Goal: Task Accomplishment & Management: Complete application form

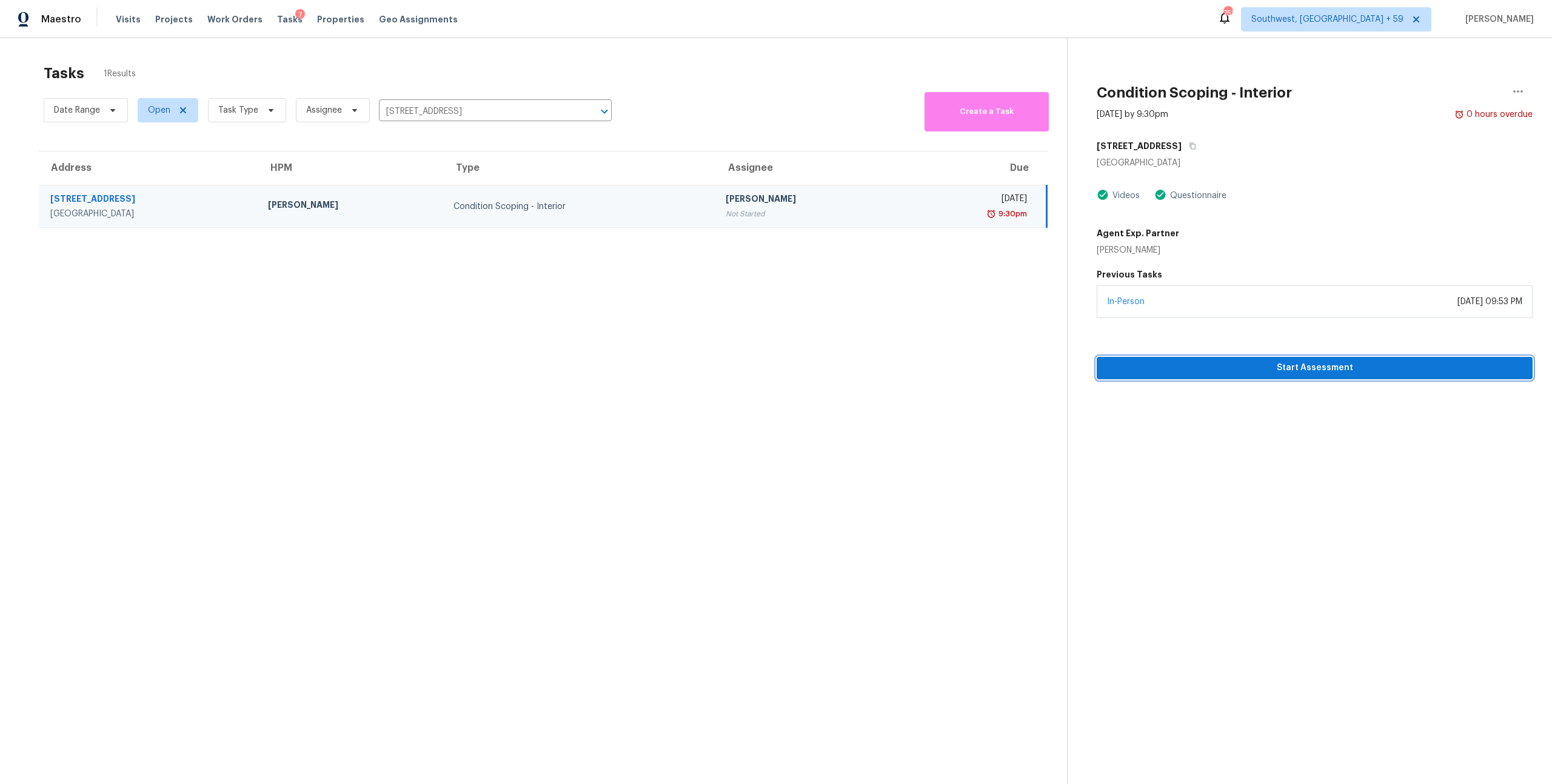
click at [1268, 376] on span "Start Assessment" at bounding box center [1314, 368] width 416 height 15
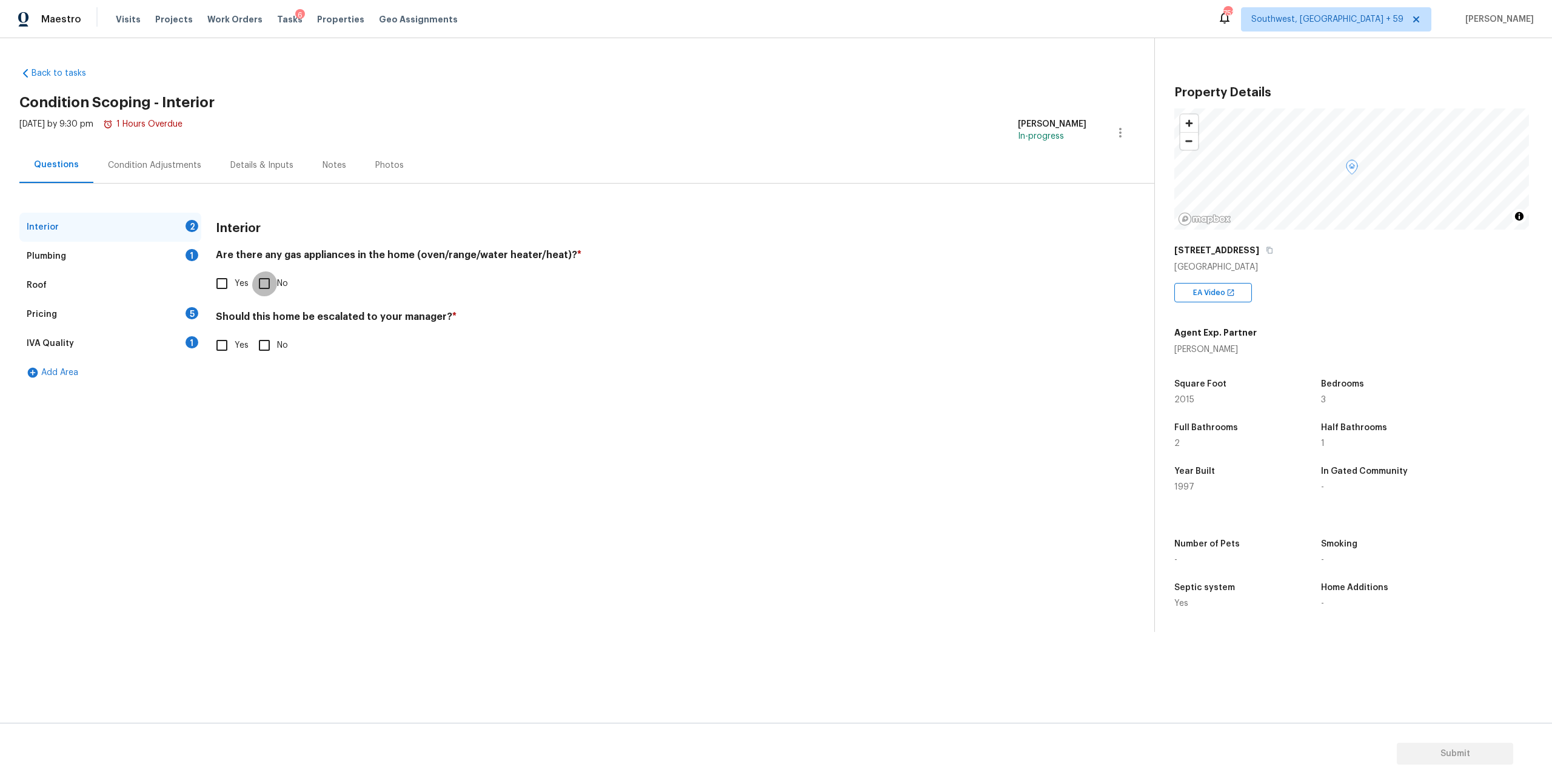
click at [271, 296] on input "No" at bounding box center [264, 283] width 25 height 25
checkbox input "true"
click at [269, 358] on input "No" at bounding box center [264, 345] width 25 height 25
checkbox input "true"
click at [82, 271] on div "Plumbing 1" at bounding box center [110, 256] width 182 height 29
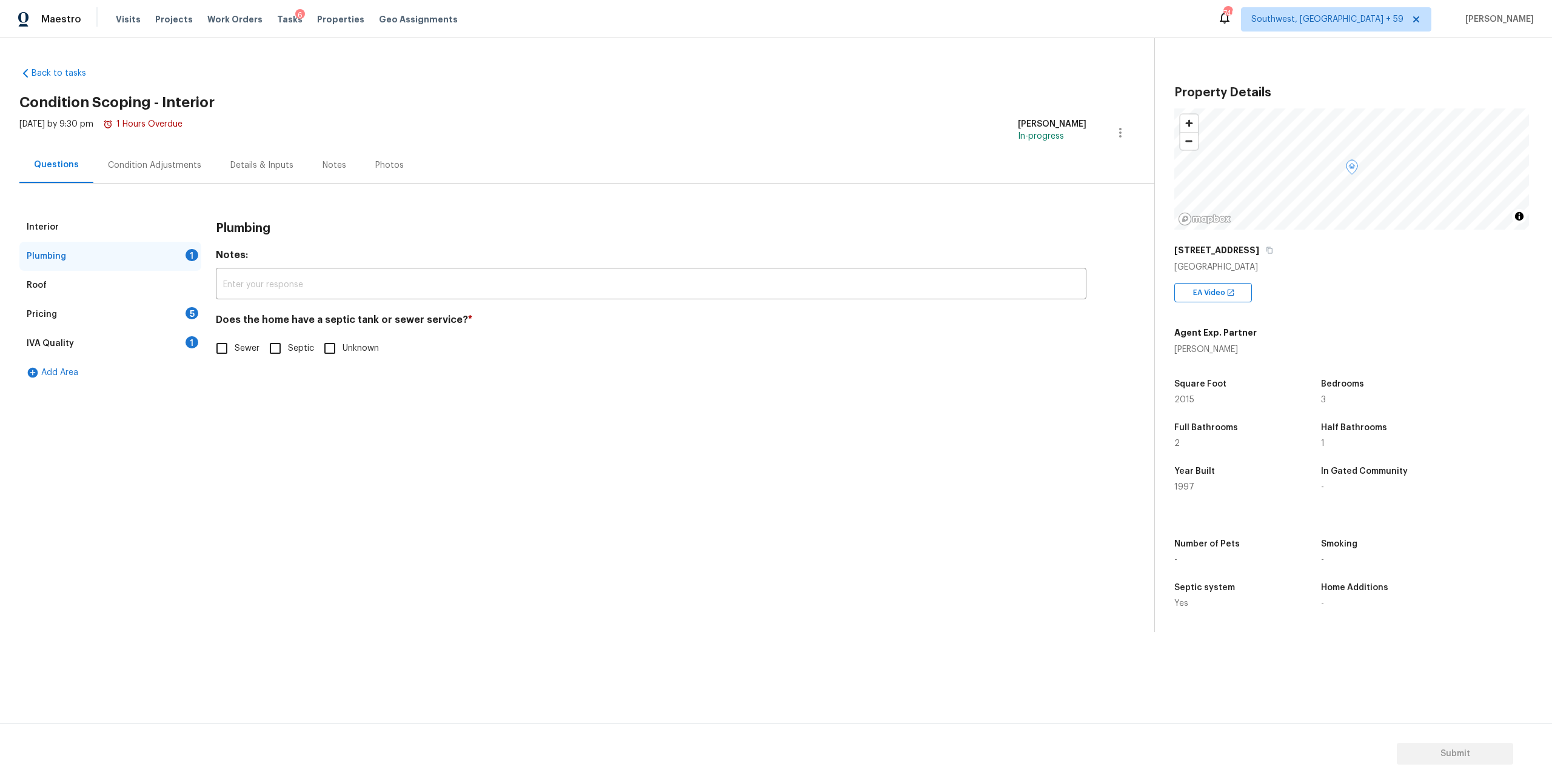
click at [281, 361] on input "Septic" at bounding box center [275, 348] width 25 height 25
checkbox input "true"
click at [169, 329] on div "Pricing 5" at bounding box center [110, 314] width 182 height 29
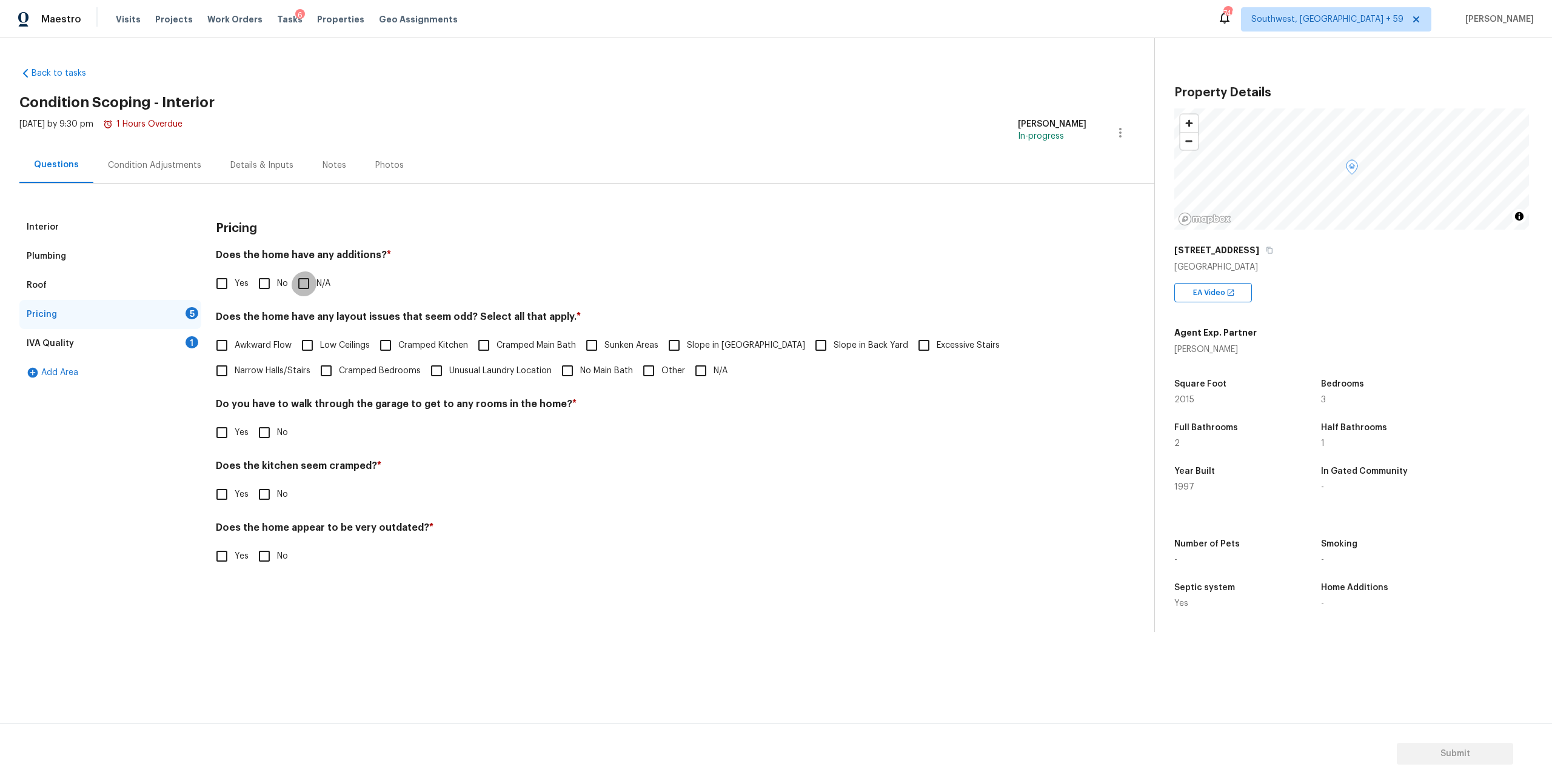
click at [311, 296] on input "N/A" at bounding box center [303, 283] width 25 height 25
checkbox input "true"
click at [713, 384] on input "N/A" at bounding box center [700, 371] width 25 height 25
checkbox input "true"
click at [270, 445] on input "No" at bounding box center [264, 432] width 25 height 25
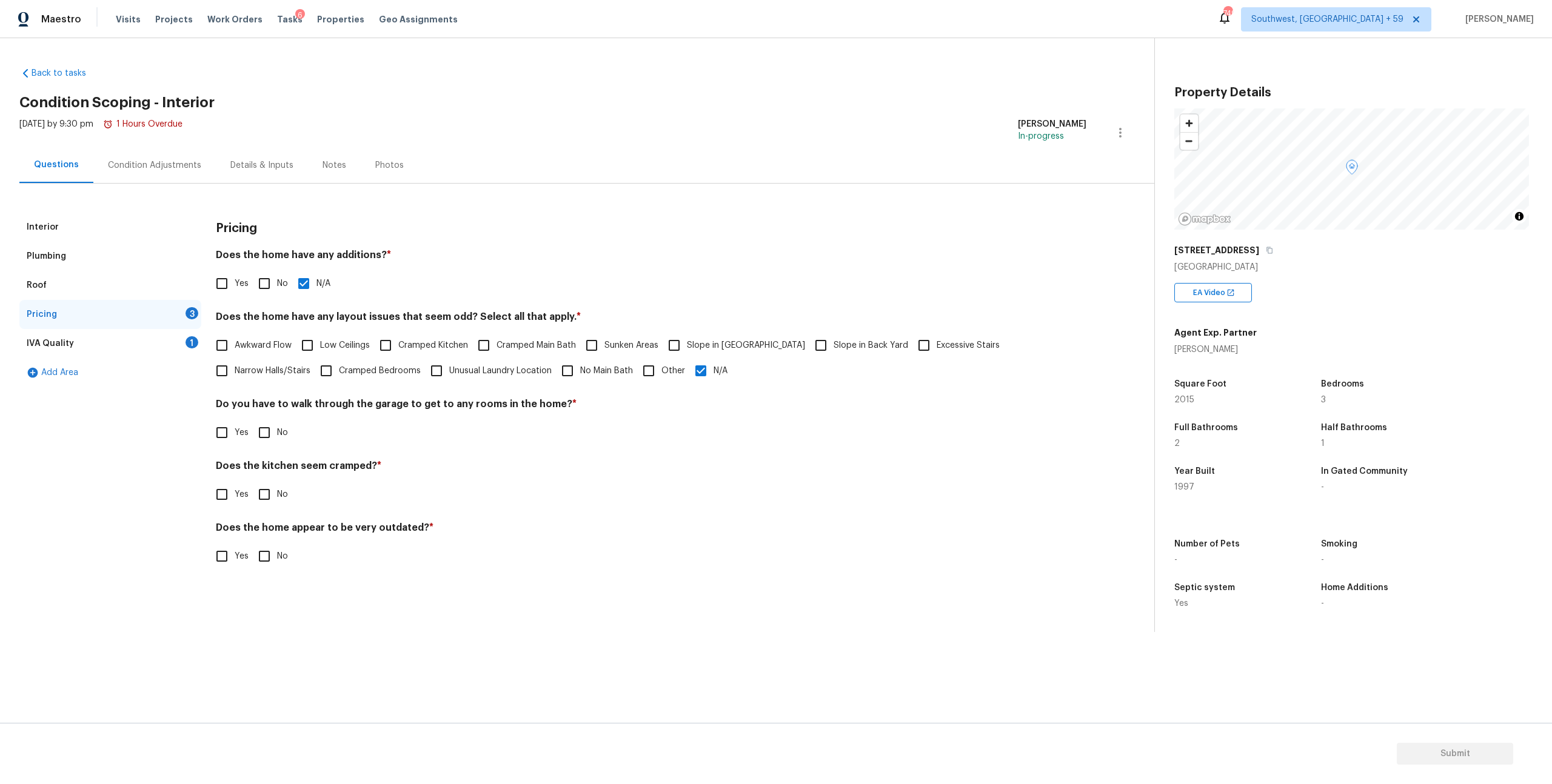
checkbox input "true"
click at [274, 507] on input "No" at bounding box center [264, 494] width 25 height 25
checkbox input "true"
click at [274, 569] on input "No" at bounding box center [264, 556] width 25 height 25
checkbox input "true"
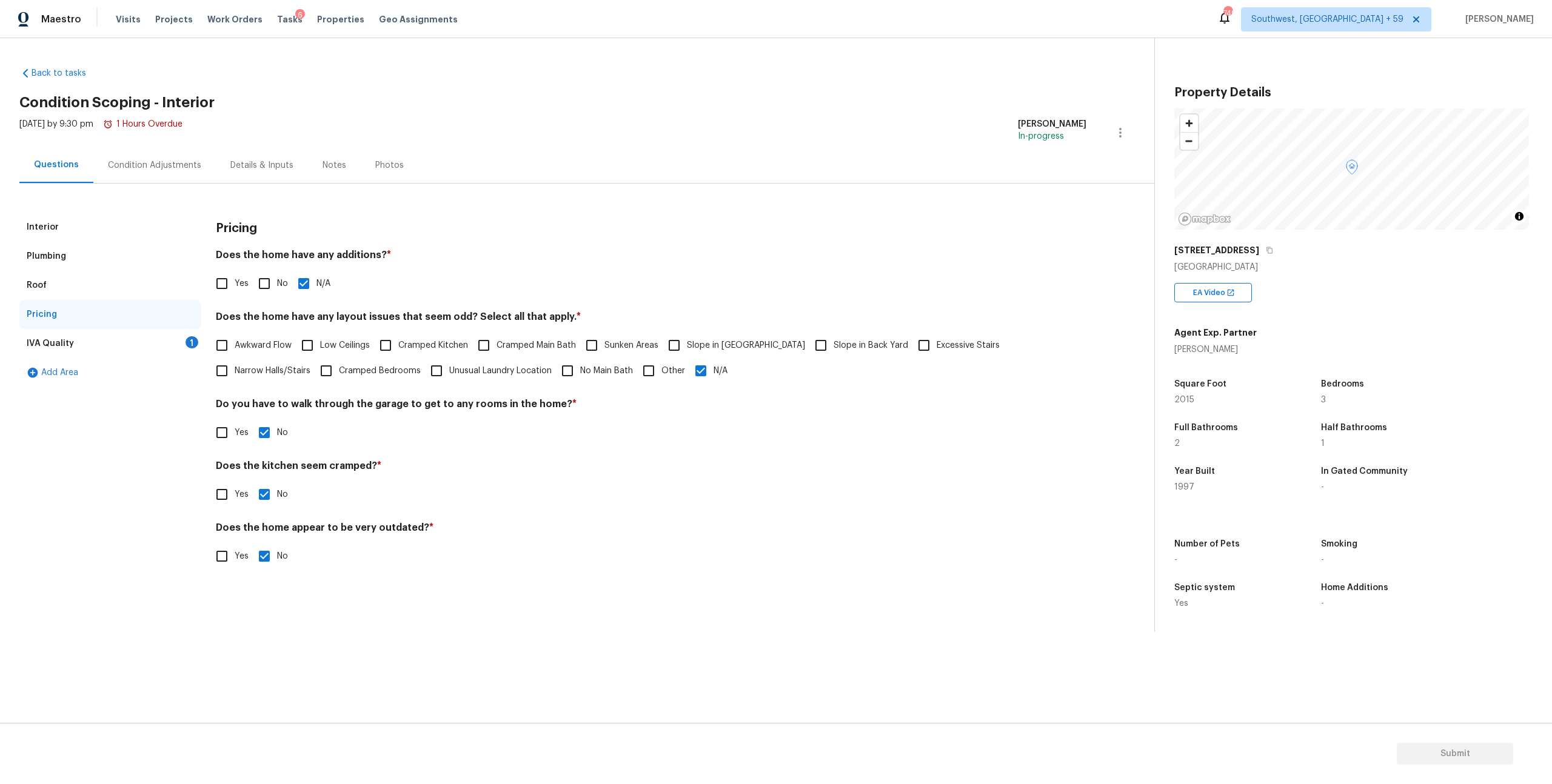
click at [135, 358] on div "IVA Quality 1" at bounding box center [110, 344] width 182 height 29
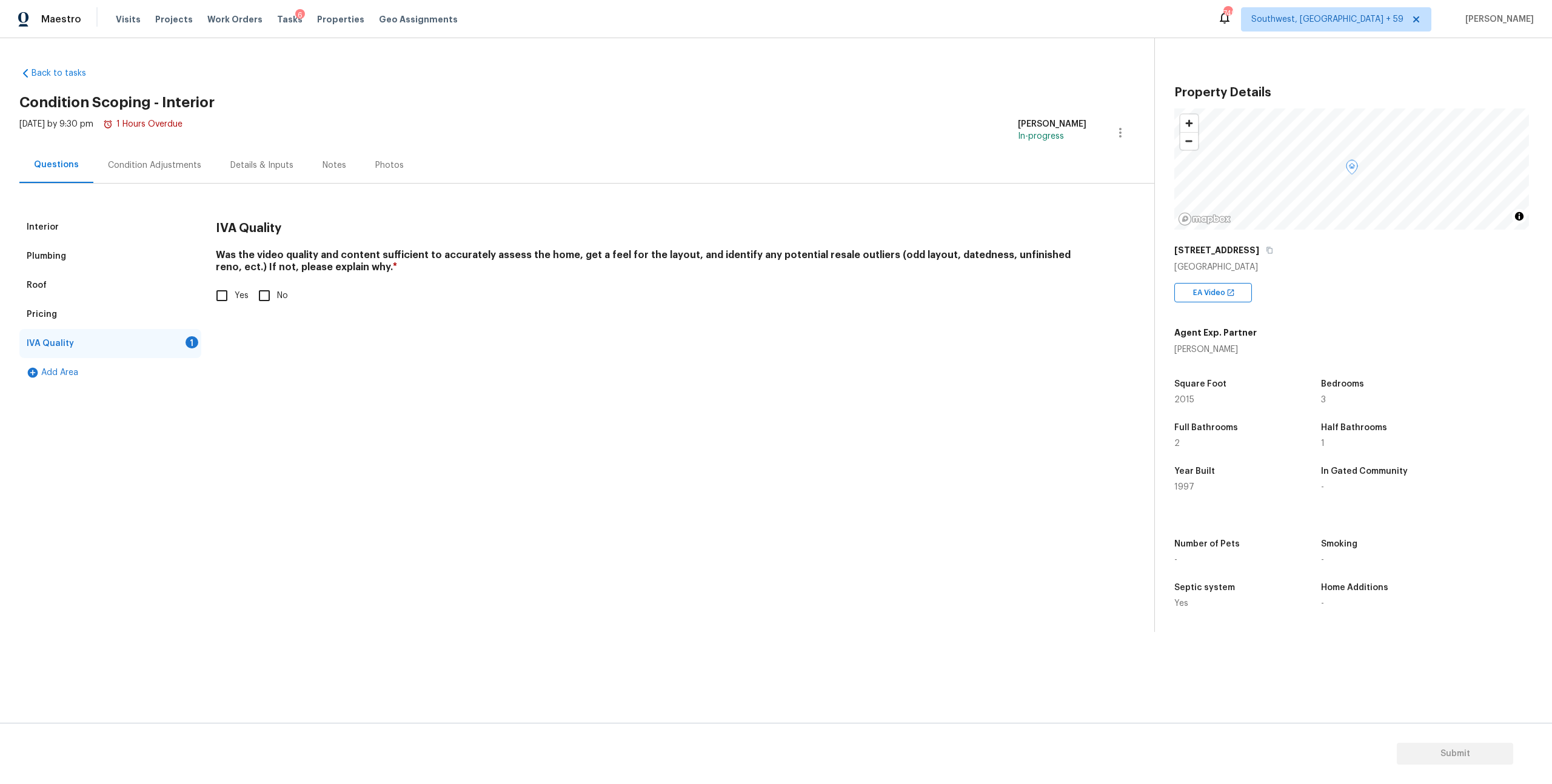
click at [224, 305] on input "Yes" at bounding box center [222, 295] width 25 height 25
checkbox input "true"
click at [167, 172] on div "Condition Adjustments" at bounding box center [154, 165] width 93 height 12
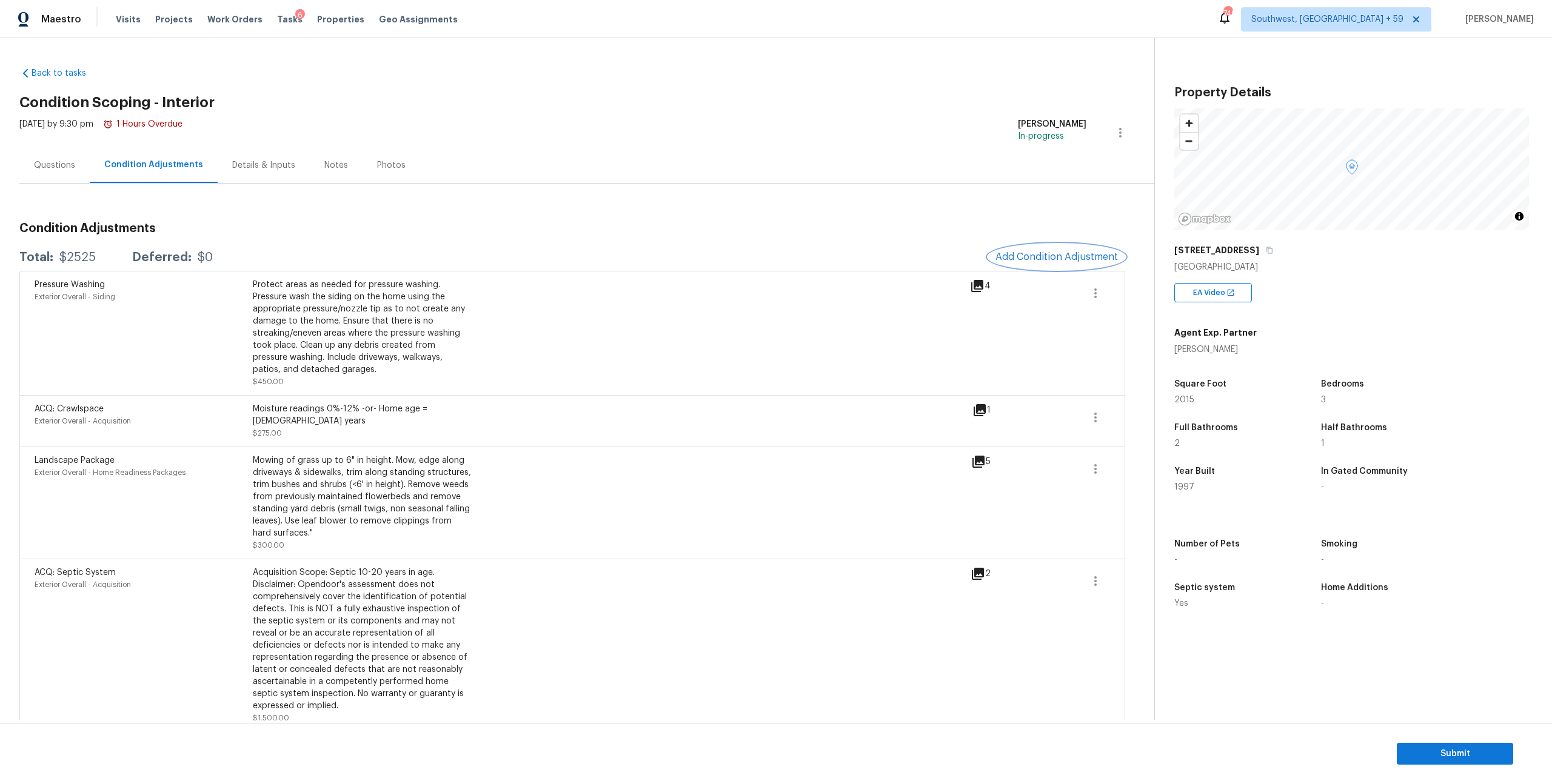
click at [1074, 270] on button "Add Condition Adjustment" at bounding box center [1057, 256] width 137 height 25
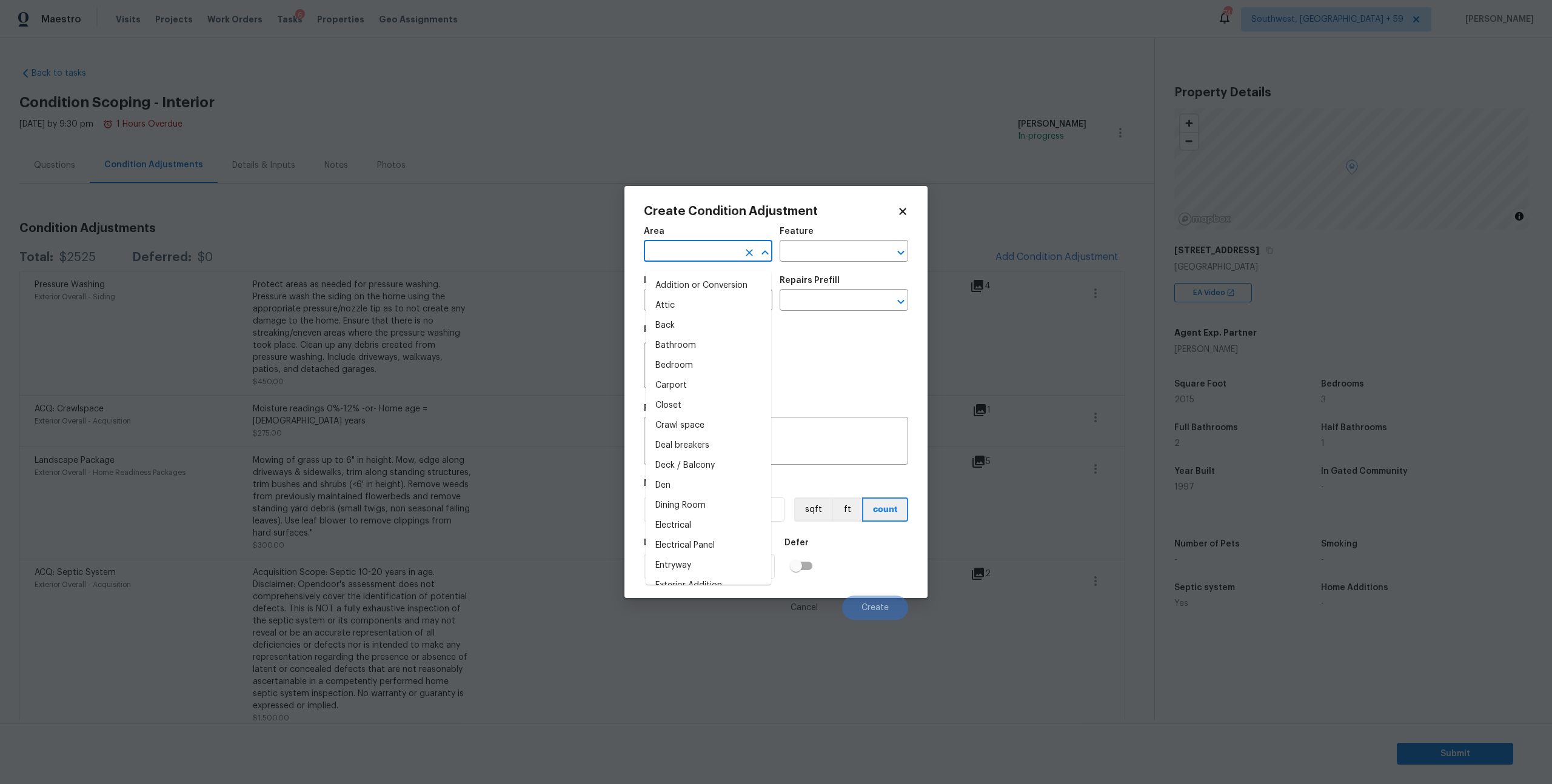
click at [716, 262] on input "text" at bounding box center [691, 253] width 95 height 19
click at [716, 300] on li "Interior Overall" at bounding box center [708, 306] width 125 height 20
type input "Interior Overall"
click at [799, 262] on input "text" at bounding box center [827, 253] width 95 height 19
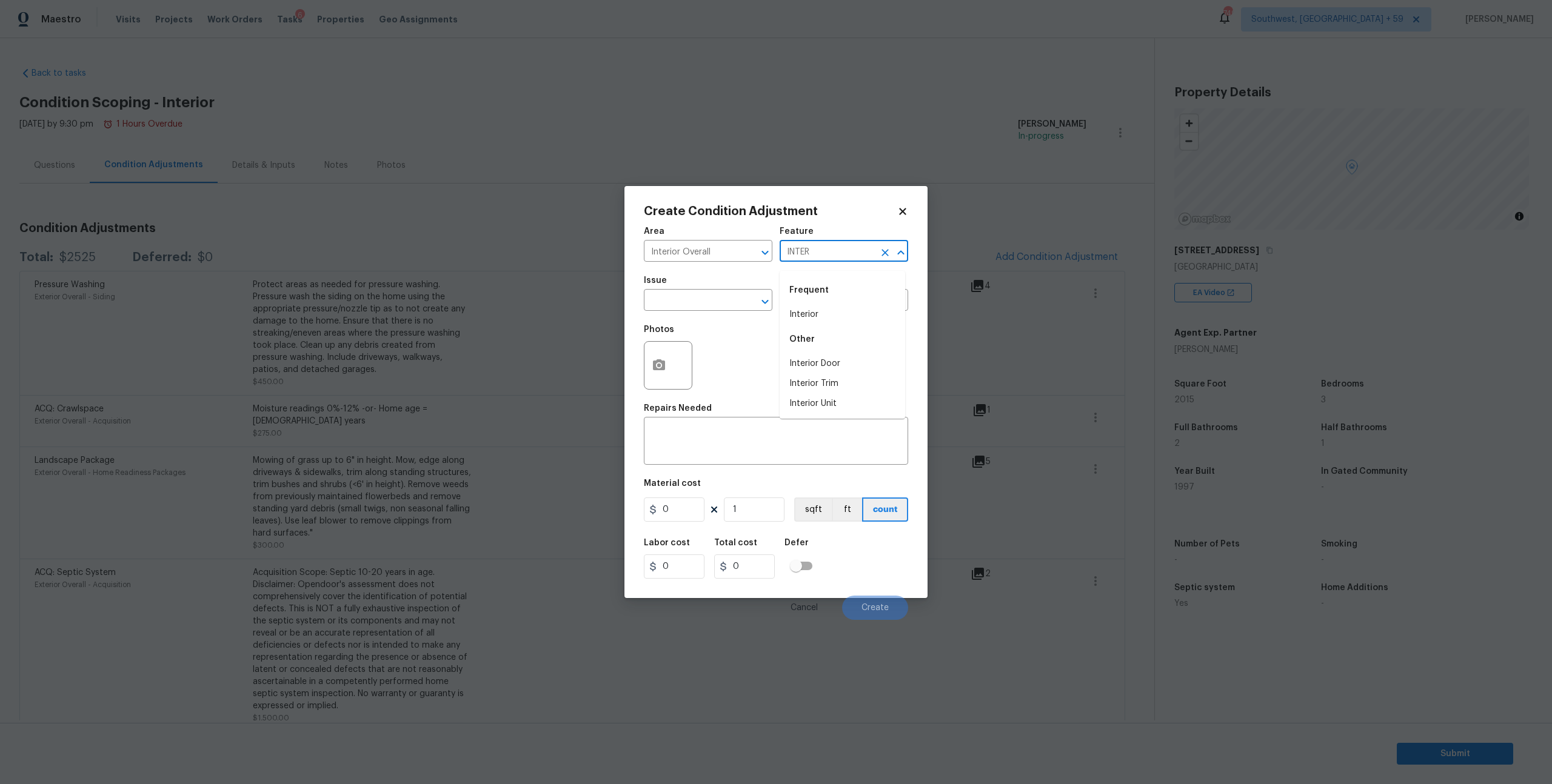
click at [805, 313] on li "Interior" at bounding box center [842, 315] width 125 height 20
type input "Interior"
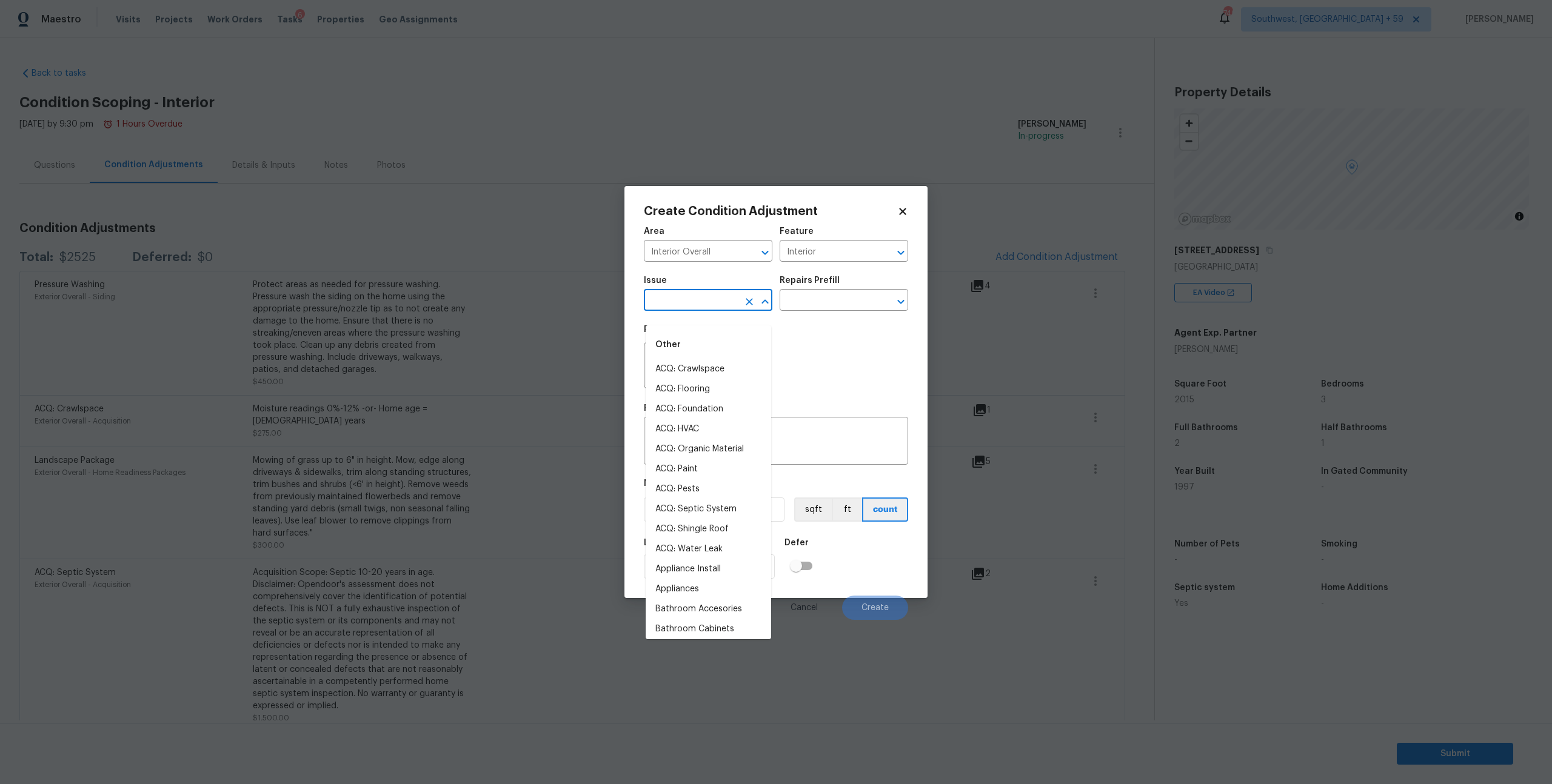
click at [722, 311] on input "text" at bounding box center [691, 302] width 95 height 19
click at [684, 476] on li "ACQ: Paint" at bounding box center [708, 470] width 125 height 20
type input "ACQ: Paint"
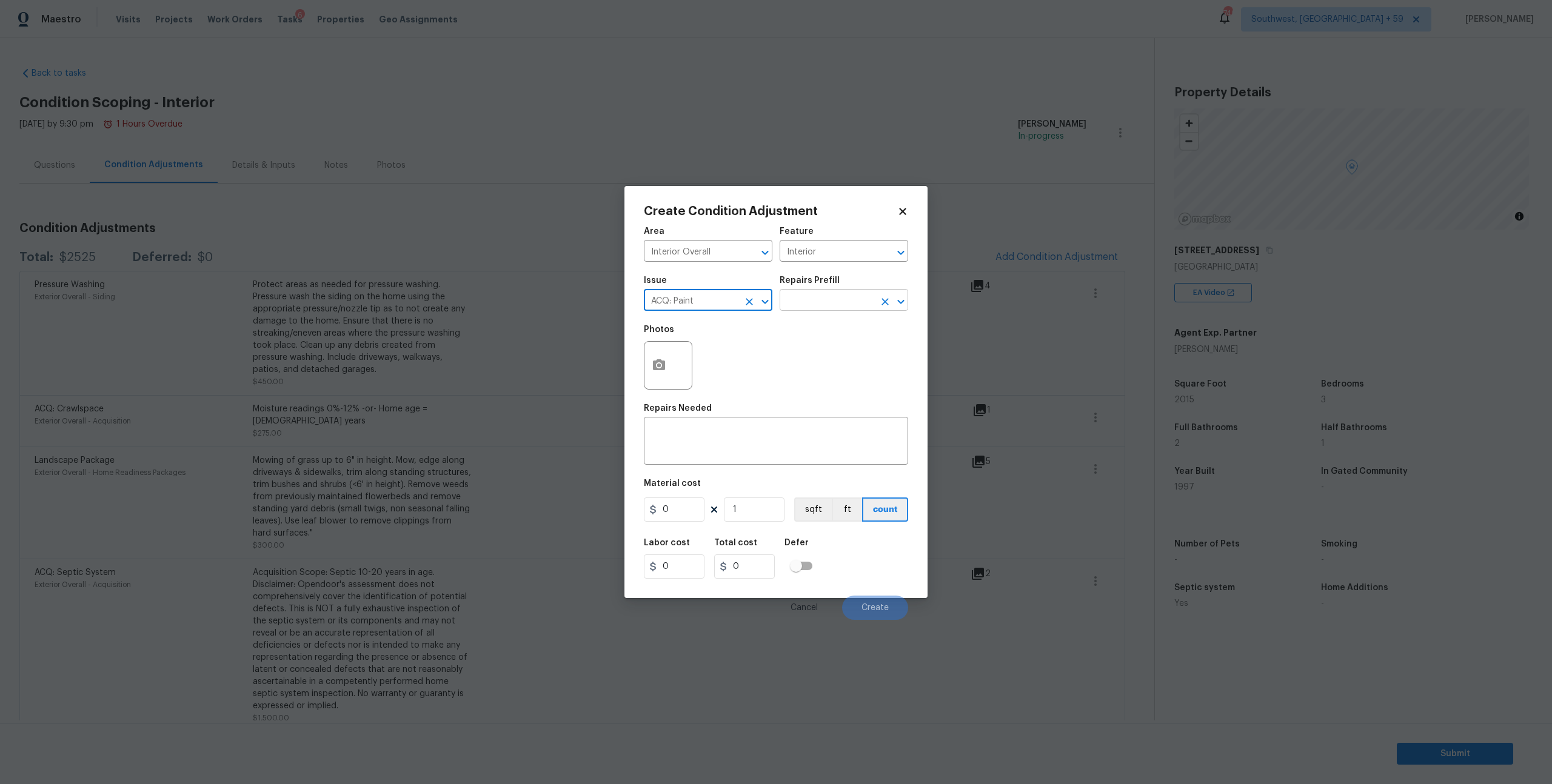
click at [818, 311] on input "text" at bounding box center [827, 302] width 95 height 19
click at [810, 404] on li "Paint ~25% of the home $0.48" at bounding box center [842, 412] width 125 height 33
type input "Acquisition"
type textarea "Acquisition Scope: ~25% of the home needs interior paint"
type input "0.48"
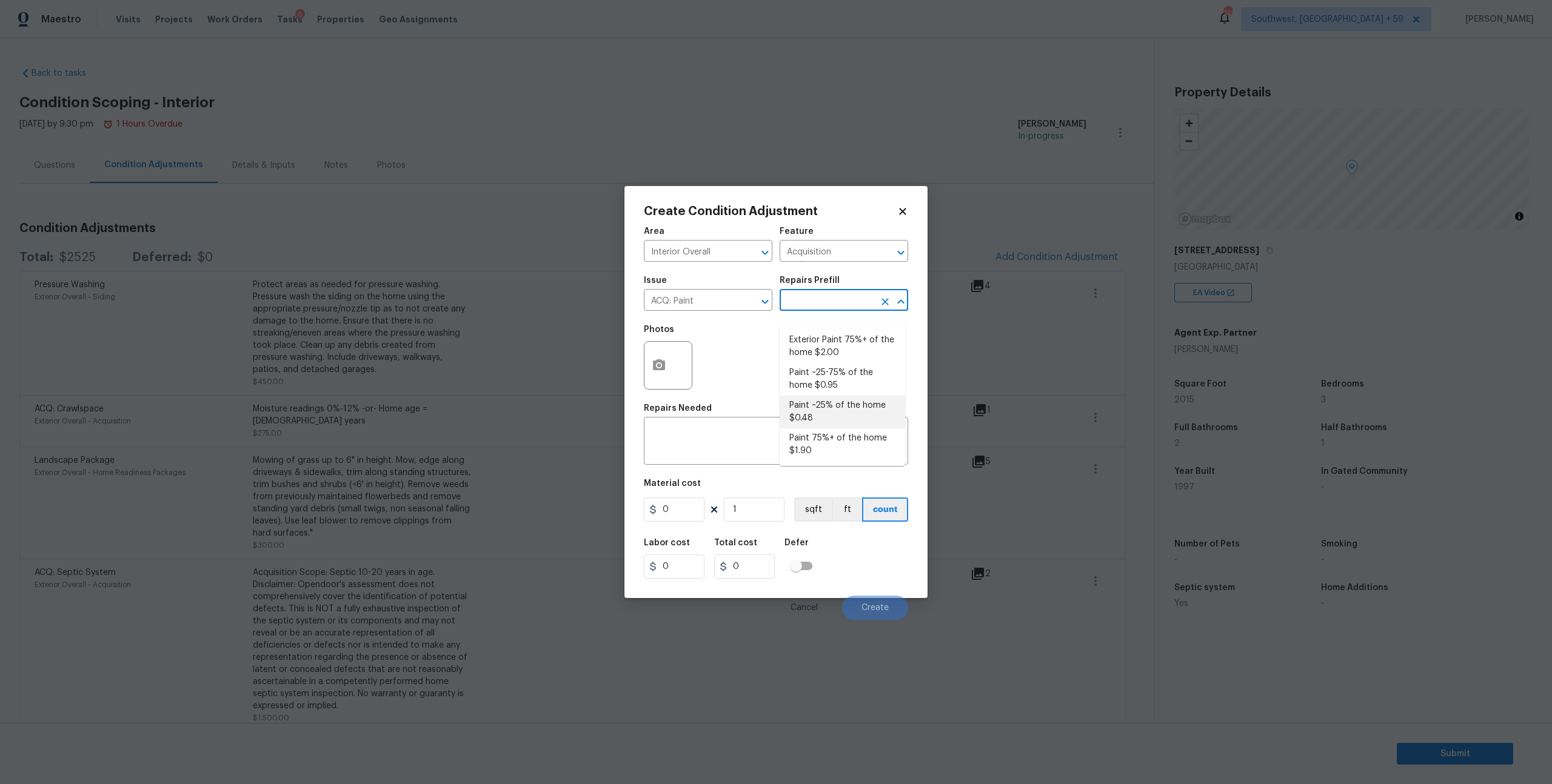
type input "0.48"
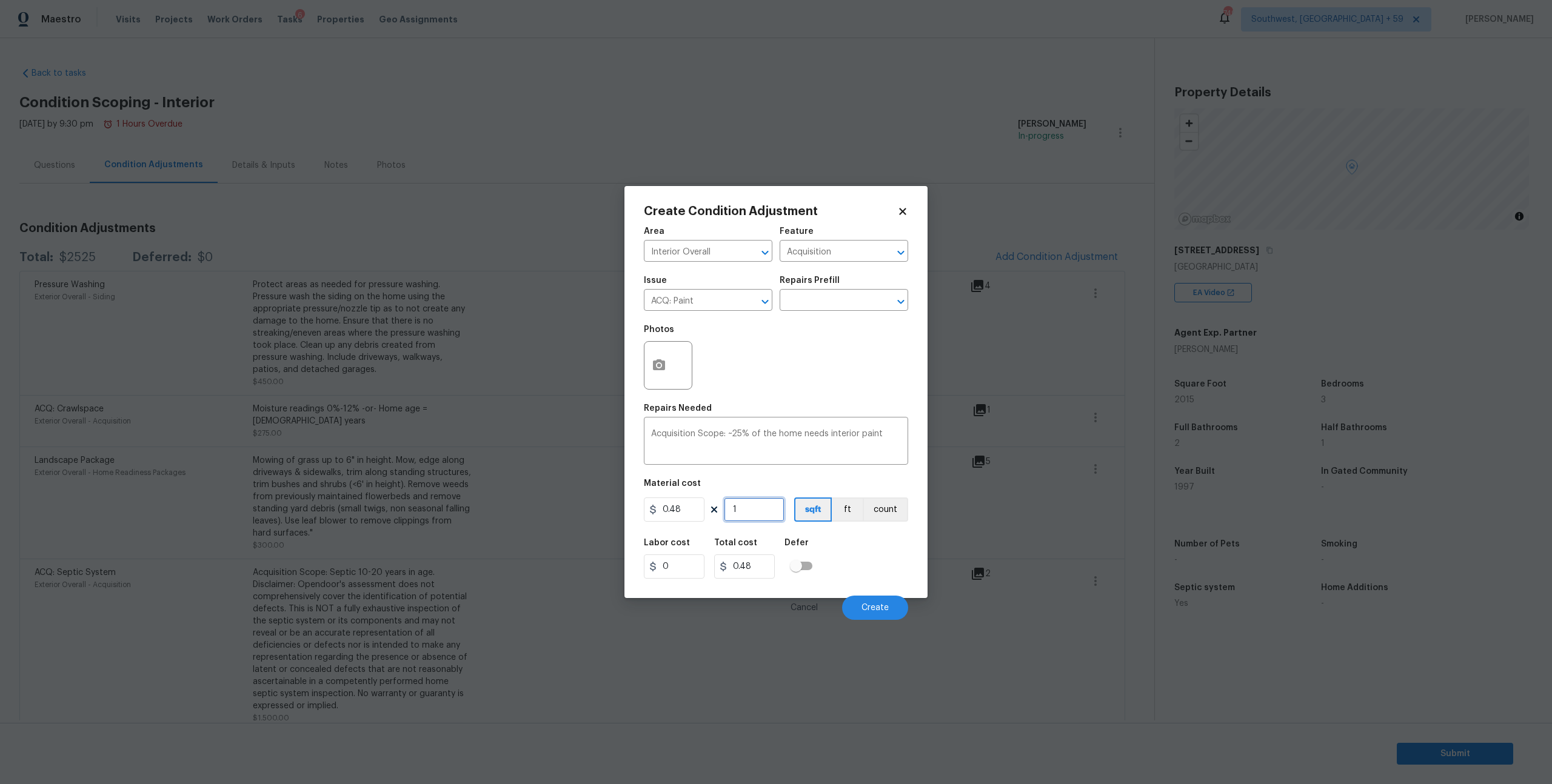
click at [758, 522] on input "1" at bounding box center [755, 509] width 61 height 24
type input "0"
type input "2"
type input "0.96"
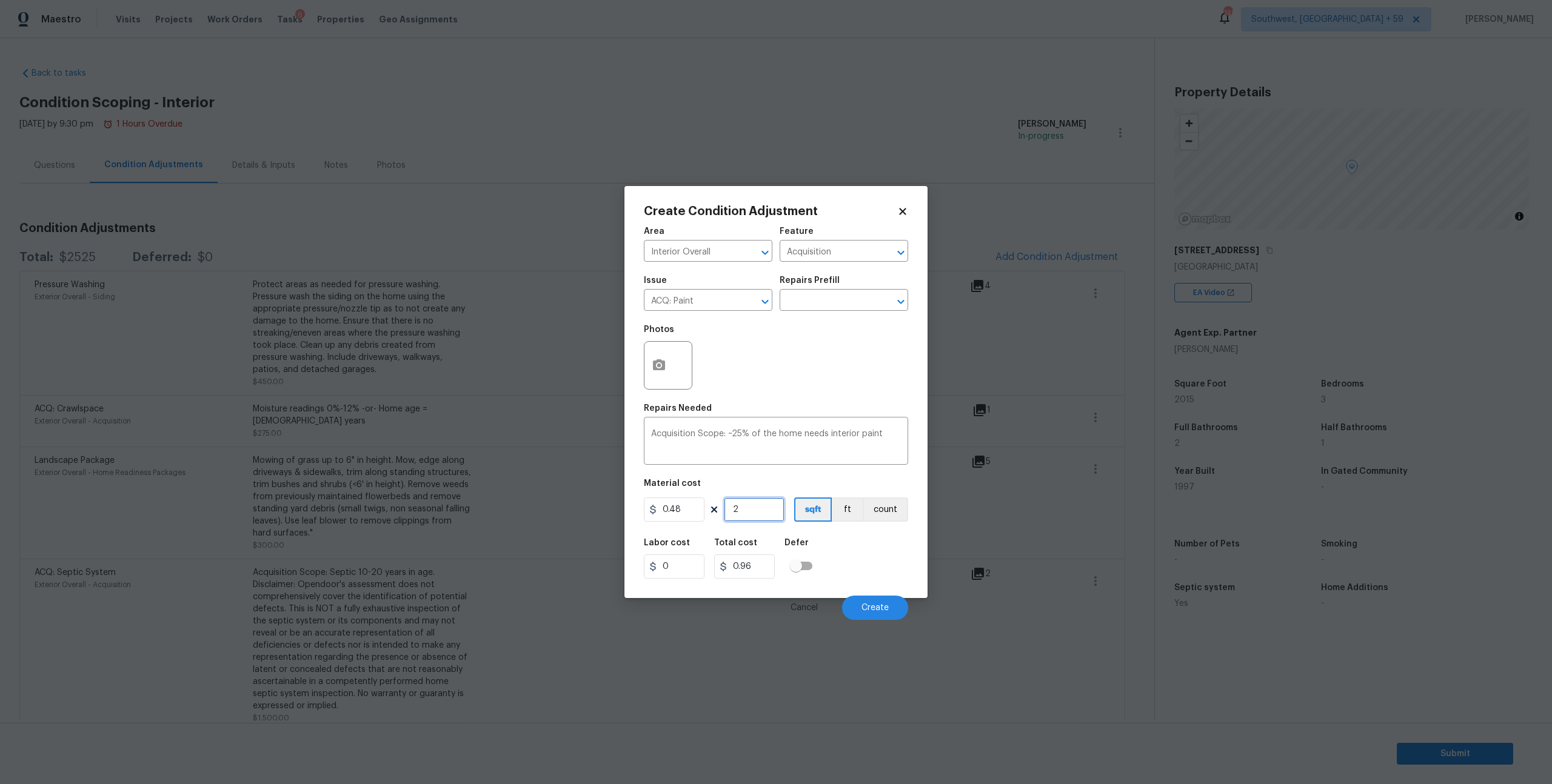
type input "20"
type input "9.6"
type input "201"
type input "96.48"
type input "2015"
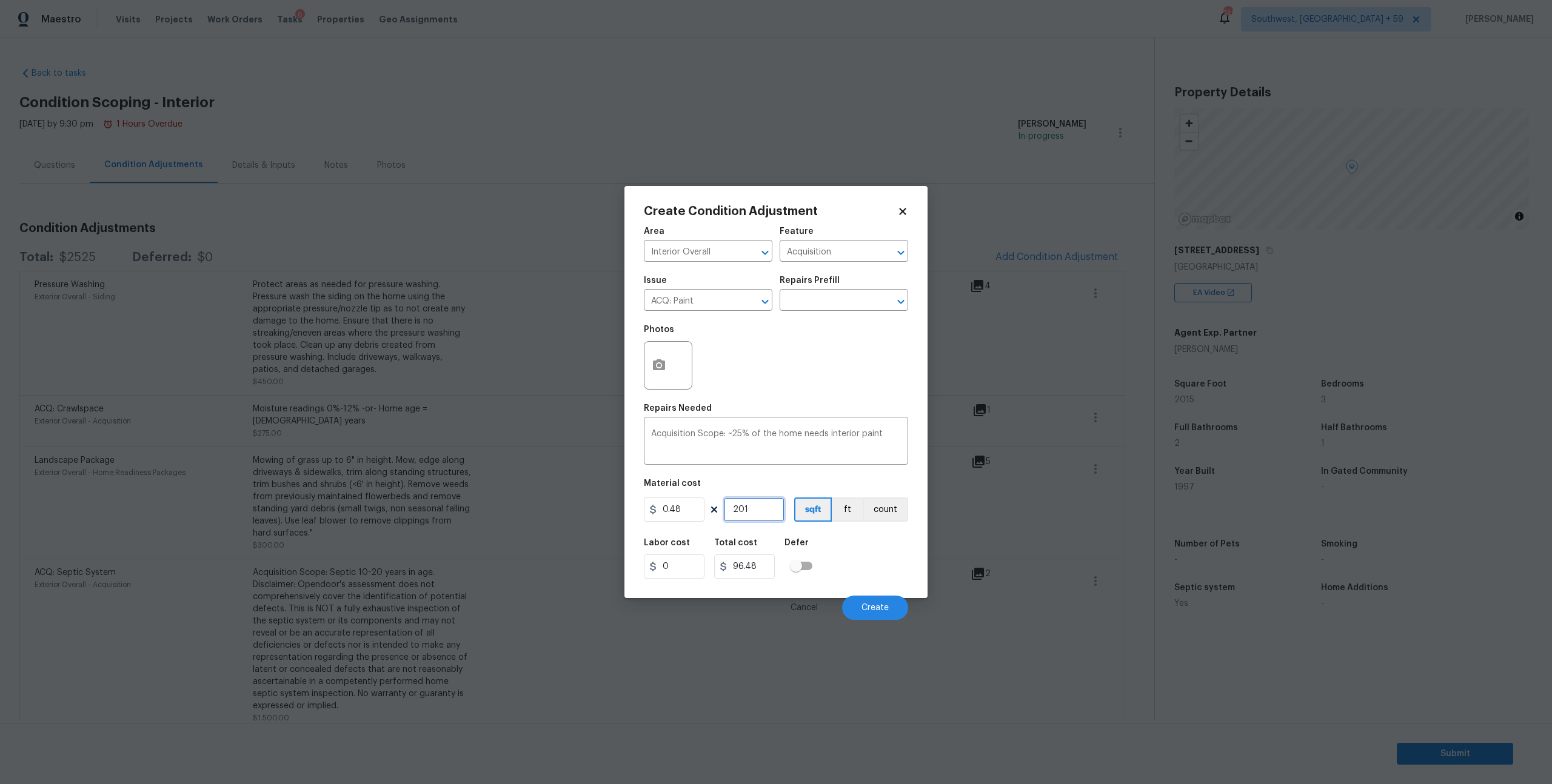
type input "967.2"
type input "2015"
click at [857, 620] on button "Create" at bounding box center [875, 607] width 66 height 24
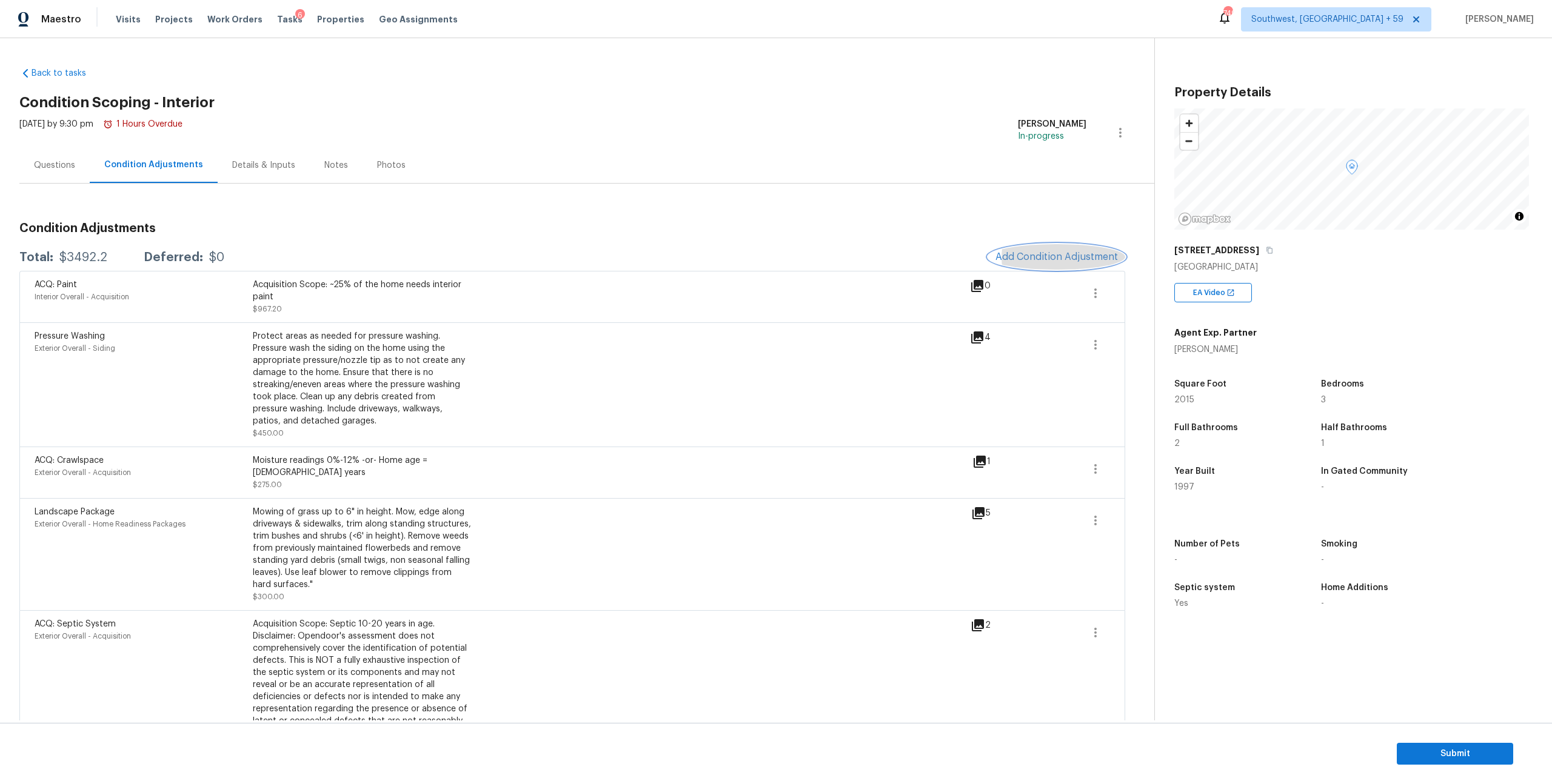
click at [1091, 263] on span "Add Condition Adjustment" at bounding box center [1057, 256] width 122 height 11
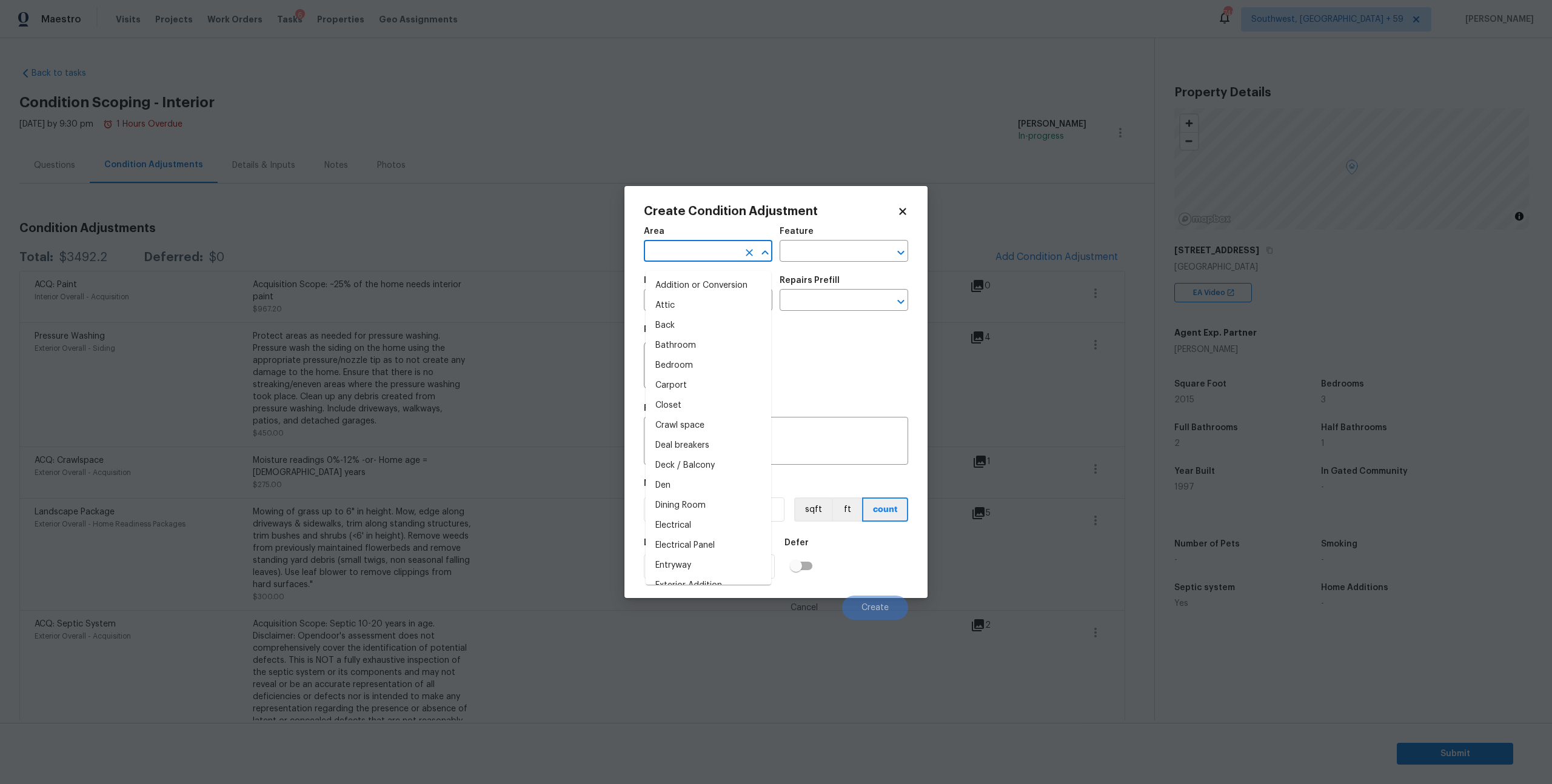
click at [716, 262] on input "text" at bounding box center [691, 253] width 95 height 19
click at [710, 298] on li "Interior Overall" at bounding box center [708, 306] width 125 height 20
type input "Interior Overall"
click at [802, 262] on input "text" at bounding box center [827, 253] width 95 height 19
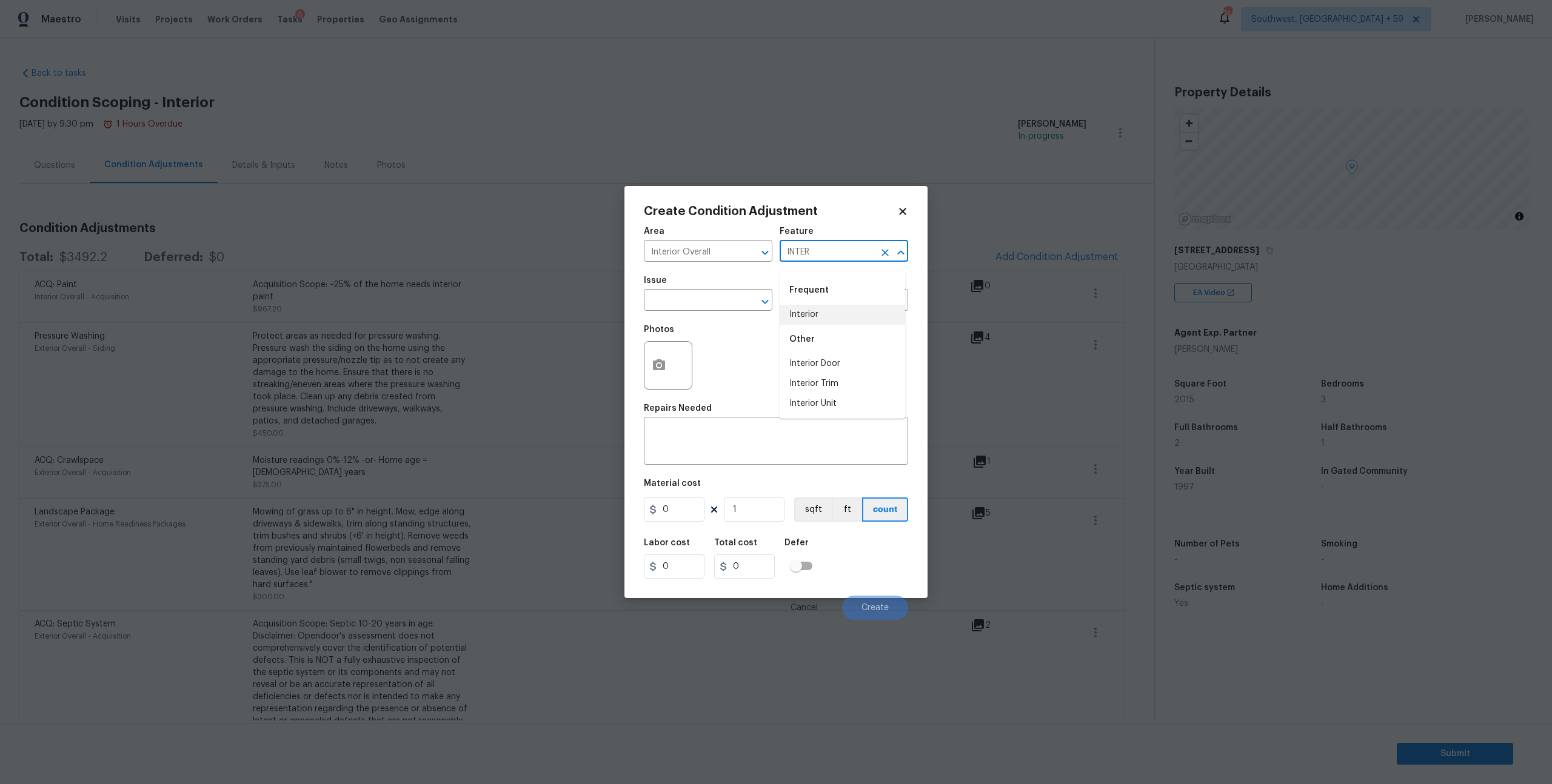
click at [802, 309] on li "Interior" at bounding box center [842, 315] width 125 height 20
type input "Interior"
click at [730, 311] on input "text" at bounding box center [691, 302] width 95 height 19
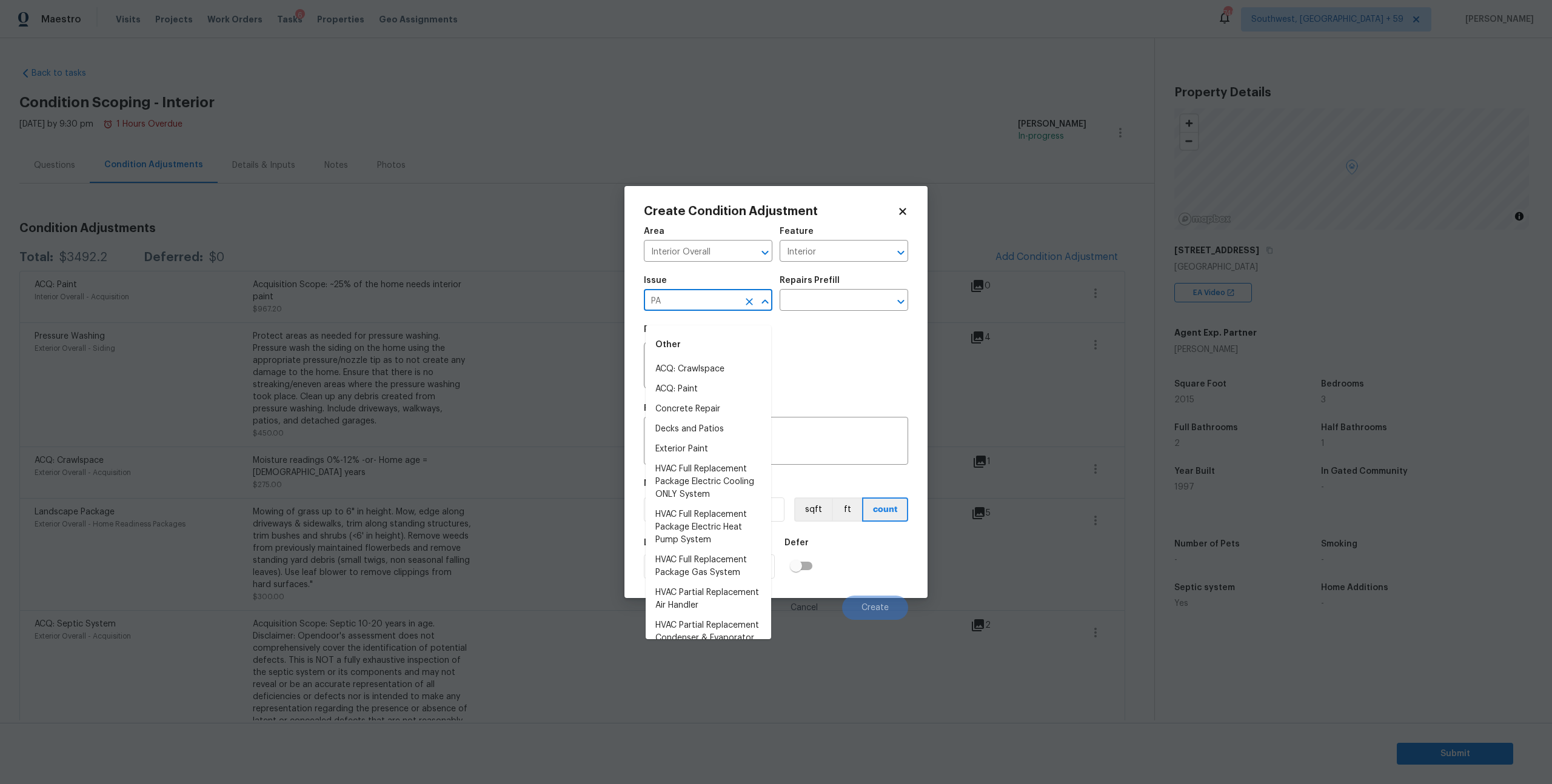
type input "P"
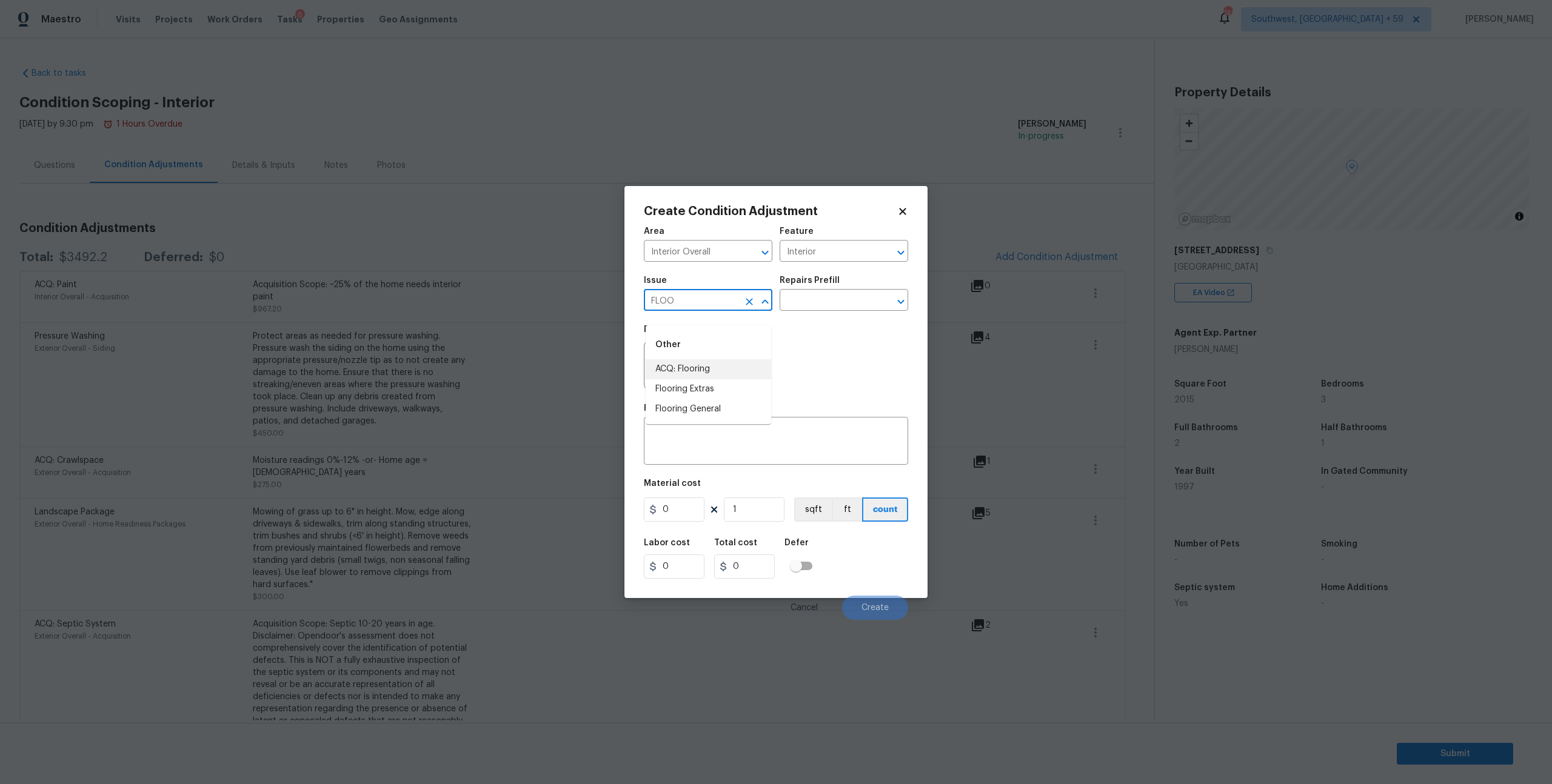
click at [707, 370] on li "ACQ: Flooring" at bounding box center [708, 369] width 125 height 20
type input "ACQ: Flooring"
click at [835, 311] on input "text" at bounding box center [827, 302] width 95 height 19
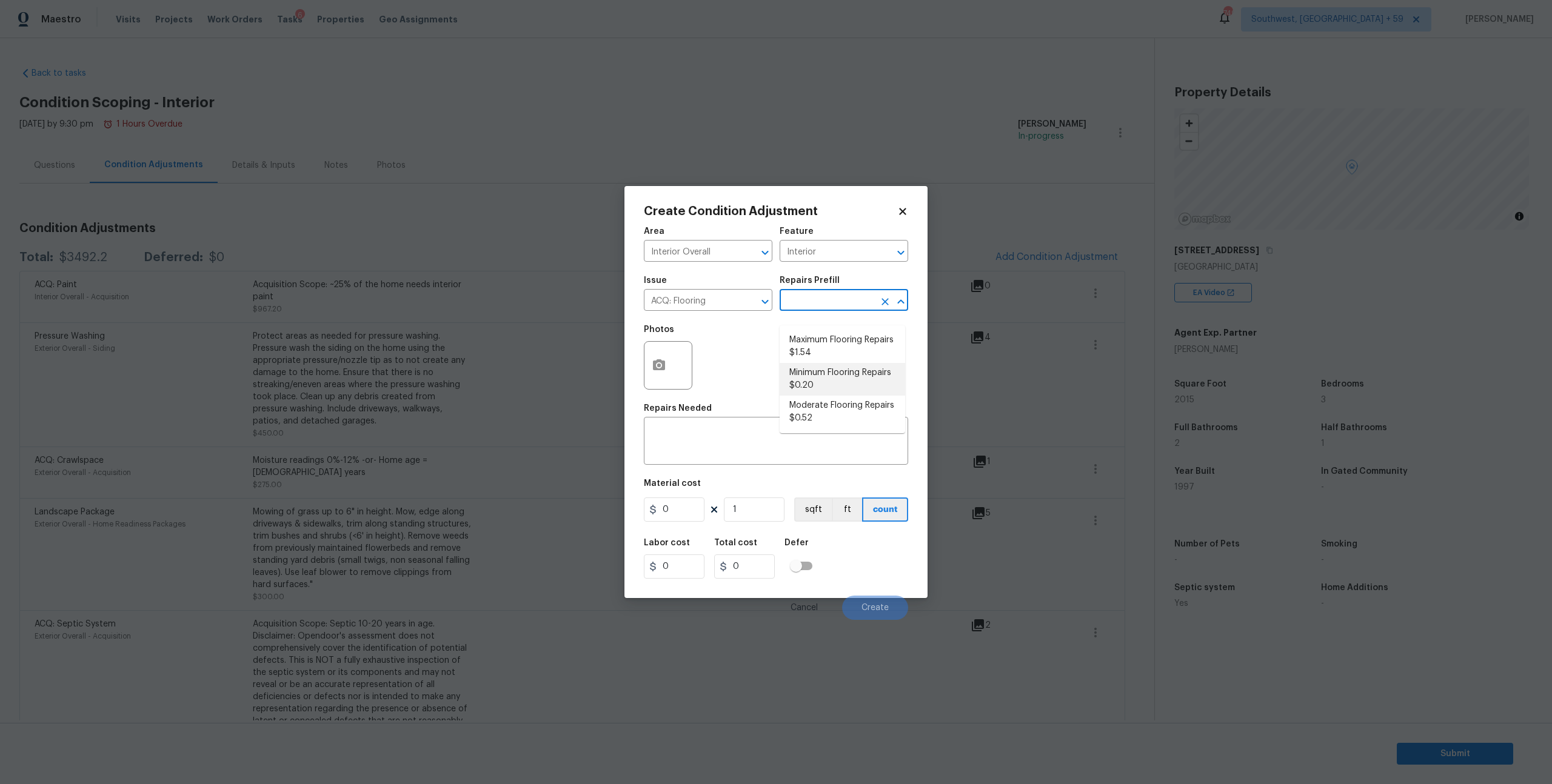
click at [816, 387] on li "Minimum Flooring Repairs $0.20" at bounding box center [842, 379] width 125 height 33
type input "Acquisition"
type textarea "Acquisition Scope: Minimum flooring repairs"
type input "0.2"
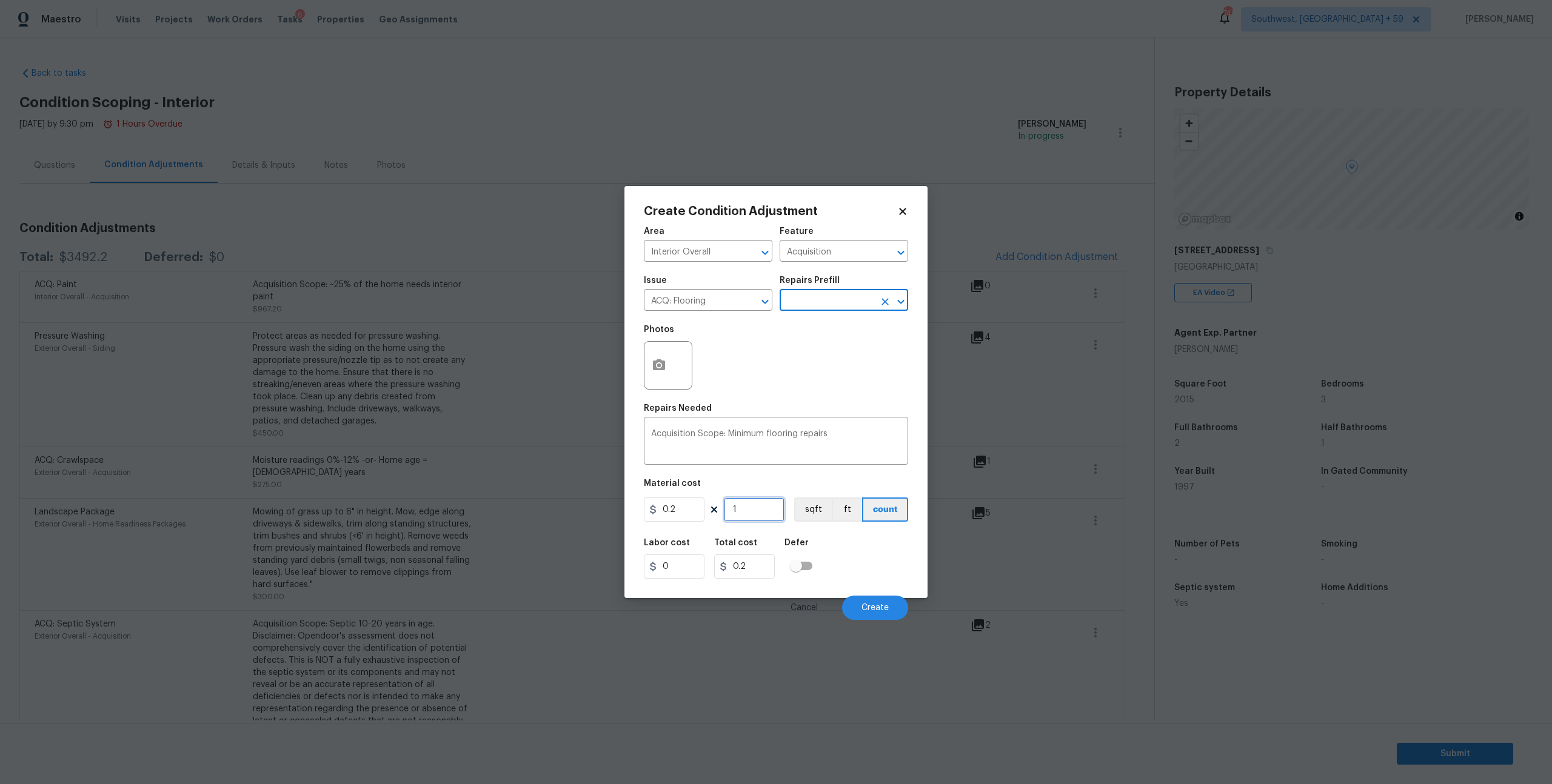
click at [749, 522] on input "1" at bounding box center [755, 509] width 61 height 24
type input "0"
type input "2"
type input "0.4"
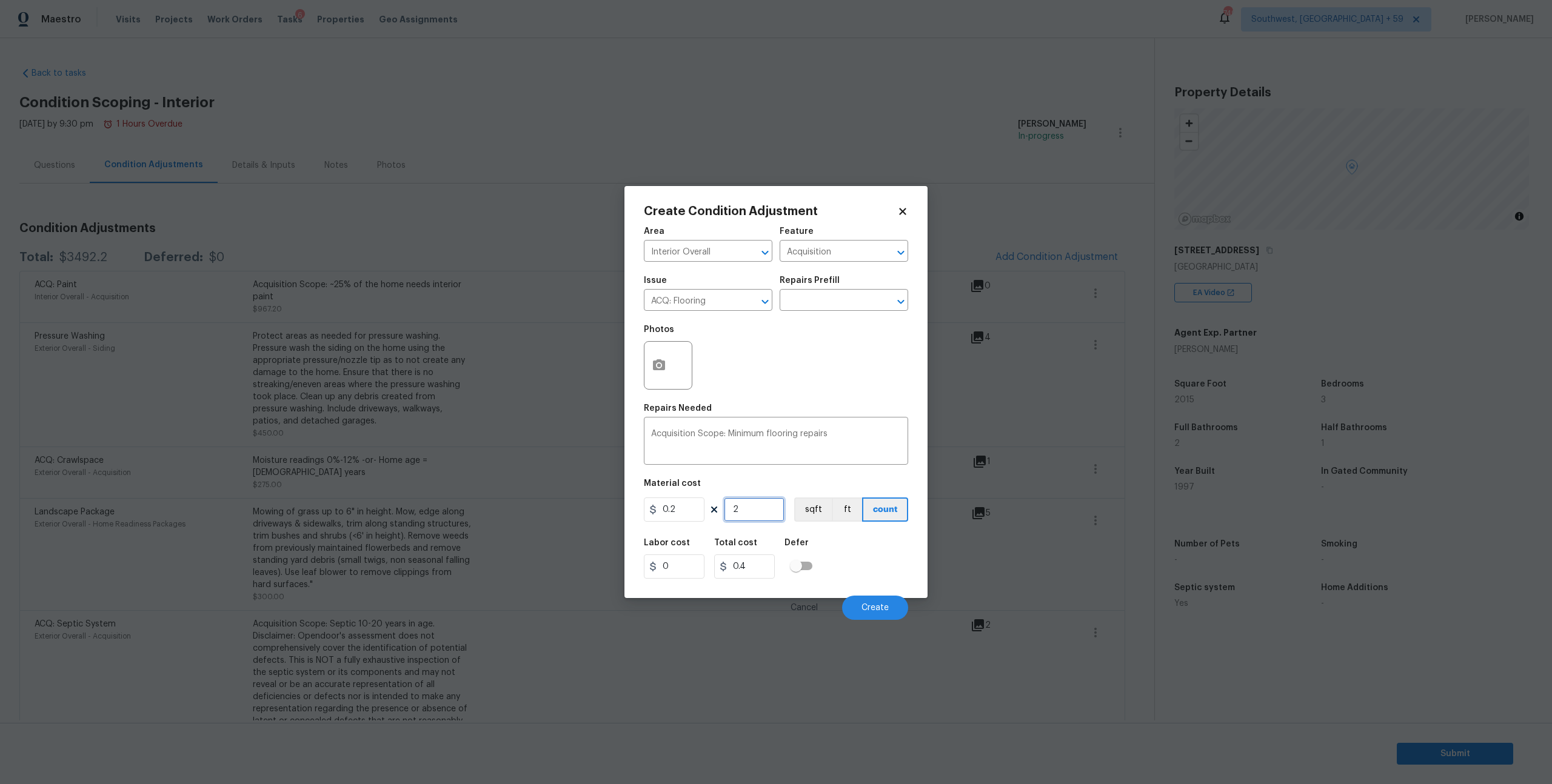
type input "20"
type input "4"
type input "201"
type input "40.2"
type input "2015"
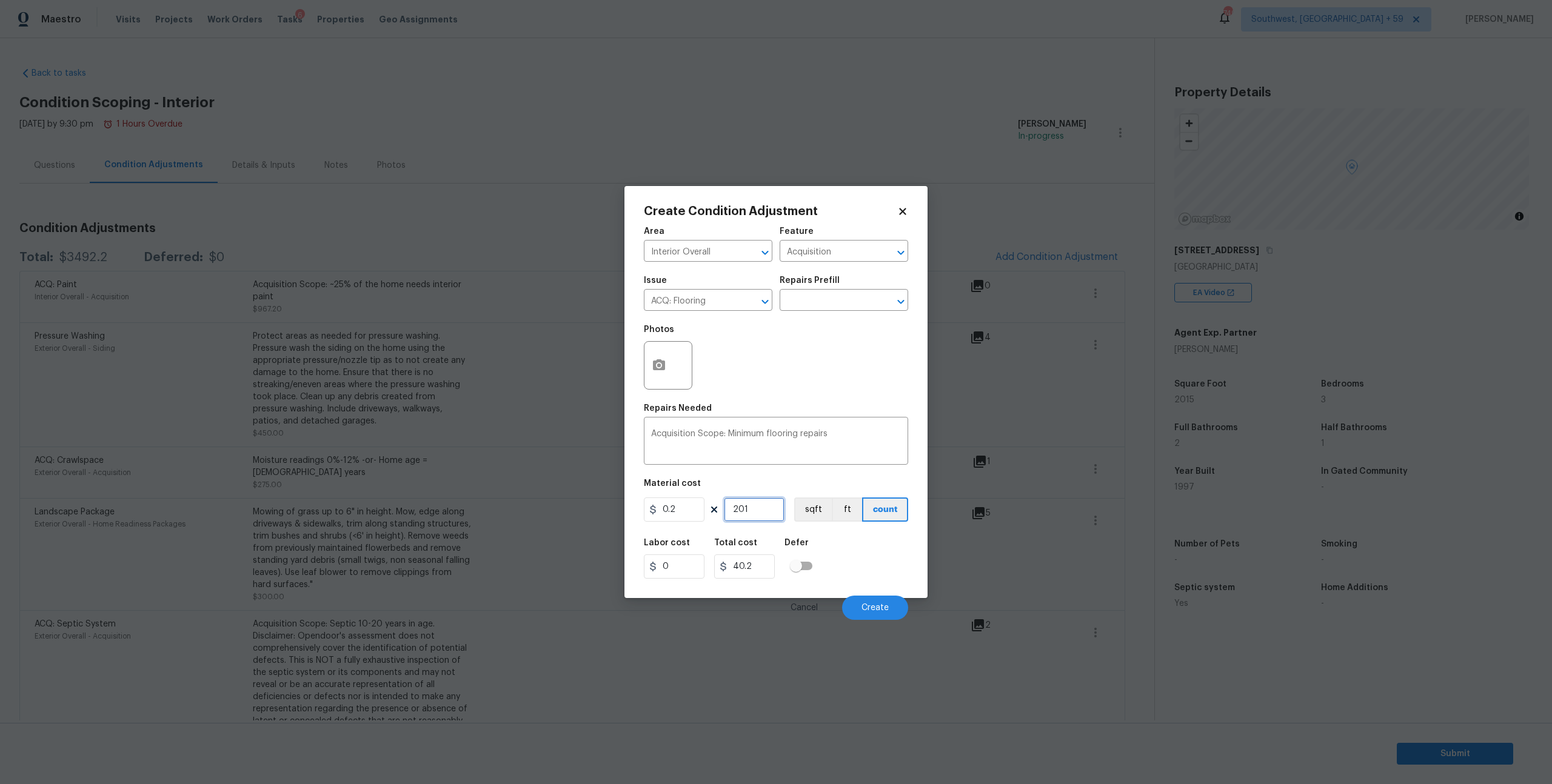
type input "403"
type input "2015"
click at [656, 371] on icon "button" at bounding box center [659, 364] width 12 height 11
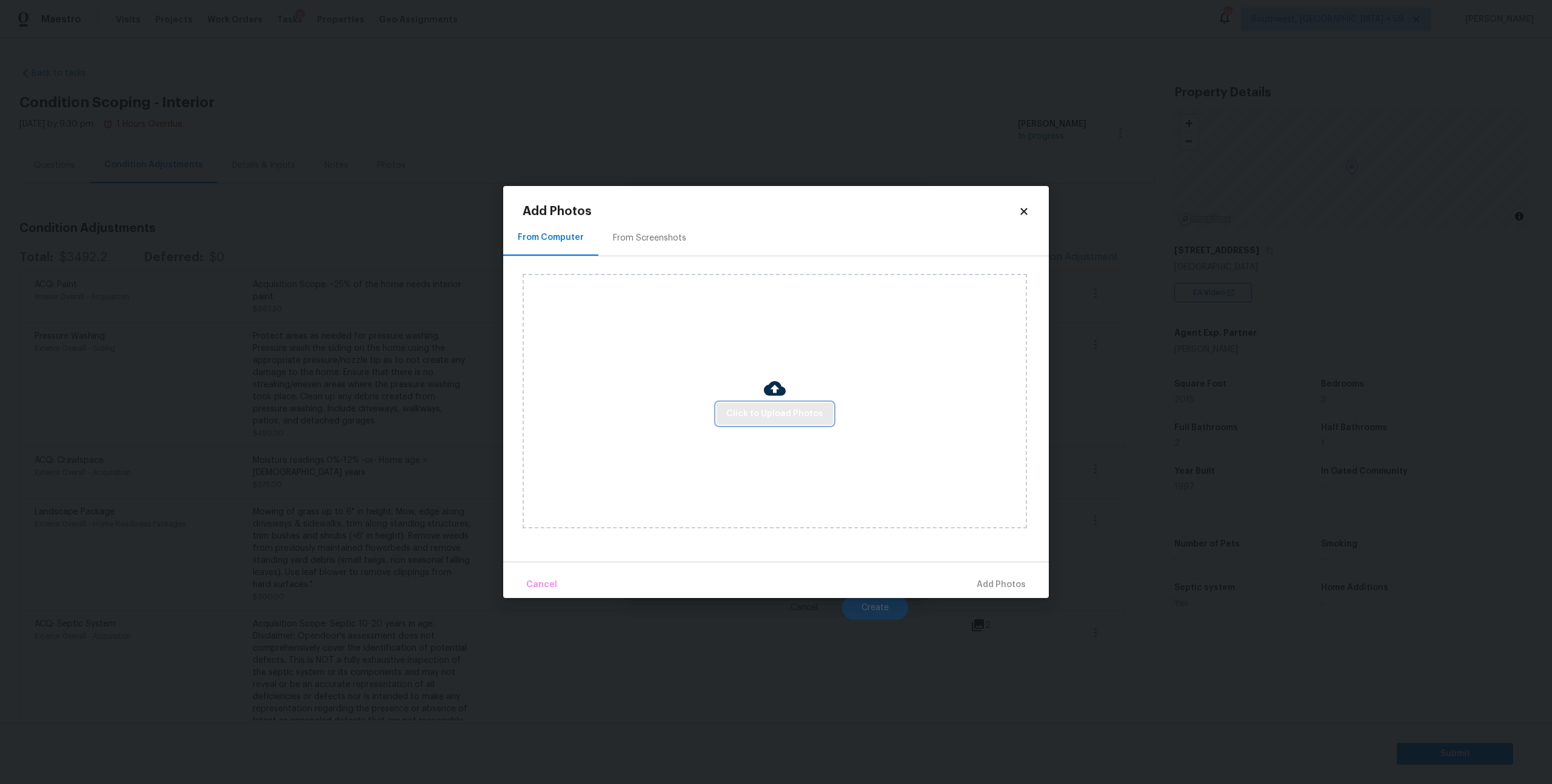
click at [765, 407] on button "Click to Upload Photos" at bounding box center [775, 414] width 117 height 22
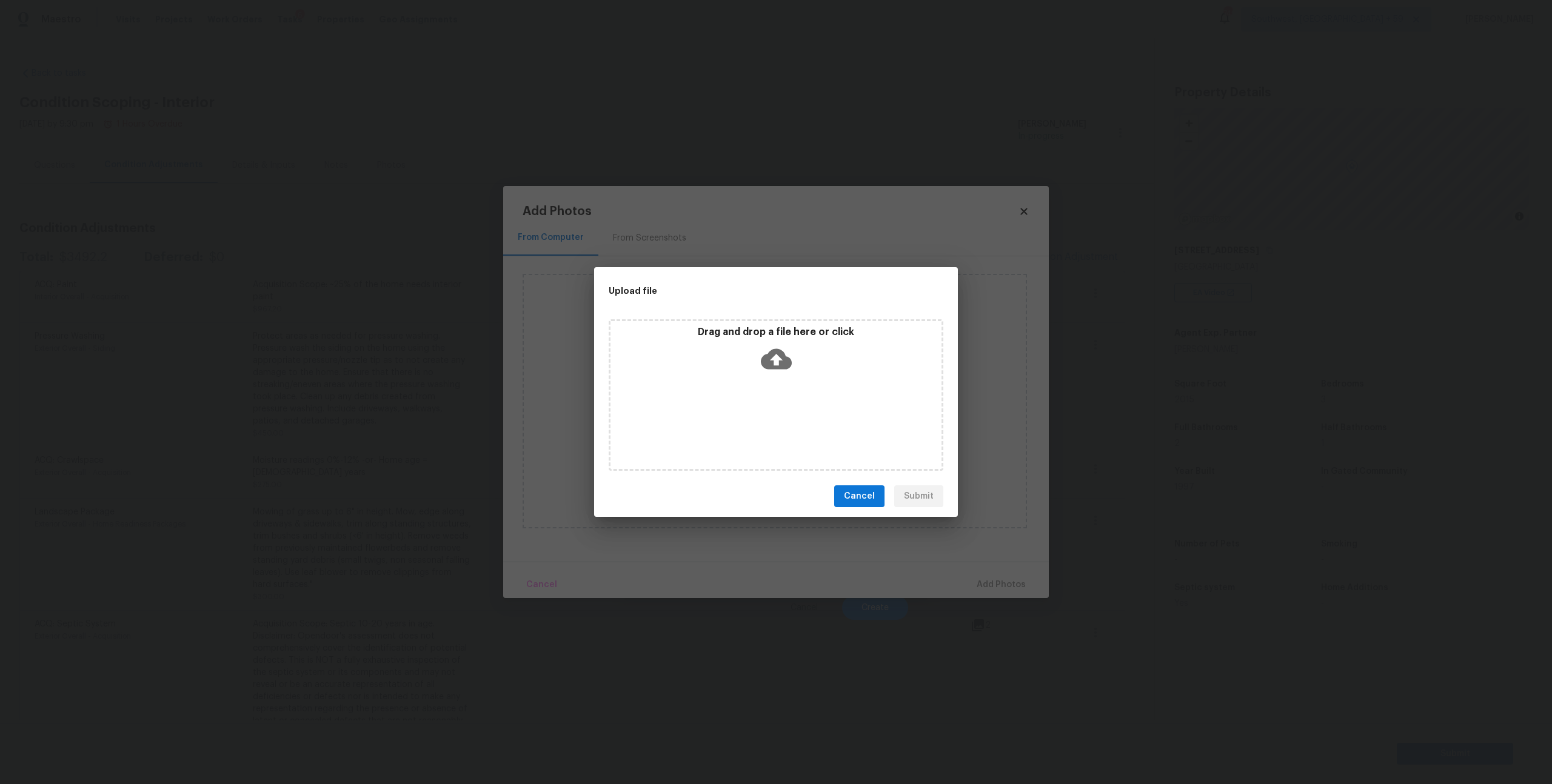
click at [776, 363] on icon at bounding box center [776, 359] width 31 height 31
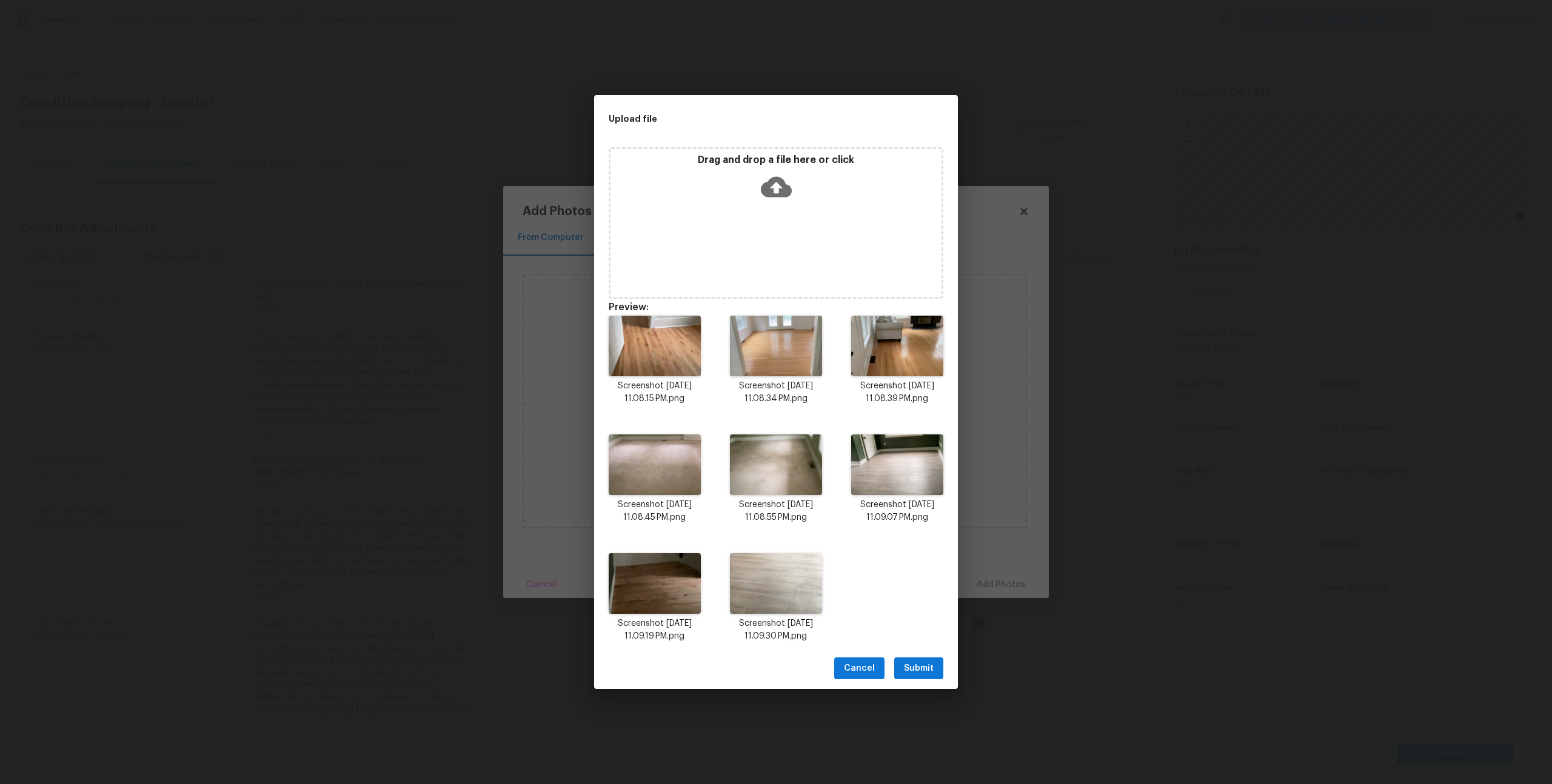
click at [910, 680] on button "Submit" at bounding box center [919, 668] width 49 height 22
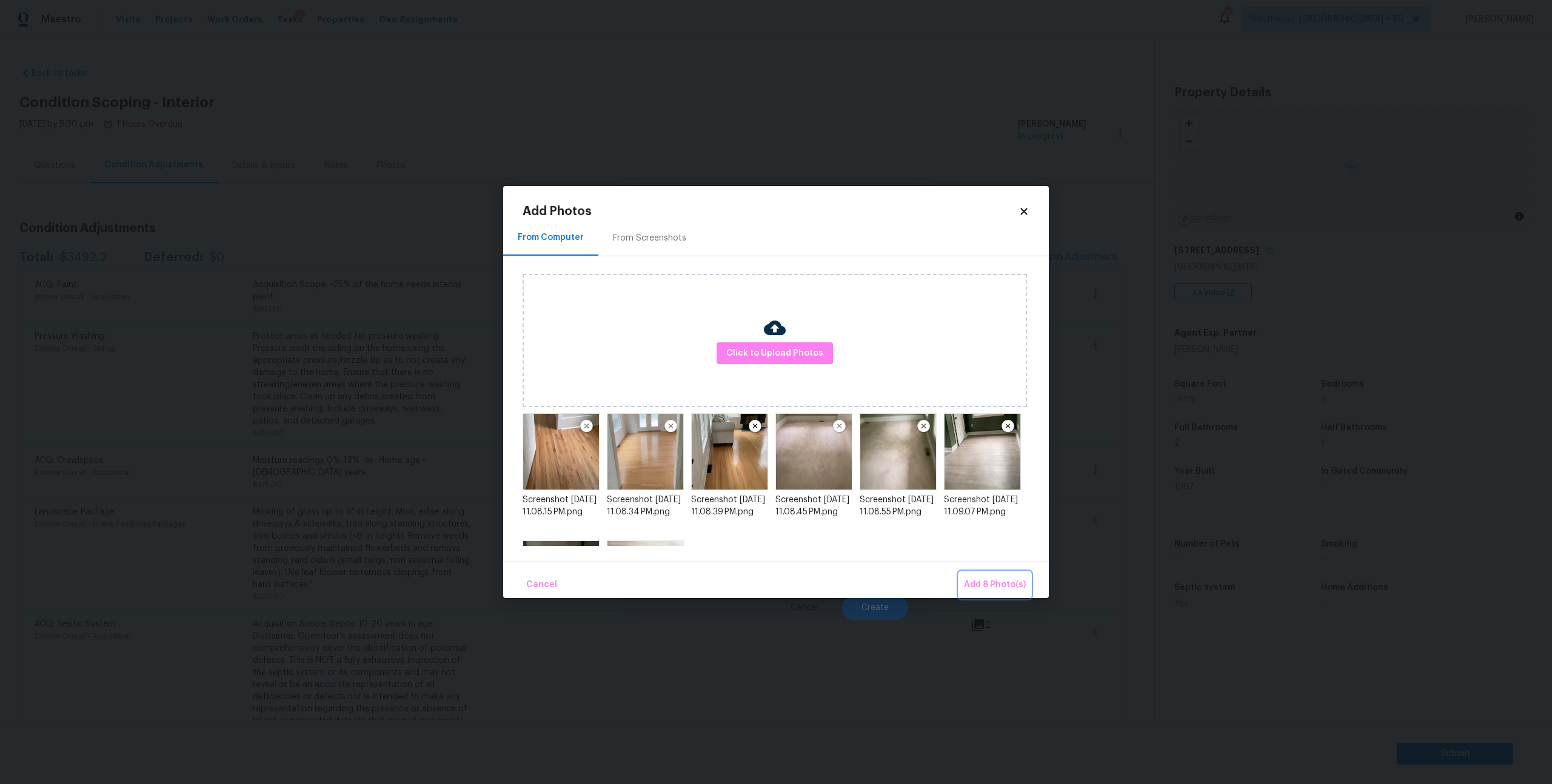
click at [994, 594] on button "Add 8 Photo(s)" at bounding box center [994, 585] width 72 height 26
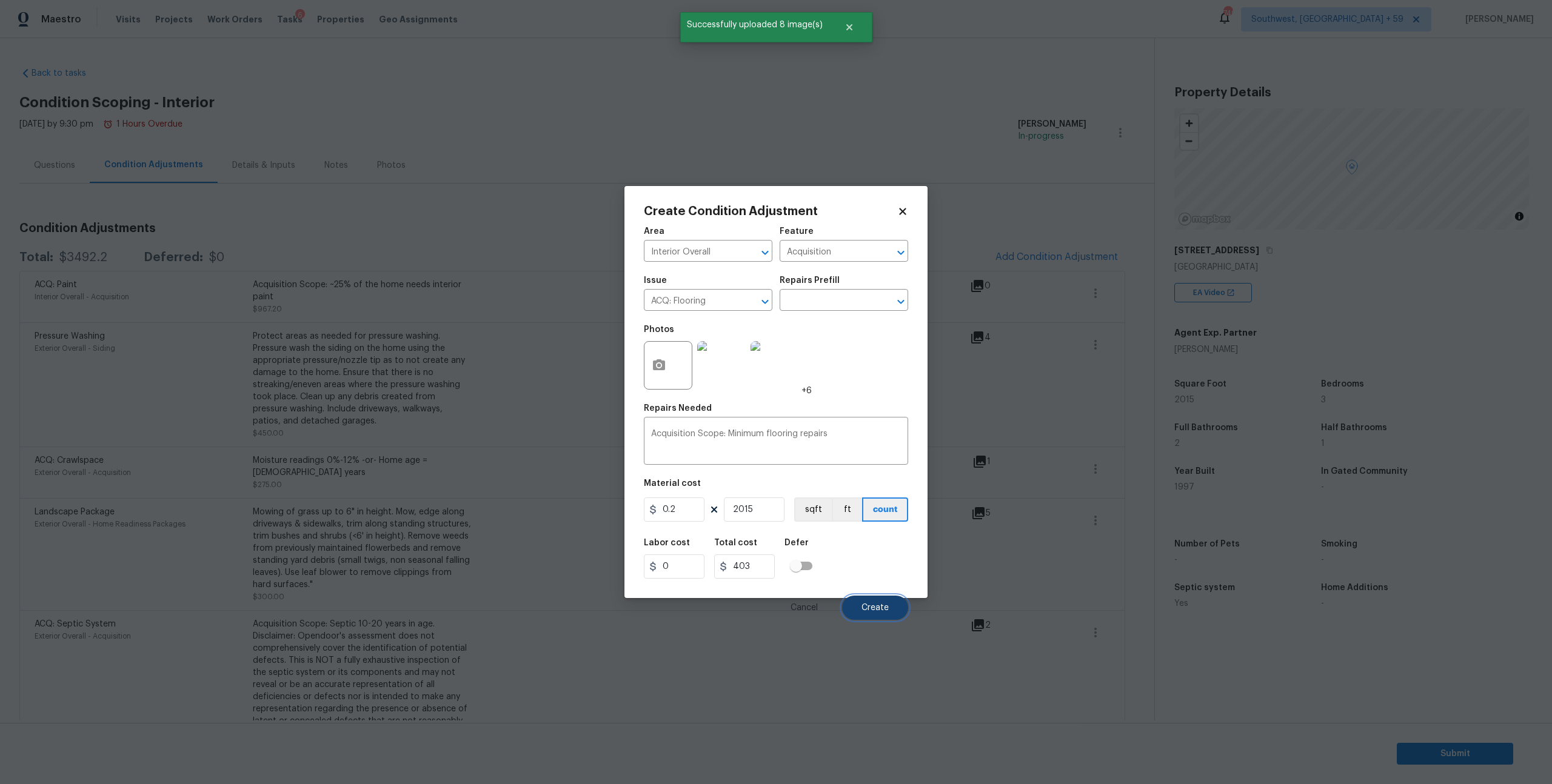
click at [877, 612] on span "Create" at bounding box center [876, 608] width 28 height 9
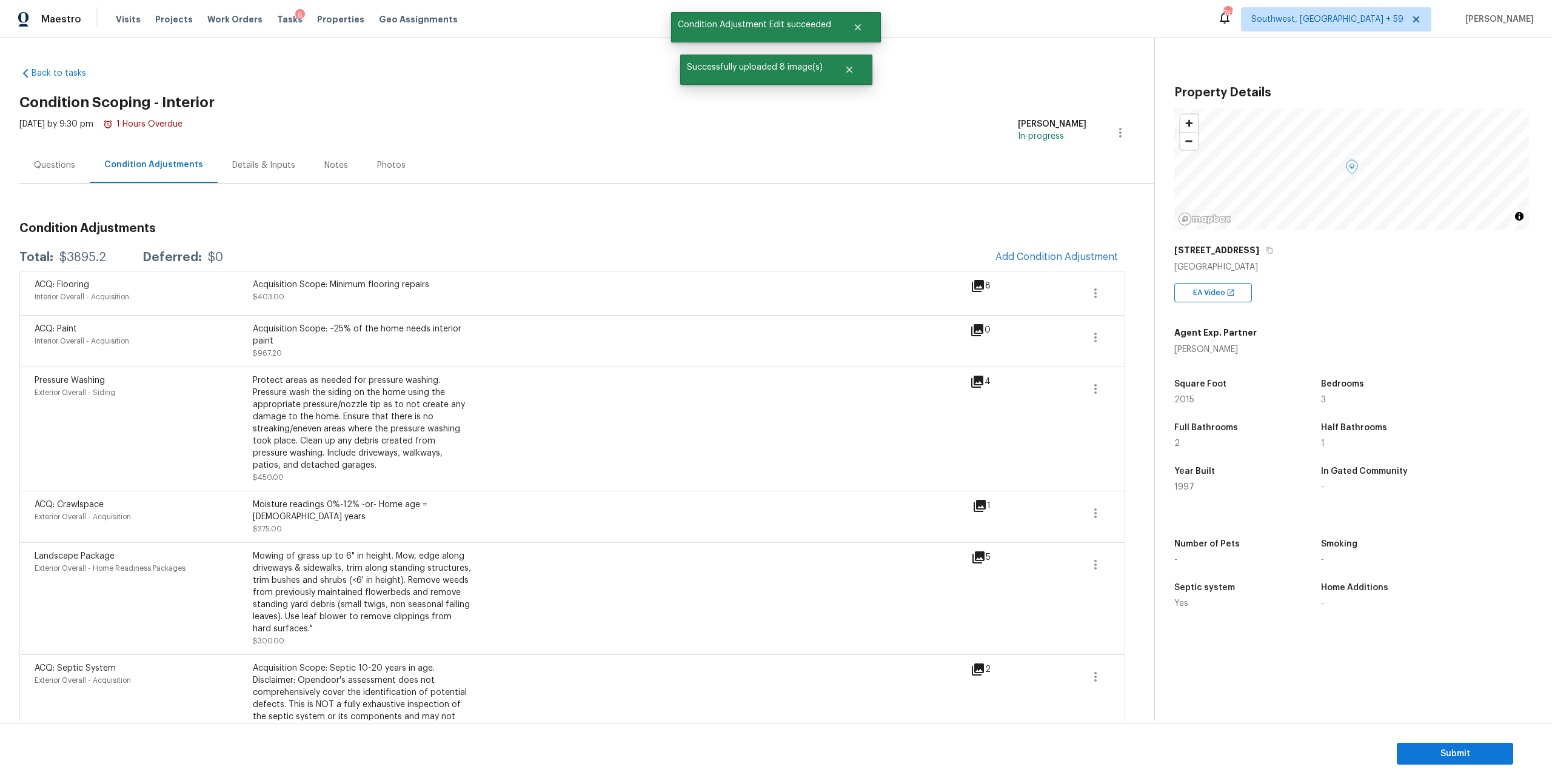
click at [970, 337] on icon at bounding box center [978, 330] width 14 height 14
click at [1094, 342] on icon "button" at bounding box center [1095, 337] width 2 height 9
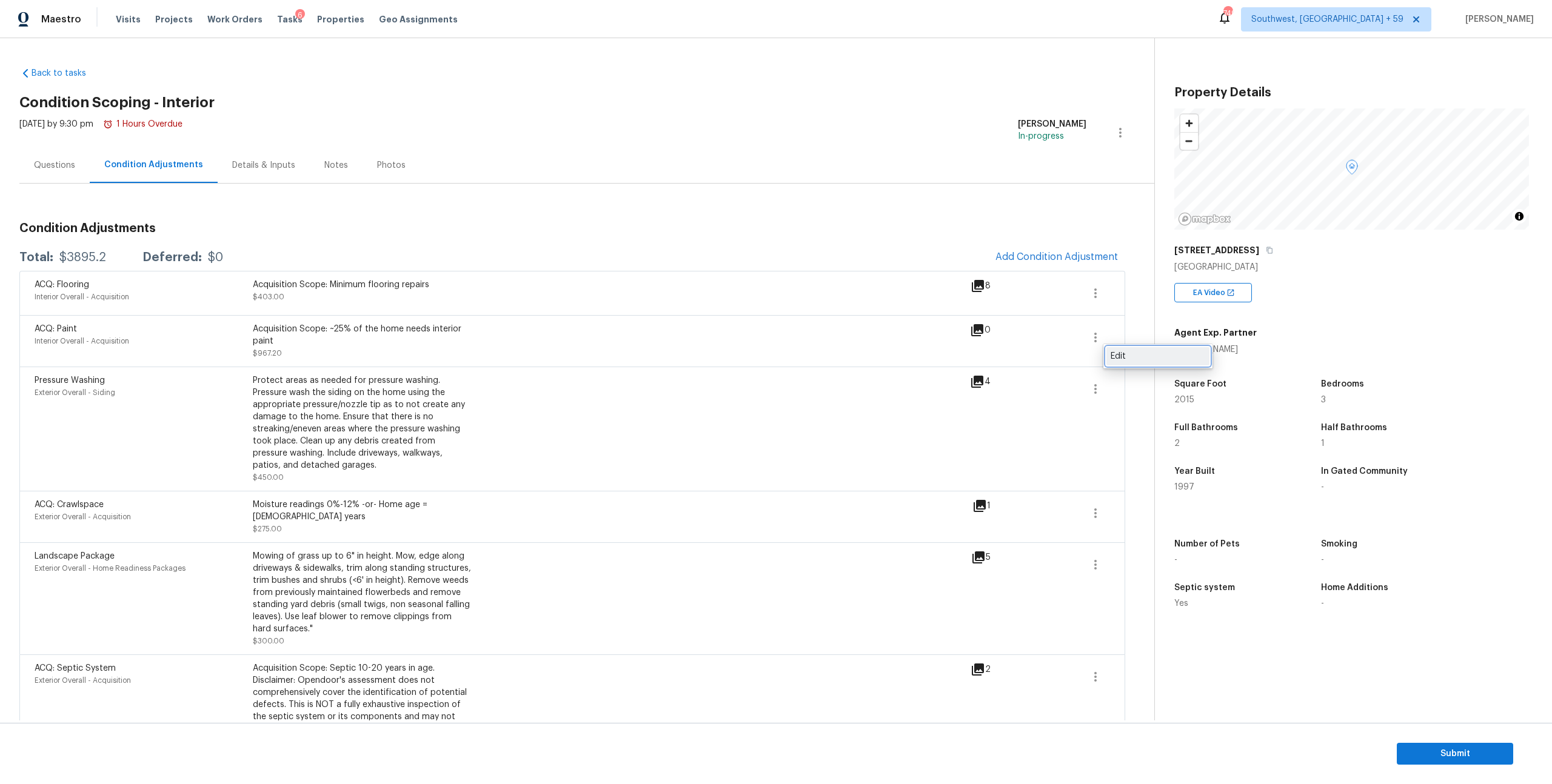
click at [1115, 355] on div "Edit" at bounding box center [1158, 356] width 95 height 12
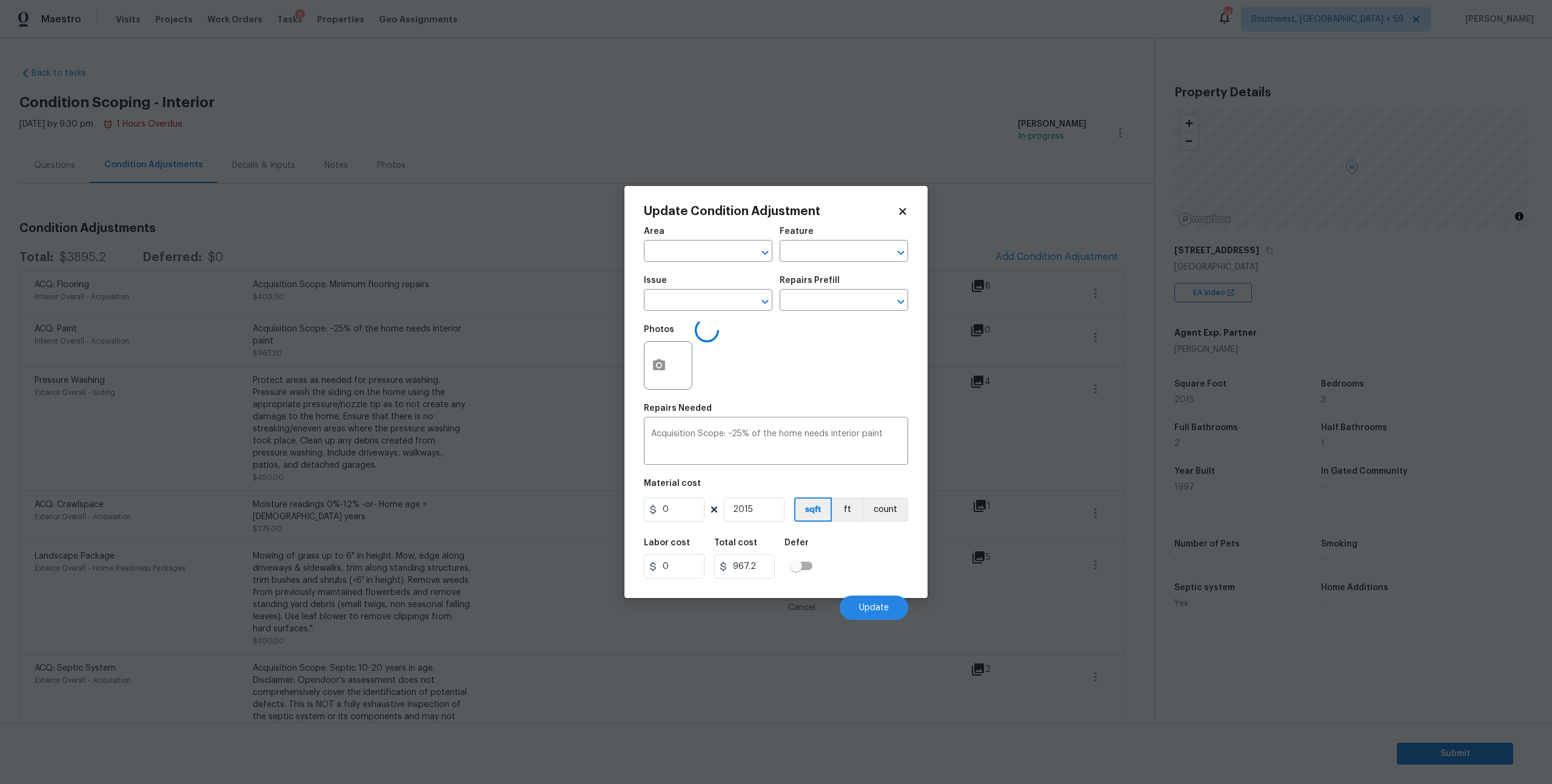
type input "Interior Overall"
type input "Acquisition"
type input "ACQ: Paint"
type input "0.48"
click at [665, 371] on icon "button" at bounding box center [659, 364] width 12 height 11
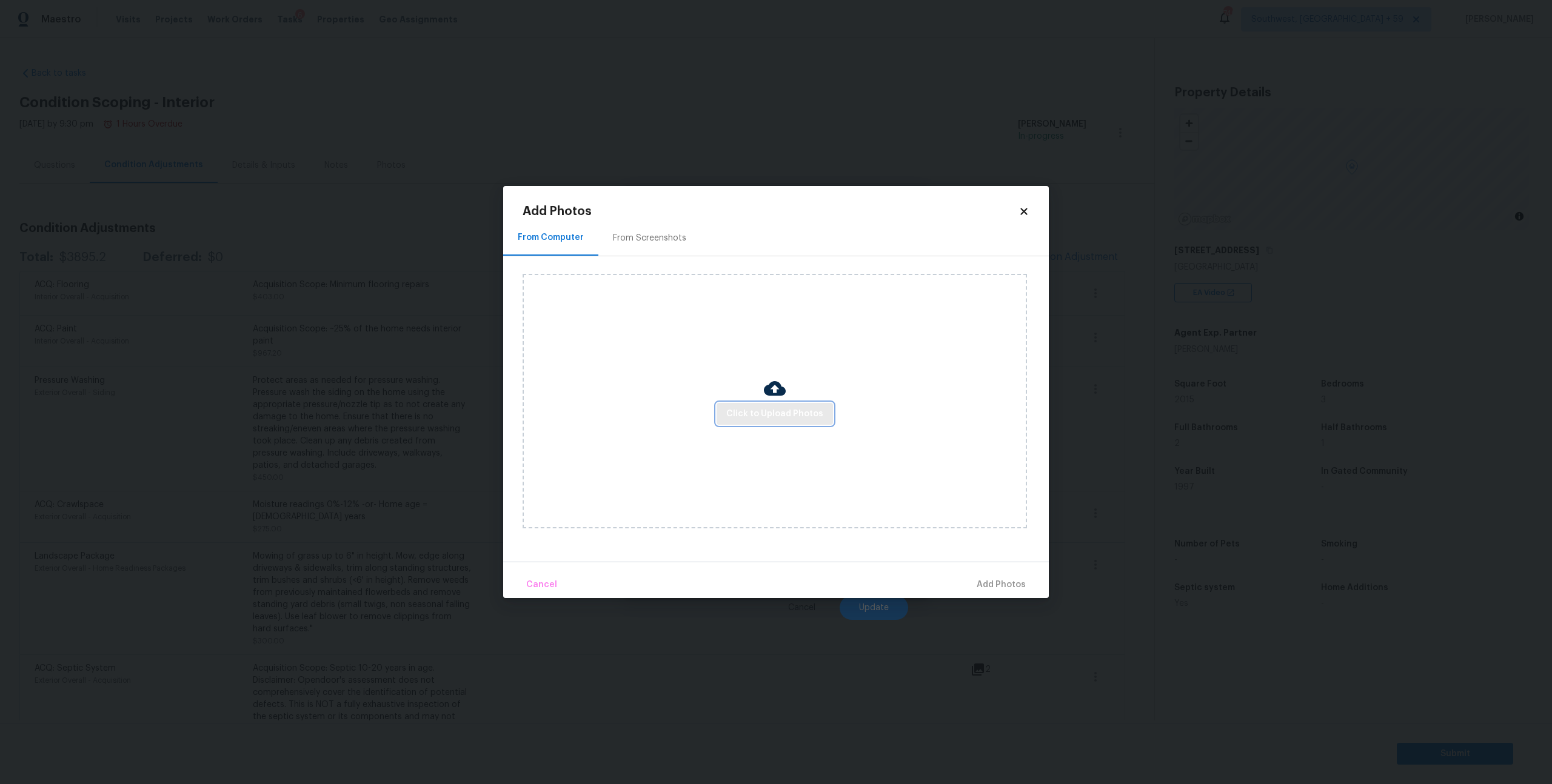
click at [754, 411] on span "Click to Upload Photos" at bounding box center [775, 414] width 97 height 15
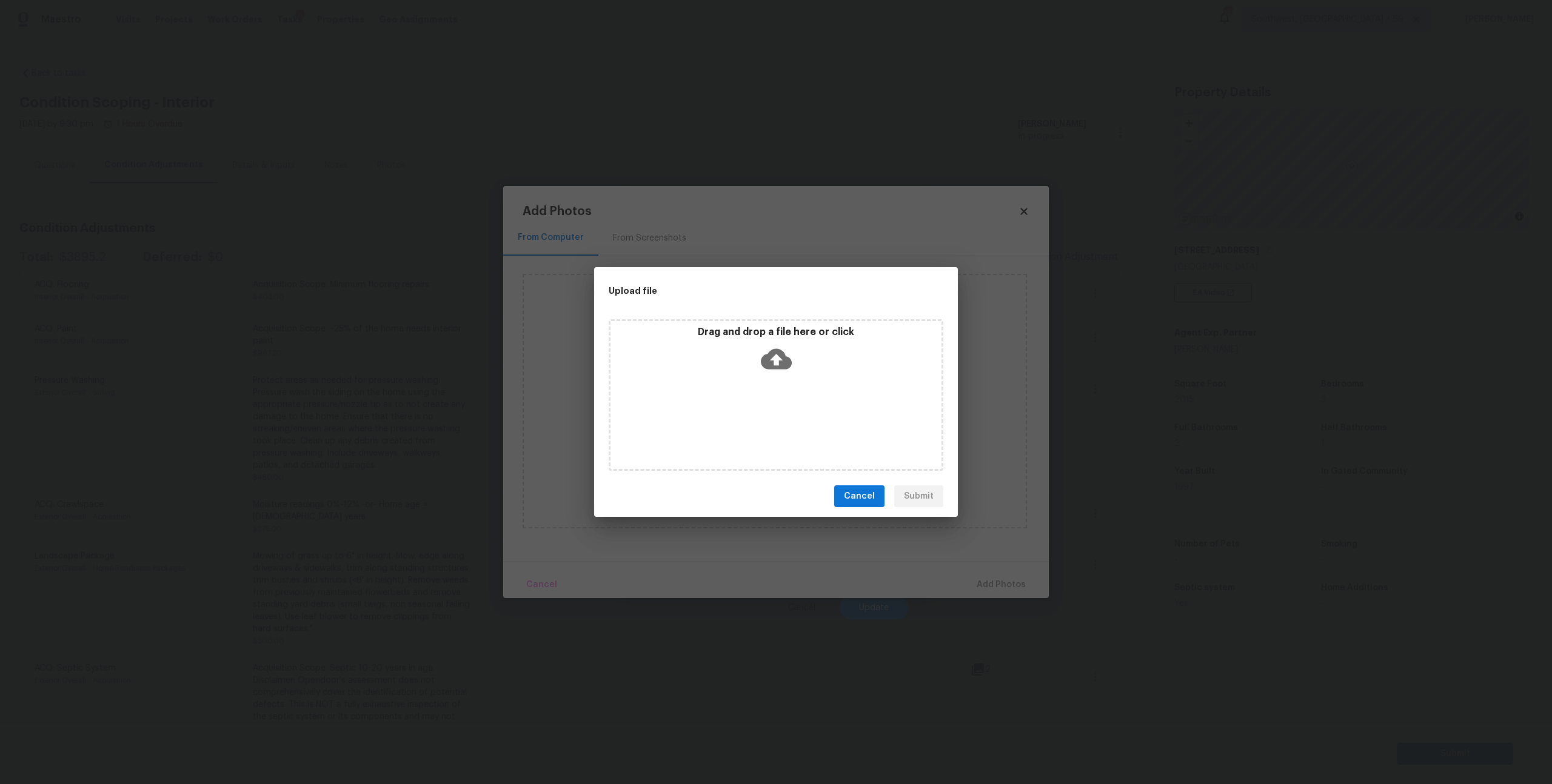
click at [780, 360] on icon at bounding box center [776, 359] width 31 height 31
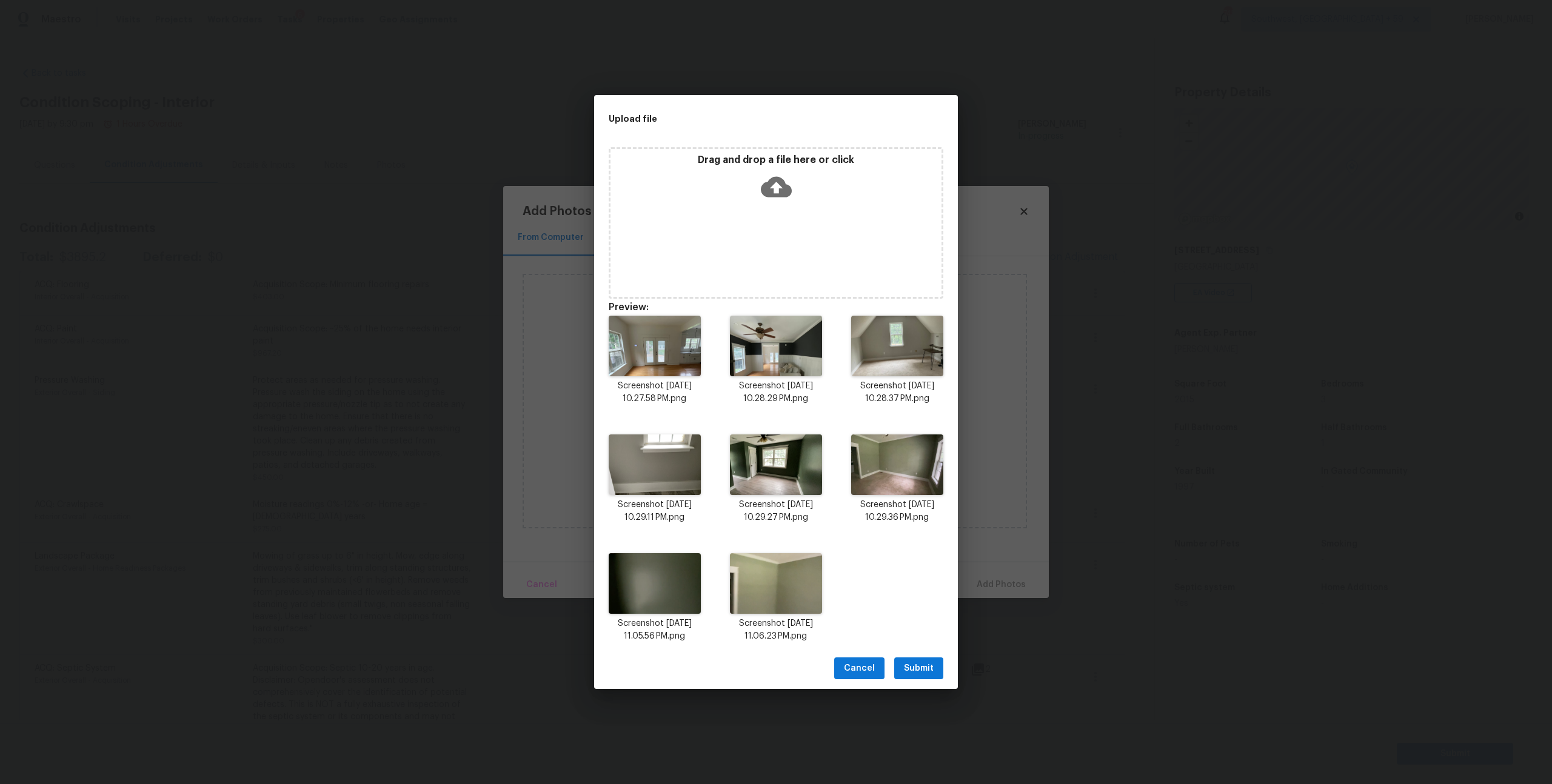
click at [918, 676] on span "Submit" at bounding box center [918, 668] width 30 height 15
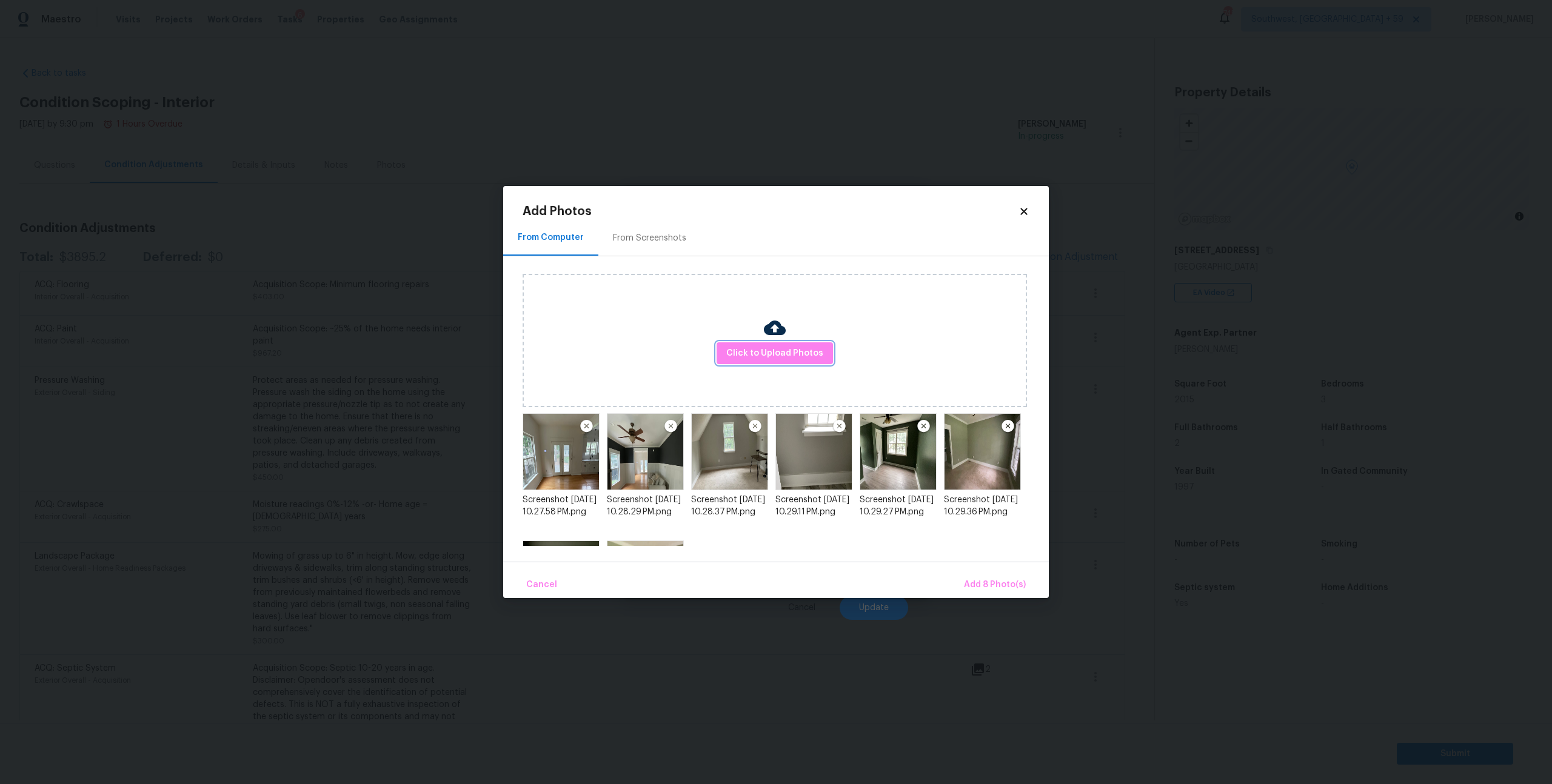
scroll to position [116, 0]
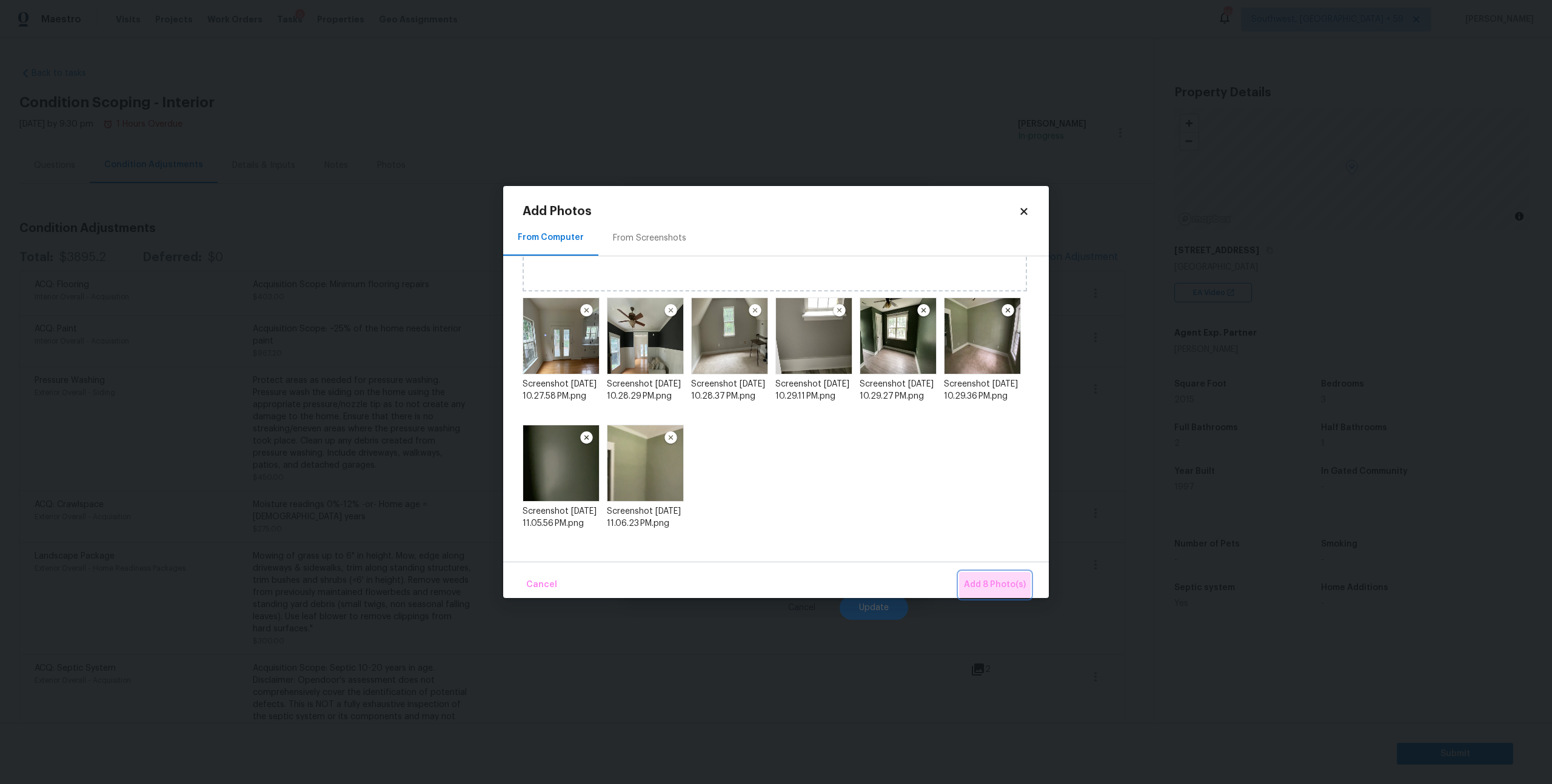
click at [994, 583] on span "Add 8 Photo(s)" at bounding box center [994, 585] width 62 height 15
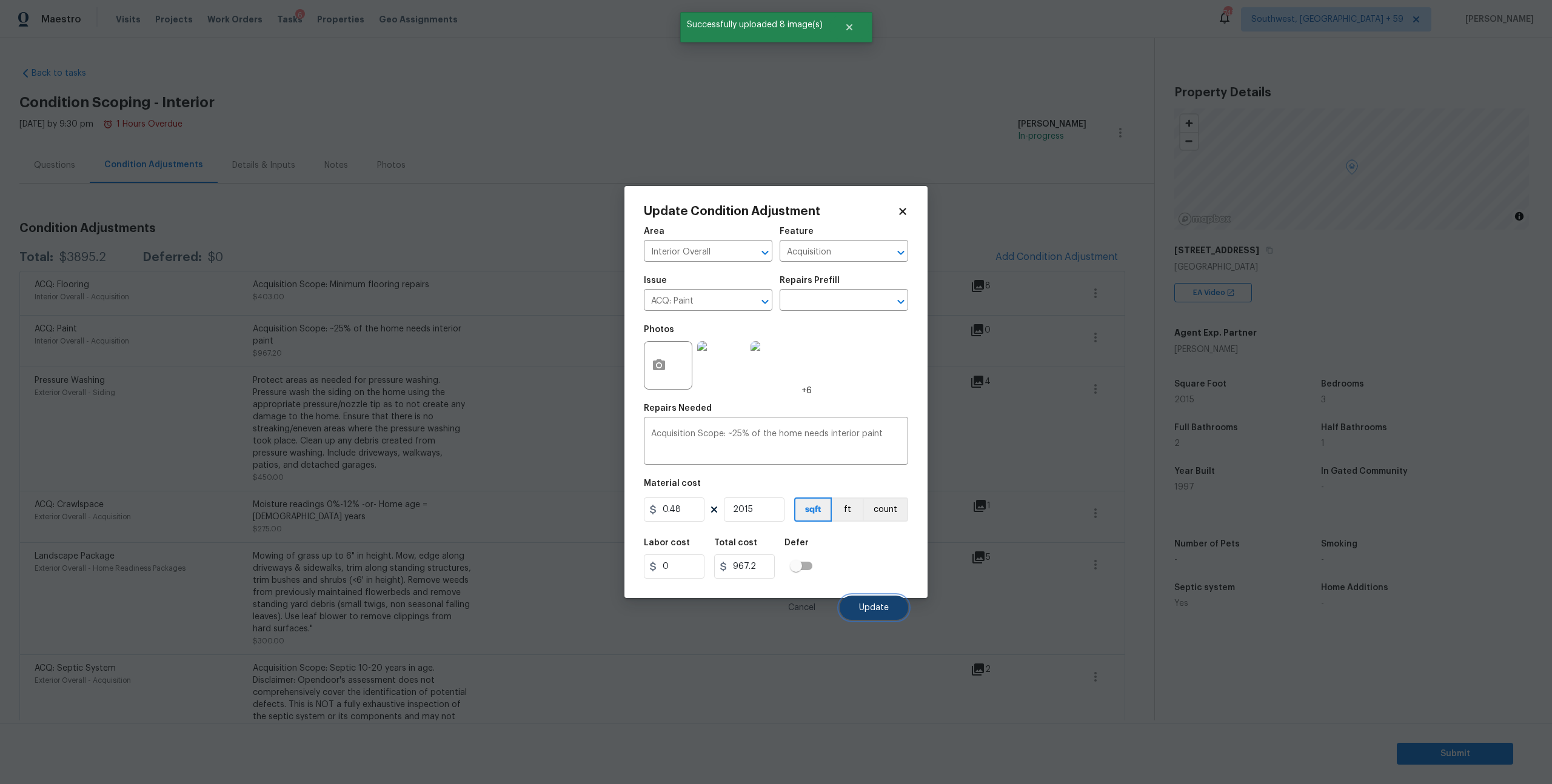
click at [883, 612] on span "Update" at bounding box center [873, 608] width 30 height 9
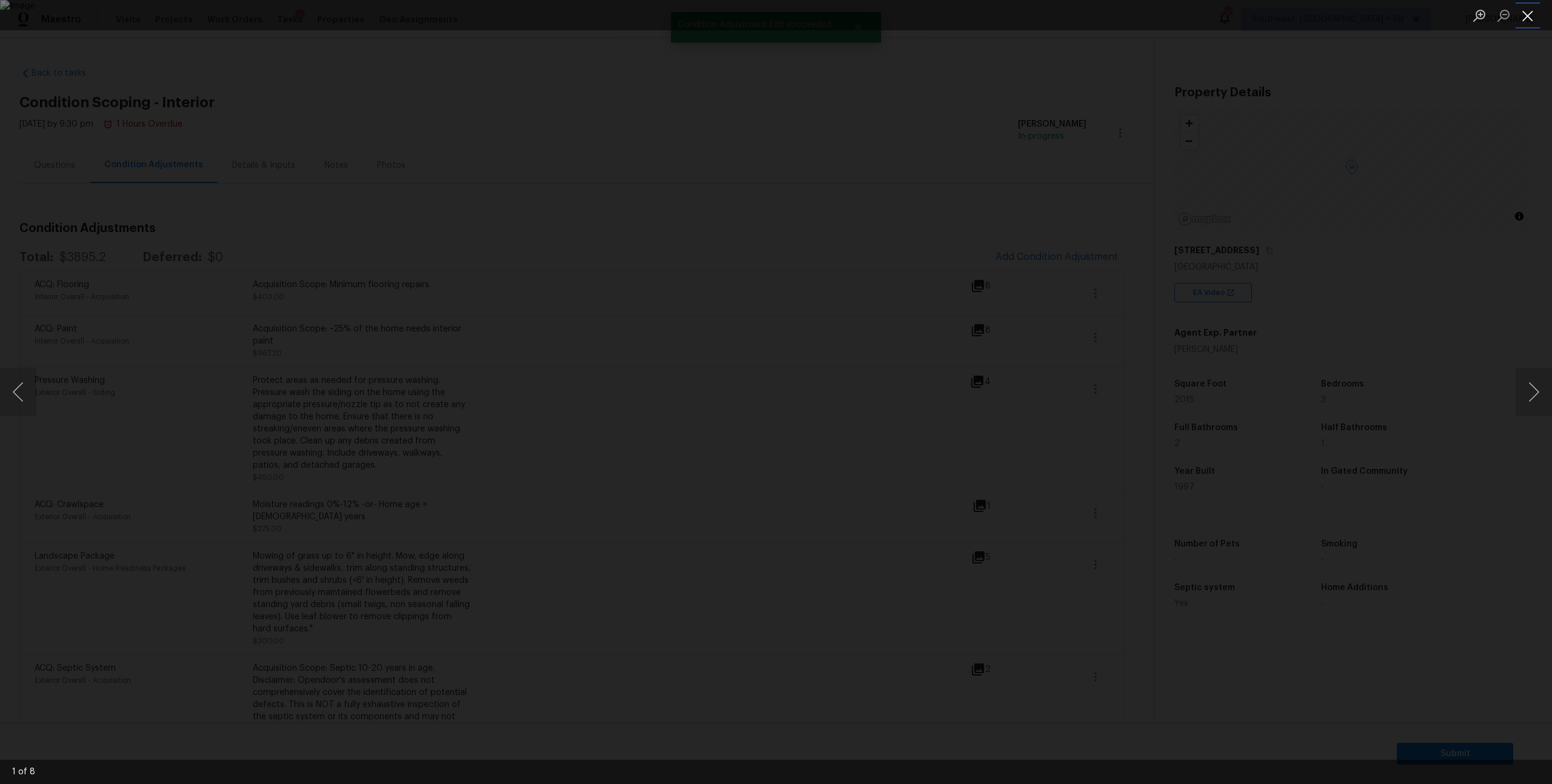
click at [1525, 19] on button "Close lightbox" at bounding box center [1527, 15] width 24 height 21
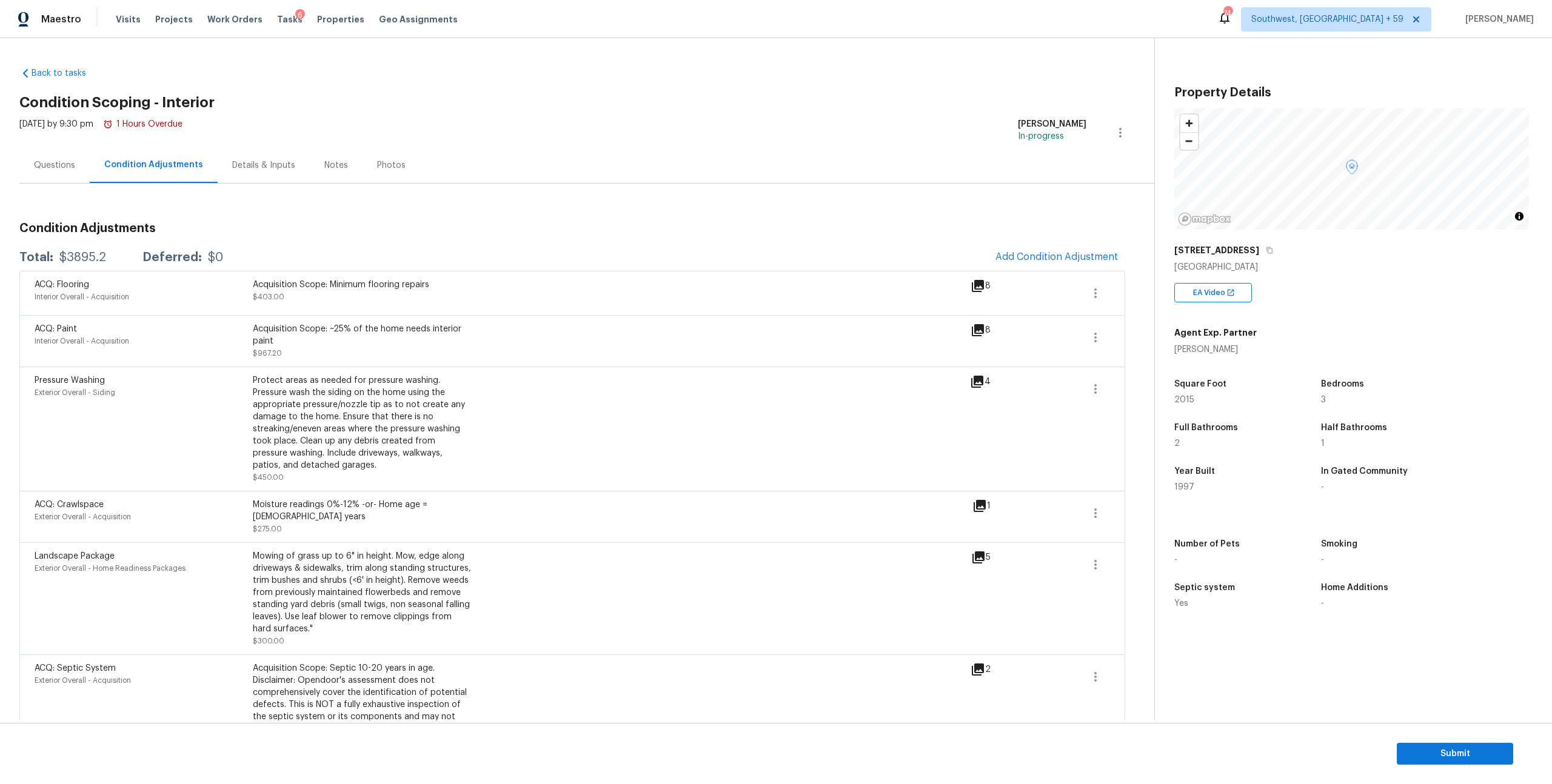
scroll to position [63, 0]
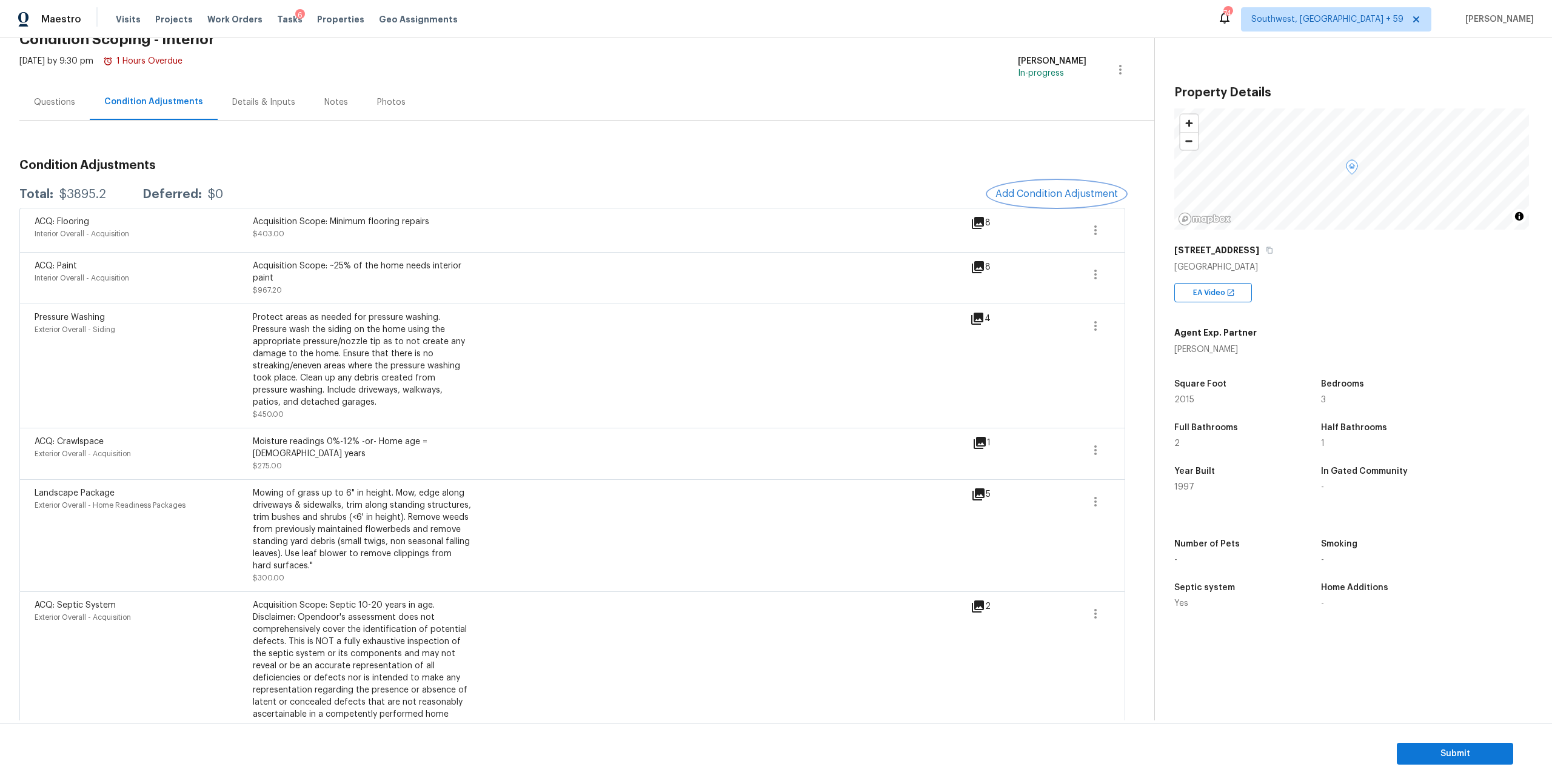
click at [1066, 199] on span "Add Condition Adjustment" at bounding box center [1057, 193] width 122 height 11
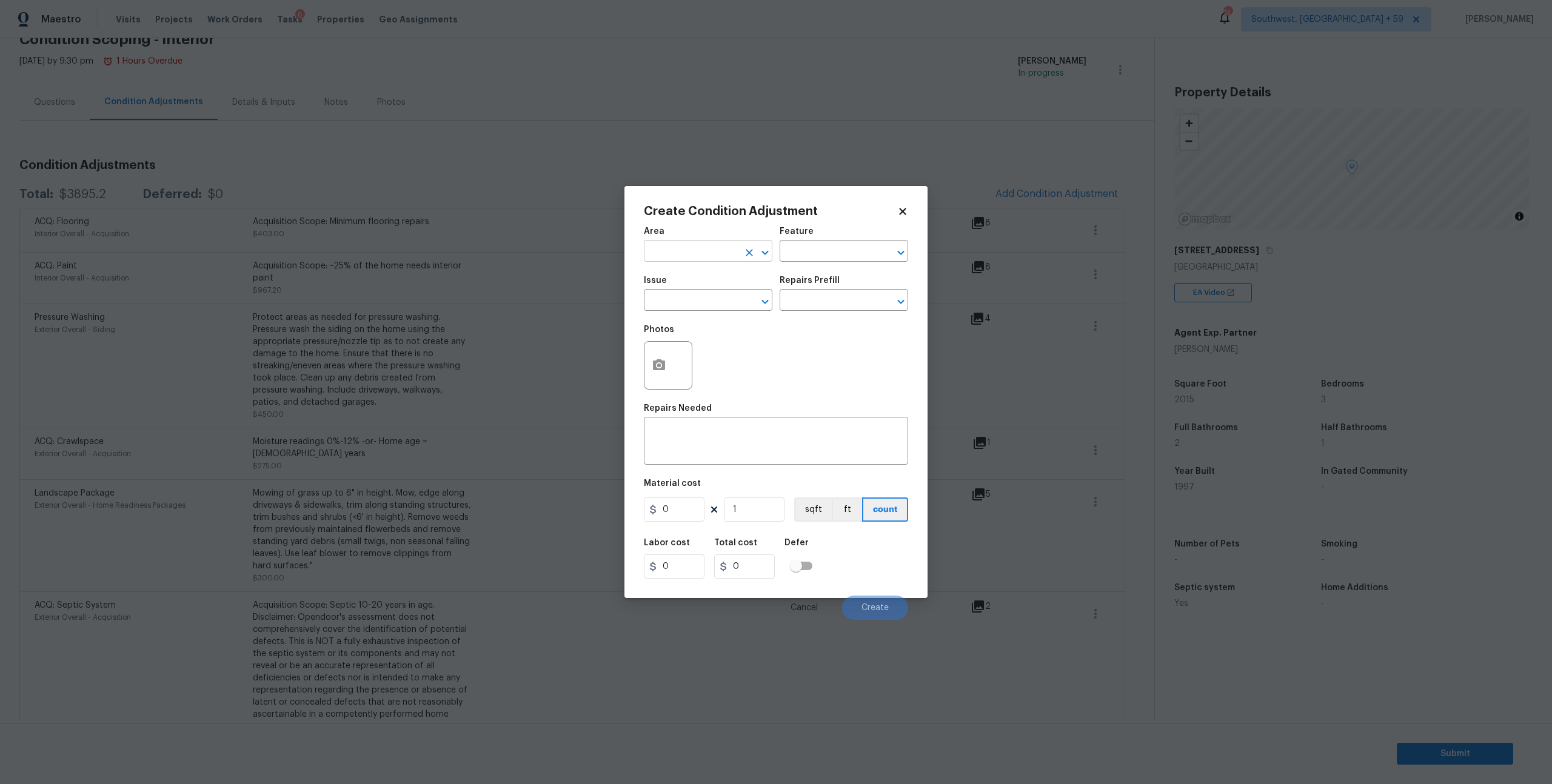
click at [721, 261] on input "text" at bounding box center [691, 253] width 95 height 19
click at [709, 300] on li "Interior Overall" at bounding box center [708, 306] width 125 height 20
type input "Interior Overall"
click at [834, 256] on input "text" at bounding box center [827, 253] width 95 height 19
click at [837, 302] on div "Frequent" at bounding box center [842, 290] width 125 height 29
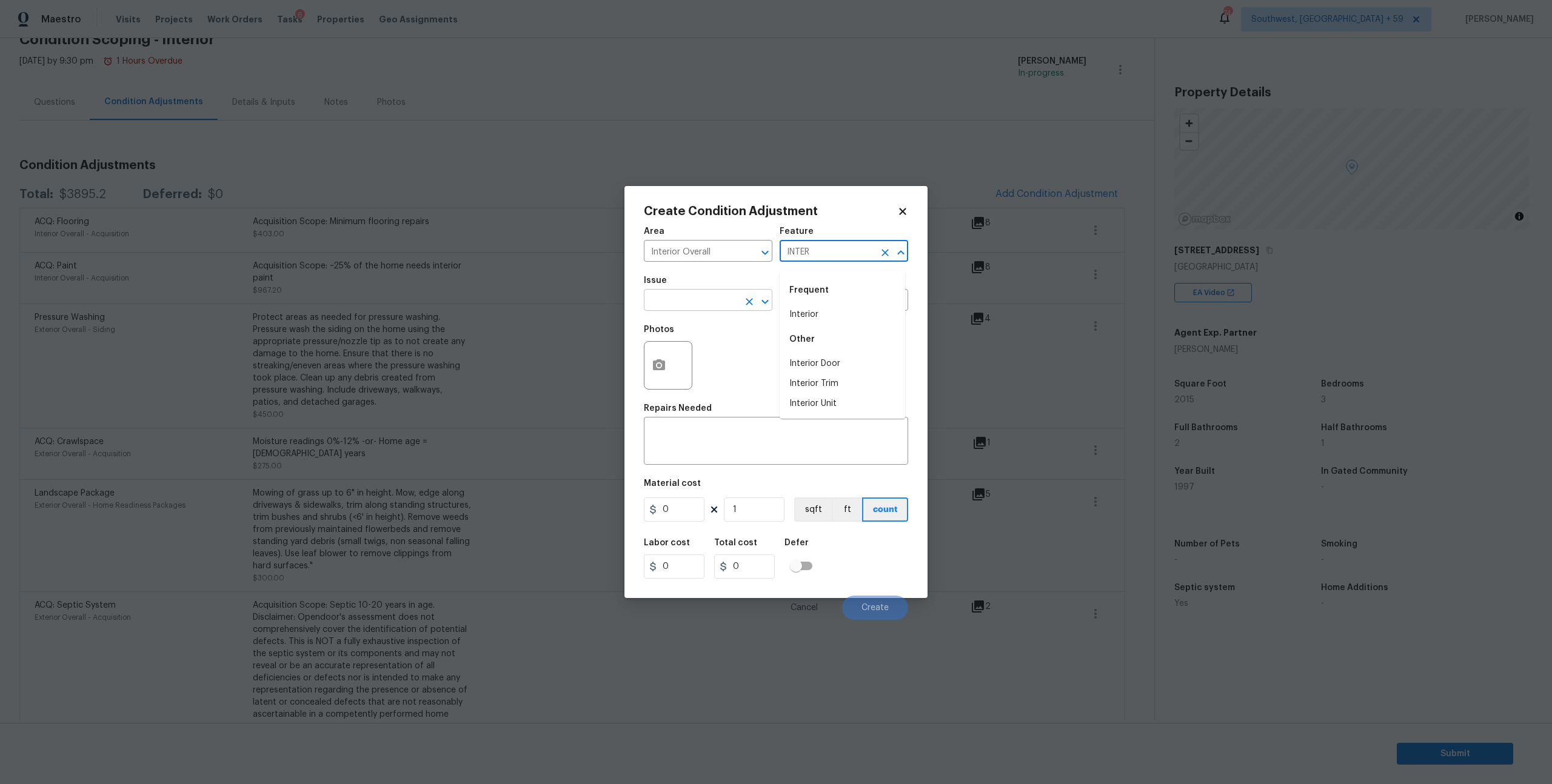
type input "INTER"
click at [714, 303] on input "text" at bounding box center [691, 302] width 95 height 19
click at [697, 369] on li "Condition charge" at bounding box center [708, 369] width 125 height 20
type input "Condition charge"
click at [842, 311] on input "text" at bounding box center [827, 302] width 95 height 19
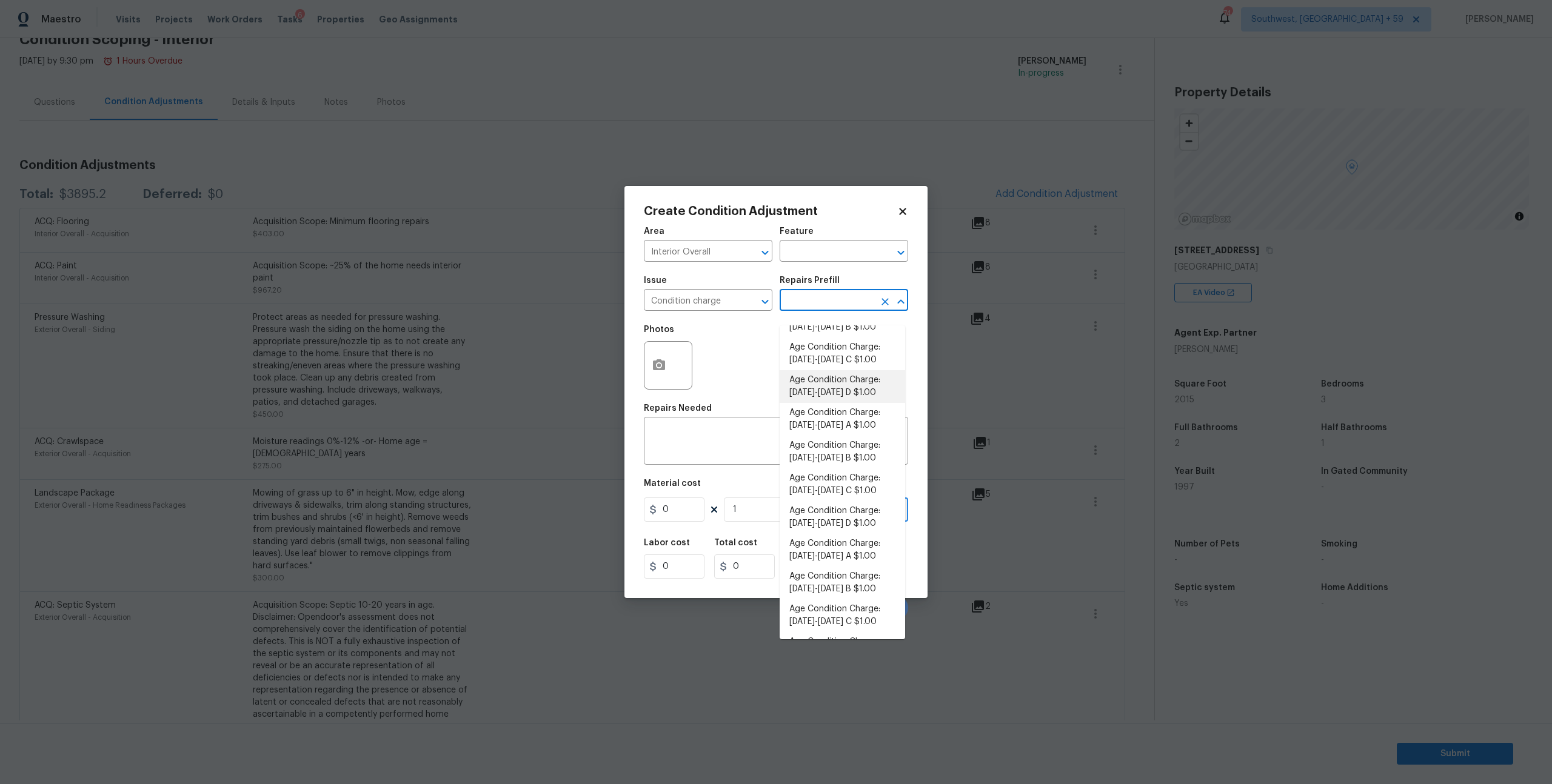
scroll to position [200, 0]
click at [814, 458] on li "Age Condition Charge: [DATE]-[DATE] B $1.00" at bounding box center [842, 441] width 125 height 33
type input "Home Readiness Packages"
type textarea "Age Condition Charge: 1993-2008 B"
type input "1"
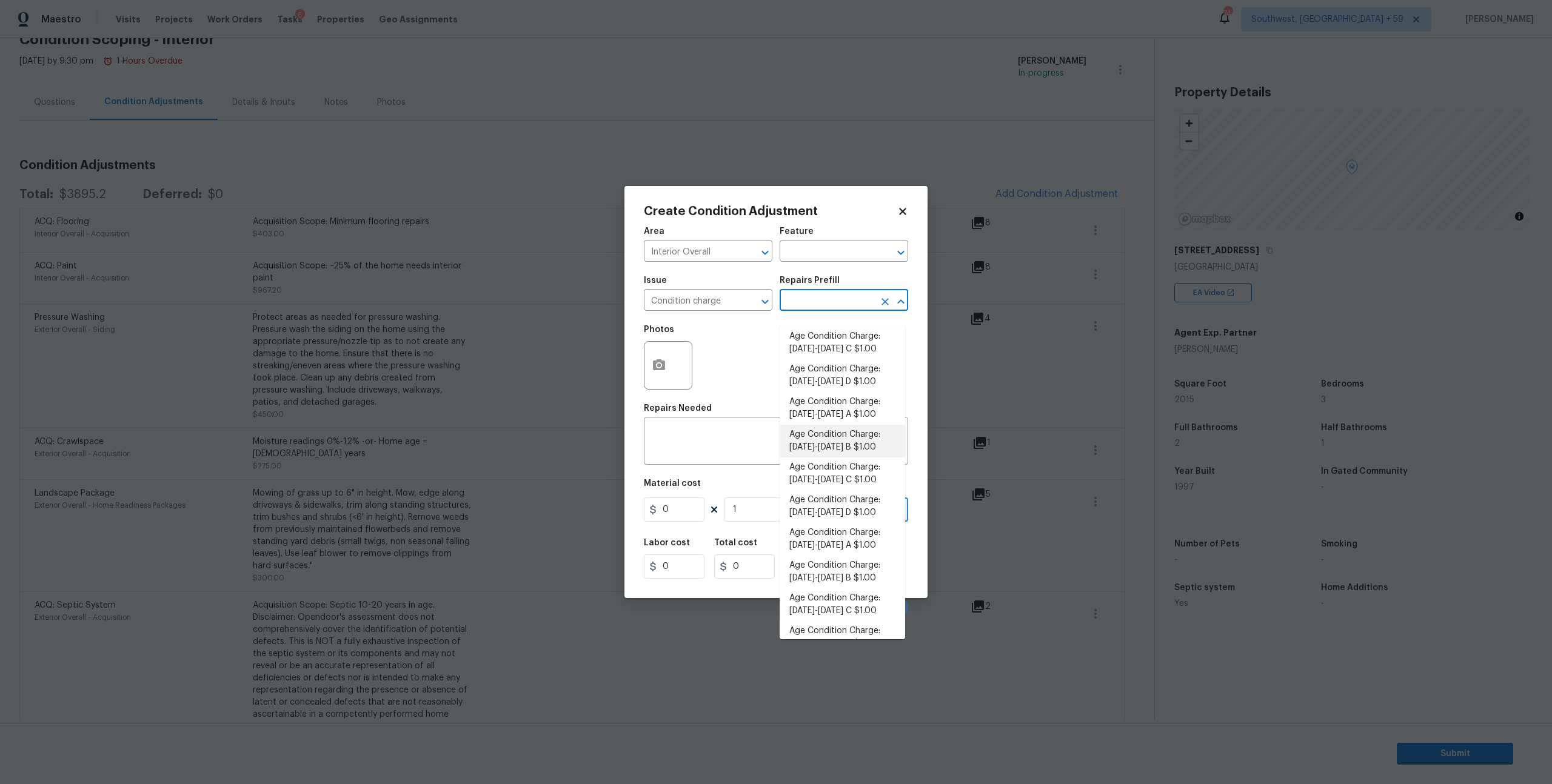
type input "1"
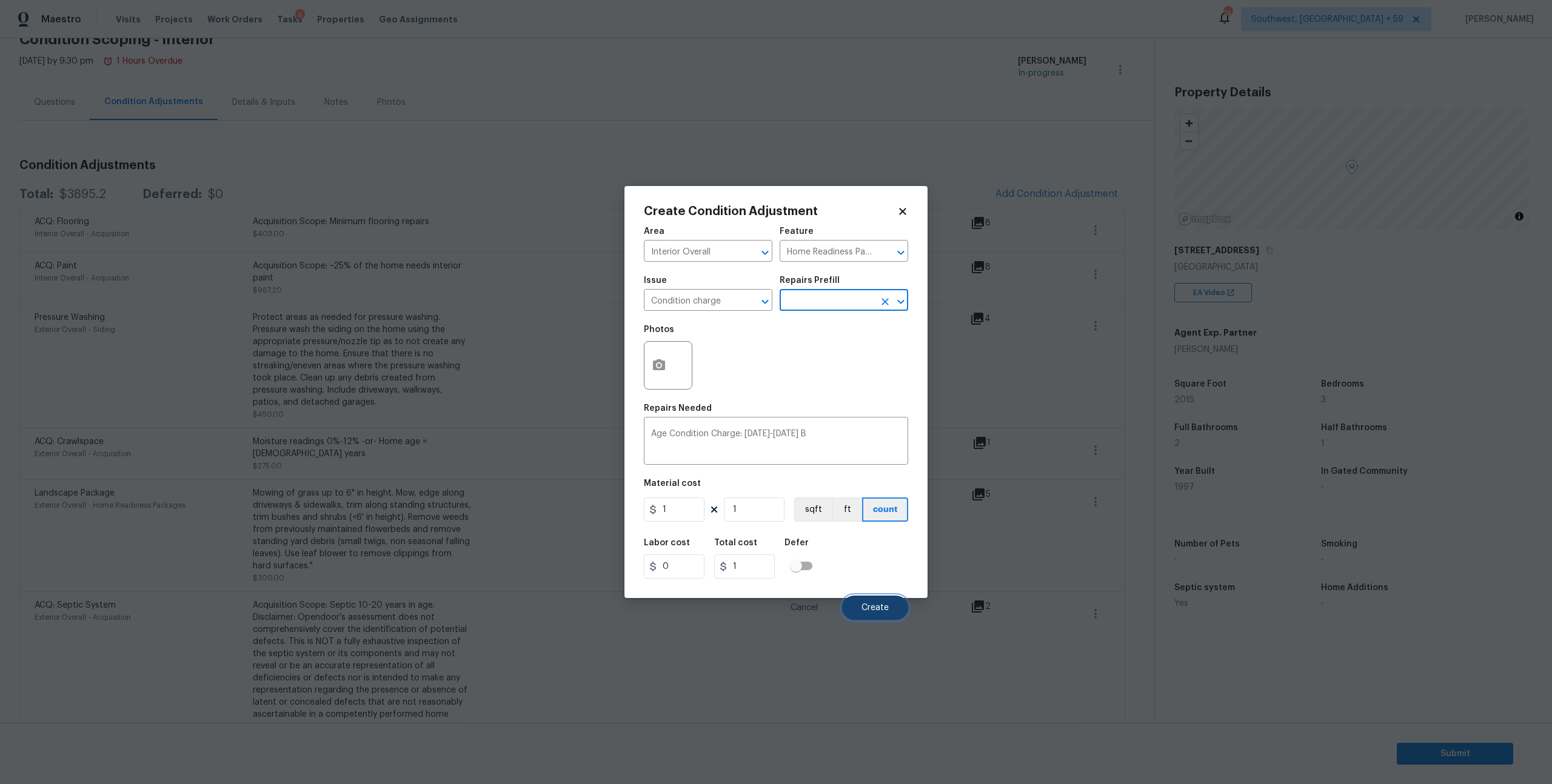
click at [870, 612] on span "Create" at bounding box center [876, 608] width 28 height 9
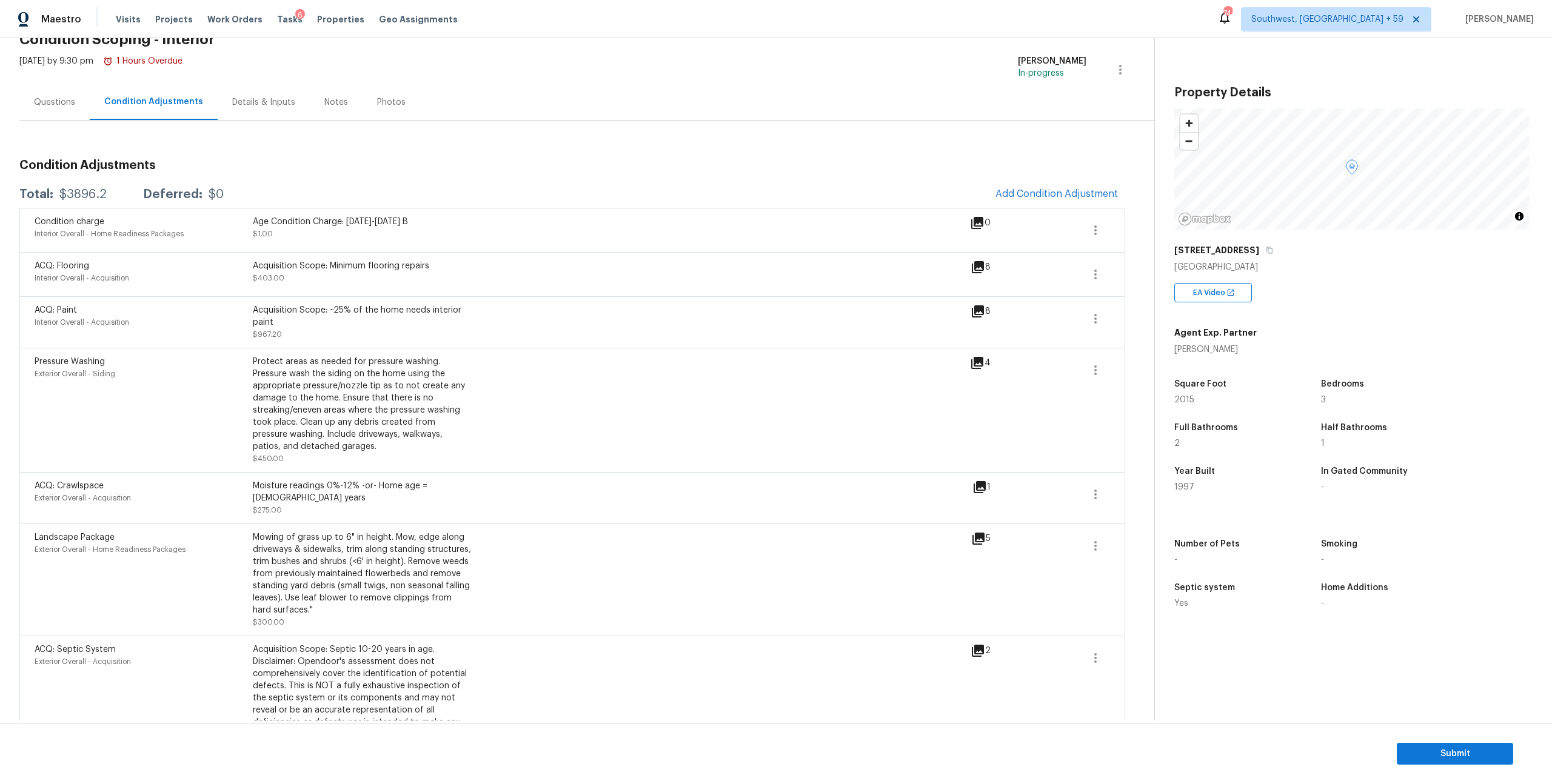
click at [62, 105] on div "Questions" at bounding box center [54, 102] width 41 height 12
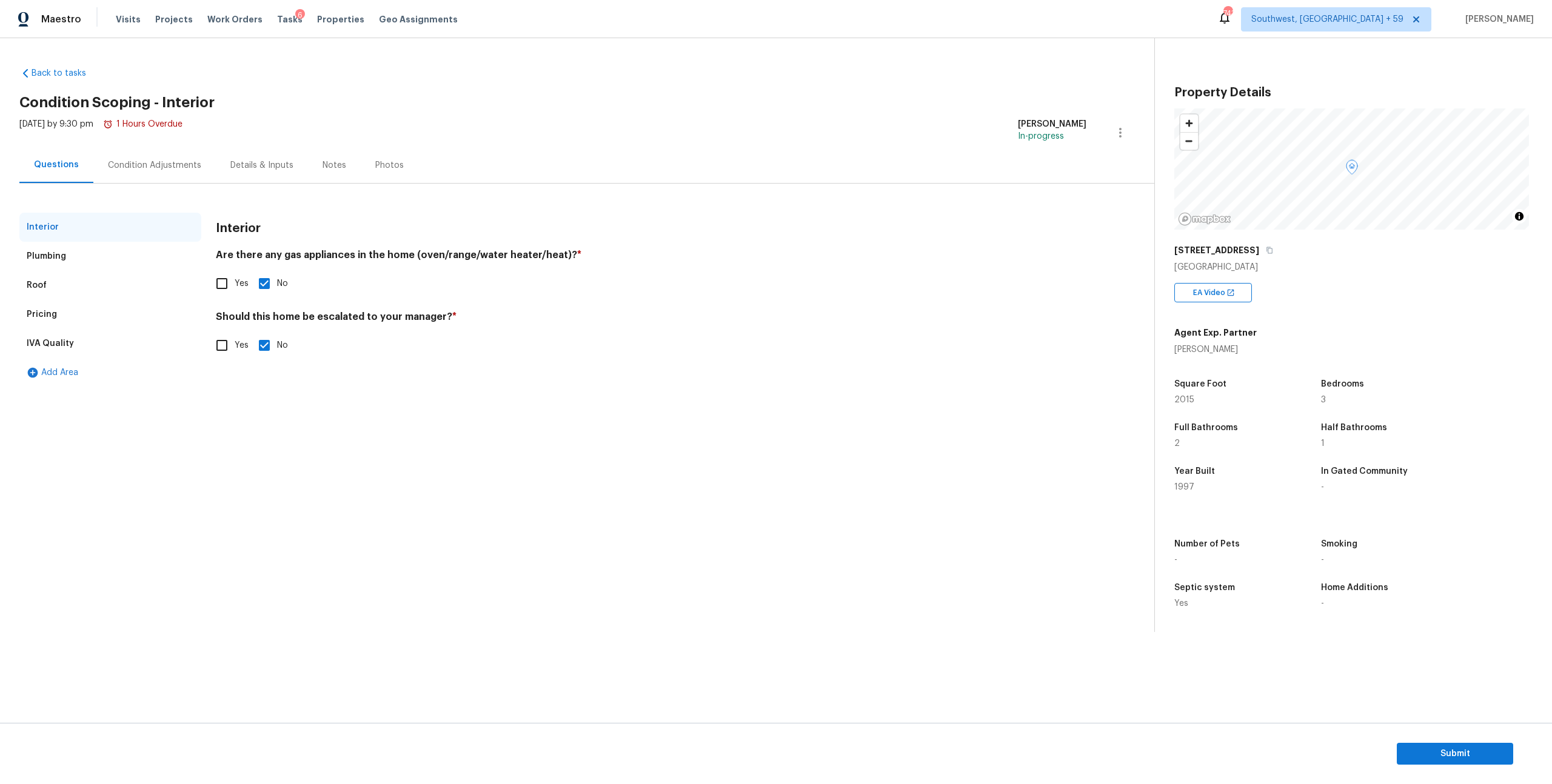
click at [148, 170] on div "Condition Adjustments" at bounding box center [154, 165] width 93 height 12
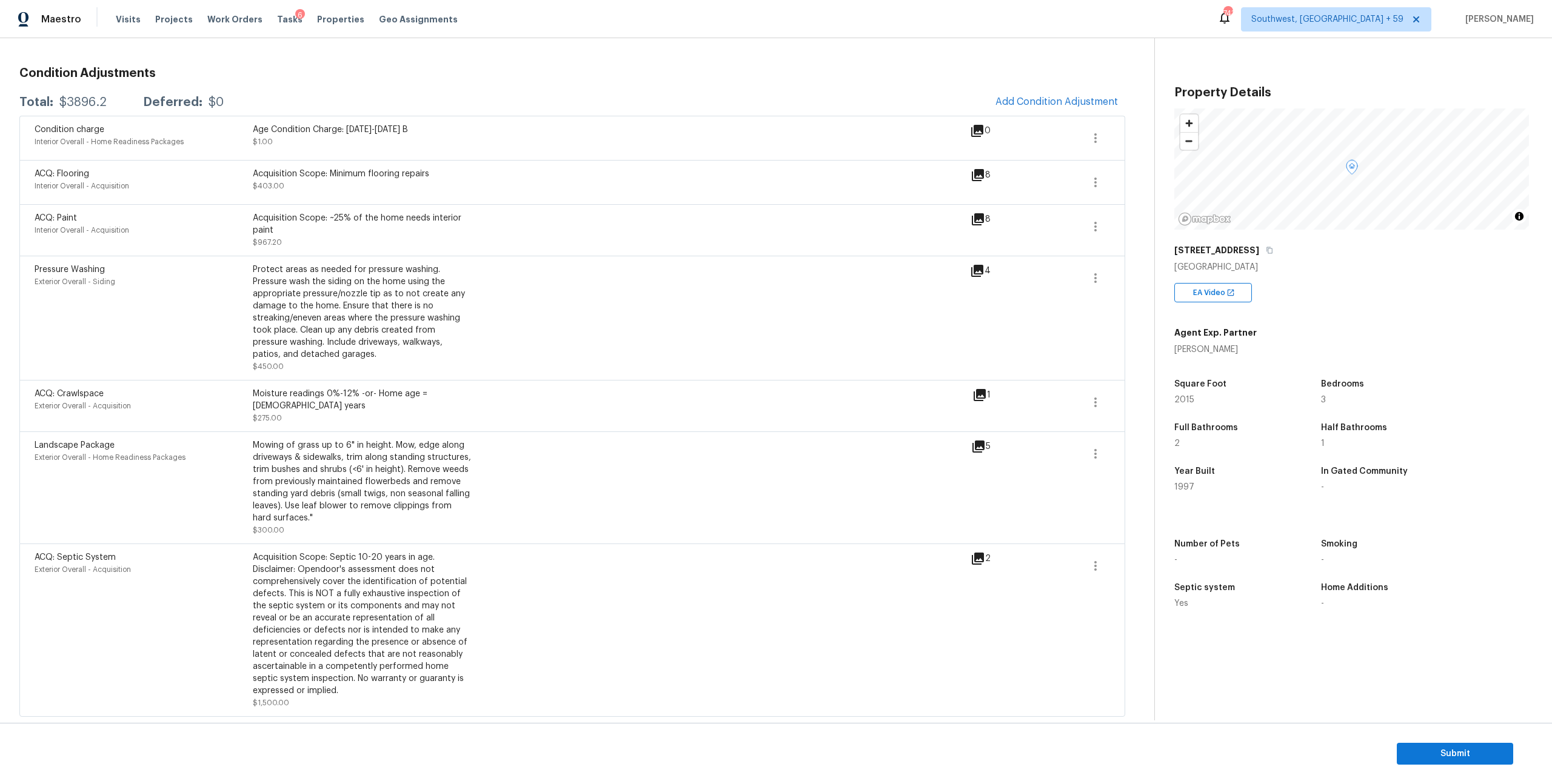
scroll to position [183, 0]
click at [1488, 746] on span "Submit" at bounding box center [1455, 754] width 97 height 15
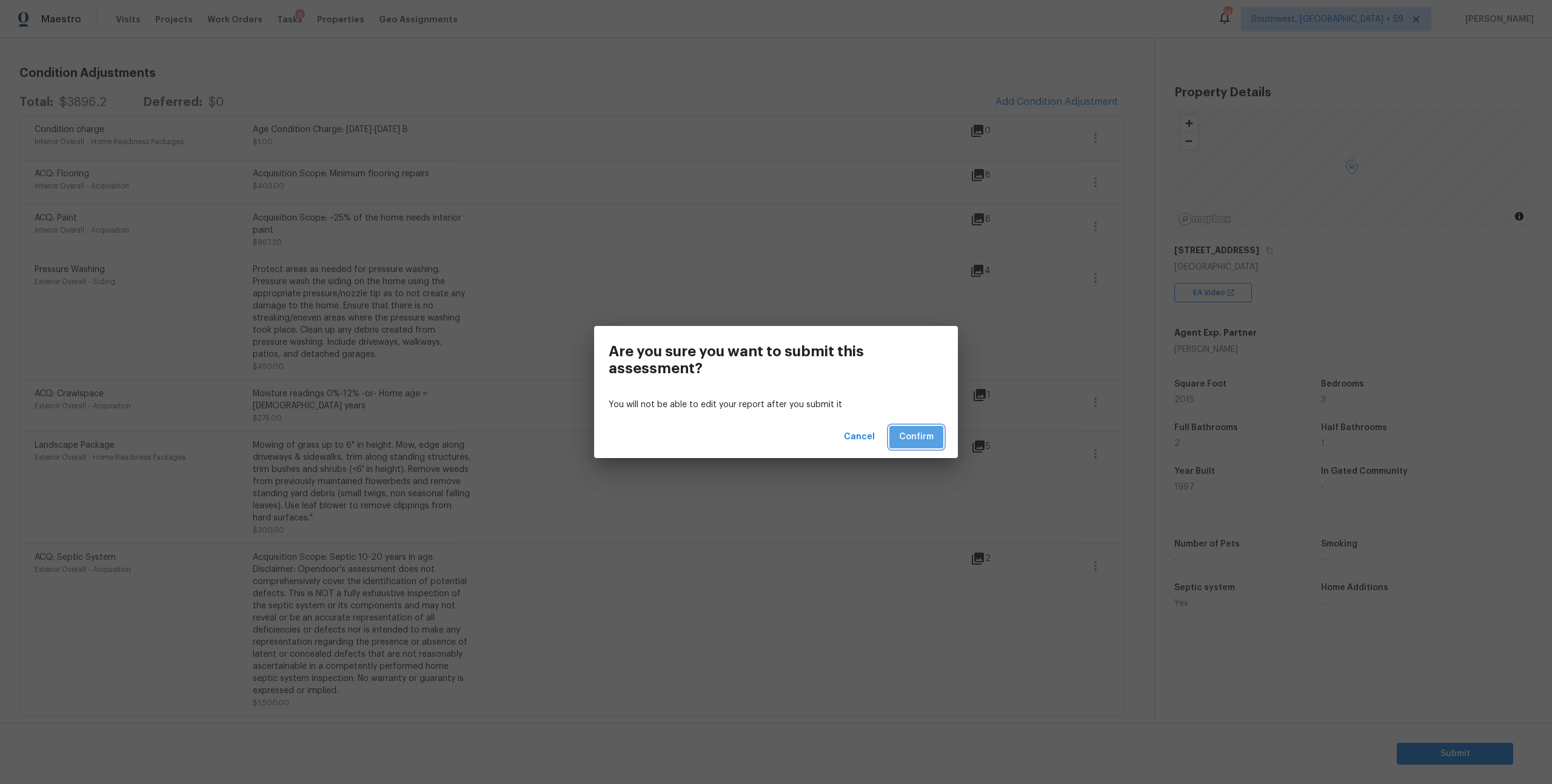
click at [926, 437] on span "Confirm" at bounding box center [917, 437] width 35 height 15
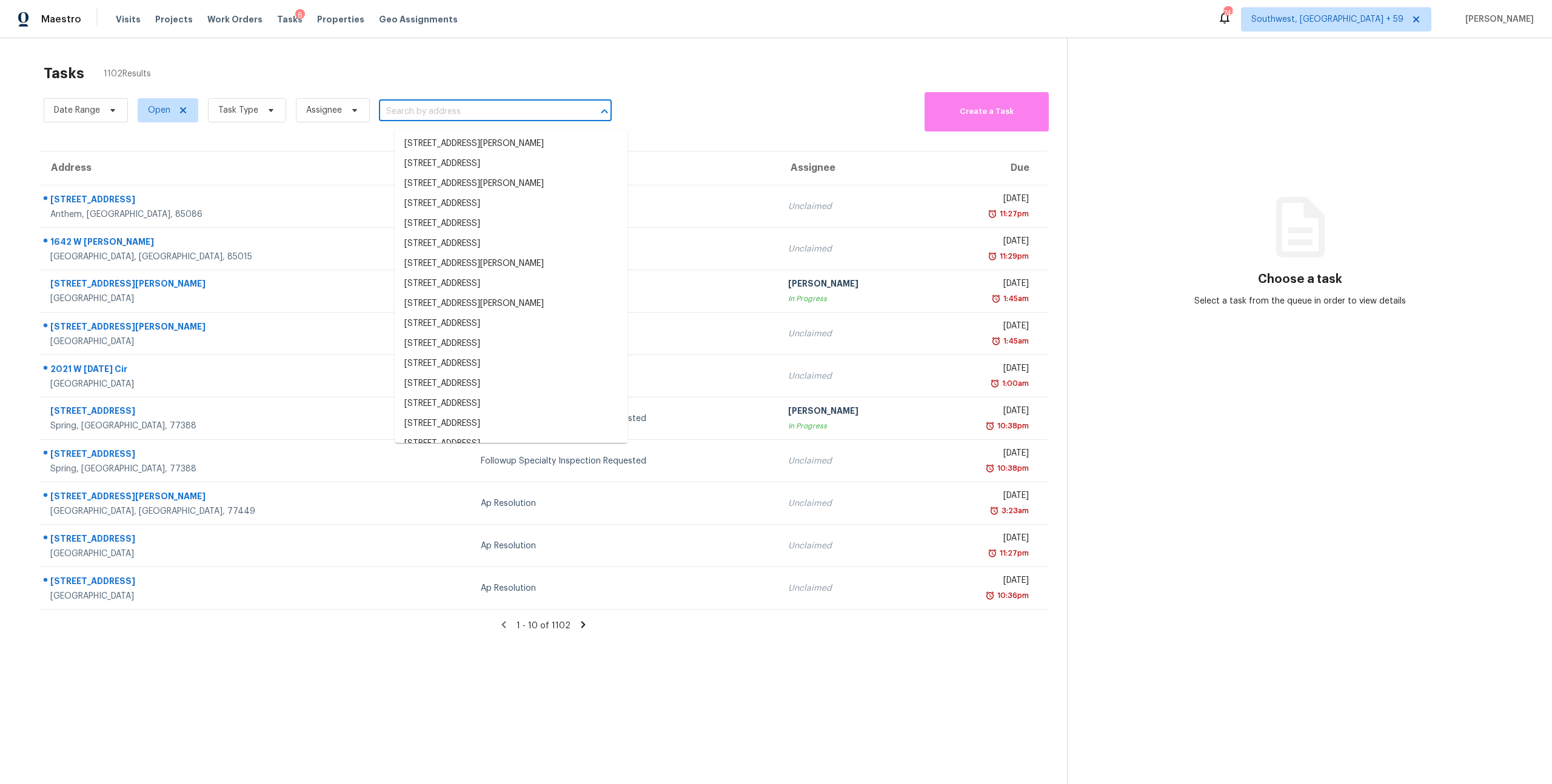
click at [461, 119] on input "text" at bounding box center [478, 111] width 199 height 19
paste input "158 Rolling Hills Pl Canton, GA, 30114"
type input "158 Rolling Hills Pl Canton, GA, 30114"
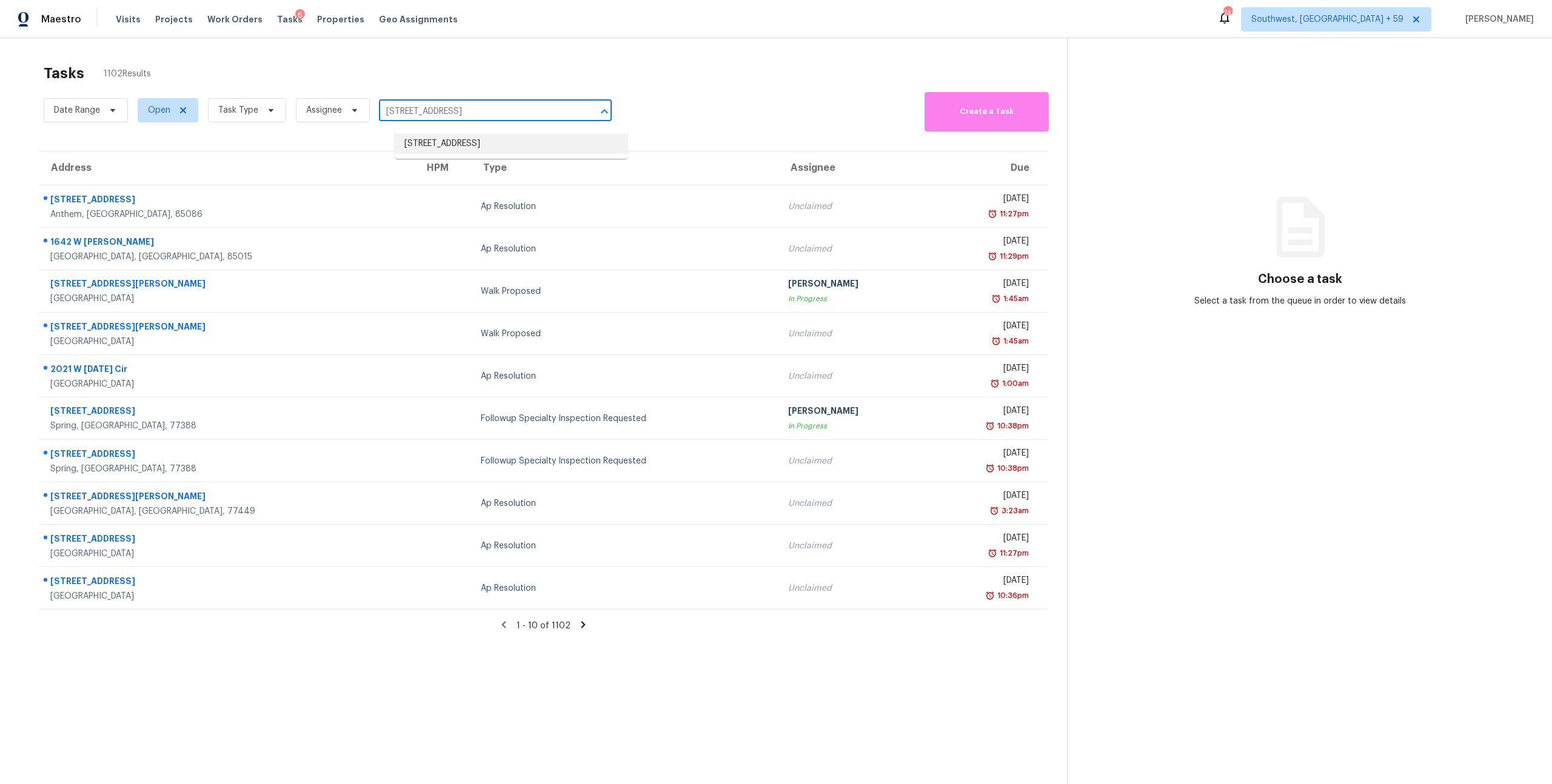
click at [463, 151] on li "158 Rolling Hills Pl, Canton, GA 30114" at bounding box center [511, 144] width 232 height 20
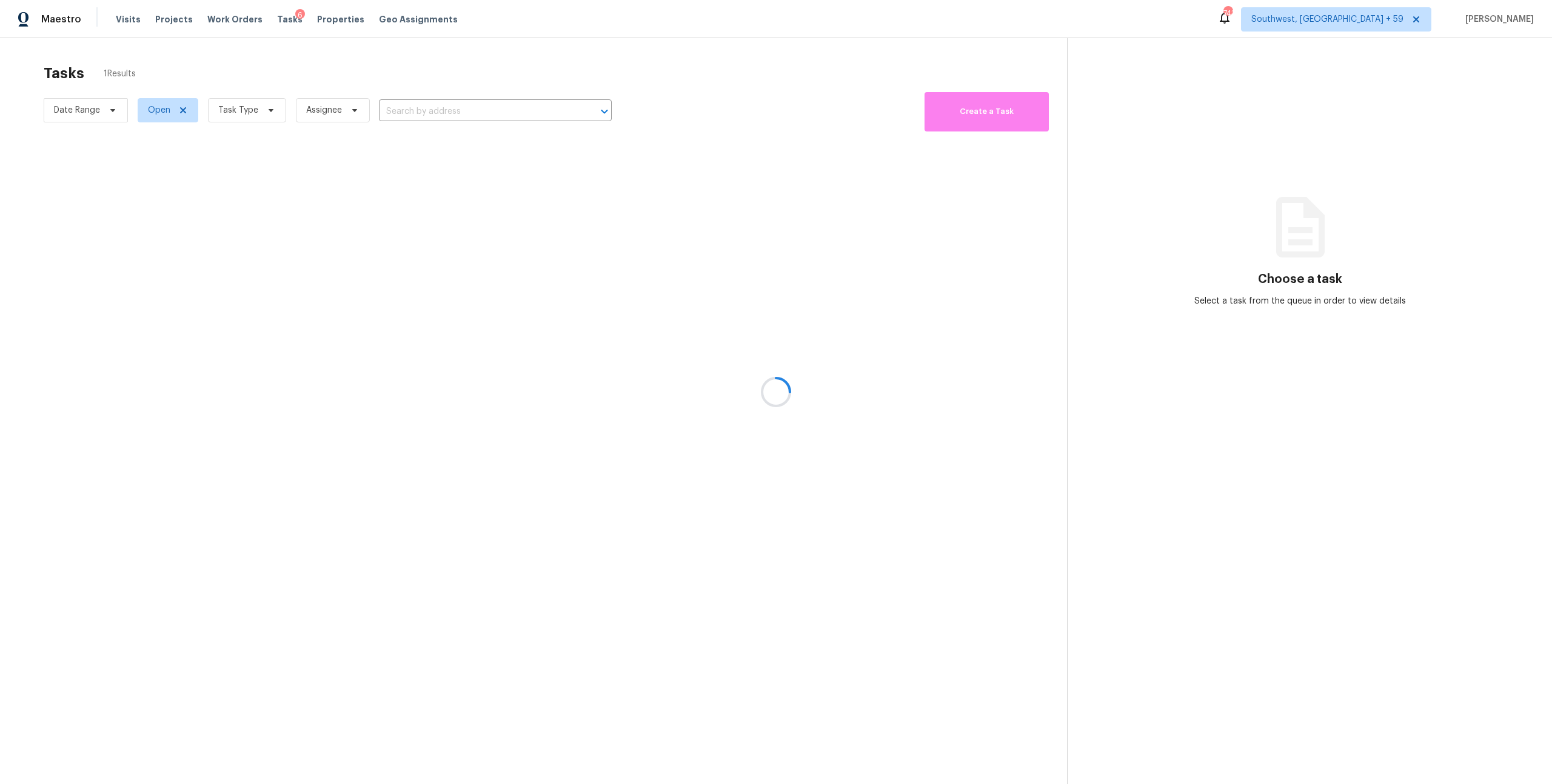
type input "158 Rolling Hills Pl, Canton, GA 30114"
click at [459, 180] on th "Type" at bounding box center [582, 168] width 273 height 34
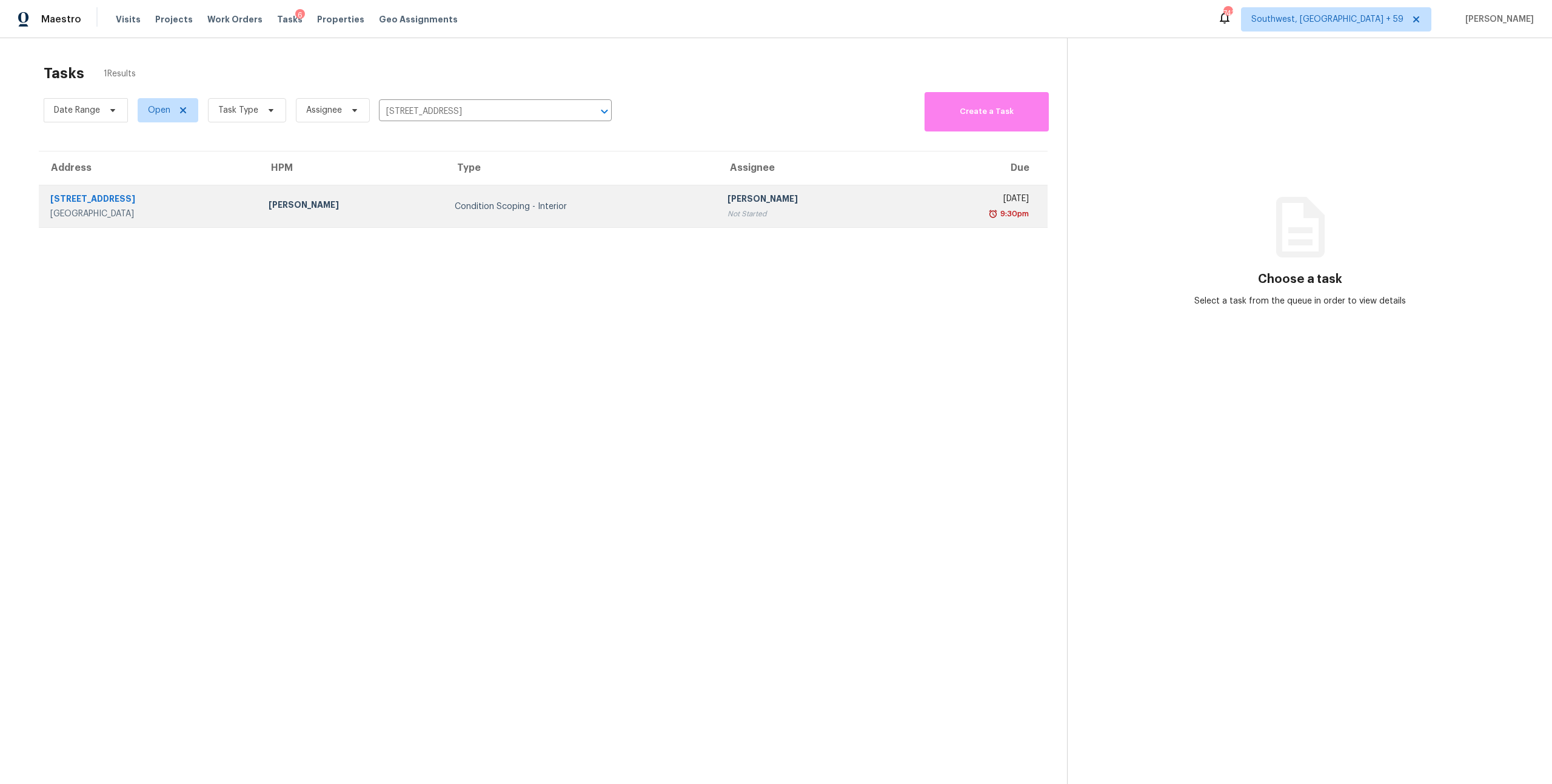
click at [455, 213] on div "Condition Scoping - Interior" at bounding box center [582, 206] width 253 height 12
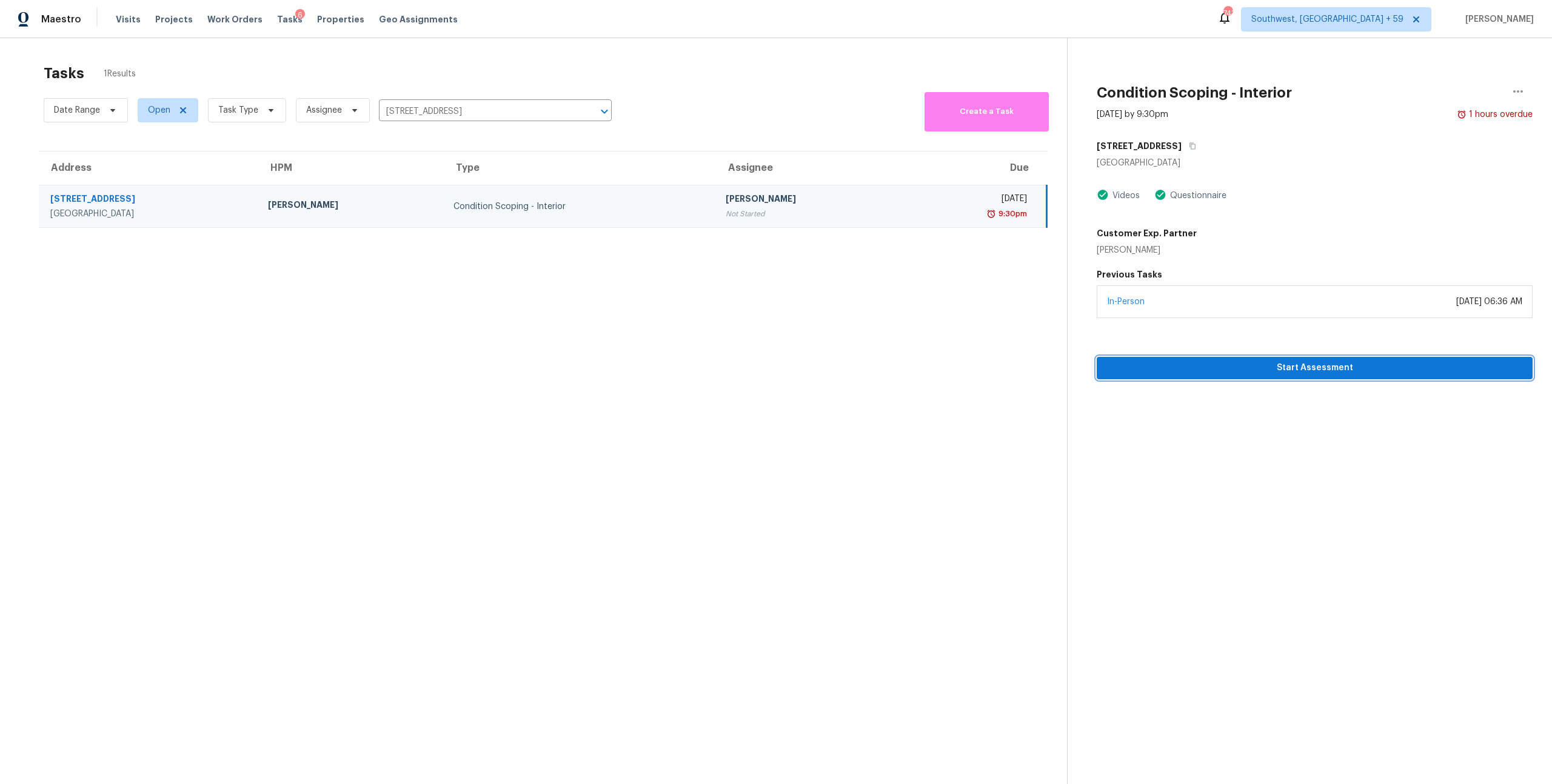
click at [1244, 376] on span "Start Assessment" at bounding box center [1314, 368] width 416 height 15
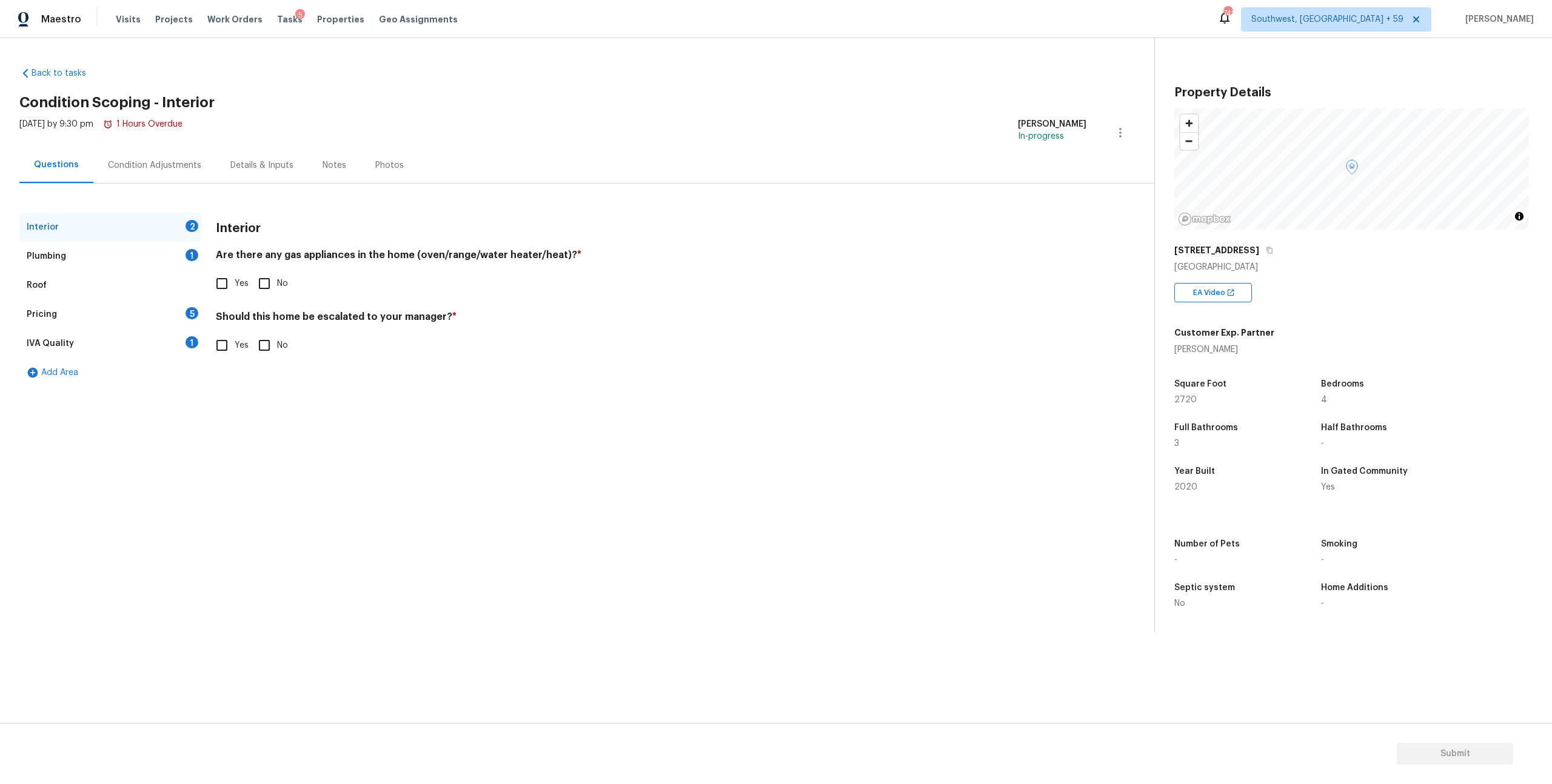
click at [228, 296] on input "Yes" at bounding box center [222, 283] width 25 height 25
checkbox input "true"
click at [270, 358] on input "No" at bounding box center [264, 345] width 25 height 25
checkbox input "true"
click at [106, 262] on div "Plumbing 1" at bounding box center [110, 256] width 182 height 29
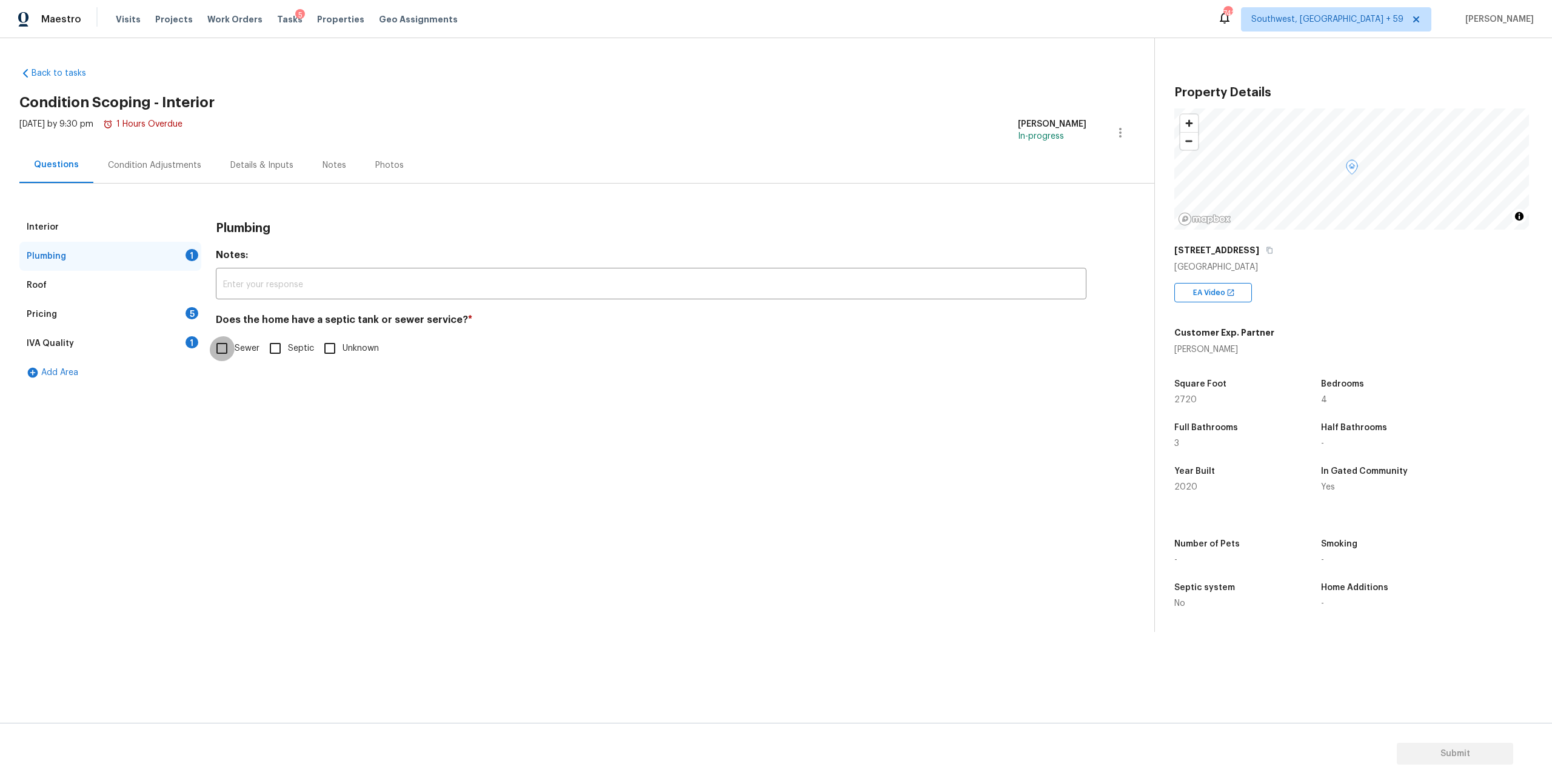
click at [229, 361] on input "Sewer" at bounding box center [222, 348] width 25 height 25
checkbox input "true"
click at [49, 321] on div "Pricing" at bounding box center [42, 314] width 30 height 12
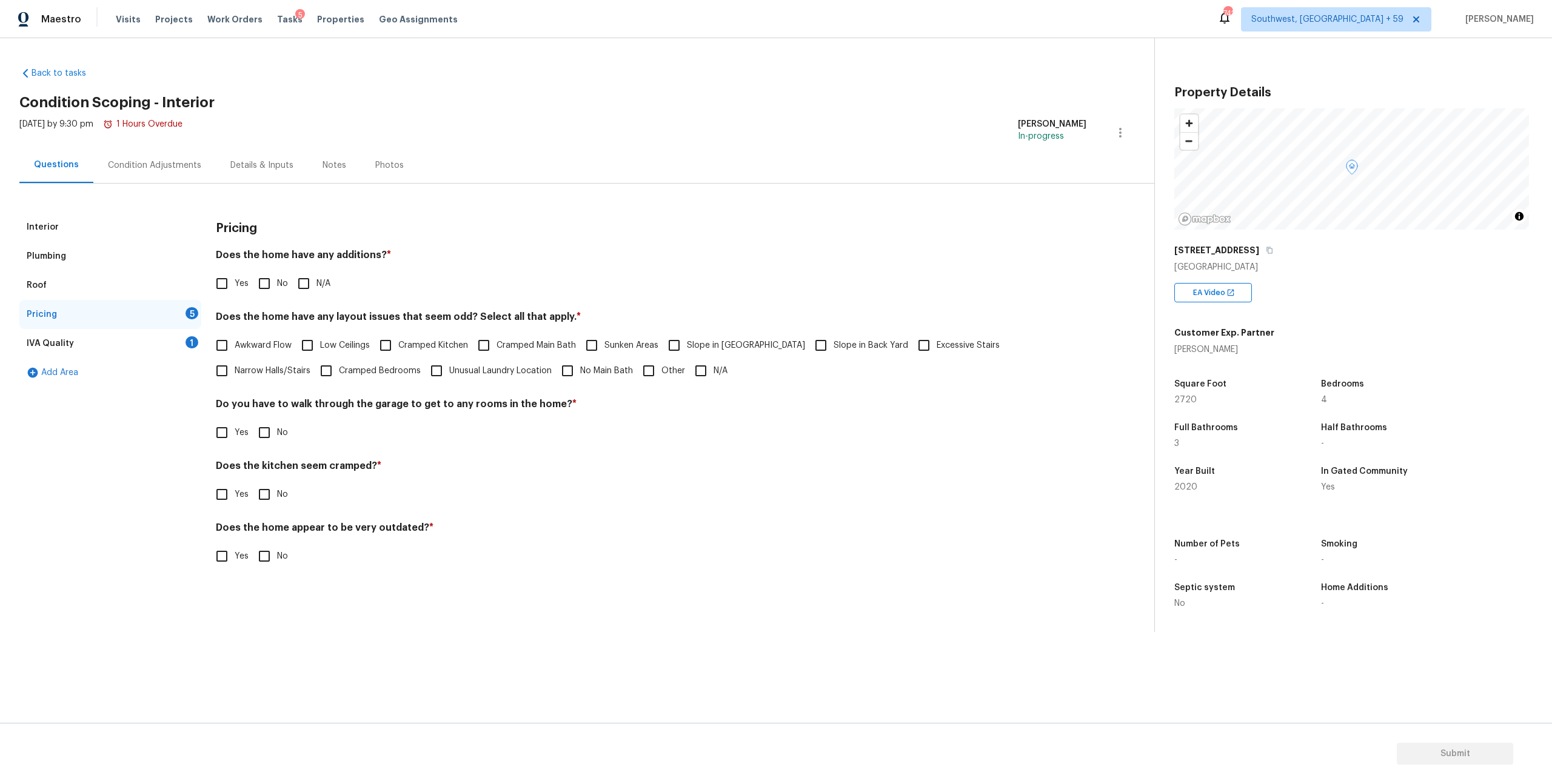
click at [316, 294] on input "N/A" at bounding box center [303, 283] width 25 height 25
checkbox input "true"
click at [728, 378] on span "N/A" at bounding box center [720, 371] width 14 height 13
click at [713, 384] on input "N/A" at bounding box center [700, 371] width 25 height 25
checkbox input "true"
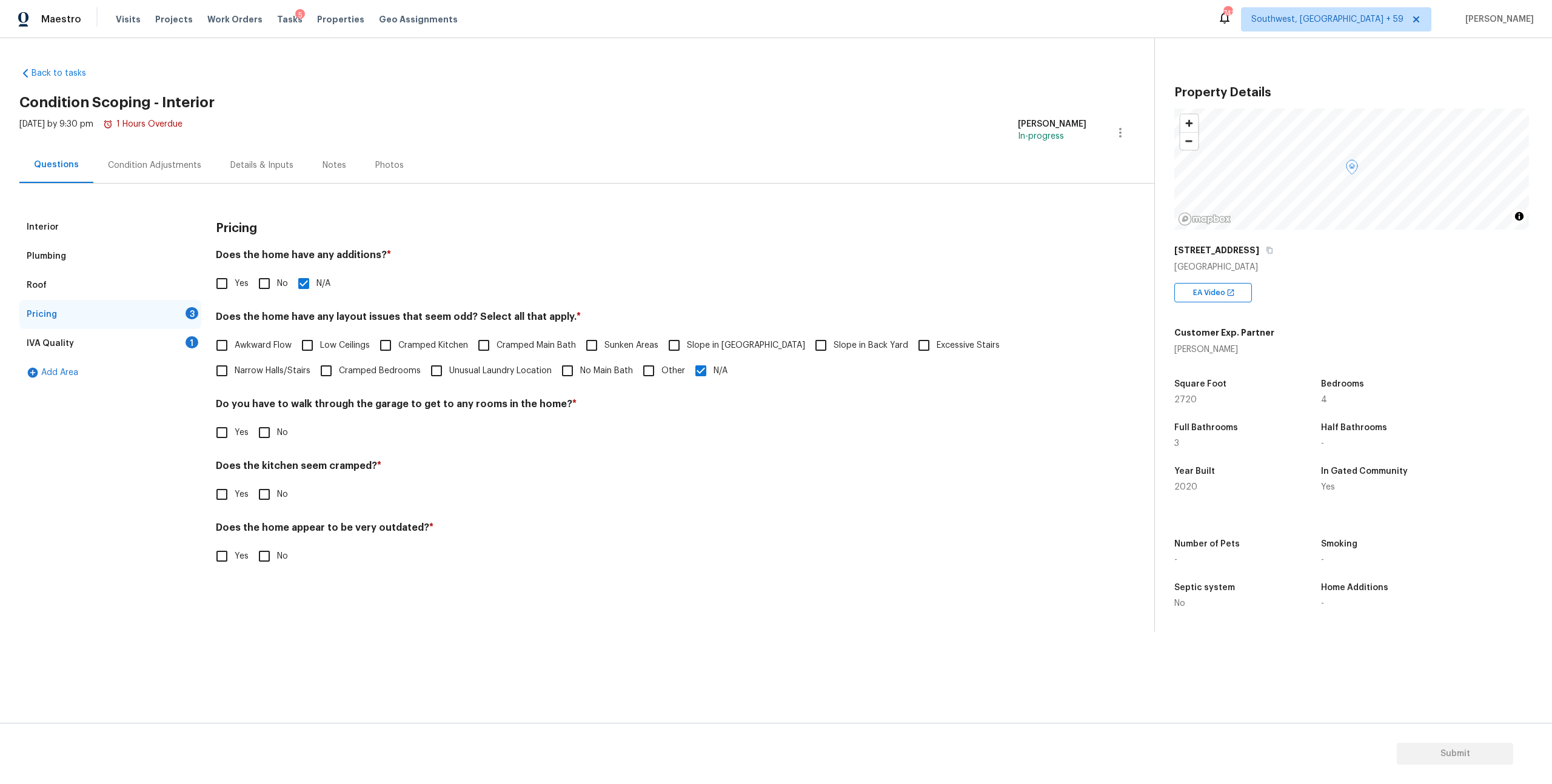
click at [277, 445] on input "No" at bounding box center [264, 432] width 25 height 25
checkbox input "true"
click at [274, 507] on input "No" at bounding box center [264, 494] width 25 height 25
checkbox input "true"
click at [271, 569] on input "No" at bounding box center [264, 556] width 25 height 25
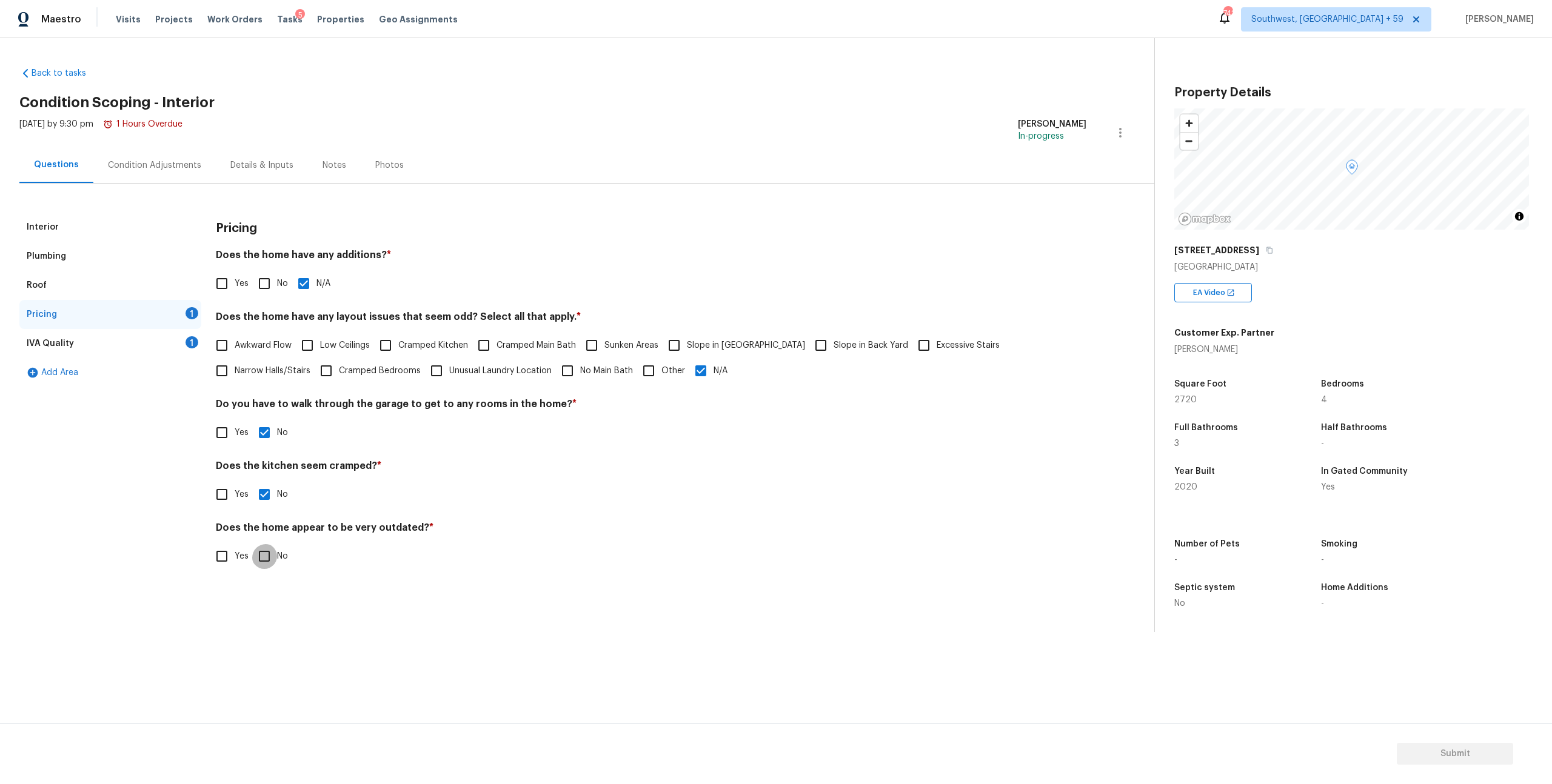
checkbox input "true"
click at [145, 358] on div "IVA Quality 1" at bounding box center [110, 344] width 182 height 29
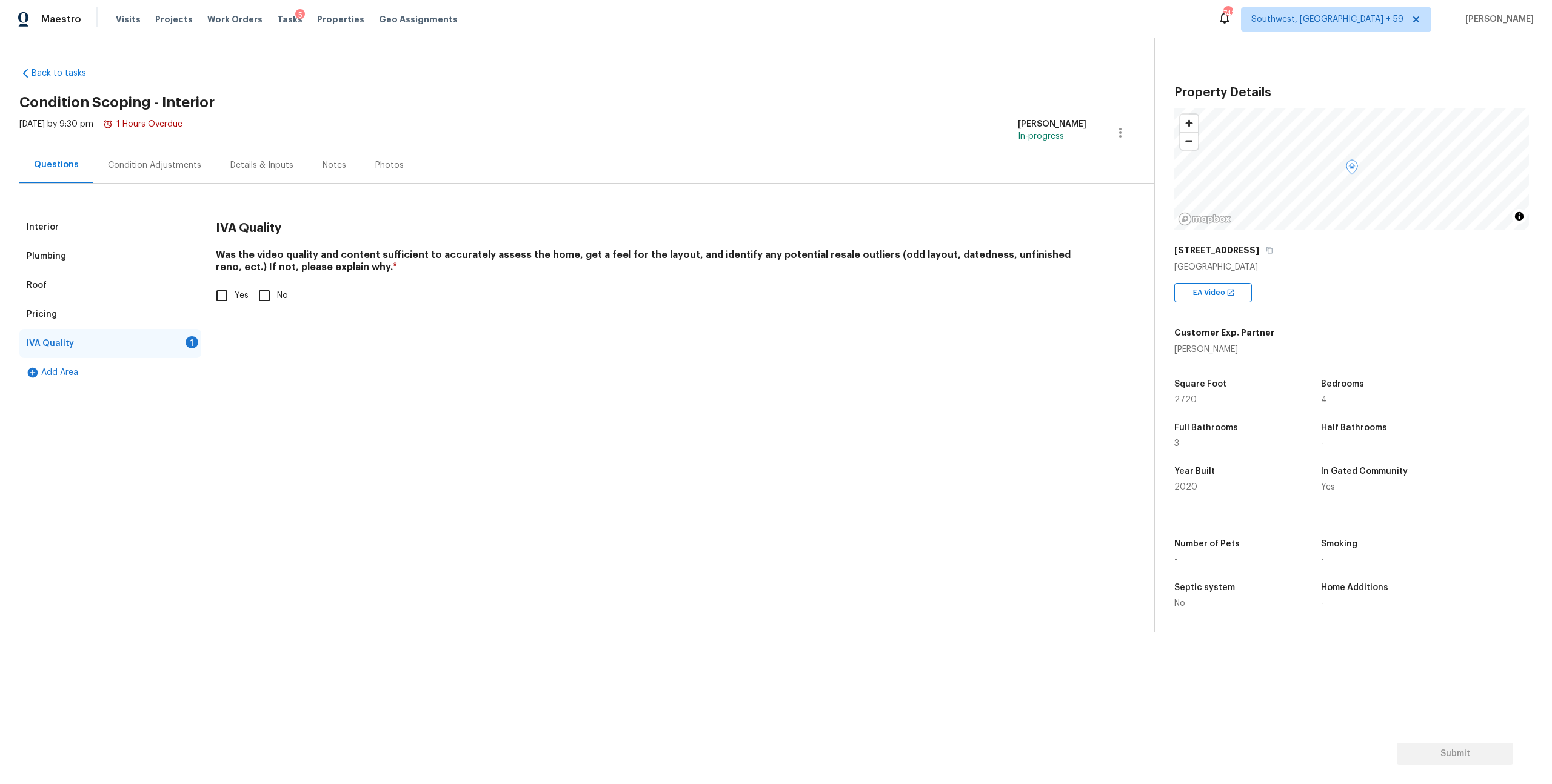
click at [229, 308] on input "Yes" at bounding box center [222, 295] width 25 height 25
checkbox input "true"
click at [166, 165] on div "Condition Adjustments" at bounding box center [154, 164] width 122 height 35
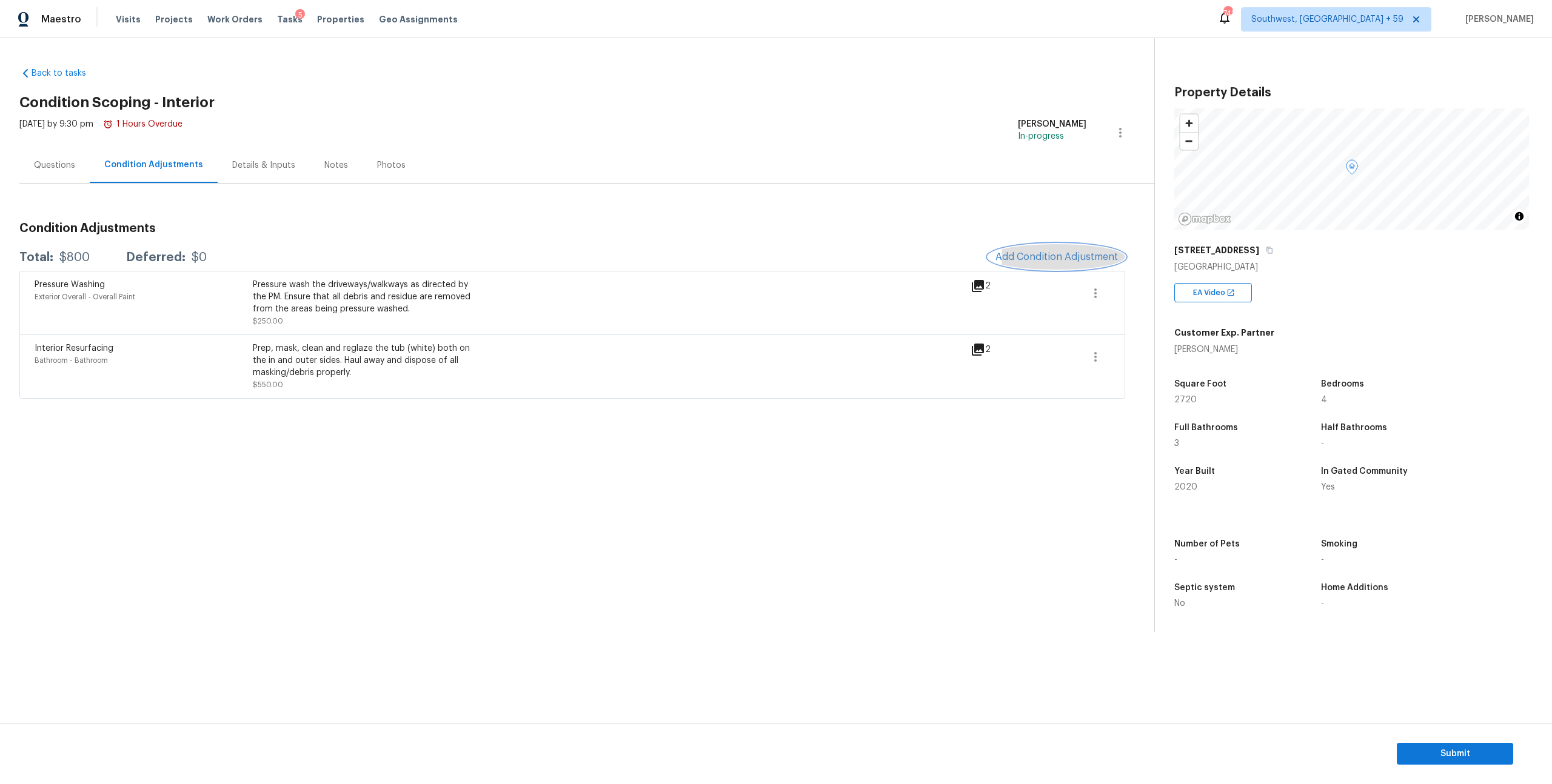
click at [1046, 263] on span "Add Condition Adjustment" at bounding box center [1057, 256] width 122 height 11
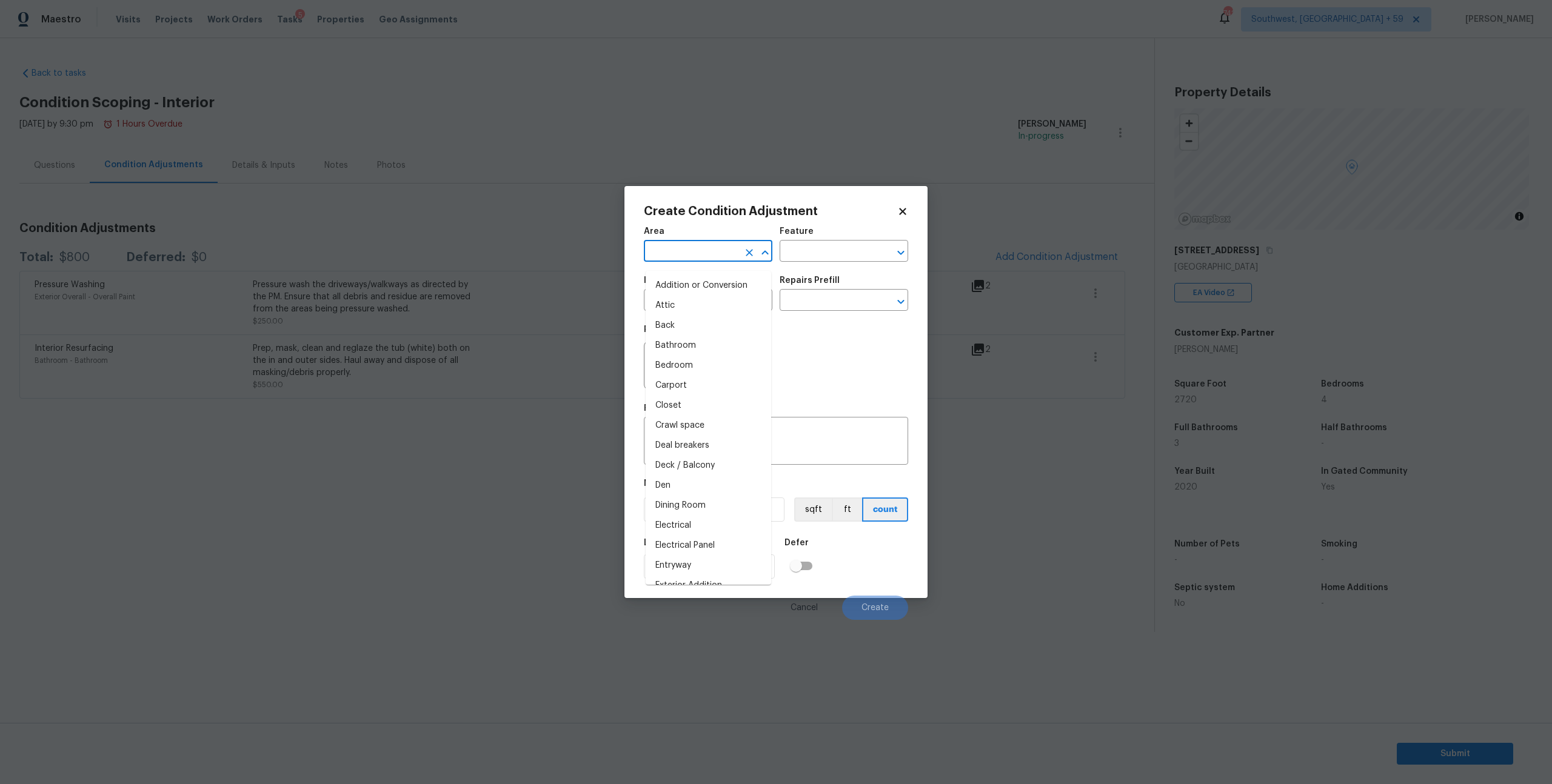
click at [720, 257] on input "text" at bounding box center [691, 253] width 95 height 19
click at [698, 306] on li "Interior Overall" at bounding box center [708, 306] width 125 height 20
type input "Interior Overall"
click at [809, 257] on input "text" at bounding box center [827, 253] width 95 height 19
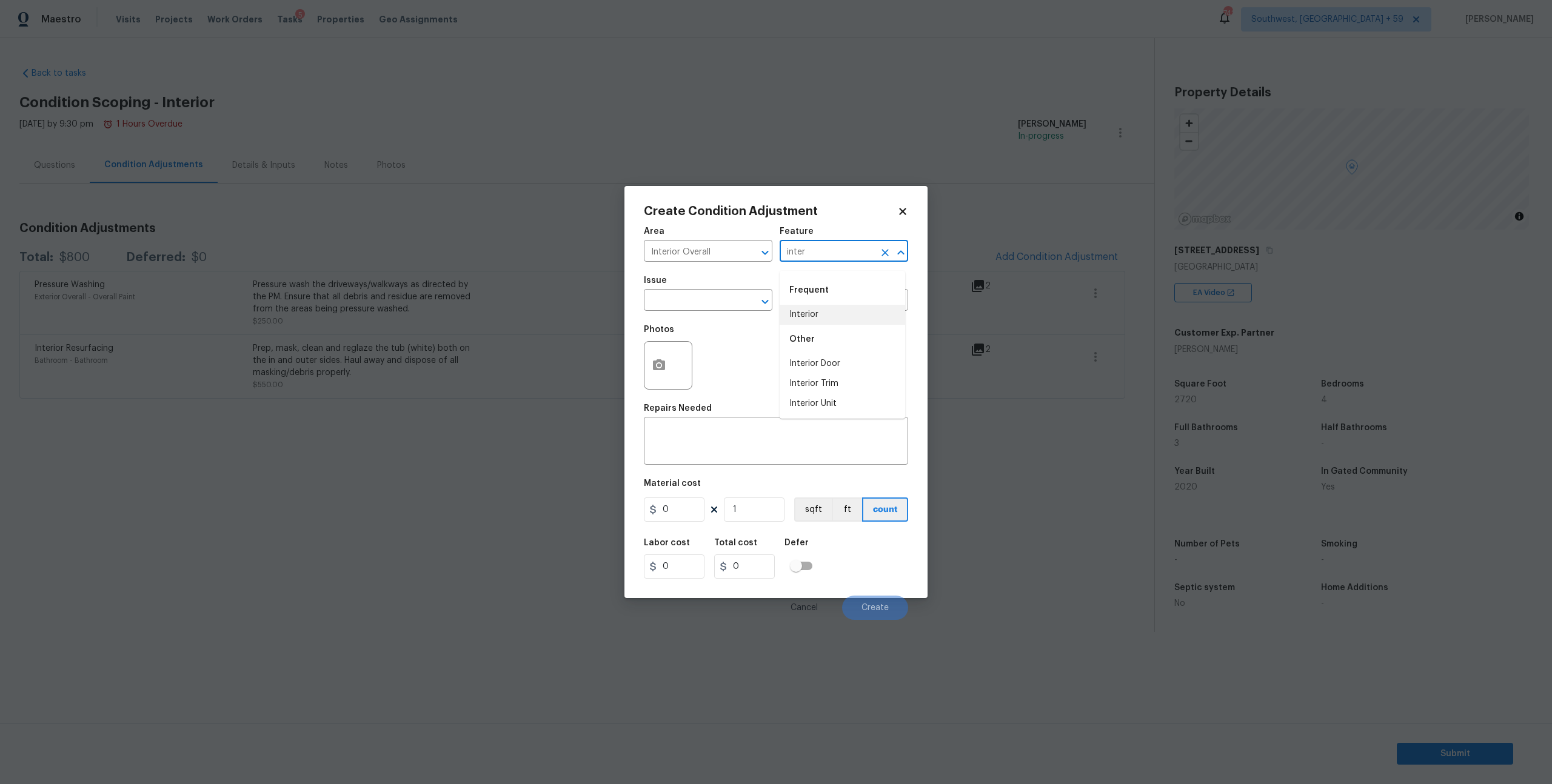
click at [808, 315] on li "Interior" at bounding box center [842, 315] width 125 height 20
type input "Interior"
click at [698, 311] on input "text" at bounding box center [691, 302] width 95 height 19
click at [704, 413] on li "Flooring General" at bounding box center [708, 410] width 125 height 20
type input "Flooring General"
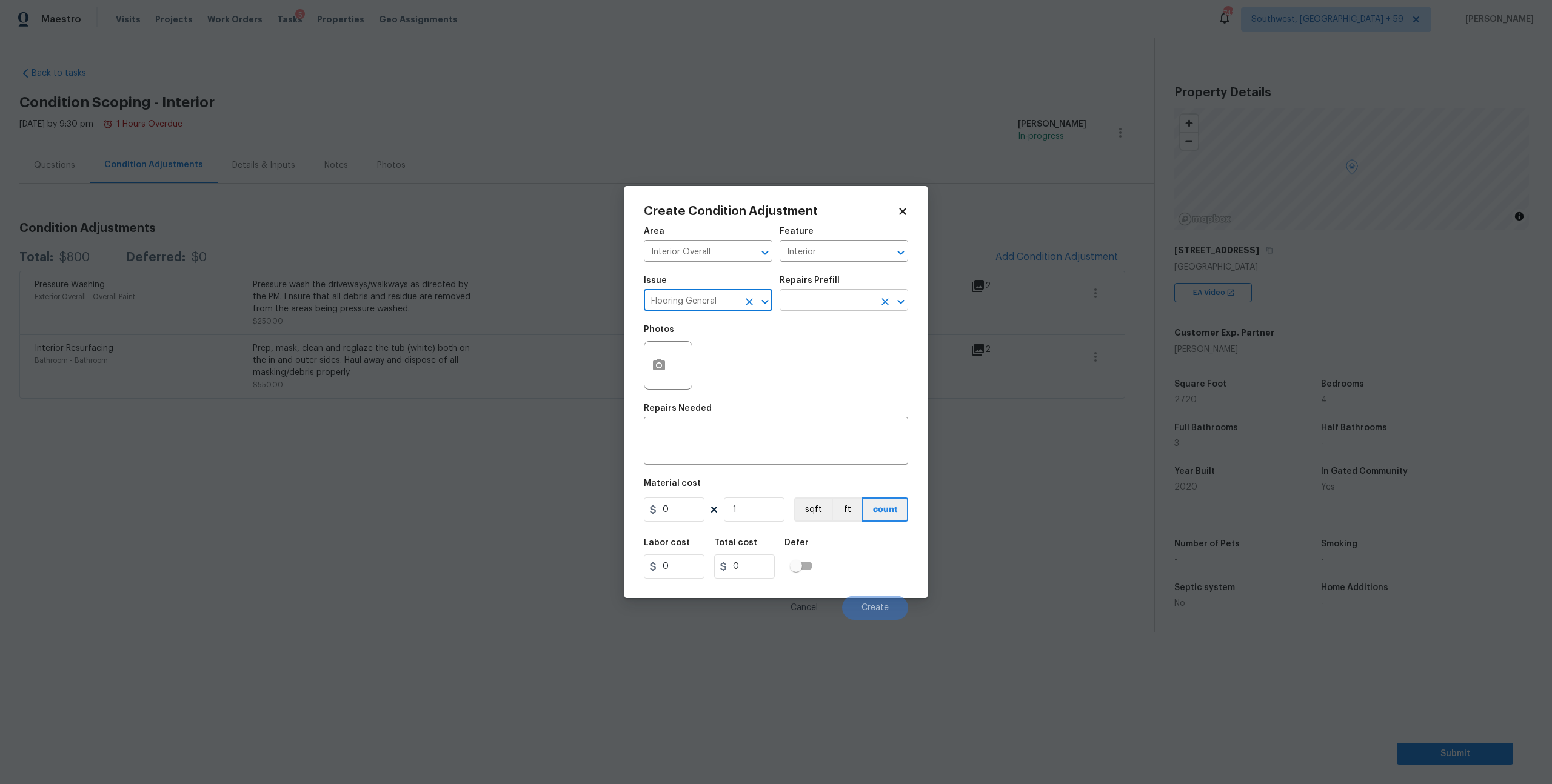
click at [811, 311] on input "text" at bounding box center [827, 302] width 95 height 19
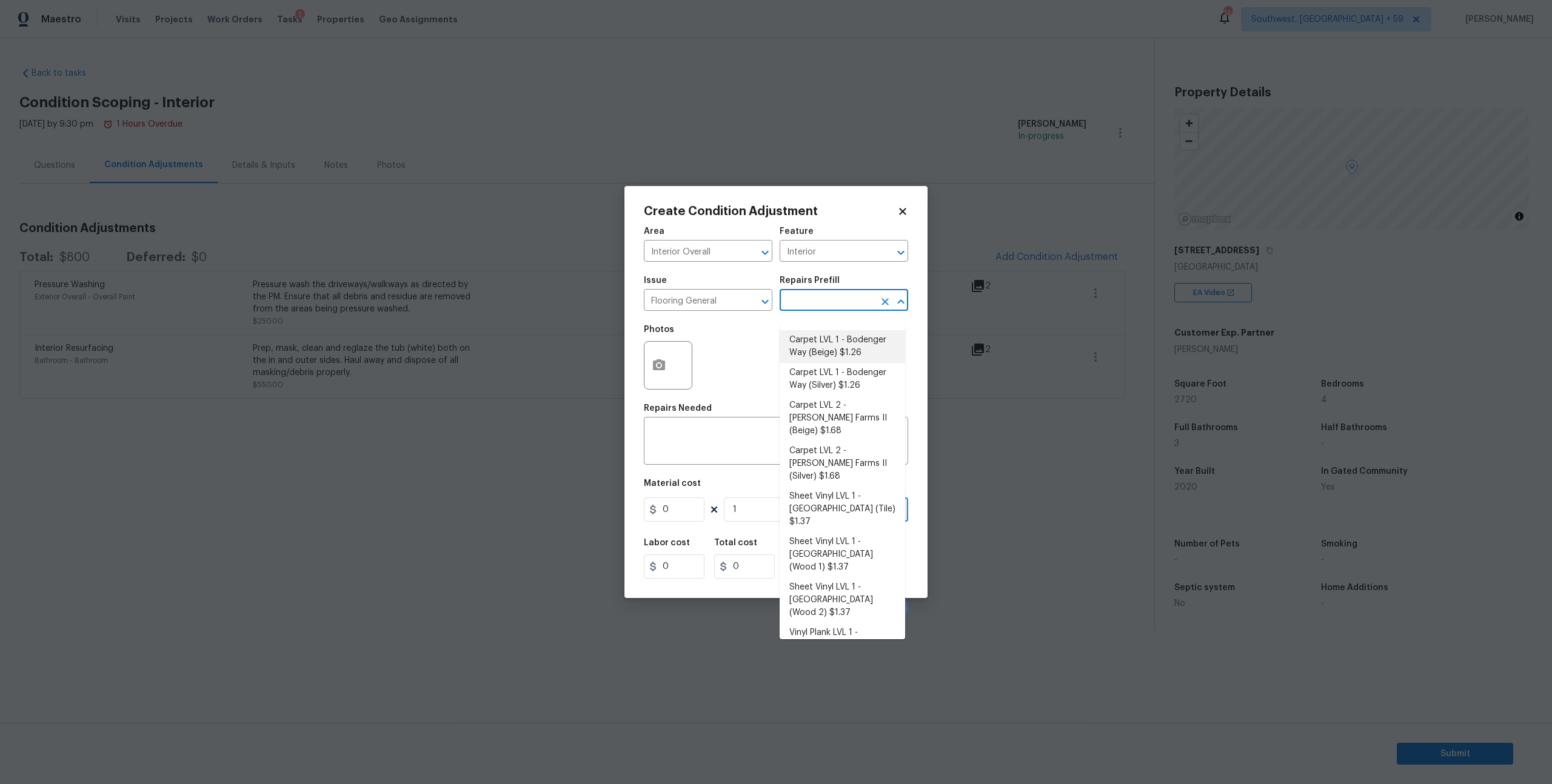
click at [814, 359] on li "Carpet LVL 1 - Bodenger Way (Beige) $1.26" at bounding box center [842, 346] width 125 height 33
type input "Overall Flooring"
type textarea "Install new carpet. (Bodenger Way 749 Bird Bath, Beige) at all previously carpe…"
type input "1.26"
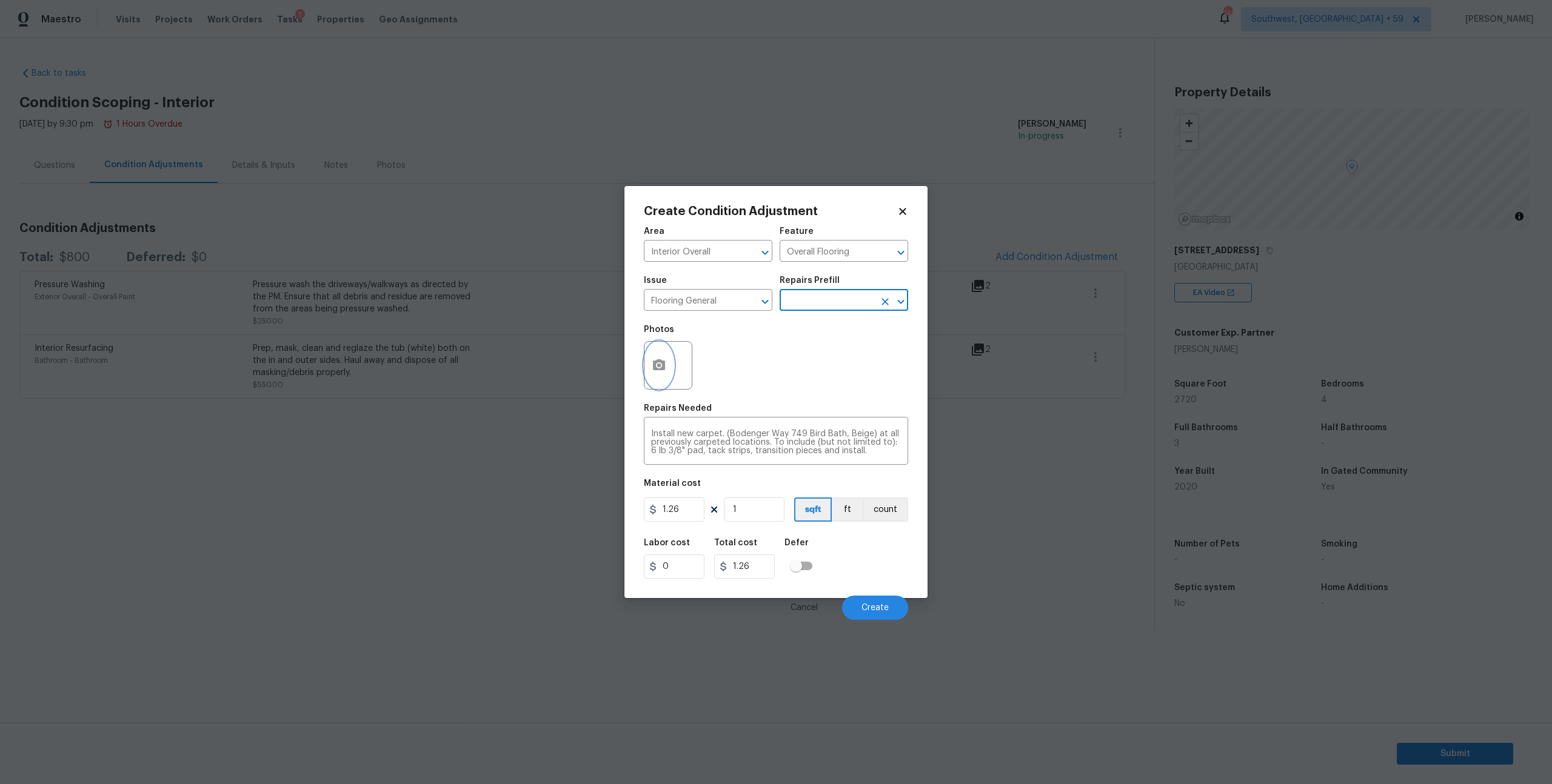
click at [665, 371] on icon "button" at bounding box center [659, 364] width 12 height 11
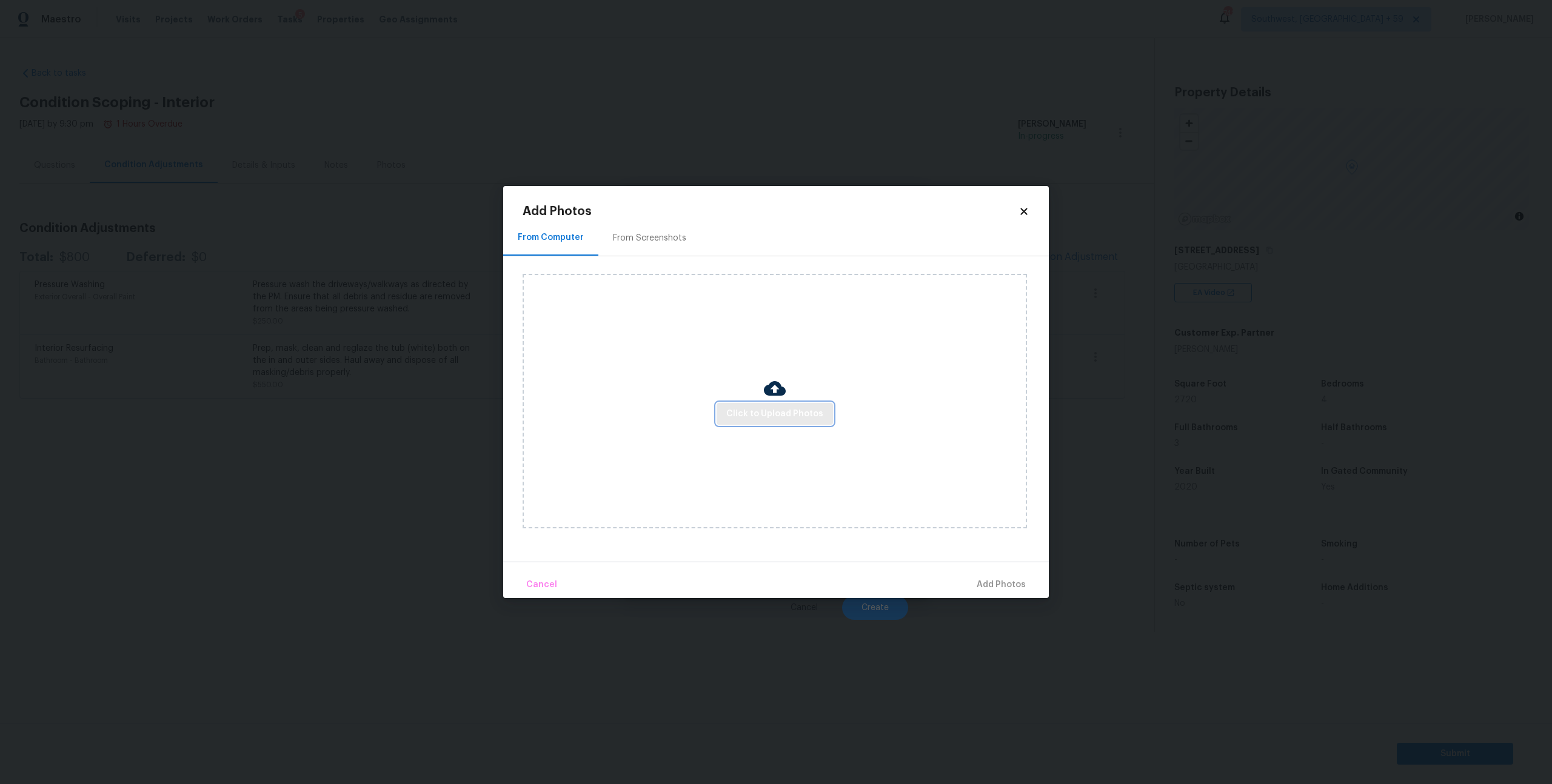
click at [758, 411] on span "Click to Upload Photos" at bounding box center [775, 414] width 97 height 15
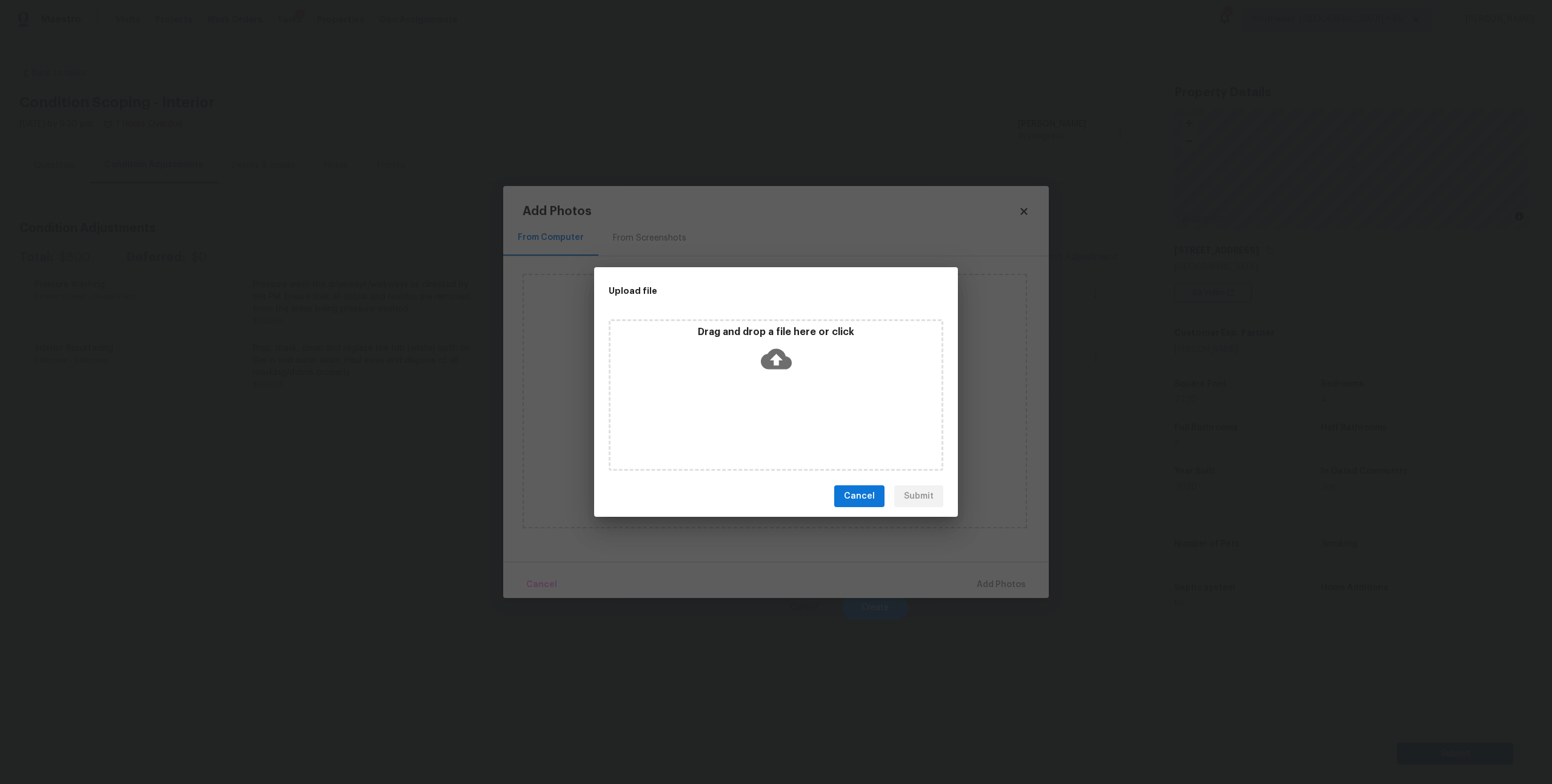
click at [786, 358] on icon at bounding box center [776, 359] width 31 height 31
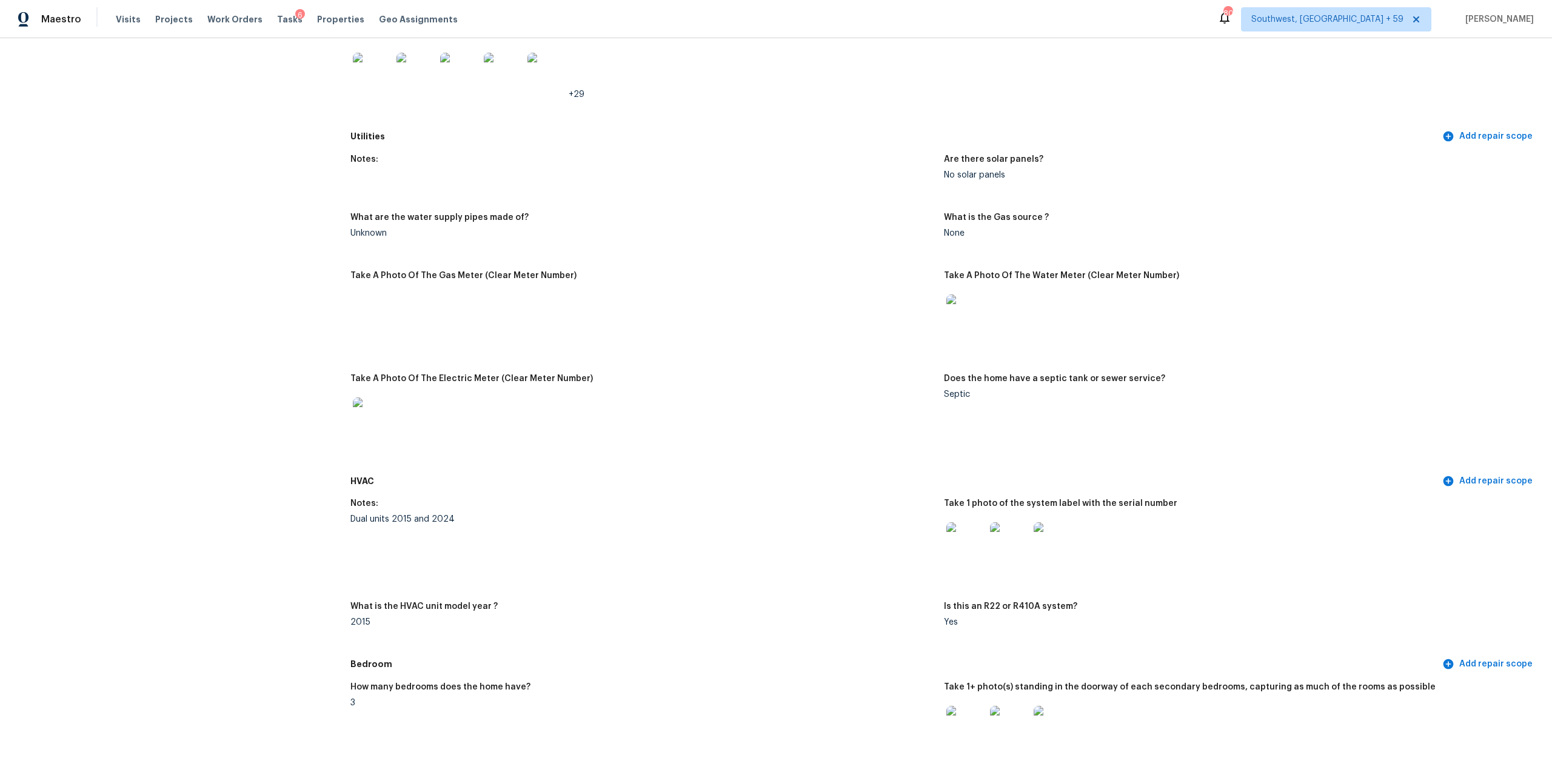
scroll to position [193, 0]
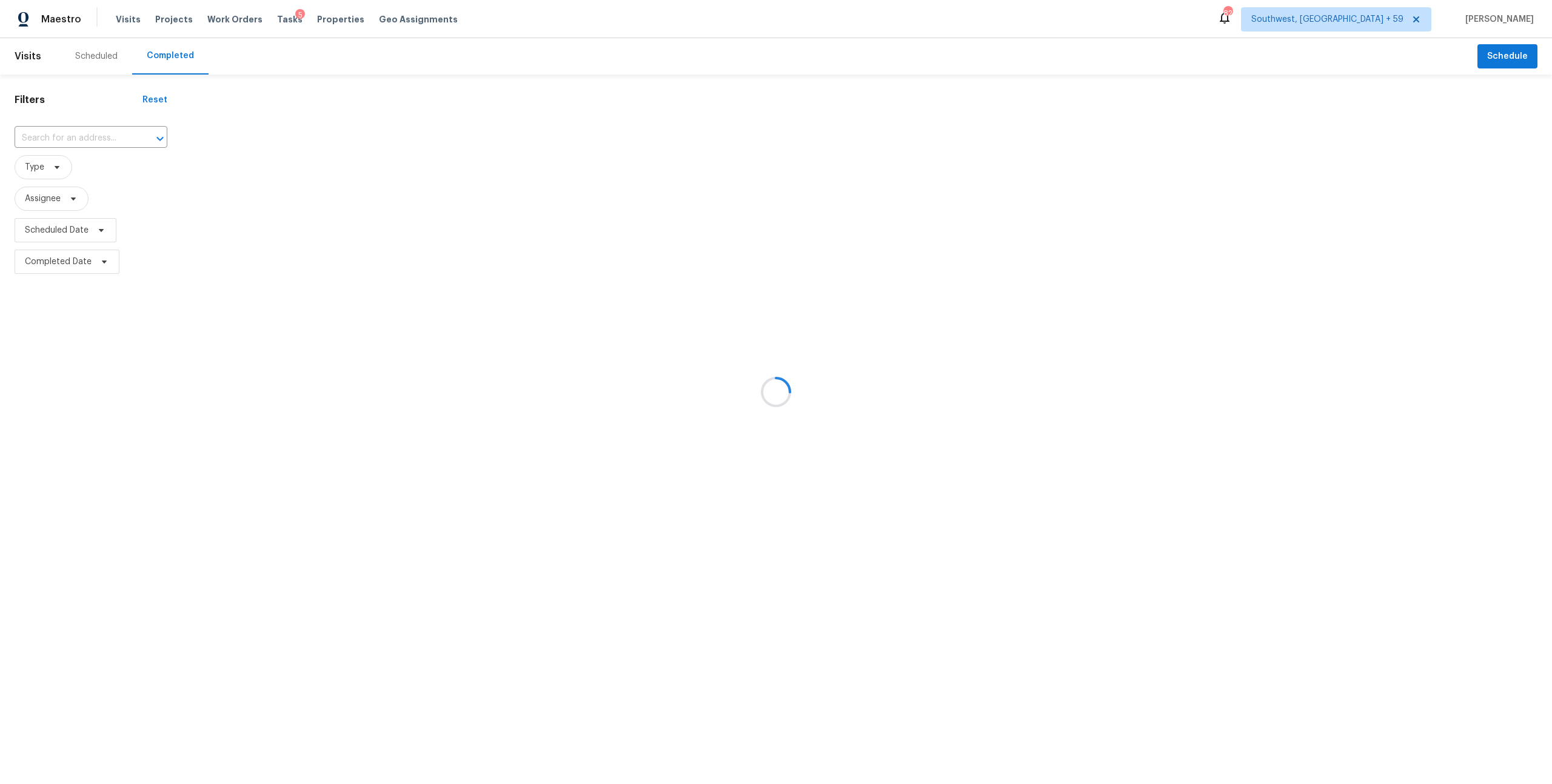
click at [56, 147] on div at bounding box center [776, 392] width 1552 height 784
click at [81, 148] on div at bounding box center [776, 392] width 1552 height 784
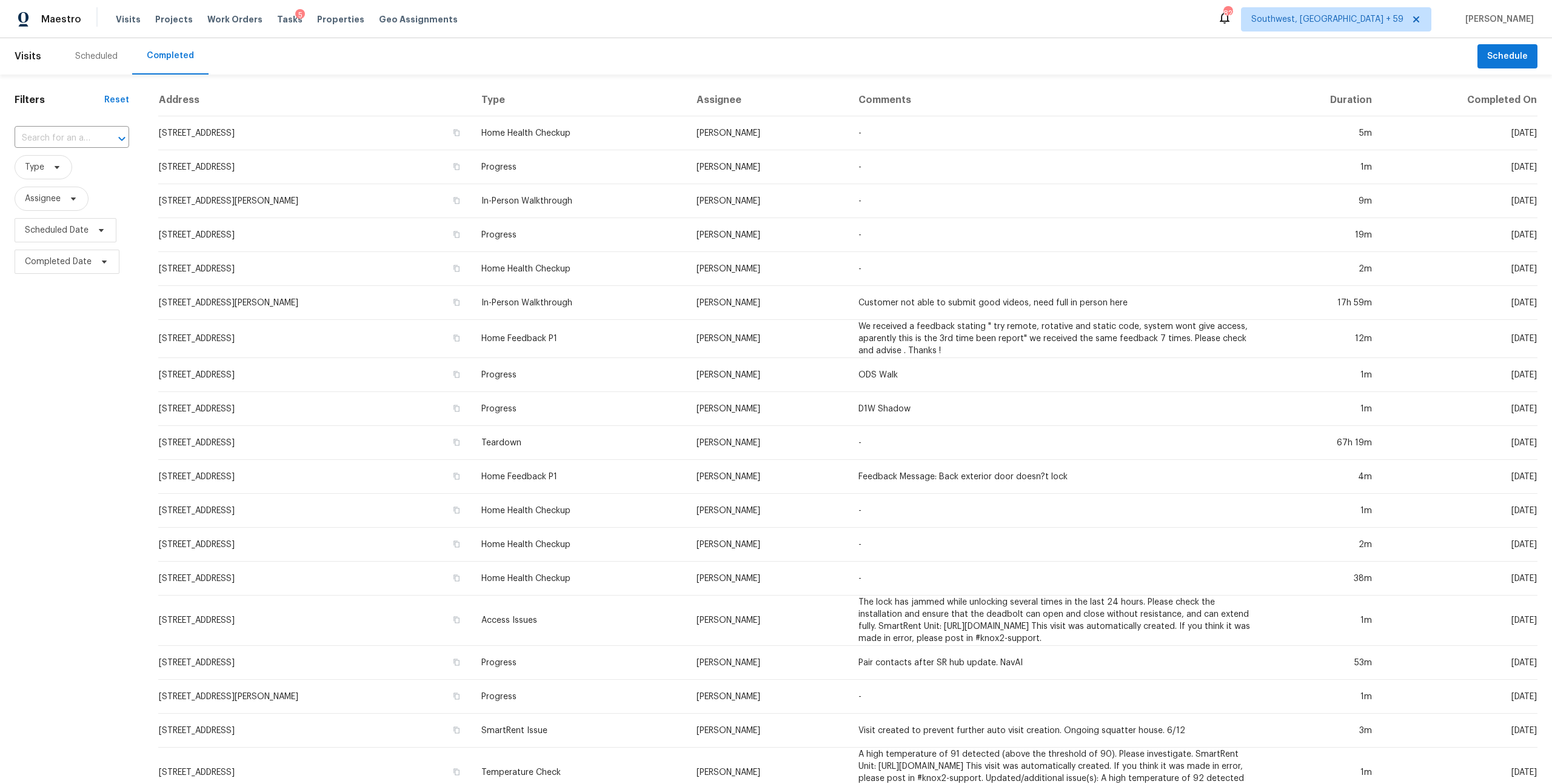
click at [79, 148] on input "text" at bounding box center [54, 138] width 80 height 19
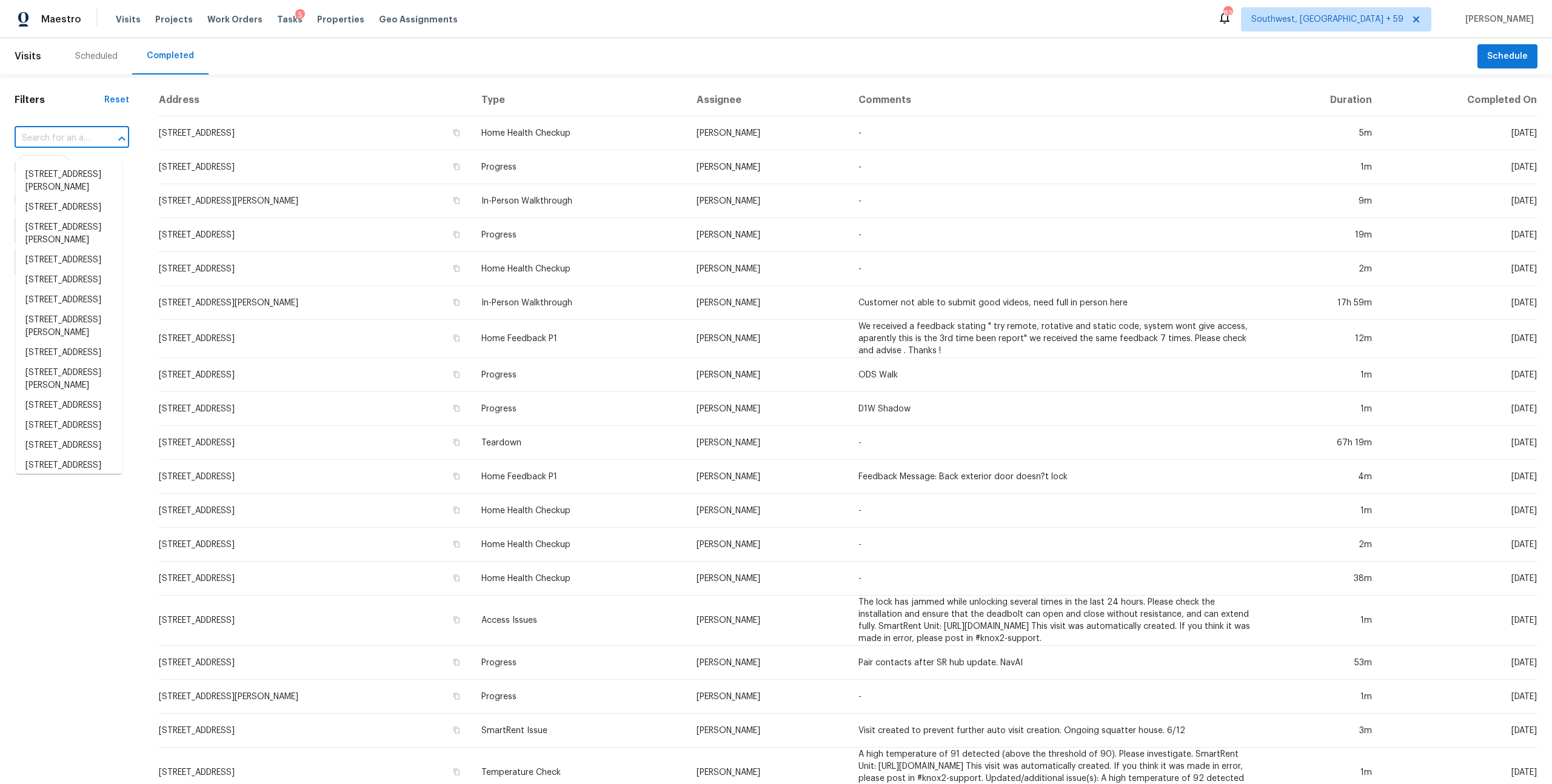
paste input "[STREET_ADDRESS]"
type input "[STREET_ADDRESS]"
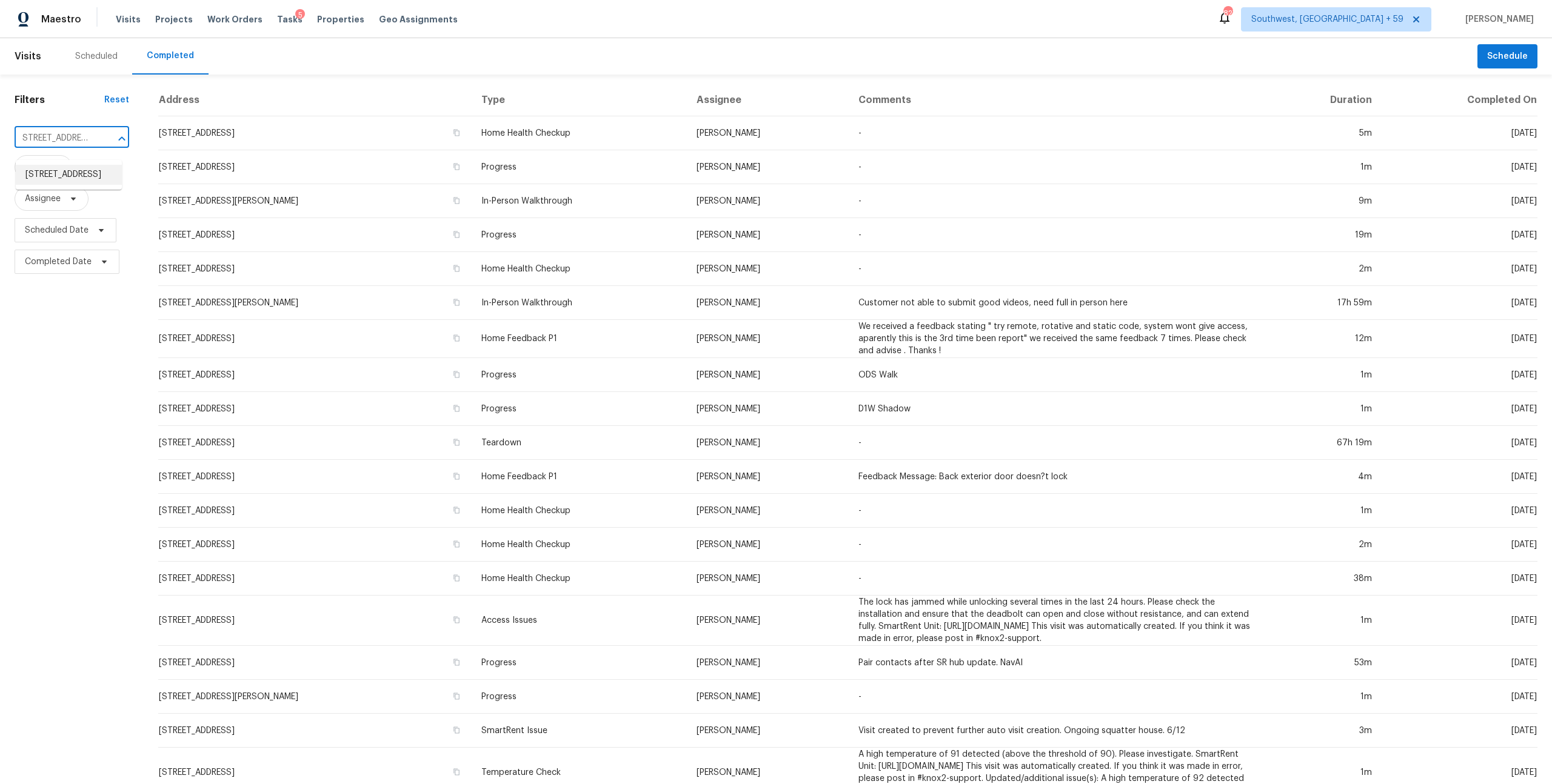
click at [62, 181] on li "158 Rolling Hills Pl, Canton, GA 30114" at bounding box center [69, 175] width 106 height 20
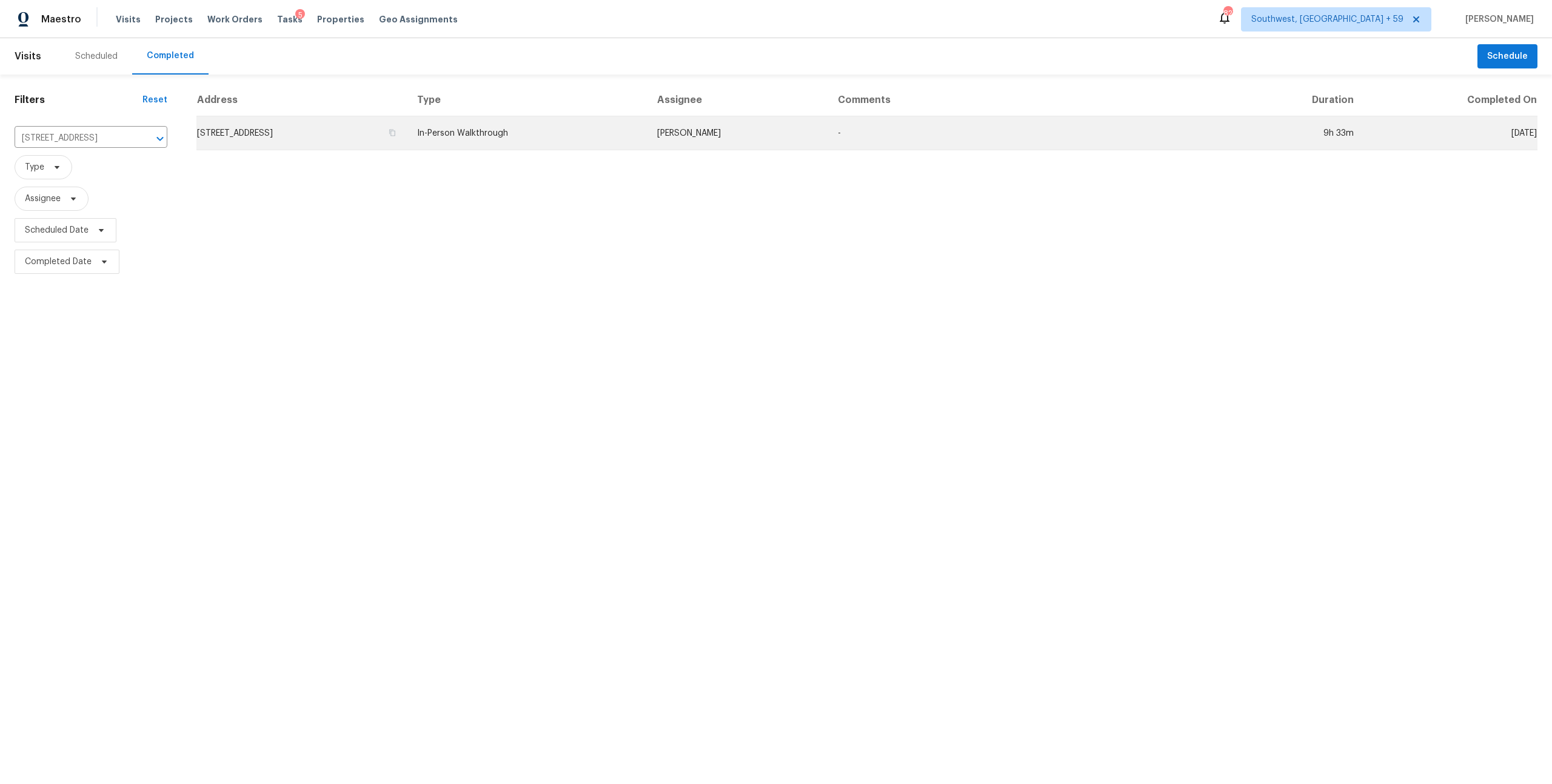
click at [564, 145] on td "In-Person Walkthrough" at bounding box center [528, 133] width 240 height 34
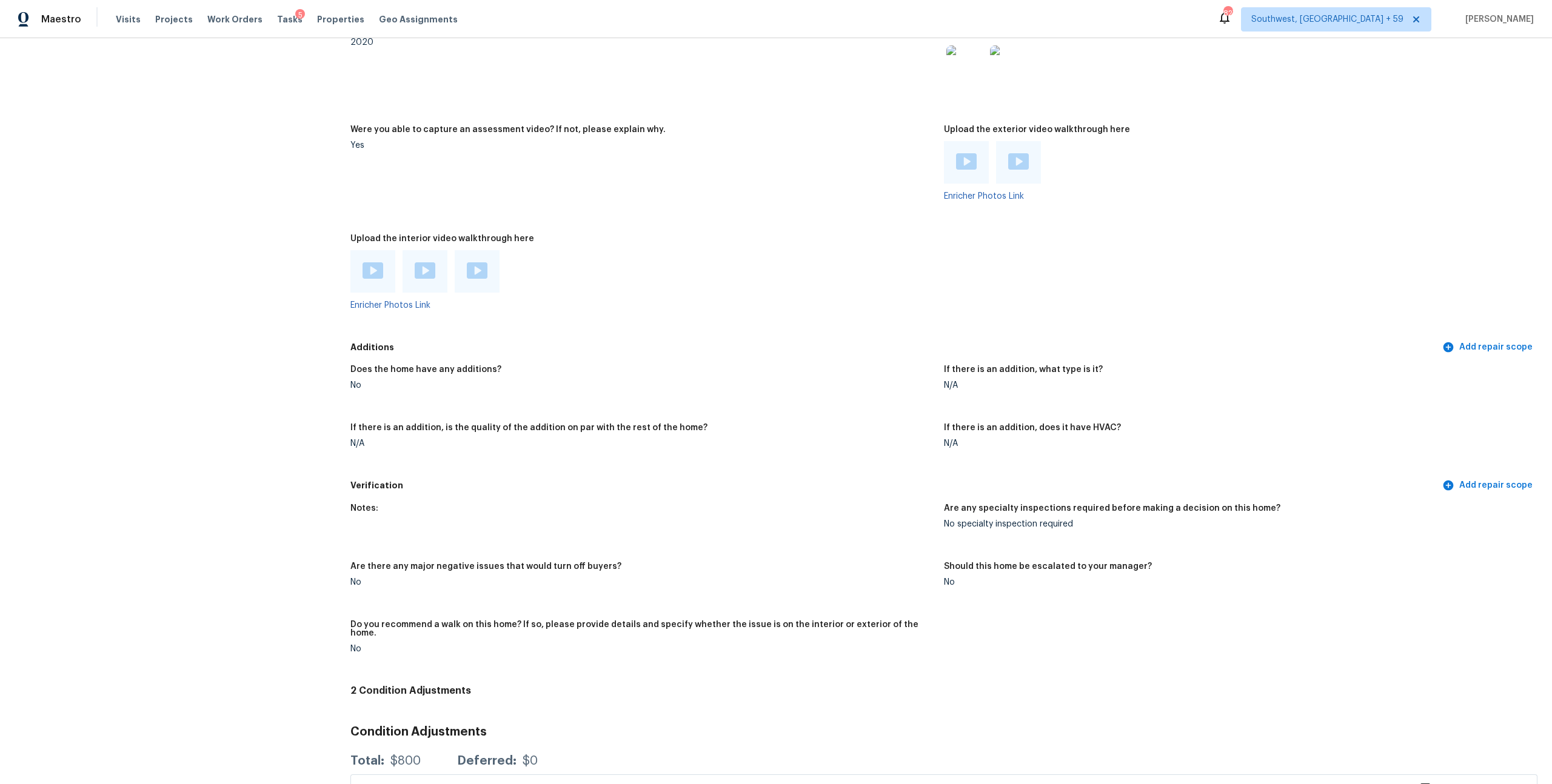
scroll to position [2209, 0]
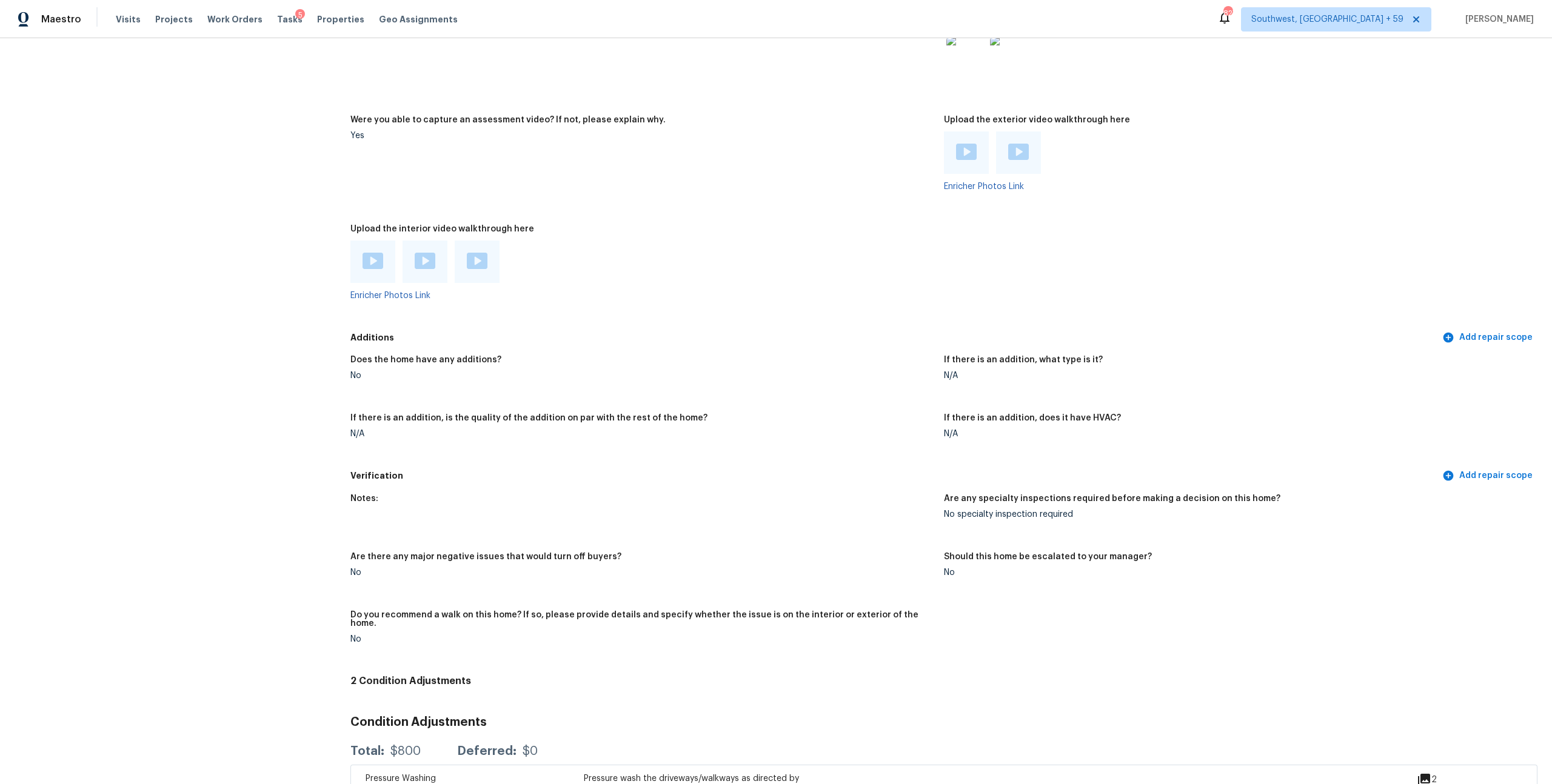
click at [383, 269] on img at bounding box center [373, 261] width 20 height 17
click at [427, 269] on img at bounding box center [425, 261] width 20 height 17
click at [472, 283] on div at bounding box center [477, 261] width 45 height 43
click at [482, 269] on img at bounding box center [477, 261] width 20 height 17
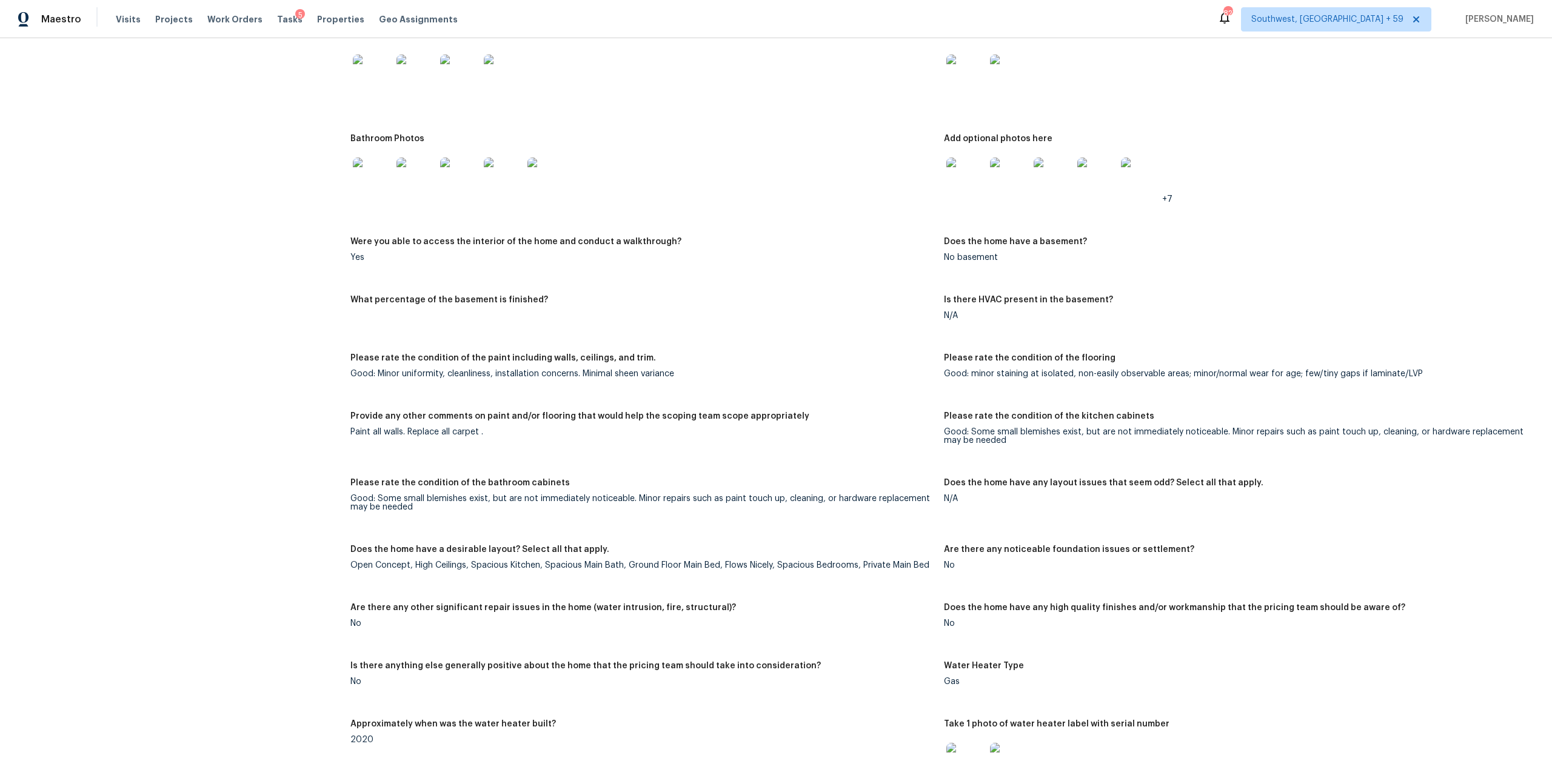
scroll to position [1465, 0]
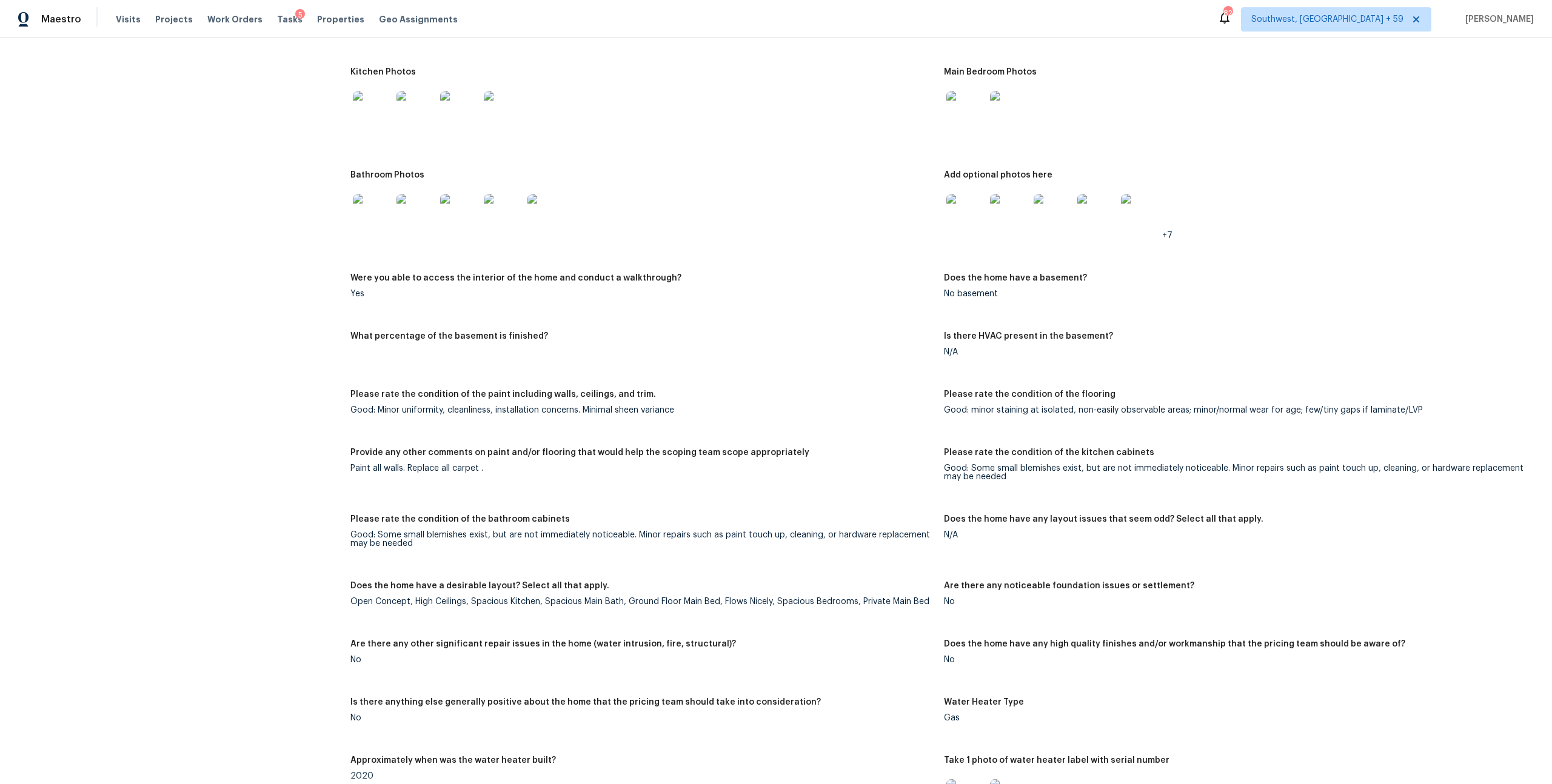
click at [958, 232] on img at bounding box center [966, 214] width 39 height 39
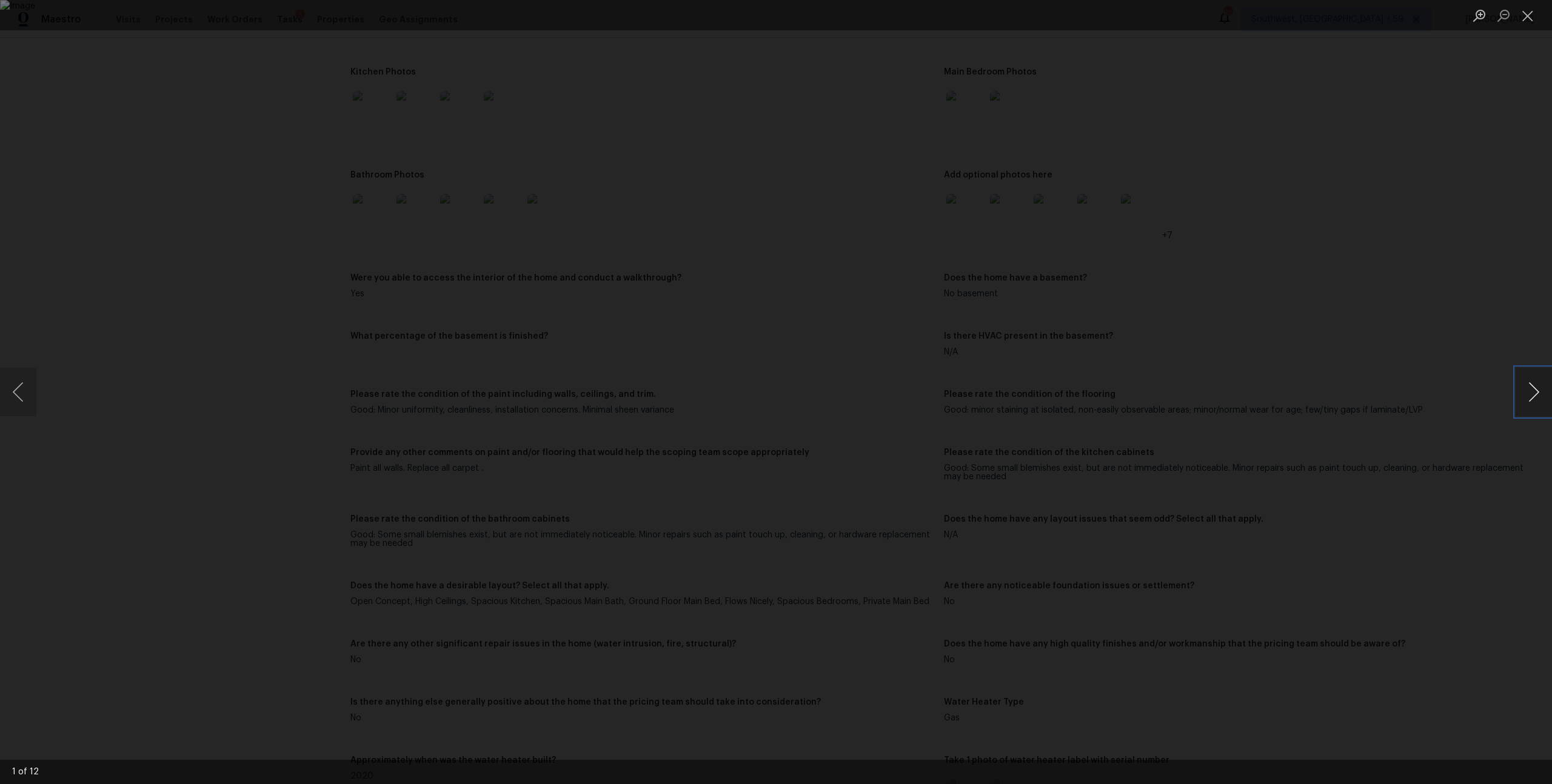
click at [1529, 382] on button "Next image" at bounding box center [1534, 392] width 36 height 49
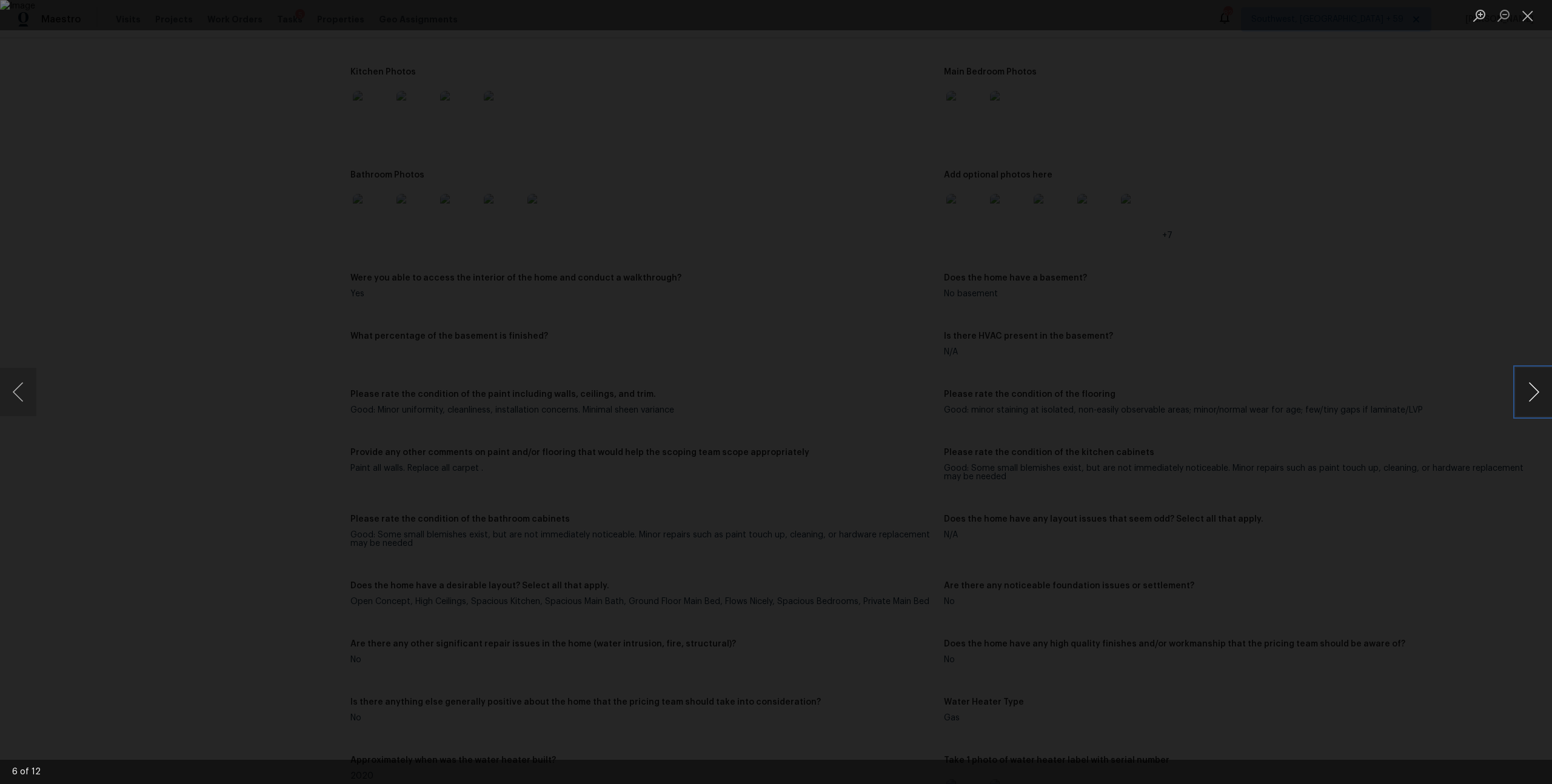
click at [1529, 382] on button "Next image" at bounding box center [1534, 392] width 36 height 49
click at [1540, 386] on button "Next image" at bounding box center [1534, 392] width 36 height 49
click at [1542, 392] on button "Next image" at bounding box center [1534, 392] width 36 height 49
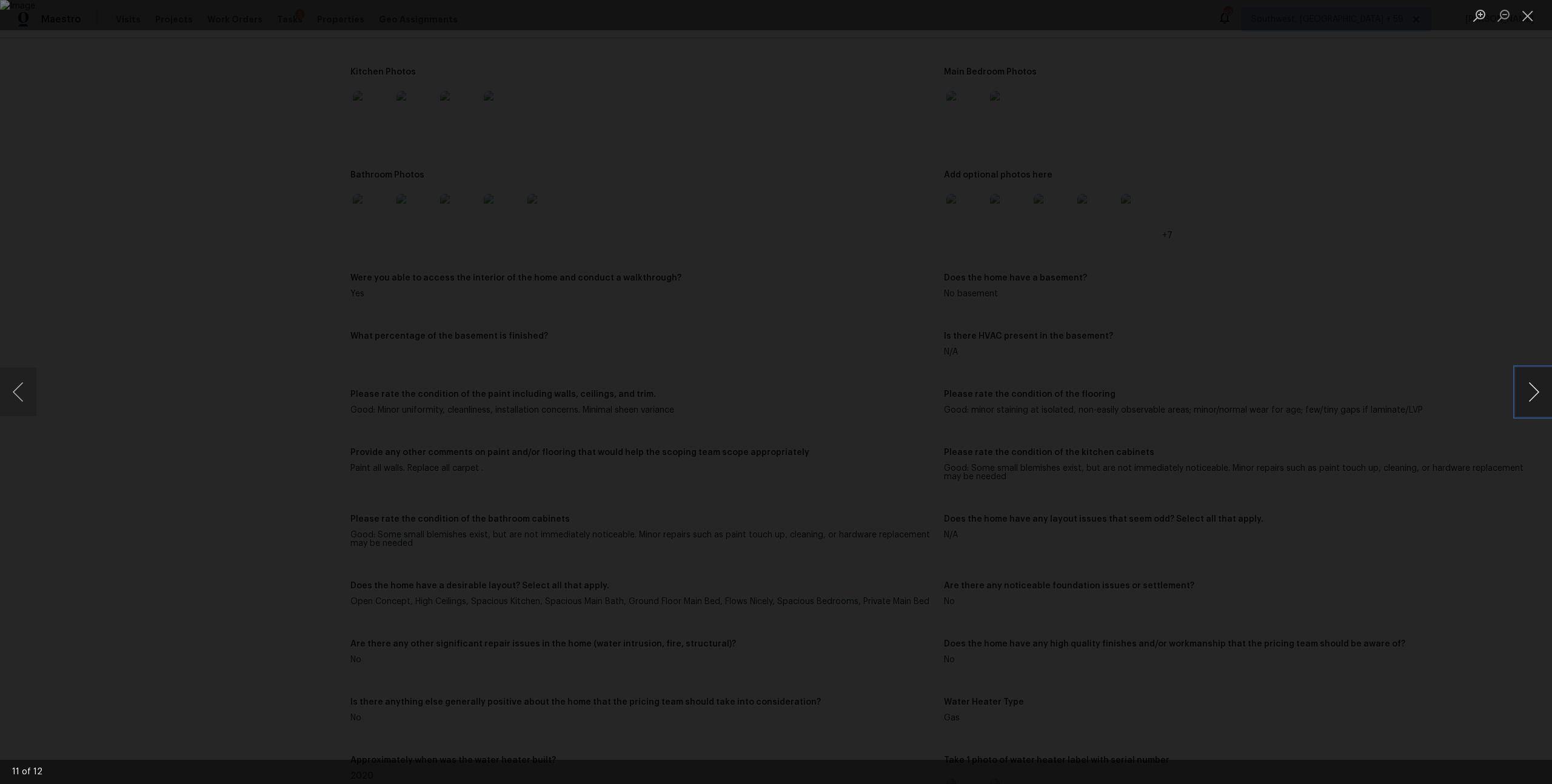
click at [1542, 392] on button "Next image" at bounding box center [1534, 392] width 36 height 49
click at [1542, 387] on button "Next image" at bounding box center [1534, 392] width 36 height 49
click at [1520, 12] on button "Close lightbox" at bounding box center [1527, 15] width 24 height 21
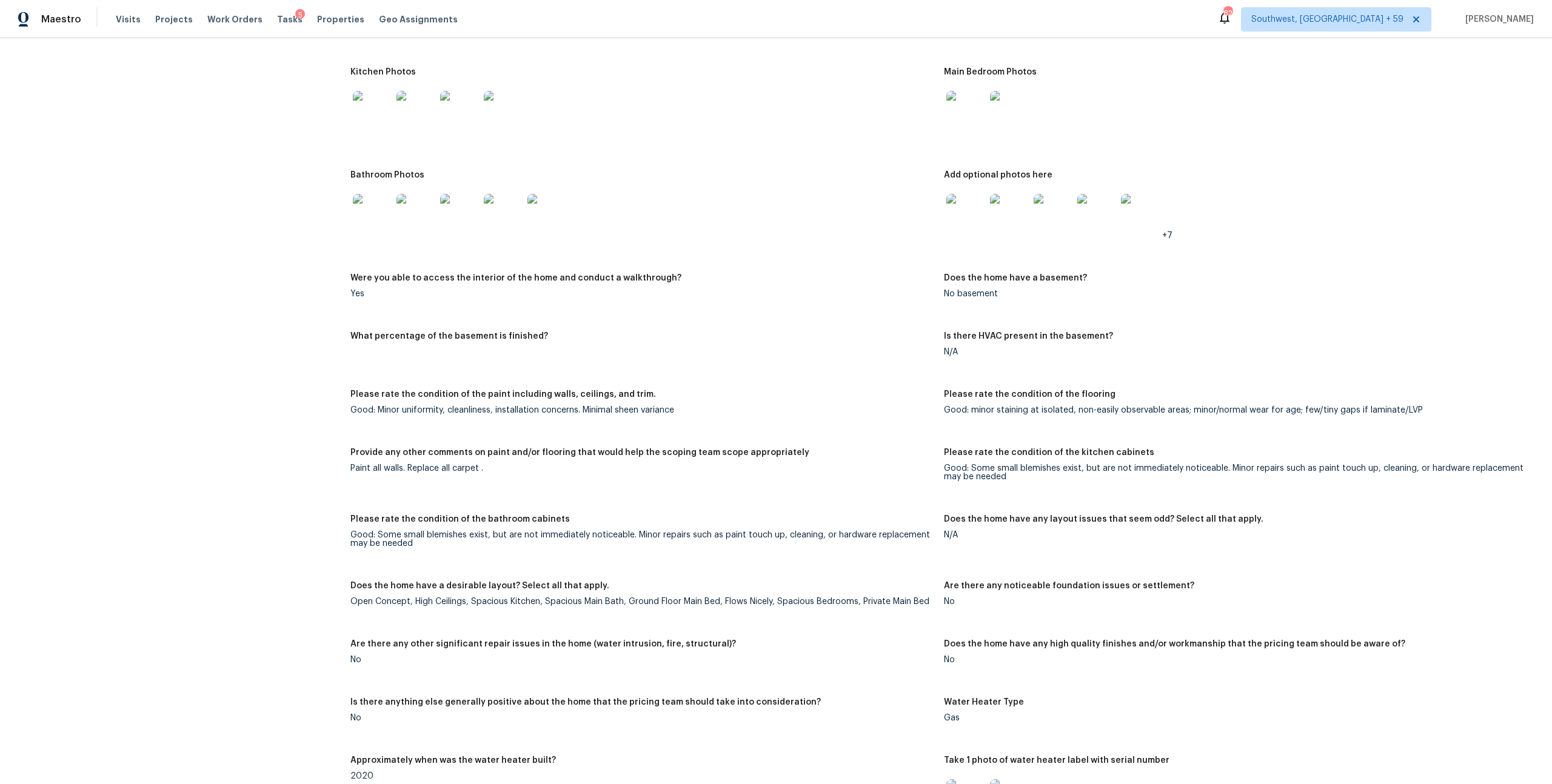
click at [848, 184] on div "Notes: Living Room Photos Kitchen Photos Main Bedroom Photos Bathroom Photos Ad…" at bounding box center [944, 513] width 1187 height 1113
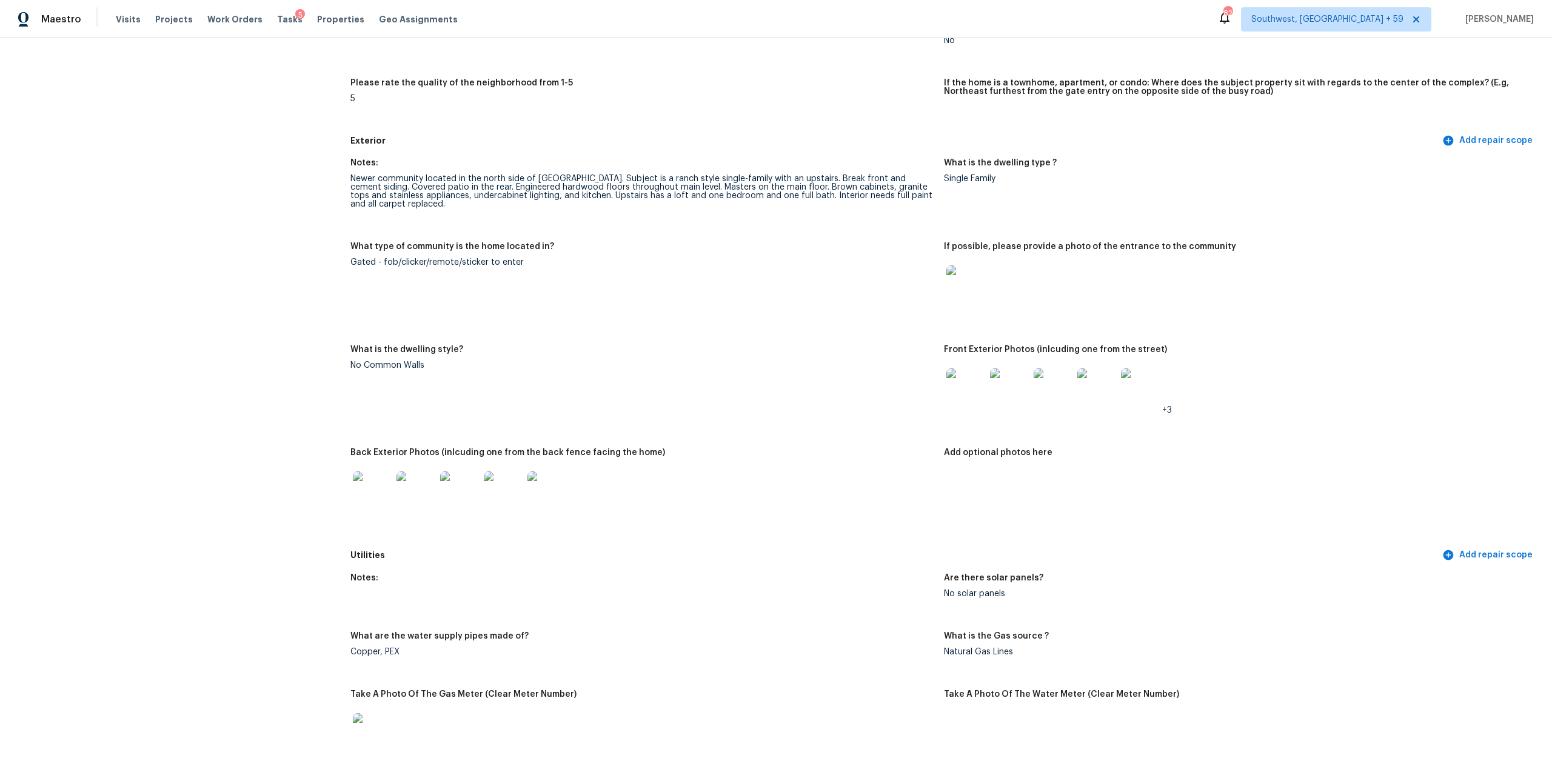
scroll to position [417, 0]
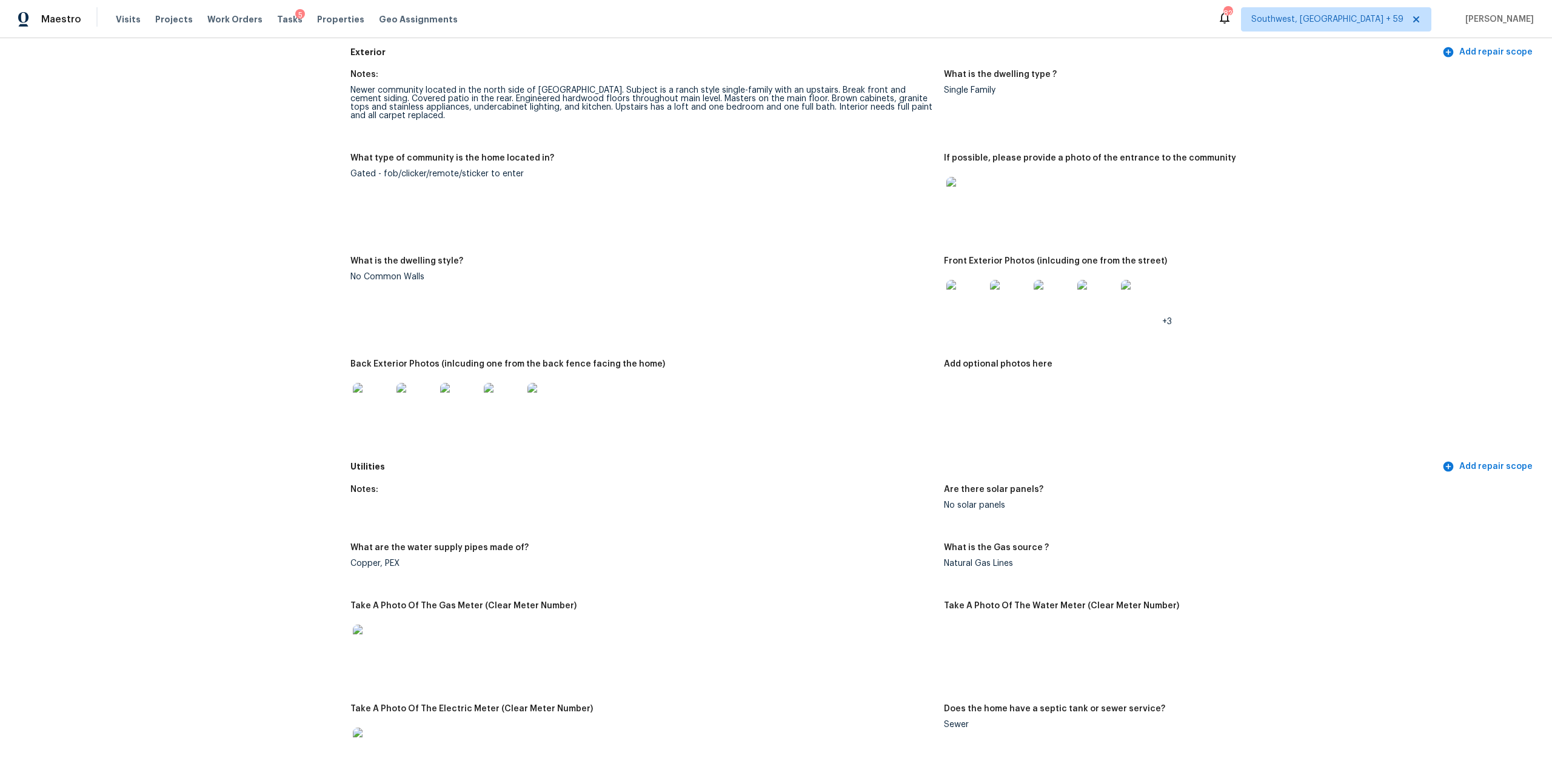
click at [968, 319] on img at bounding box center [966, 300] width 39 height 39
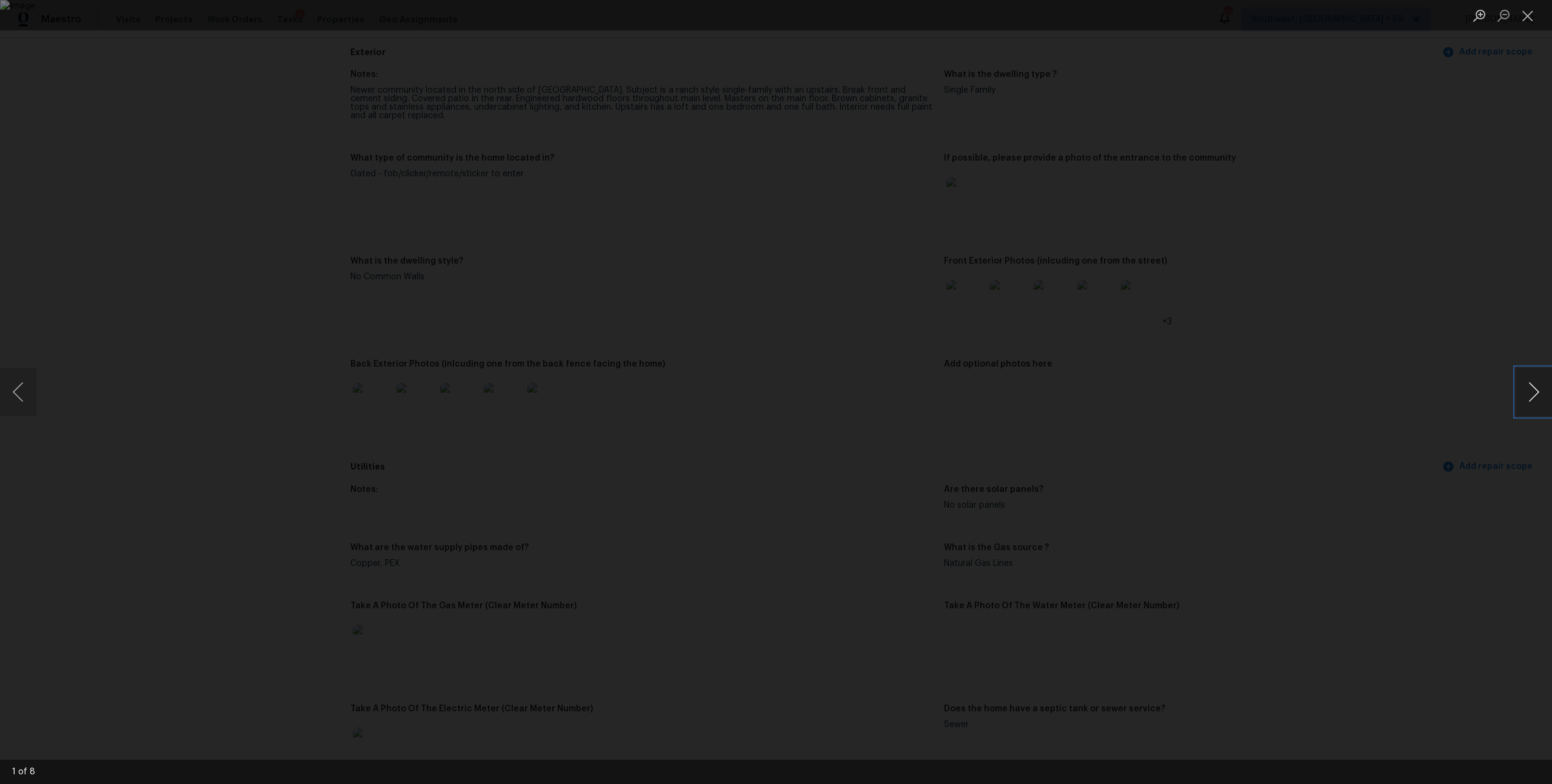
click at [1524, 396] on button "Next image" at bounding box center [1534, 392] width 36 height 49
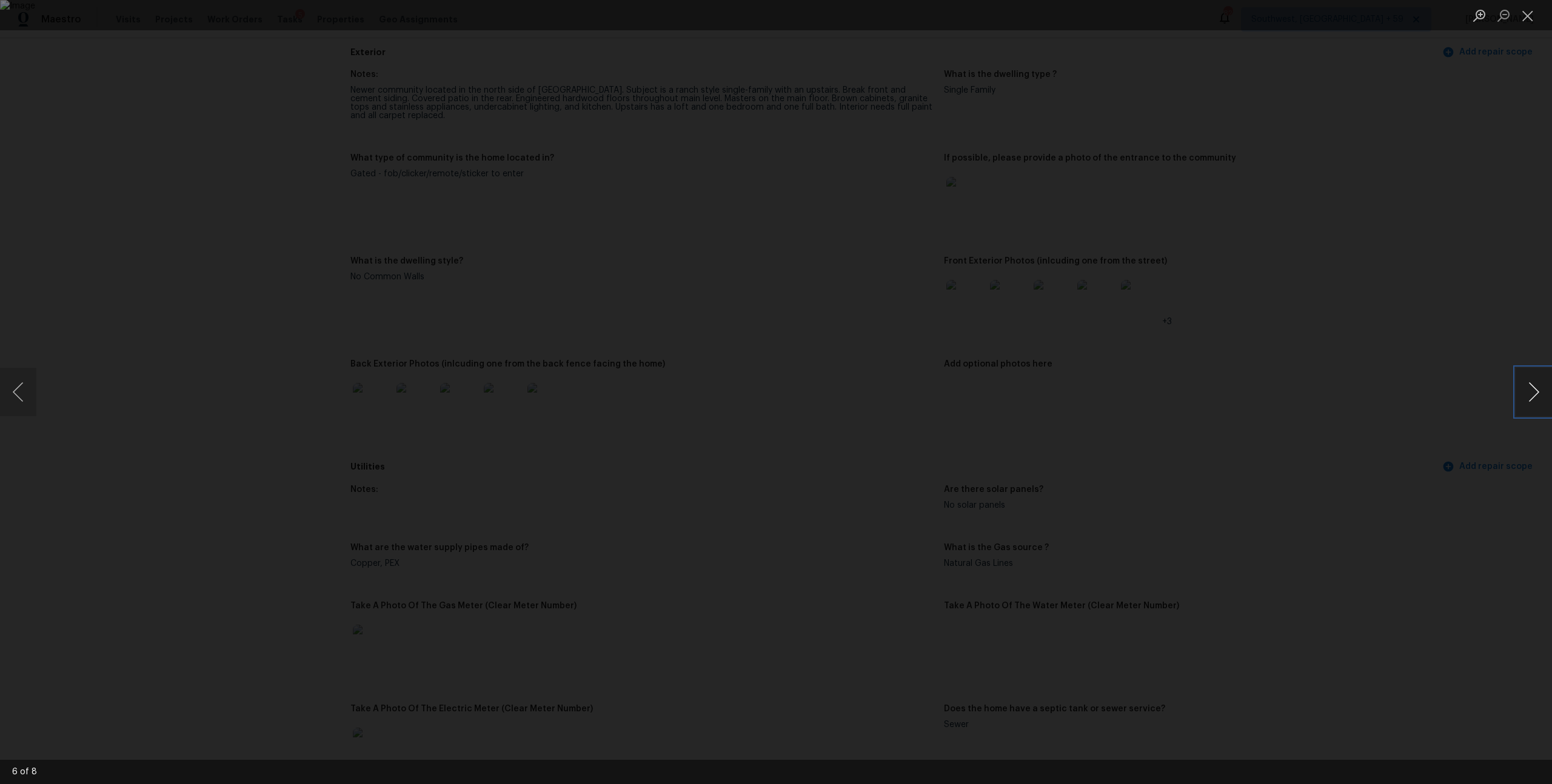
click at [1524, 396] on button "Next image" at bounding box center [1534, 392] width 36 height 49
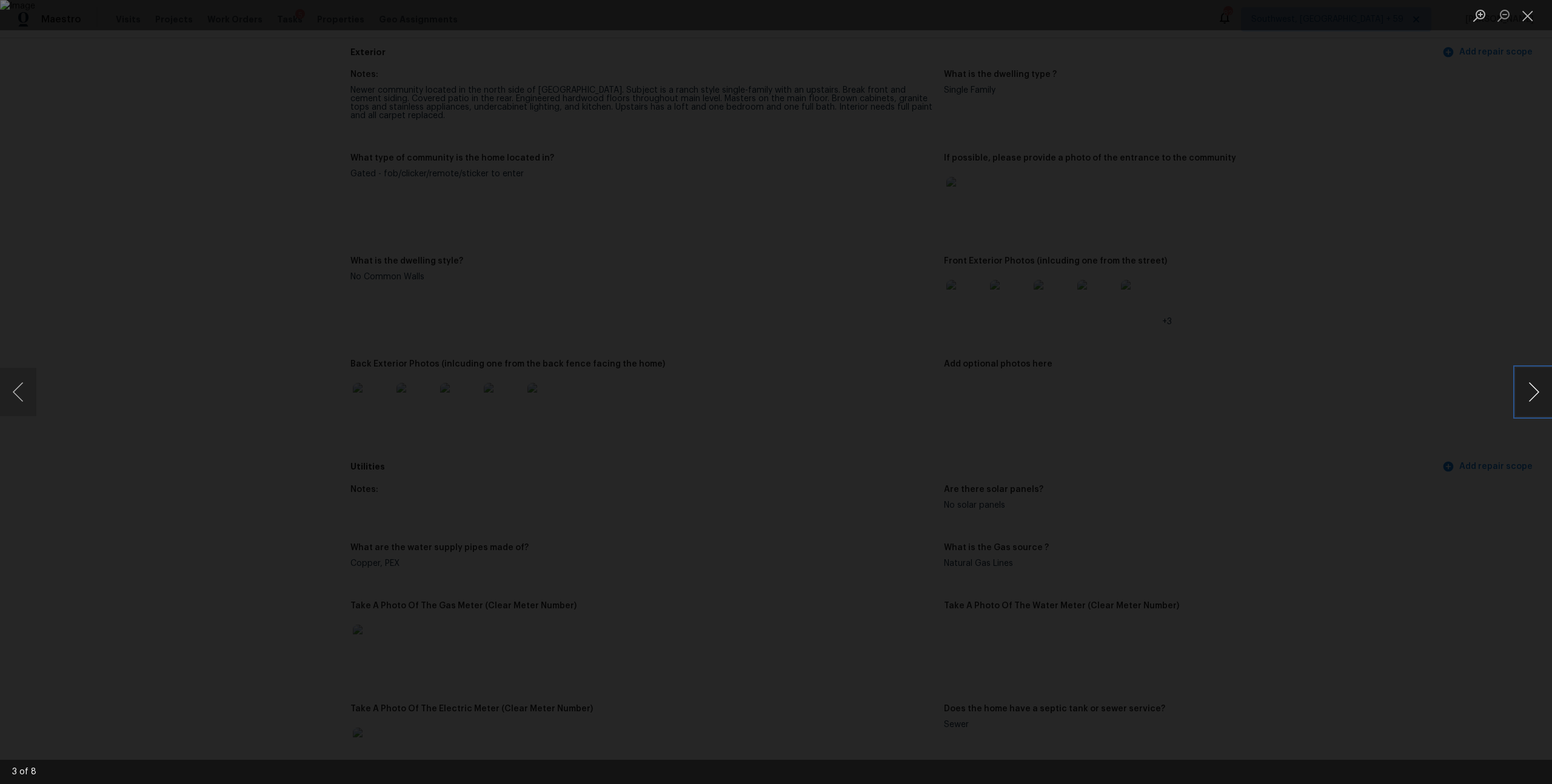
click at [1524, 396] on button "Next image" at bounding box center [1534, 392] width 36 height 49
click at [1533, 27] on li "Lightbox" at bounding box center [1527, 15] width 24 height 30
click at [1532, 22] on button "Close lightbox" at bounding box center [1527, 15] width 24 height 21
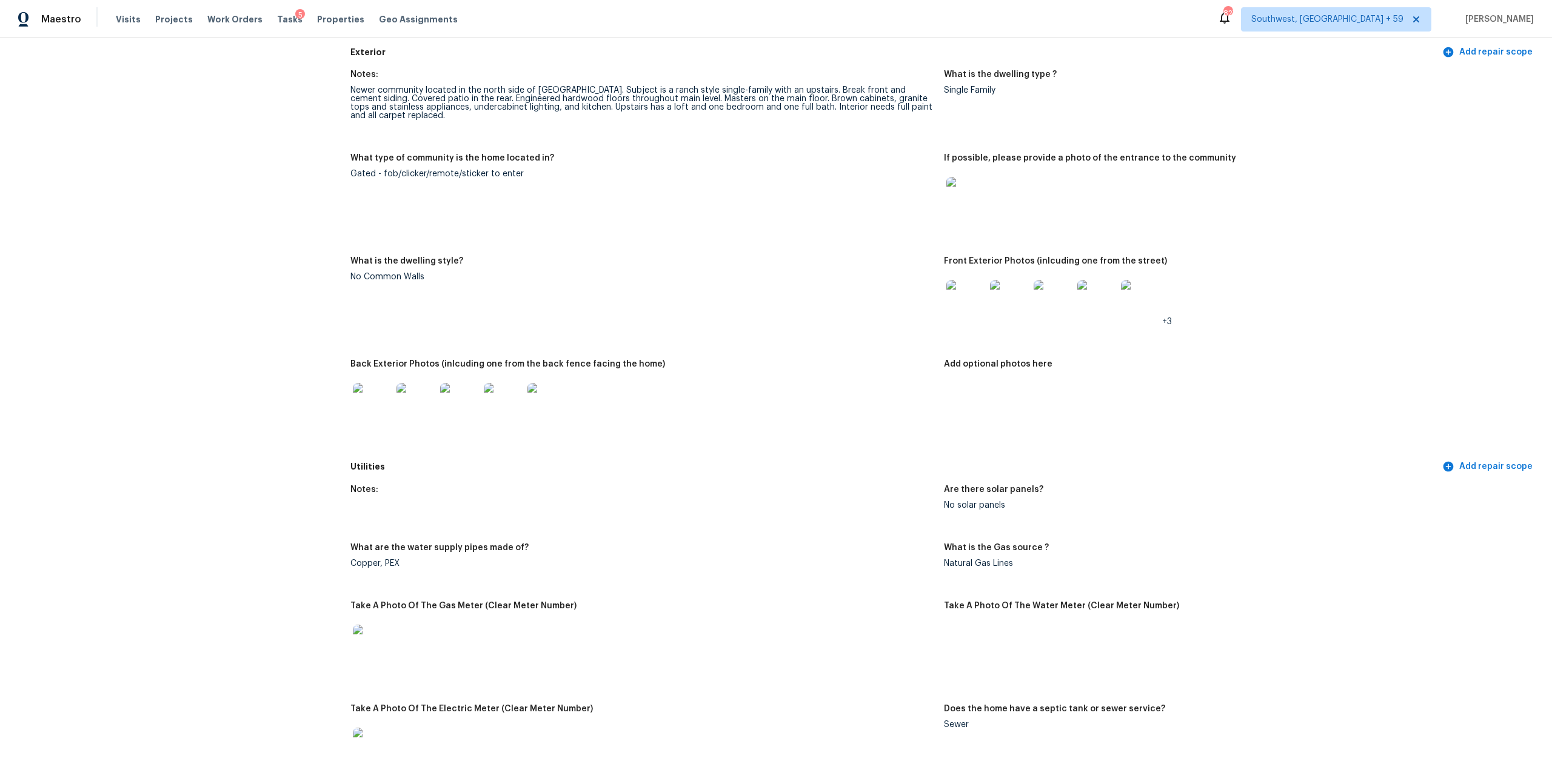
click at [374, 429] on div at bounding box center [372, 402] width 43 height 54
click at [374, 422] on img at bounding box center [372, 402] width 39 height 39
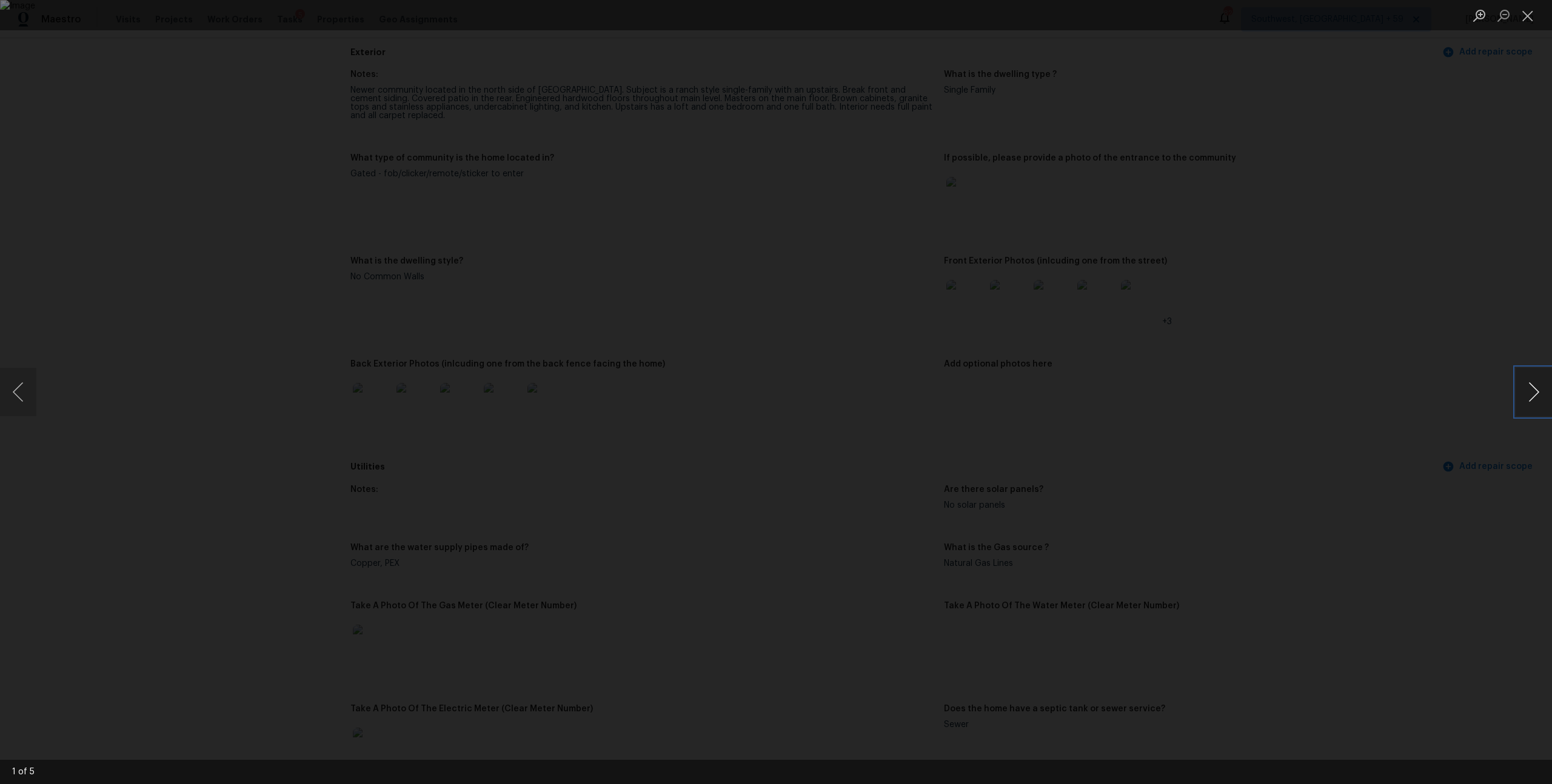
click at [1537, 395] on button "Next image" at bounding box center [1534, 392] width 36 height 49
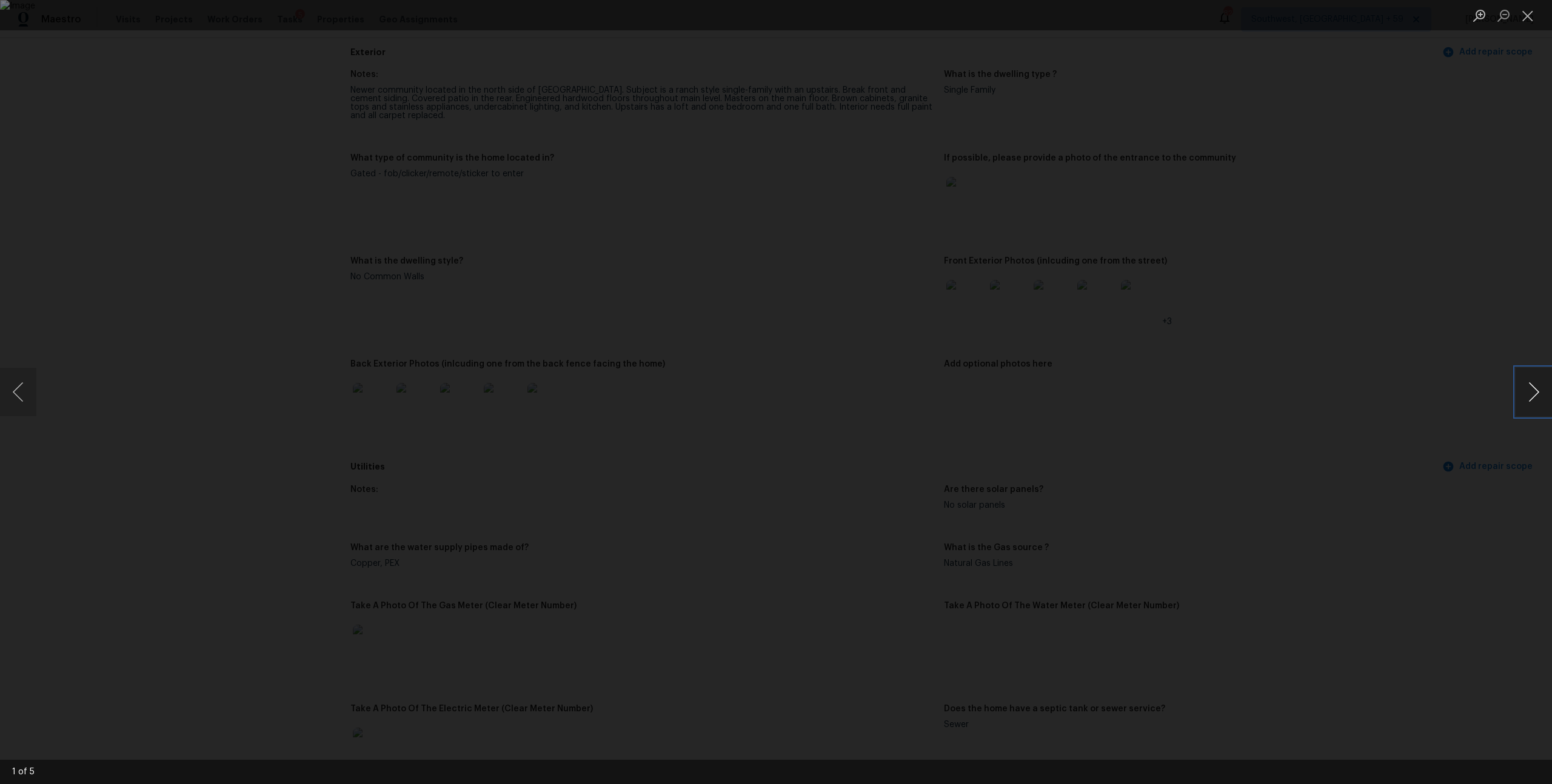
click at [1537, 395] on button "Next image" at bounding box center [1534, 392] width 36 height 49
click at [1530, 9] on button "Close lightbox" at bounding box center [1527, 15] width 24 height 21
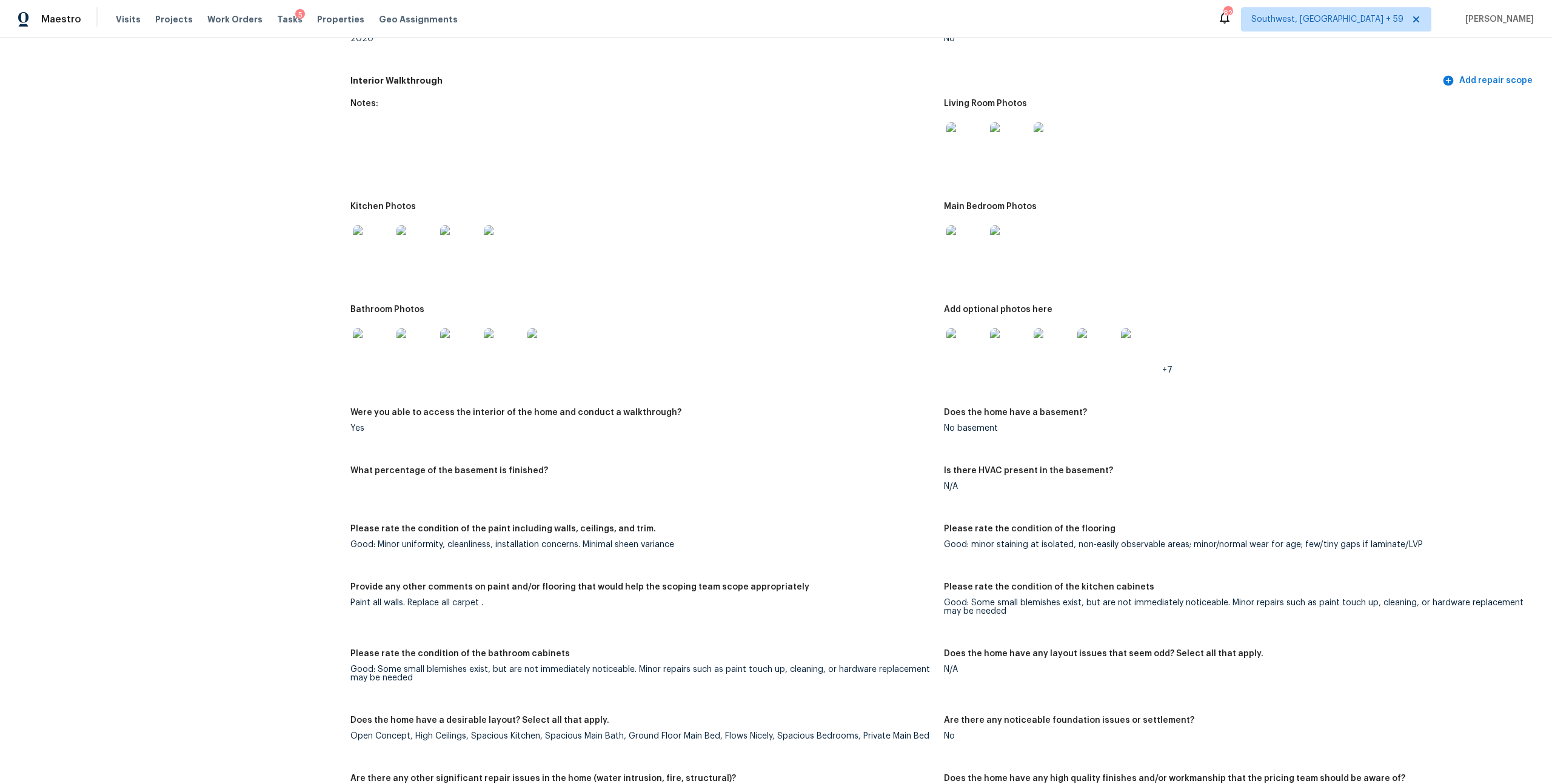
scroll to position [1323, 0]
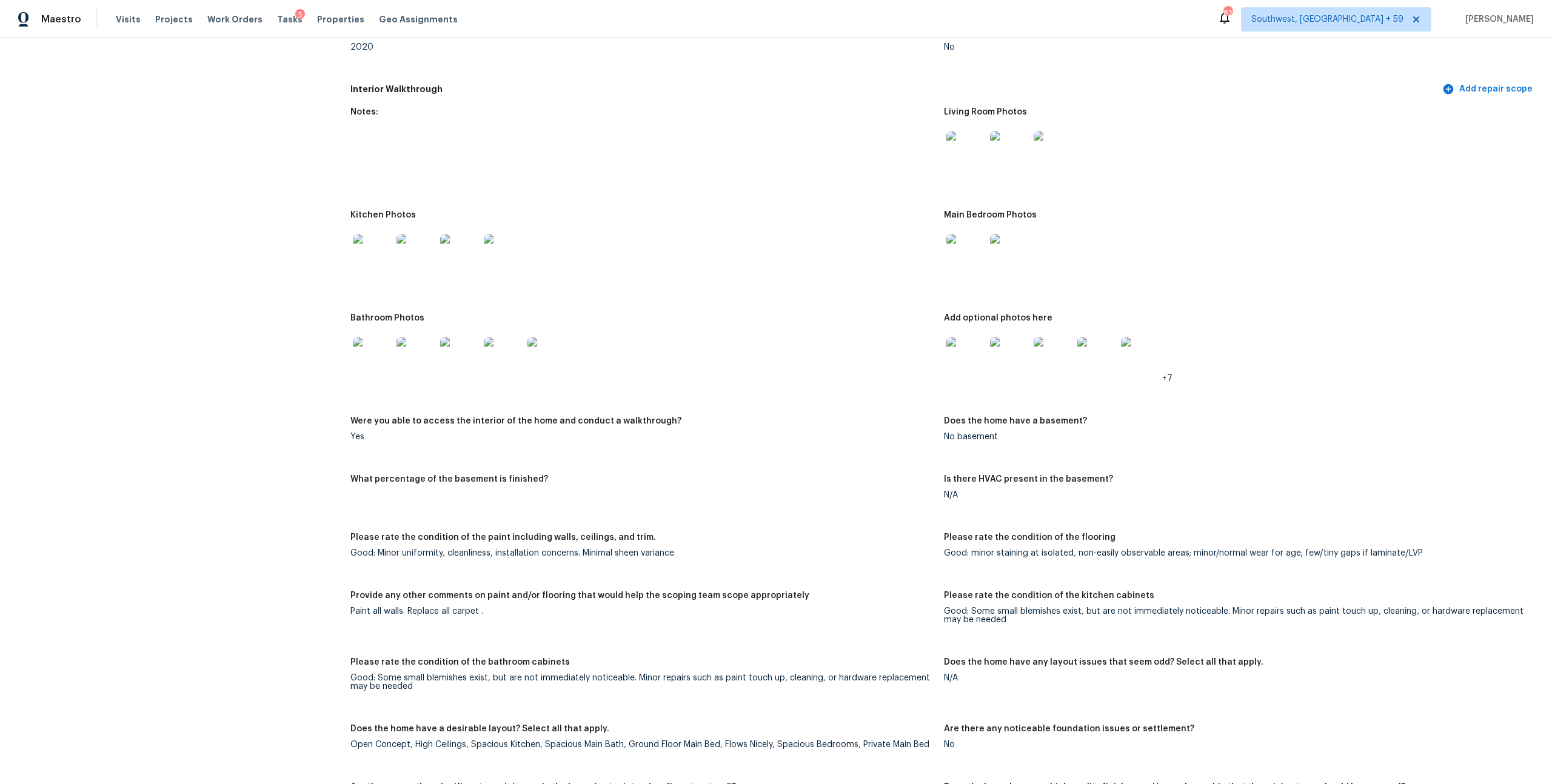
click at [988, 177] on div at bounding box center [966, 151] width 43 height 54
click at [970, 169] on img at bounding box center [966, 151] width 39 height 39
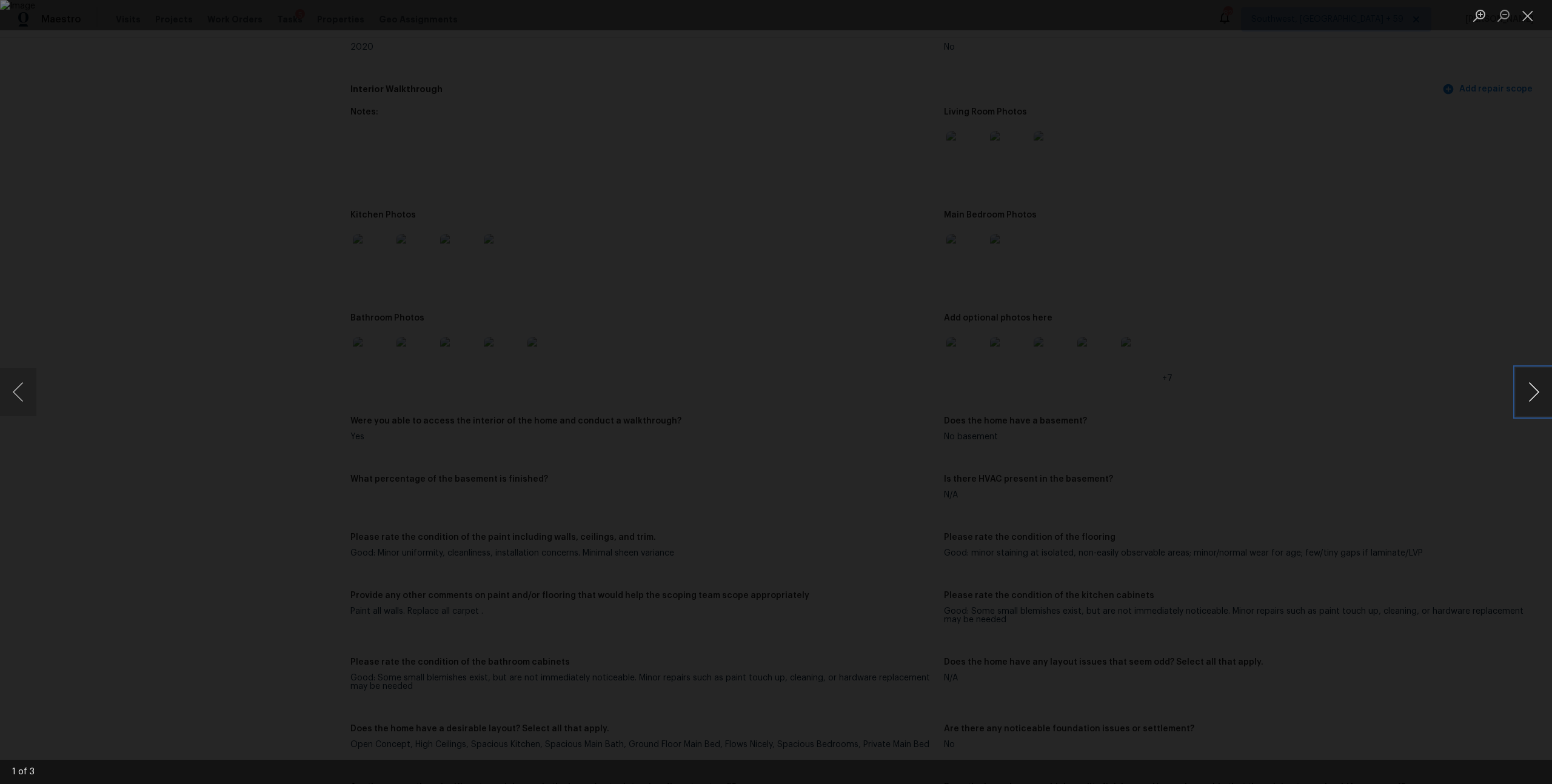
click at [1532, 388] on button "Next image" at bounding box center [1534, 392] width 36 height 49
click at [1524, 6] on button "Close lightbox" at bounding box center [1527, 15] width 24 height 21
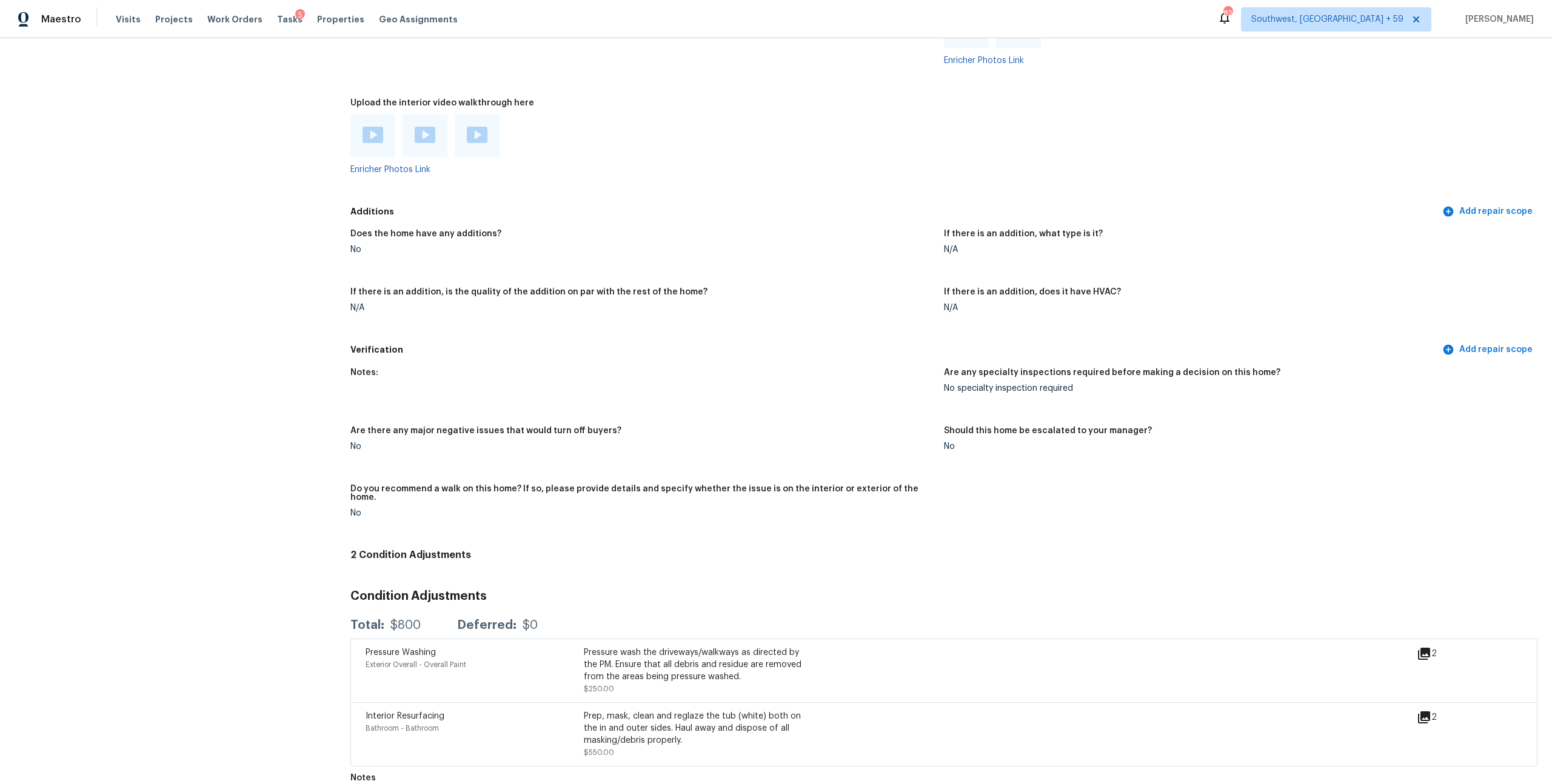
scroll to position [2296, 0]
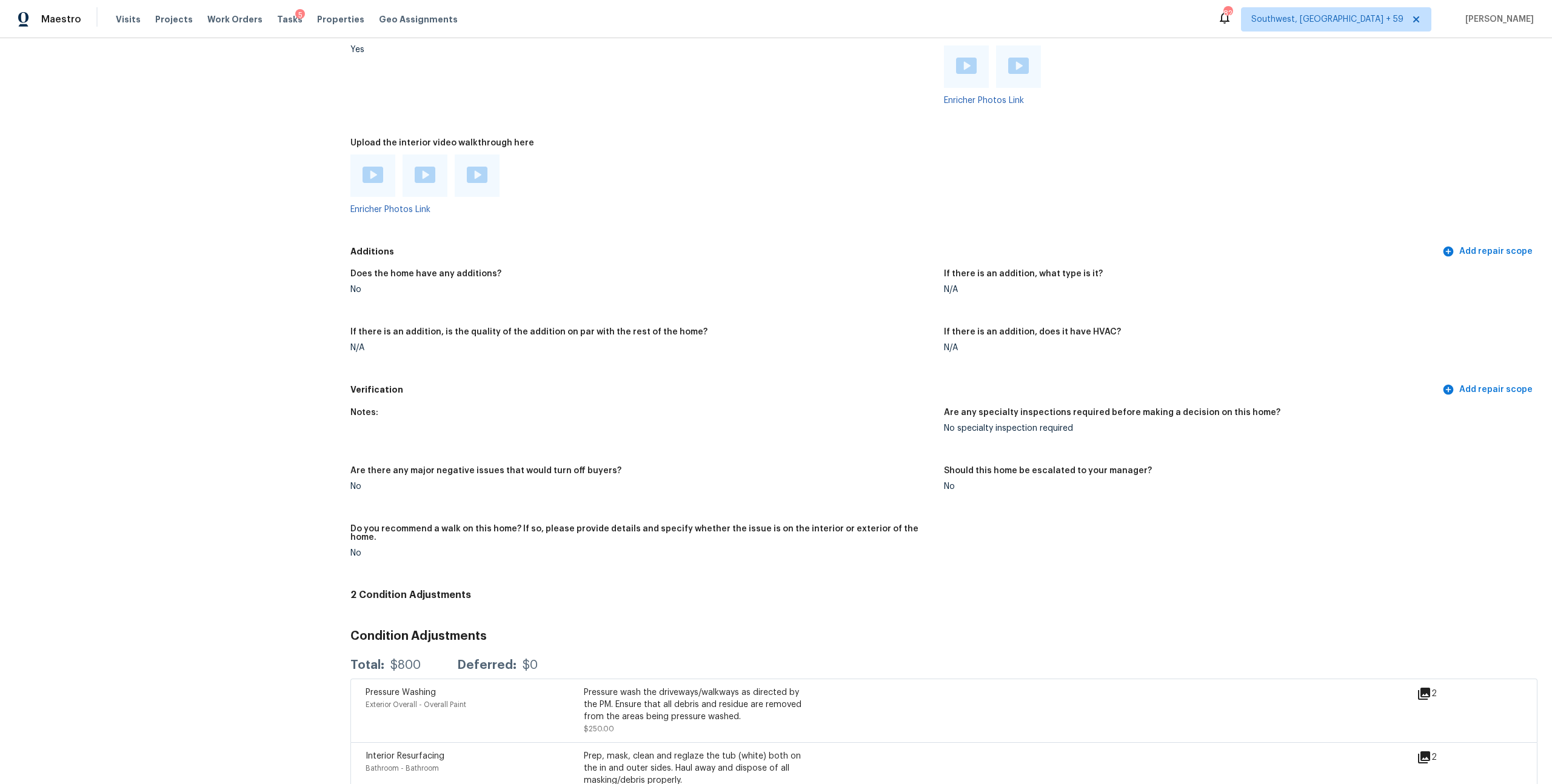
click at [974, 76] on div at bounding box center [966, 67] width 20 height 18
click at [1025, 88] on div at bounding box center [1019, 67] width 45 height 43
click at [1024, 74] on img at bounding box center [1018, 66] width 20 height 17
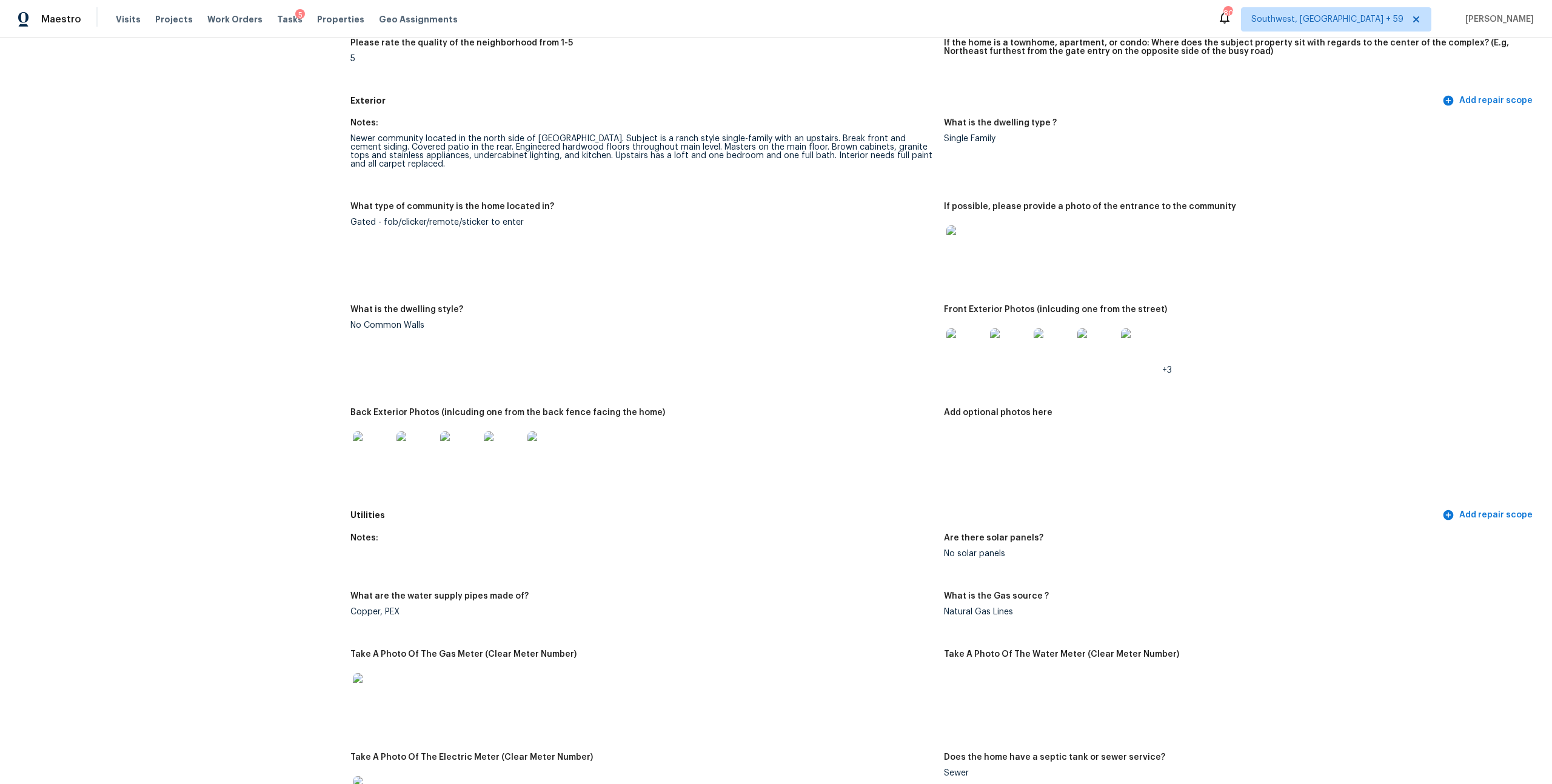
scroll to position [0, 0]
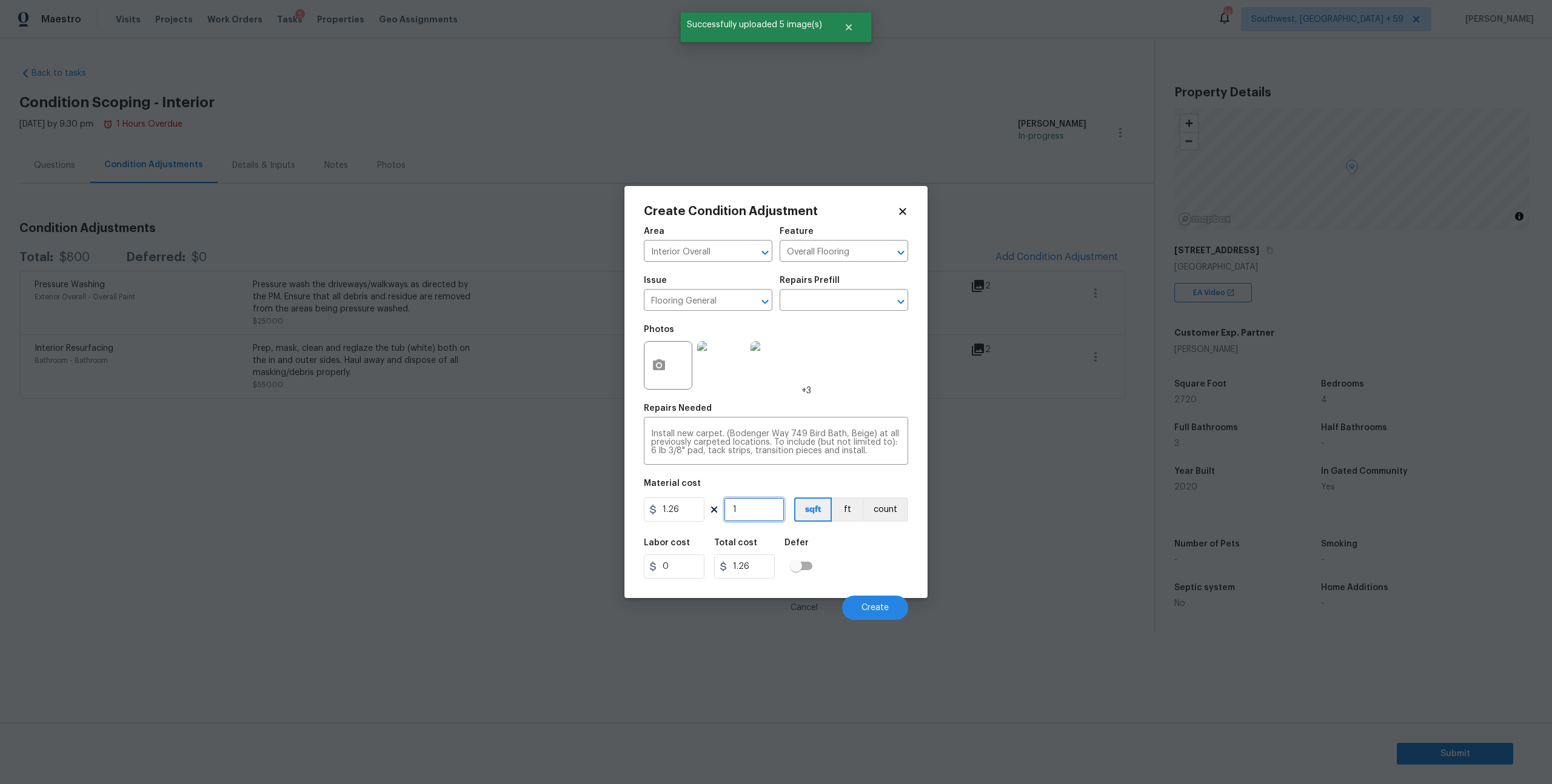
click at [762, 522] on input "1" at bounding box center [755, 509] width 61 height 24
click at [693, 522] on input "1.26" at bounding box center [674, 509] width 61 height 24
click at [695, 522] on input "1.26" at bounding box center [674, 509] width 61 height 24
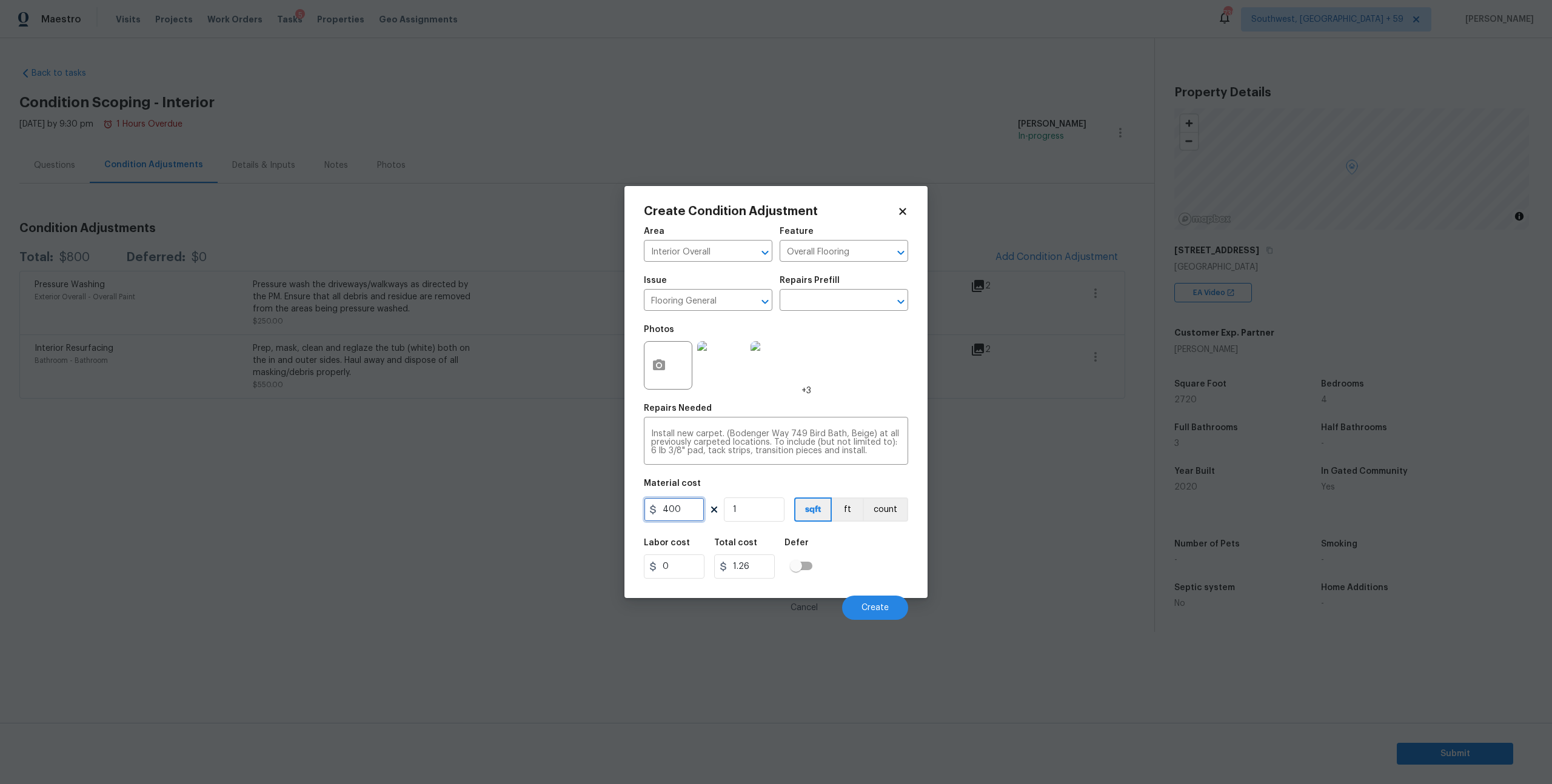
type input "400"
click at [755, 522] on input "1" at bounding box center [755, 509] width 61 height 24
click at [866, 612] on span "Create" at bounding box center [876, 608] width 28 height 9
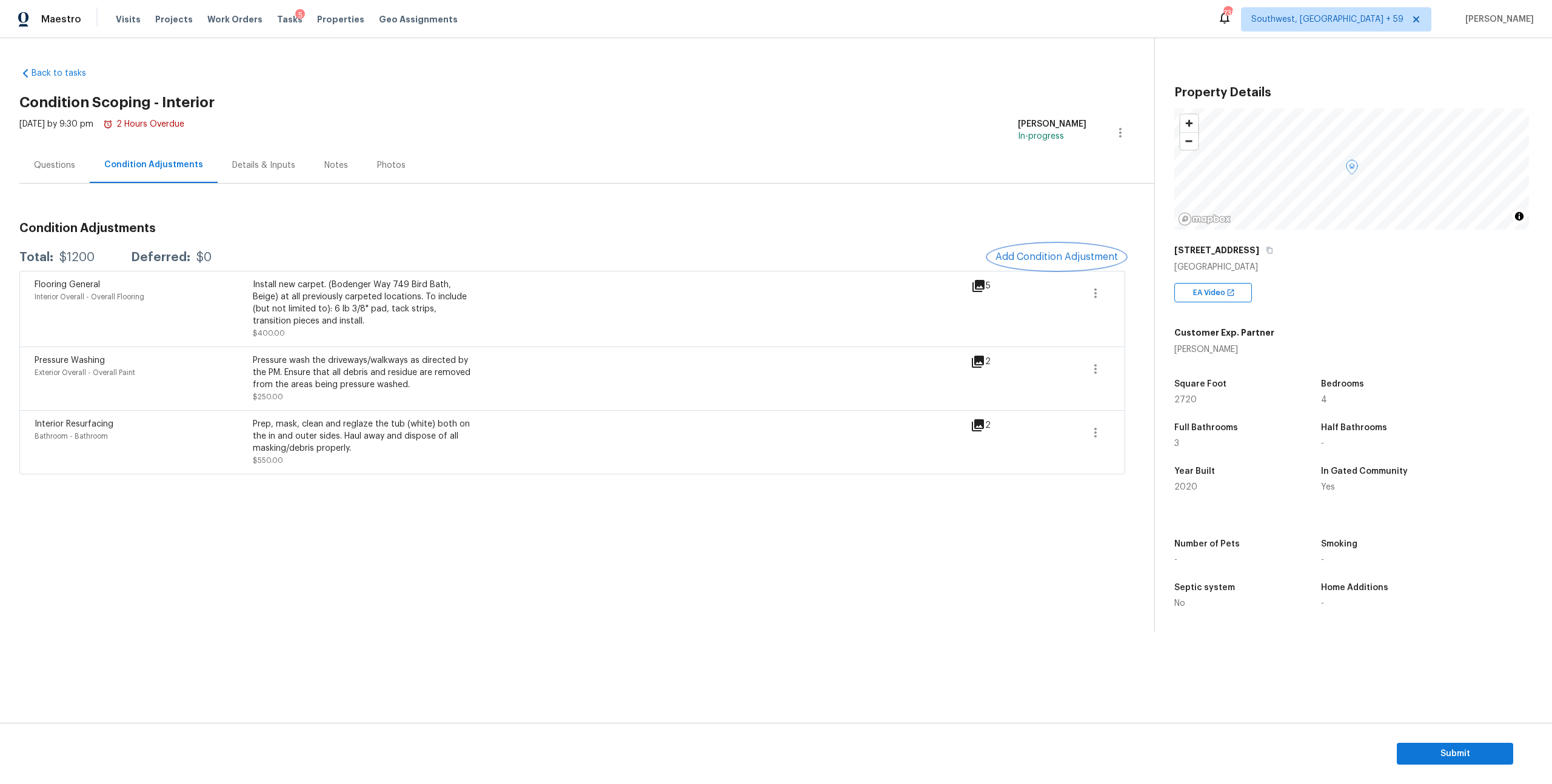
click at [1034, 263] on span "Add Condition Adjustment" at bounding box center [1057, 256] width 122 height 11
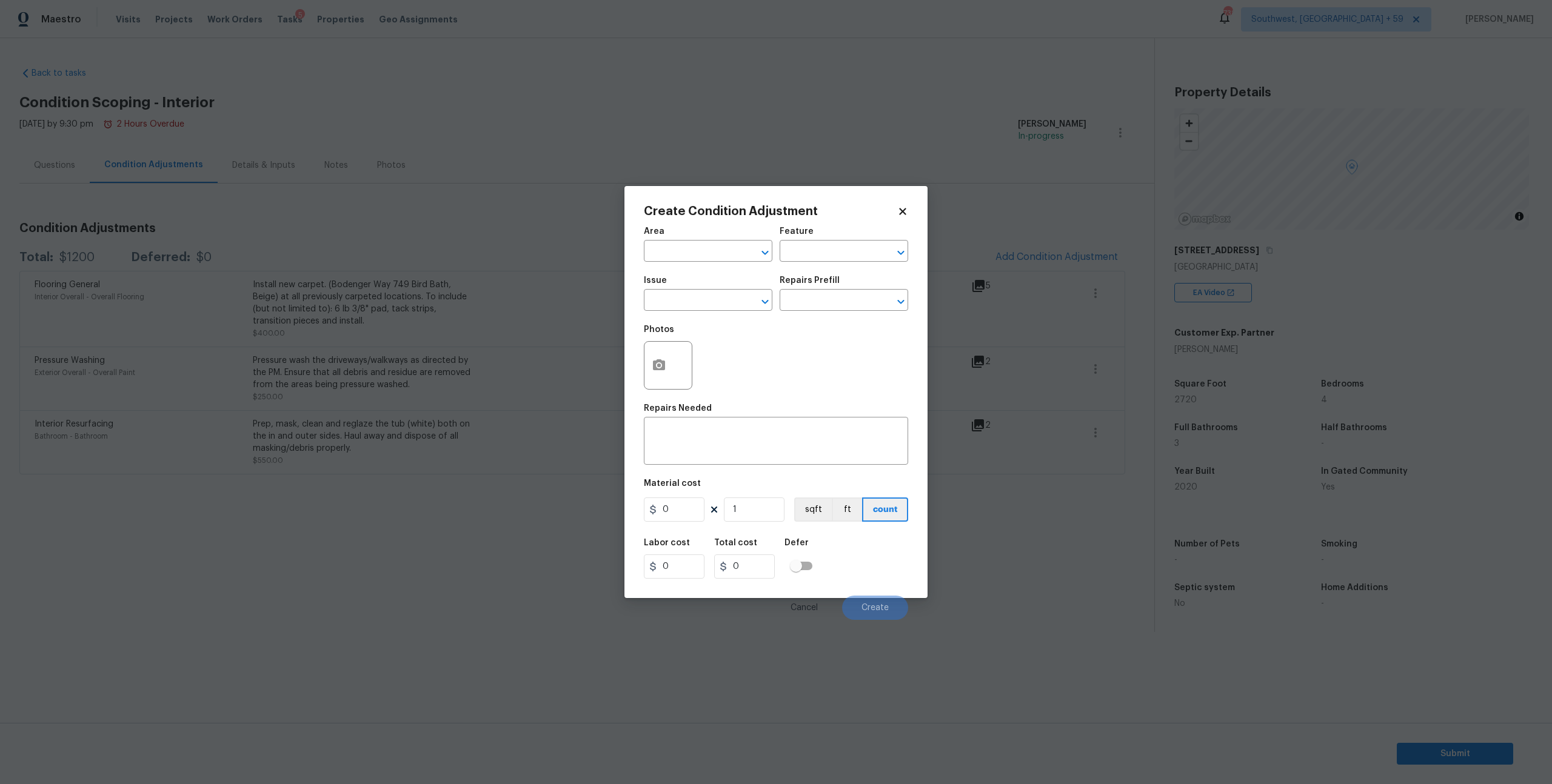
click at [703, 243] on div "Area" at bounding box center [708, 235] width 128 height 16
click at [701, 258] on input "text" at bounding box center [691, 253] width 95 height 19
click at [684, 305] on li "Interior Overall" at bounding box center [708, 306] width 125 height 20
type input "Interior Overall"
click at [785, 258] on input "text" at bounding box center [827, 253] width 95 height 19
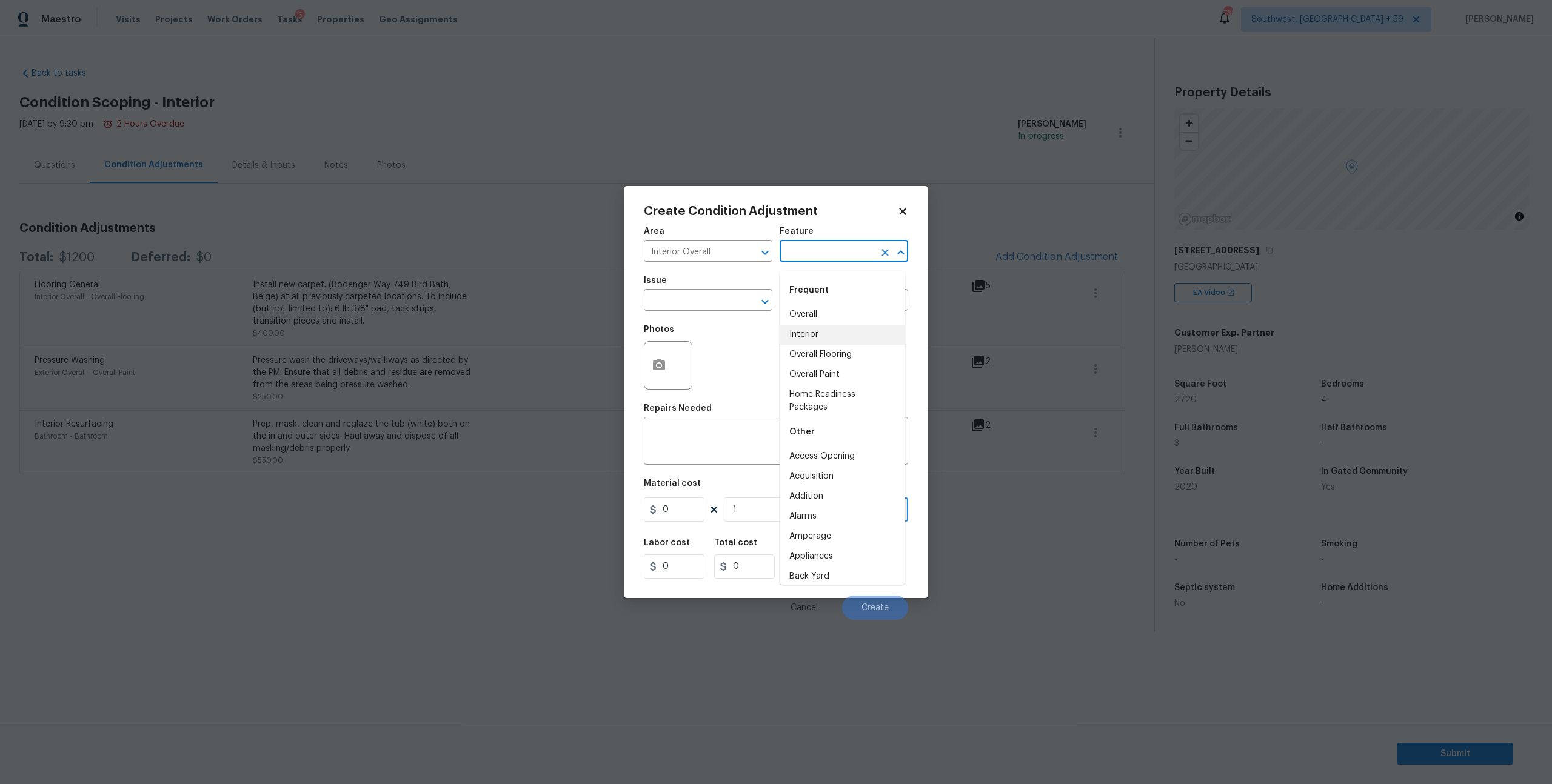
click at [794, 337] on li "Interior" at bounding box center [842, 335] width 125 height 20
type input "Interior"
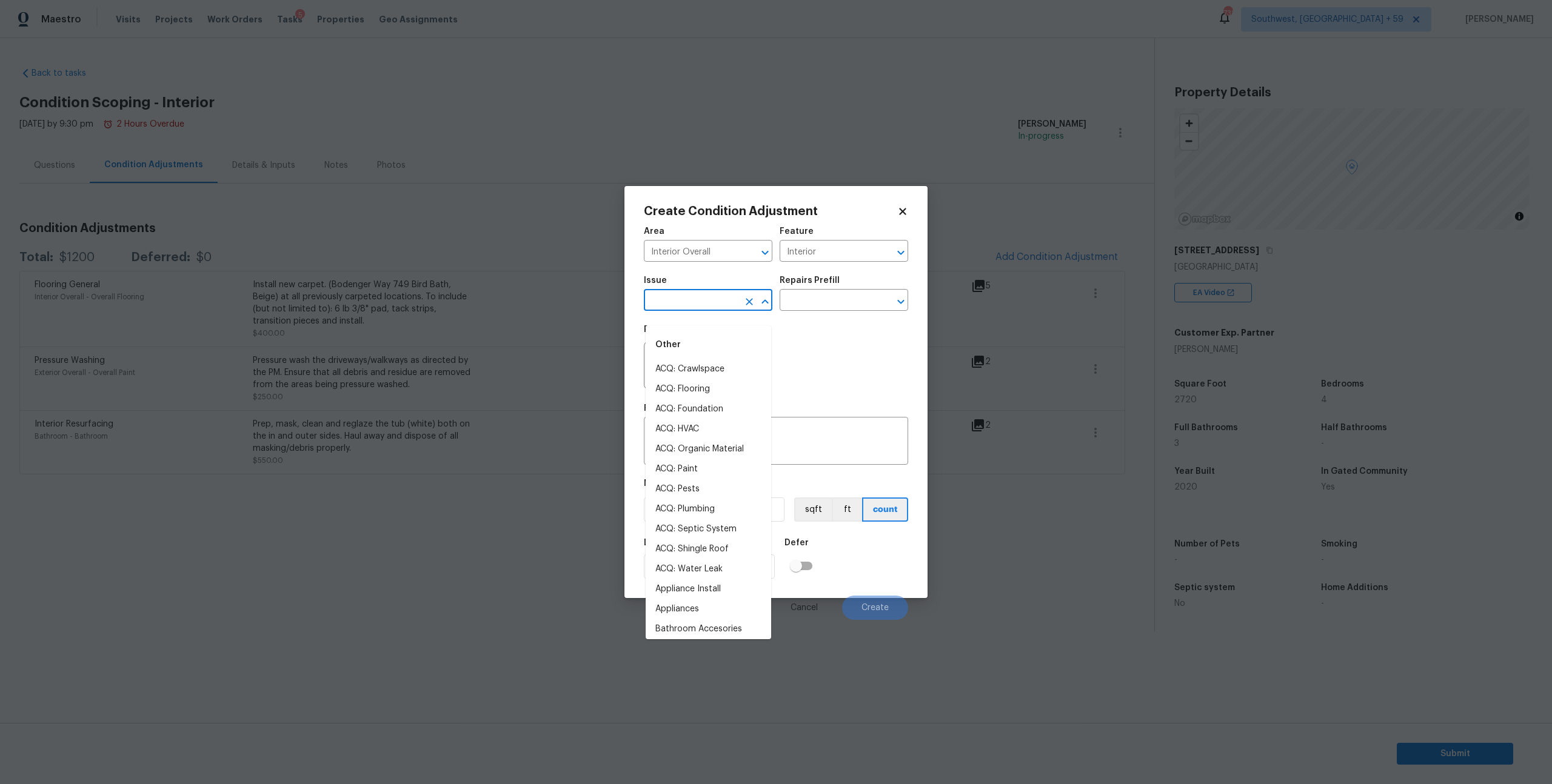
click at [708, 311] on input "text" at bounding box center [691, 302] width 95 height 19
click at [692, 474] on li "ACQ: Paint" at bounding box center [708, 470] width 125 height 20
type input "ACQ: Paint"
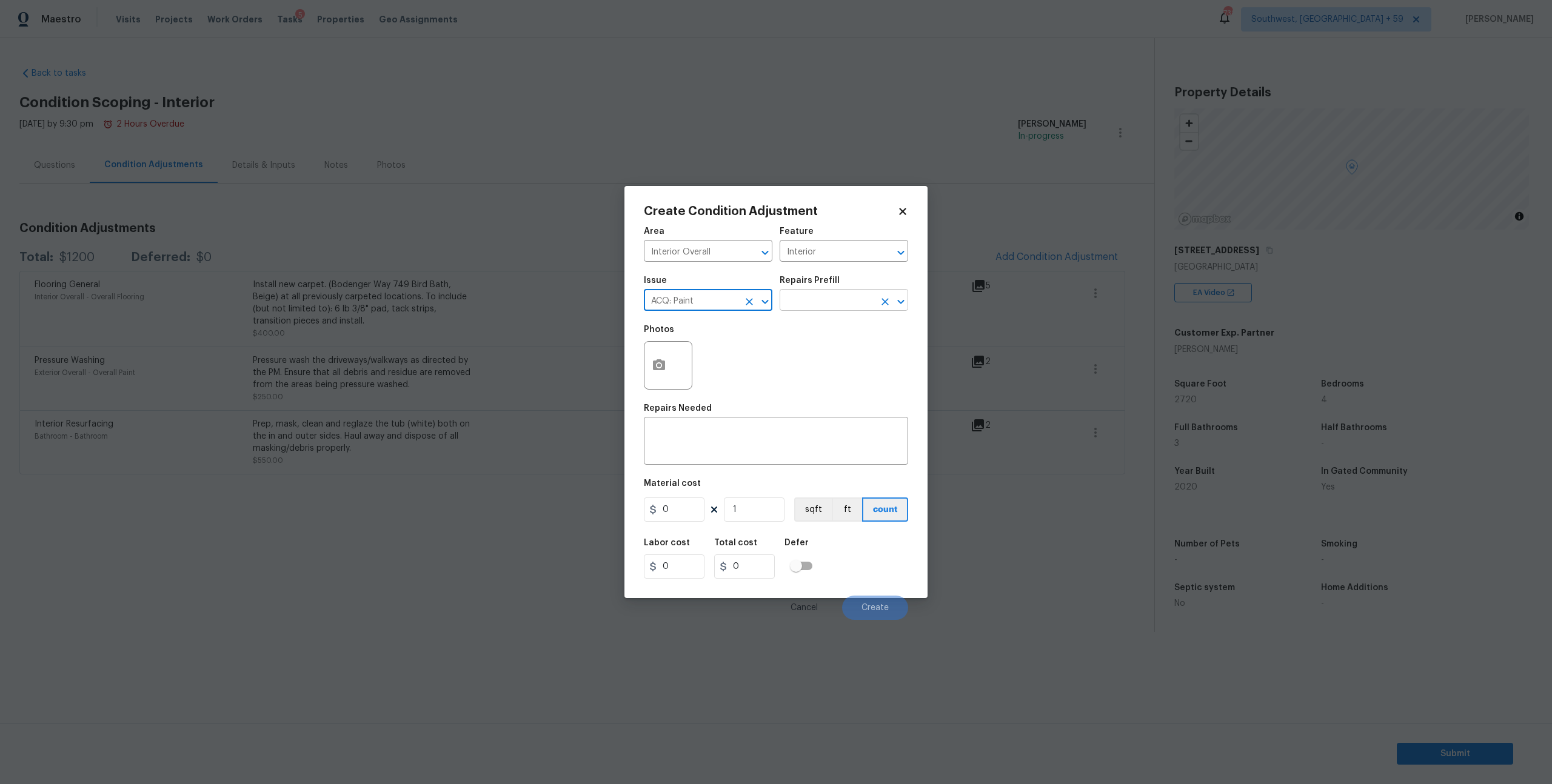
click at [863, 306] on input "text" at bounding box center [827, 302] width 95 height 19
click at [820, 418] on li "Paint ~25% of the home $0.37" at bounding box center [842, 412] width 125 height 33
type input "Acquisition"
type textarea "Acquisition Scope: ~25% of the home needs interior paint"
type input "0.37"
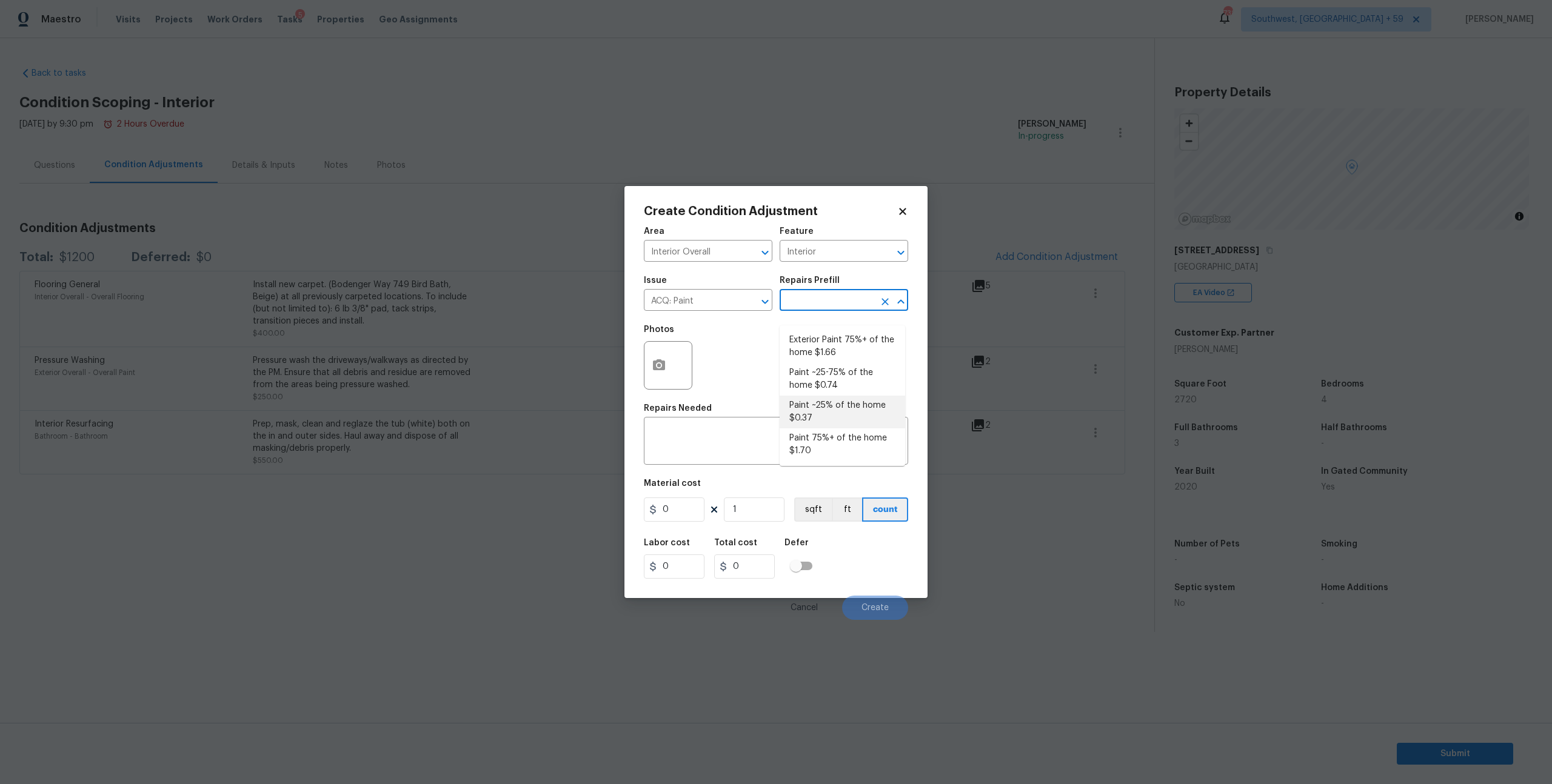
type input "0.37"
click at [671, 382] on button "button" at bounding box center [659, 365] width 29 height 47
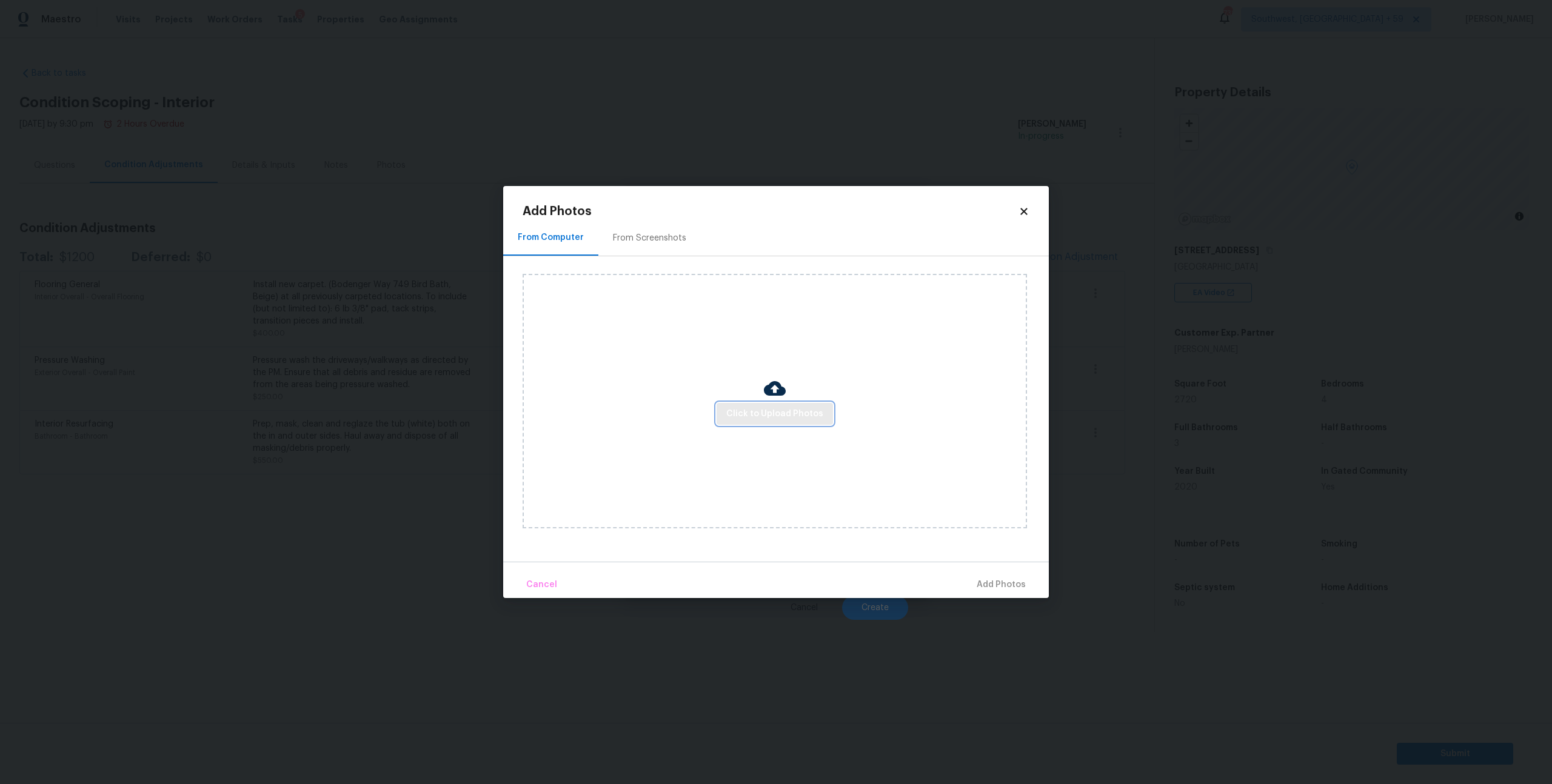
click at [764, 408] on span "Click to Upload Photos" at bounding box center [775, 414] width 97 height 15
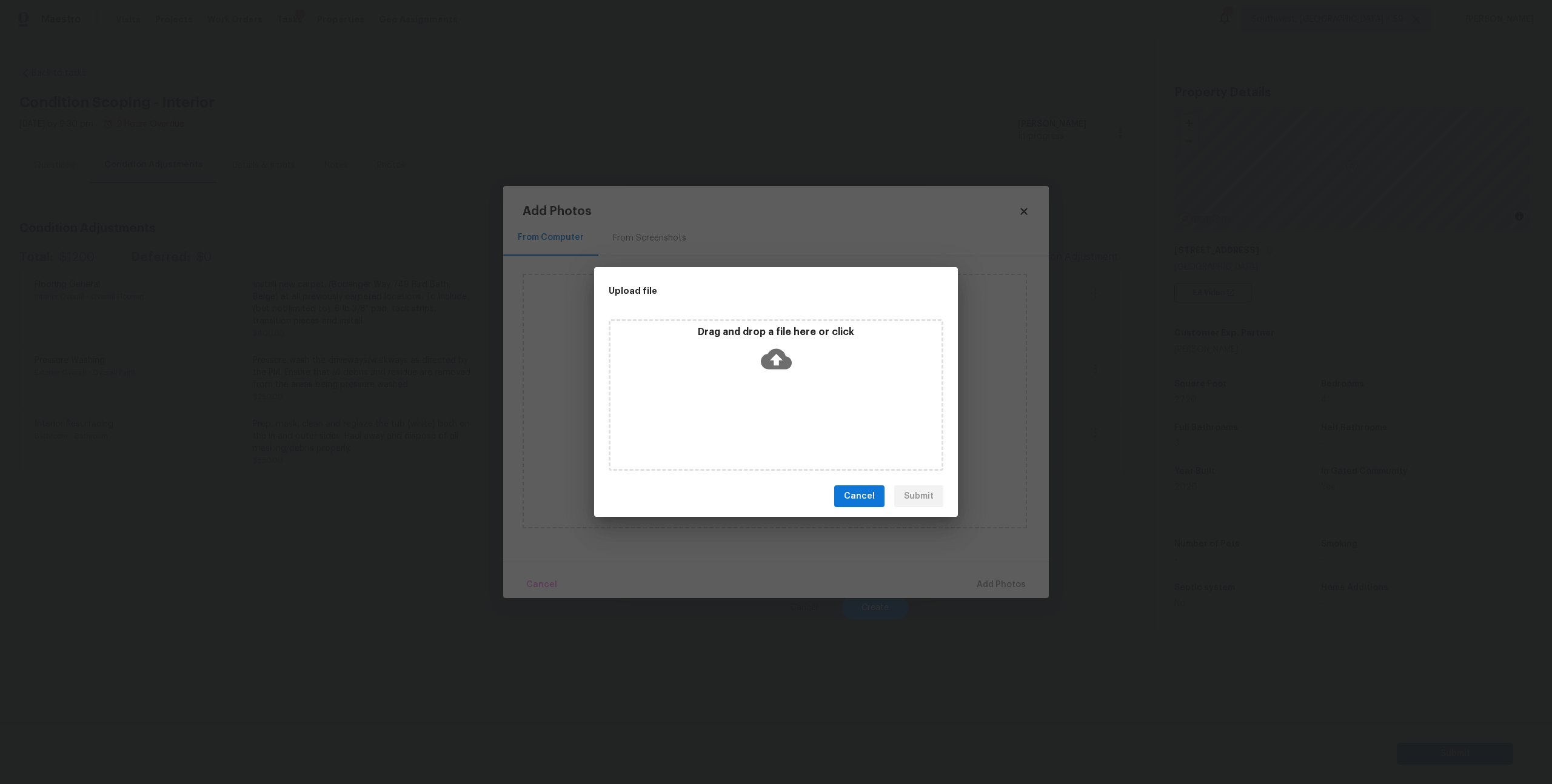
click at [782, 368] on icon at bounding box center [776, 359] width 31 height 20
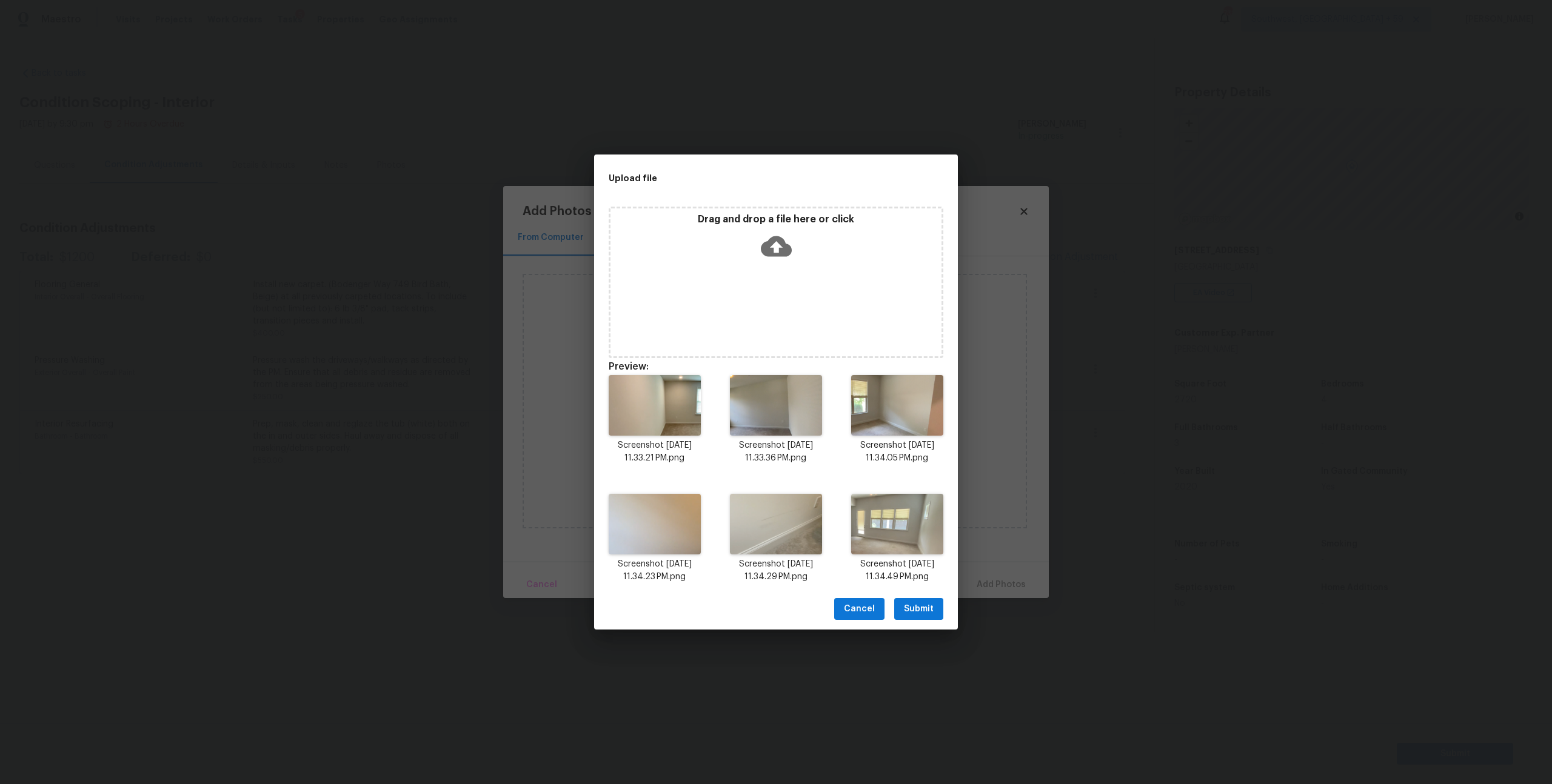
click at [910, 617] on span "Submit" at bounding box center [918, 609] width 30 height 15
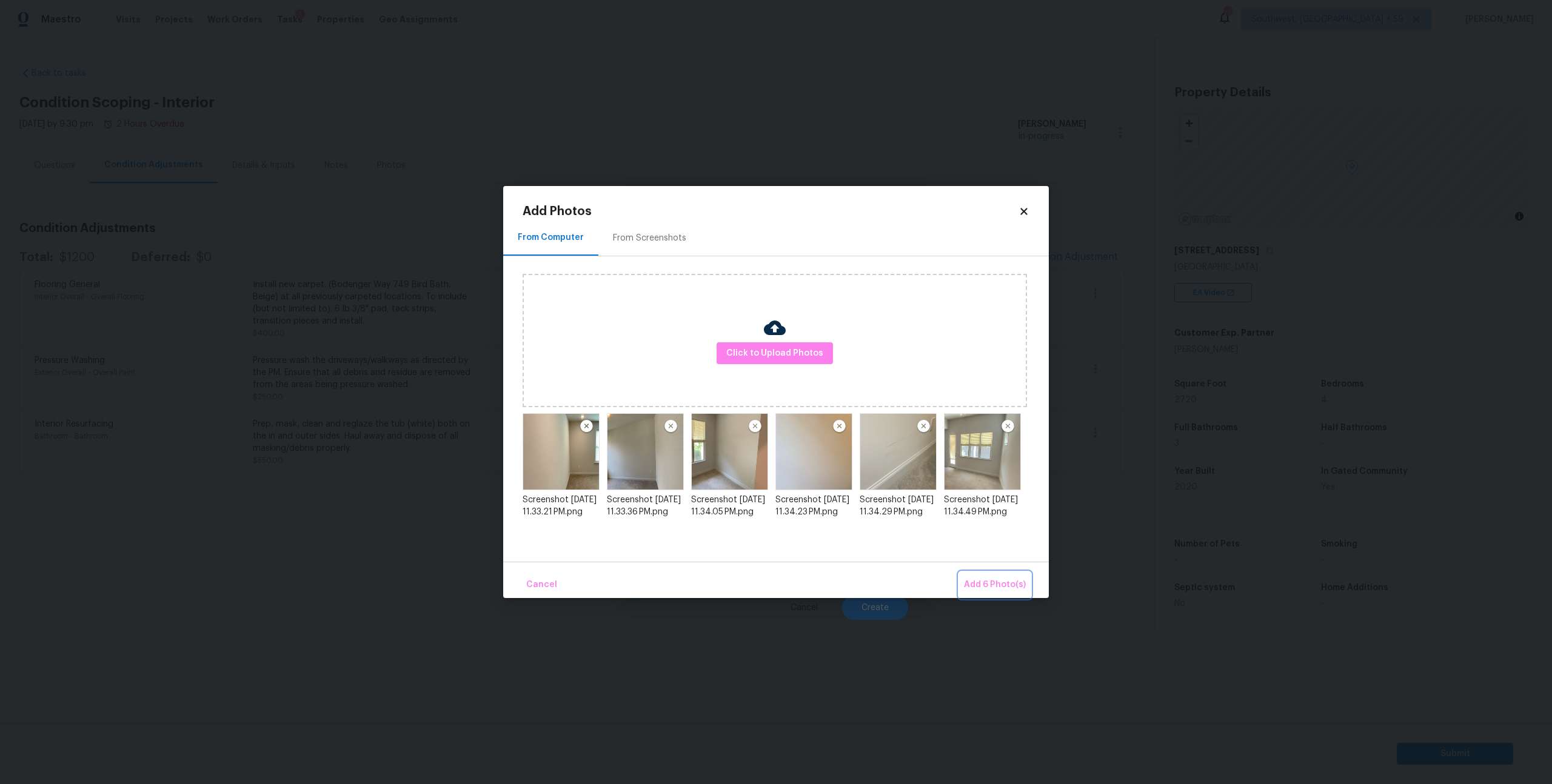
click at [1002, 586] on span "Add 6 Photo(s)" at bounding box center [994, 585] width 62 height 15
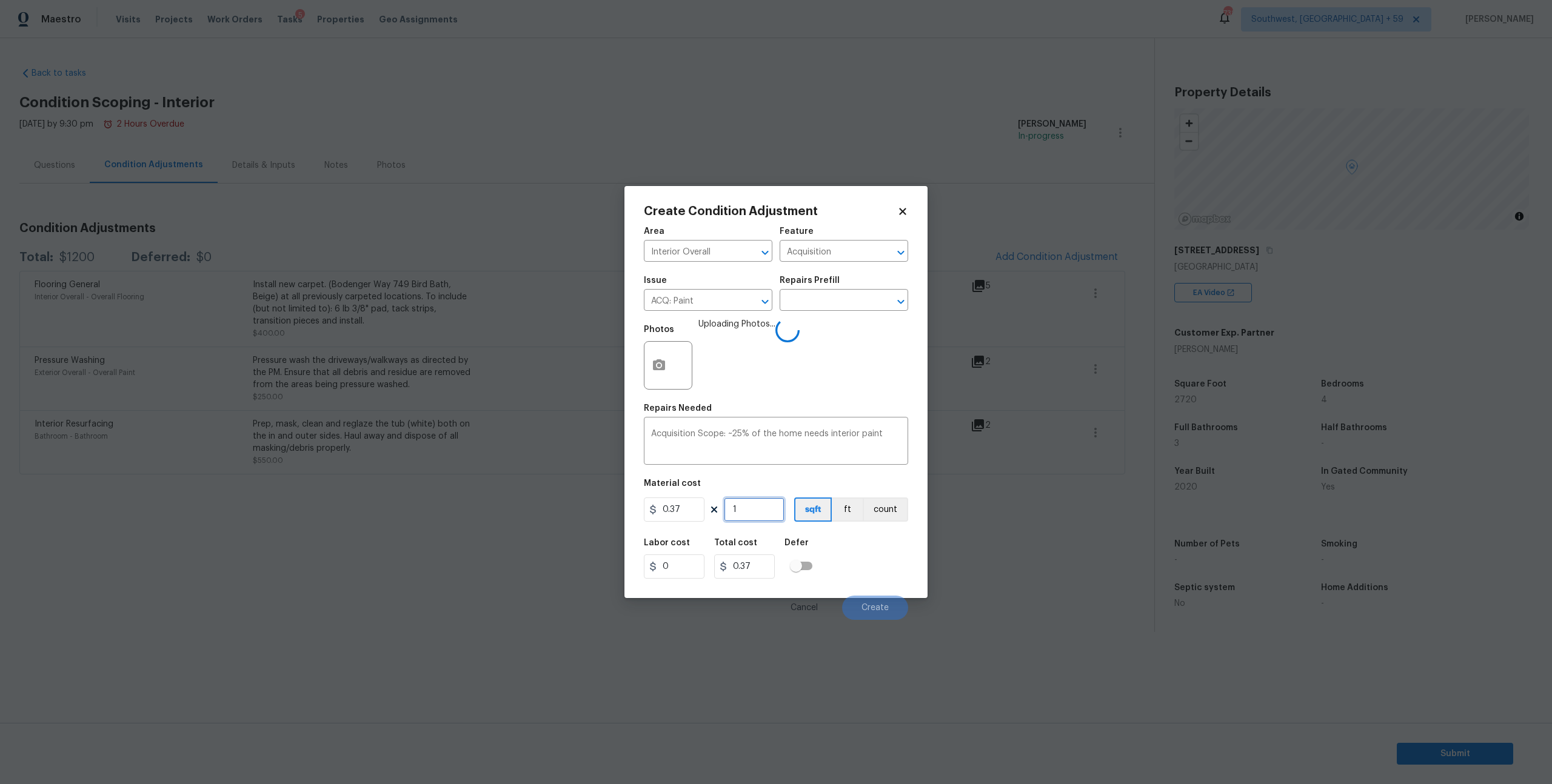
click at [751, 522] on input "1" at bounding box center [755, 509] width 61 height 24
type input "0"
type input "2"
type input "0.74"
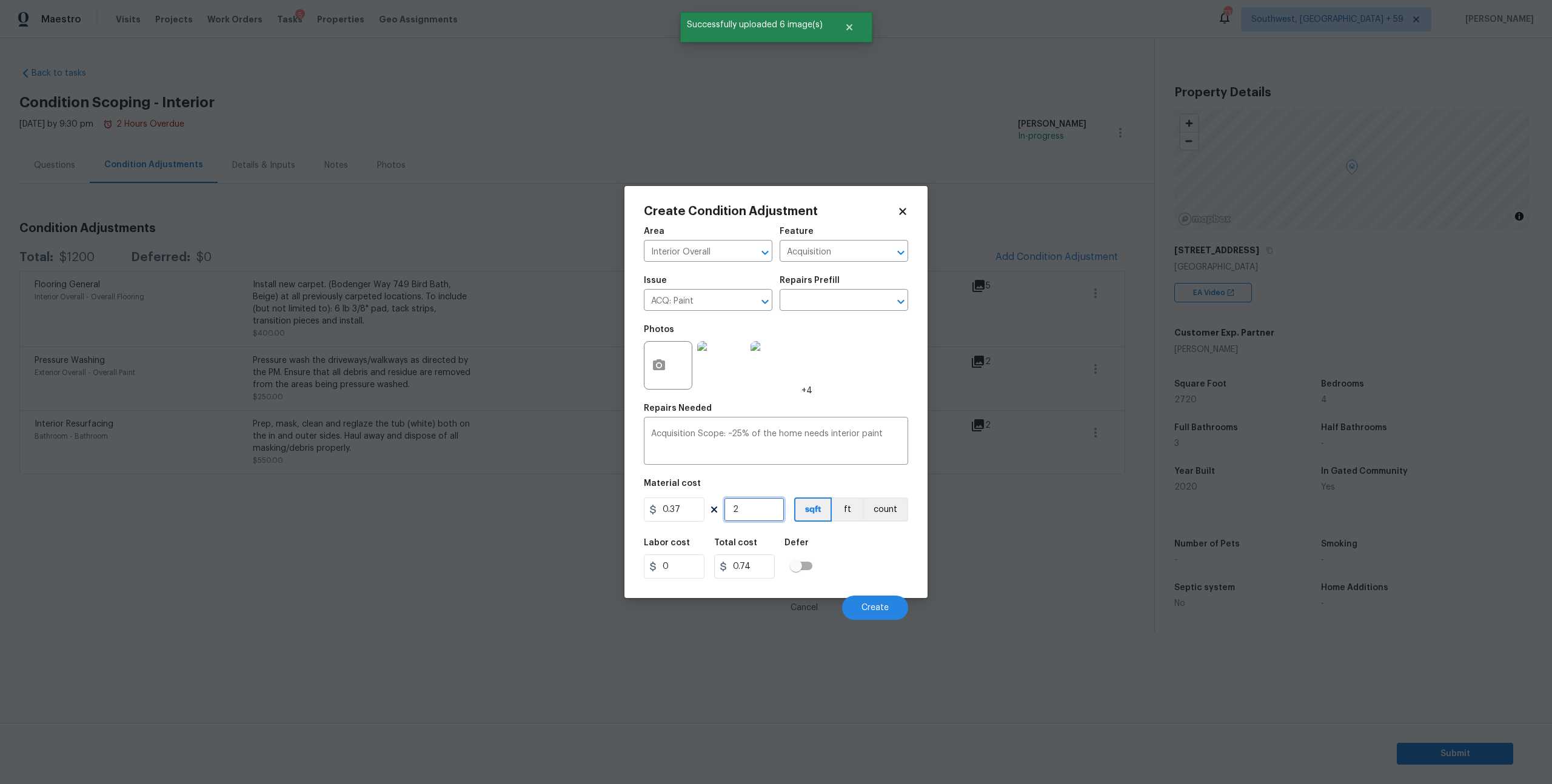
type input "20"
type input "7.4"
type input "2"
type input "0.74"
type input "27"
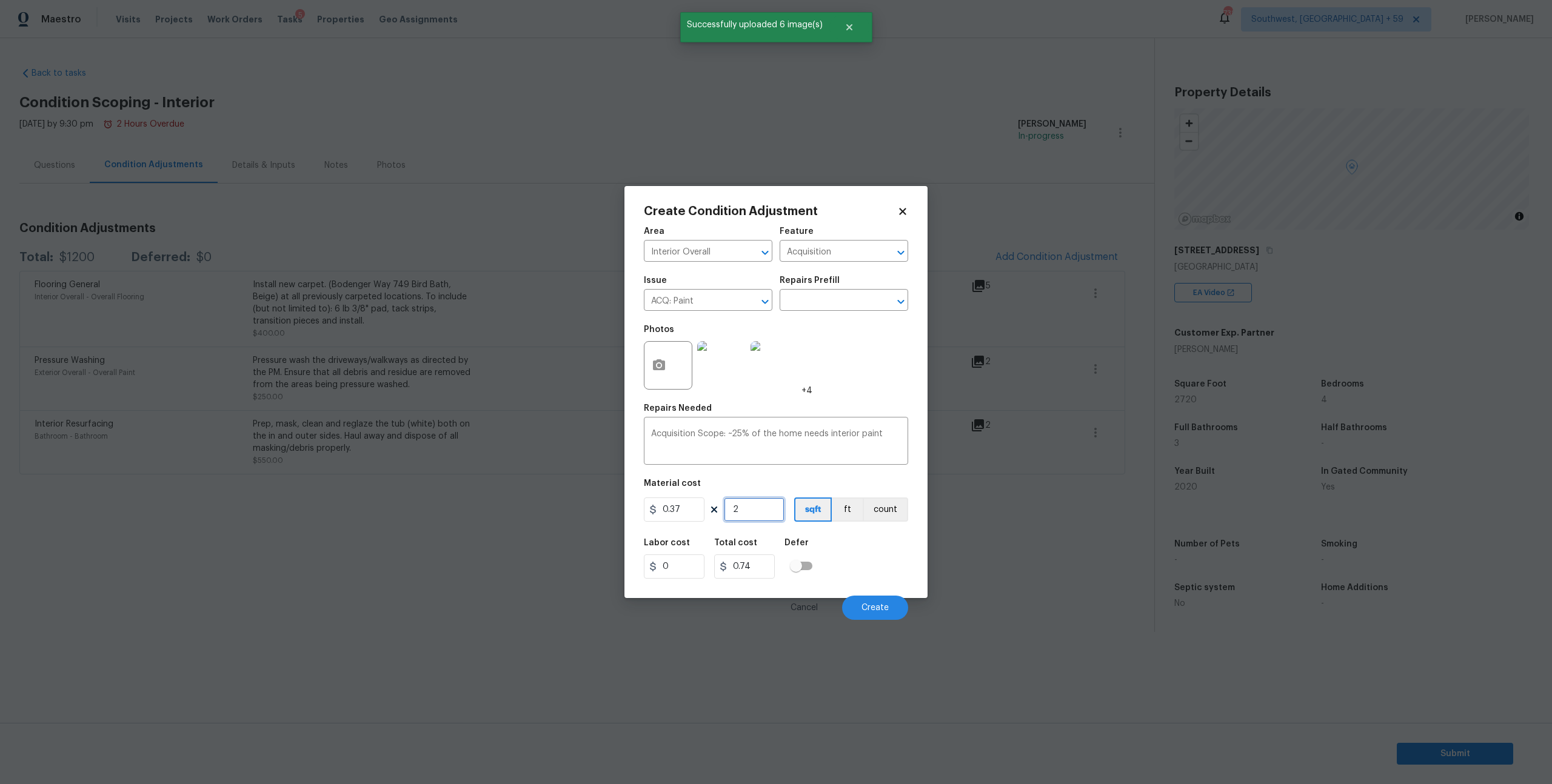
type input "9.99"
type input "272"
type input "100.64"
type input "2720"
type input "1006.4"
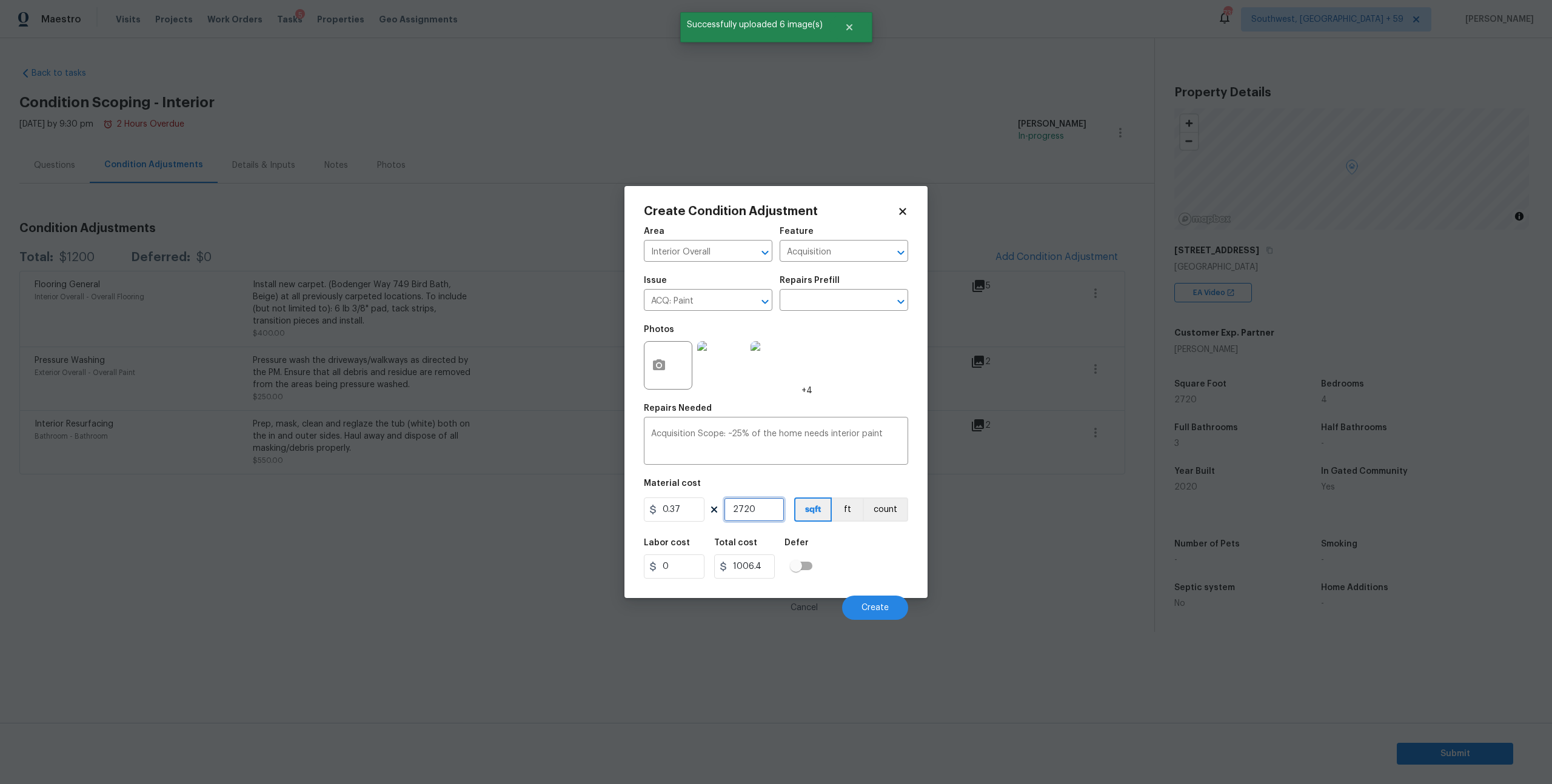
type input "2720"
click at [878, 620] on button "Create" at bounding box center [875, 607] width 66 height 24
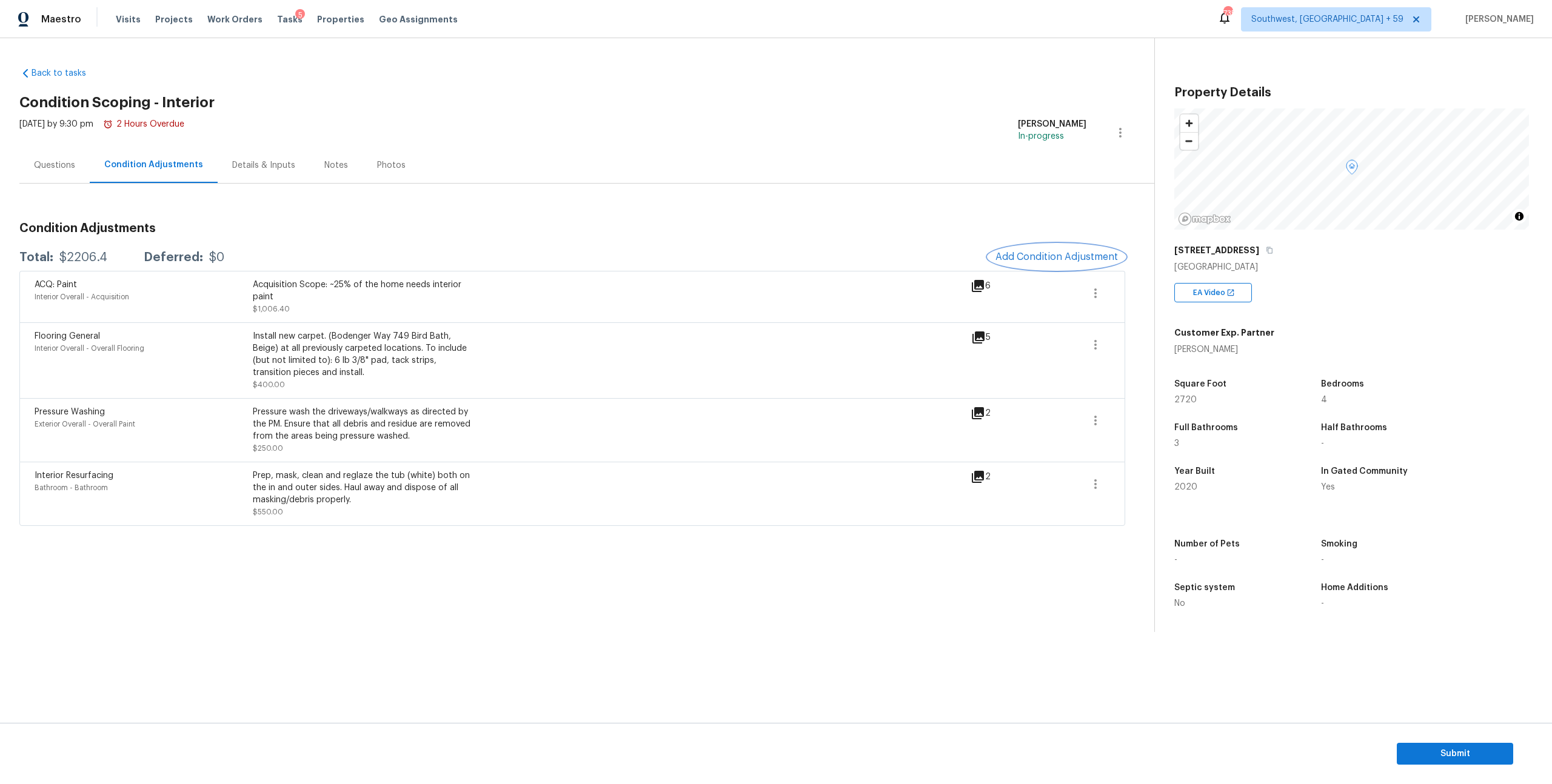
click at [1016, 263] on span "Add Condition Adjustment" at bounding box center [1057, 256] width 122 height 11
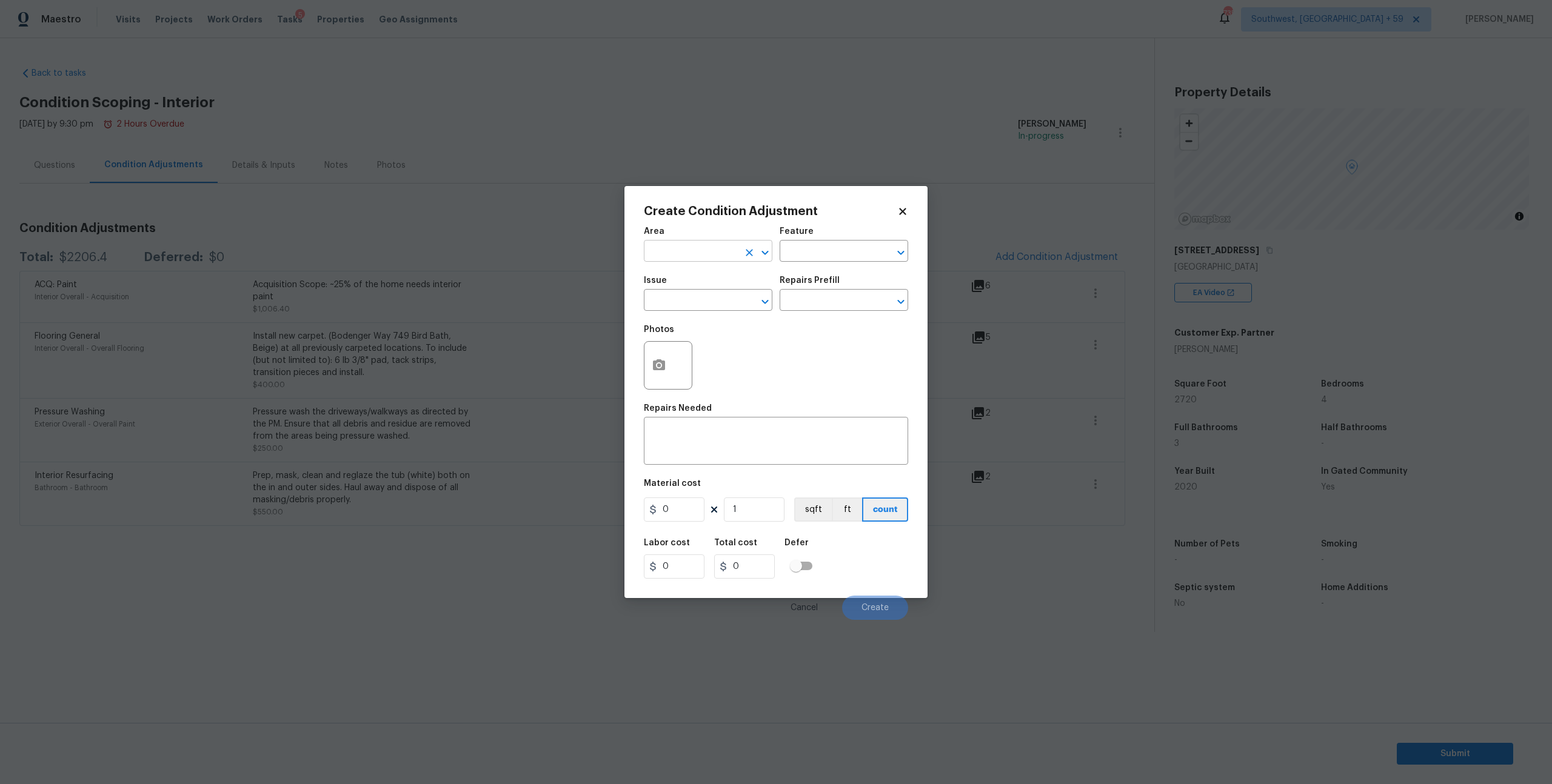
click at [686, 253] on input "text" at bounding box center [691, 253] width 95 height 19
click at [686, 305] on li "Interior Overall" at bounding box center [708, 306] width 125 height 20
click at [882, 258] on icon "Clear" at bounding box center [885, 253] width 12 height 12
type input "Interior Overall"
click at [844, 307] on li "Interior" at bounding box center [842, 315] width 125 height 20
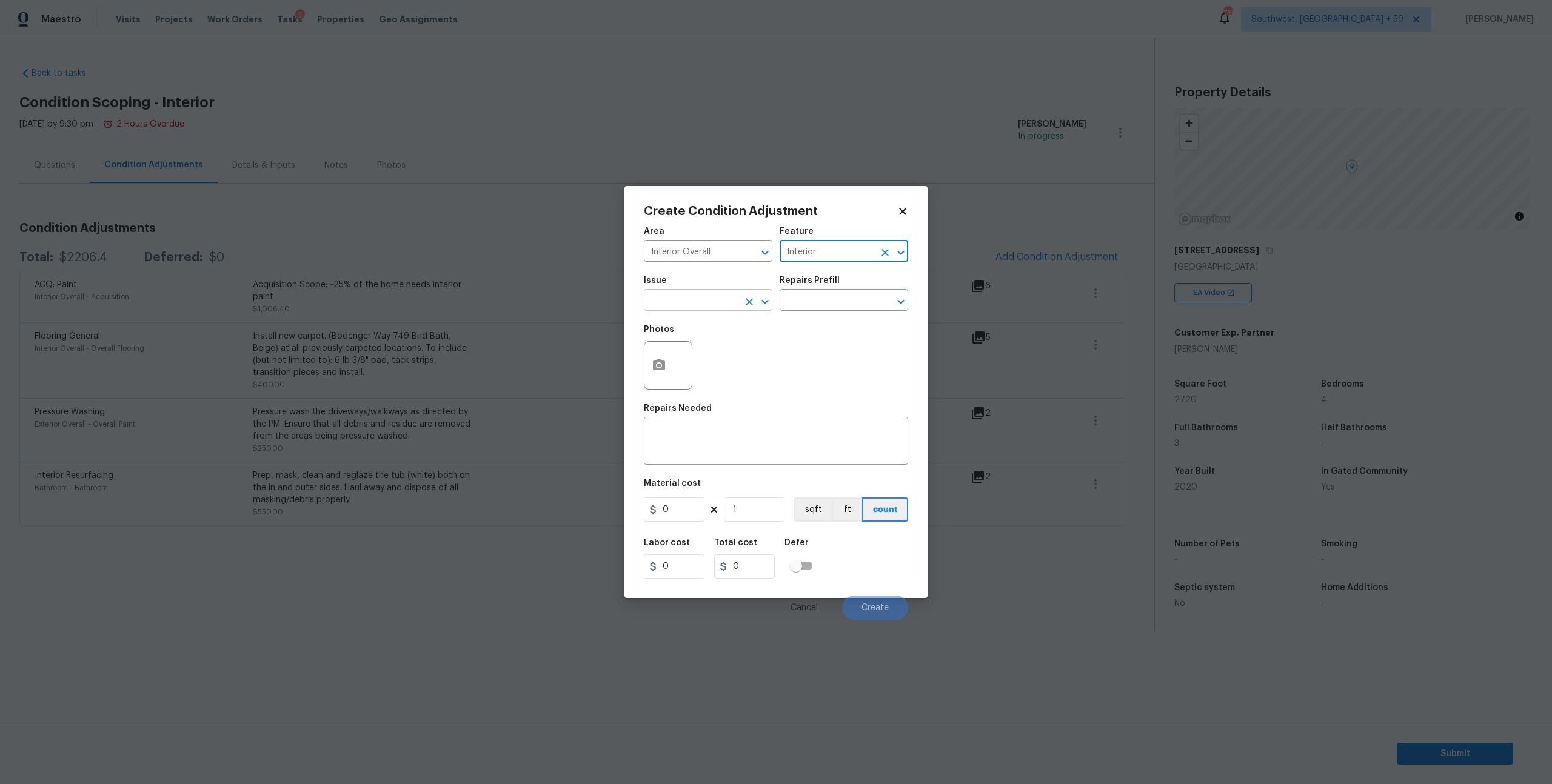
type input "Interior"
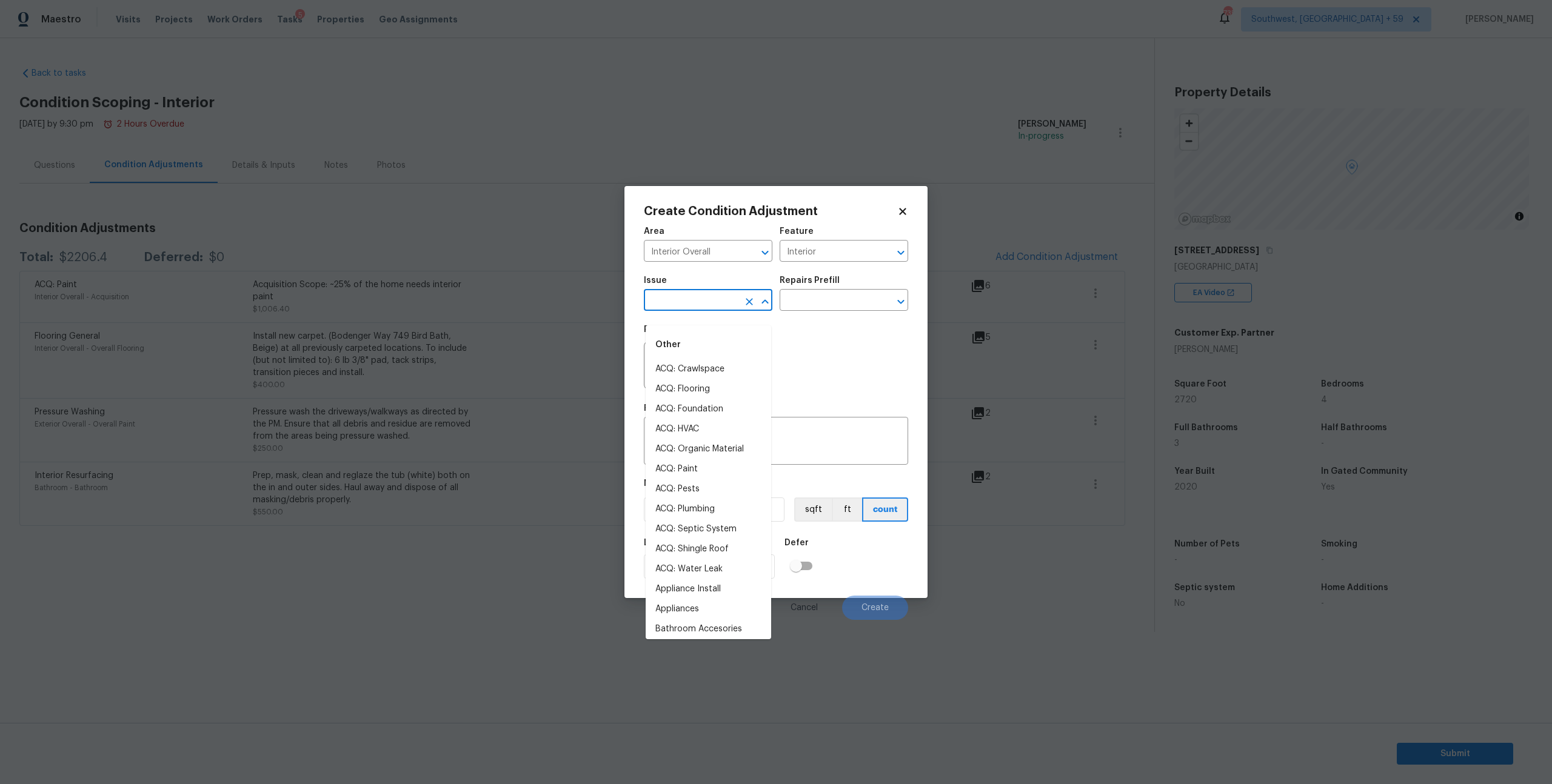
click at [670, 311] on input "text" at bounding box center [691, 302] width 95 height 19
click at [686, 382] on li "ACQ: Flooring" at bounding box center [708, 389] width 125 height 20
type input "ACQ: Flooring"
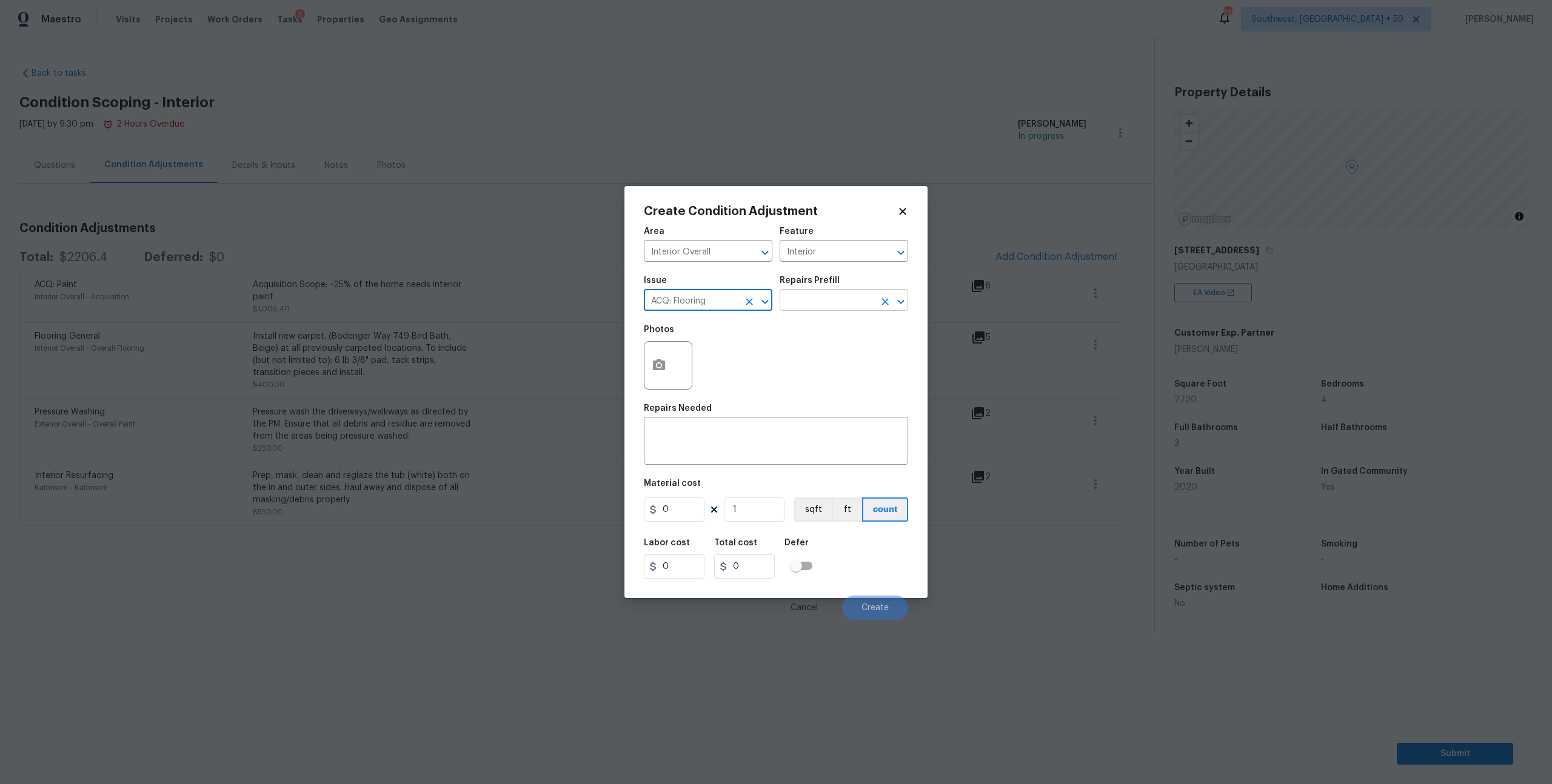
click at [836, 311] on input "text" at bounding box center [827, 302] width 95 height 19
click at [830, 388] on li "Minimum Flooring Repairs $0.20" at bounding box center [842, 379] width 125 height 33
type input "Acquisition"
type textarea "Acquisition Scope: Minimum flooring repairs"
type input "0.2"
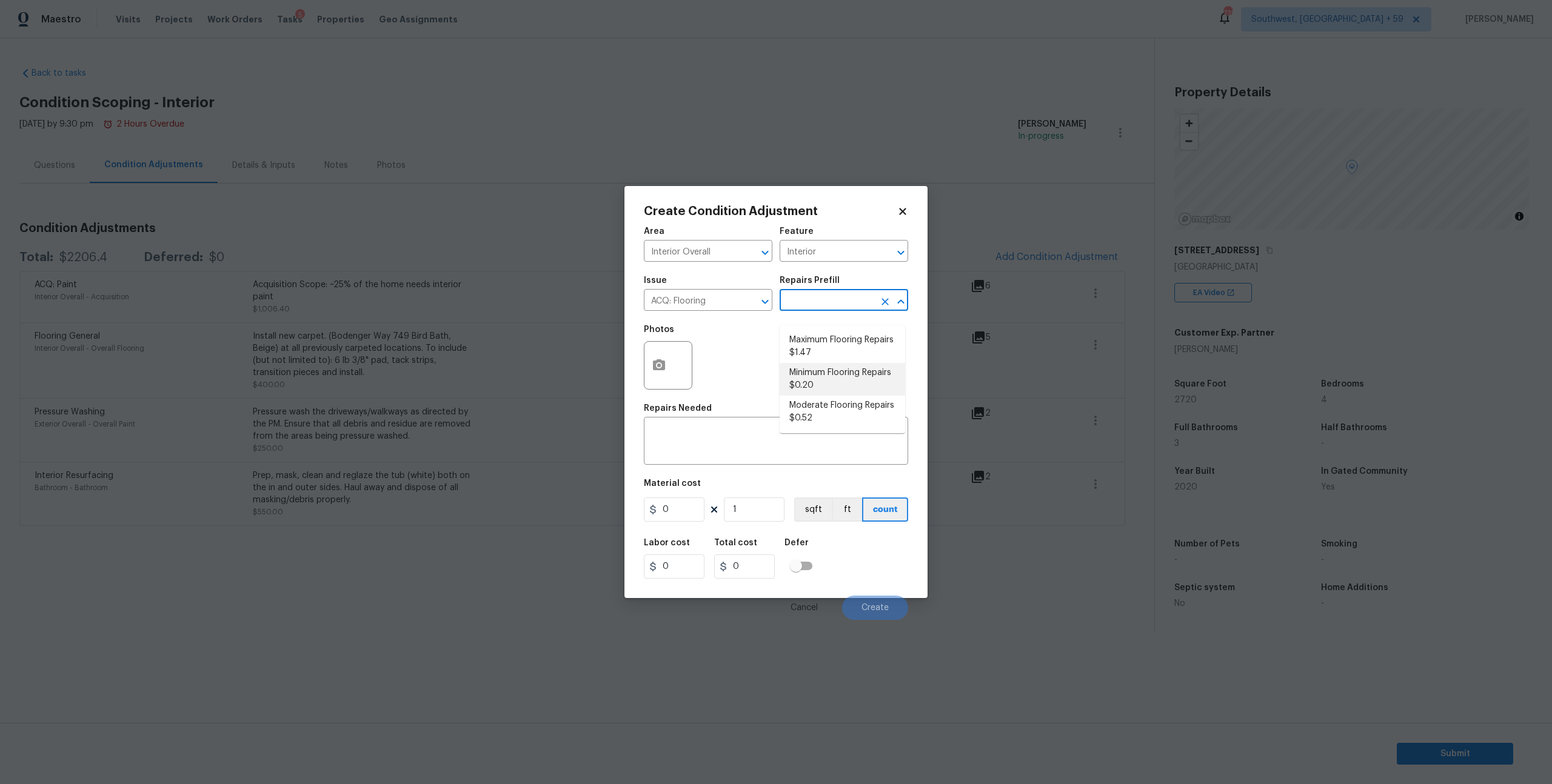
type input "0.2"
click at [666, 373] on icon "button" at bounding box center [659, 366] width 14 height 14
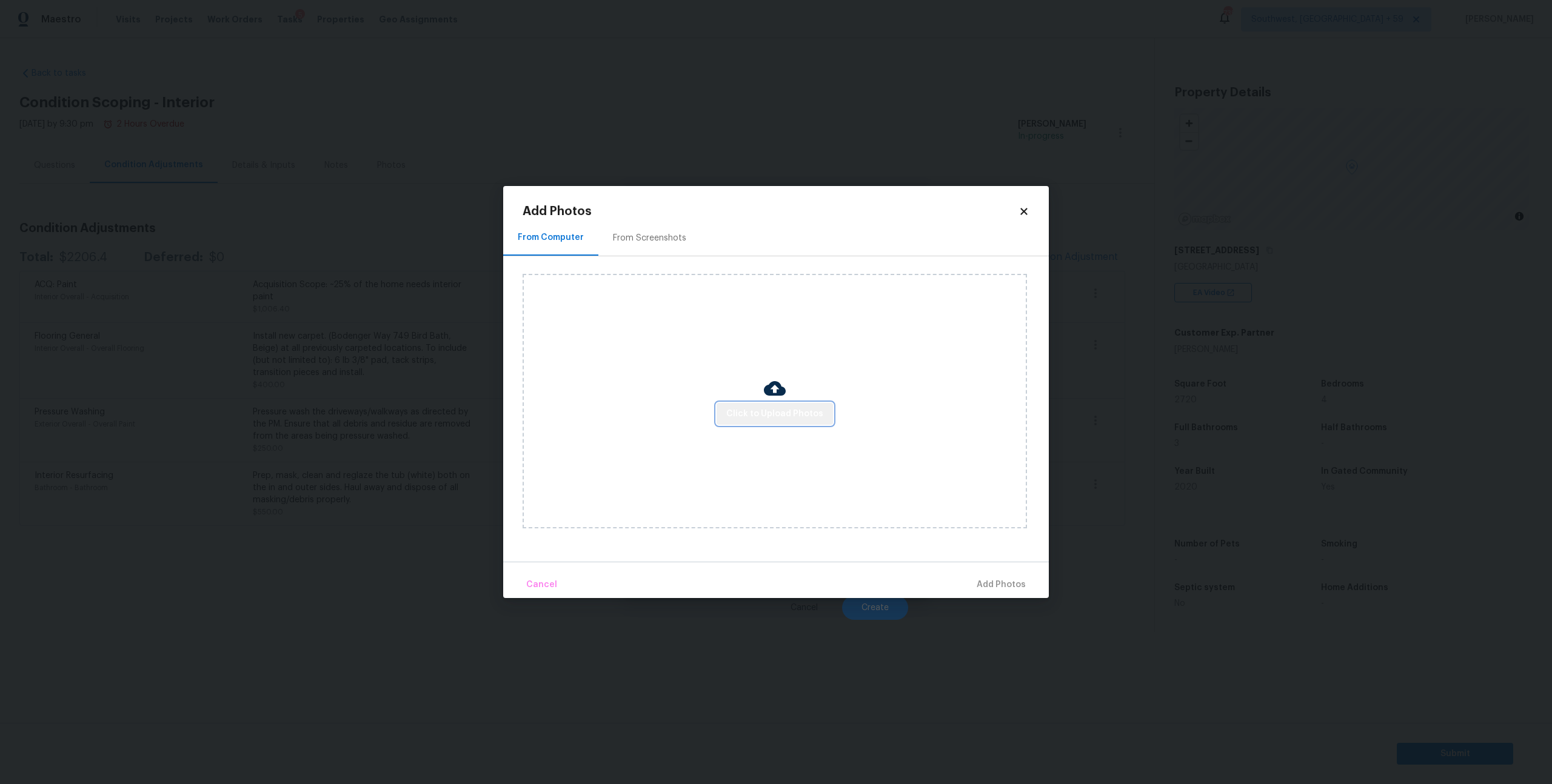
click at [768, 415] on span "Click to Upload Photos" at bounding box center [775, 414] width 97 height 15
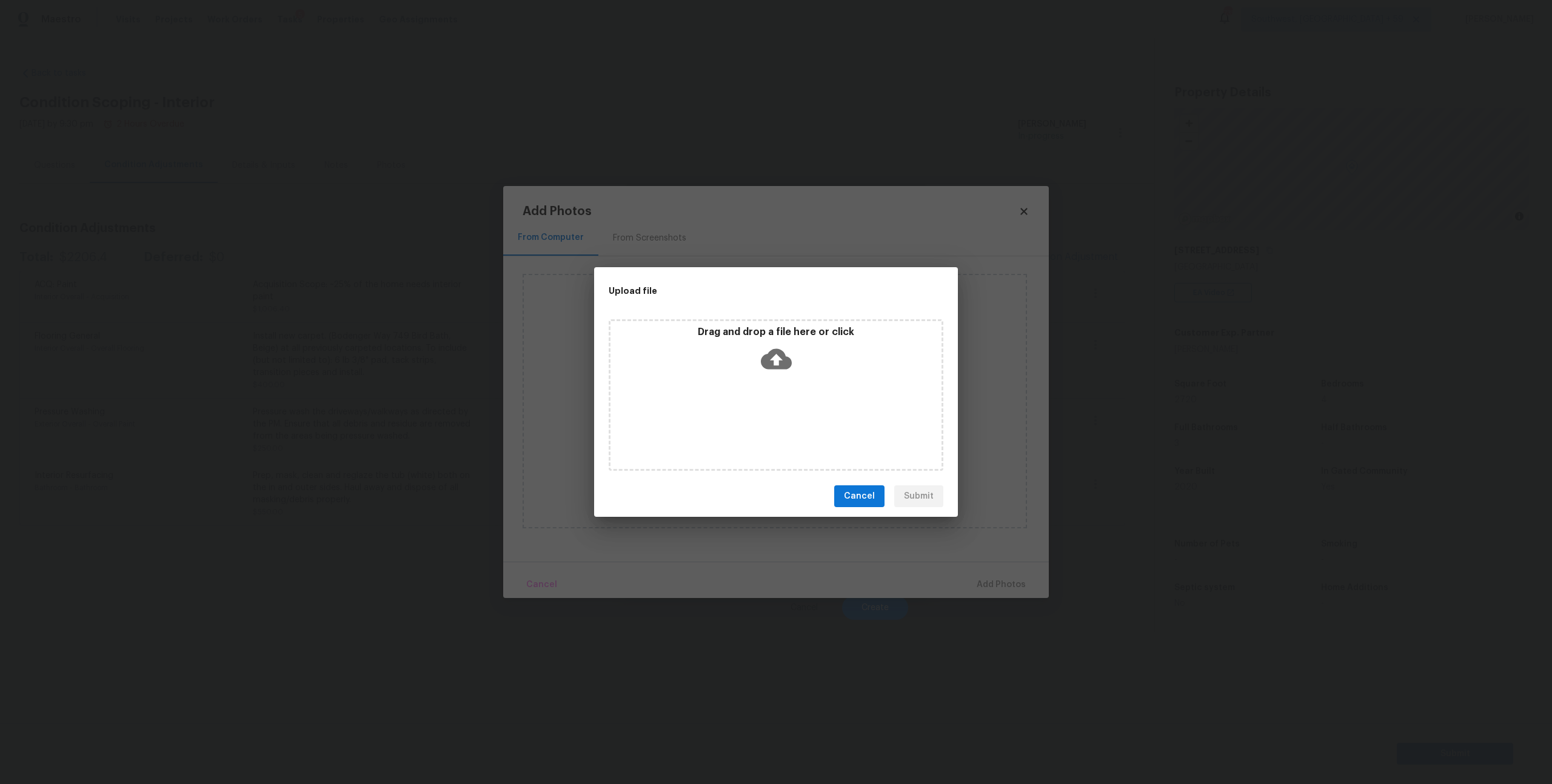
click at [773, 367] on icon at bounding box center [776, 359] width 31 height 20
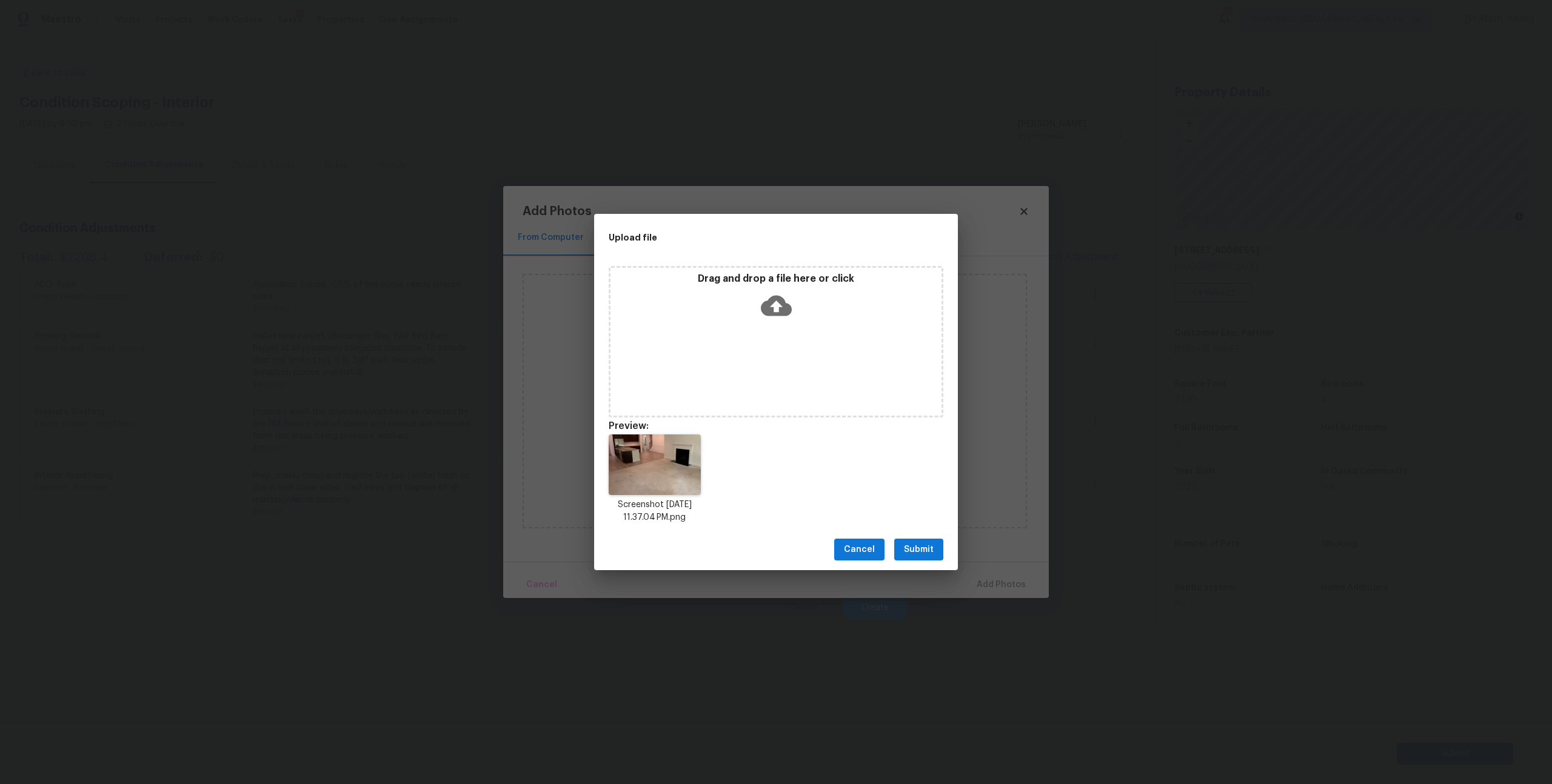
scroll to position [12, 0]
click at [784, 291] on icon at bounding box center [776, 296] width 31 height 20
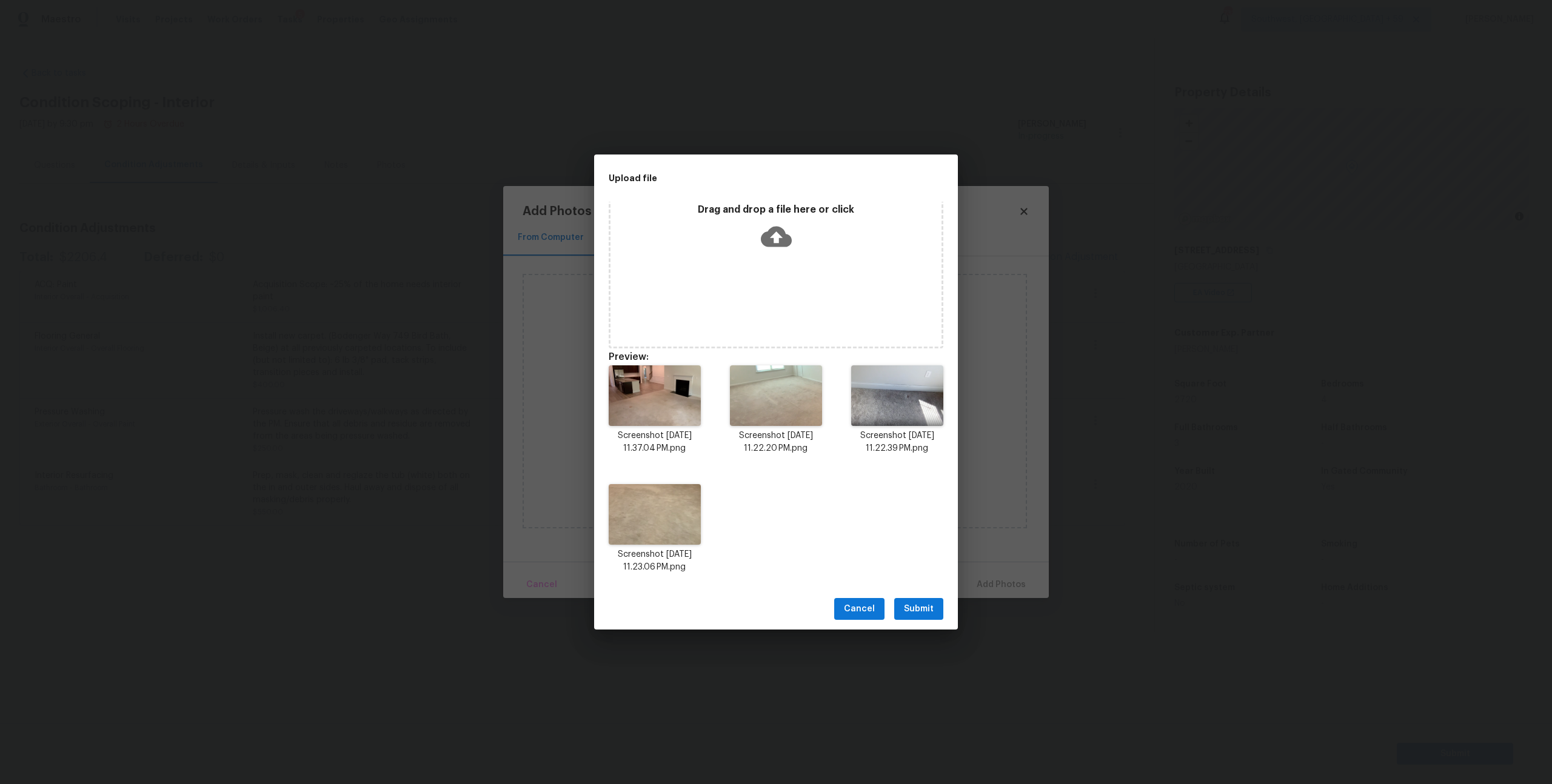
click at [907, 617] on span "Submit" at bounding box center [918, 609] width 30 height 15
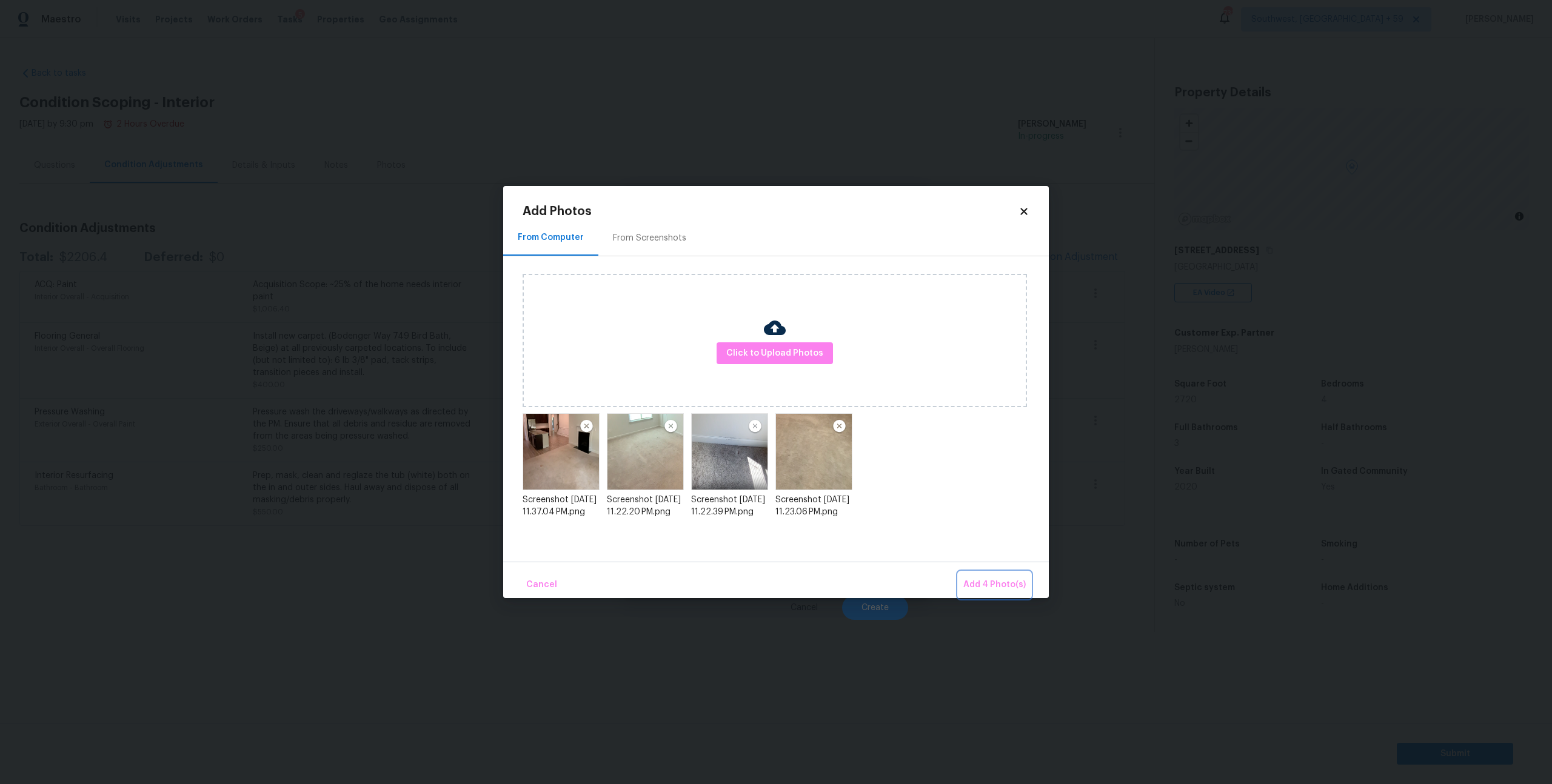
click at [981, 582] on span "Add 4 Photo(s)" at bounding box center [994, 585] width 62 height 15
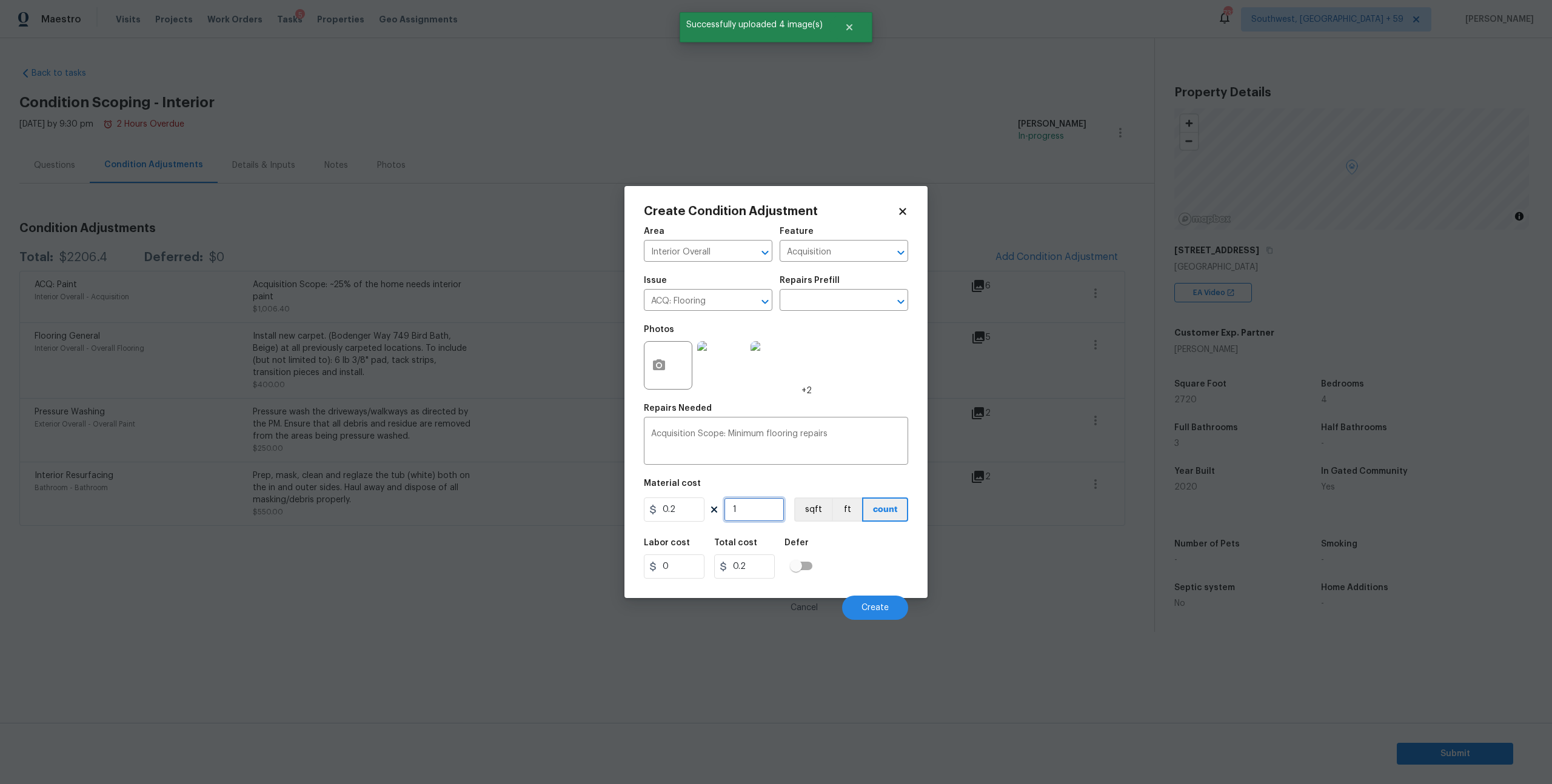
click at [750, 522] on input "1" at bounding box center [755, 509] width 61 height 24
type input "0"
type input "2"
type input "0.4"
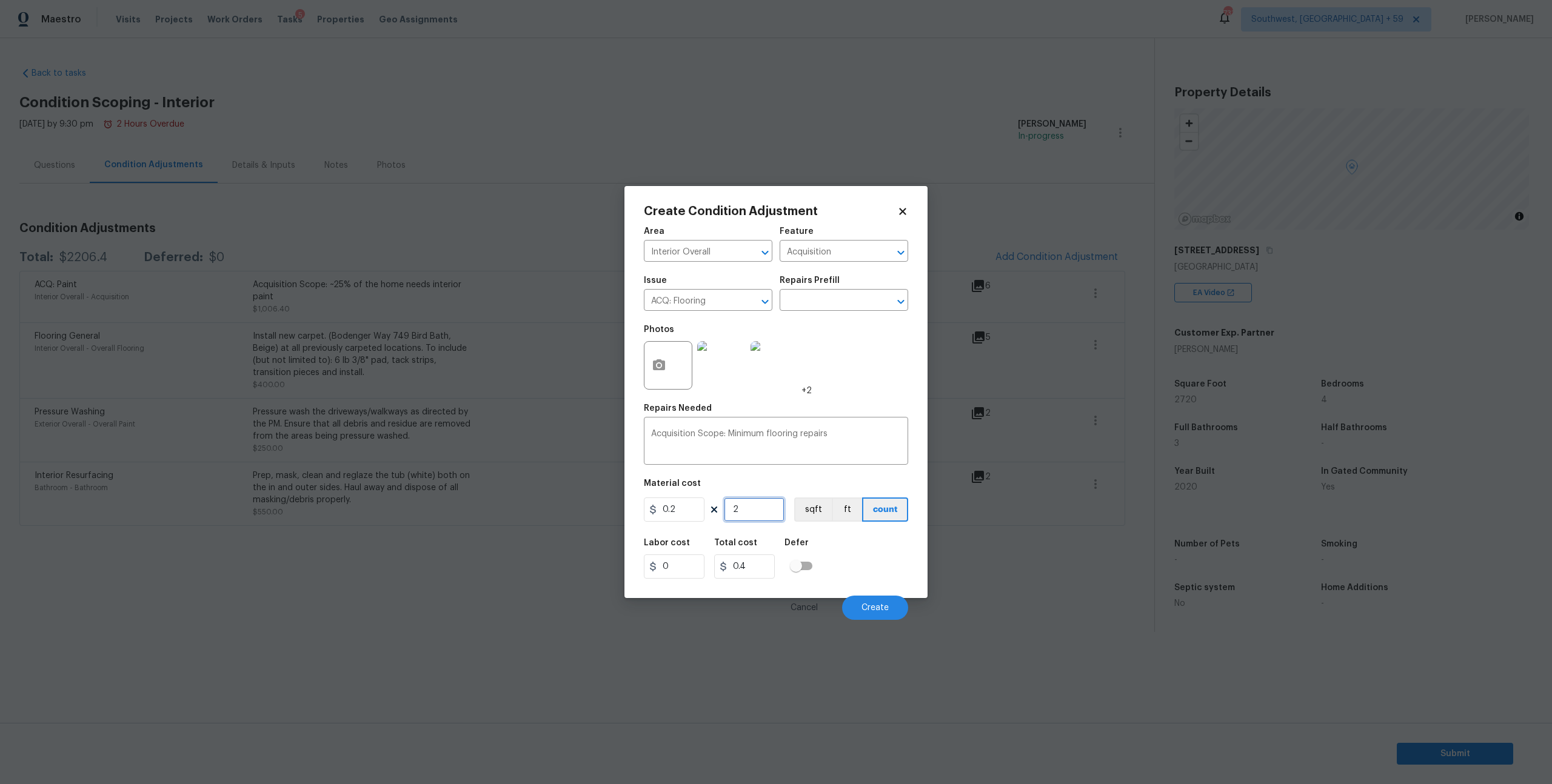
type input "27"
type input "5.4"
type input "272"
type input "54.4"
type input "2720"
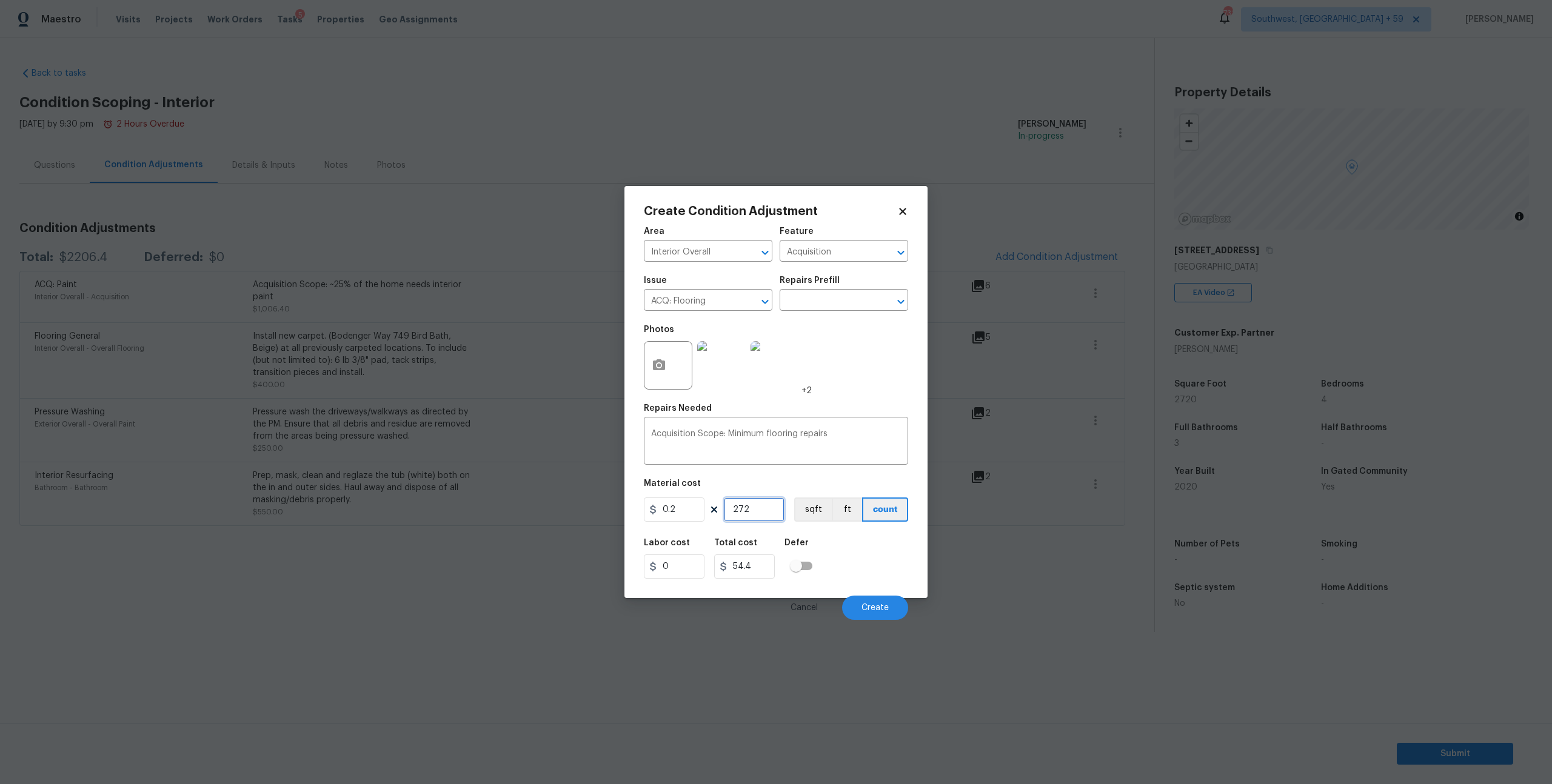
type input "544"
type input "2720"
click at [694, 522] on input "0.2" at bounding box center [674, 509] width 61 height 24
click at [760, 522] on input "2720" at bounding box center [755, 509] width 61 height 24
click at [866, 612] on span "Create" at bounding box center [876, 608] width 28 height 9
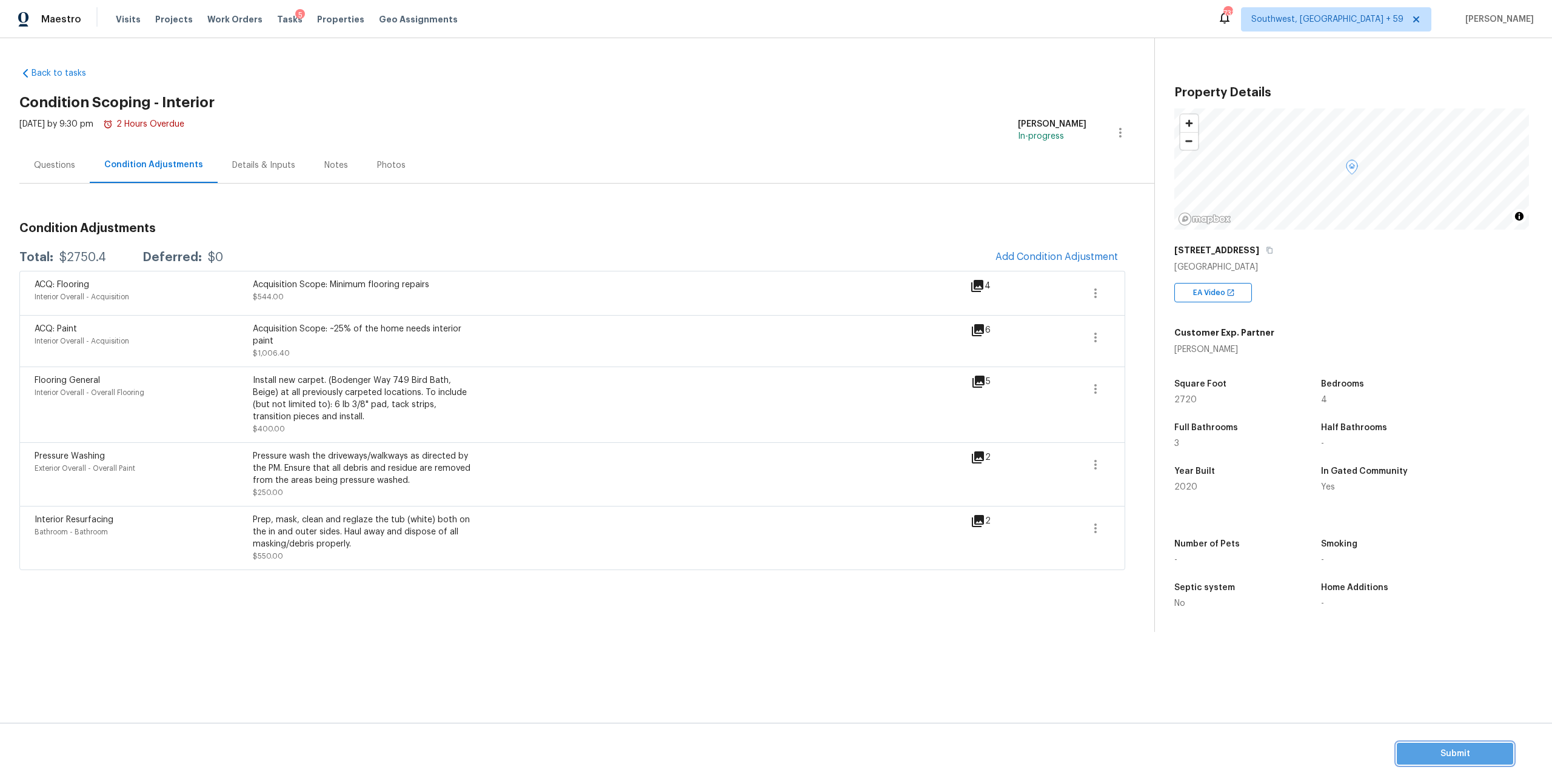
click at [1406, 743] on button "Submit" at bounding box center [1455, 754] width 117 height 22
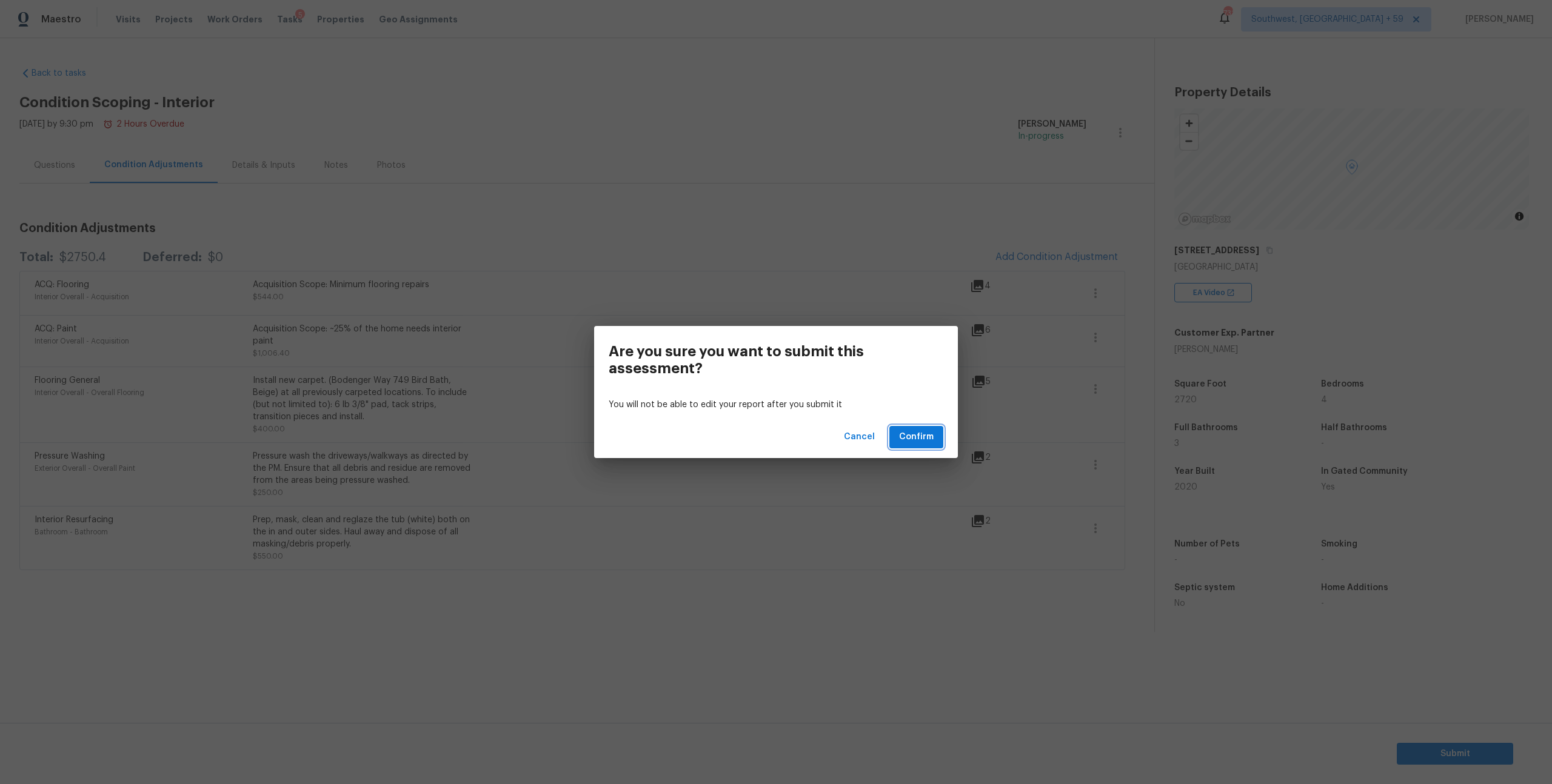
click at [920, 442] on span "Confirm" at bounding box center [917, 437] width 35 height 15
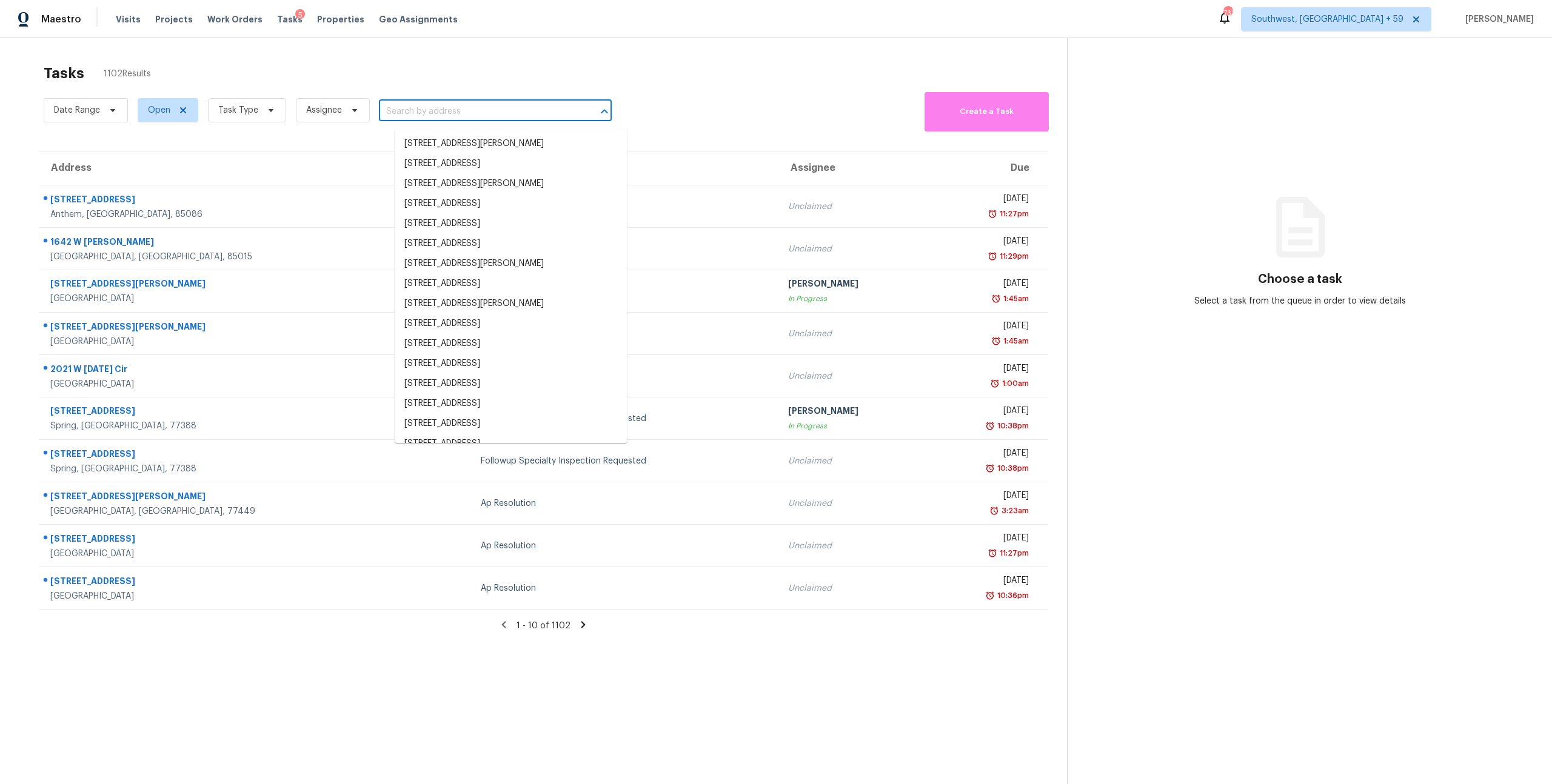
click at [495, 110] on input "text" at bounding box center [478, 111] width 199 height 19
paste input "926 Auburn Rd San Dimas, CA, 91773"
type input "926 Auburn Rd San Dimas, CA, 91773"
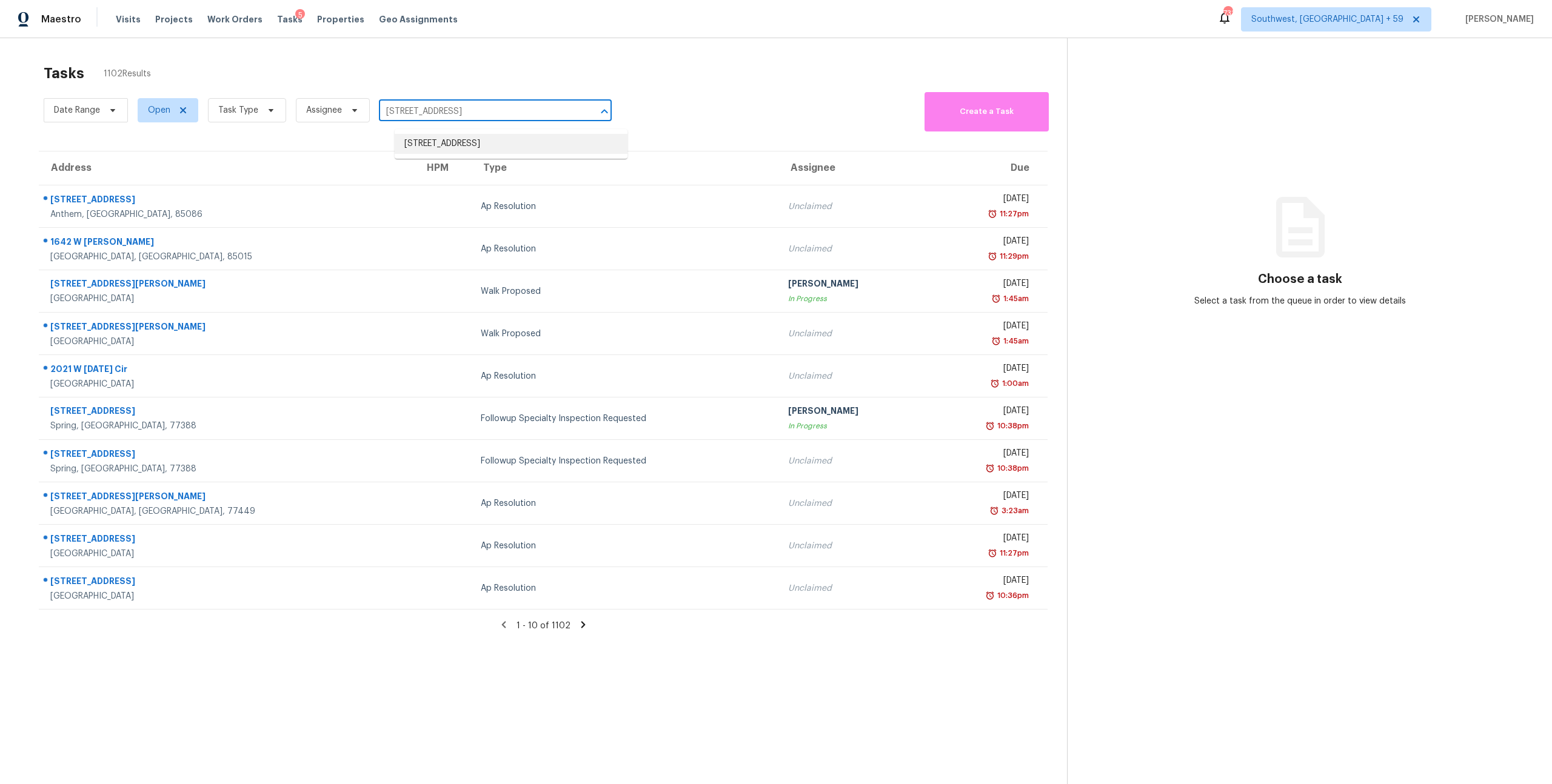
click at [495, 143] on li "926 Auburn Rd, San Dimas, CA 91773" at bounding box center [511, 144] width 232 height 20
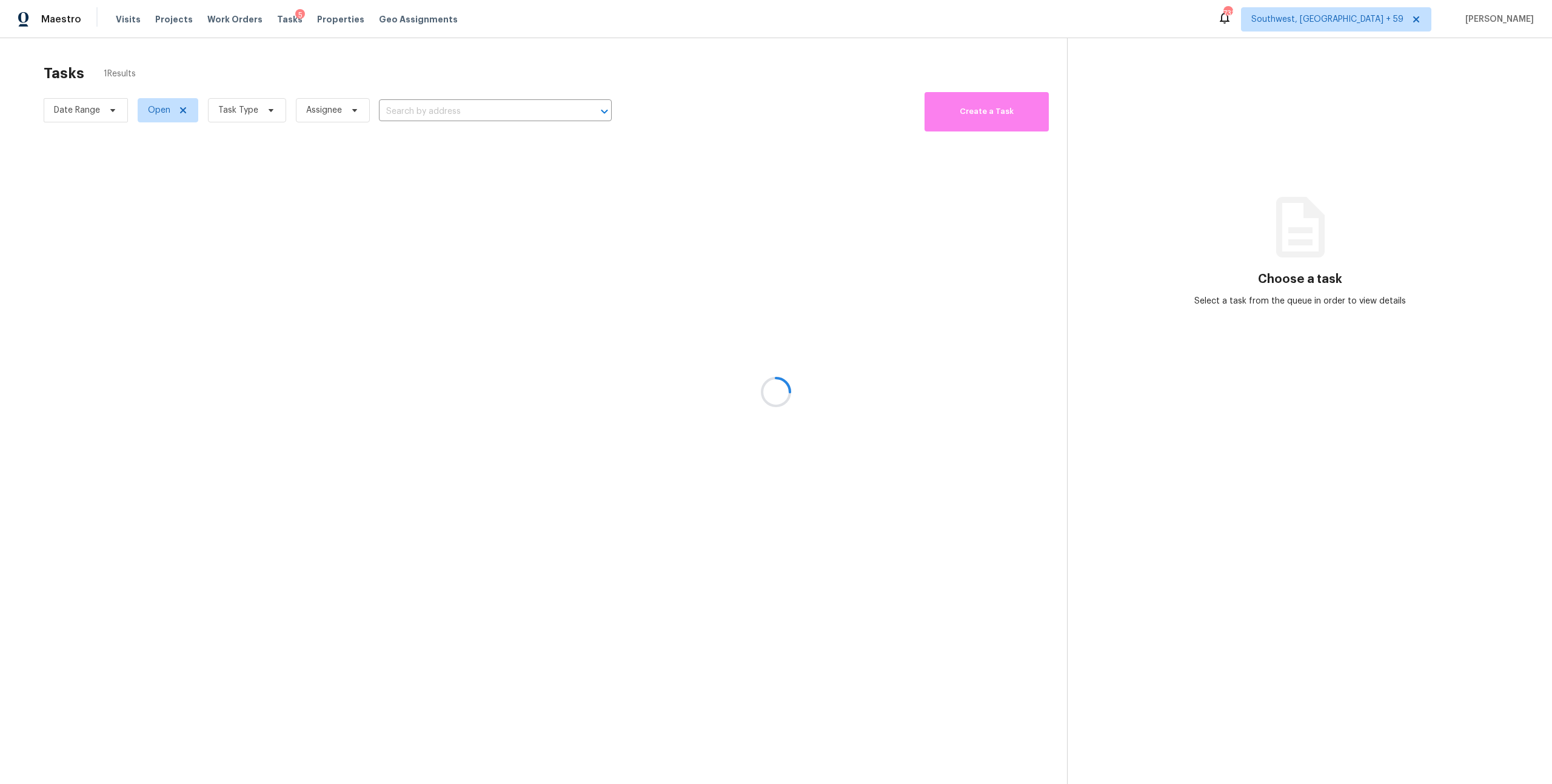
type input "926 Auburn Rd, San Dimas, CA 91773"
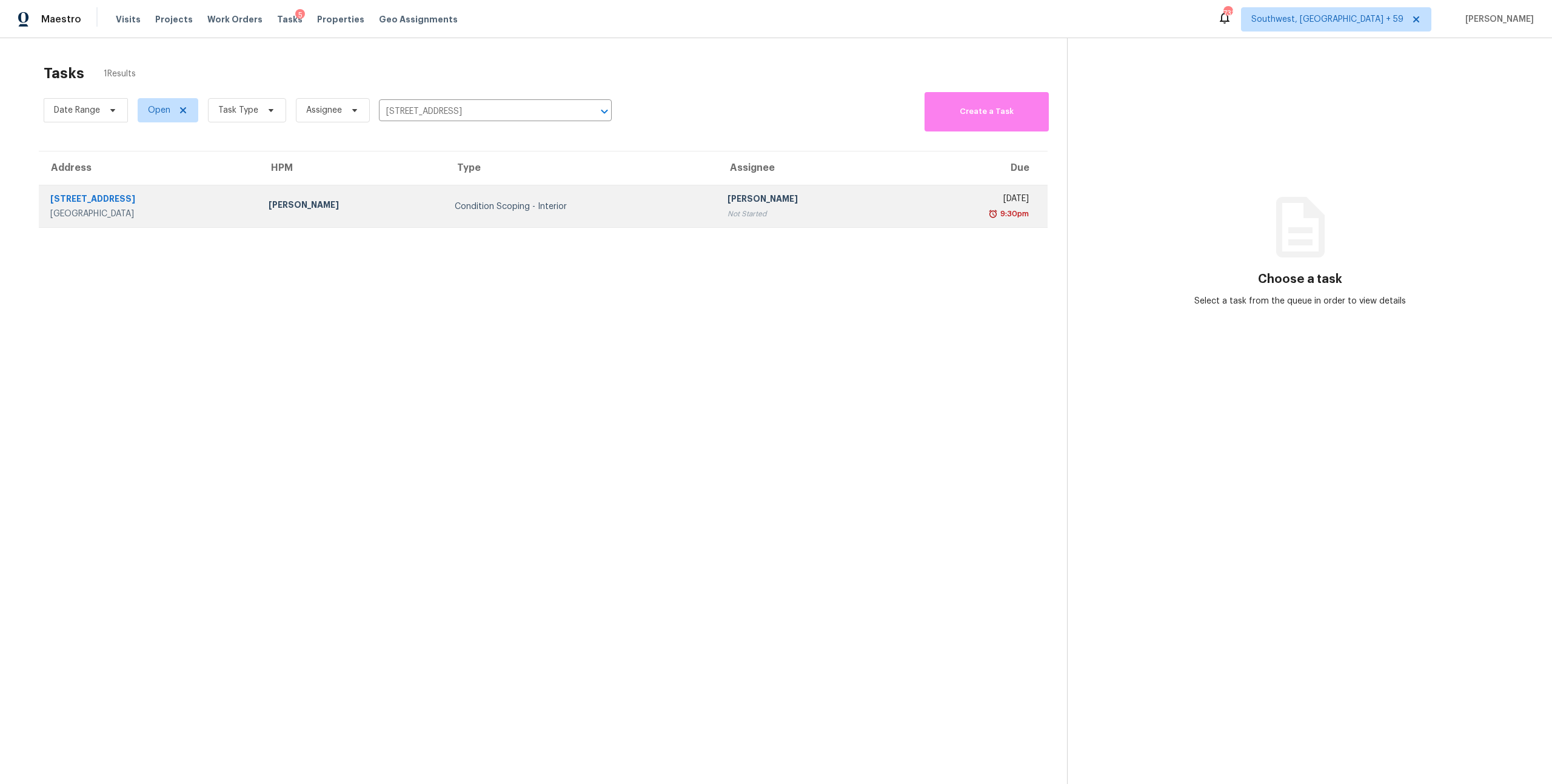
click at [557, 213] on div "Condition Scoping - Interior" at bounding box center [582, 206] width 253 height 12
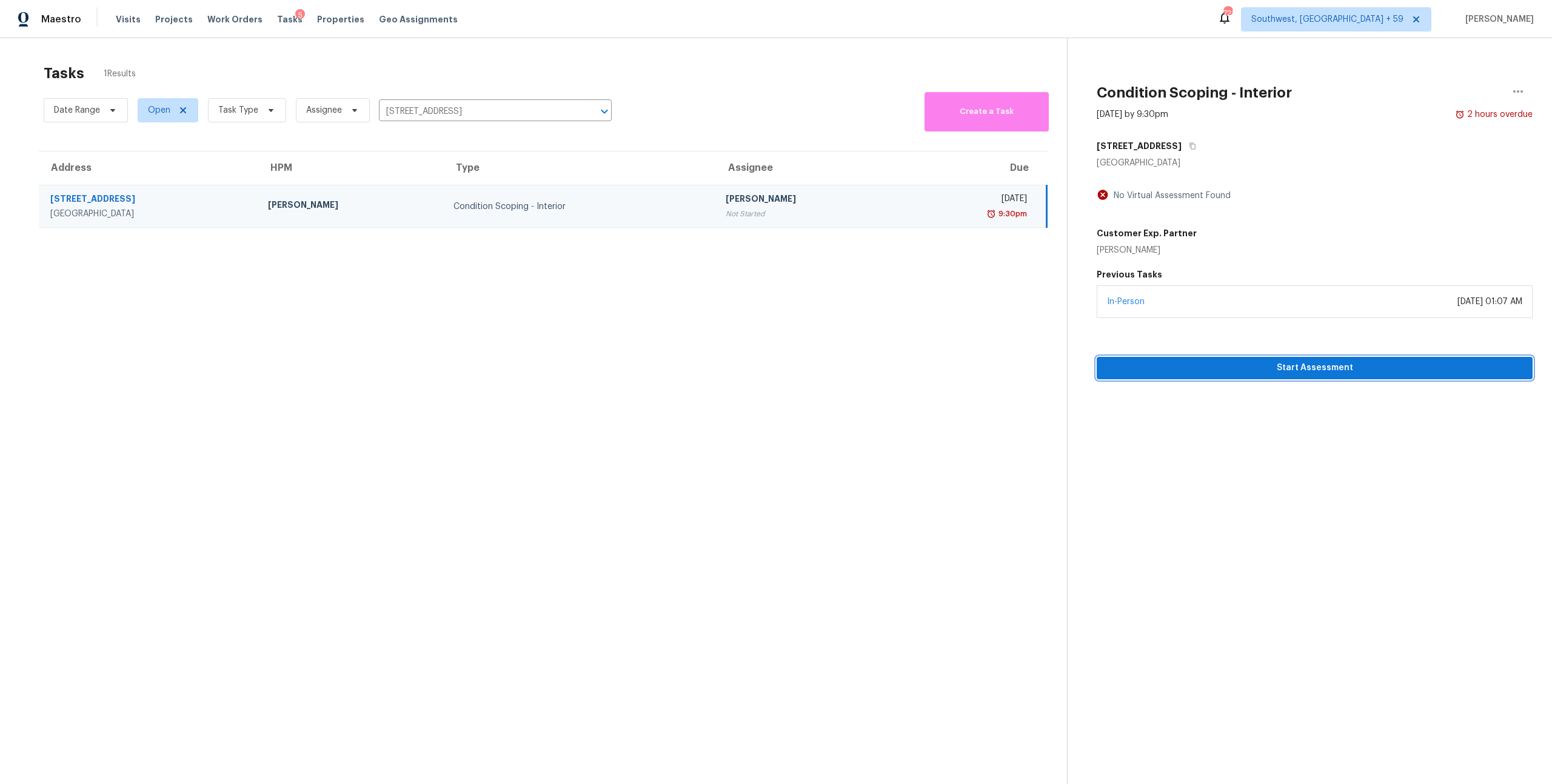
click at [1343, 379] on button "Start Assessment" at bounding box center [1315, 368] width 436 height 22
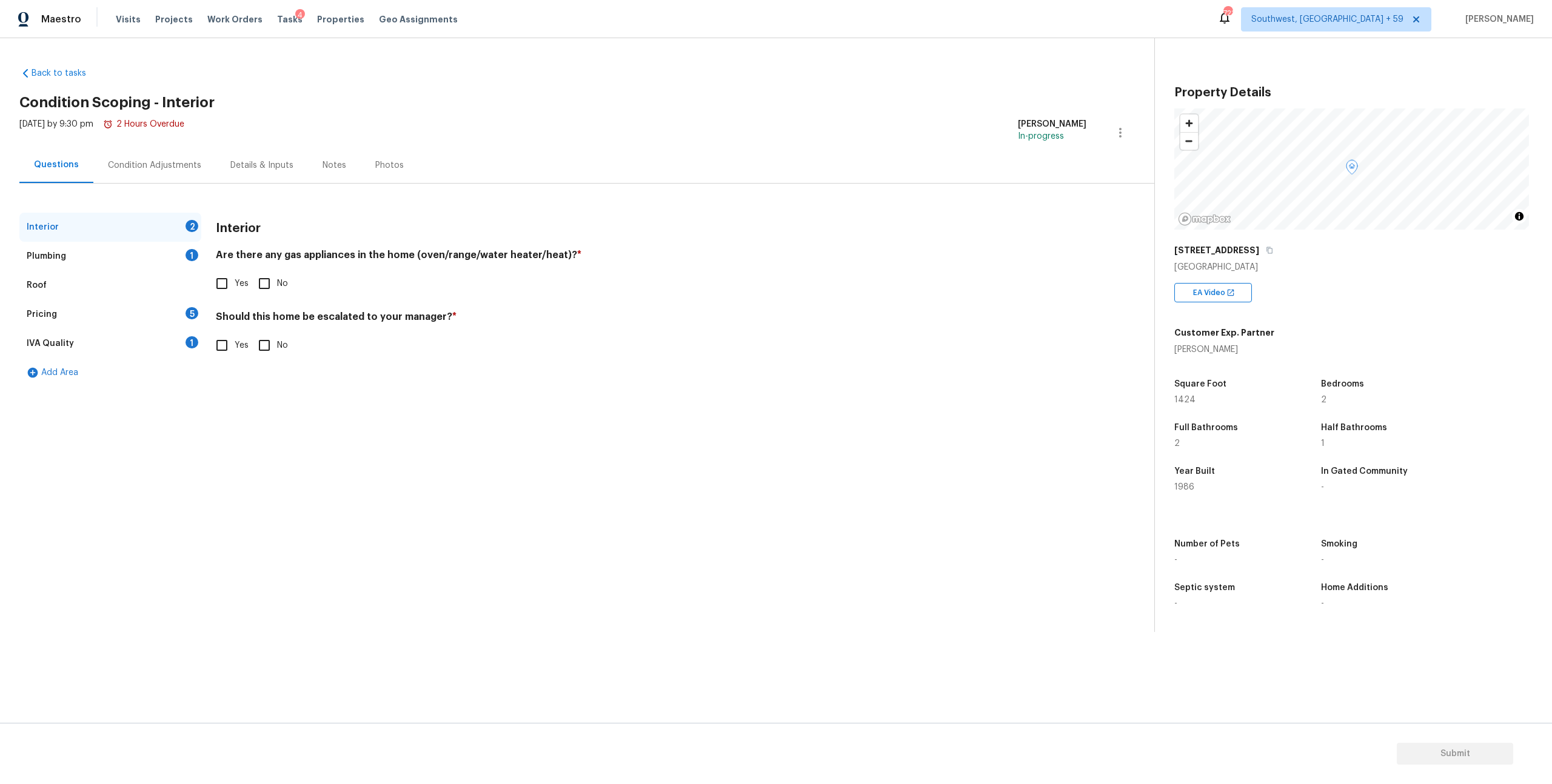
click at [231, 296] on input "Yes" at bounding box center [222, 283] width 25 height 25
checkbox input "true"
click at [276, 358] on input "No" at bounding box center [264, 345] width 25 height 25
checkbox input "true"
click at [101, 271] on div "Plumbing 1" at bounding box center [110, 256] width 182 height 29
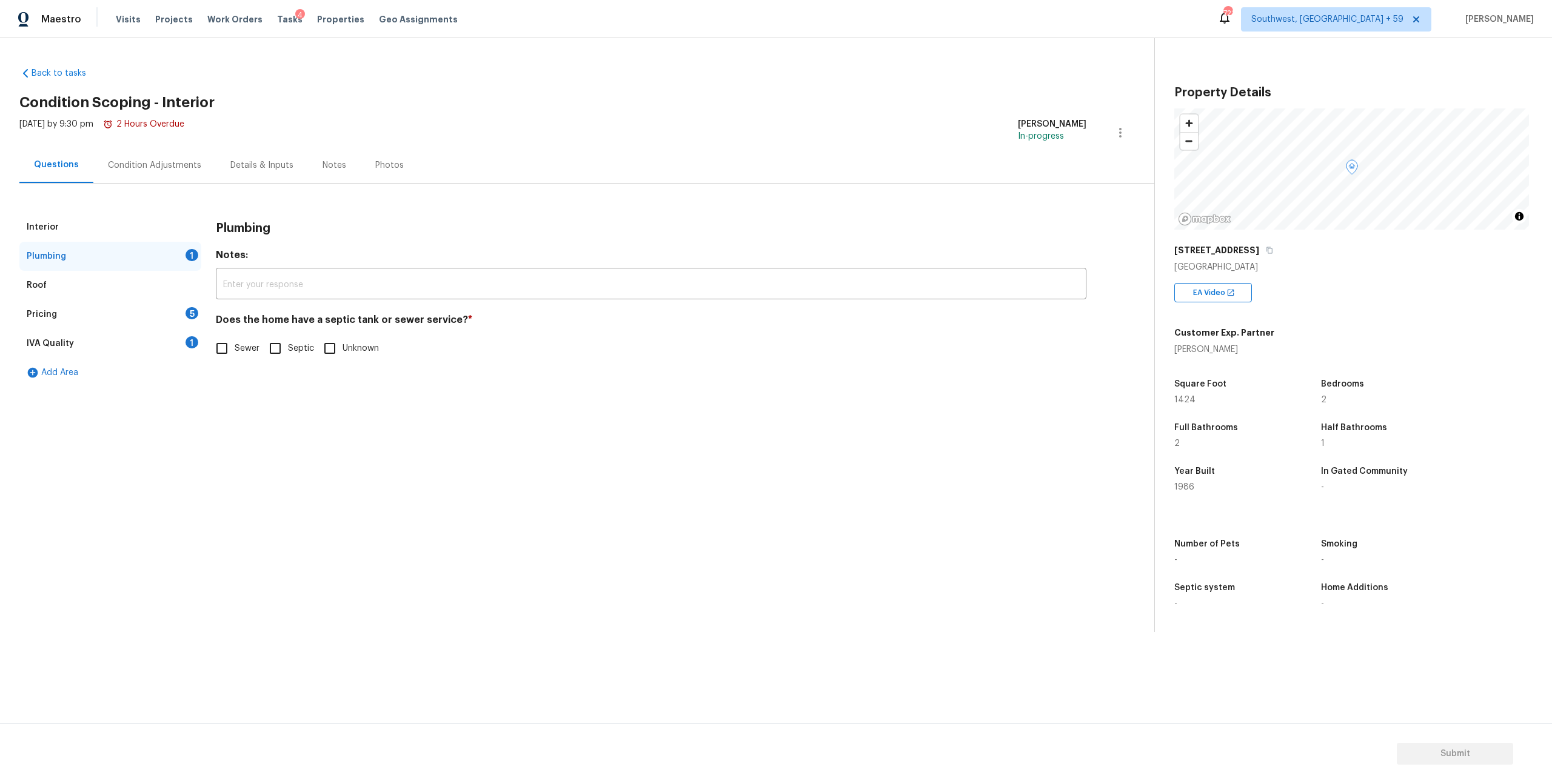
click at [232, 361] on input "Sewer" at bounding box center [222, 348] width 25 height 25
checkbox input "true"
click at [66, 329] on div "Pricing 5" at bounding box center [110, 314] width 182 height 29
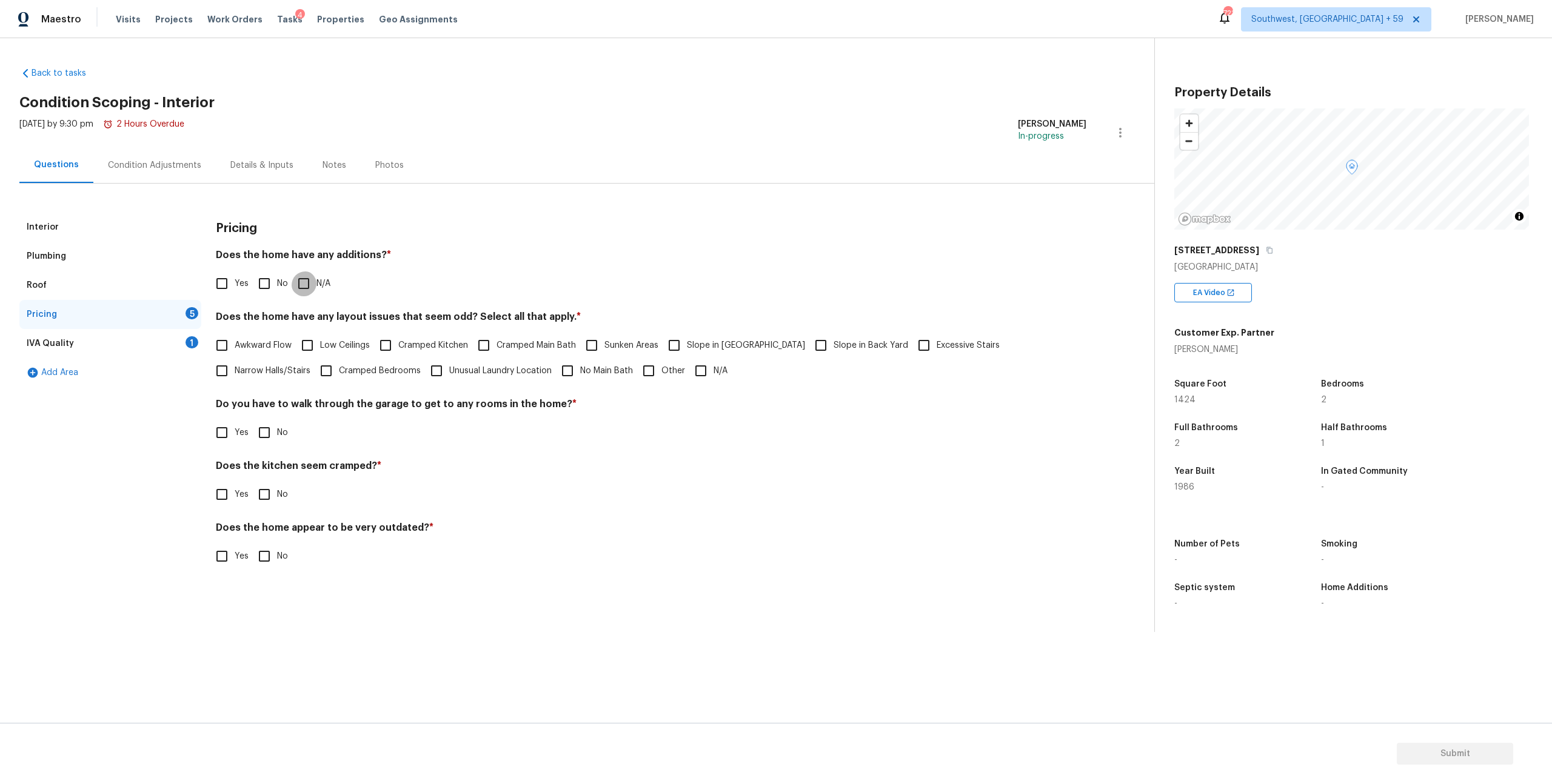
click at [307, 296] on input "N/A" at bounding box center [303, 283] width 25 height 25
checkbox input "true"
click at [713, 384] on input "N/A" at bounding box center [700, 371] width 25 height 25
checkbox input "true"
click at [267, 445] on input "No" at bounding box center [264, 432] width 25 height 25
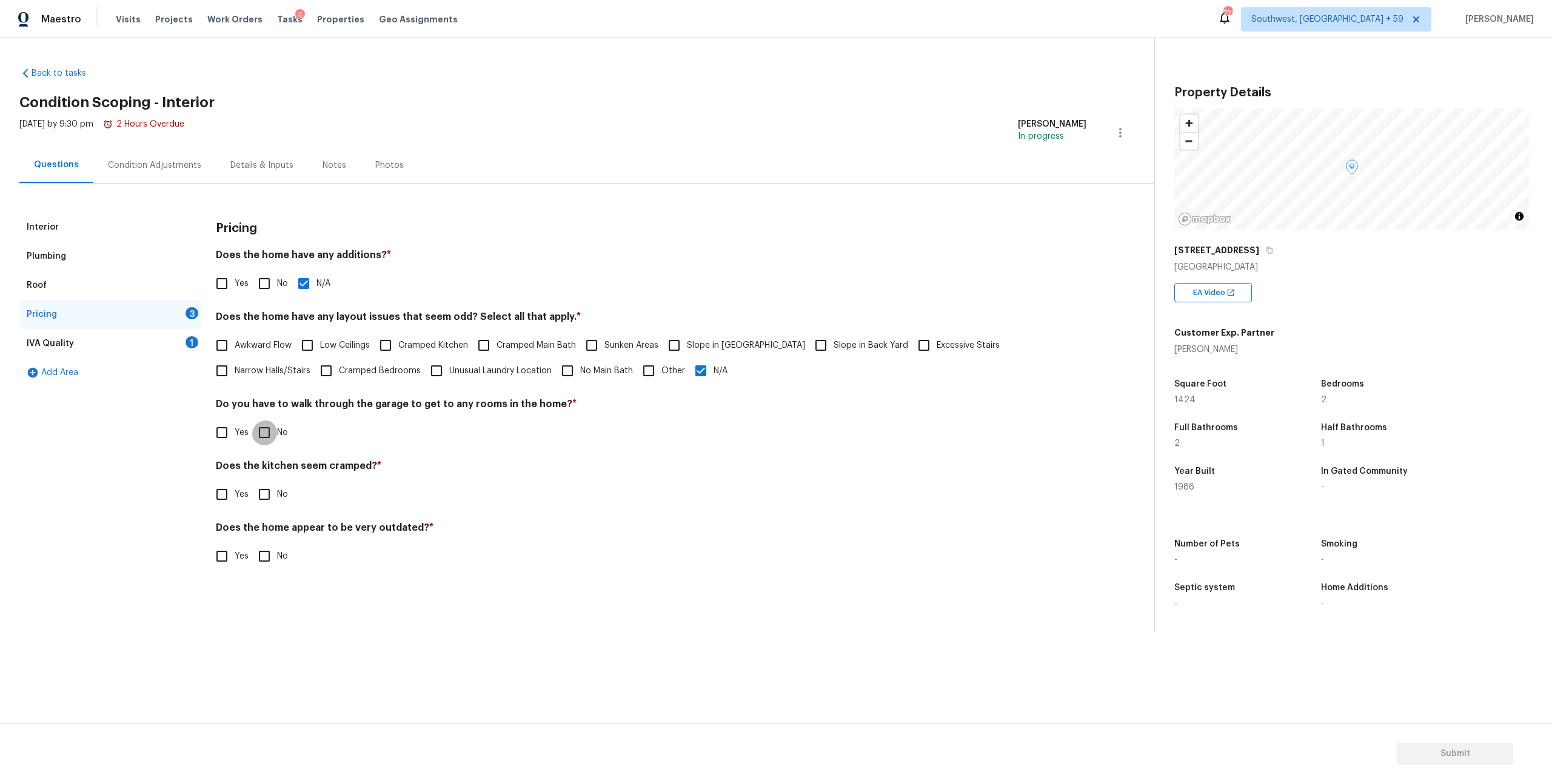
checkbox input "true"
click at [274, 507] on input "No" at bounding box center [264, 494] width 25 height 25
checkbox input "true"
click at [273, 569] on input "No" at bounding box center [264, 556] width 25 height 25
checkbox input "true"
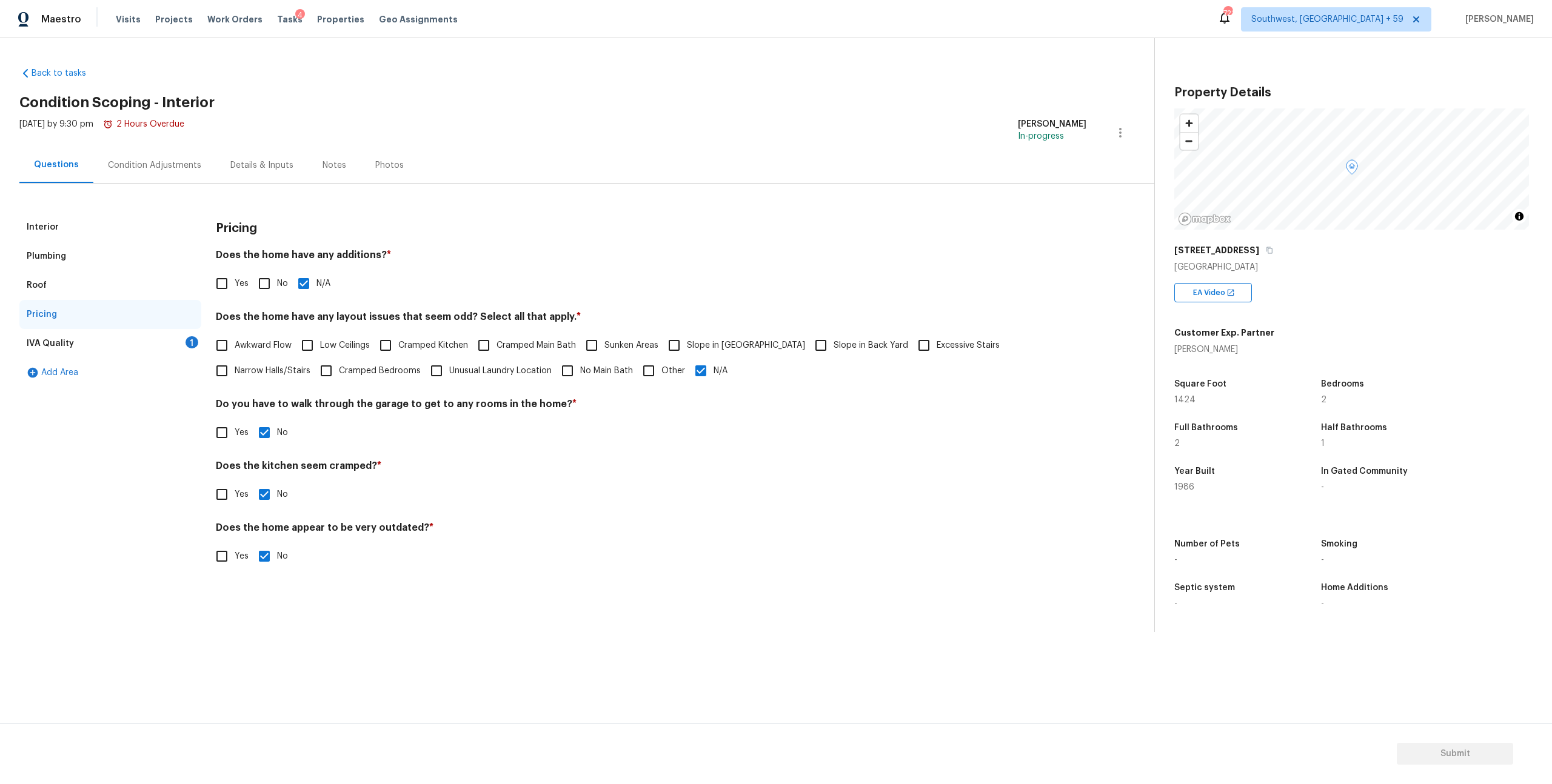
click at [91, 358] on div "IVA Quality 1" at bounding box center [110, 344] width 182 height 29
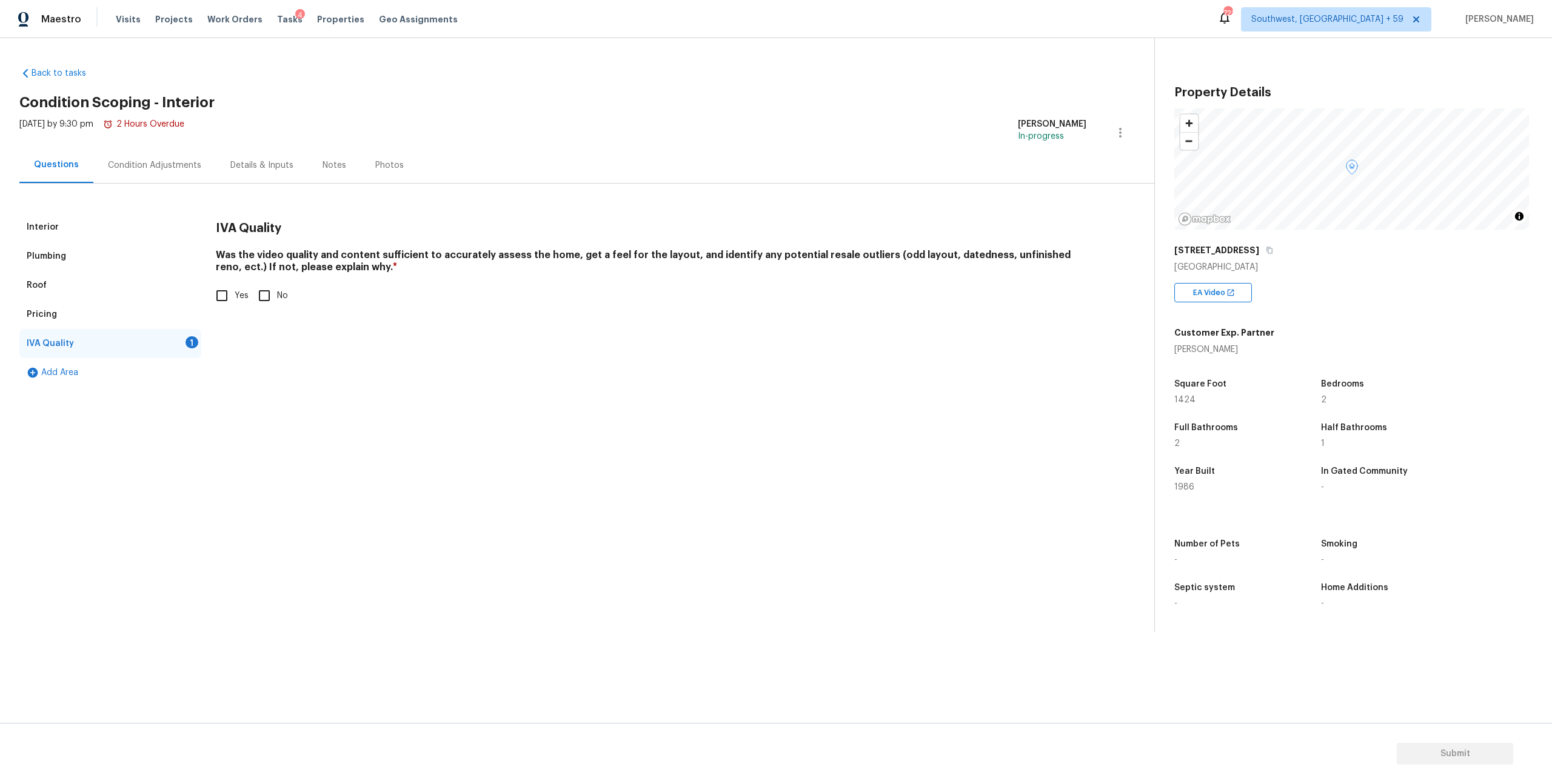
click at [232, 308] on input "Yes" at bounding box center [222, 295] width 25 height 25
checkbox input "true"
click at [192, 183] on div "Condition Adjustments" at bounding box center [154, 164] width 122 height 35
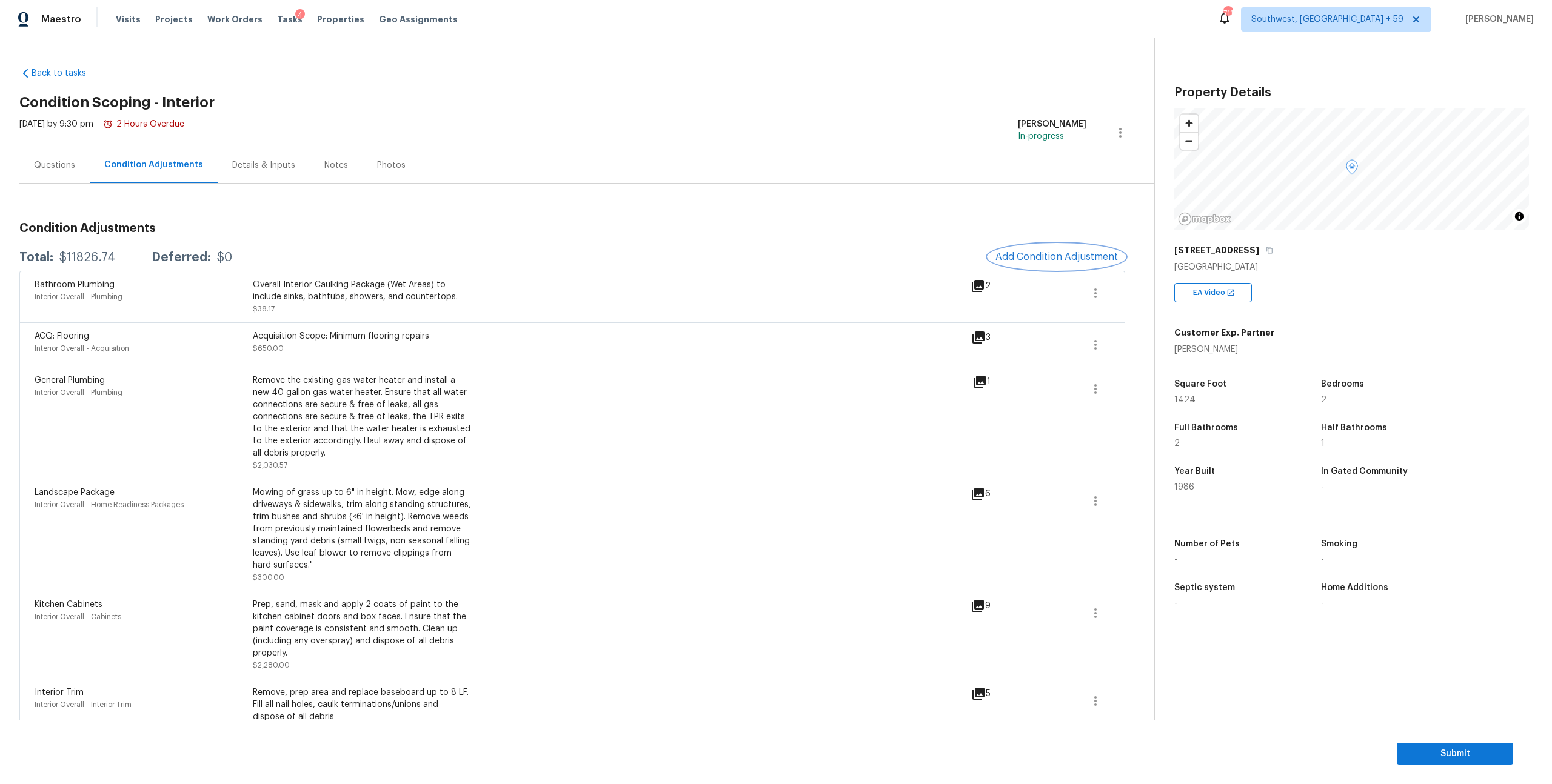
click at [1037, 263] on span "Add Condition Adjustment" at bounding box center [1057, 256] width 122 height 11
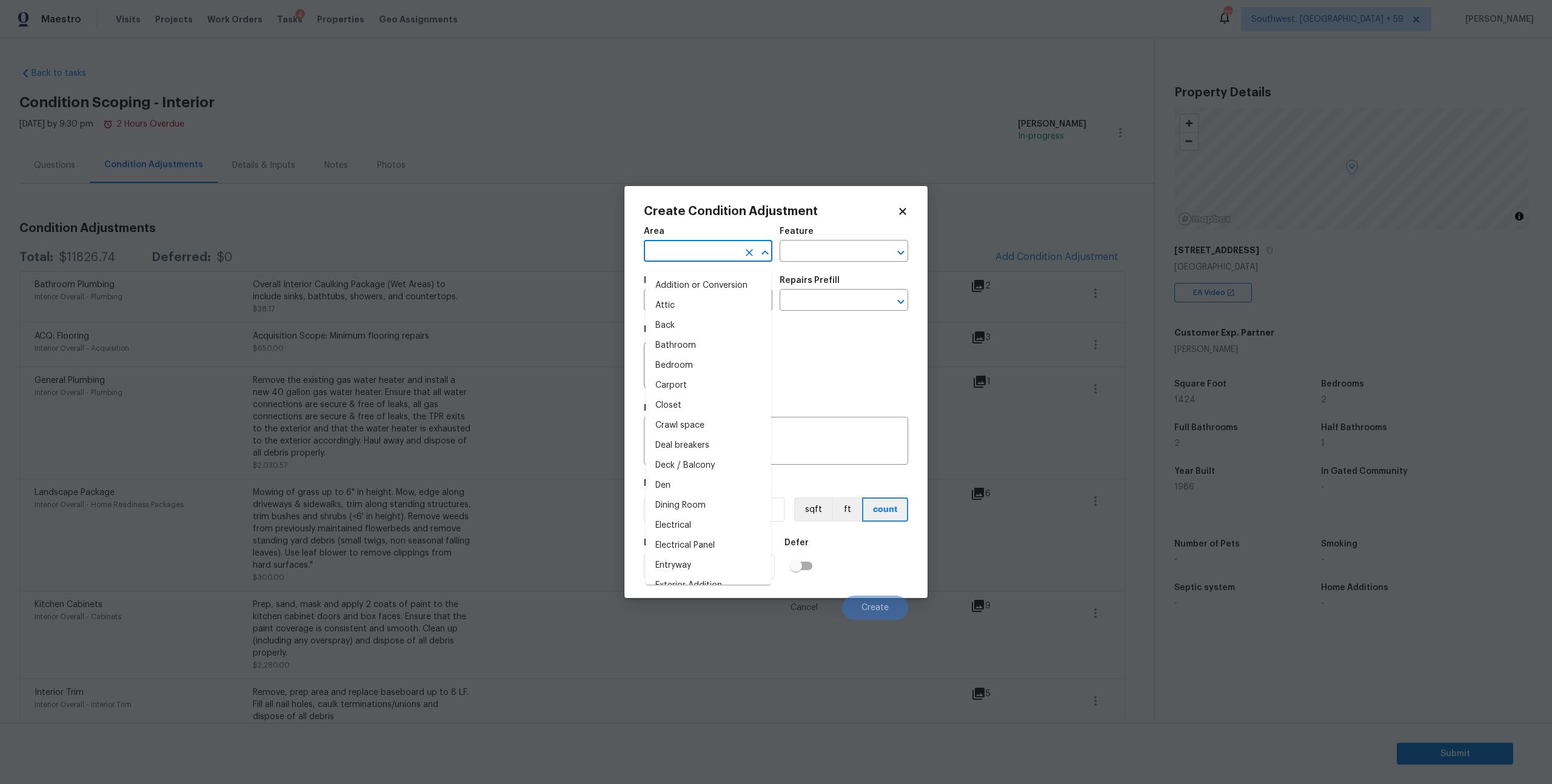
click at [710, 261] on input "text" at bounding box center [691, 253] width 95 height 19
click at [705, 300] on li "Interior Overall" at bounding box center [708, 306] width 125 height 20
type input "Interior Overall"
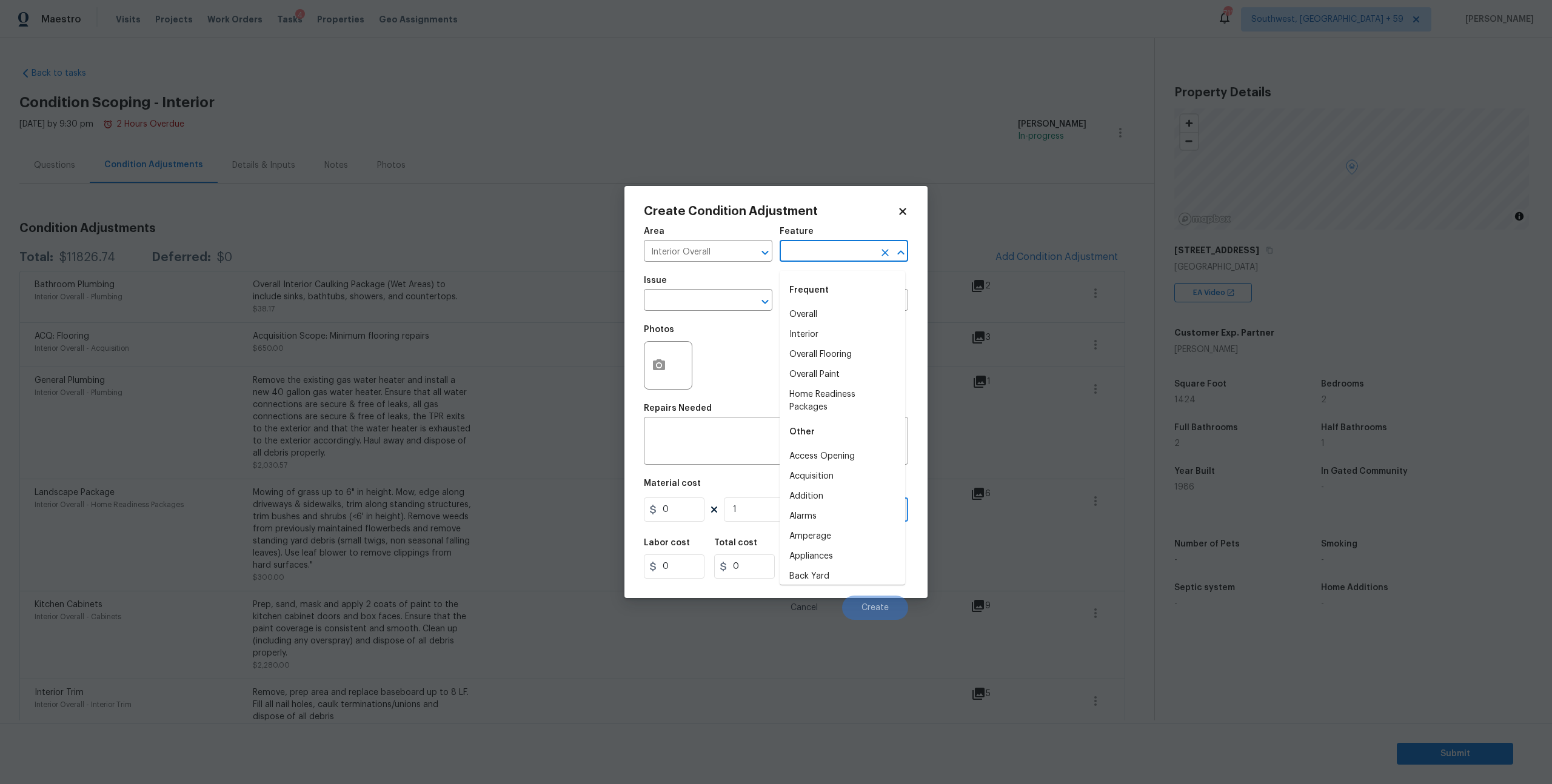
click at [821, 252] on input "text" at bounding box center [827, 253] width 95 height 19
click at [820, 300] on div "Frequent" at bounding box center [842, 290] width 125 height 29
click at [815, 309] on li "Interior" at bounding box center [842, 315] width 125 height 20
type input "Interior"
click at [713, 309] on input "text" at bounding box center [691, 302] width 95 height 19
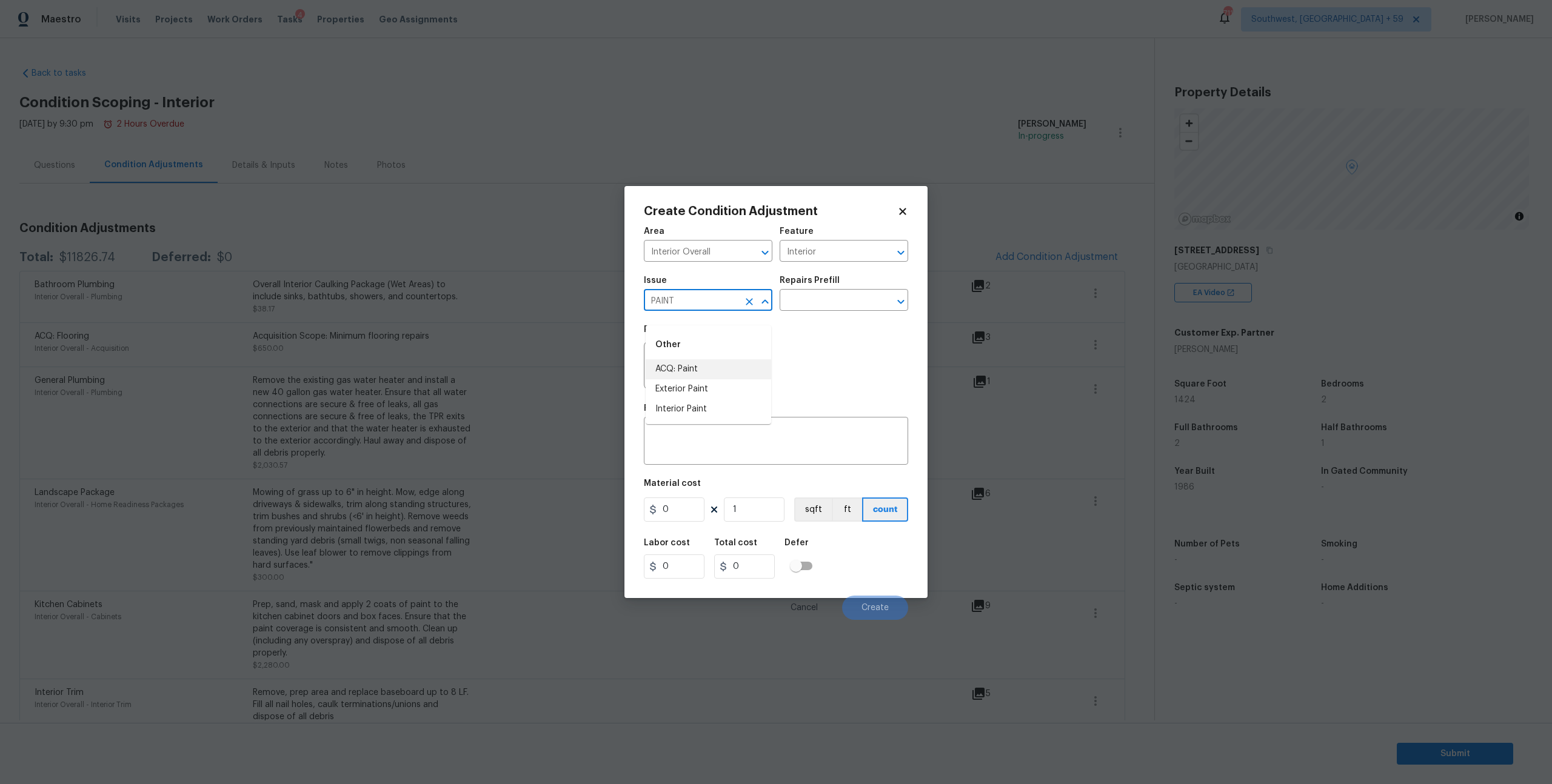
click at [712, 368] on li "ACQ: Paint" at bounding box center [708, 369] width 125 height 20
type input "ACQ: Paint"
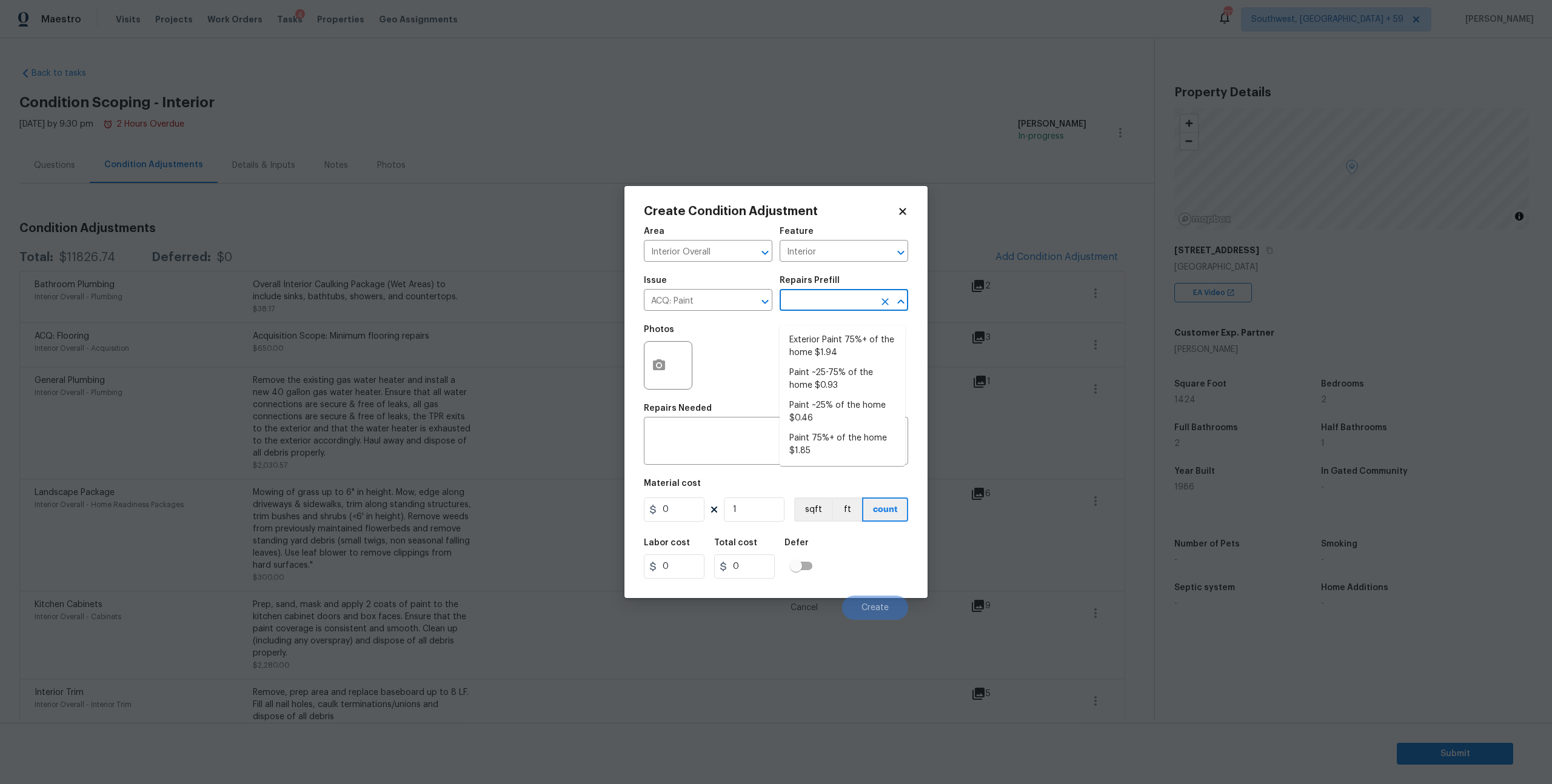
click at [816, 322] on body "Maestro Visits Projects Work Orders Tasks 4 Properties Geo Assignments 711 Sout…" at bounding box center [776, 392] width 1552 height 784
click at [803, 423] on li "Paint ~25% of the home $0.46" at bounding box center [842, 412] width 125 height 33
type input "Acquisition"
type textarea "Acquisition Scope: ~25% of the home needs interior paint"
type input "0.46"
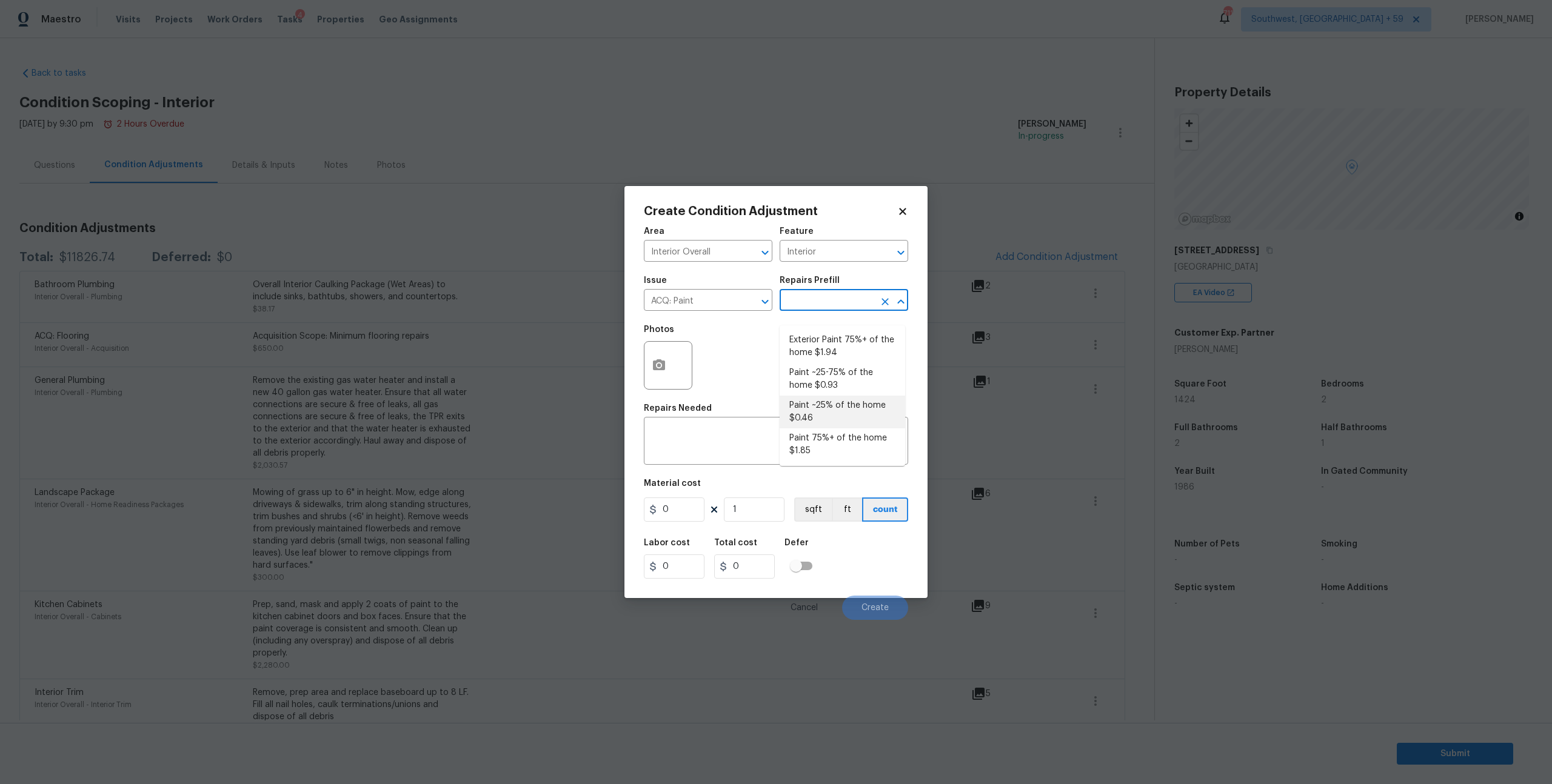
type input "0.46"
click at [658, 371] on icon "button" at bounding box center [659, 364] width 12 height 11
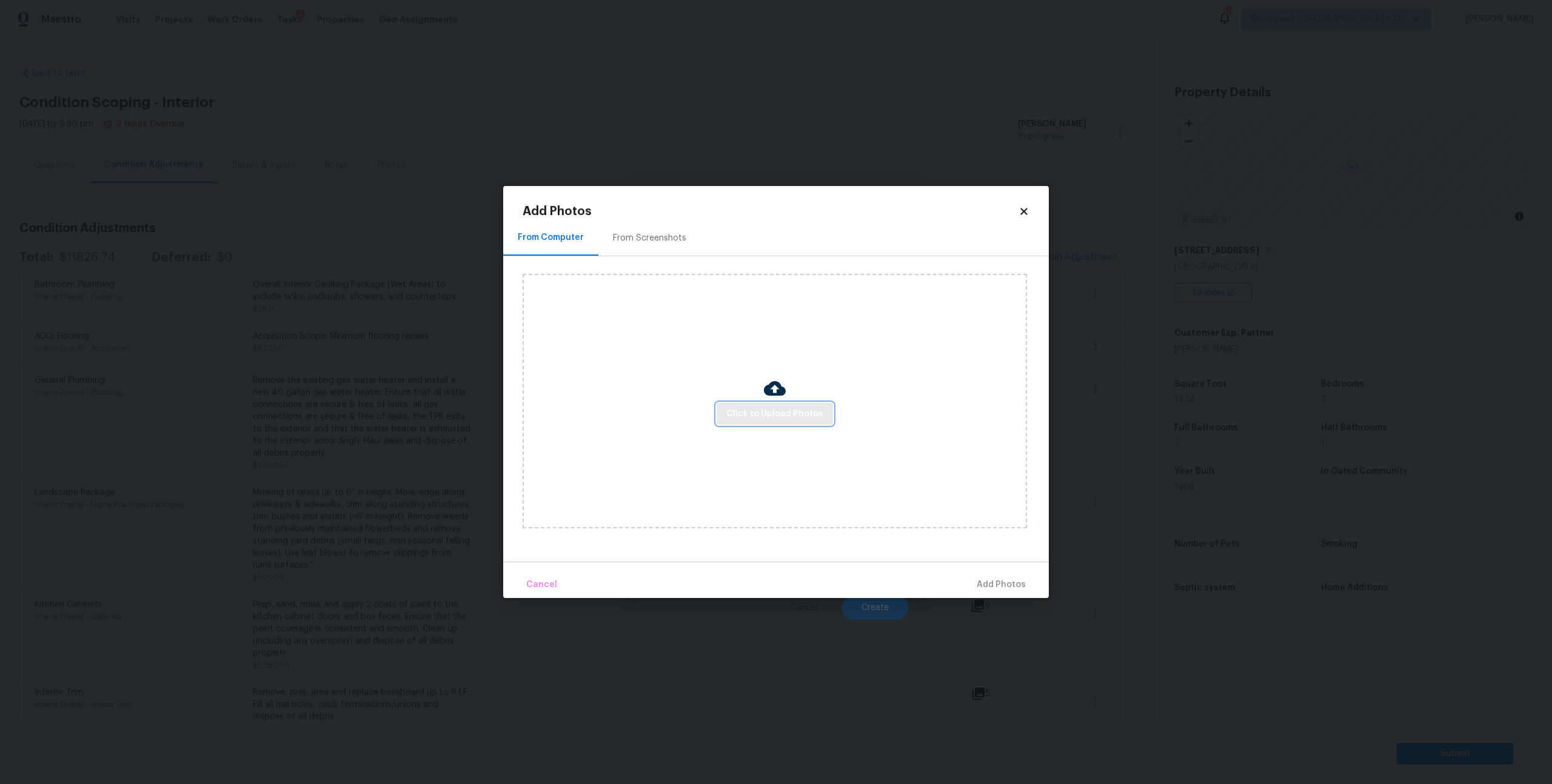
click at [761, 410] on span "Click to Upload Photos" at bounding box center [775, 414] width 97 height 15
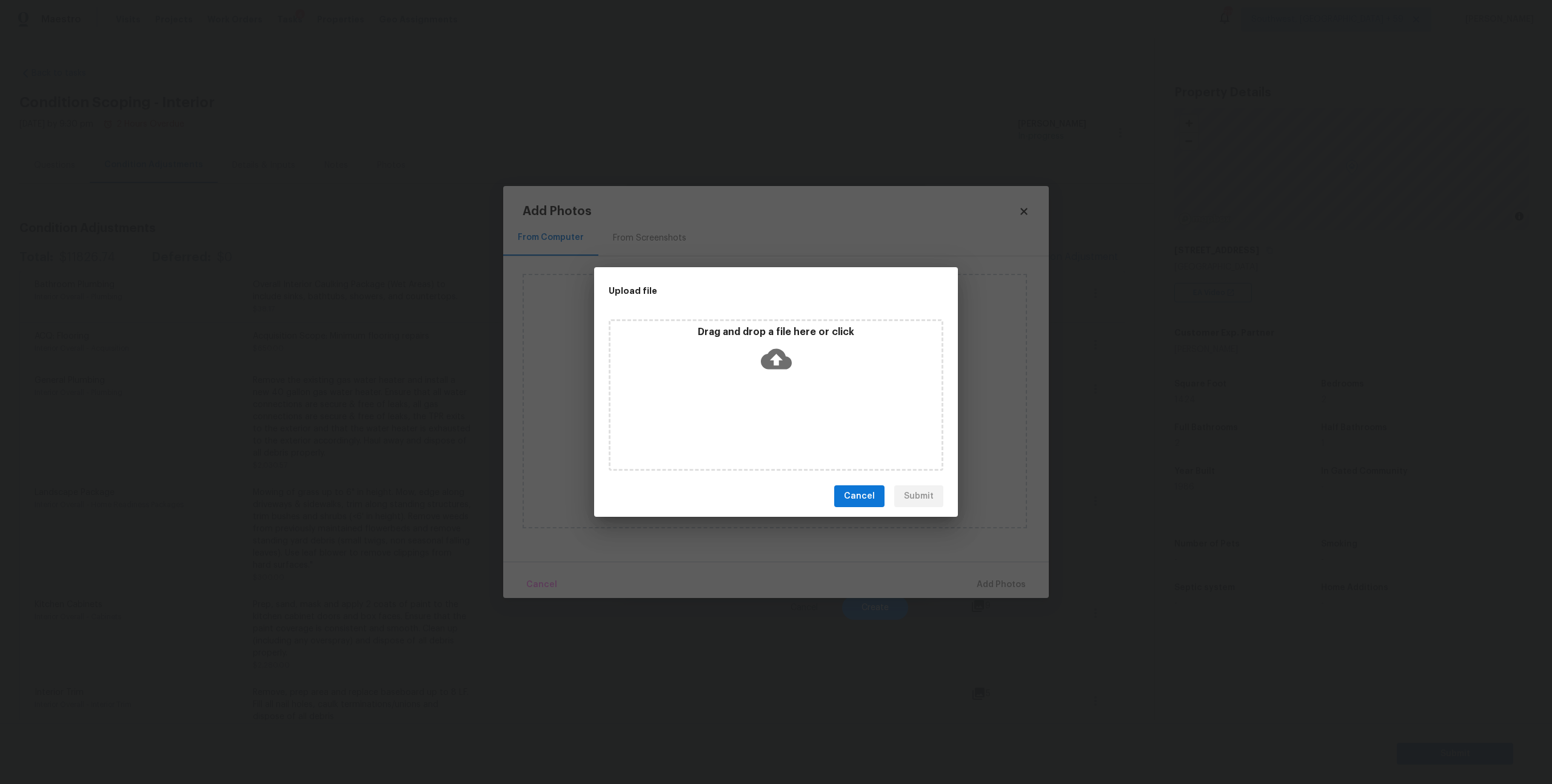
click at [781, 364] on icon at bounding box center [776, 359] width 31 height 20
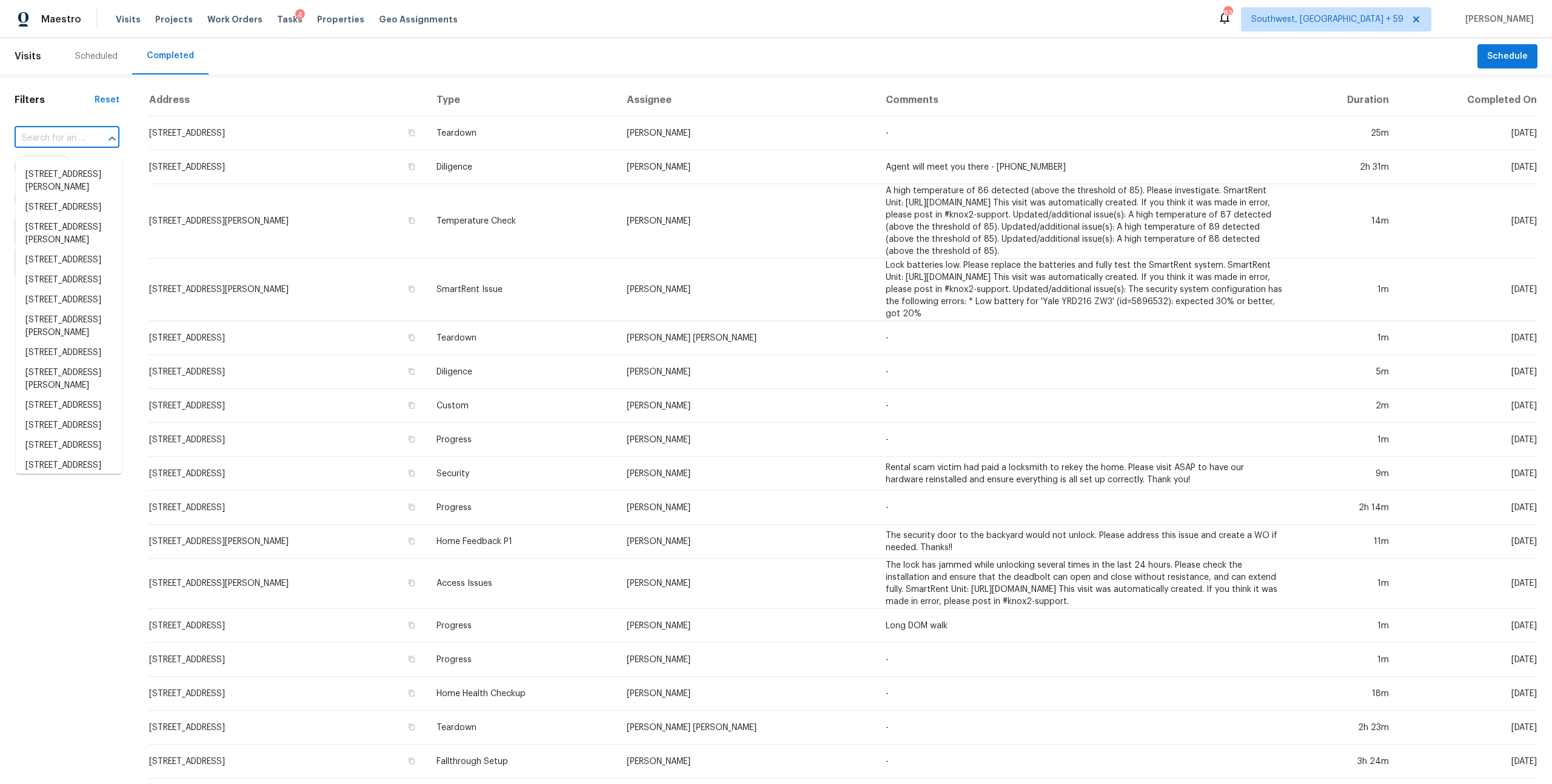
click at [85, 145] on input "text" at bounding box center [50, 138] width 71 height 19
paste input "[STREET_ADDRESS]"
type input "[STREET_ADDRESS]"
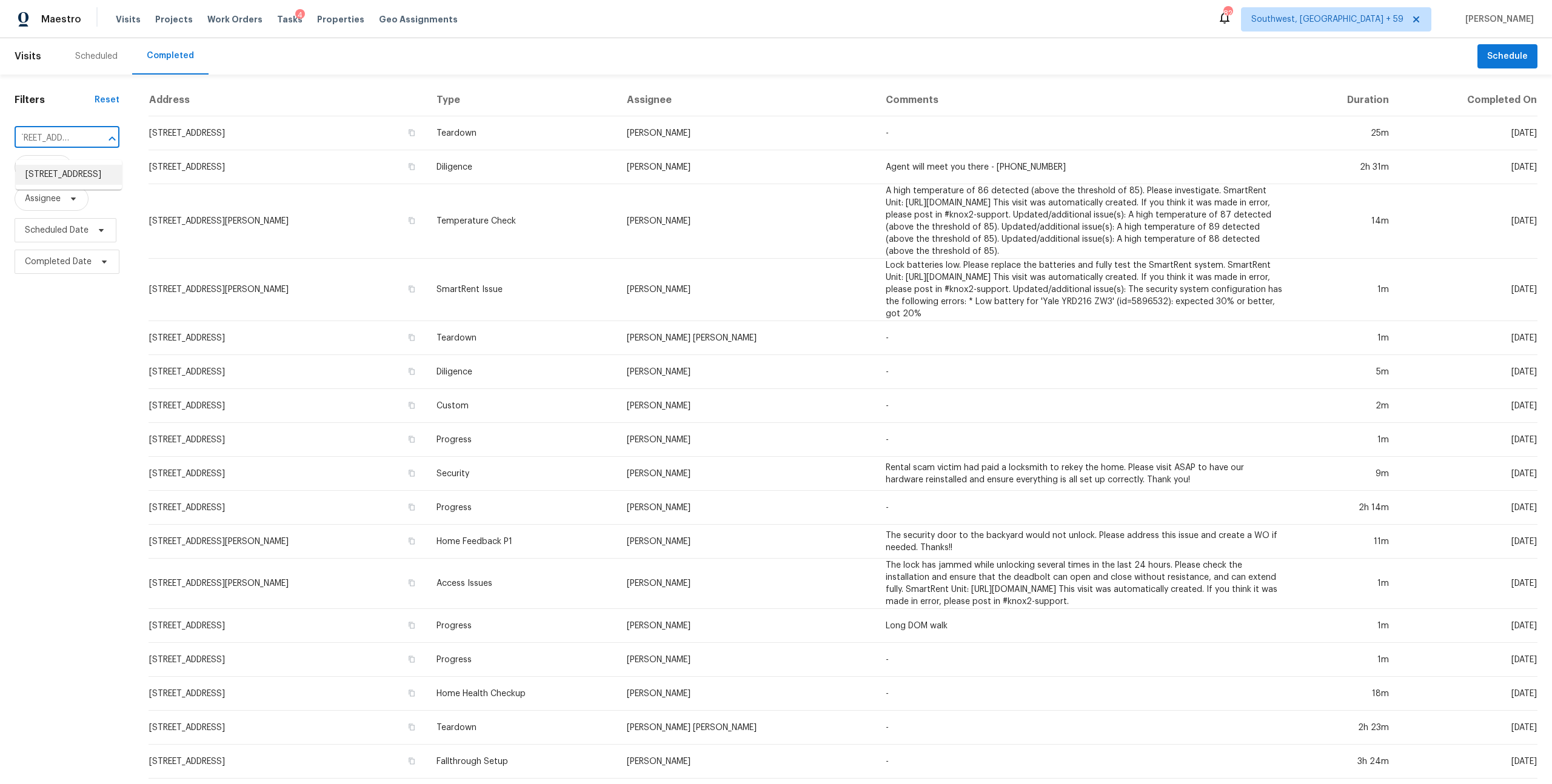
click at [69, 169] on li "[STREET_ADDRESS]" at bounding box center [69, 175] width 106 height 20
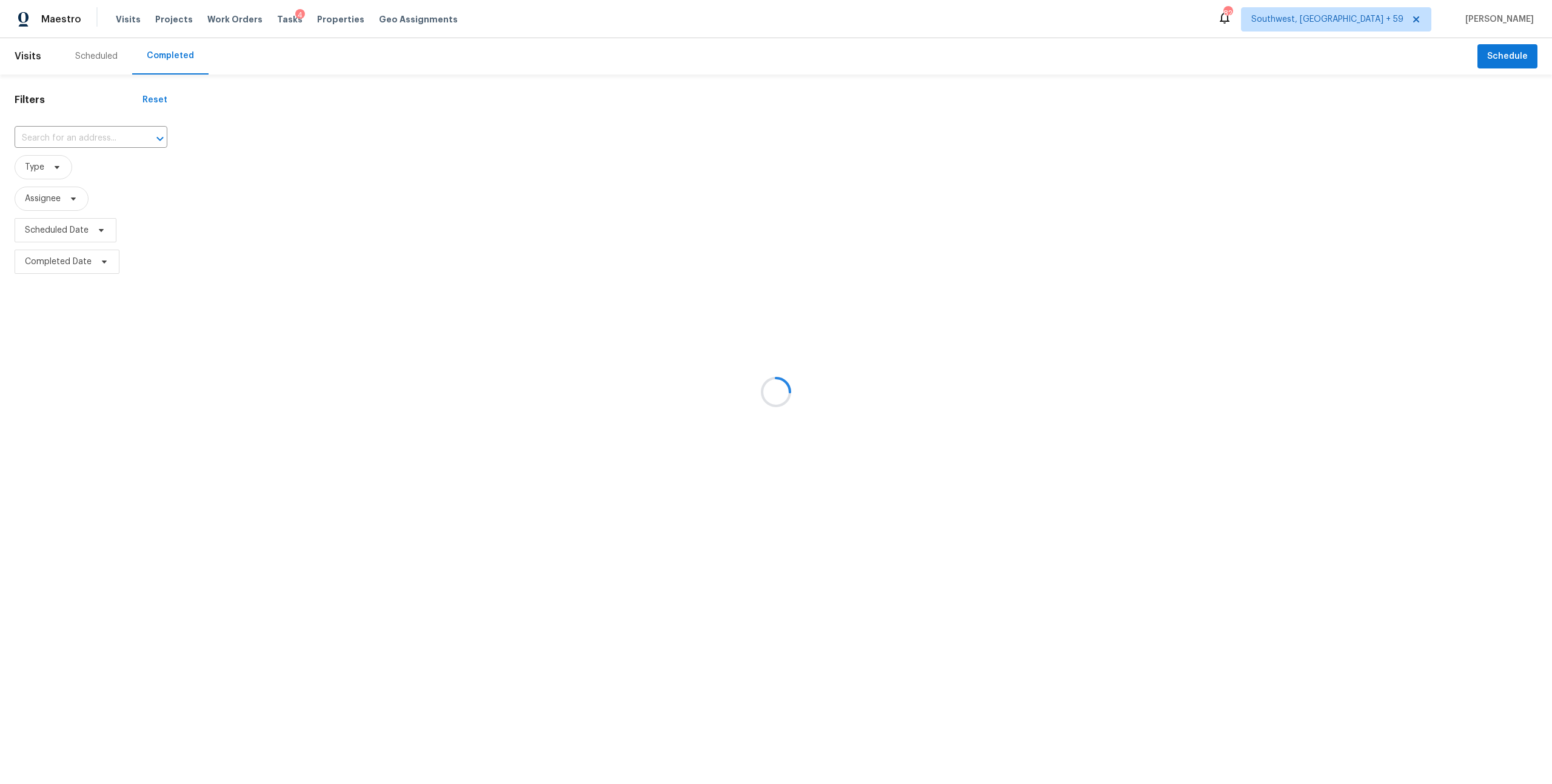
click at [637, 148] on div at bounding box center [776, 392] width 1552 height 784
click at [110, 146] on div at bounding box center [776, 392] width 1552 height 784
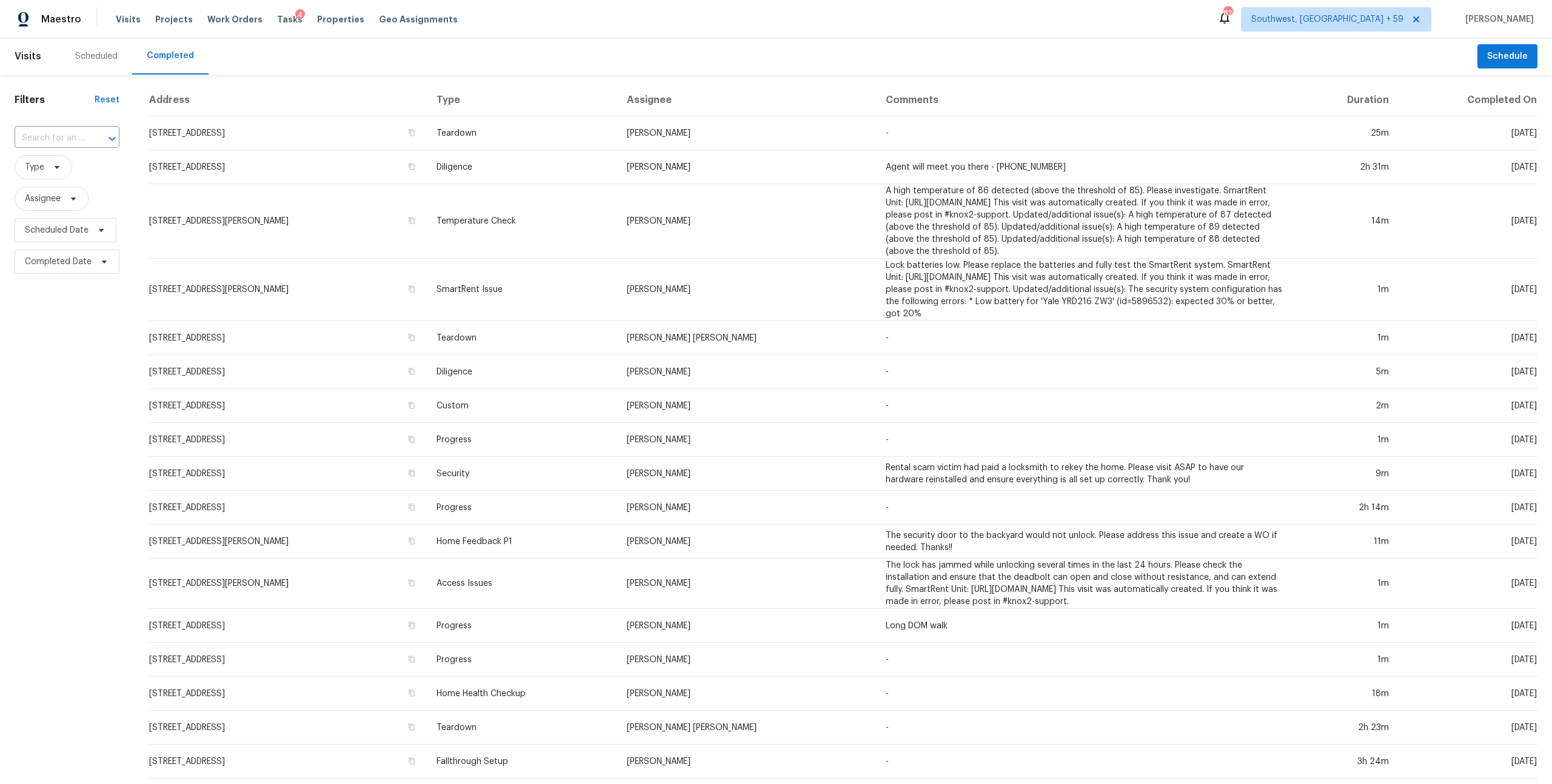
click at [110, 146] on icon "Open" at bounding box center [112, 139] width 14 height 14
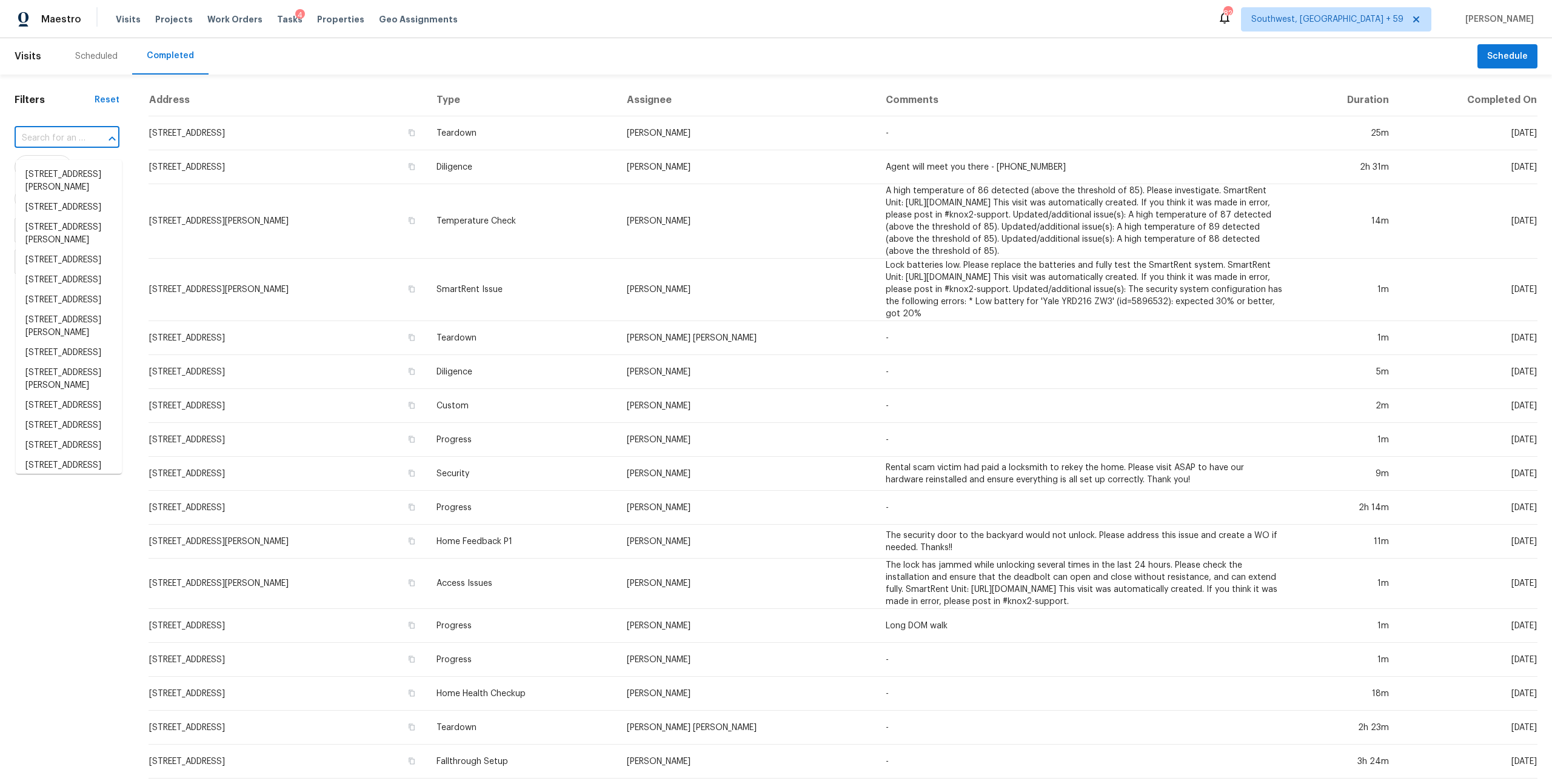
paste input "926 Auburn Rd San Dimas, CA, 91773"
type input "926 Auburn Rd San Dimas, CA, 91773"
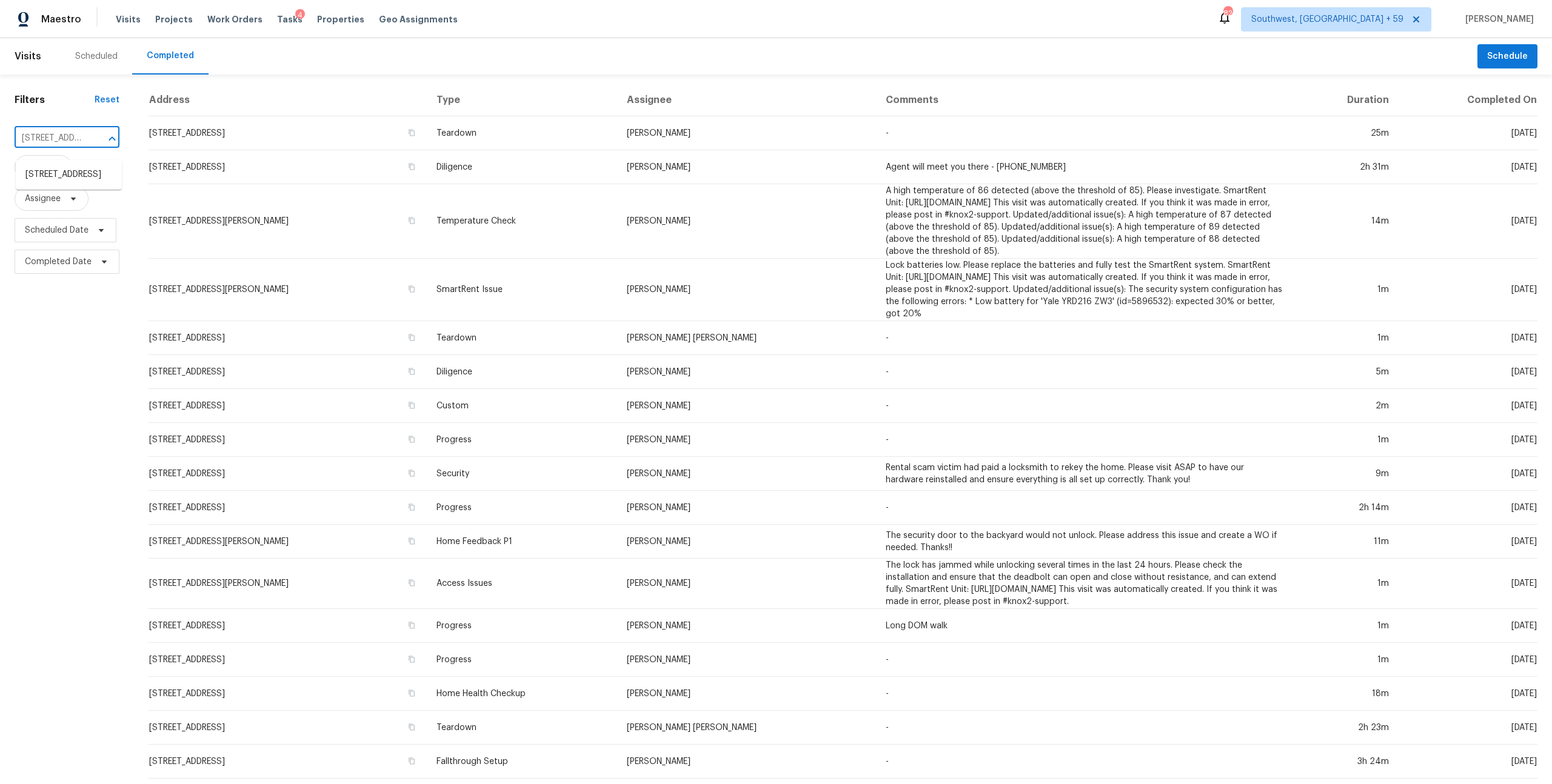
scroll to position [0, 83]
click at [62, 177] on li "926 Auburn Rd, San Dimas, CA 91773" at bounding box center [69, 175] width 106 height 20
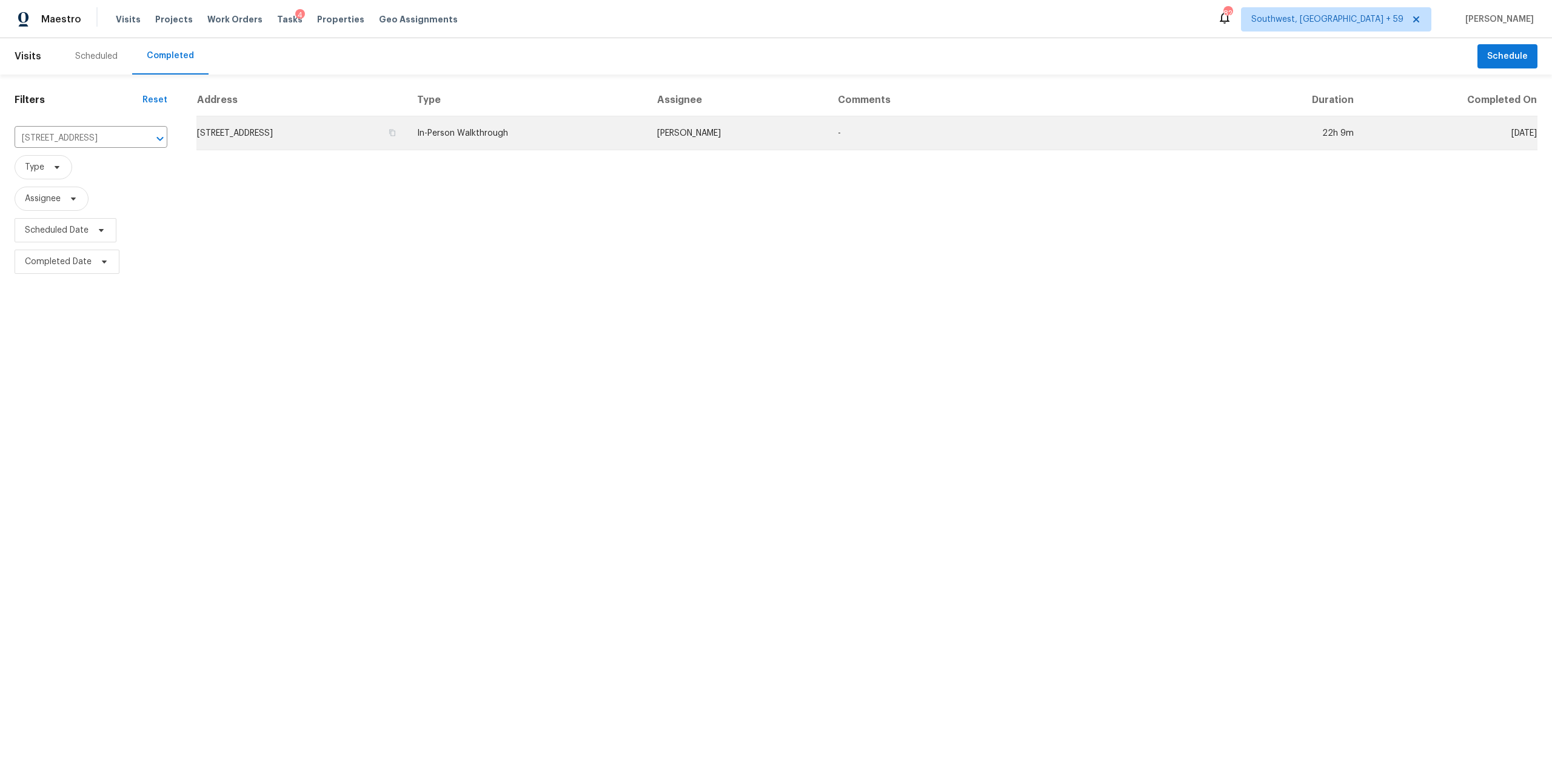
click at [646, 148] on td "In-Person Walkthrough" at bounding box center [528, 133] width 240 height 34
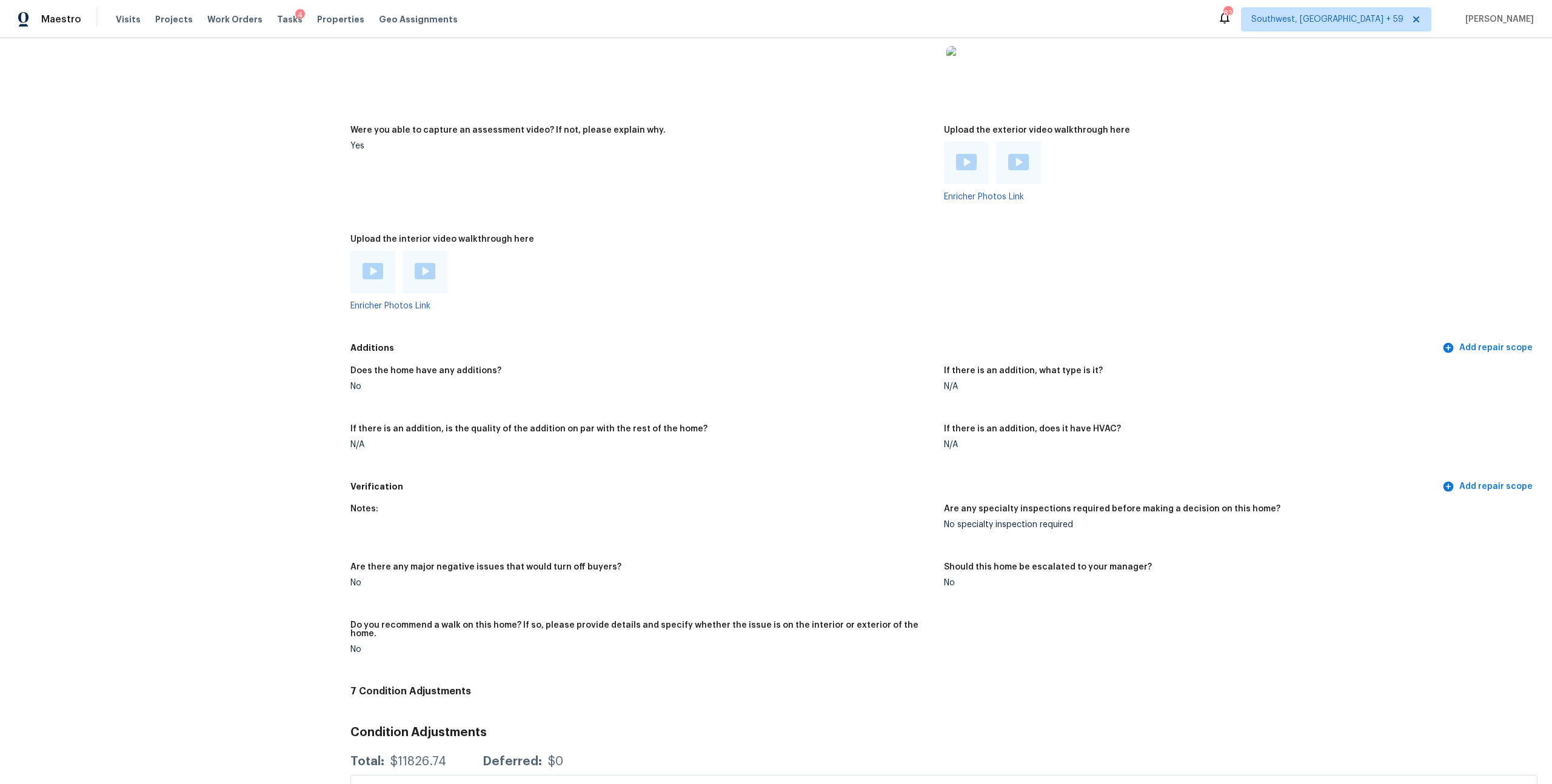
scroll to position [2269, 0]
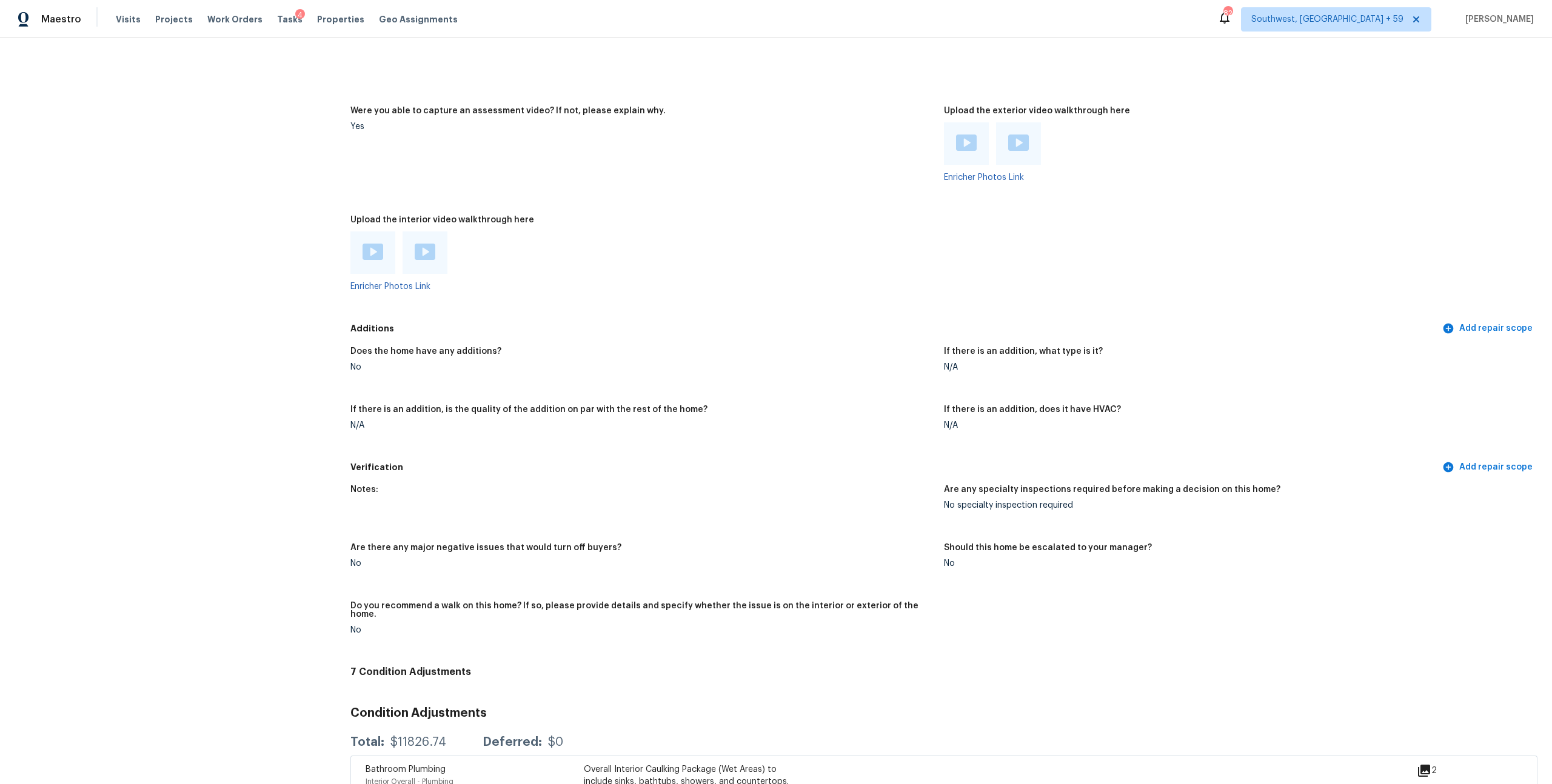
click at [378, 260] on img at bounding box center [373, 252] width 20 height 17
click at [427, 262] on div at bounding box center [425, 253] width 20 height 18
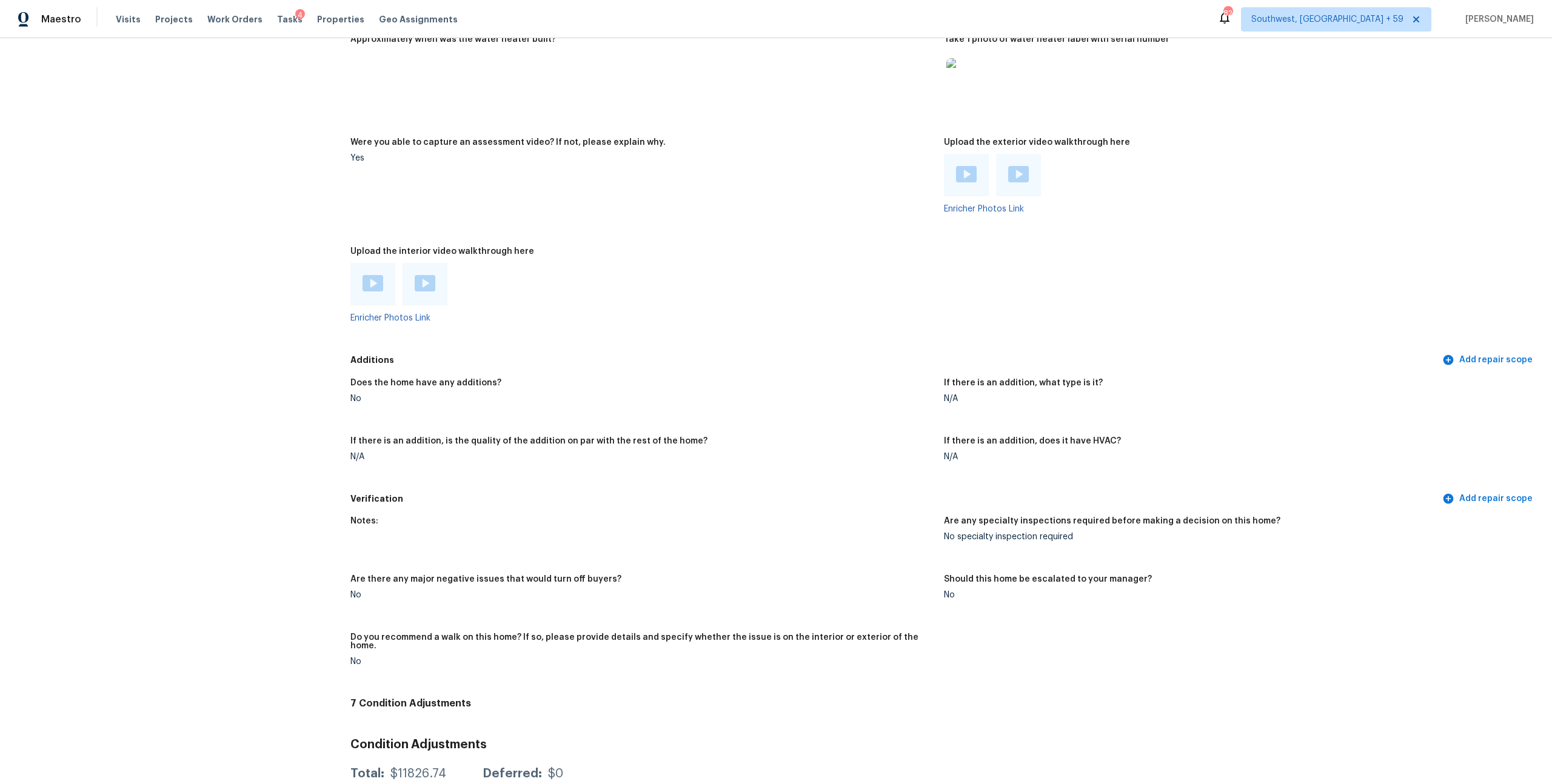
scroll to position [2235, 0]
click at [960, 185] on img at bounding box center [966, 177] width 20 height 17
click at [1013, 185] on img at bounding box center [1018, 177] width 20 height 17
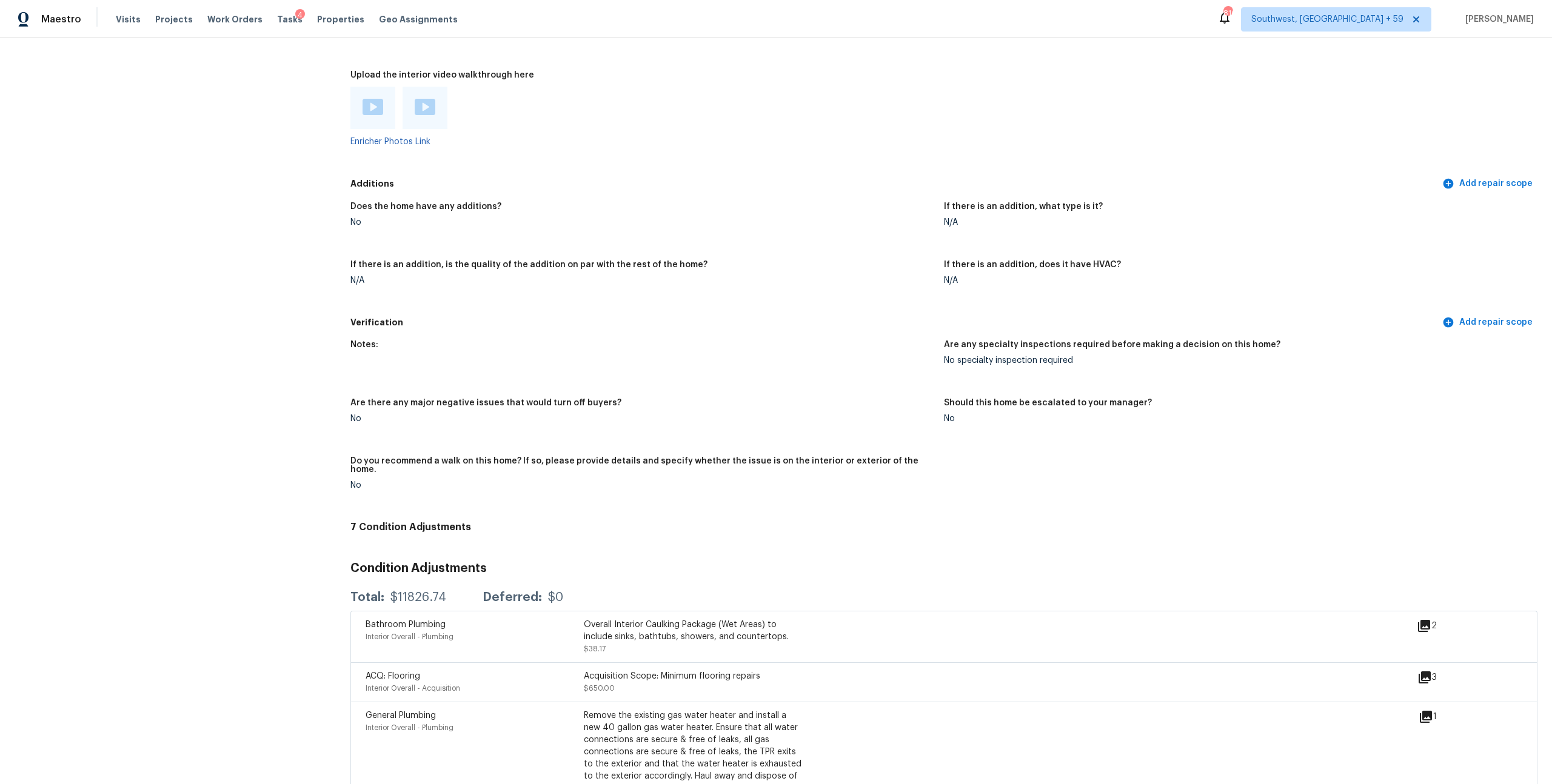
scroll to position [2414, 0]
click at [595, 166] on figure "Upload the interior video walkthrough here Enricher Photos Link" at bounding box center [647, 118] width 594 height 95
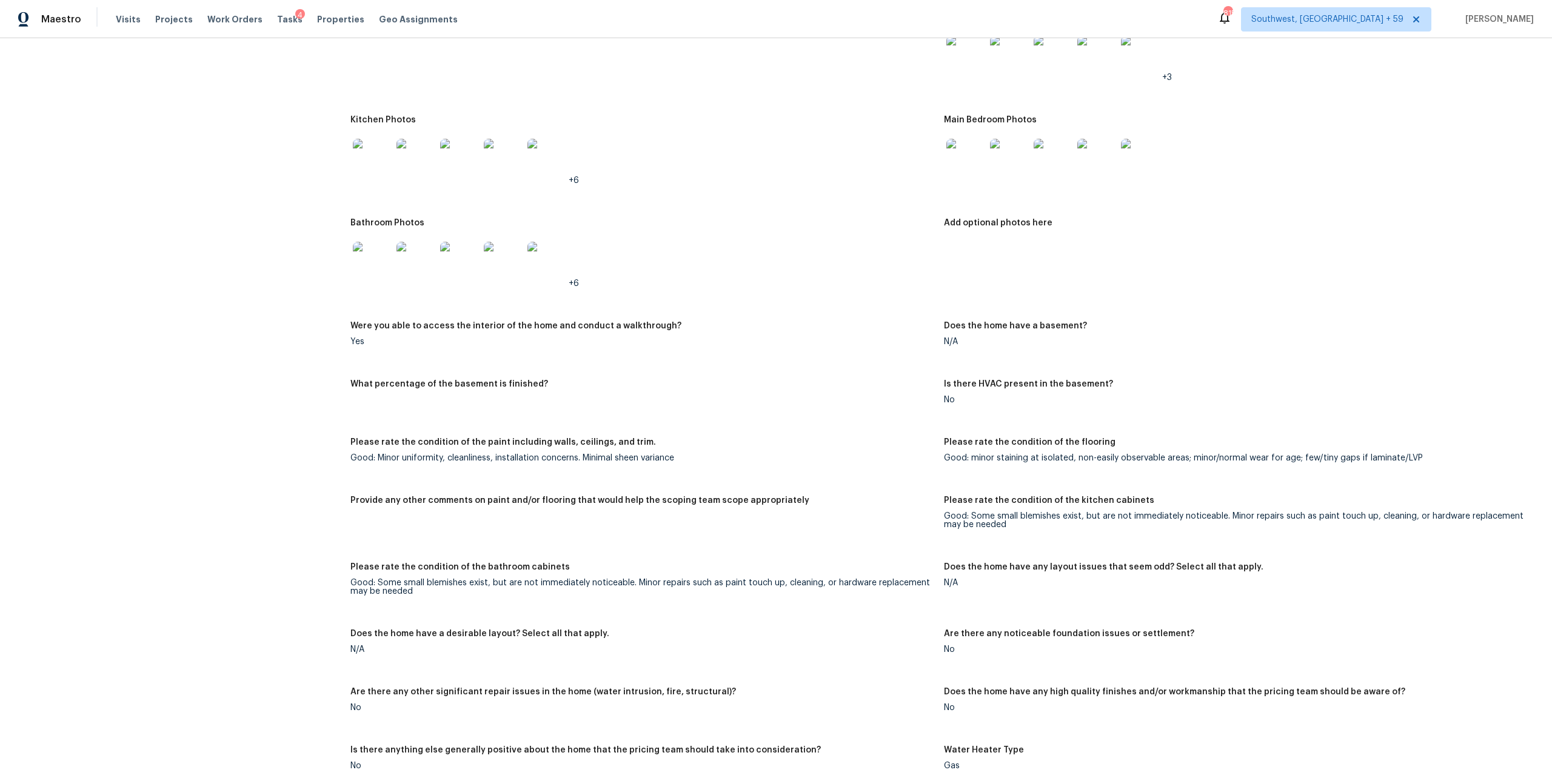
scroll to position [1438, 0]
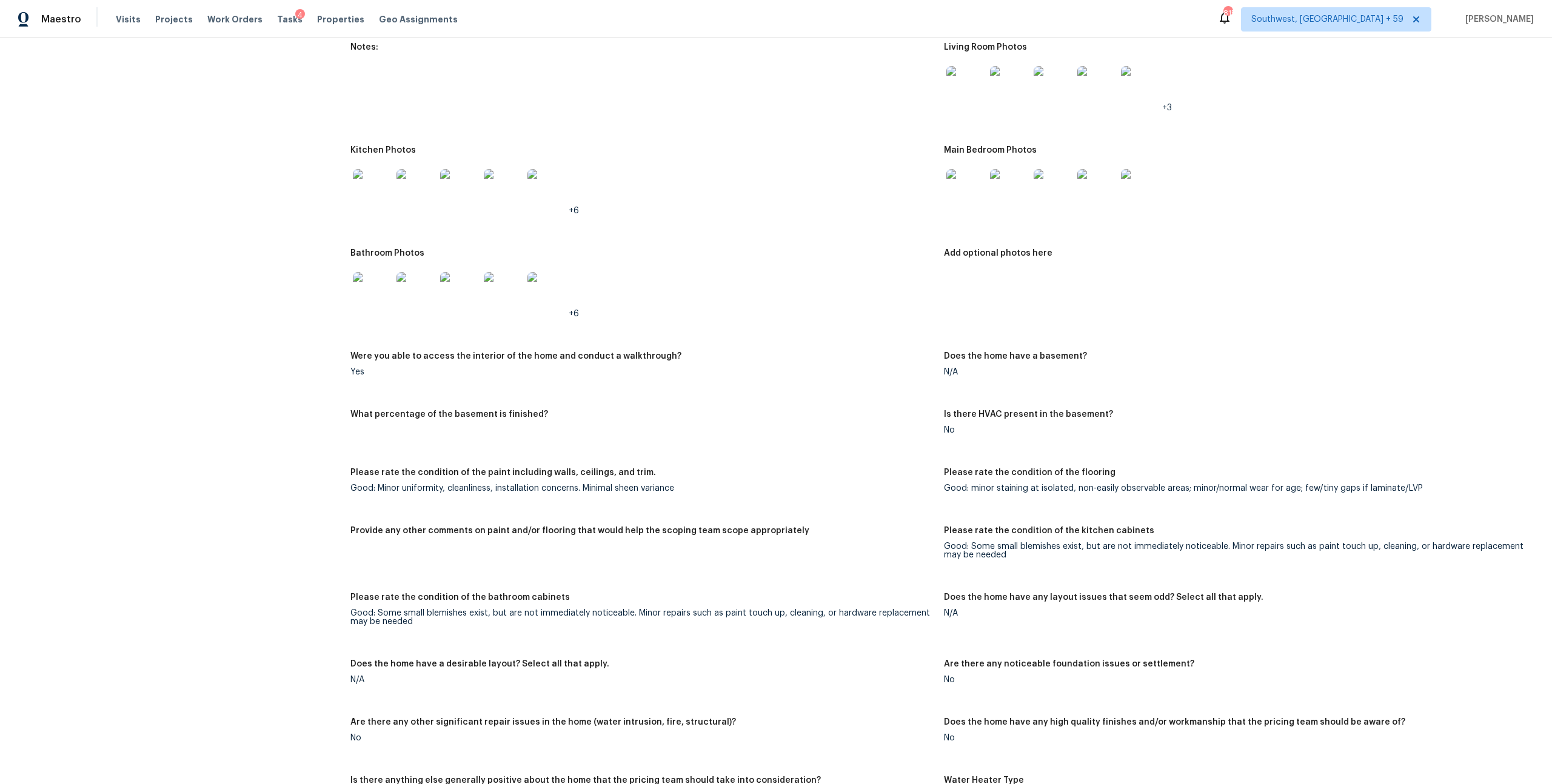
click at [970, 208] on img at bounding box center [966, 189] width 39 height 39
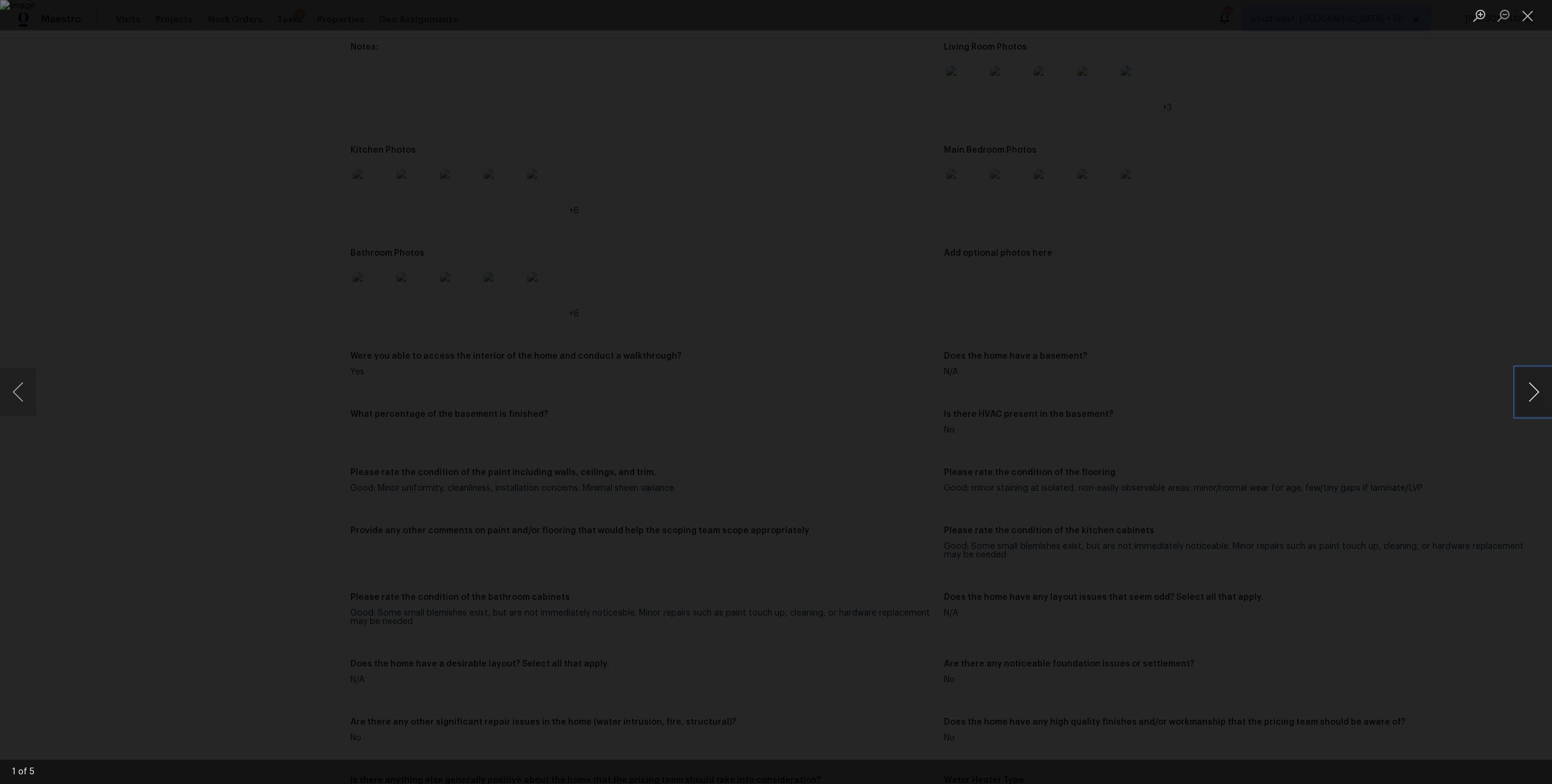
click at [1530, 392] on button "Next image" at bounding box center [1534, 392] width 36 height 49
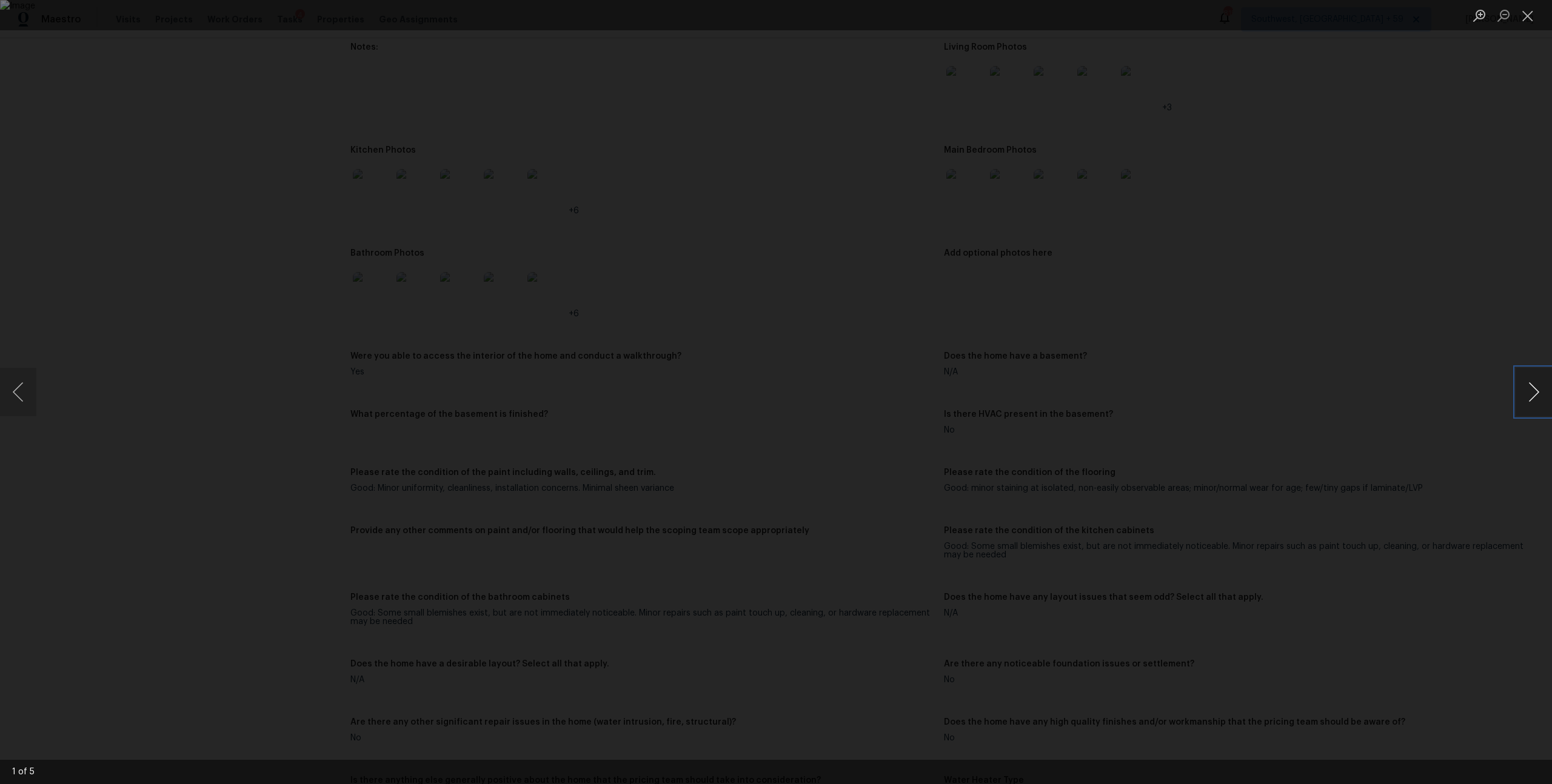
click at [1530, 392] on button "Next image" at bounding box center [1534, 392] width 36 height 49
click at [1535, 15] on button "Close lightbox" at bounding box center [1527, 15] width 24 height 21
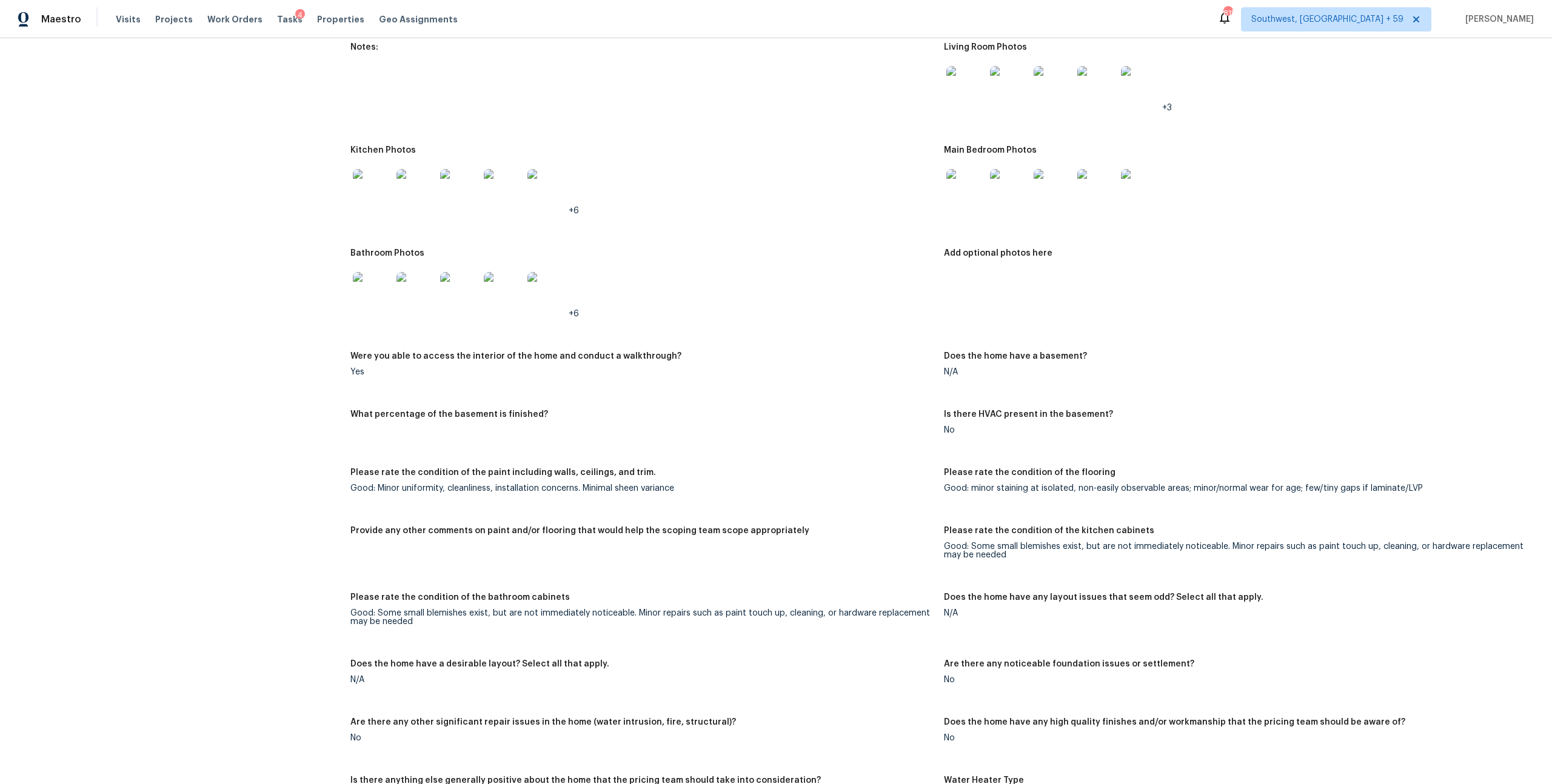
click at [971, 105] on img at bounding box center [966, 85] width 39 height 39
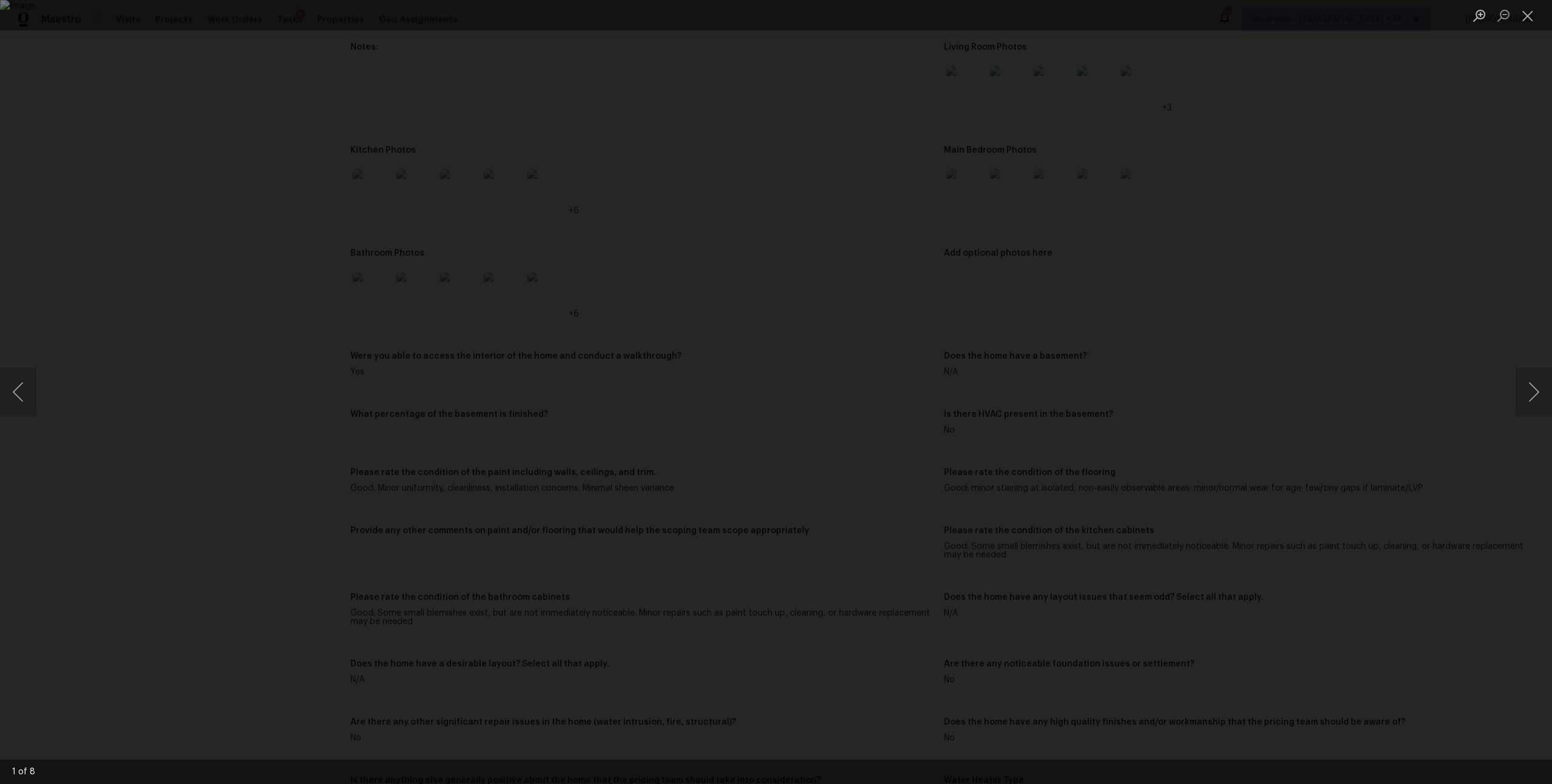
click at [1511, 396] on div "Lightbox" at bounding box center [776, 392] width 1552 height 784
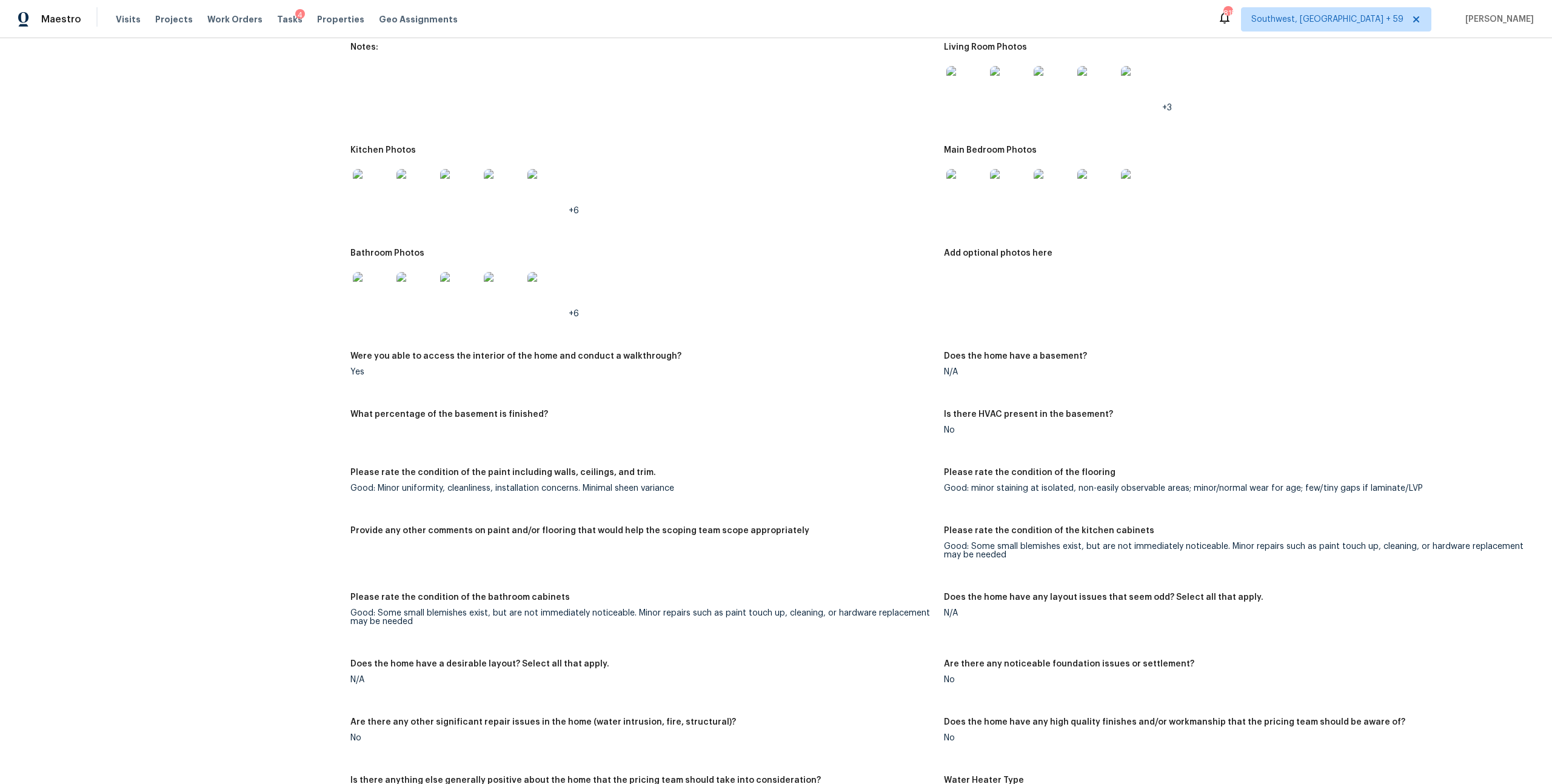
click at [963, 105] on img at bounding box center [966, 85] width 39 height 39
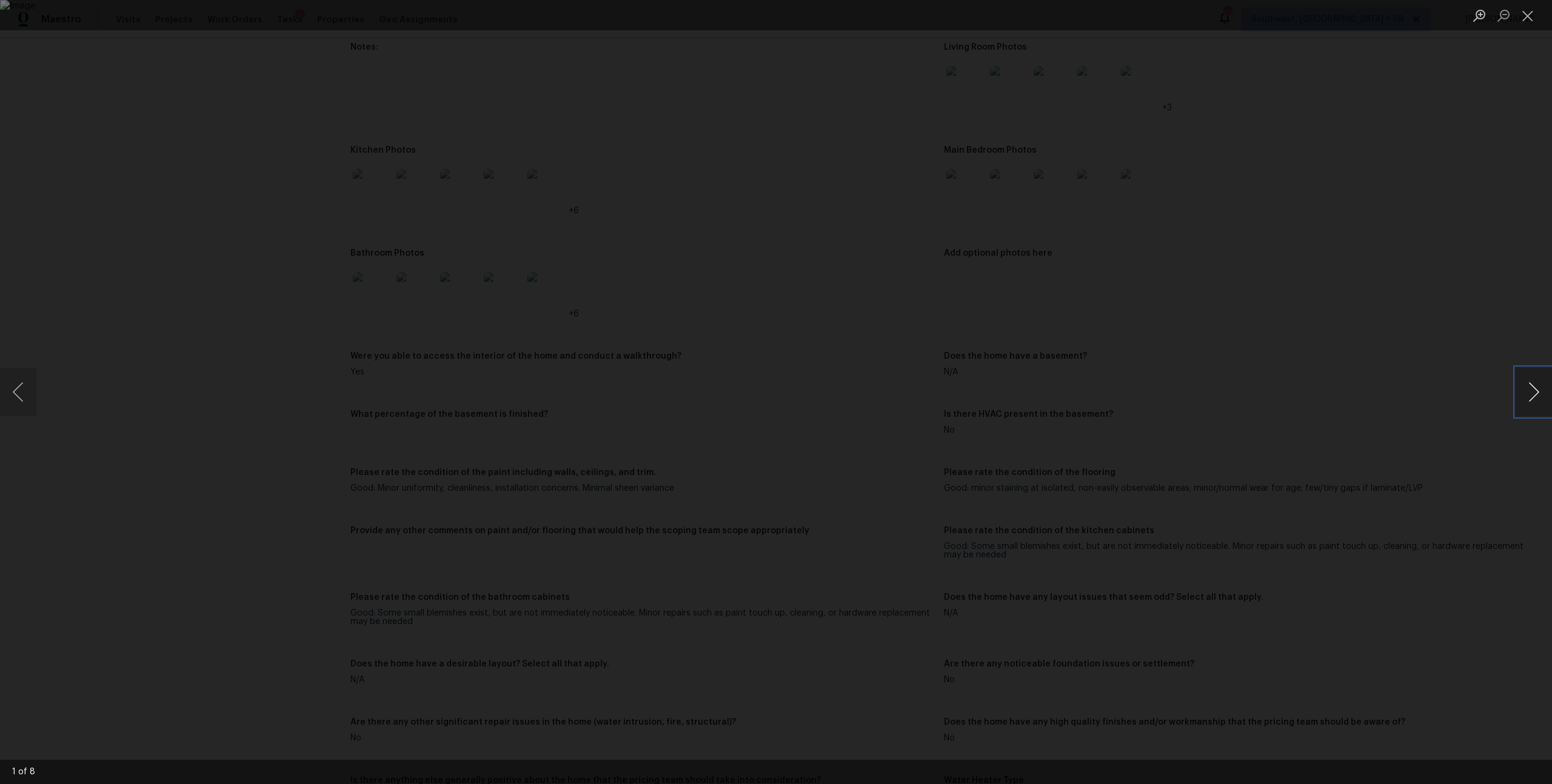
click at [1532, 392] on button "Next image" at bounding box center [1534, 392] width 36 height 49
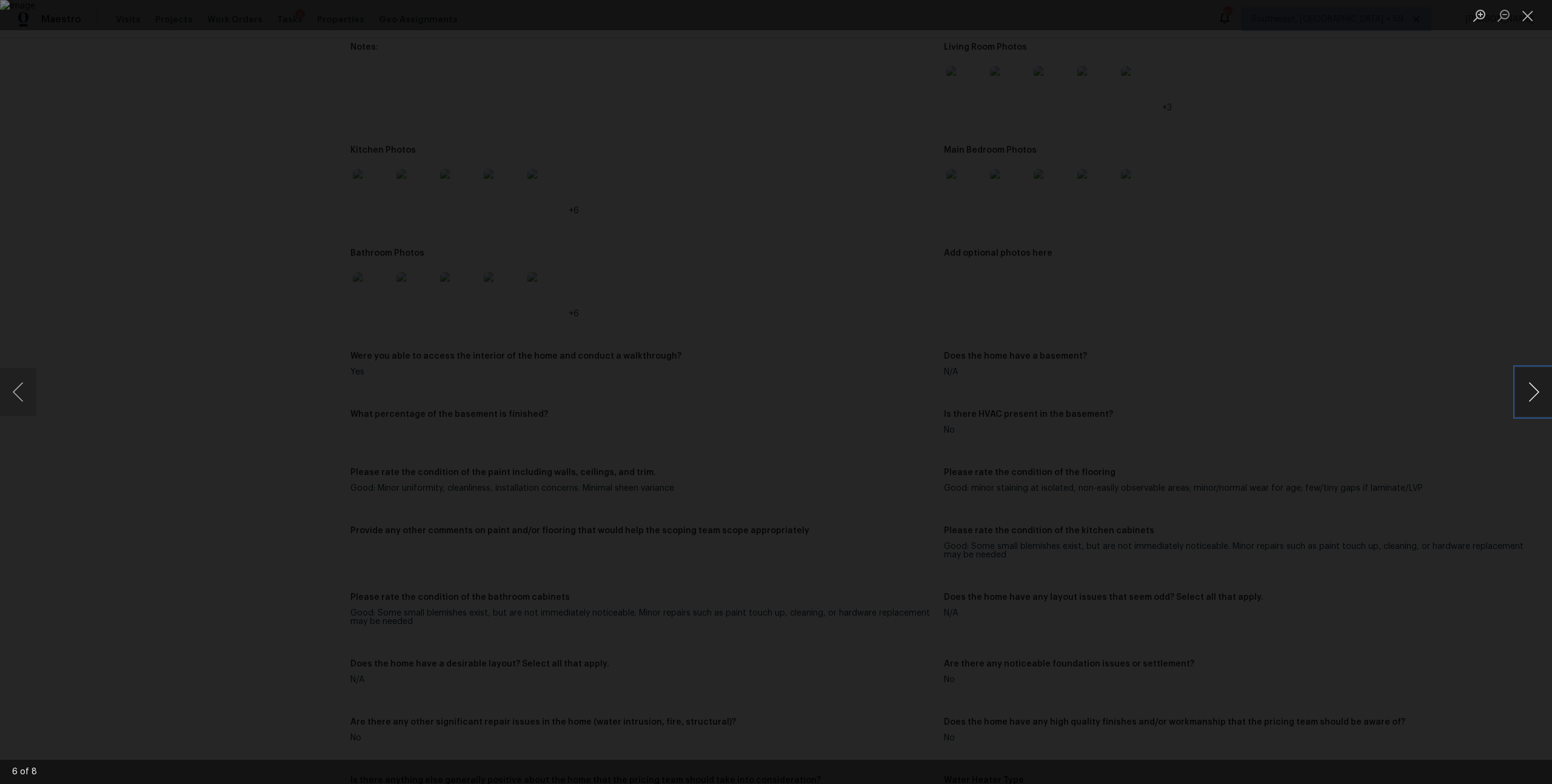
click at [1532, 392] on button "Next image" at bounding box center [1534, 392] width 36 height 49
click at [1532, 13] on button "Close lightbox" at bounding box center [1527, 15] width 24 height 21
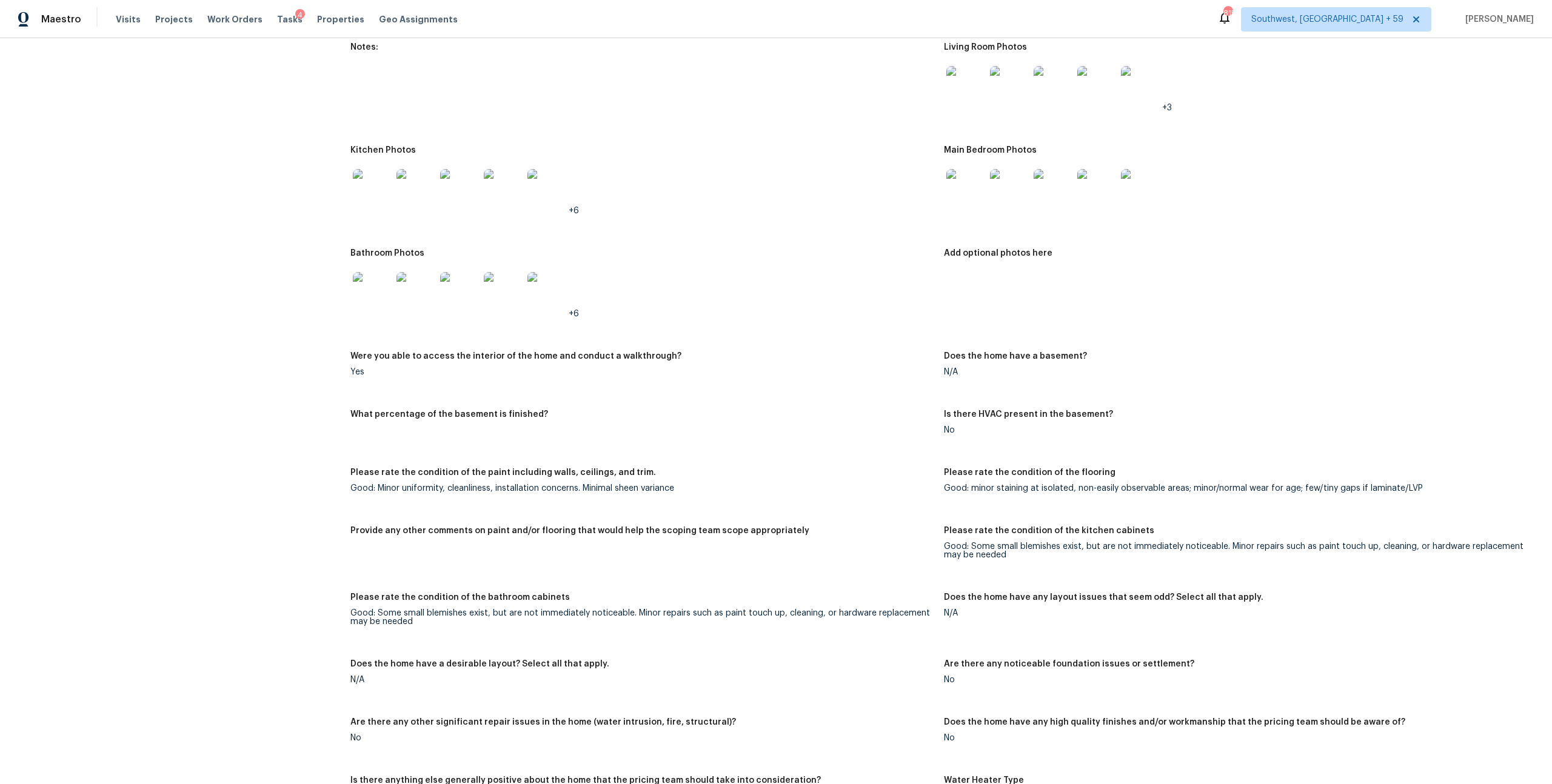
click at [392, 208] on img at bounding box center [372, 189] width 39 height 39
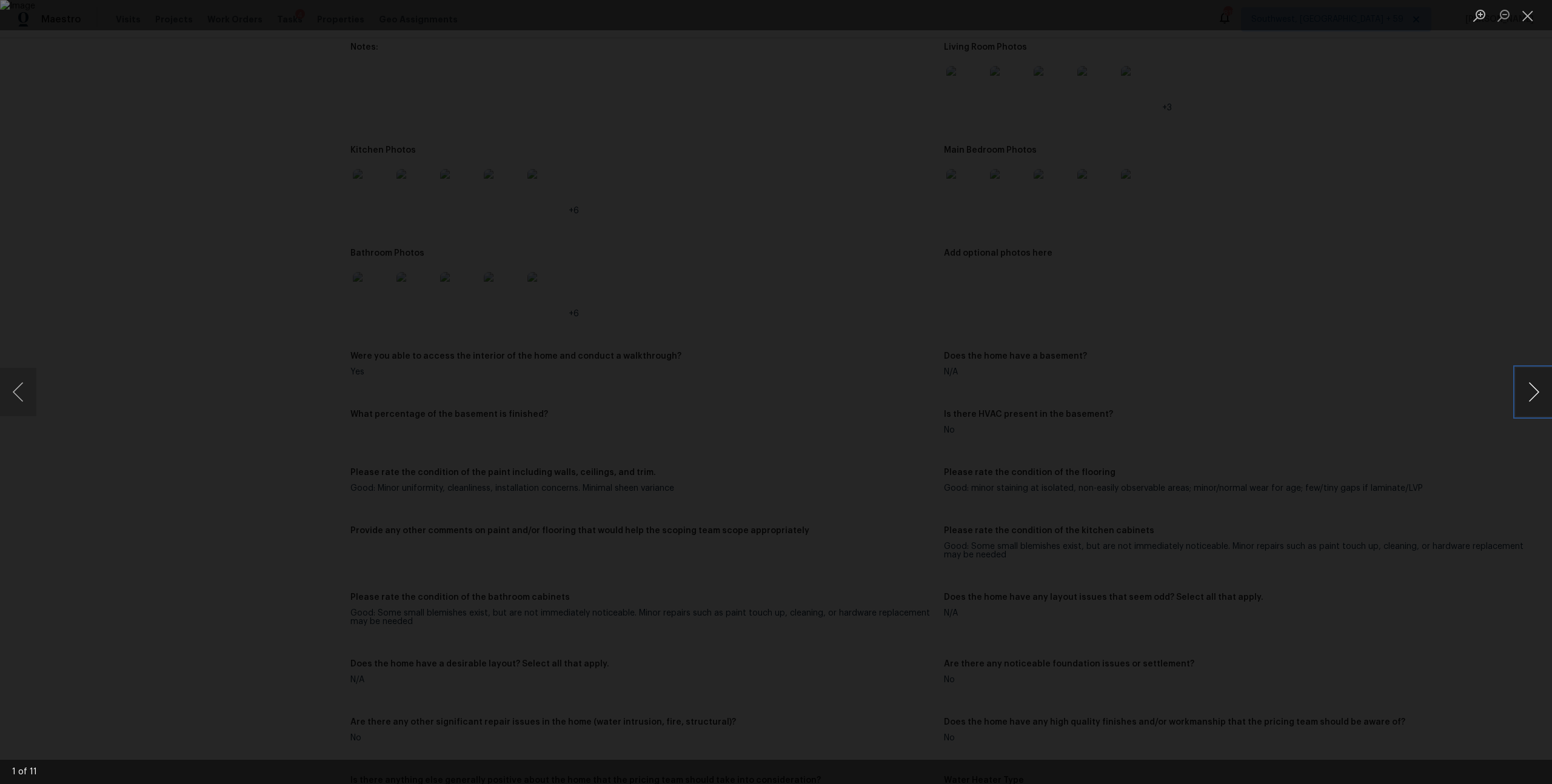
click at [1535, 385] on button "Next image" at bounding box center [1534, 392] width 36 height 49
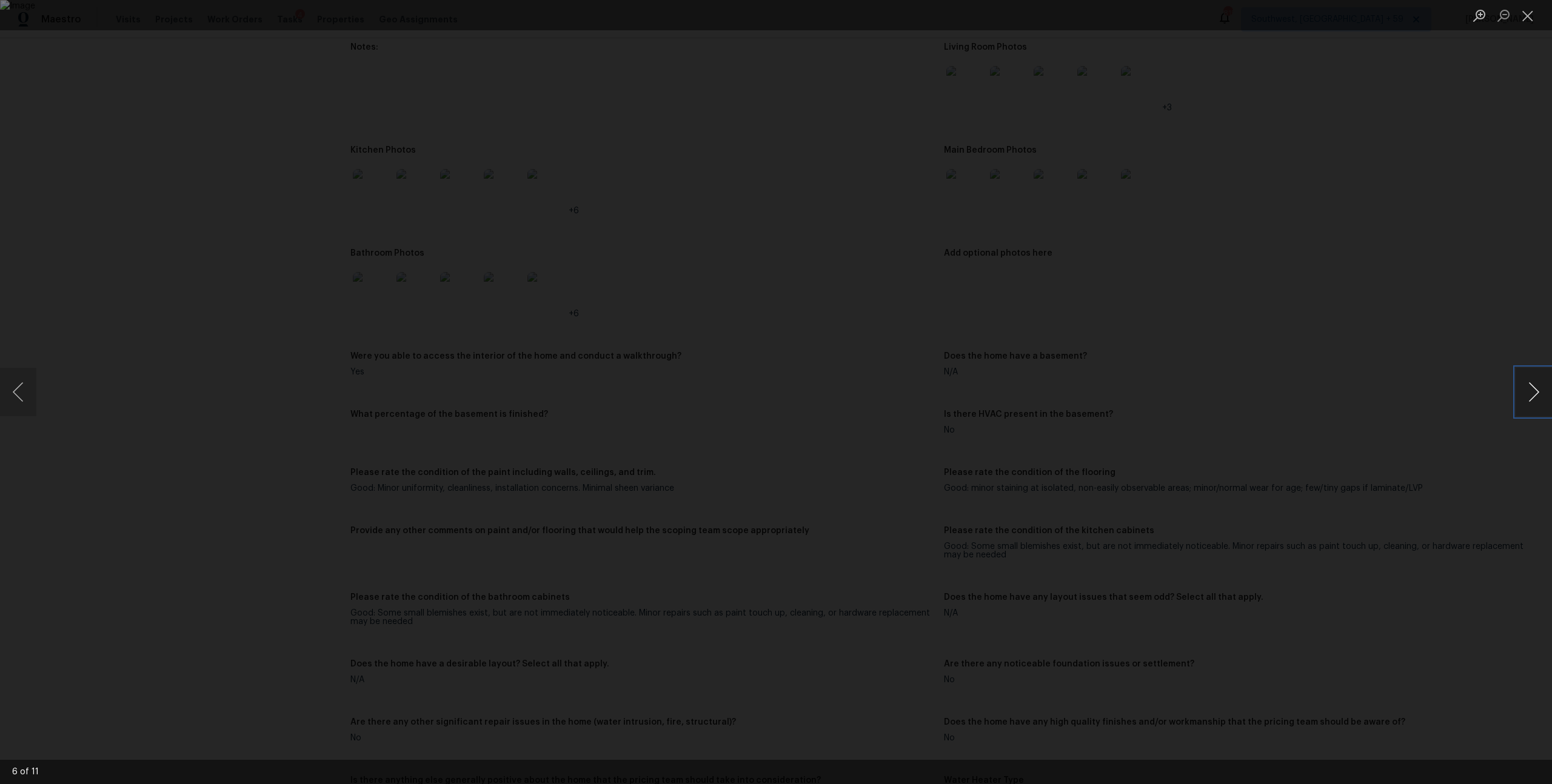
click at [1535, 385] on button "Next image" at bounding box center [1534, 392] width 36 height 49
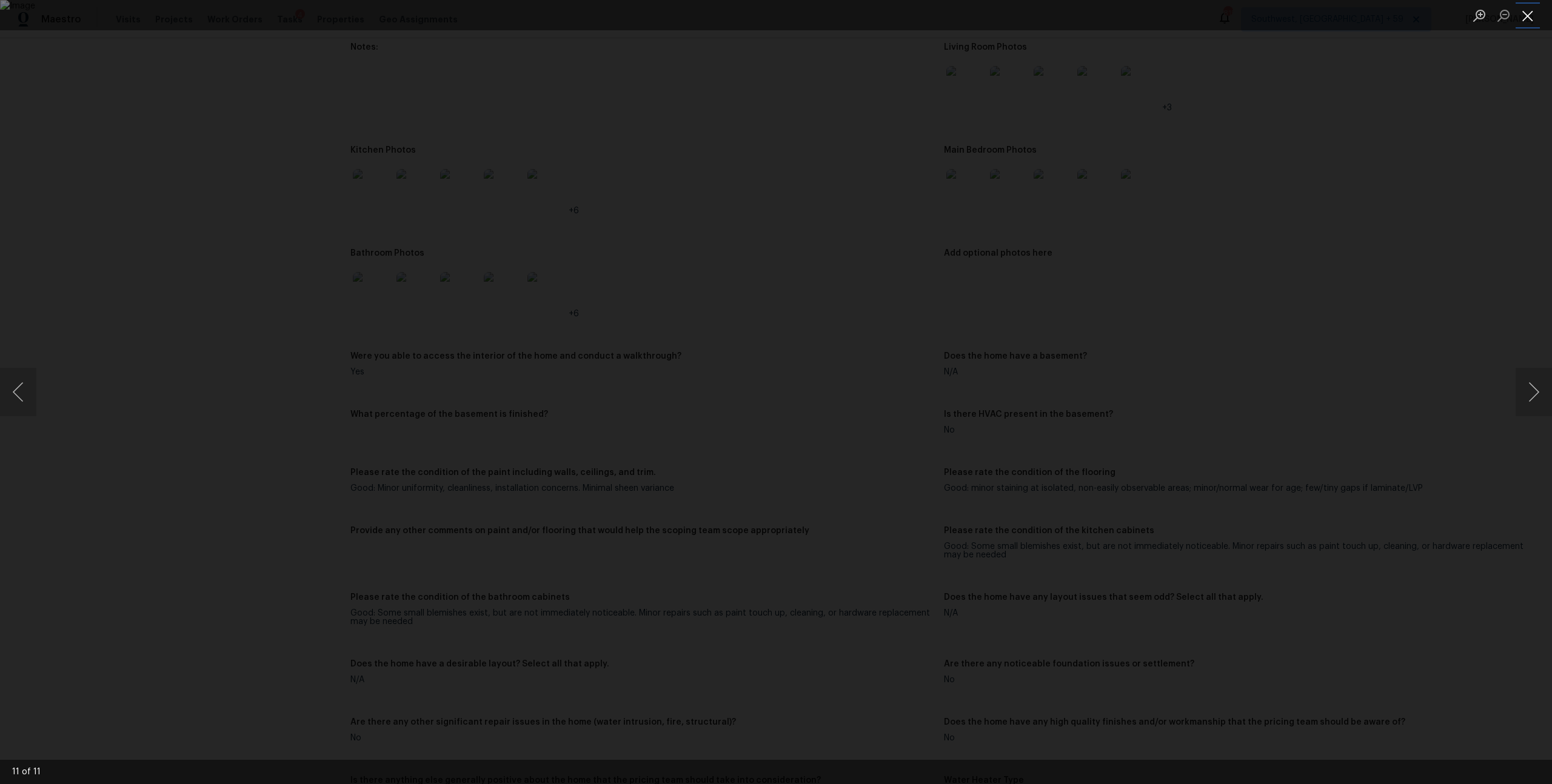
click at [1536, 10] on button "Close lightbox" at bounding box center [1527, 15] width 24 height 21
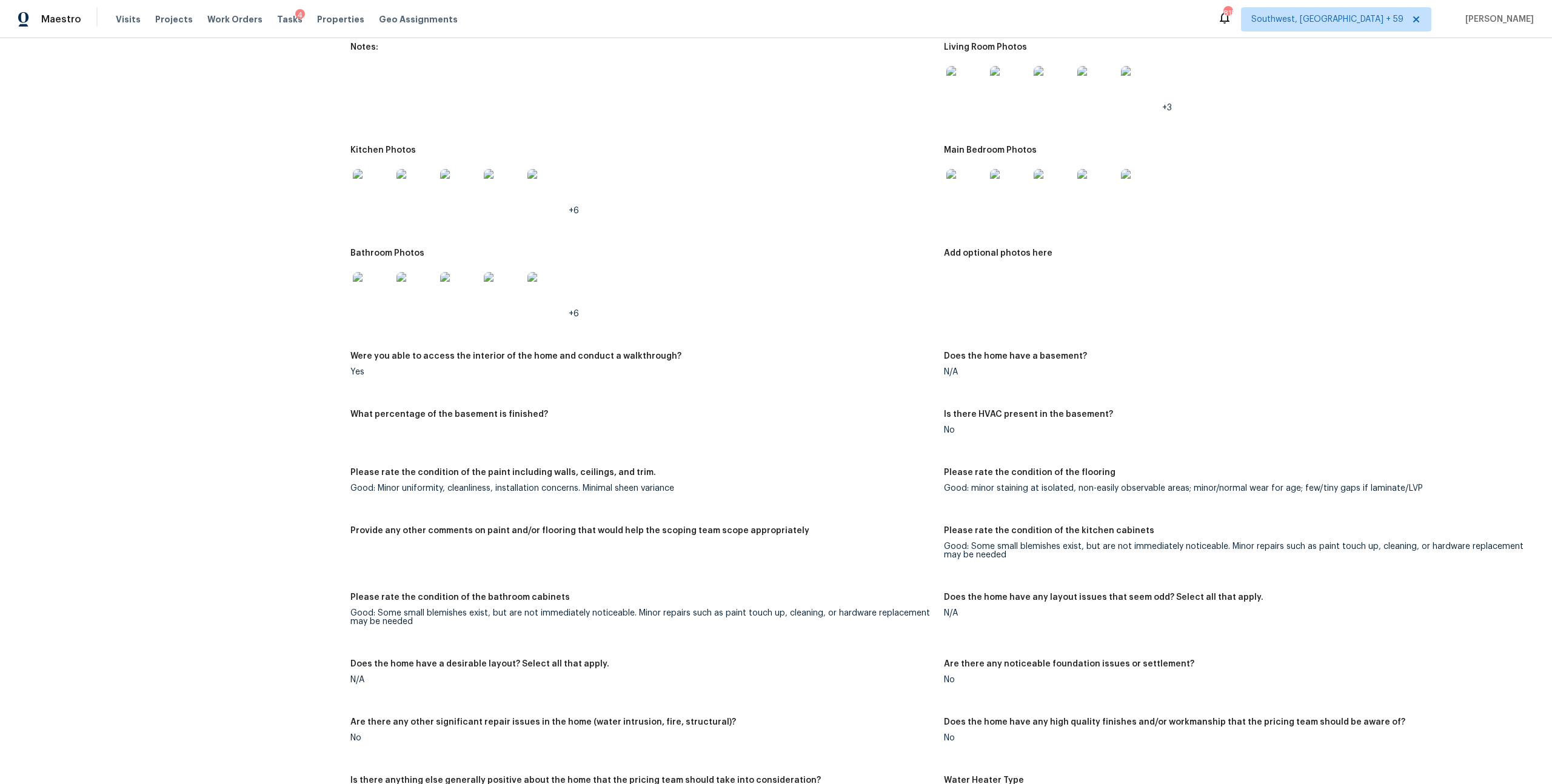
click at [389, 311] on img at bounding box center [372, 292] width 39 height 39
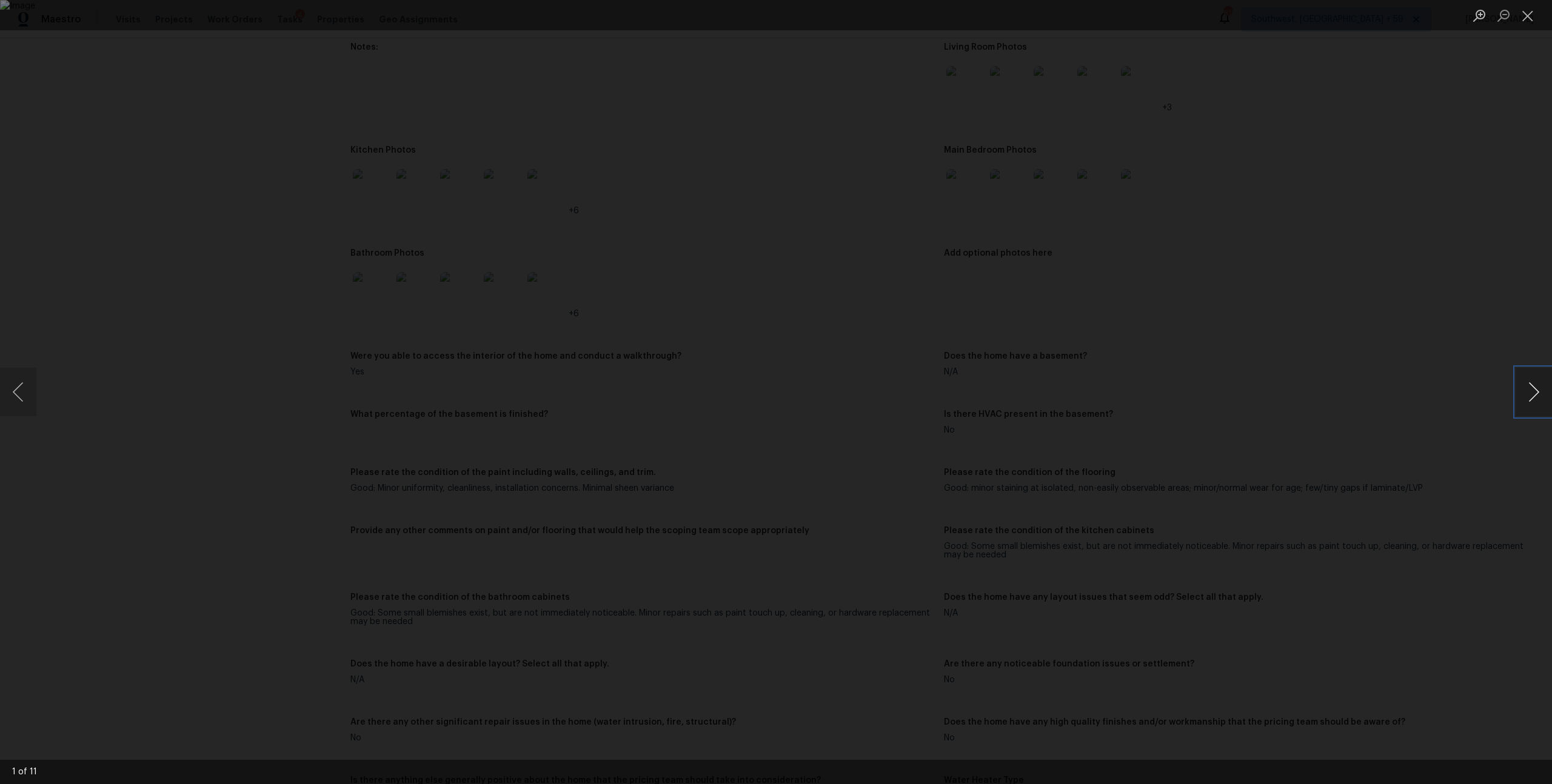
click at [1533, 378] on button "Next image" at bounding box center [1534, 392] width 36 height 49
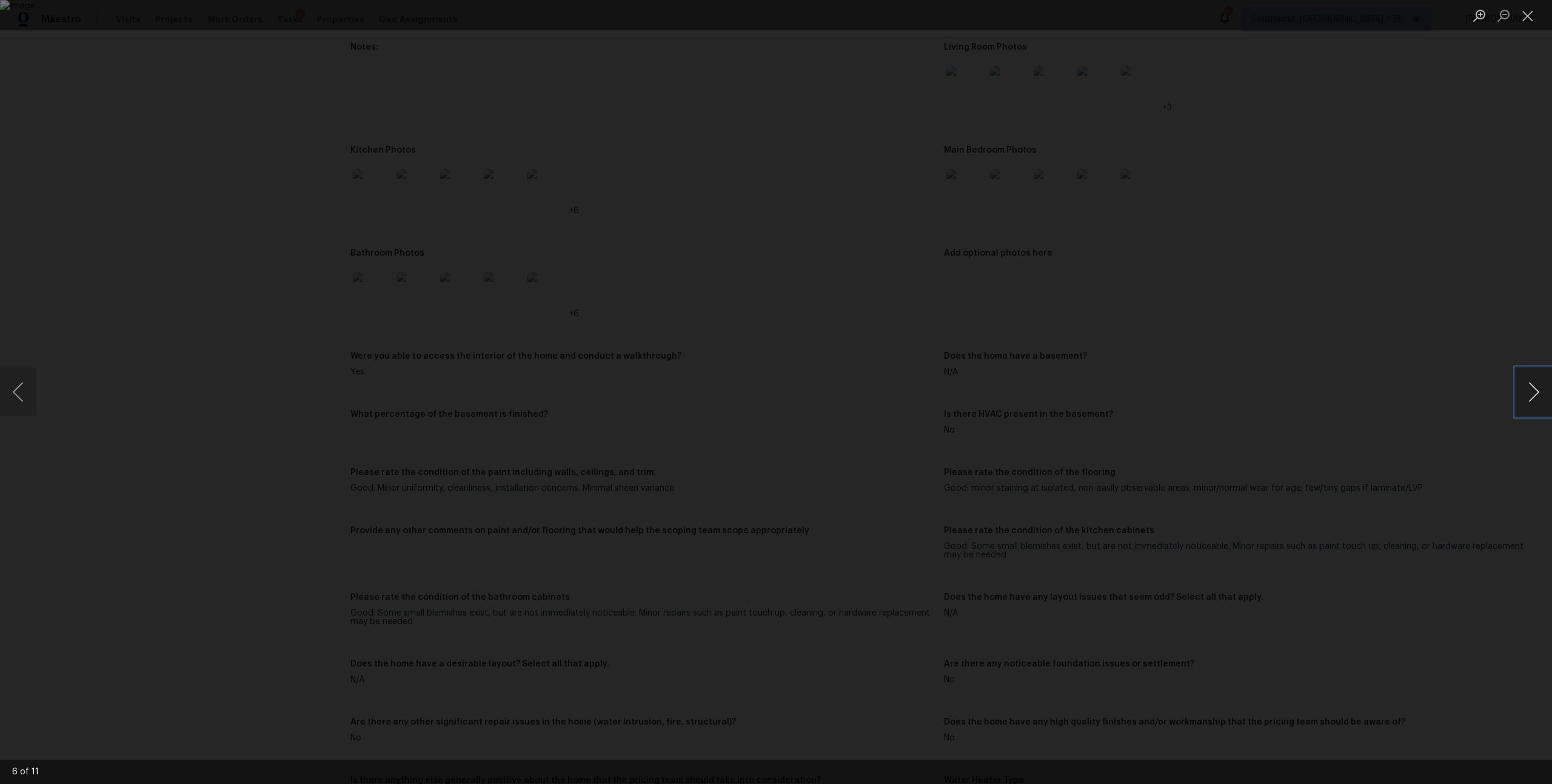
click at [1533, 378] on button "Next image" at bounding box center [1534, 392] width 36 height 49
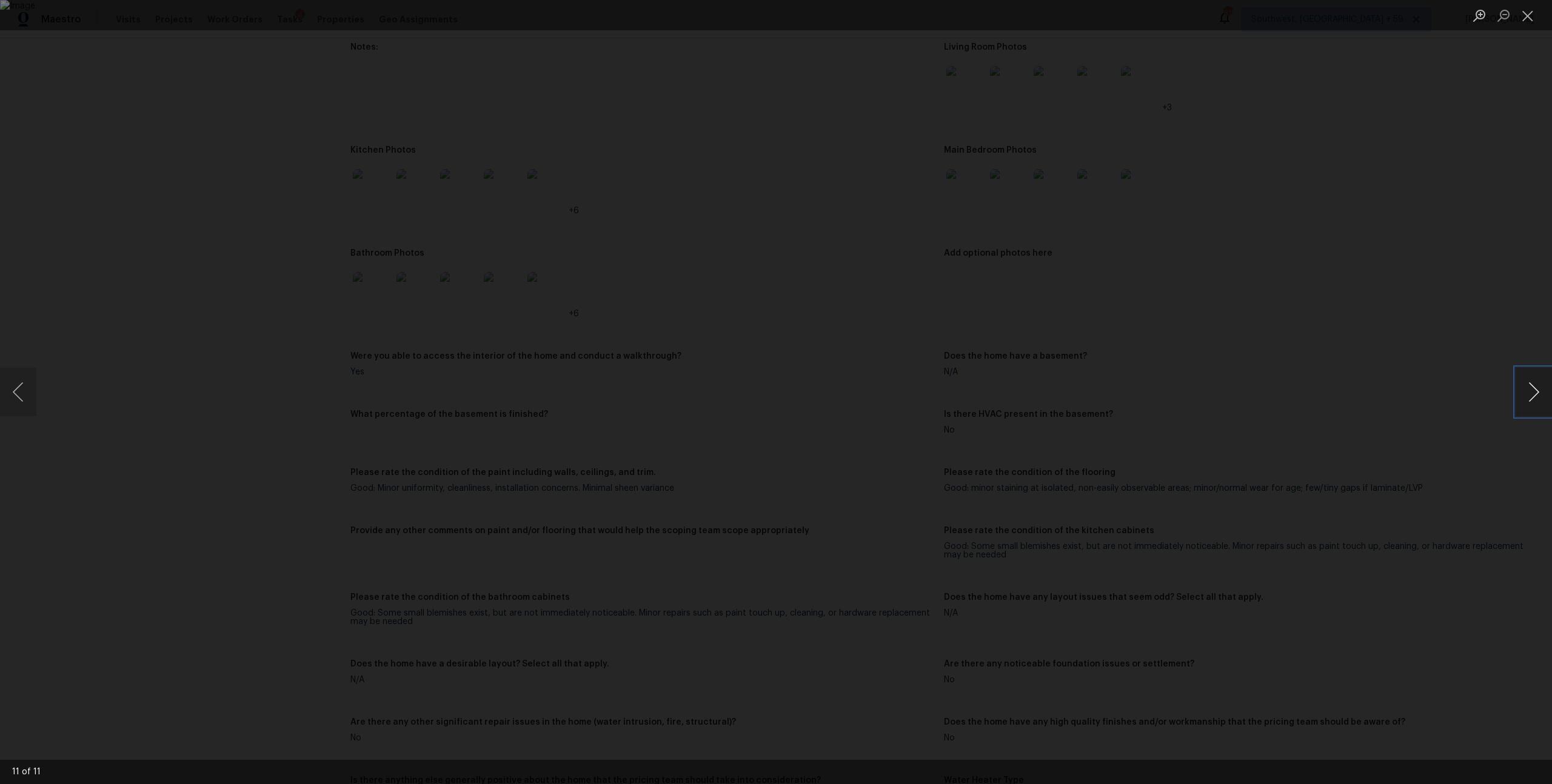
click at [1533, 378] on button "Next image" at bounding box center [1534, 392] width 36 height 49
click at [1536, 9] on button "Close lightbox" at bounding box center [1527, 15] width 24 height 21
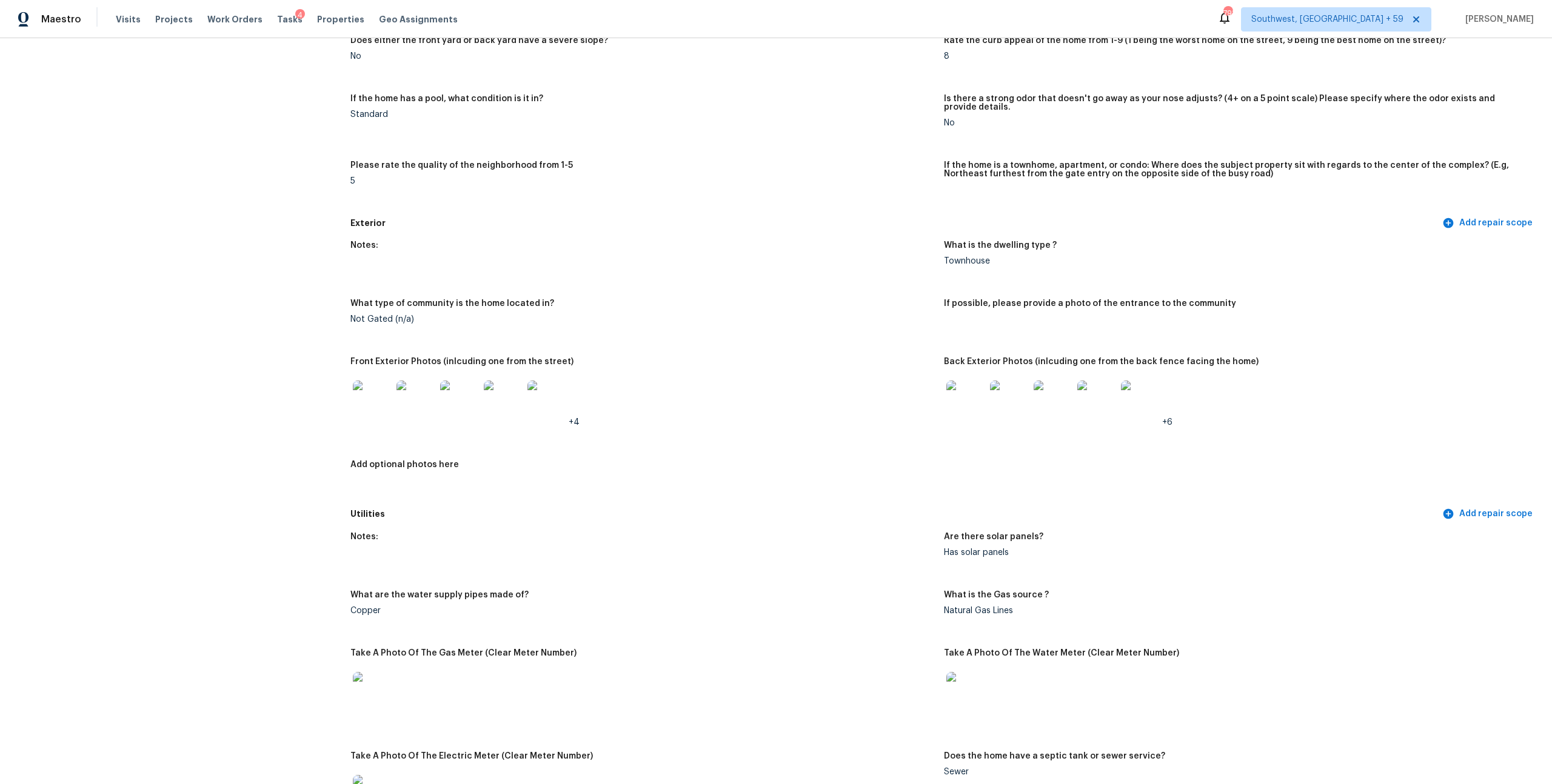
scroll to position [0, 0]
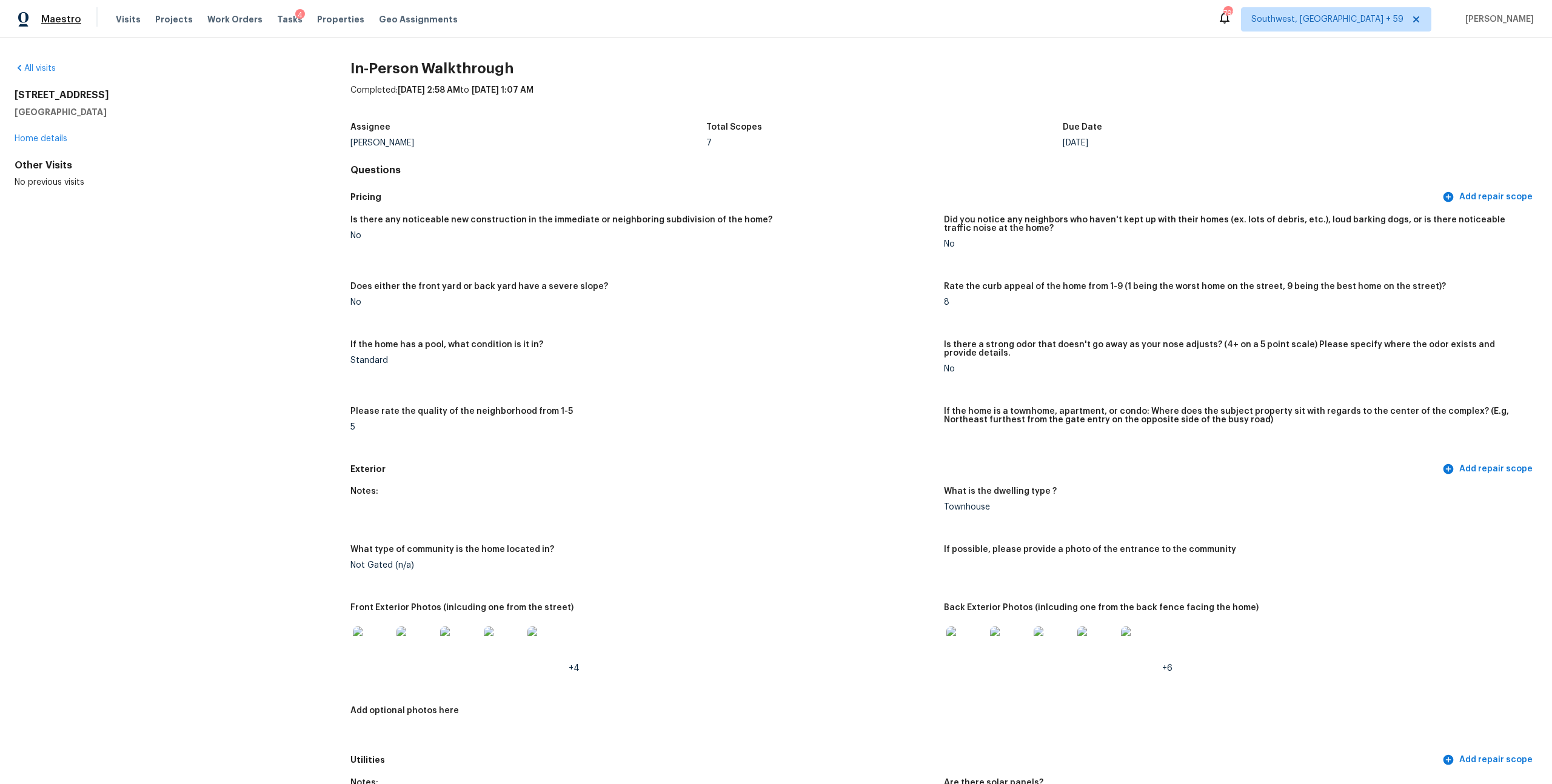
click at [63, 14] on span "Maestro" at bounding box center [61, 19] width 40 height 12
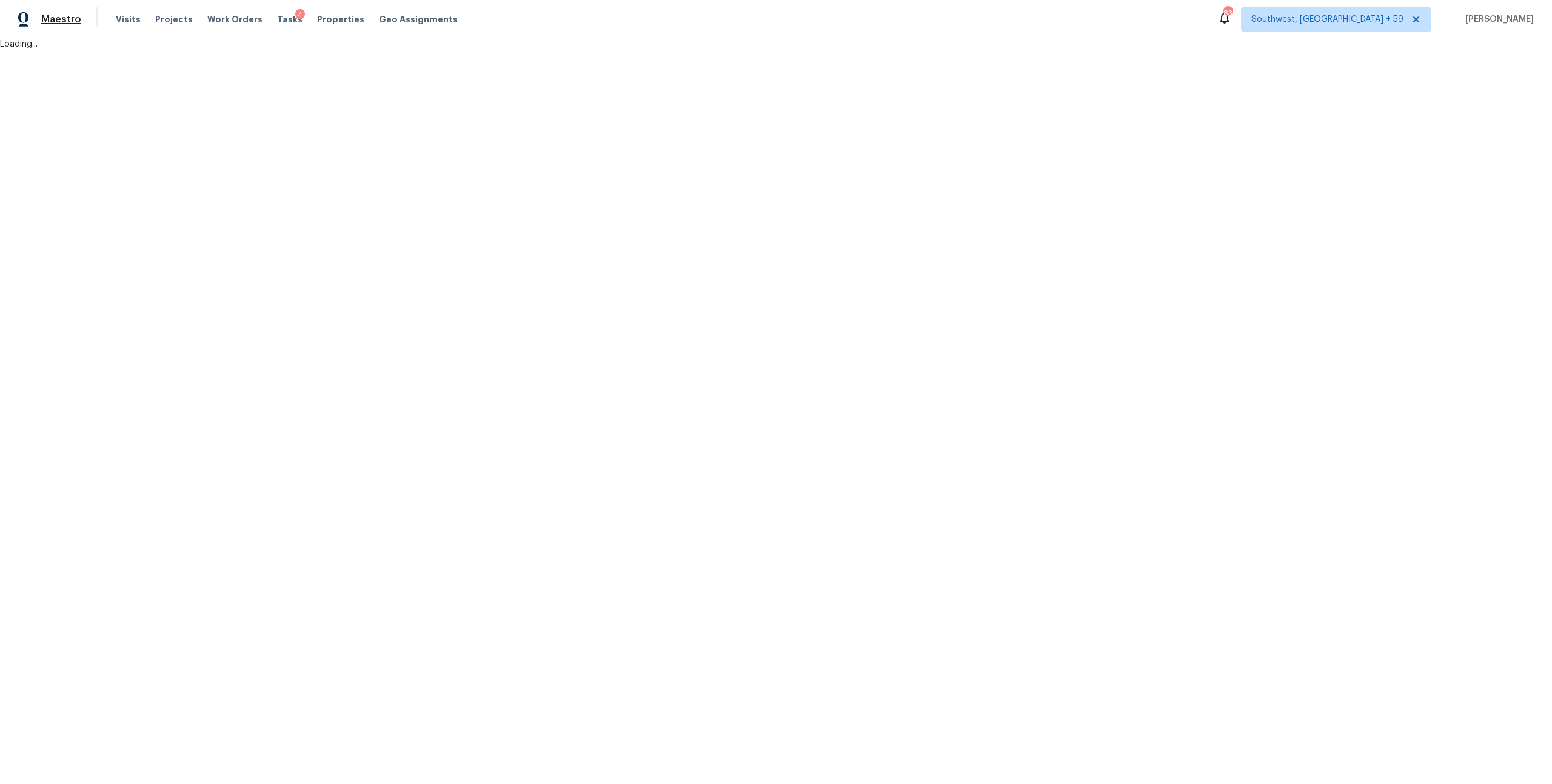
click at [58, 20] on div "Maestro Visits Projects Work Orders Tasks 4 Properties Geo Assignments [GEOGRAP…" at bounding box center [776, 25] width 1552 height 50
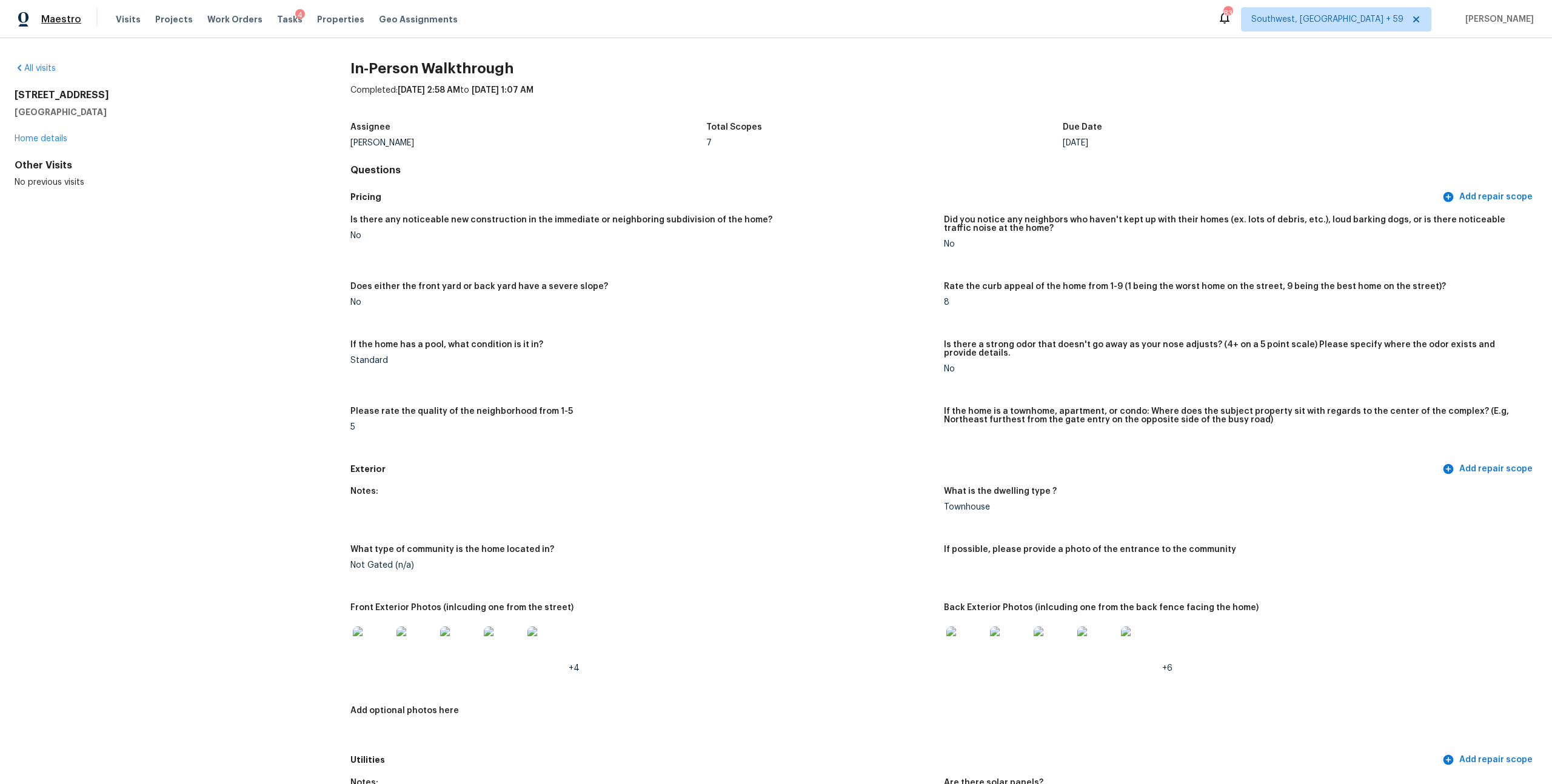
click at [41, 16] on span "Maestro" at bounding box center [61, 19] width 40 height 12
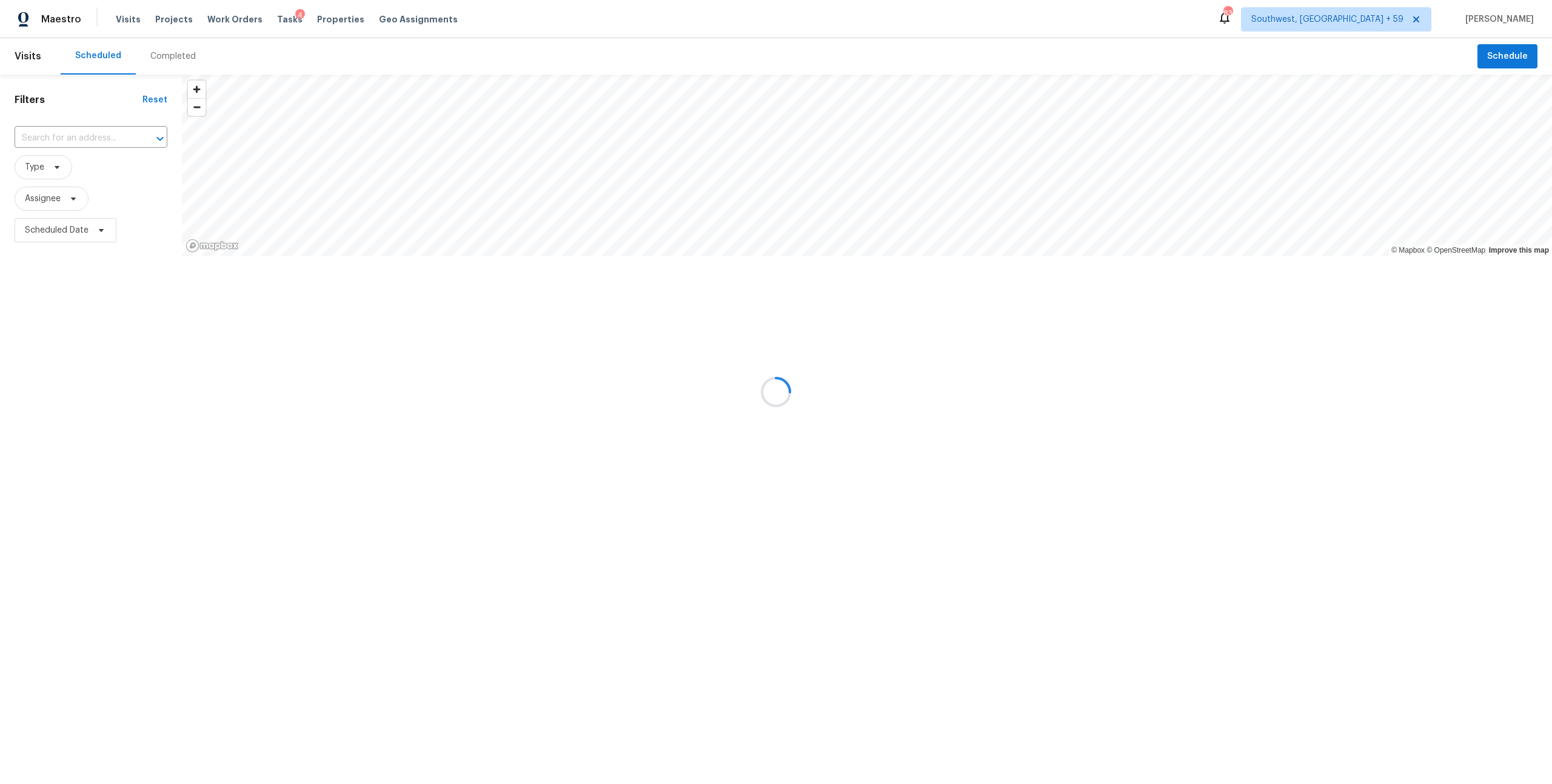
click at [177, 57] on div at bounding box center [776, 392] width 1552 height 784
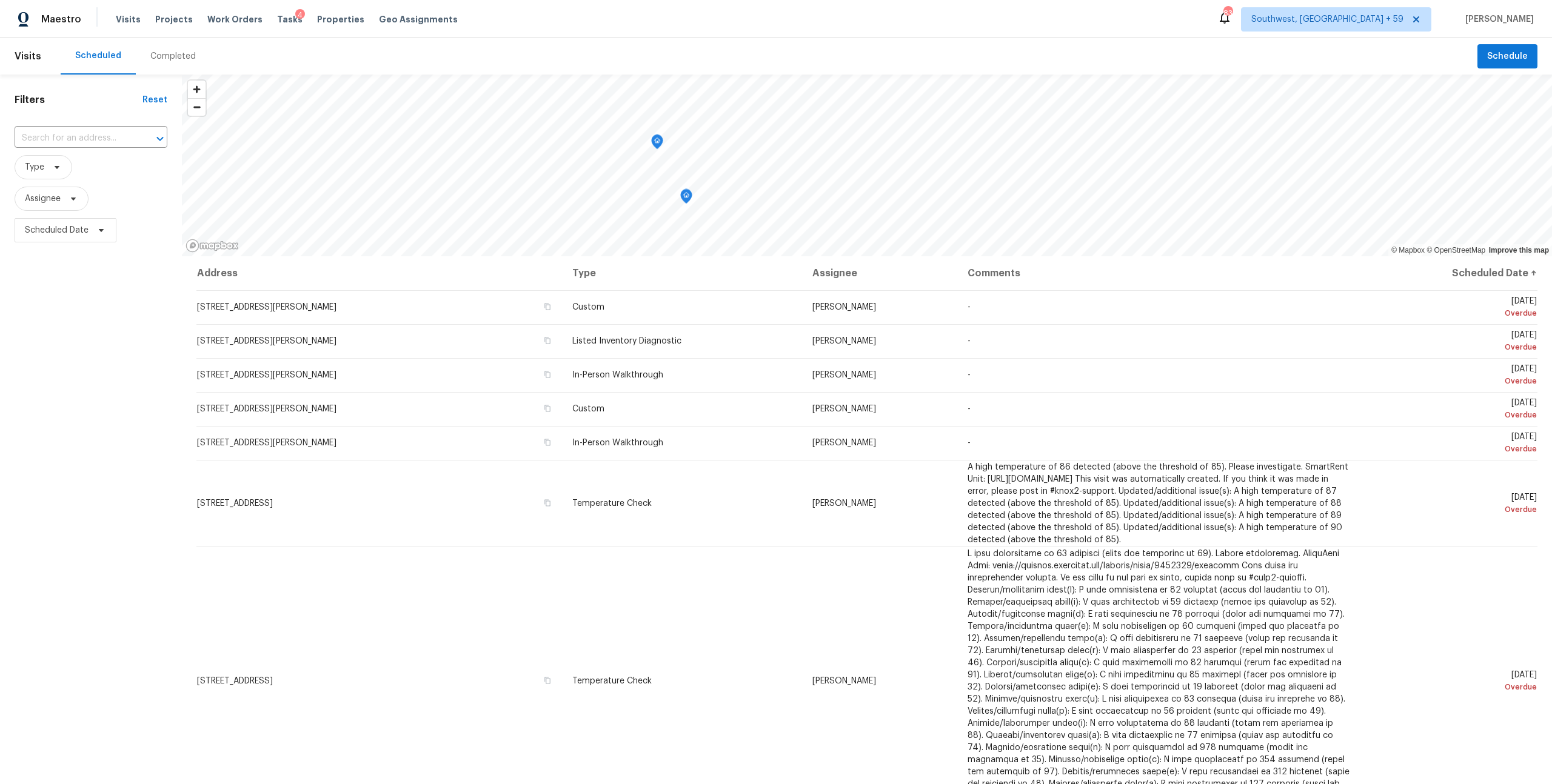
click at [177, 57] on div "Completed" at bounding box center [173, 56] width 46 height 12
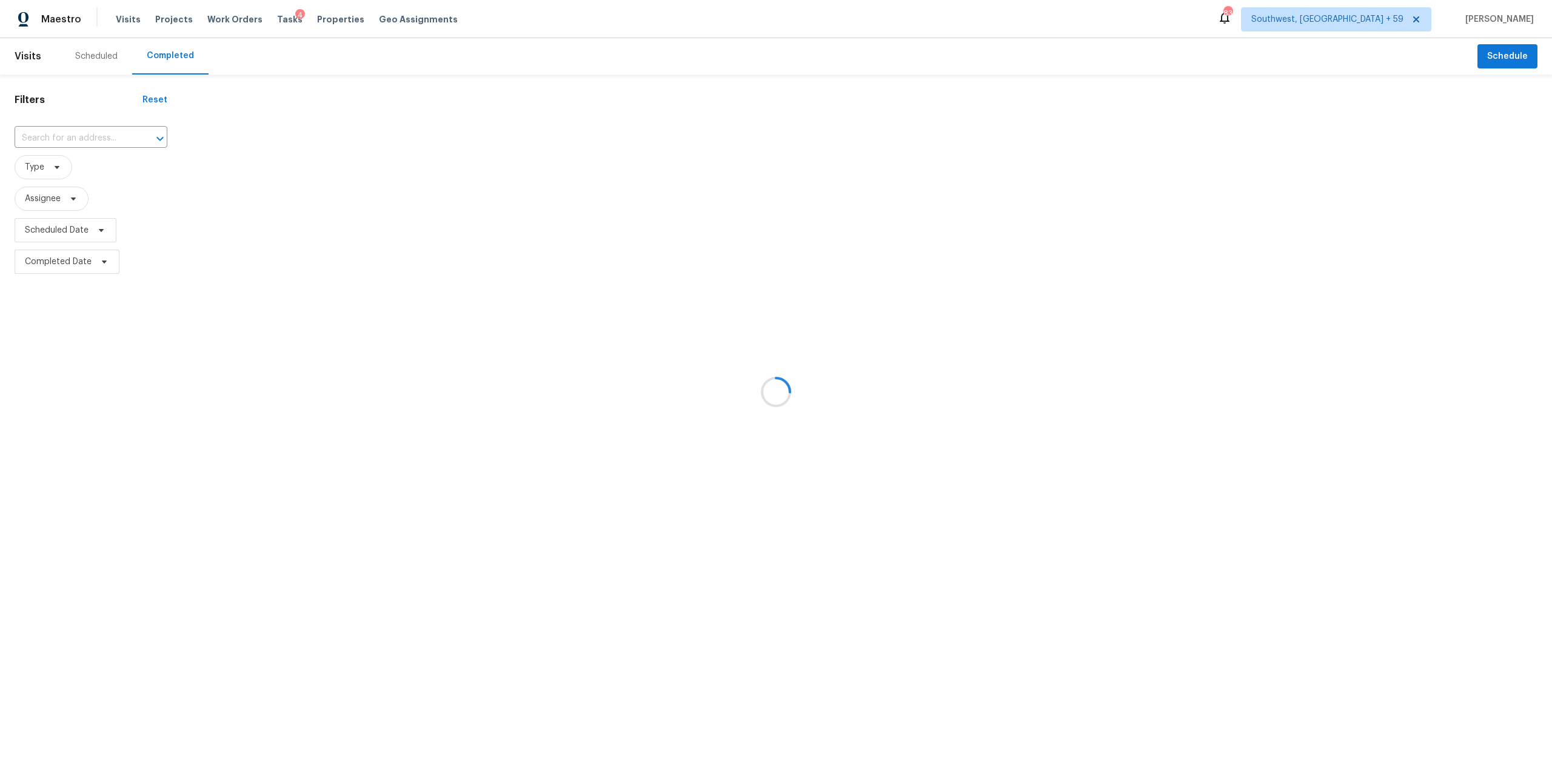
click at [96, 144] on div at bounding box center [776, 392] width 1552 height 784
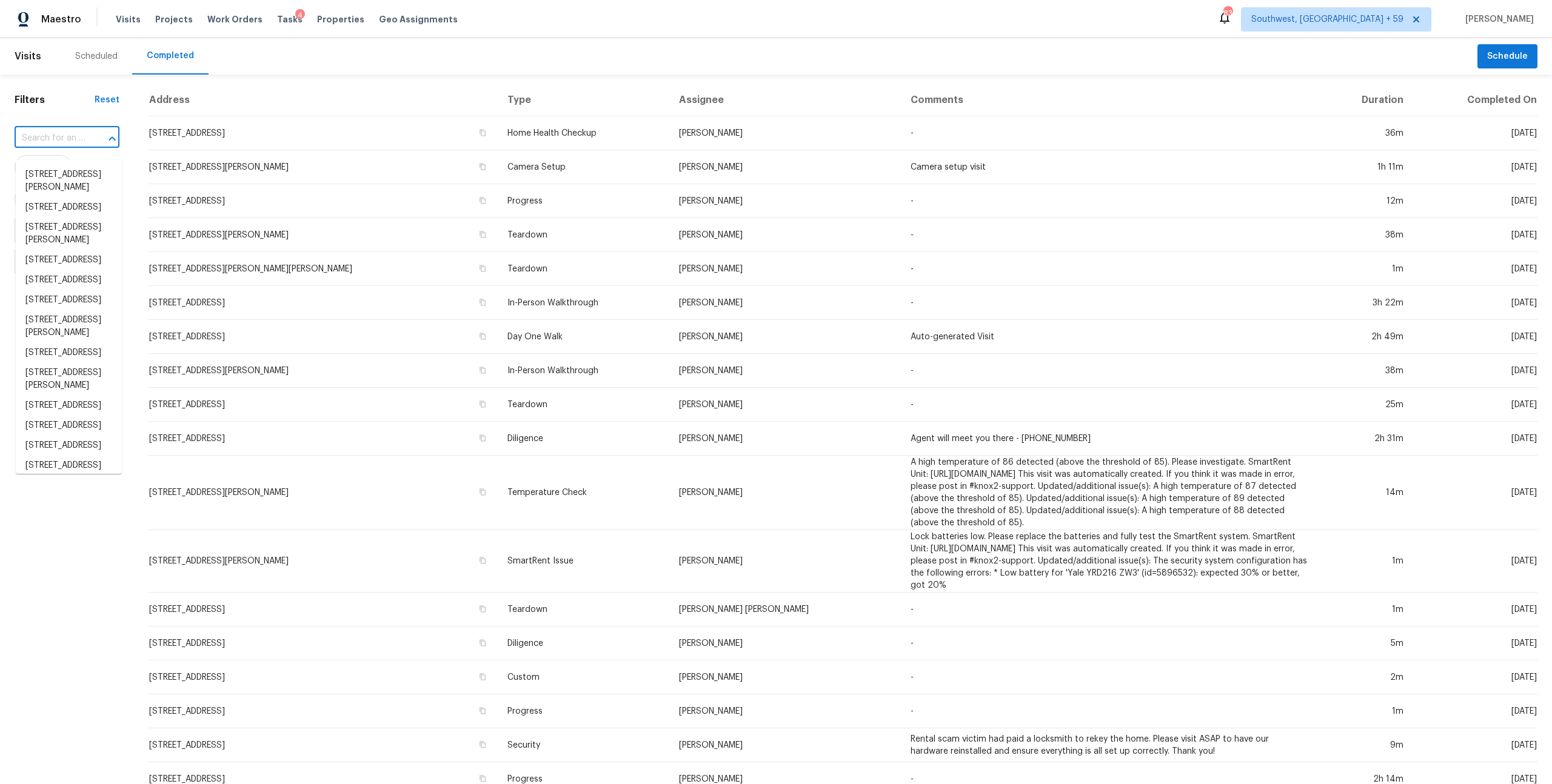
click at [71, 144] on input "text" at bounding box center [50, 138] width 71 height 19
paste input "[STREET_ADDRESS][PERSON_NAME]"
type input "[STREET_ADDRESS][PERSON_NAME]"
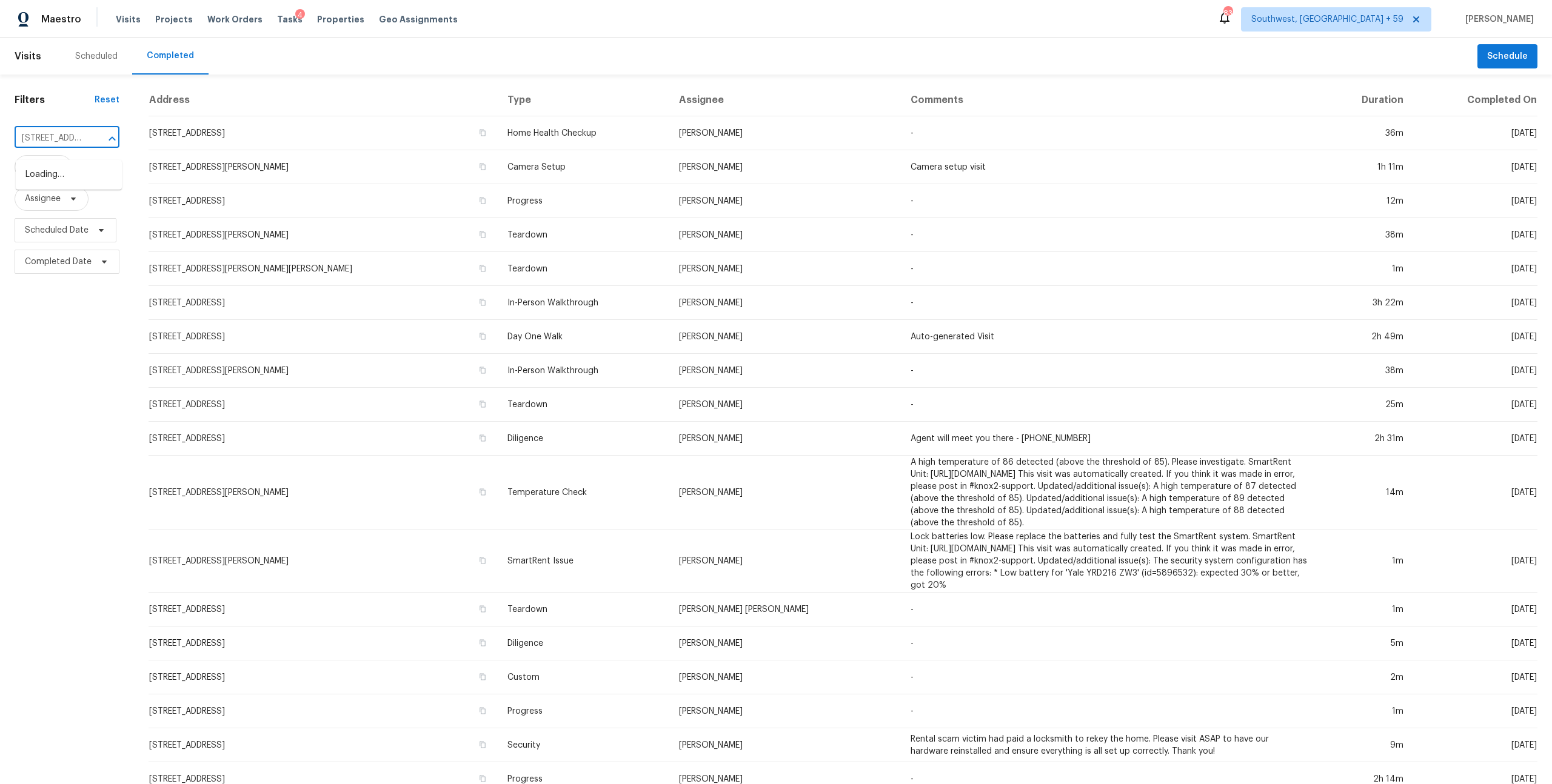
scroll to position [0, 84]
click at [59, 176] on li "[STREET_ADDRESS][PERSON_NAME]" at bounding box center [69, 181] width 106 height 33
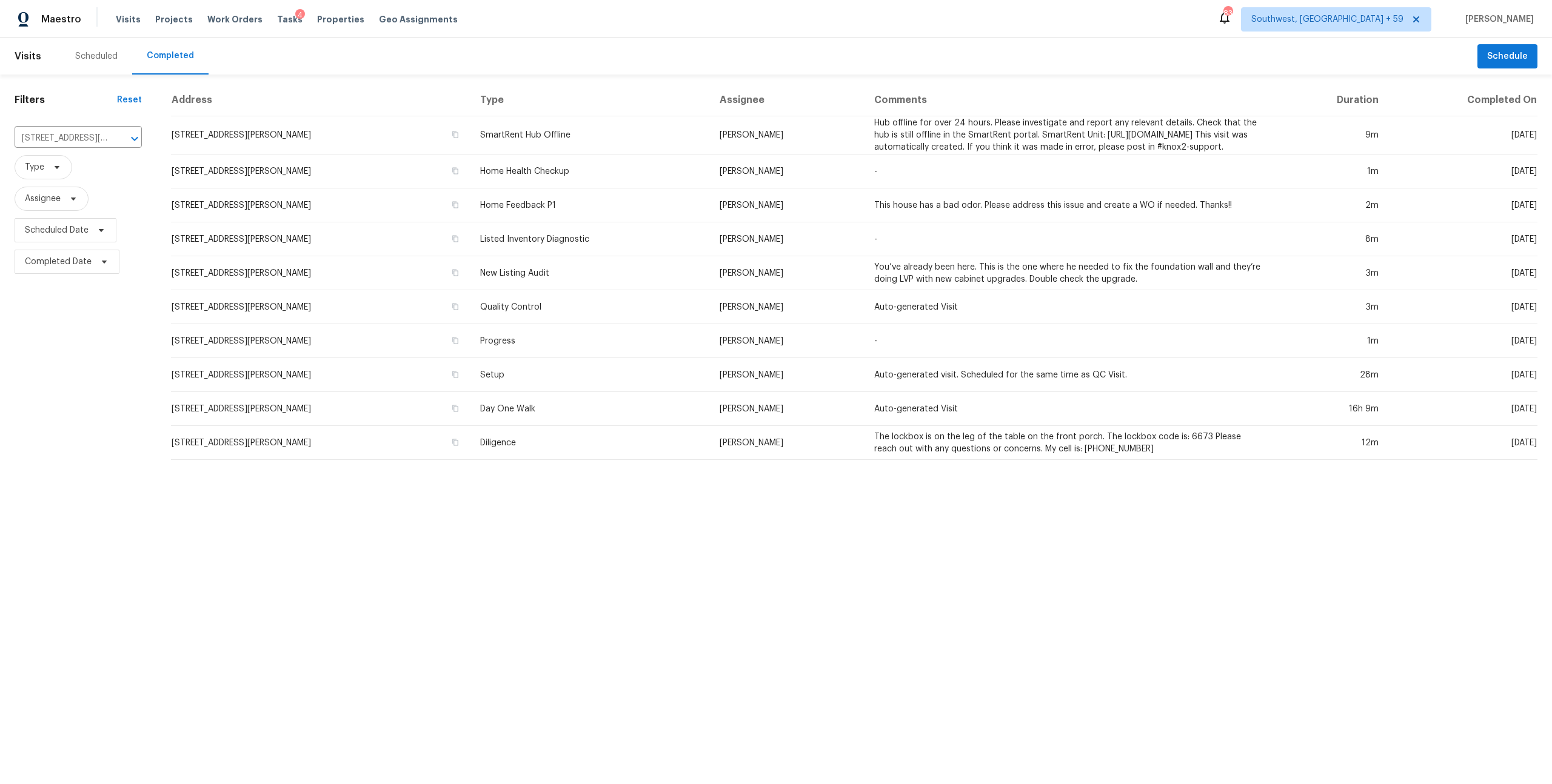
click at [98, 66] on div "Scheduled" at bounding box center [96, 56] width 72 height 36
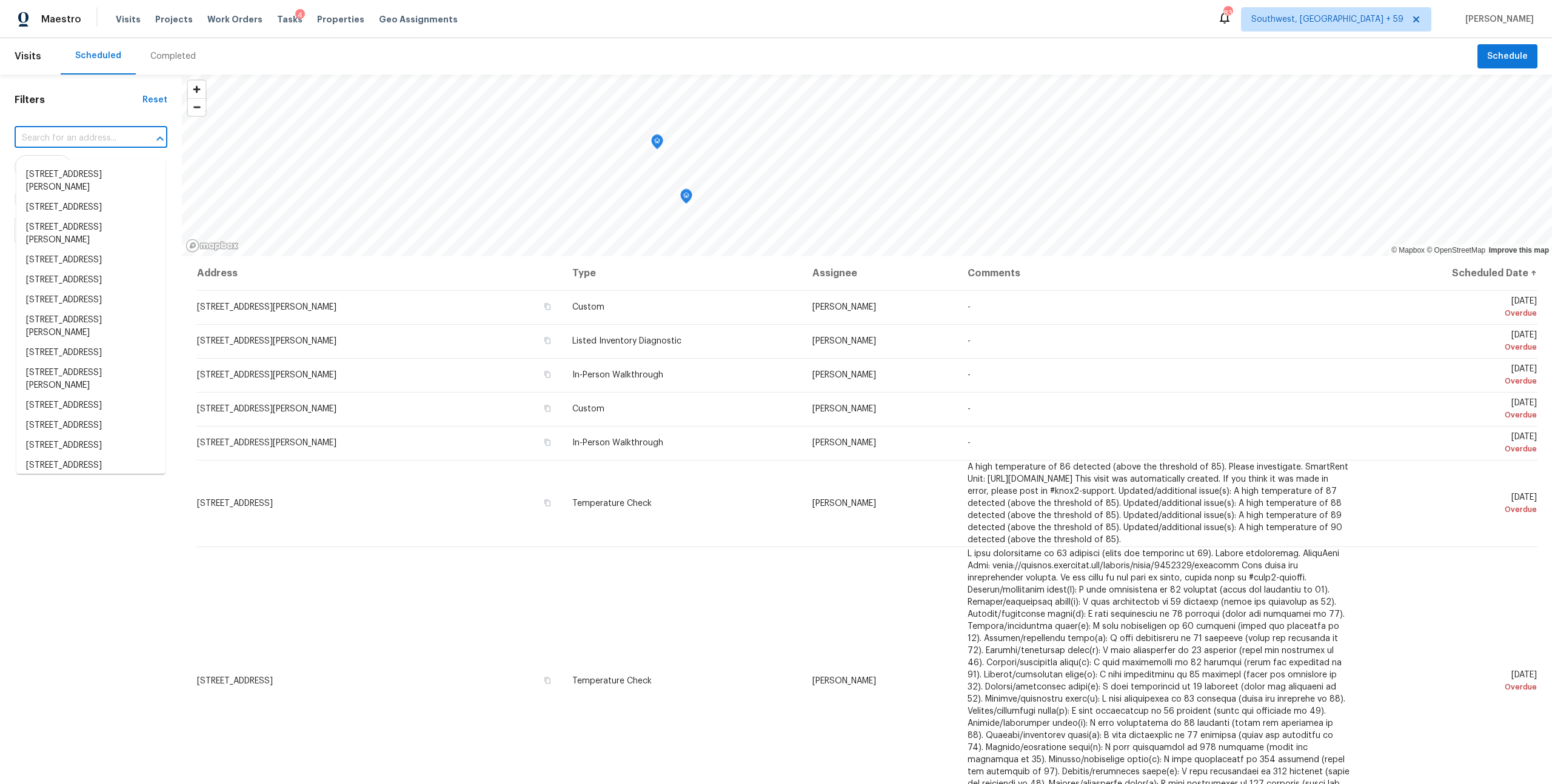
click at [75, 140] on input "text" at bounding box center [74, 138] width 119 height 19
paste input "[STREET_ADDRESS][PERSON_NAME]"
type input "[STREET_ADDRESS][PERSON_NAME]"
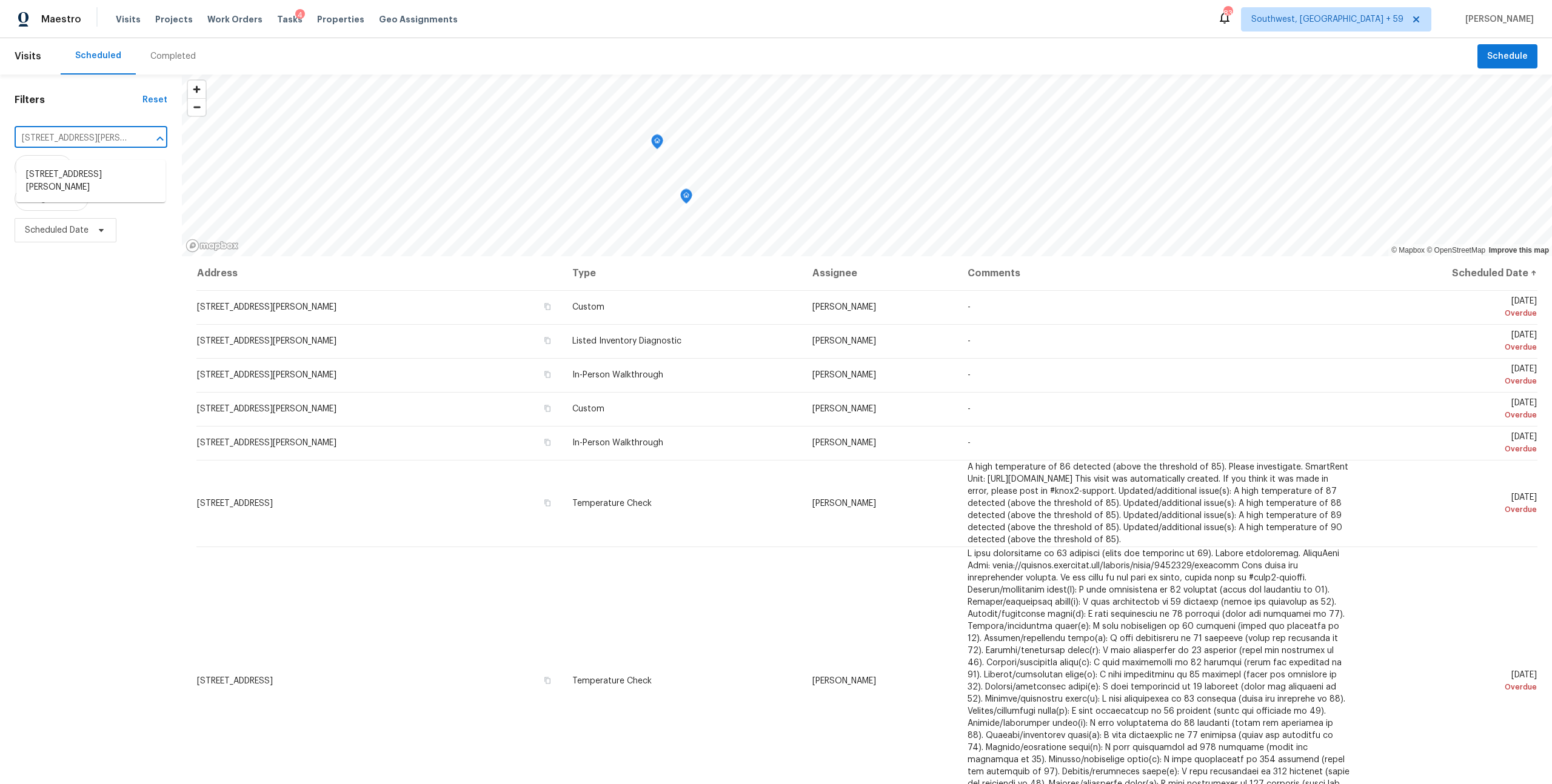
scroll to position [0, 41]
click at [65, 177] on li "[STREET_ADDRESS][PERSON_NAME]" at bounding box center [91, 181] width 149 height 33
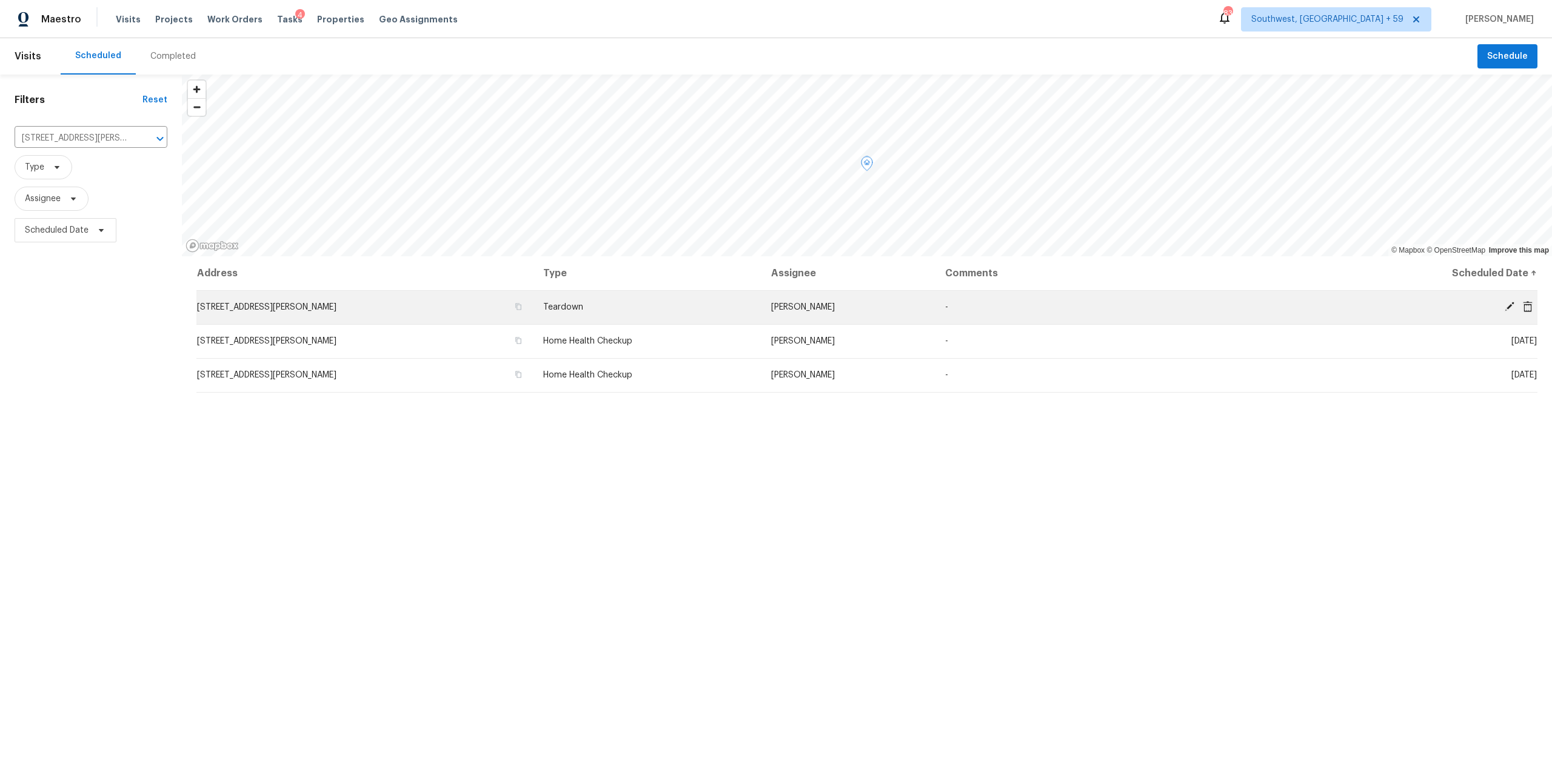
click at [264, 316] on td "[STREET_ADDRESS][PERSON_NAME]" at bounding box center [364, 307] width 337 height 34
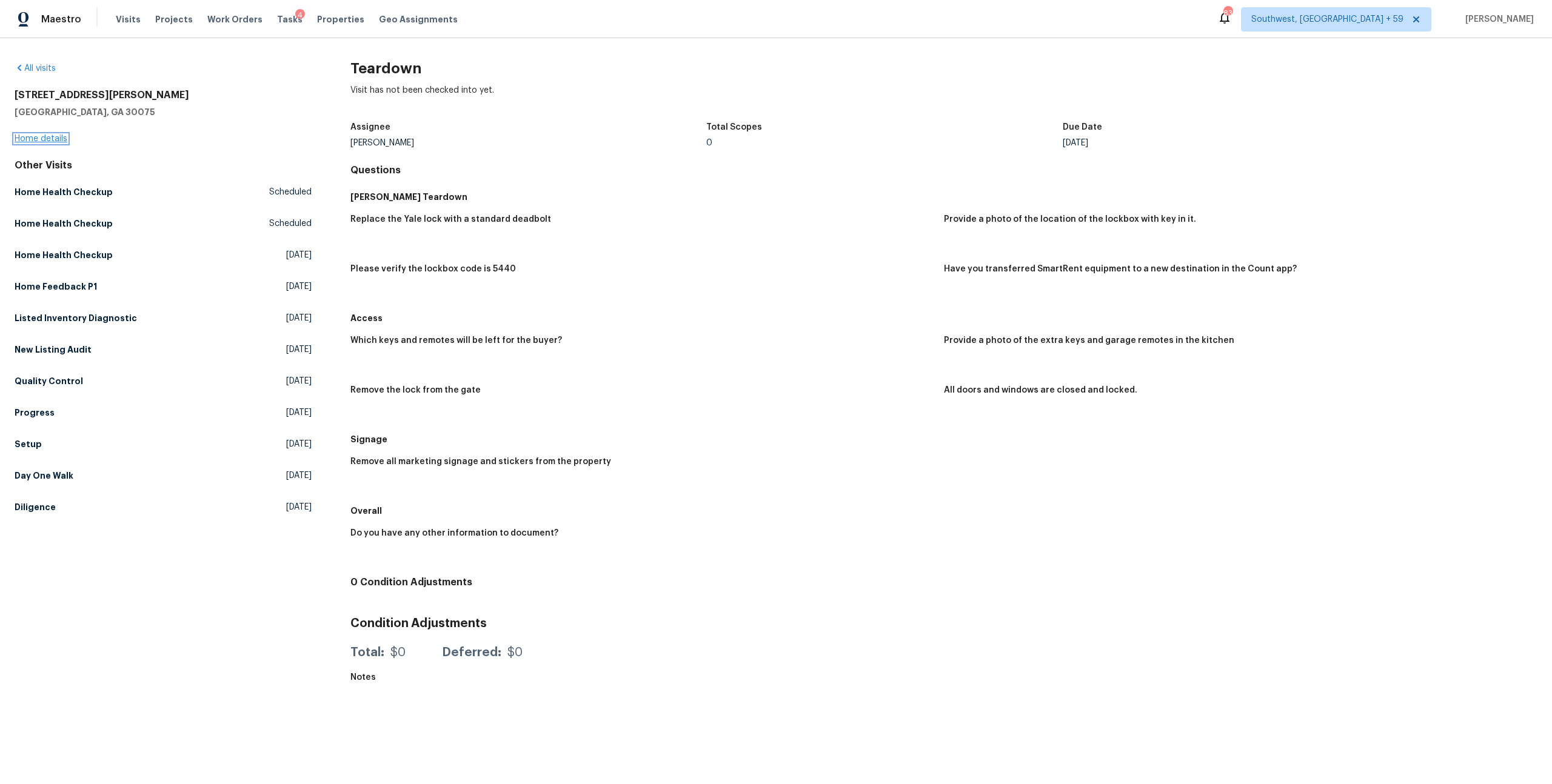
click at [60, 140] on link "Home details" at bounding box center [41, 139] width 53 height 9
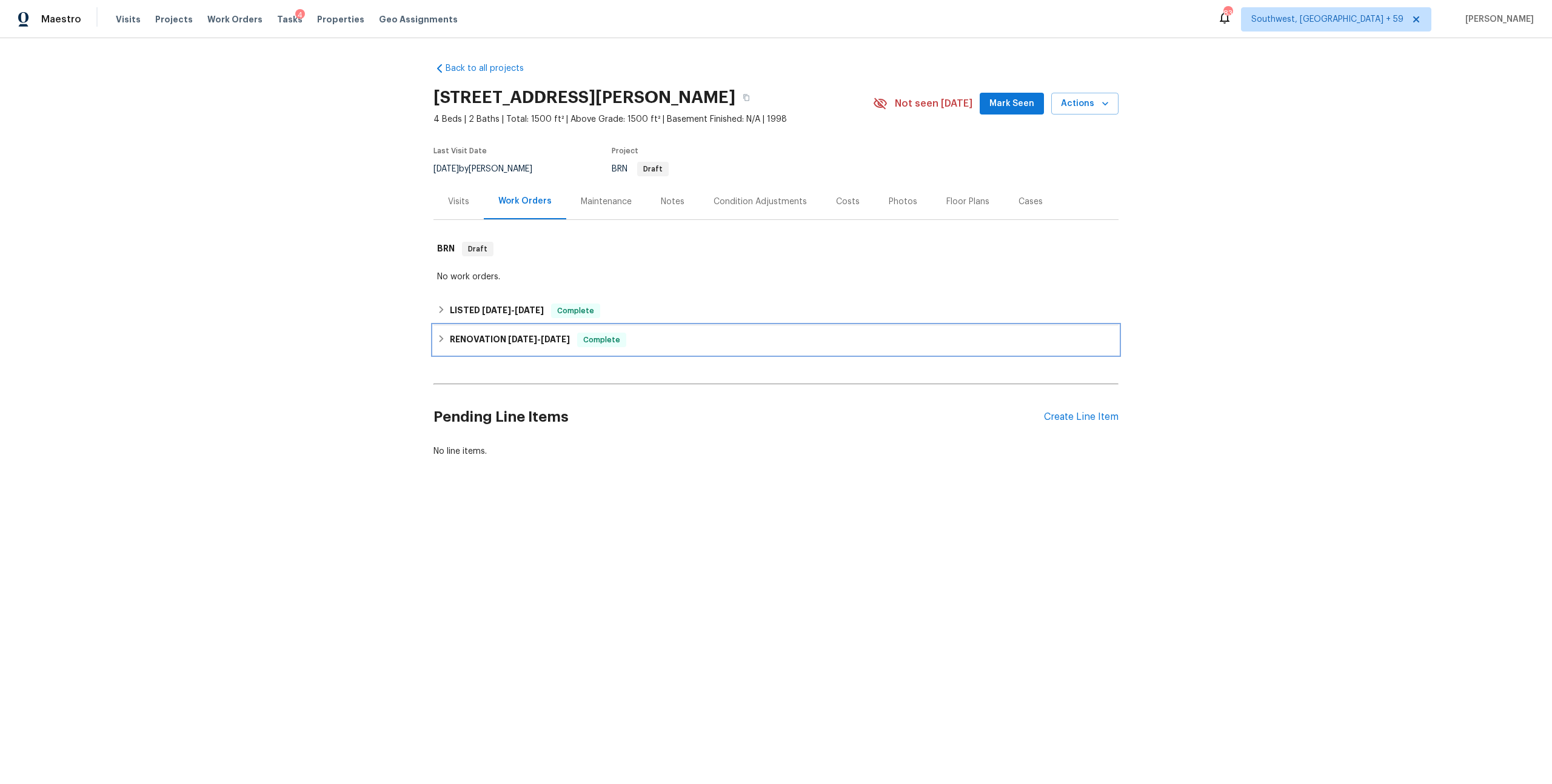
click at [495, 347] on h6 "RENOVATION [DATE] - [DATE]" at bounding box center [510, 340] width 120 height 14
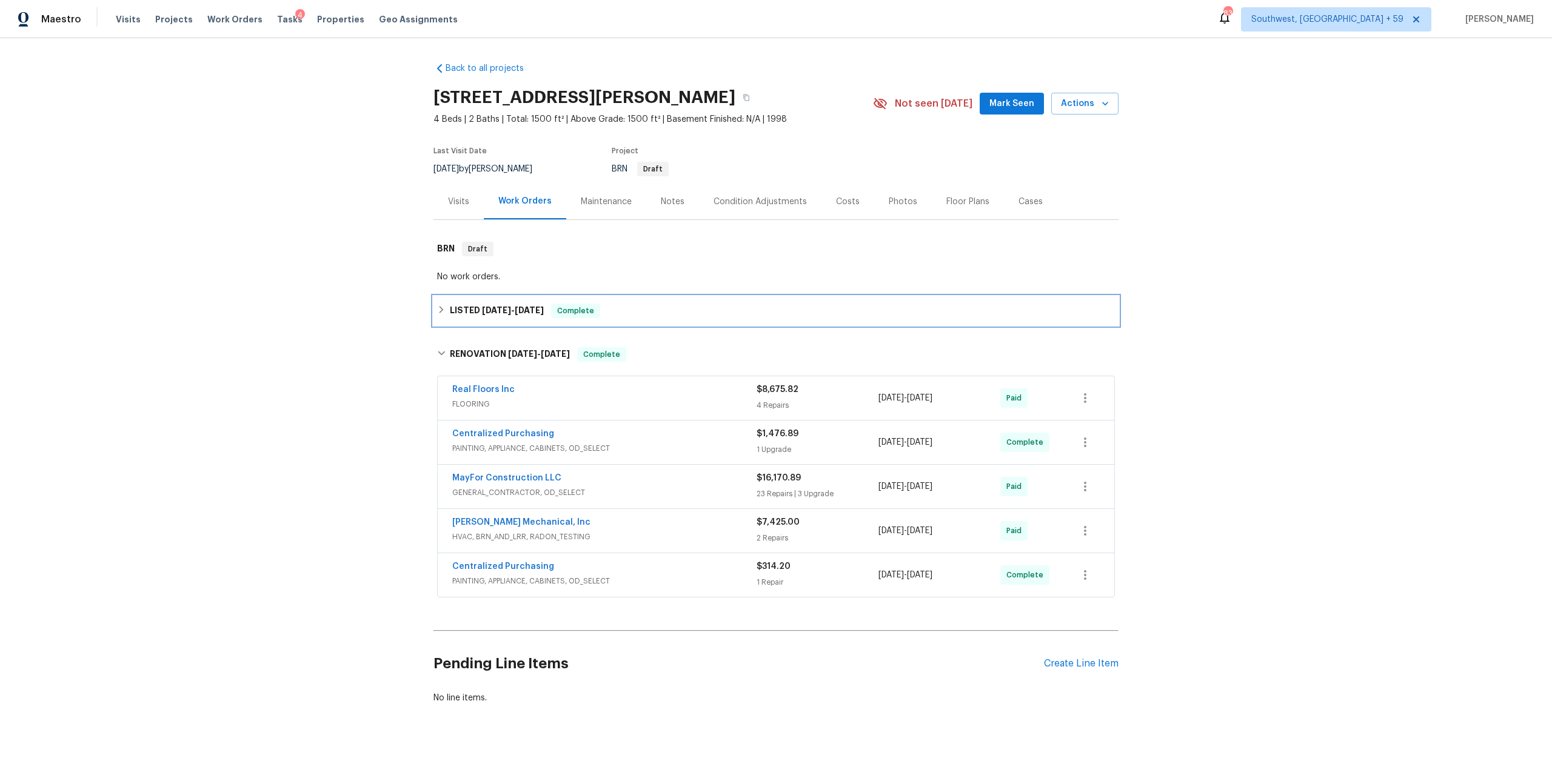
click at [541, 326] on div "LISTED [DATE] - [DATE] Complete" at bounding box center [776, 311] width 685 height 29
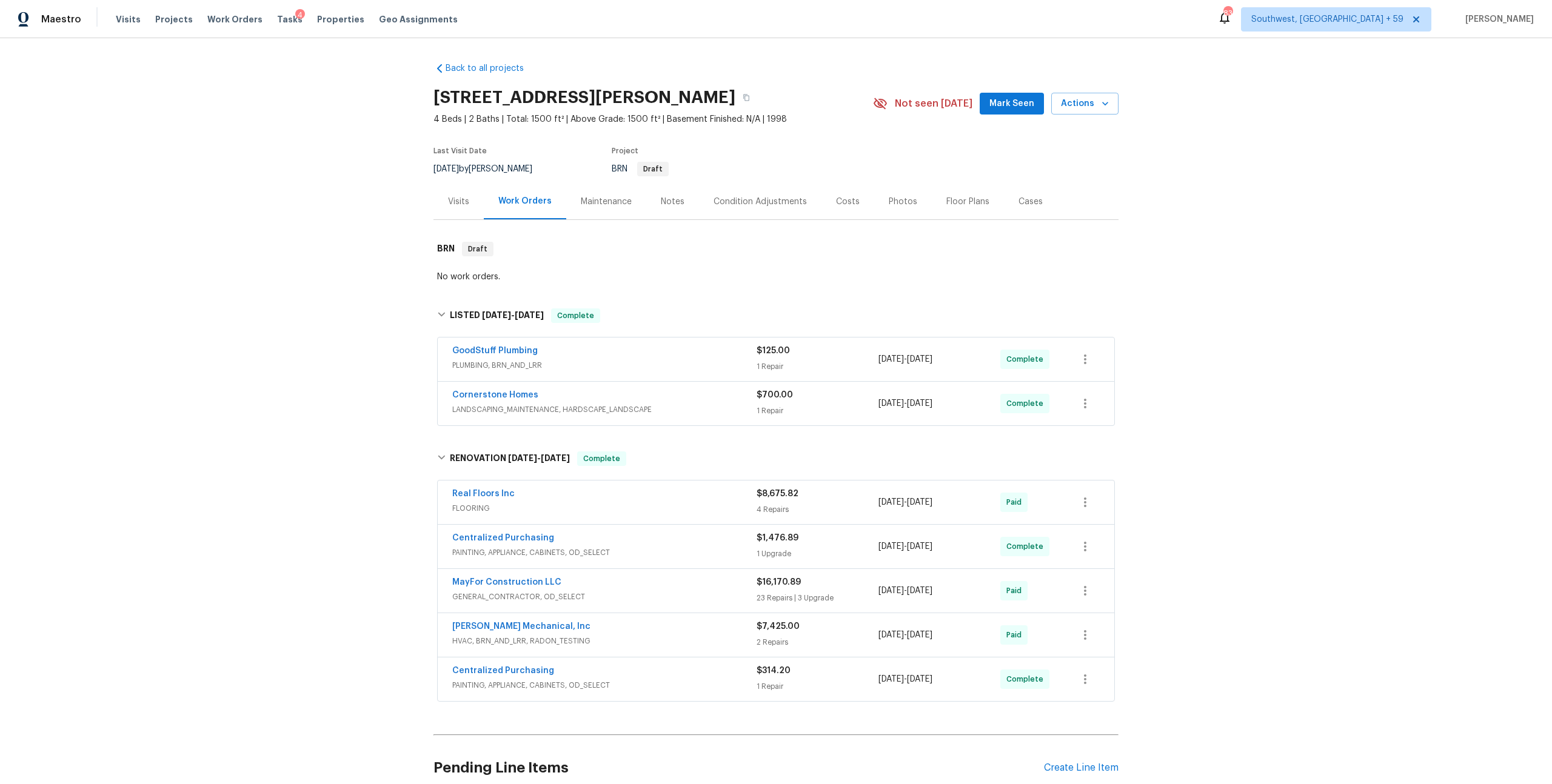
click at [534, 371] on span "PLUMBING, BRN_AND_LRR" at bounding box center [605, 365] width 304 height 12
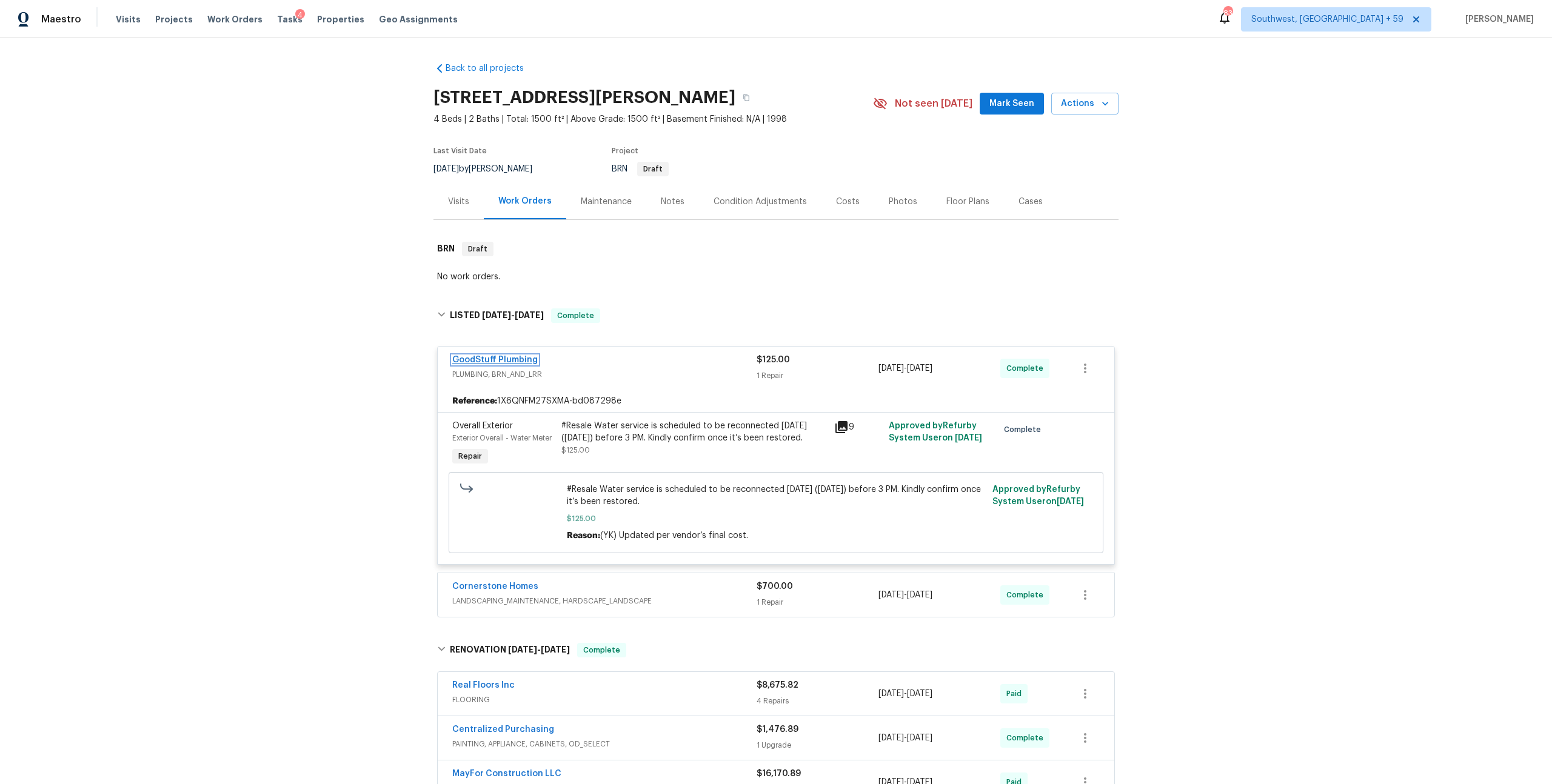
click at [479, 364] on link "GoodStuff Plumbing" at bounding box center [495, 360] width 85 height 9
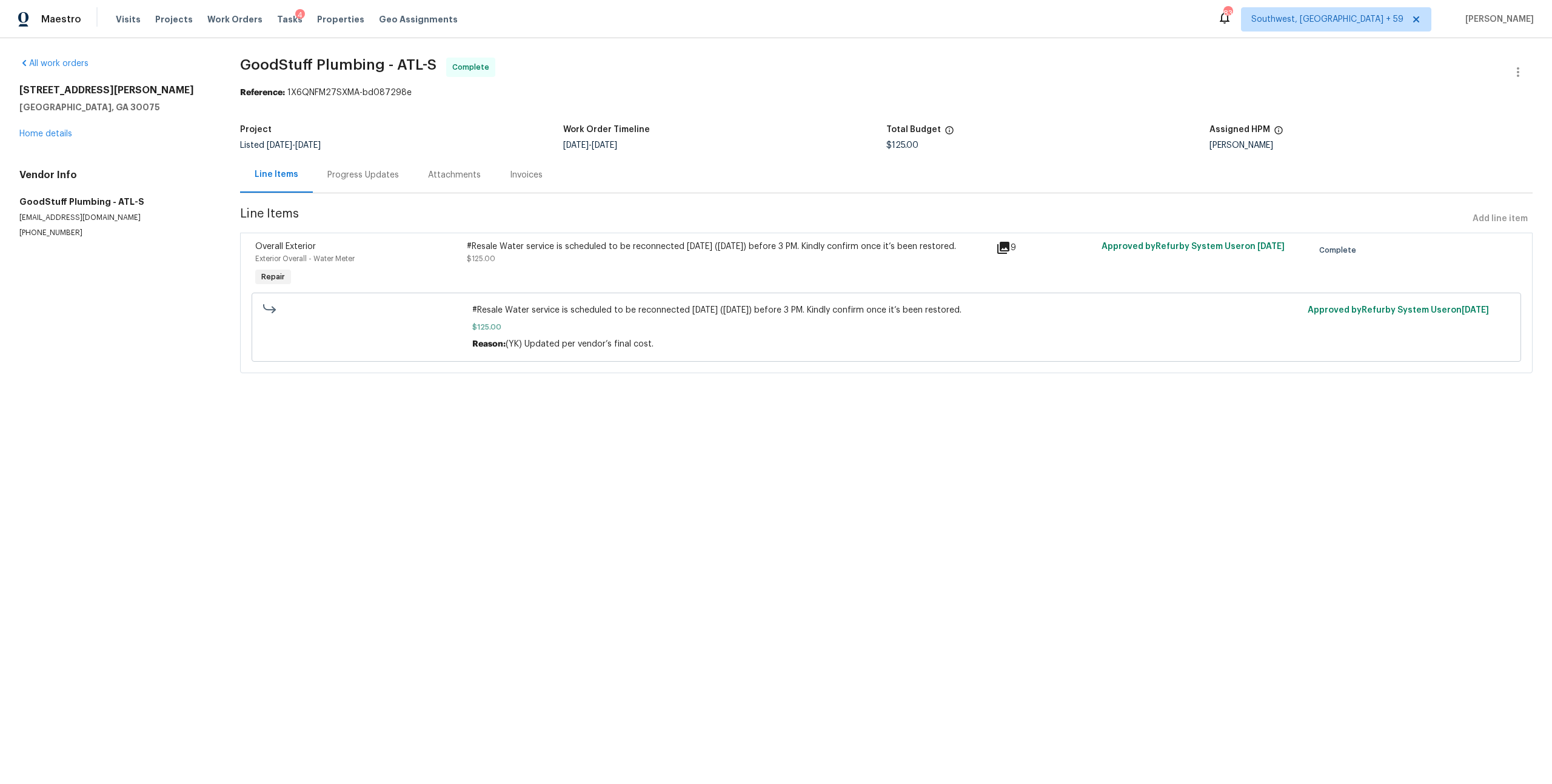
click at [374, 193] on div "Progress Updates" at bounding box center [363, 174] width 101 height 35
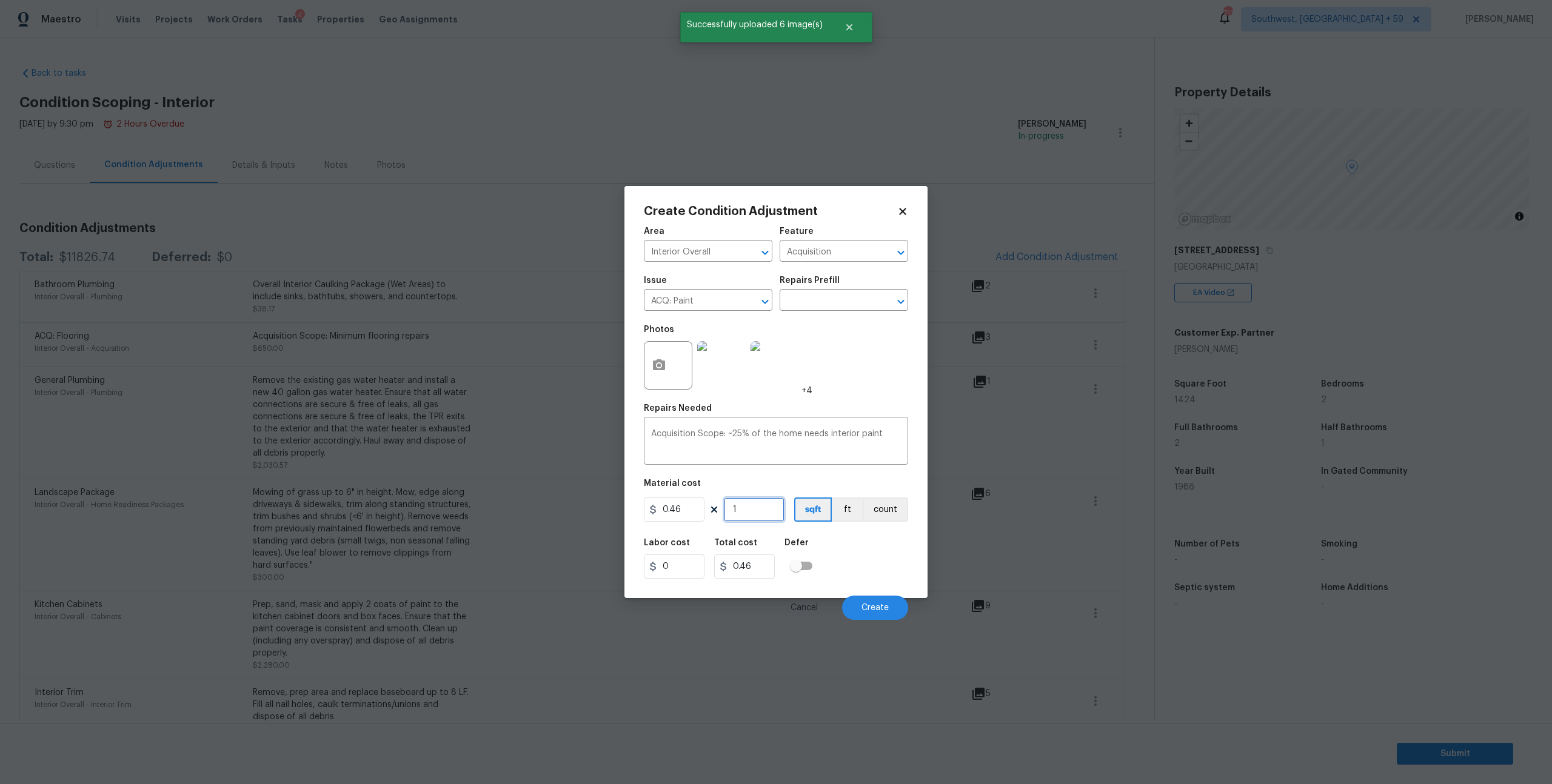
click at [763, 522] on input "1" at bounding box center [755, 509] width 61 height 24
type input "14"
type input "6.44"
type input "142"
type input "65.32"
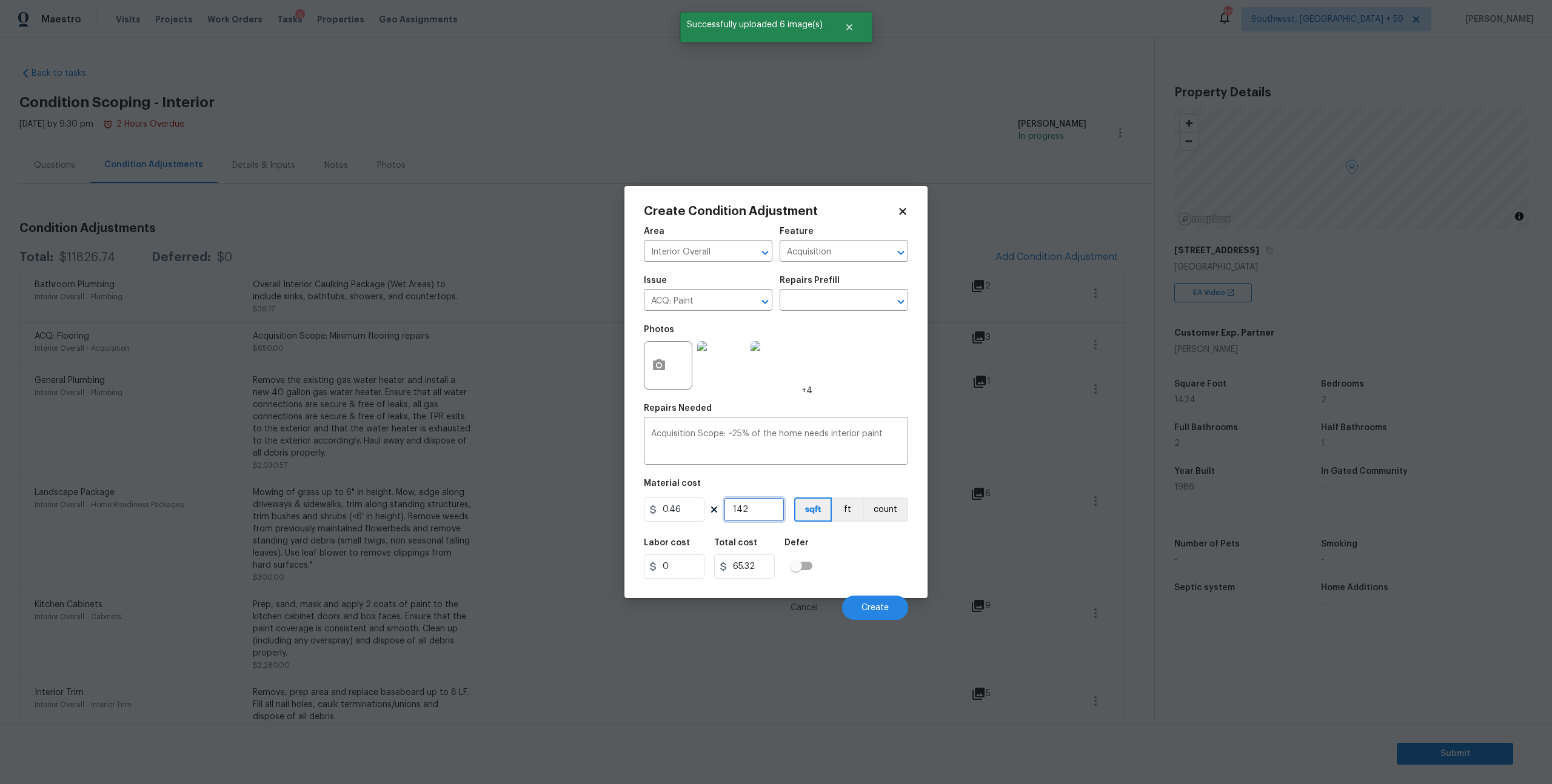
type input "1424"
type input "655.04"
type input "1424"
click at [865, 620] on button "Create" at bounding box center [875, 607] width 66 height 24
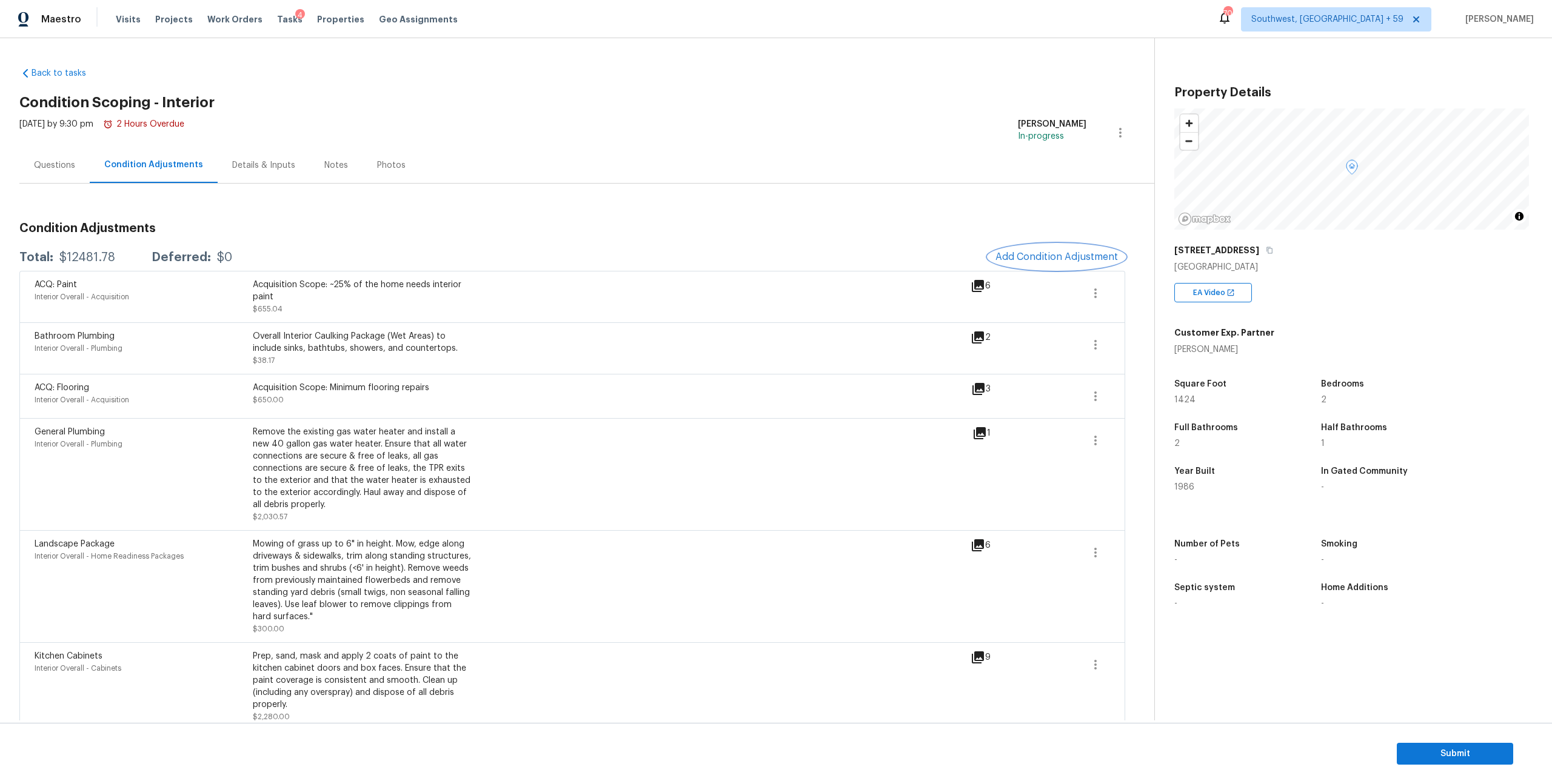
click at [1033, 263] on span "Add Condition Adjustment" at bounding box center [1057, 256] width 122 height 11
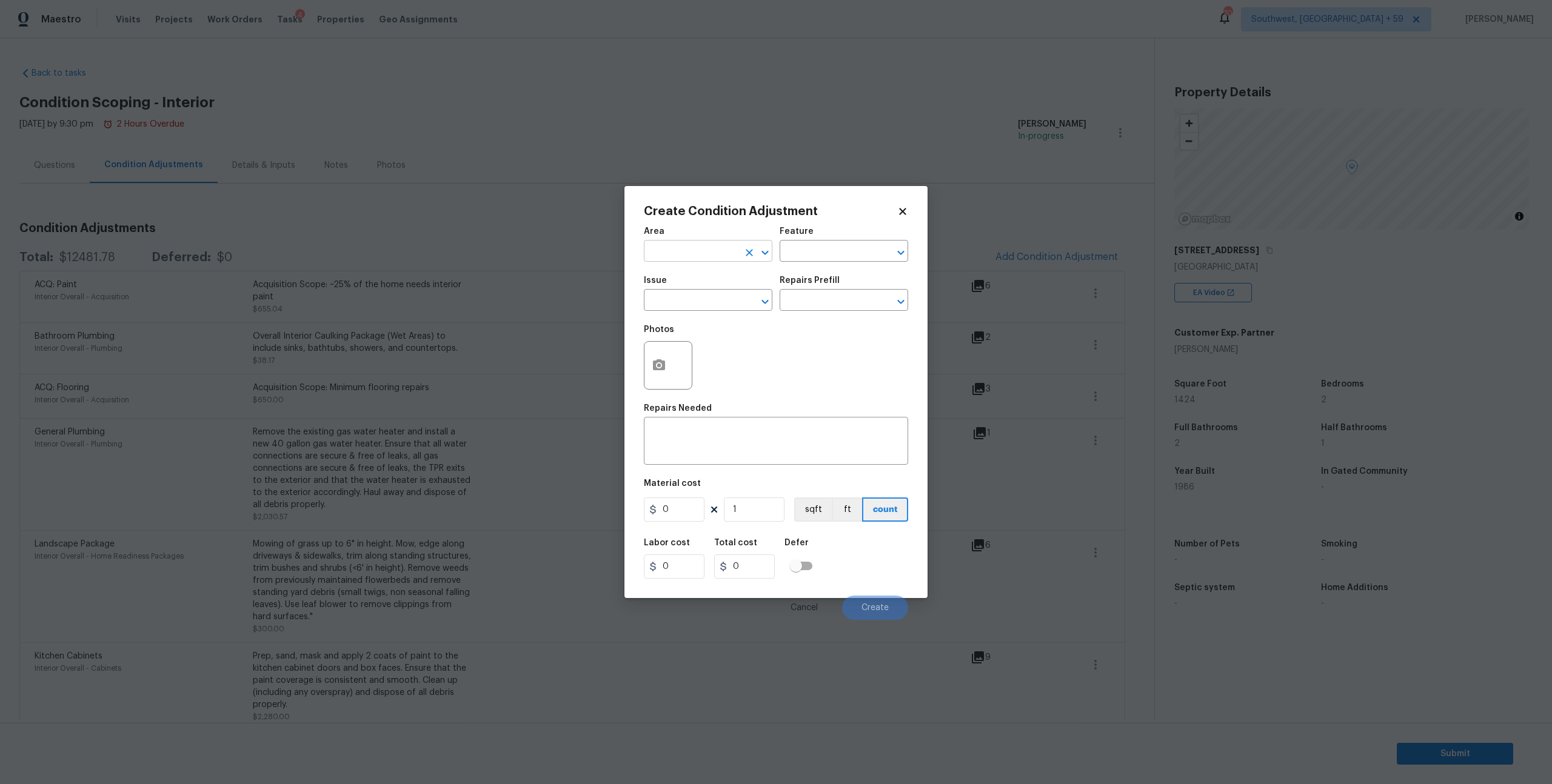
click at [707, 253] on input "text" at bounding box center [691, 253] width 95 height 19
click at [702, 303] on li "Interior Overall" at bounding box center [708, 306] width 125 height 20
type input "Interior Overall"
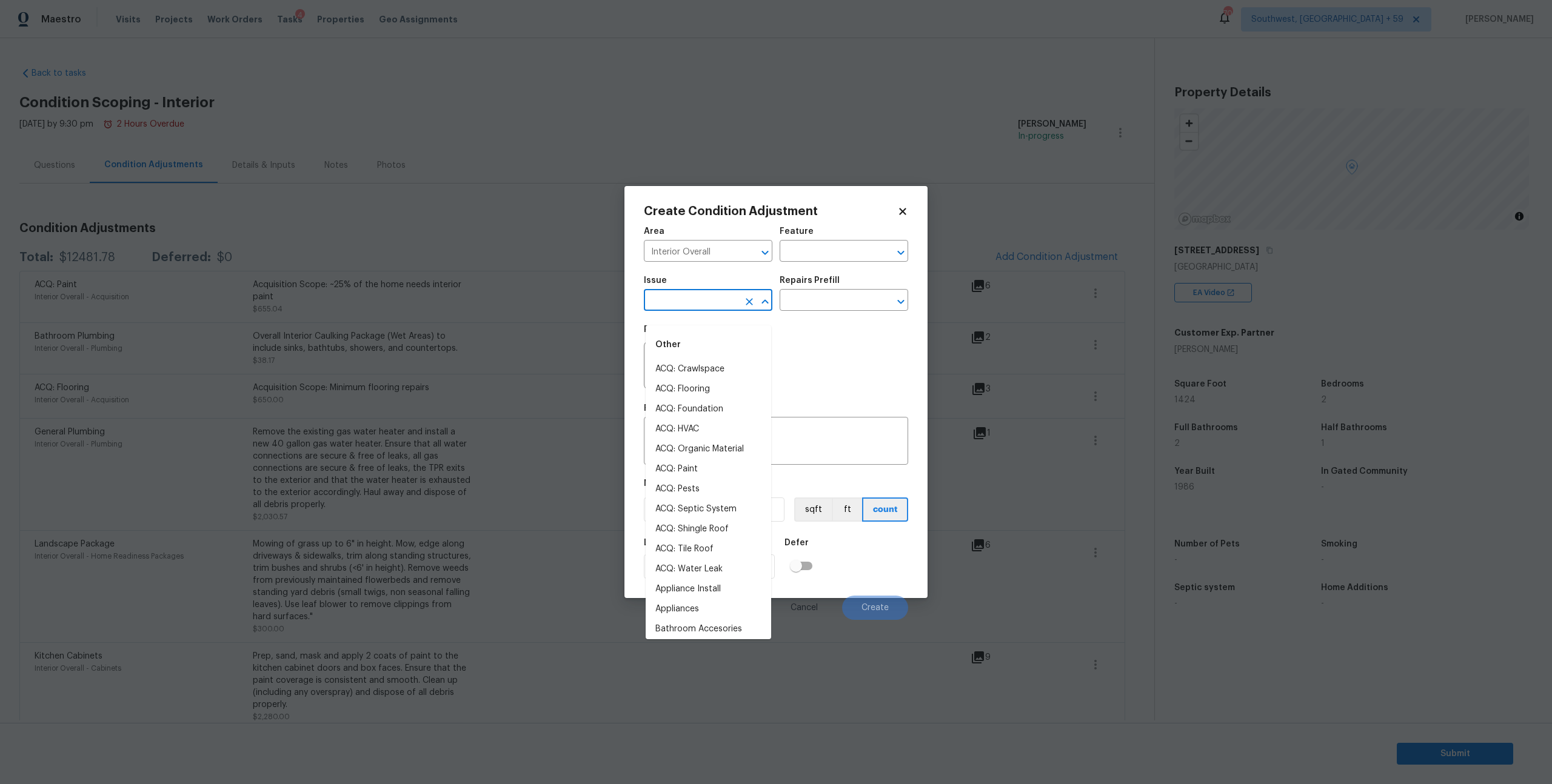
click at [702, 303] on input "text" at bounding box center [691, 302] width 95 height 19
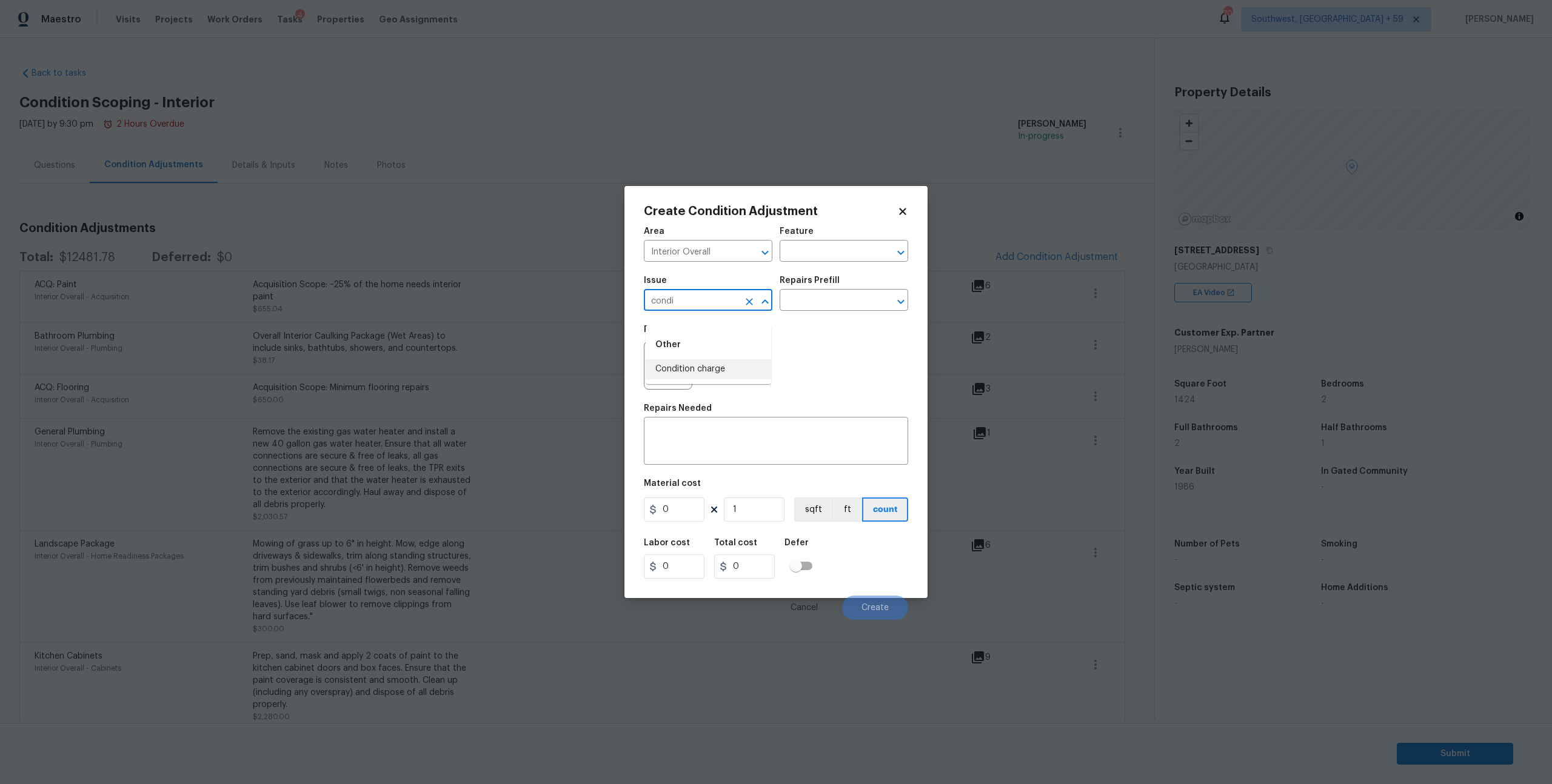
click at [716, 364] on li "Condition charge" at bounding box center [708, 369] width 125 height 20
type input "Condition charge"
click at [828, 309] on input "text" at bounding box center [827, 302] width 95 height 19
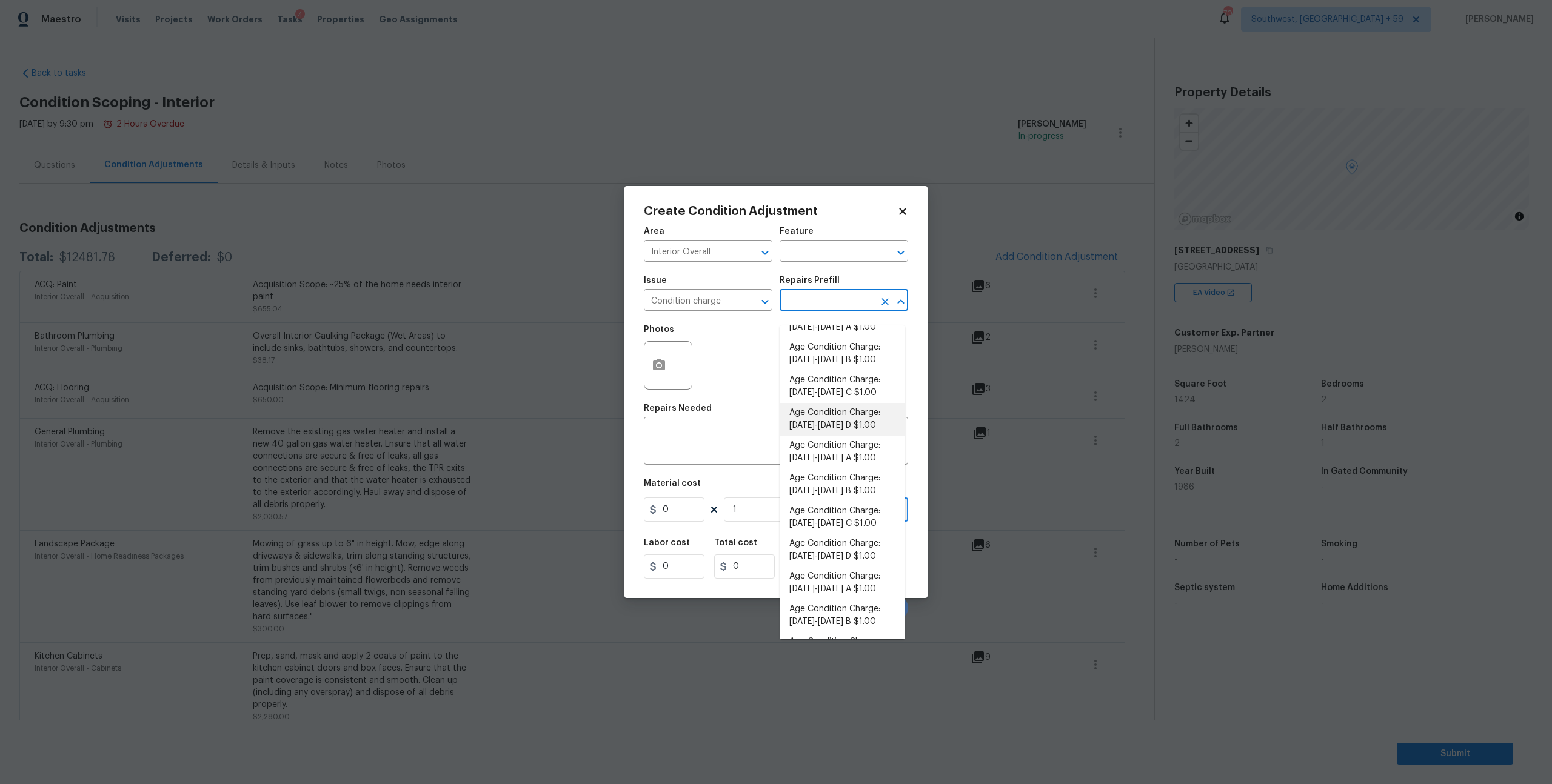
scroll to position [140, 0]
click at [829, 386] on li "Age Condition Charge: [DATE]-[DATE] B $1.00" at bounding box center [842, 369] width 125 height 33
type input "Home Readiness Packages"
type textarea "Age Condition Charge: [DATE]-[DATE] B"
type input "1"
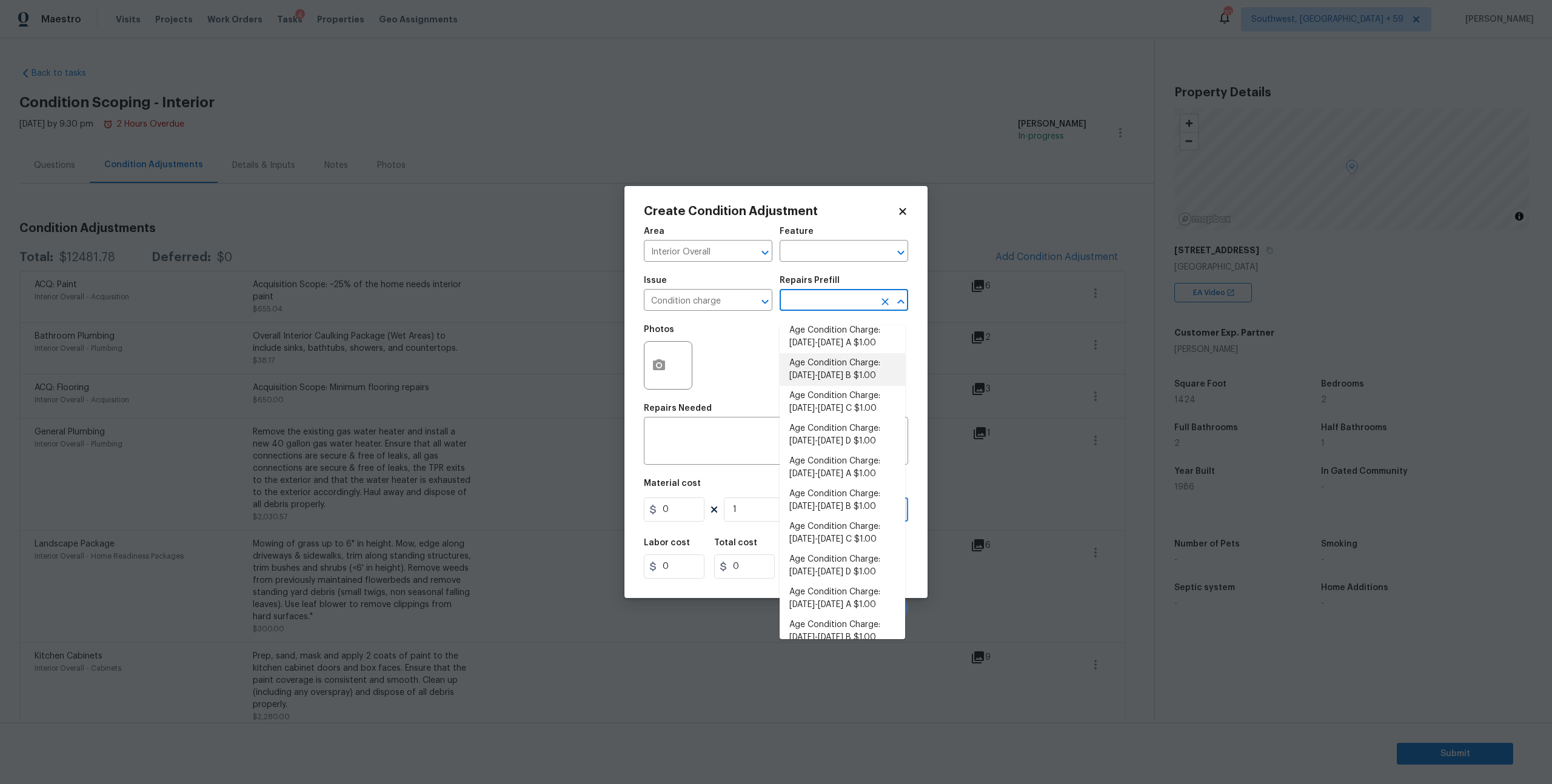
type input "1"
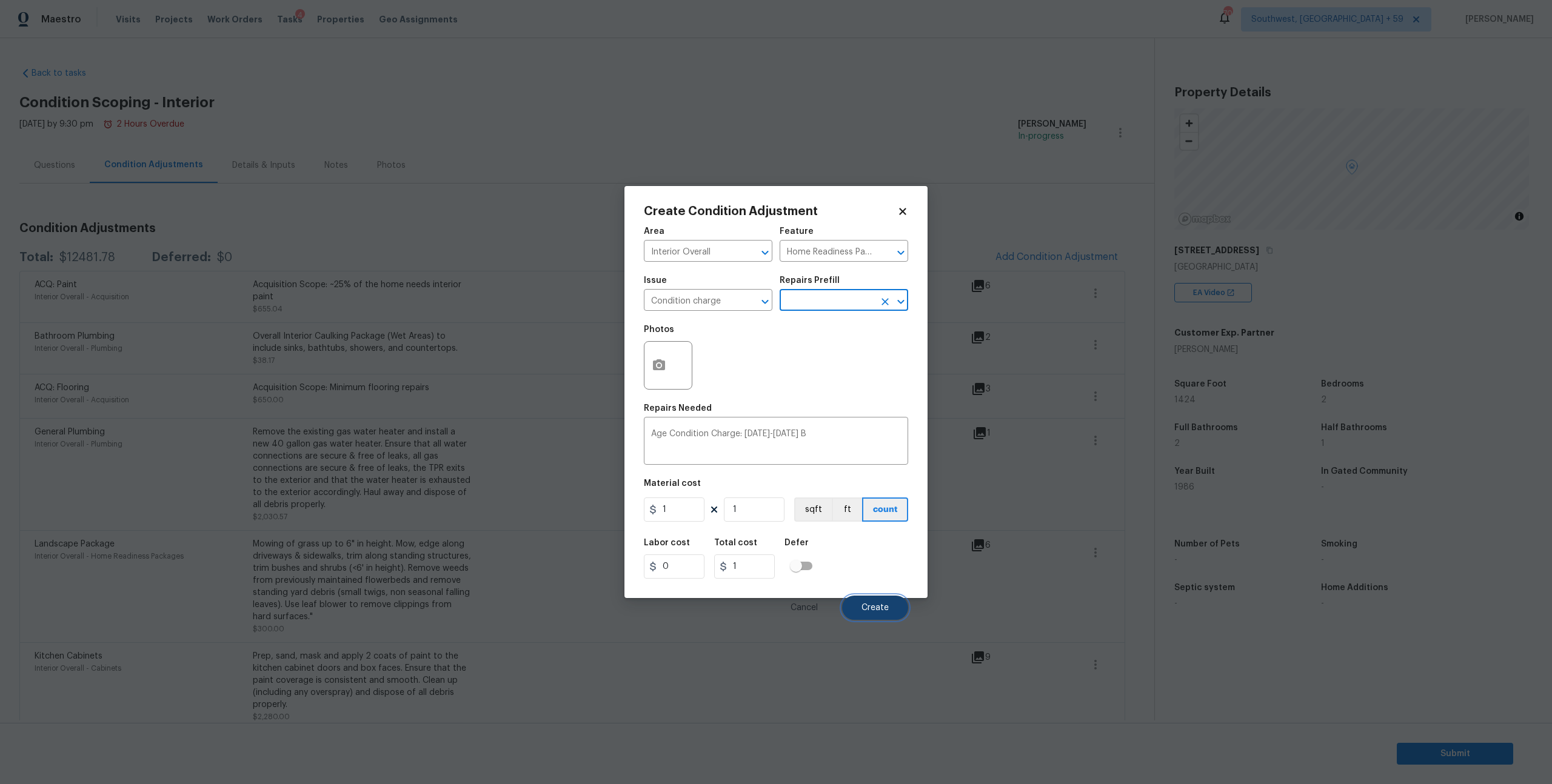
click at [872, 620] on button "Create" at bounding box center [875, 607] width 66 height 24
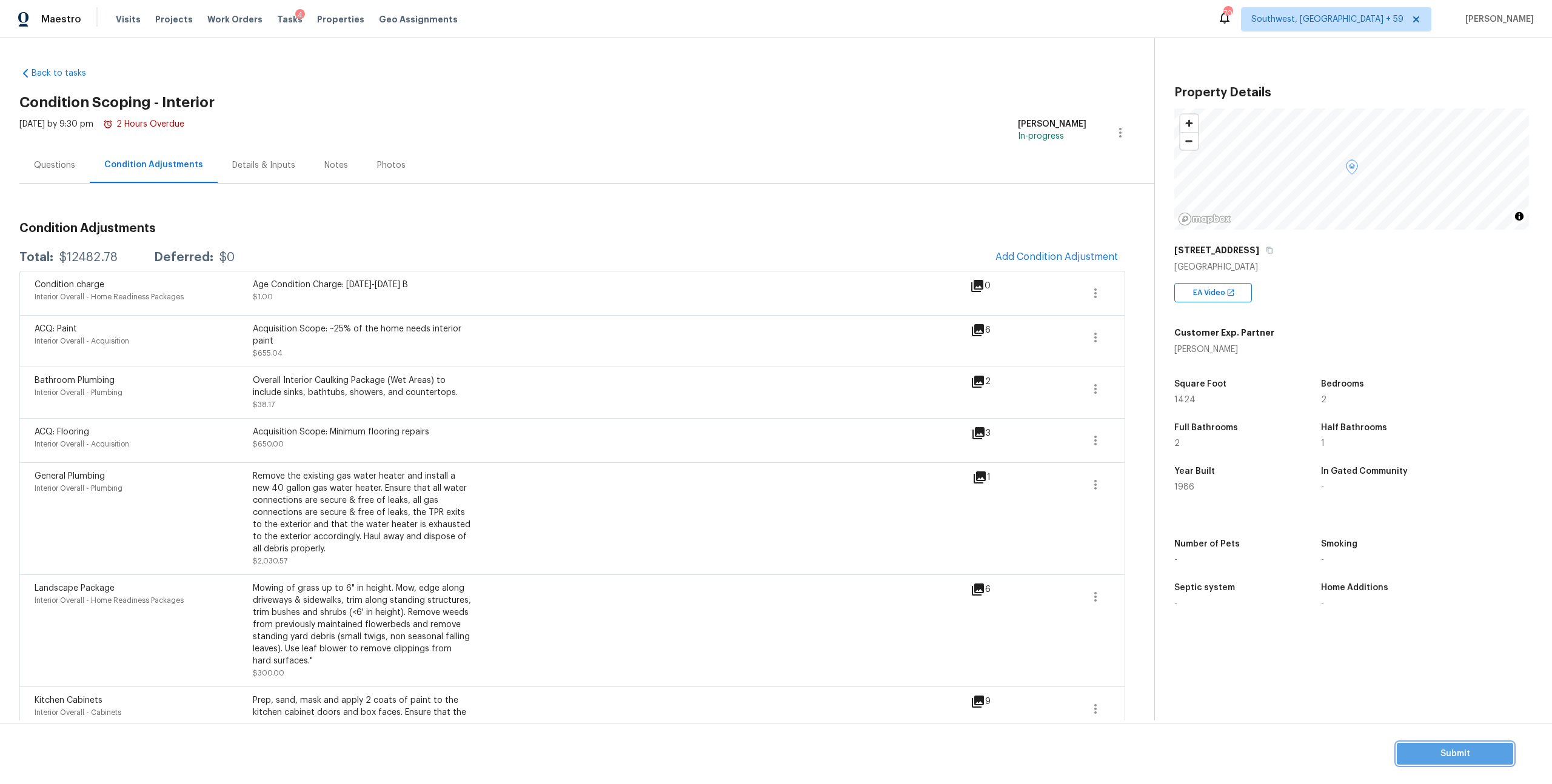
click at [1435, 743] on button "Submit" at bounding box center [1455, 754] width 117 height 22
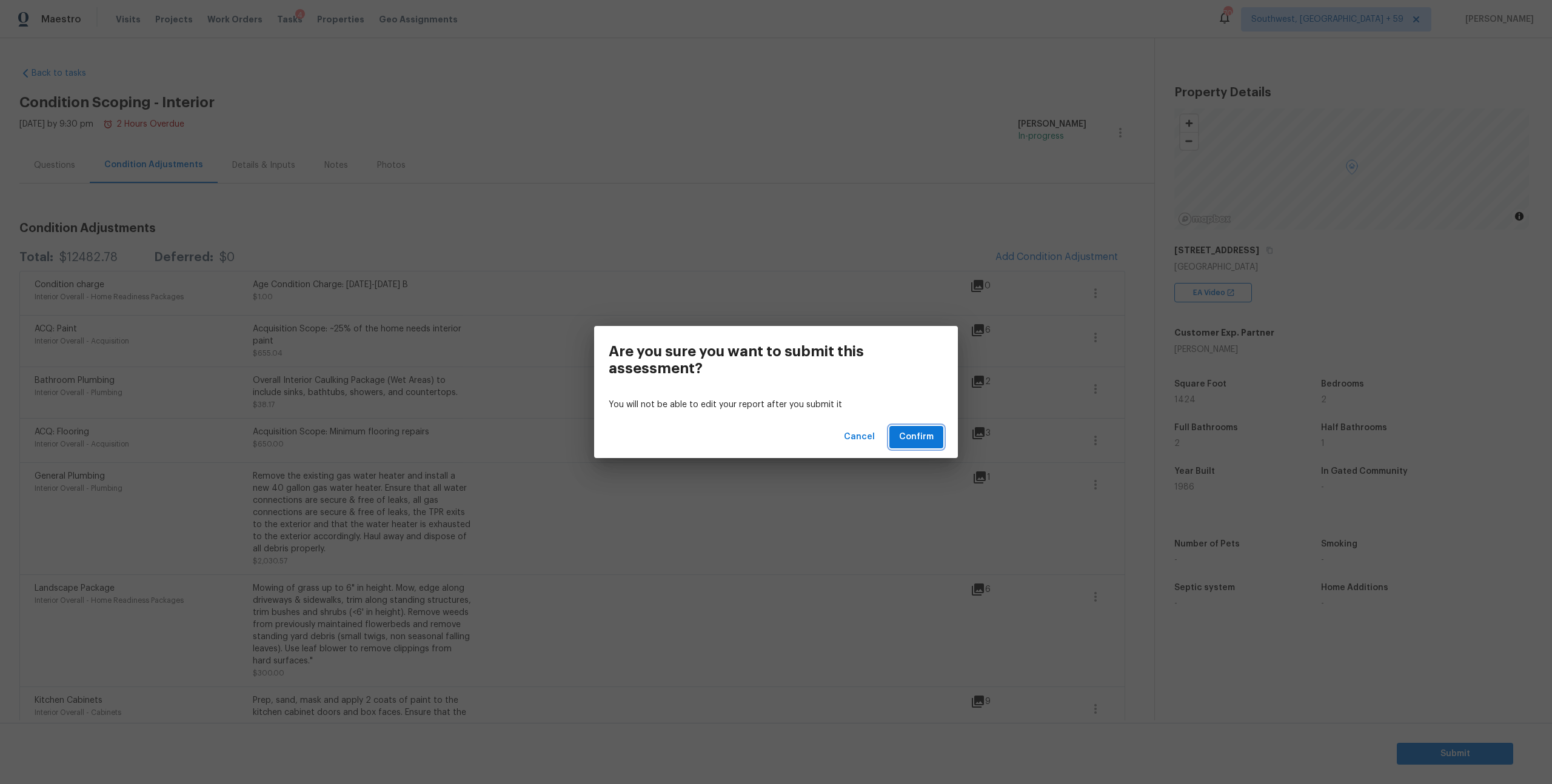
click at [912, 437] on span "Confirm" at bounding box center [917, 437] width 35 height 15
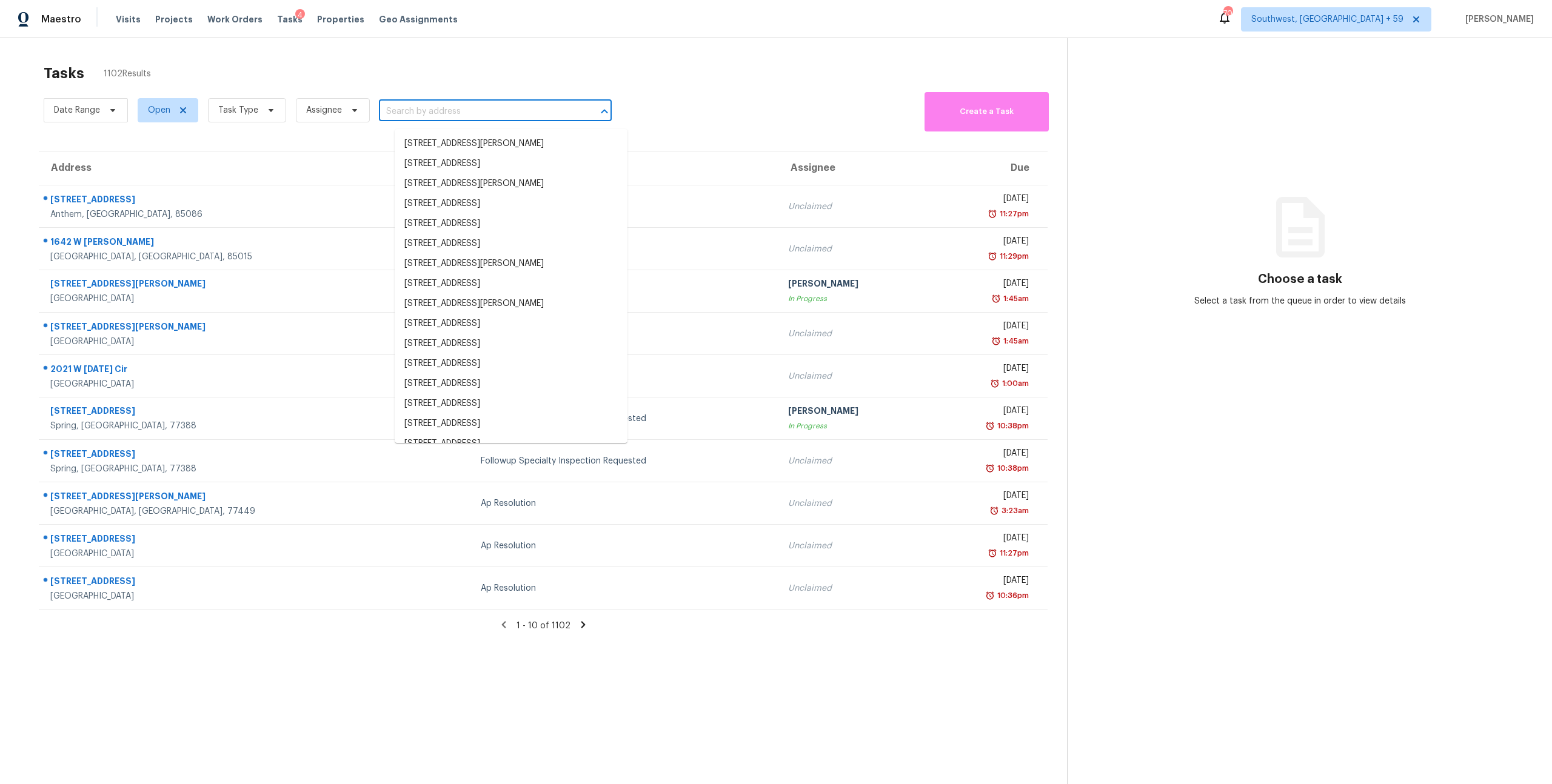
click at [421, 115] on input "text" at bounding box center [478, 111] width 199 height 19
paste input "[STREET_ADDRESS][PERSON_NAME]"
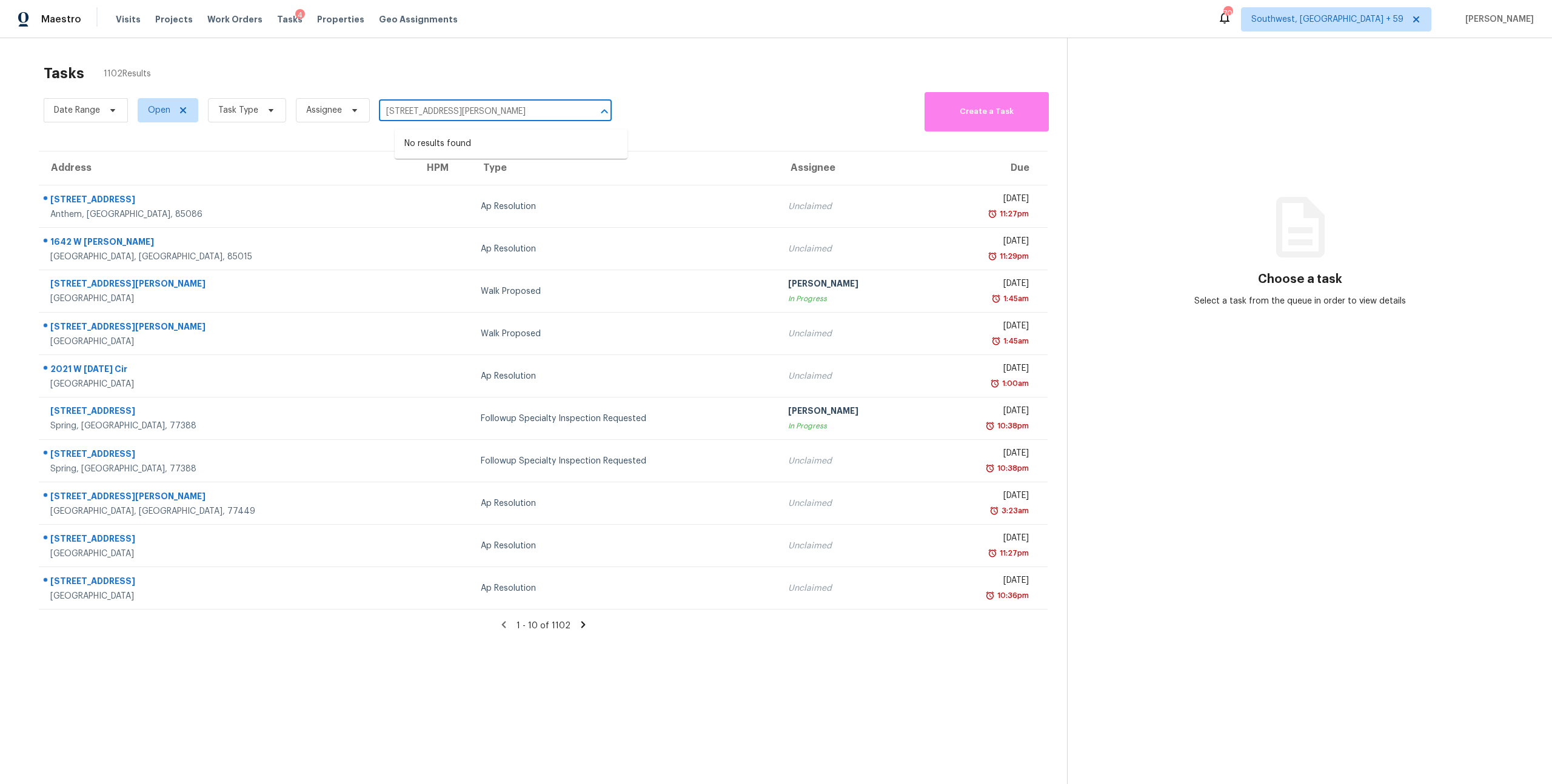
drag, startPoint x: 456, startPoint y: 119, endPoint x: 813, endPoint y: 122, distance: 357.0
click at [813, 122] on div "Date Range Open Task Type Assignee [STREET_ADDRESS][PERSON_NAME] ​ Create a Task" at bounding box center [555, 110] width 1023 height 43
type input "4009 [PERSON_NAME] Dr"
click at [523, 130] on ul "[STREET_ADDRESS][PERSON_NAME]" at bounding box center [511, 143] width 232 height 30
click at [516, 143] on li "[STREET_ADDRESS][PERSON_NAME]" at bounding box center [511, 144] width 232 height 20
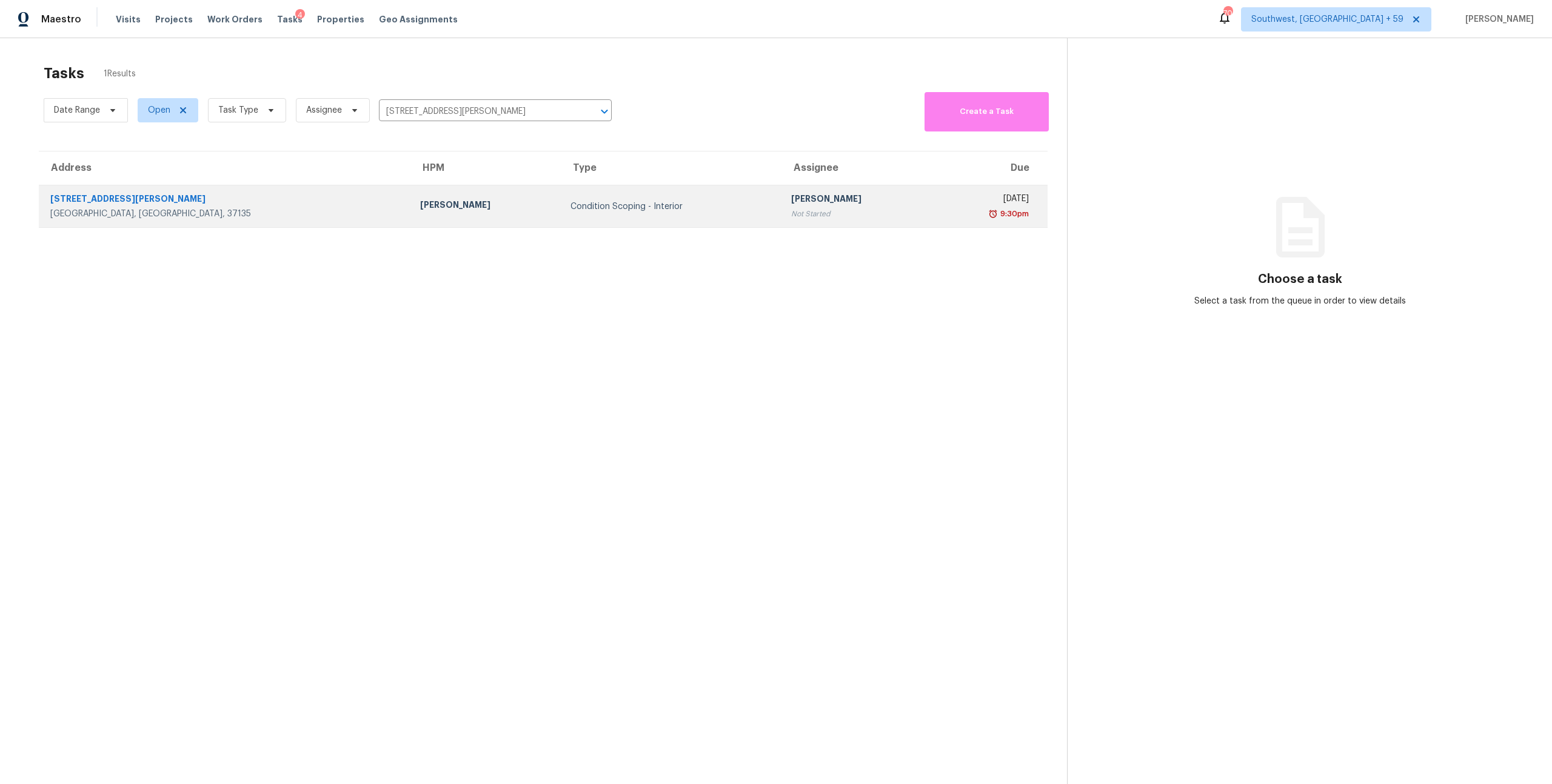
click at [571, 208] on div "Condition Scoping - Interior" at bounding box center [671, 206] width 201 height 12
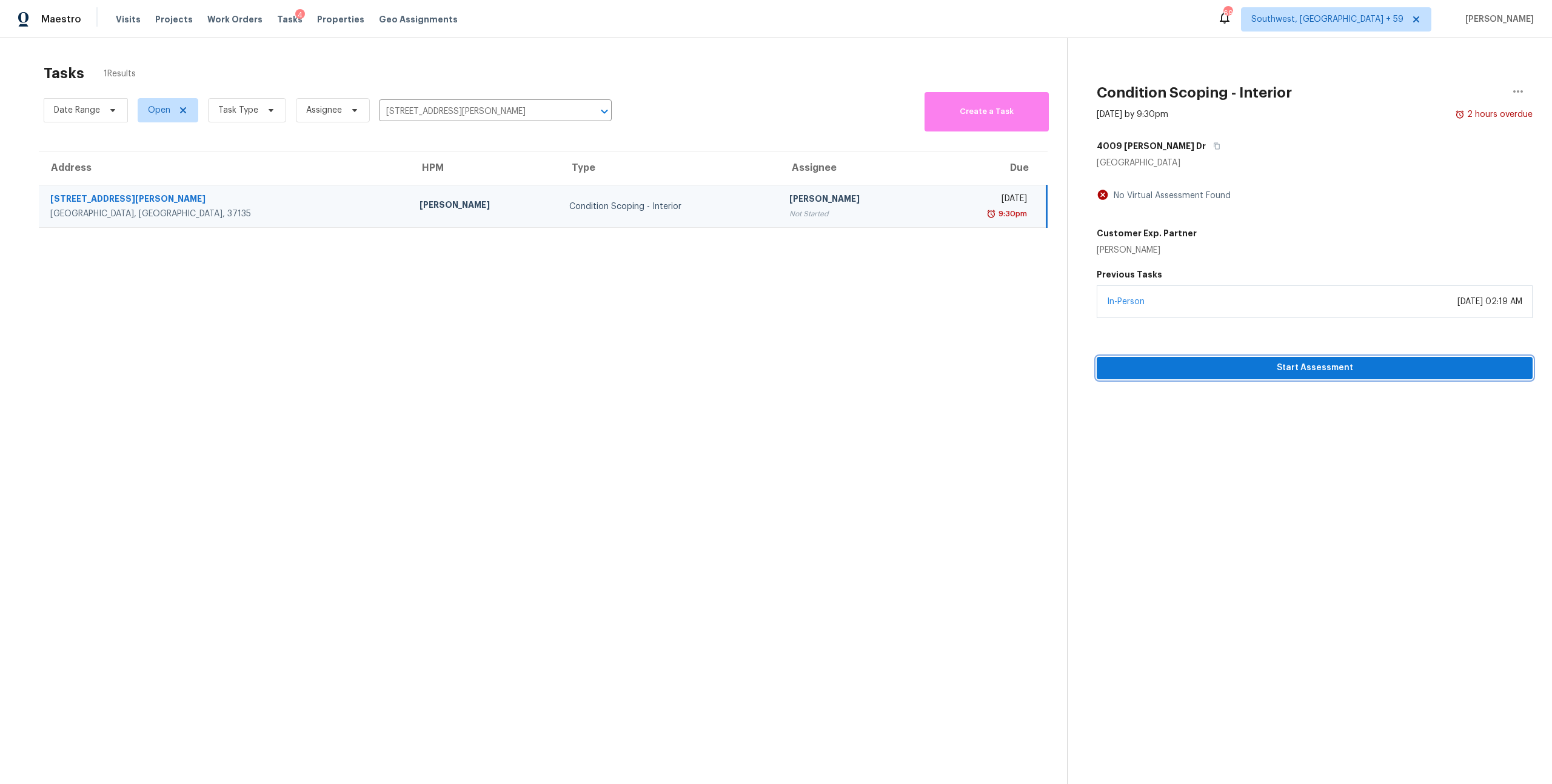
click at [1299, 379] on button "Start Assessment" at bounding box center [1315, 368] width 436 height 22
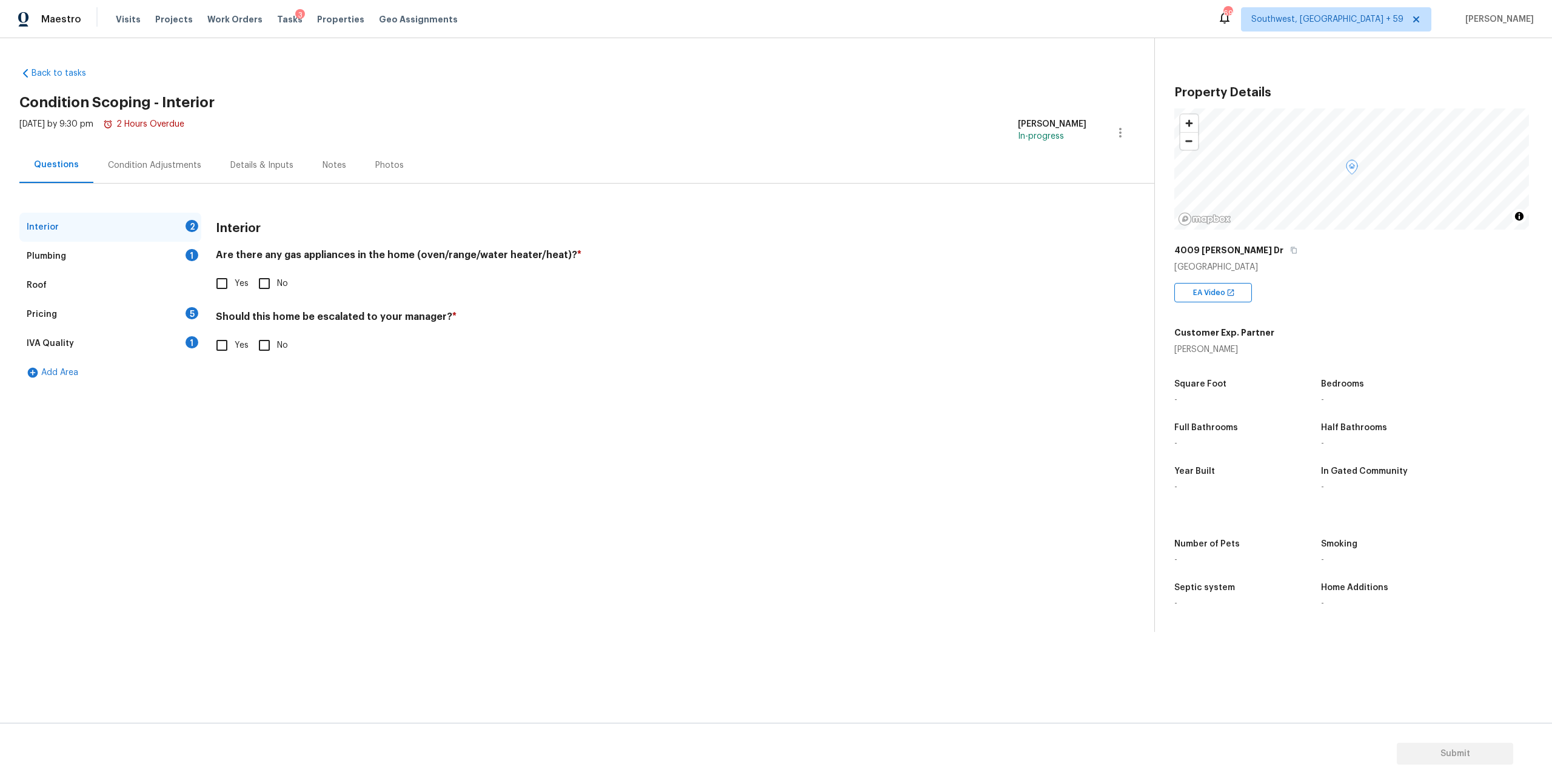
click at [234, 296] on input "Yes" at bounding box center [222, 283] width 25 height 25
checkbox input "true"
click at [264, 359] on input "No" at bounding box center [264, 346] width 25 height 25
checkbox input "true"
click at [87, 271] on div "Plumbing 1" at bounding box center [110, 256] width 182 height 29
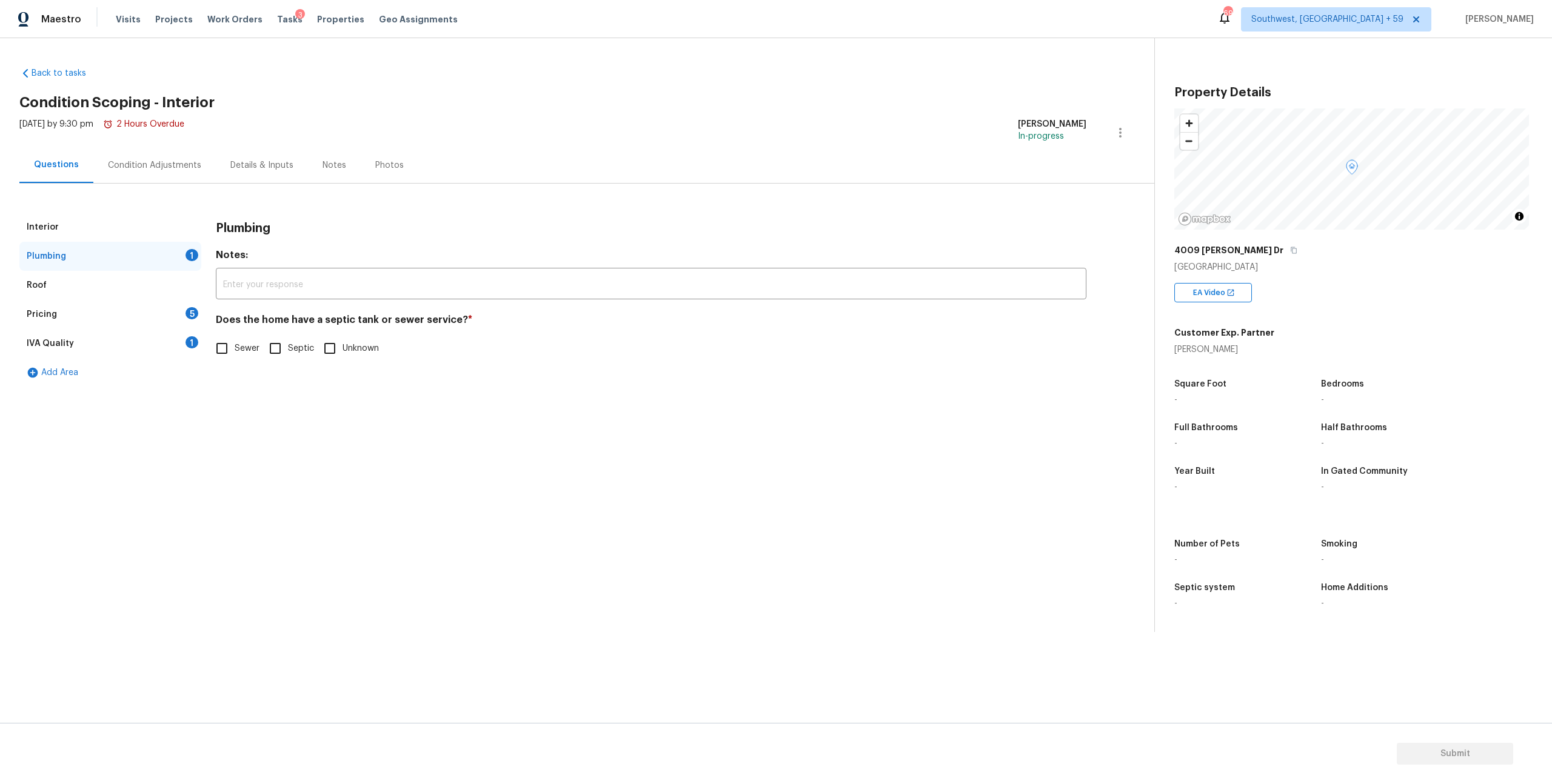
click at [229, 361] on input "Sewer" at bounding box center [222, 348] width 25 height 25
checkbox input "true"
click at [106, 329] on div "Pricing 5" at bounding box center [110, 314] width 182 height 29
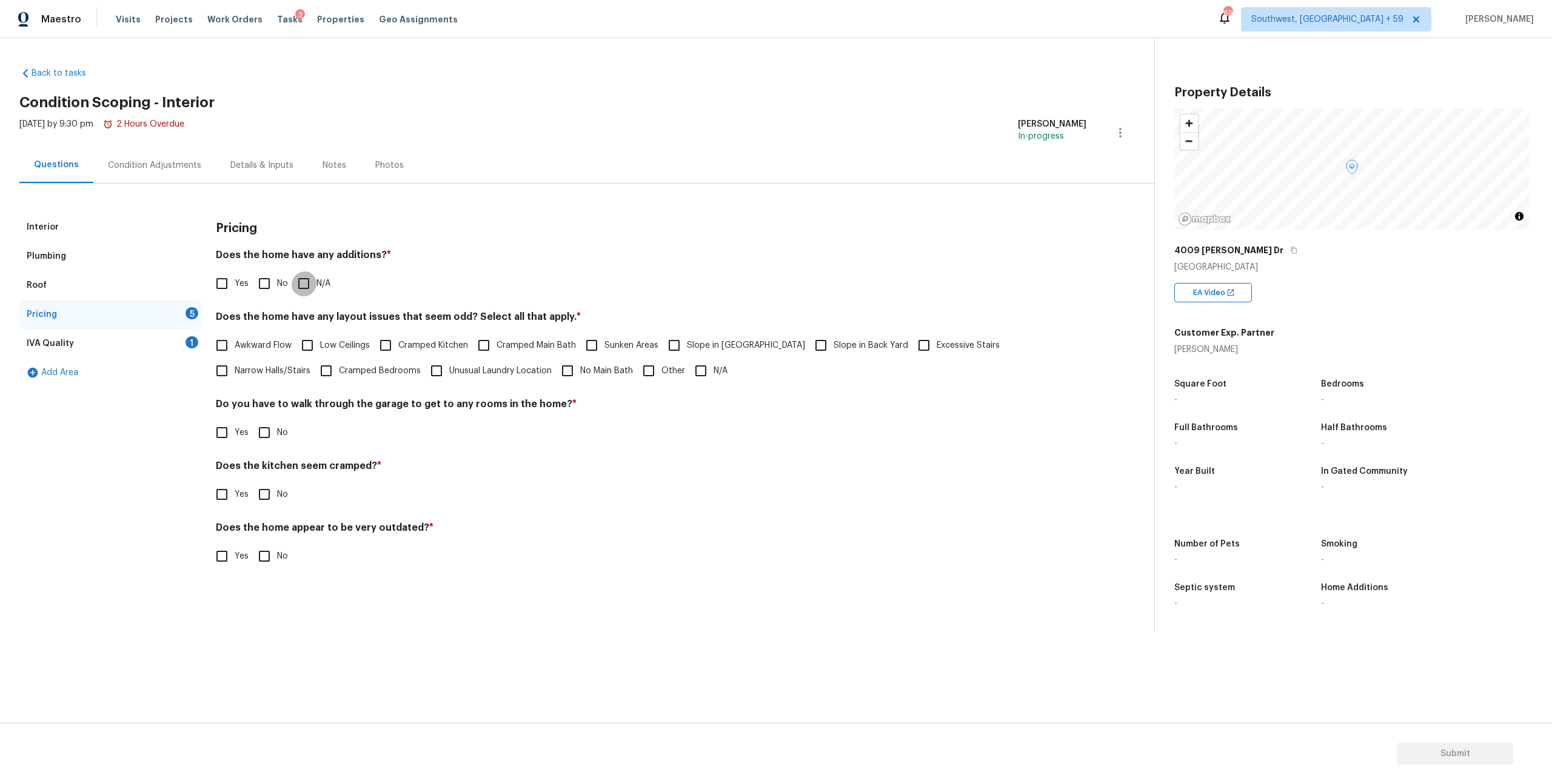
click at [315, 296] on input "N/A" at bounding box center [303, 283] width 25 height 25
checkbox input "true"
click at [713, 384] on input "N/A" at bounding box center [700, 371] width 25 height 25
checkbox input "true"
click at [277, 445] on input "No" at bounding box center [264, 432] width 25 height 25
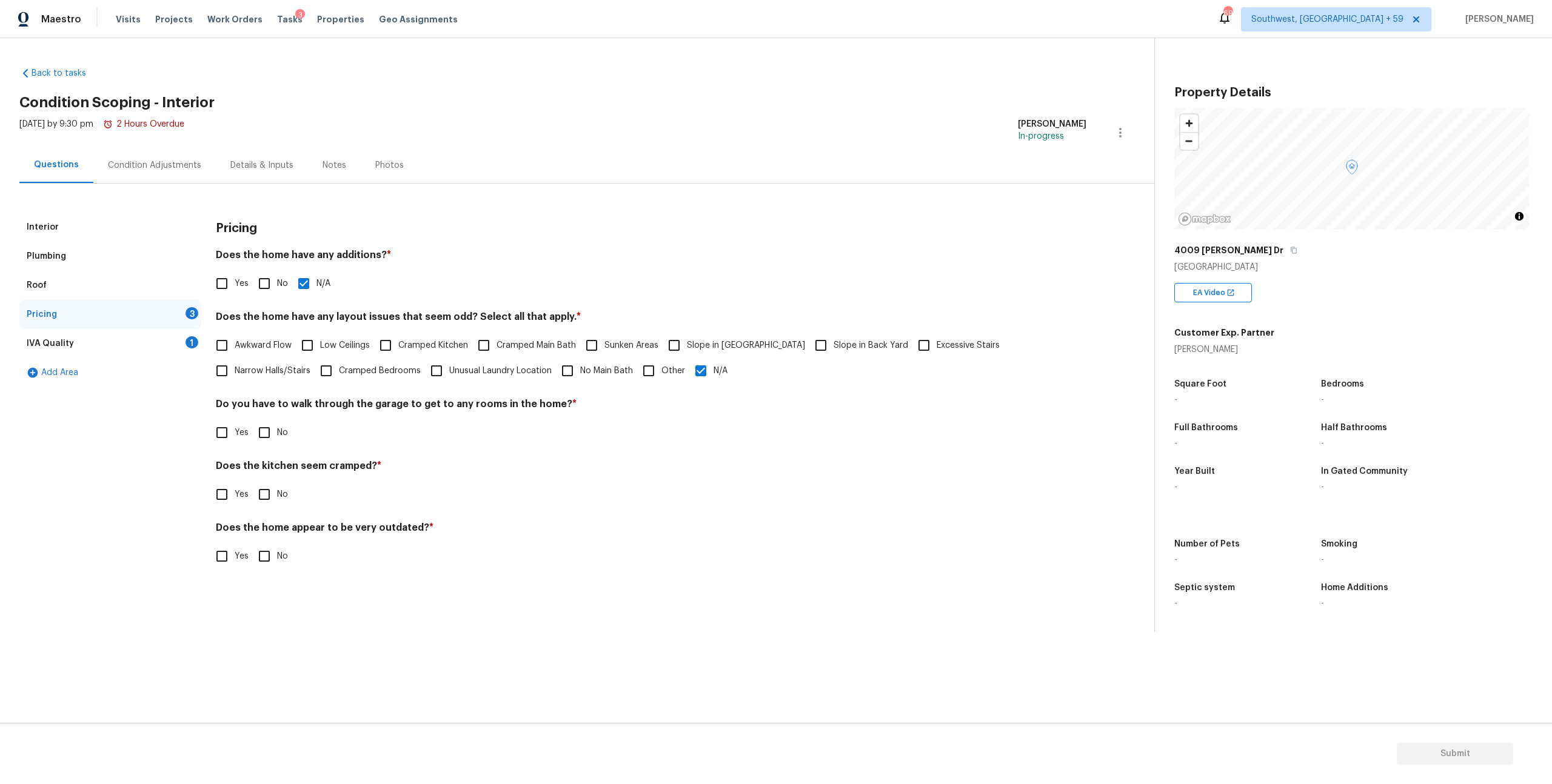
checkbox input "true"
click at [270, 507] on input "No" at bounding box center [264, 494] width 25 height 25
checkbox input "true"
click at [272, 569] on input "No" at bounding box center [264, 556] width 25 height 25
checkbox input "true"
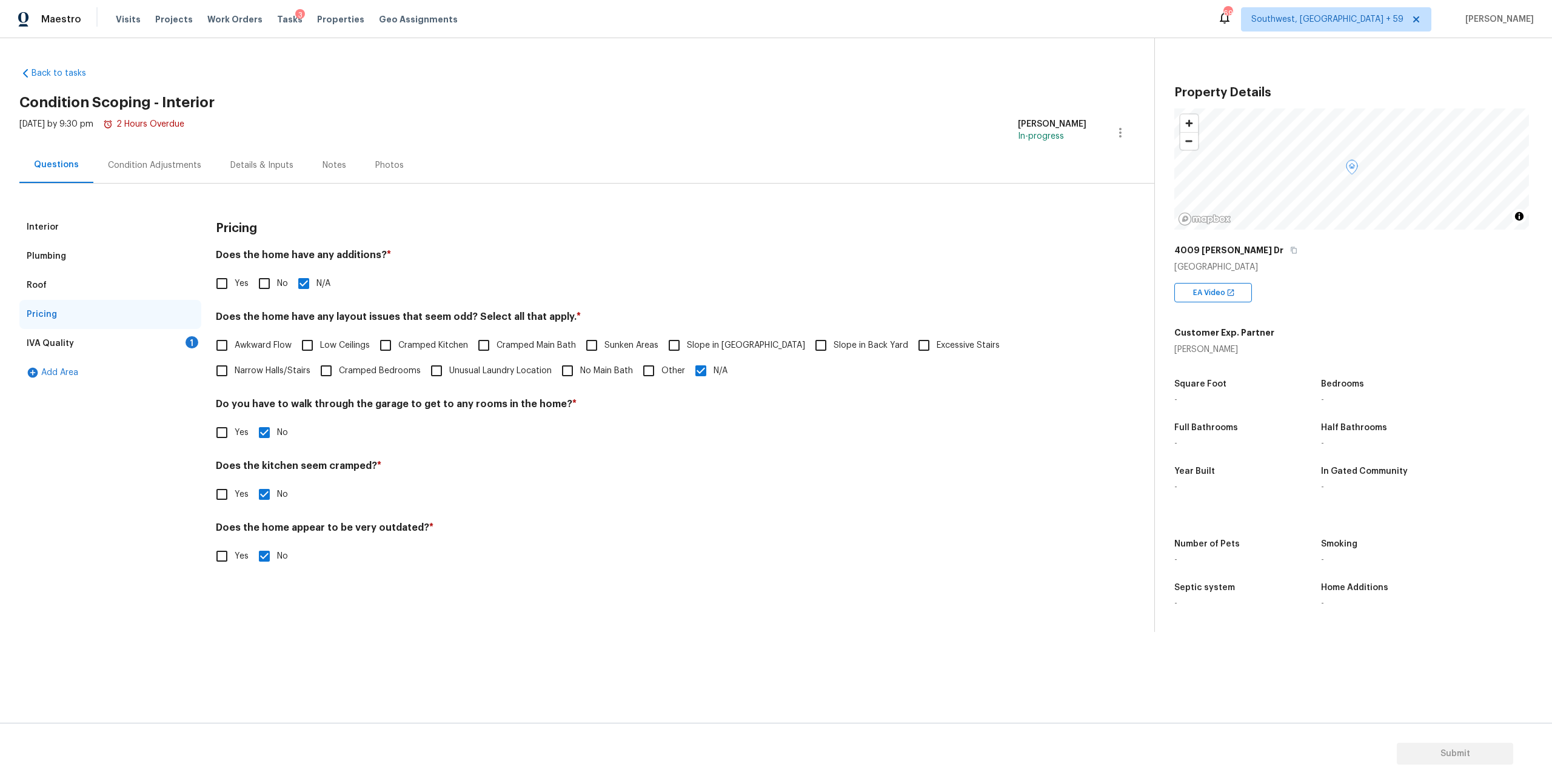
click at [71, 350] on div "IVA Quality" at bounding box center [50, 343] width 47 height 12
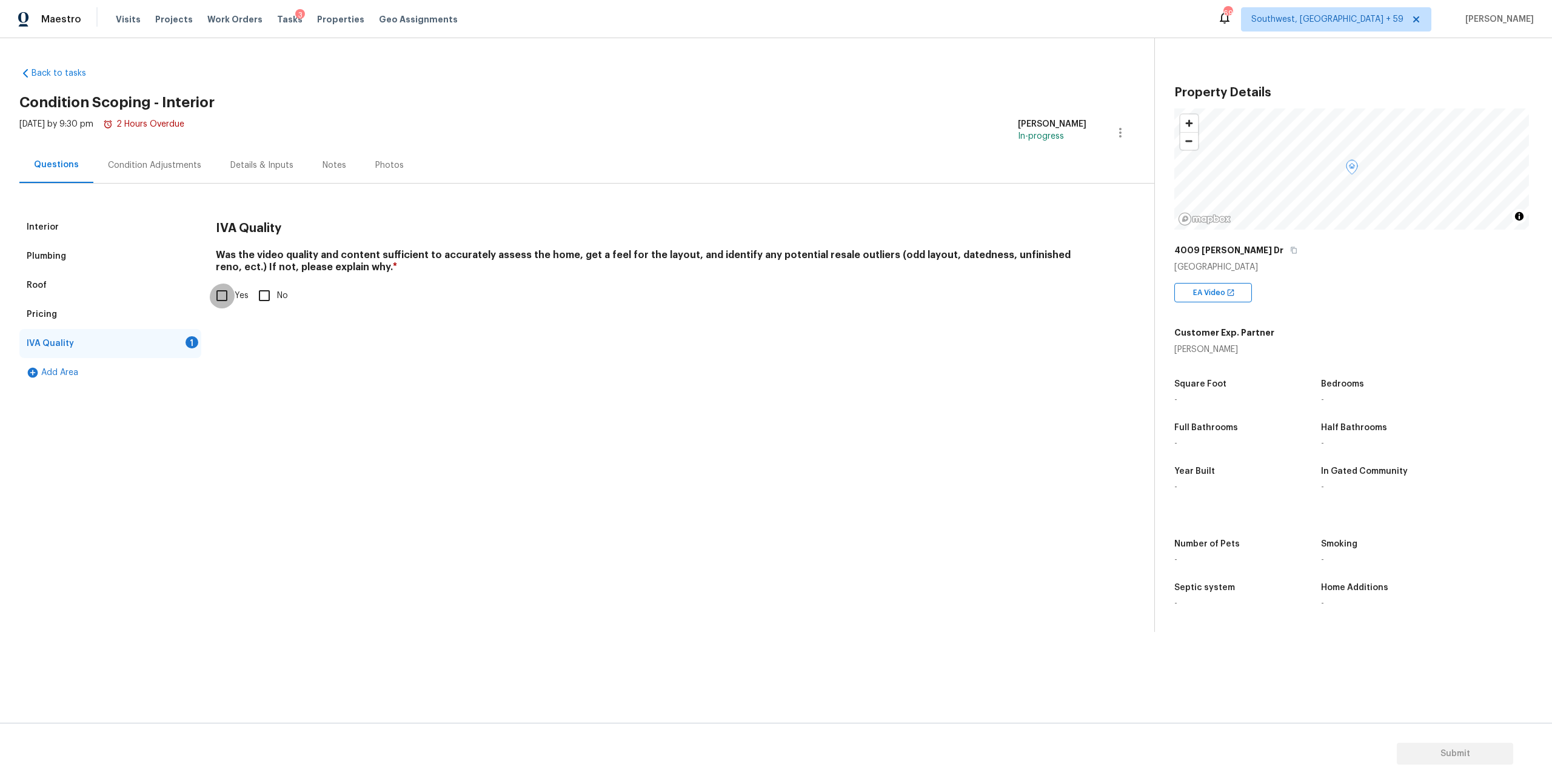
click at [223, 308] on input "Yes" at bounding box center [222, 295] width 25 height 25
checkbox input "true"
click at [165, 183] on div "Condition Adjustments" at bounding box center [154, 164] width 122 height 35
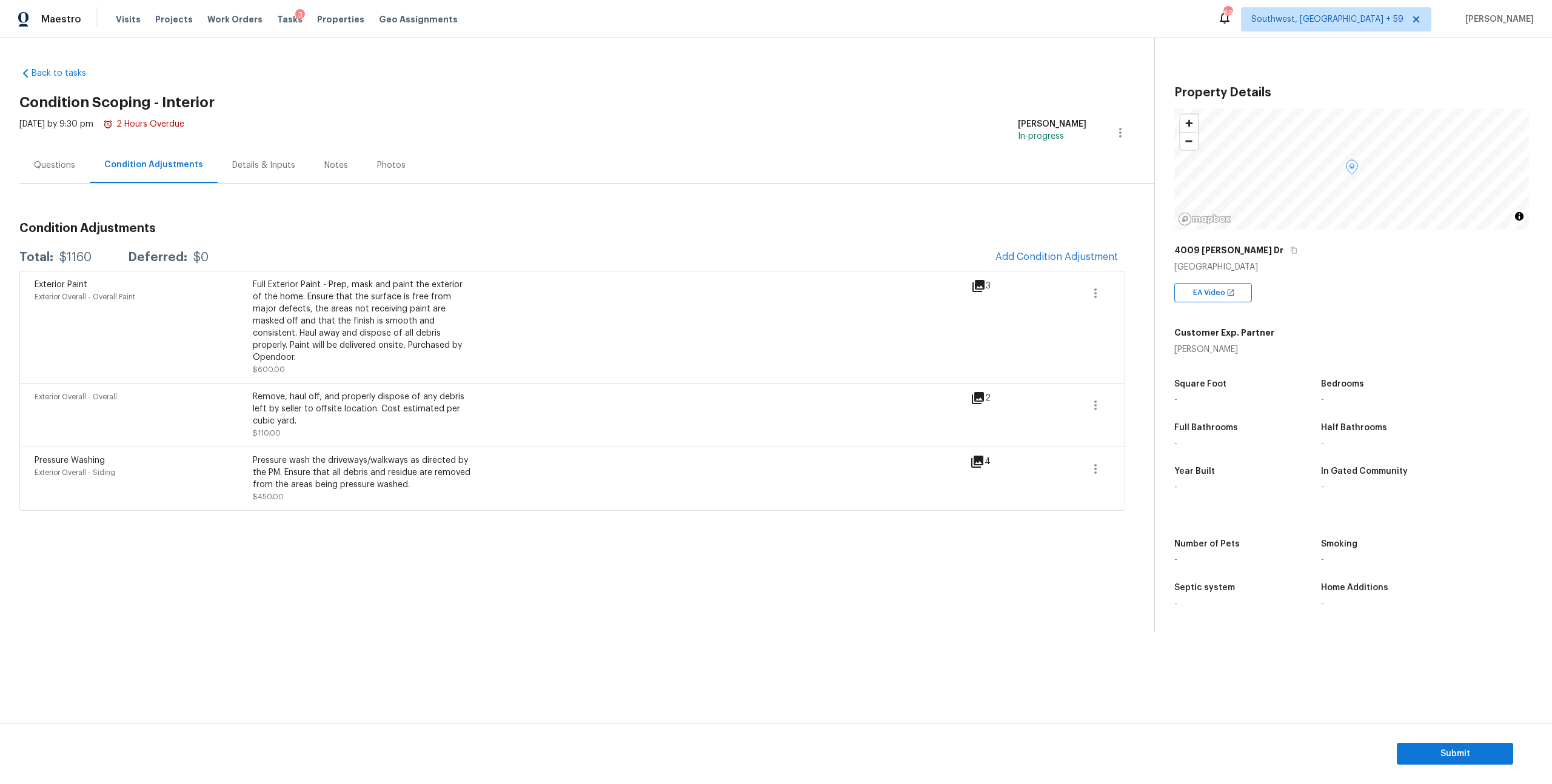
click at [1489, 32] on div "Maestro Visits Projects Work Orders Tasks 3 Properties Geo Assignments [GEOGRAP…" at bounding box center [776, 19] width 1552 height 38
click at [1078, 263] on span "Add Condition Adjustment" at bounding box center [1057, 256] width 122 height 11
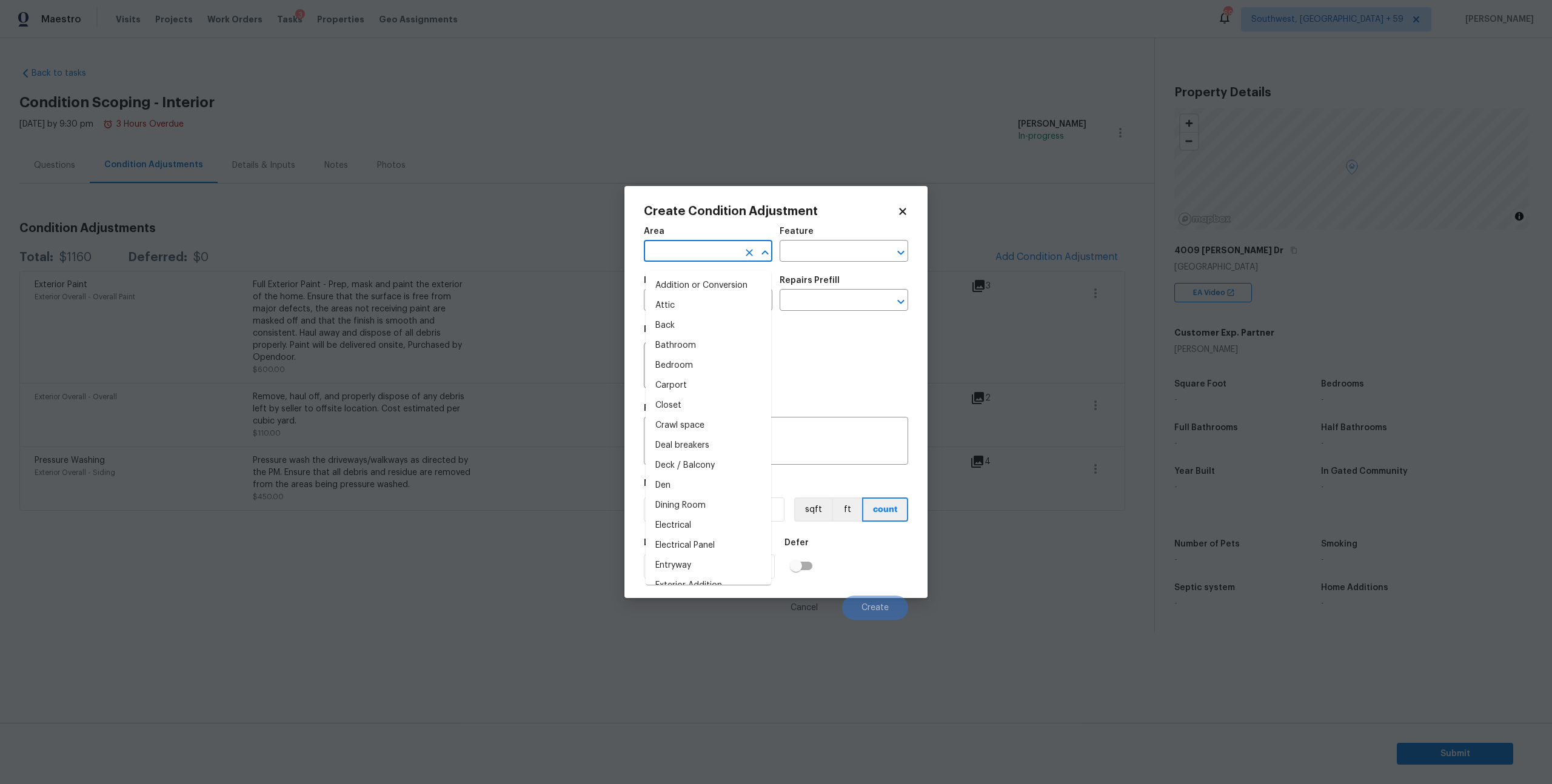
click at [707, 262] on input "text" at bounding box center [691, 253] width 95 height 19
click at [694, 299] on li "Interior Overall" at bounding box center [708, 306] width 125 height 20
type input "Interior Overall"
click at [694, 292] on div "Issue" at bounding box center [708, 284] width 128 height 16
click at [694, 303] on input "text" at bounding box center [691, 302] width 95 height 19
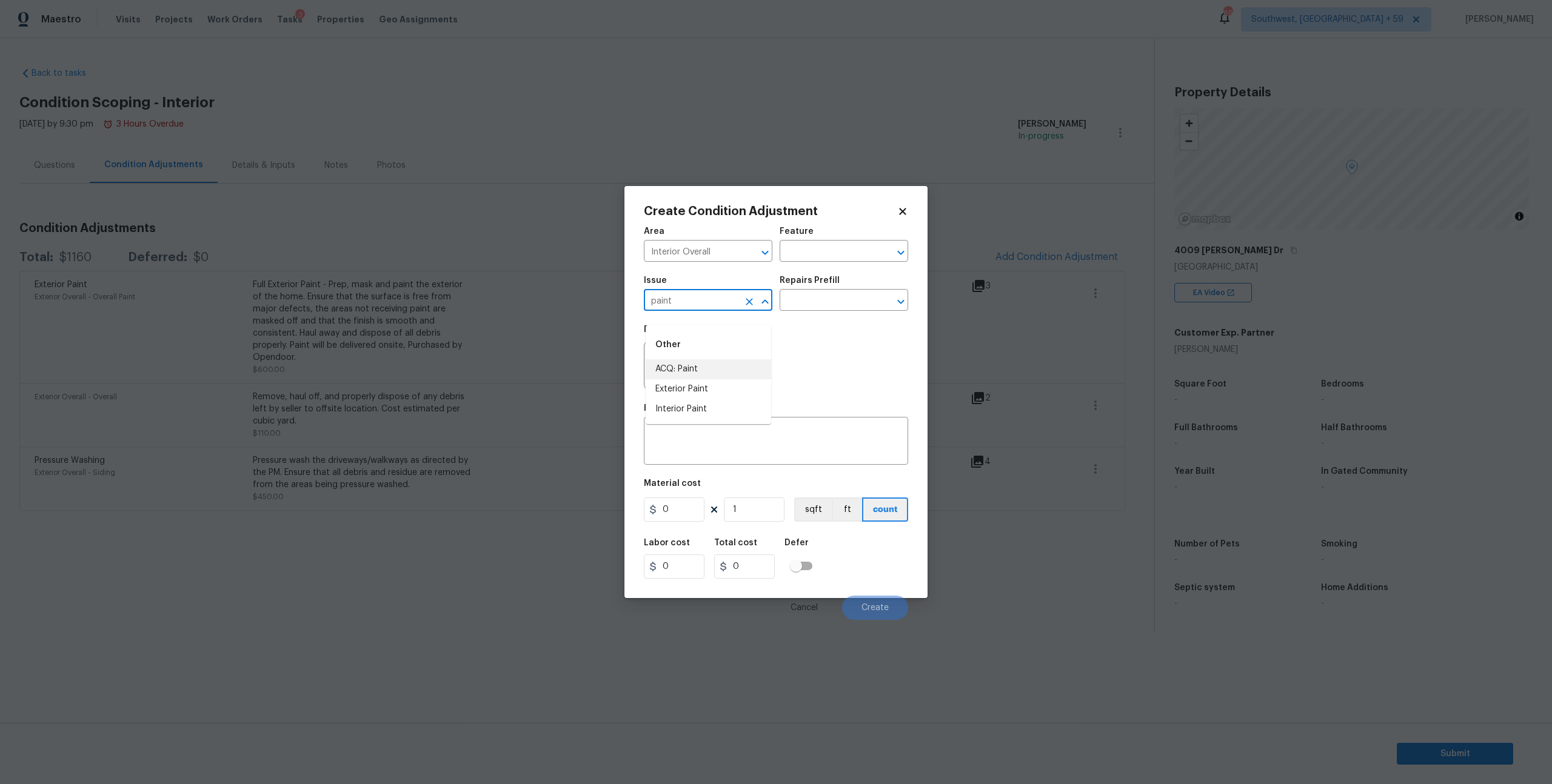
click at [678, 374] on li "ACQ: Paint" at bounding box center [708, 369] width 125 height 20
type input "ACQ: Paint"
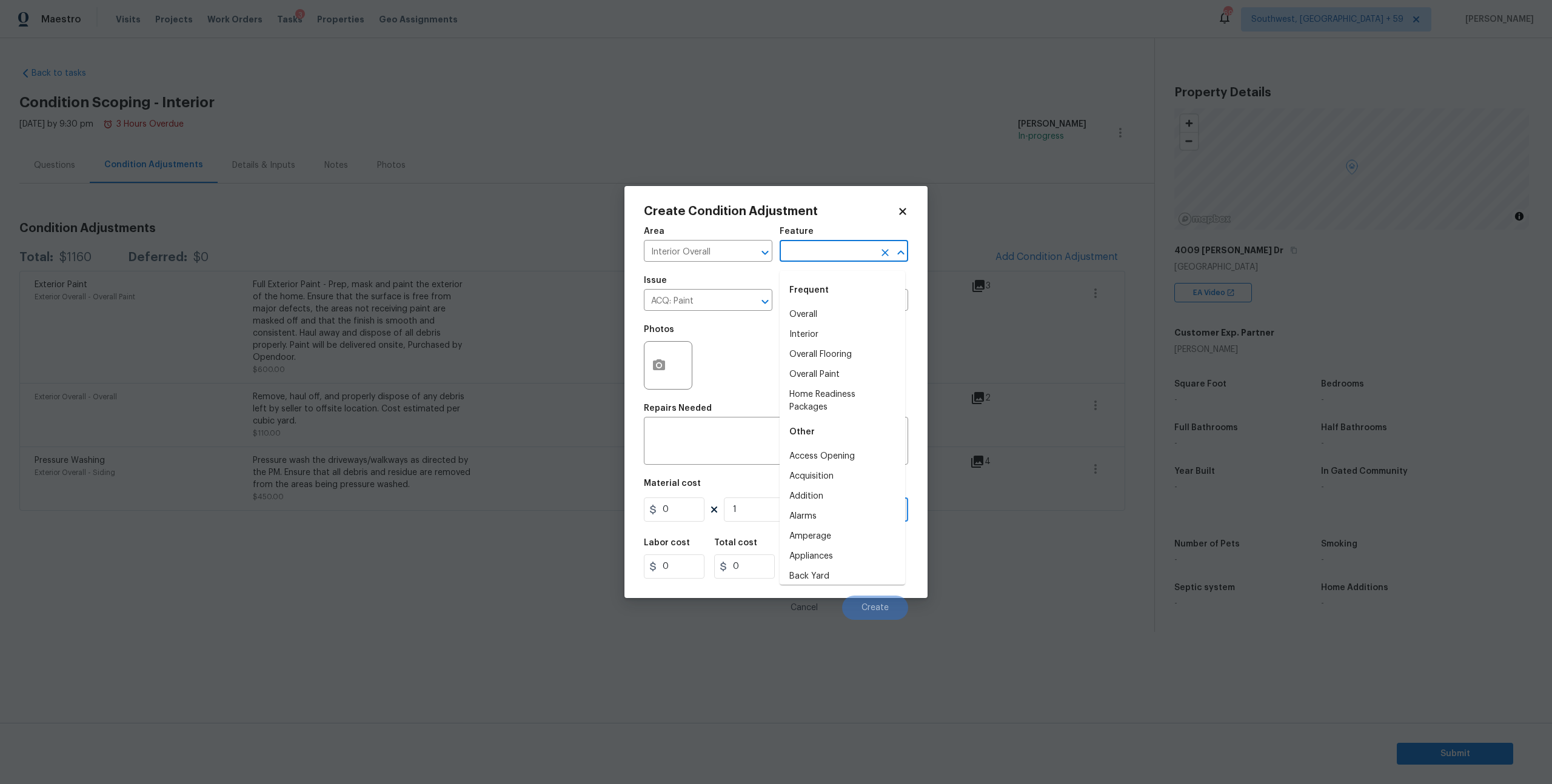
click at [805, 260] on input "text" at bounding box center [827, 253] width 95 height 19
click at [808, 313] on li "Interior" at bounding box center [842, 315] width 125 height 20
type input "Interior"
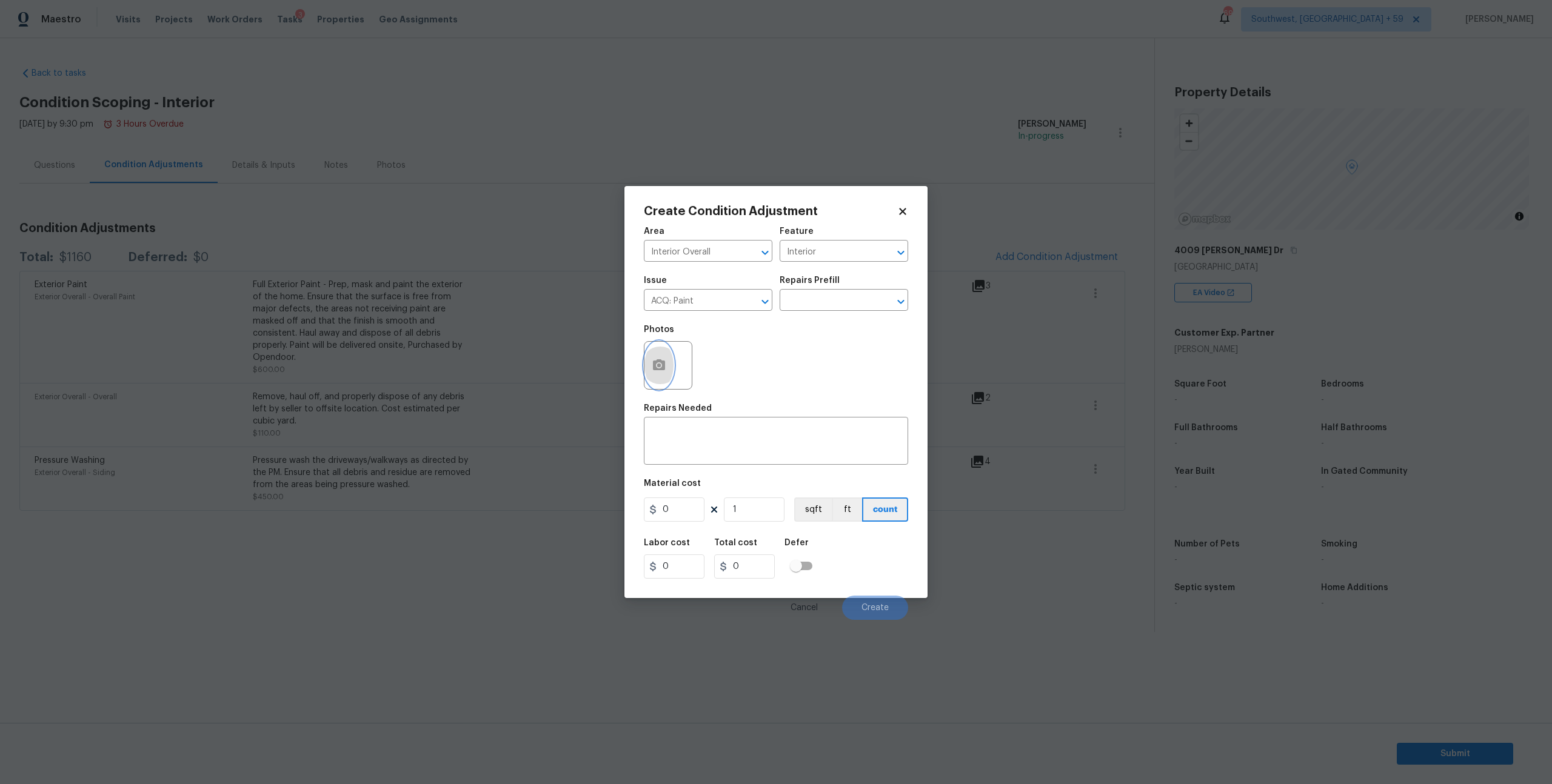
click at [672, 367] on button "button" at bounding box center [659, 365] width 29 height 47
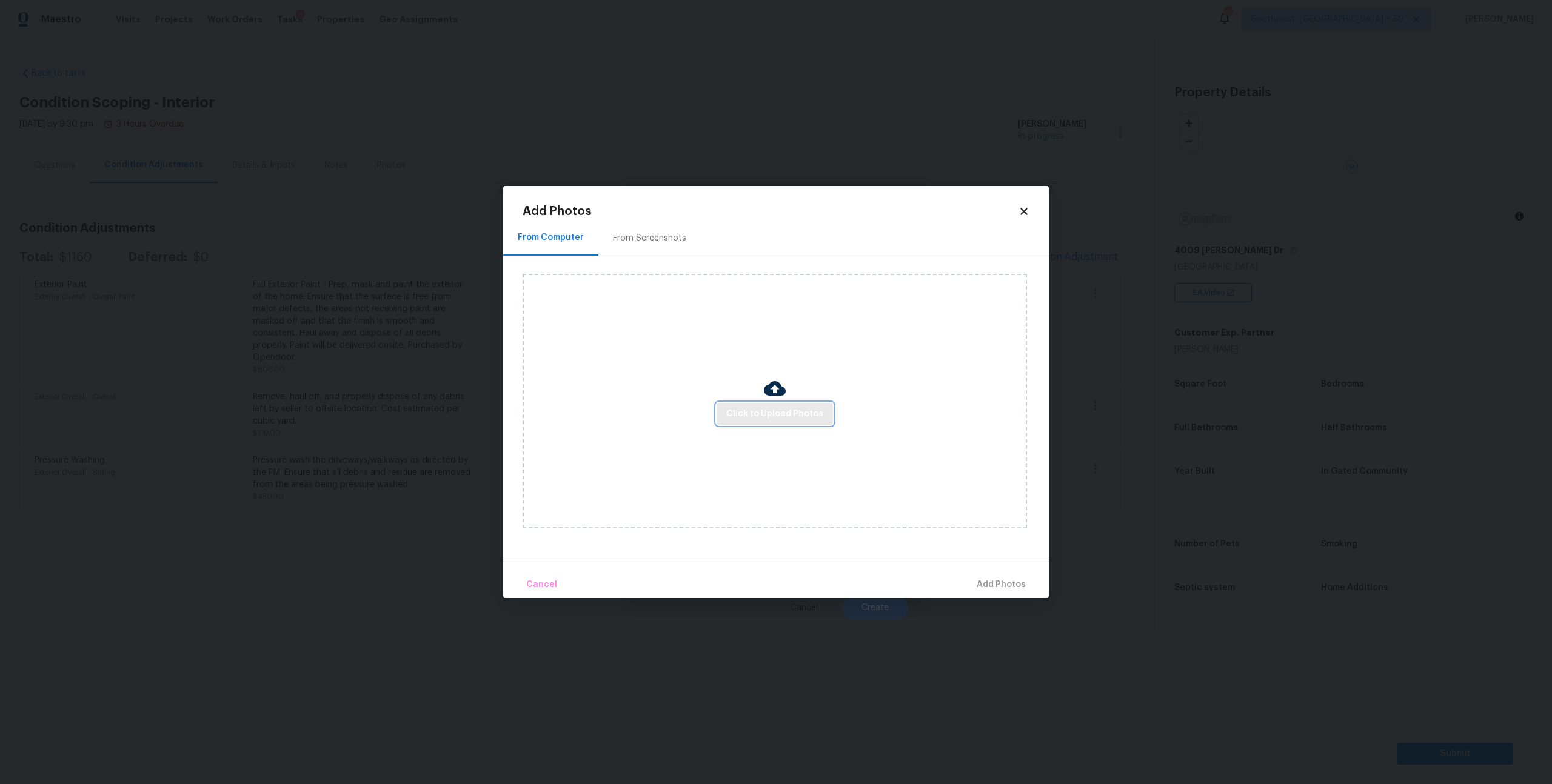
click at [776, 416] on span "Click to Upload Photos" at bounding box center [775, 414] width 97 height 15
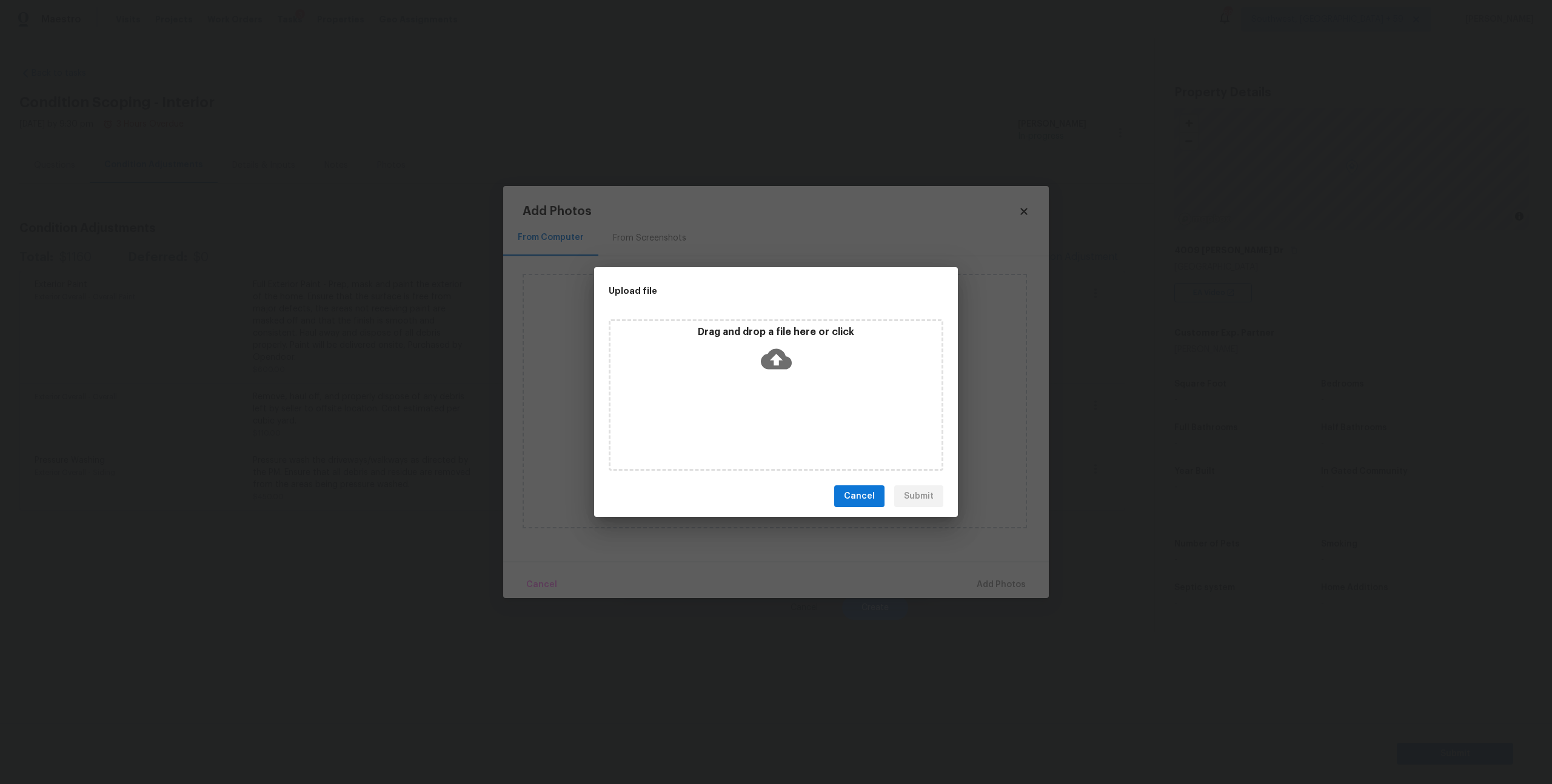
click at [776, 371] on icon at bounding box center [776, 359] width 31 height 31
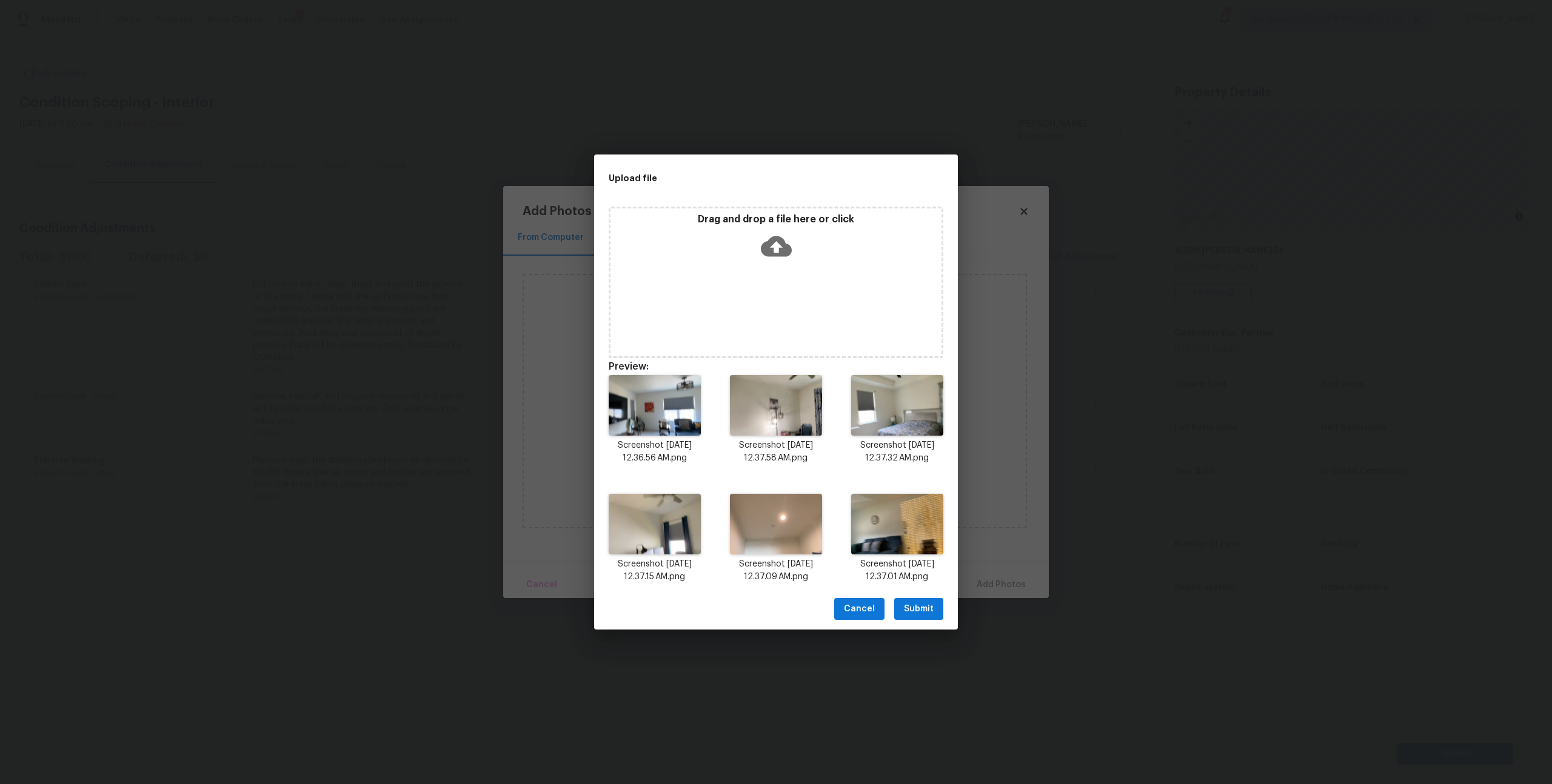
click at [926, 617] on span "Submit" at bounding box center [918, 609] width 30 height 15
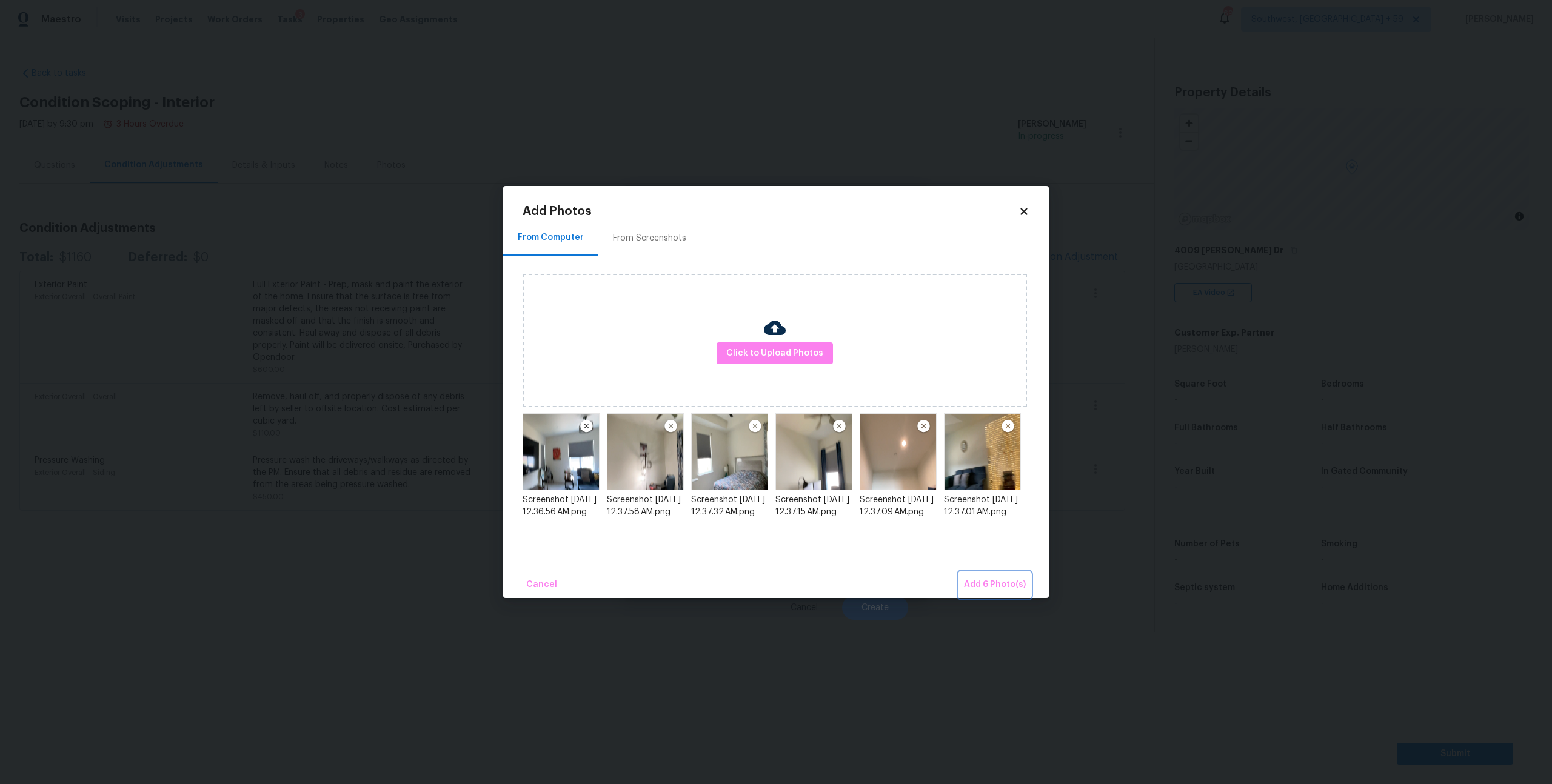
click at [999, 589] on span "Add 6 Photo(s)" at bounding box center [994, 585] width 62 height 15
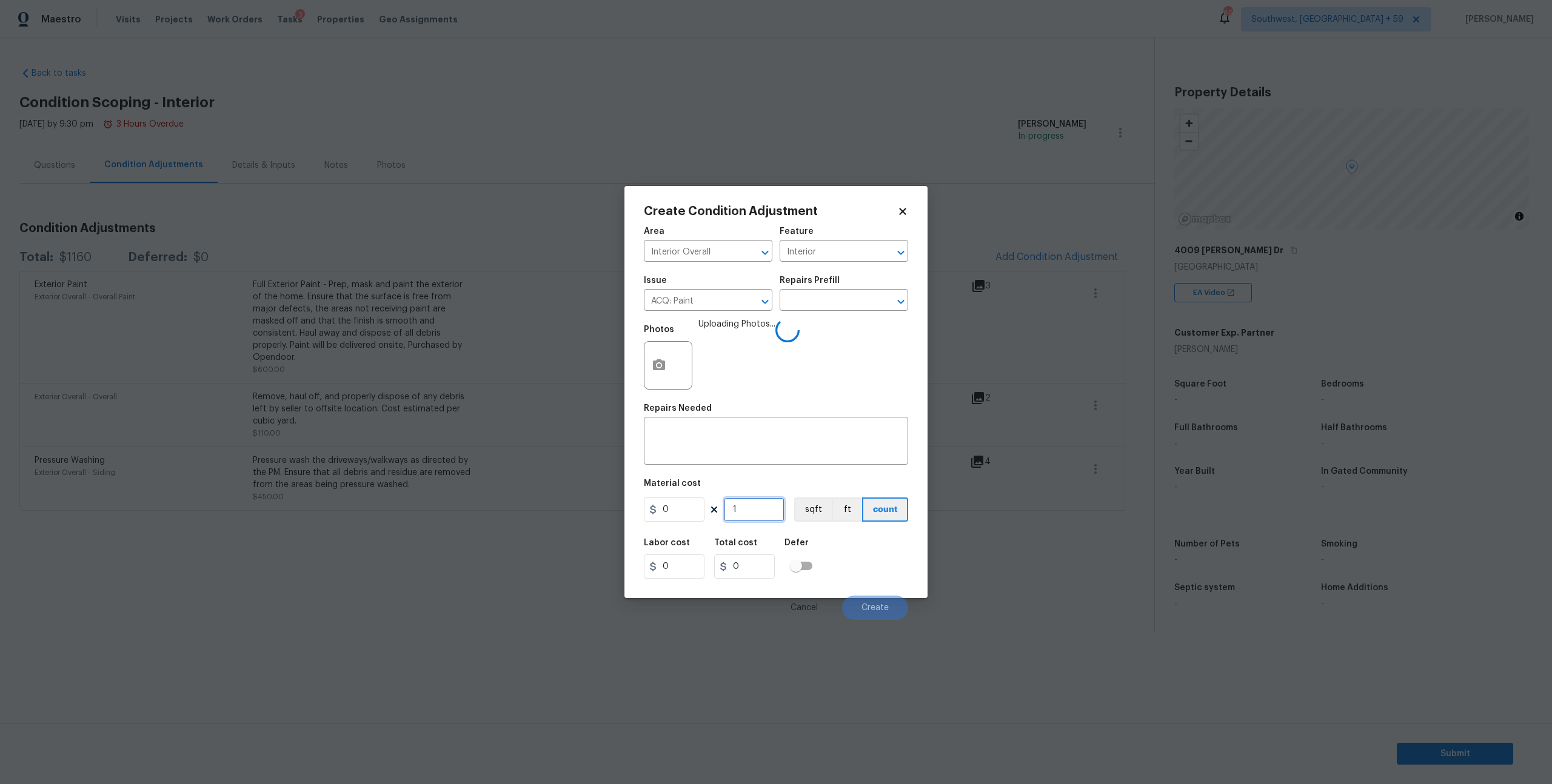
click at [766, 522] on input "1" at bounding box center [755, 509] width 61 height 24
type input "0"
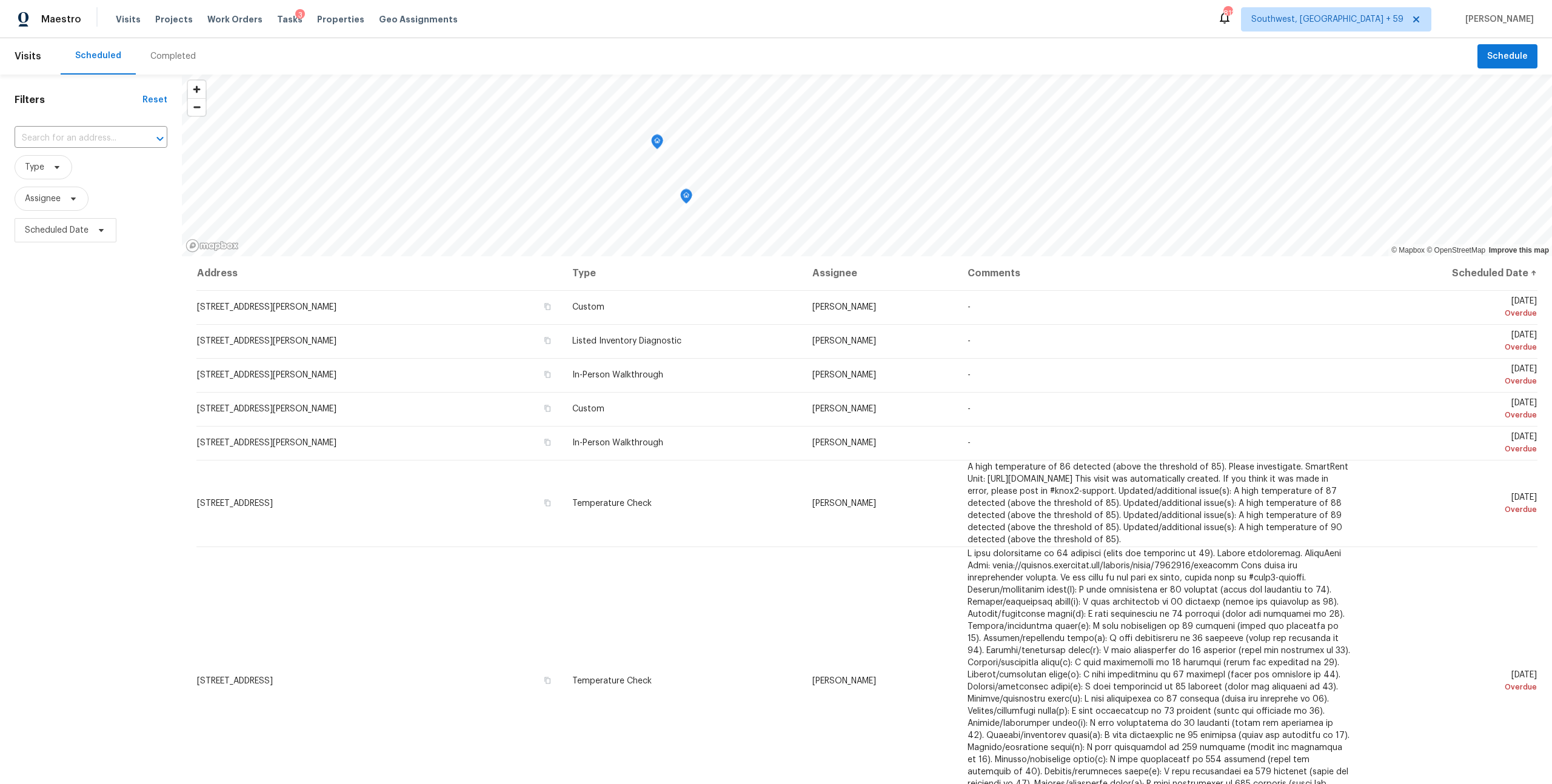
click at [185, 62] on div "Completed" at bounding box center [173, 56] width 46 height 12
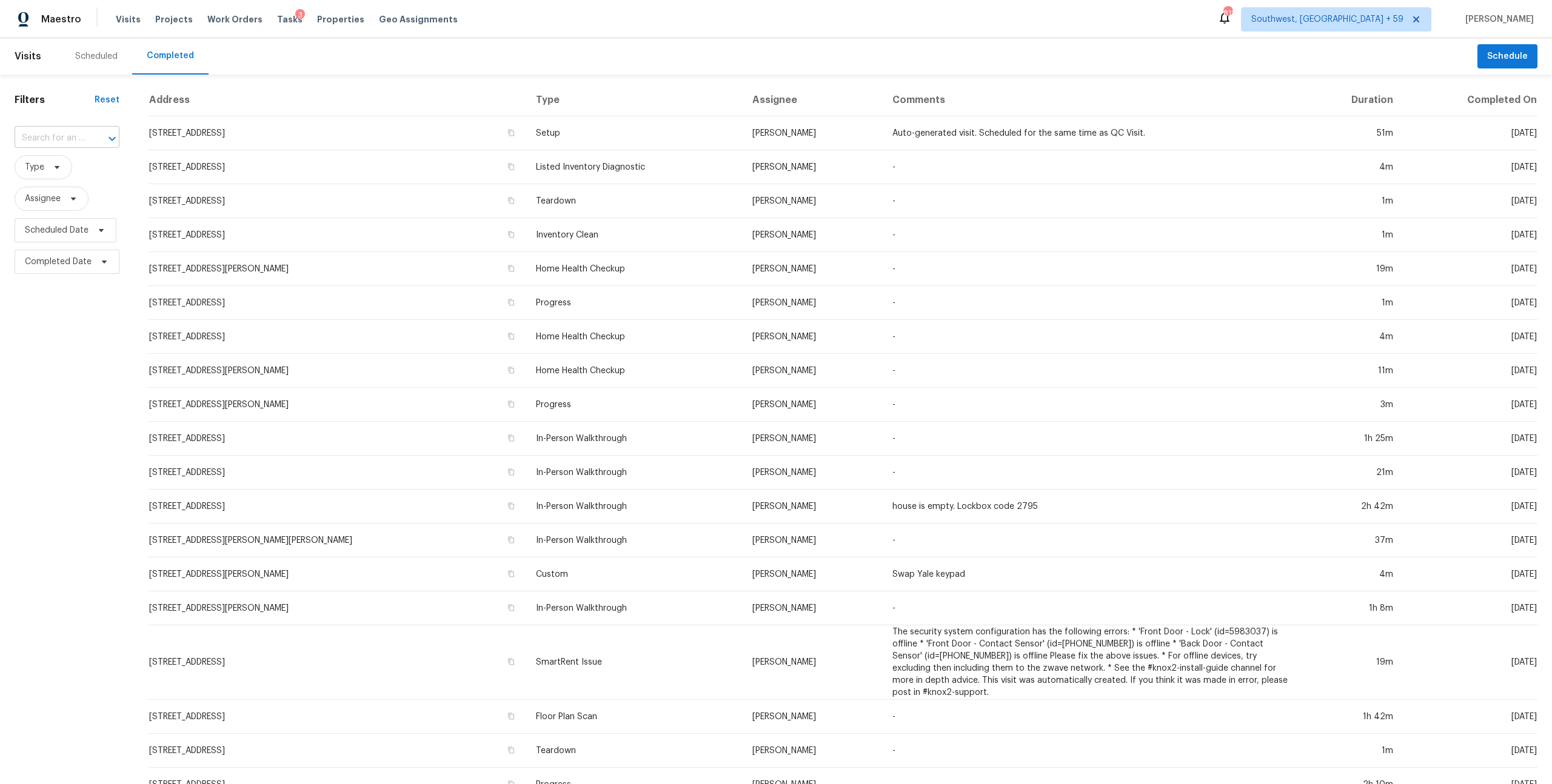
click at [62, 148] on input "text" at bounding box center [50, 138] width 71 height 19
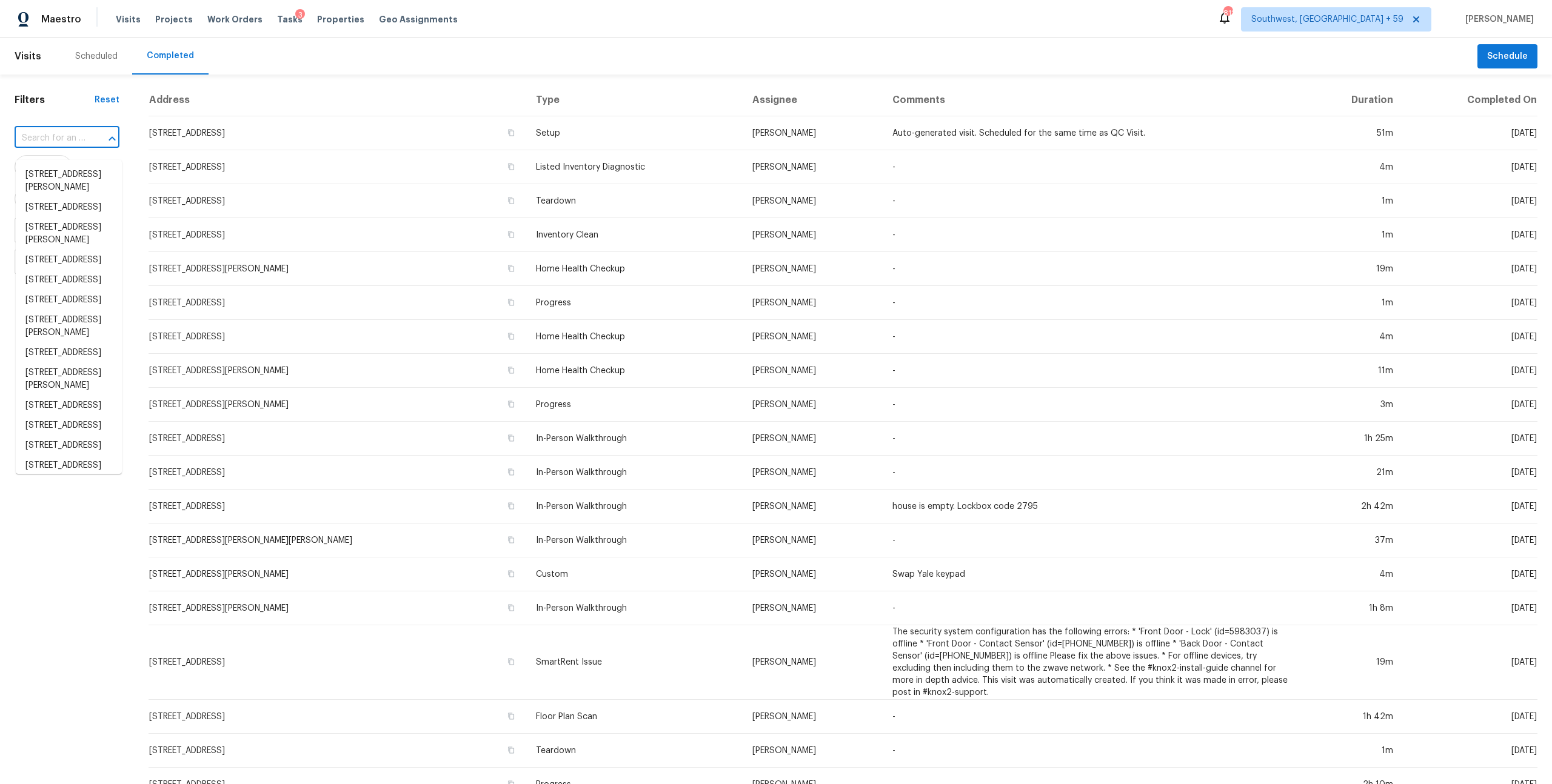
paste input "[STREET_ADDRESS][PERSON_NAME]"
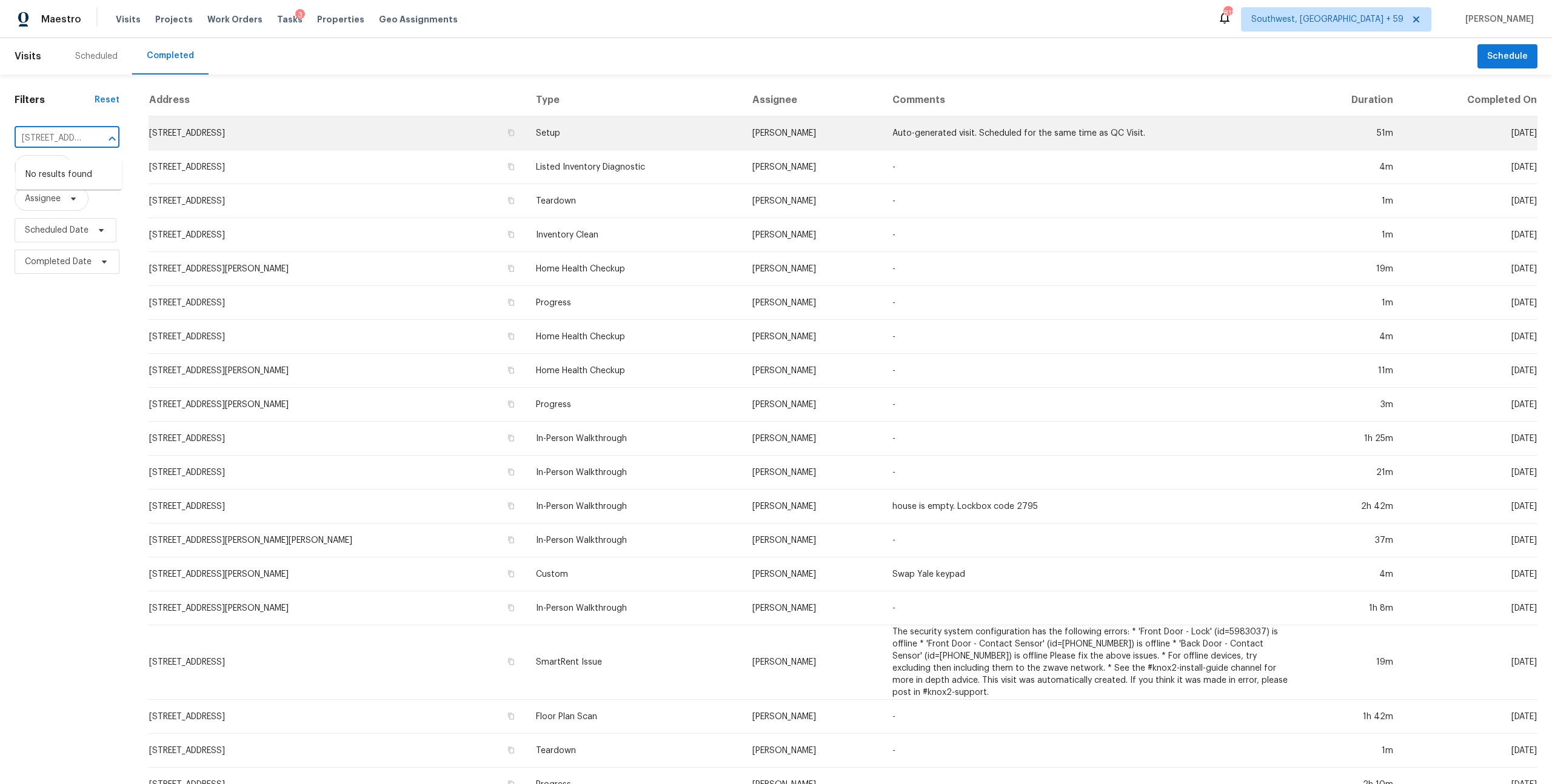
scroll to position [0, 109]
drag, startPoint x: 79, startPoint y: 146, endPoint x: 238, endPoint y: 147, distance: 159.0
click at [238, 147] on div "Filters Reset [STREET_ADDRESS][PERSON_NAME] ​ Type Assignee Scheduled Date Comp…" at bounding box center [776, 471] width 1552 height 793
type input "4009 [PERSON_NAME] Dr"
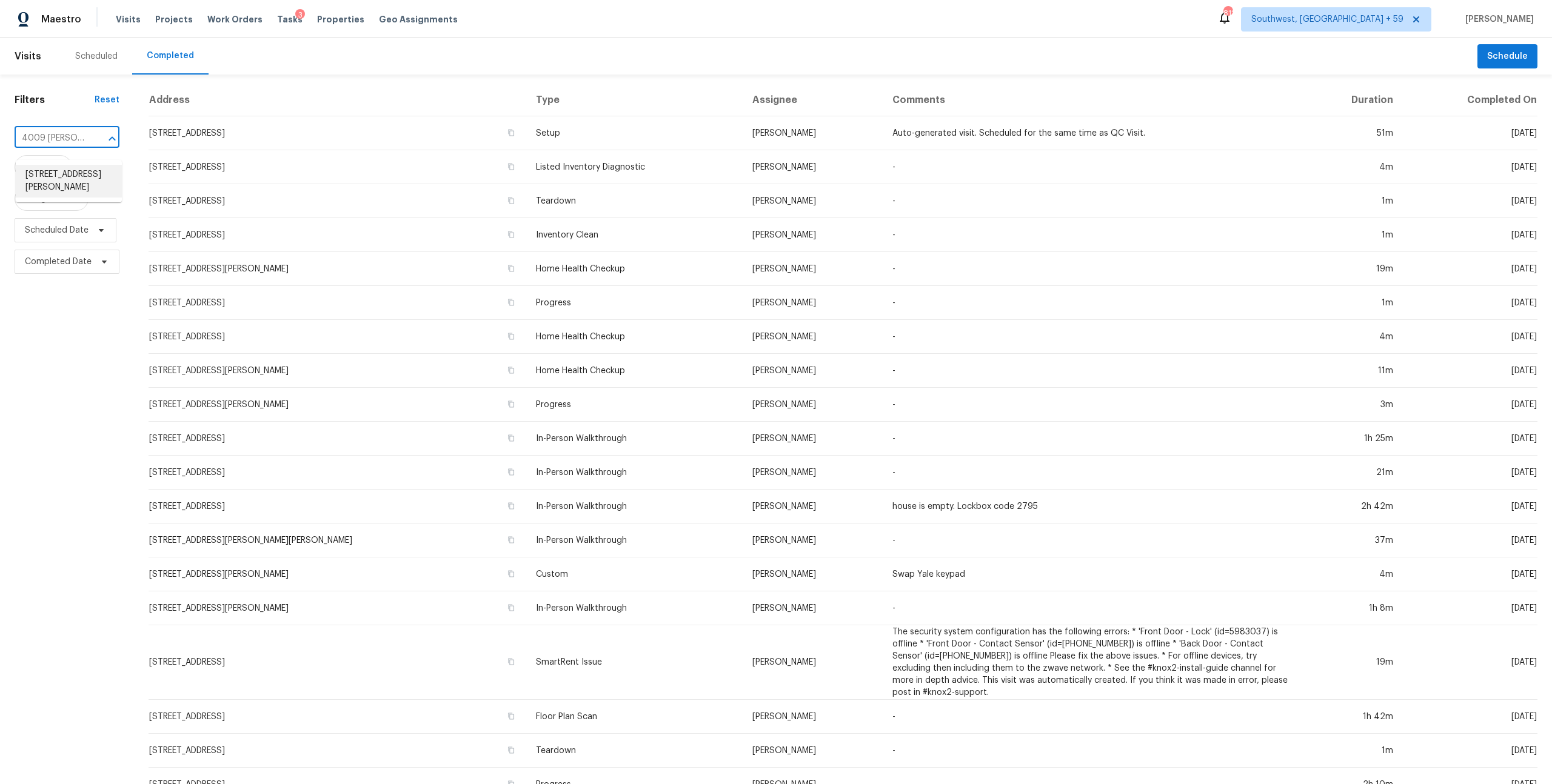
click at [51, 197] on li "[STREET_ADDRESS][PERSON_NAME]" at bounding box center [69, 181] width 106 height 33
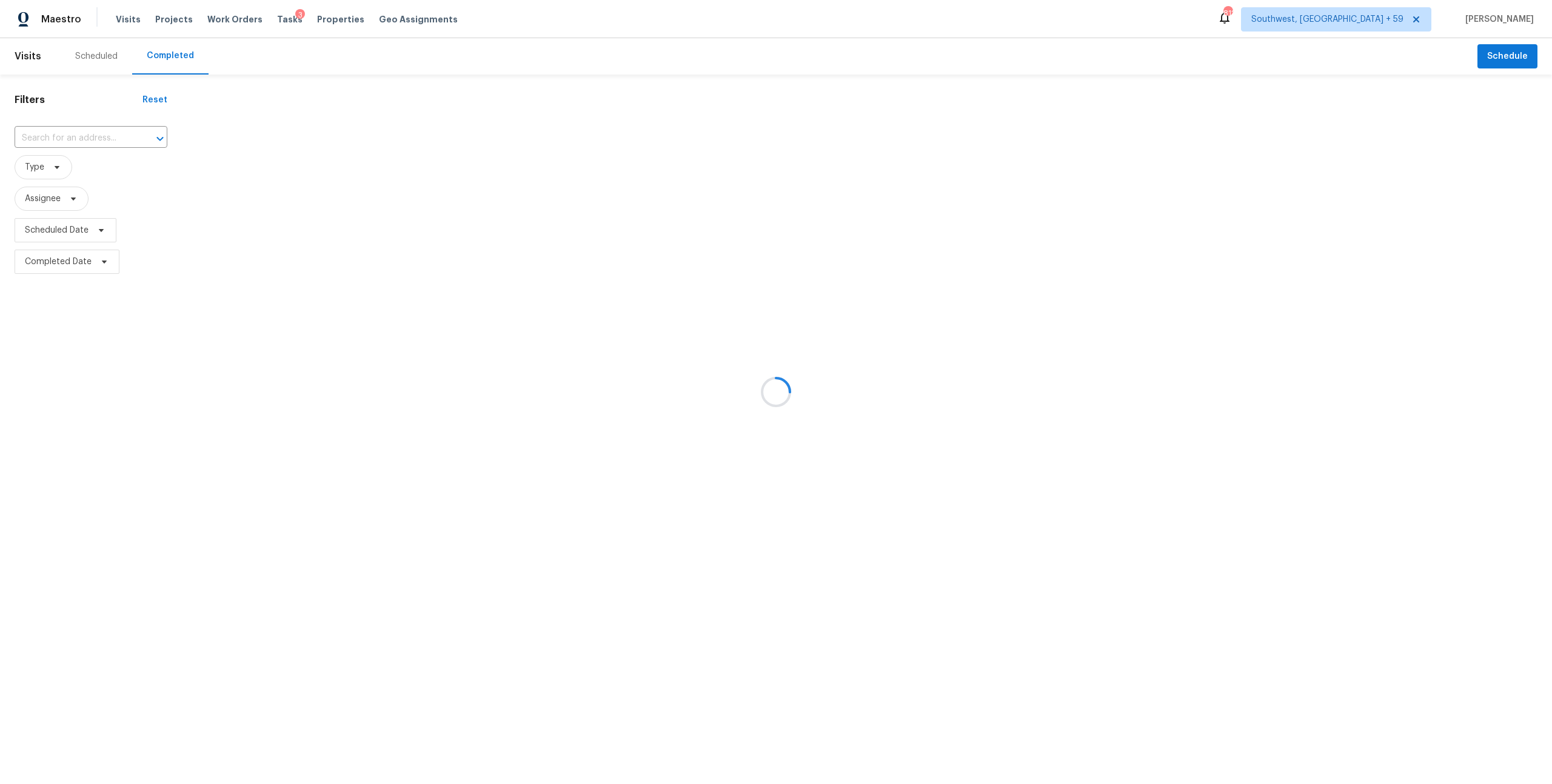
type input "[STREET_ADDRESS][PERSON_NAME]"
click at [478, 137] on td "[STREET_ADDRESS][PERSON_NAME]" at bounding box center [348, 133] width 304 height 34
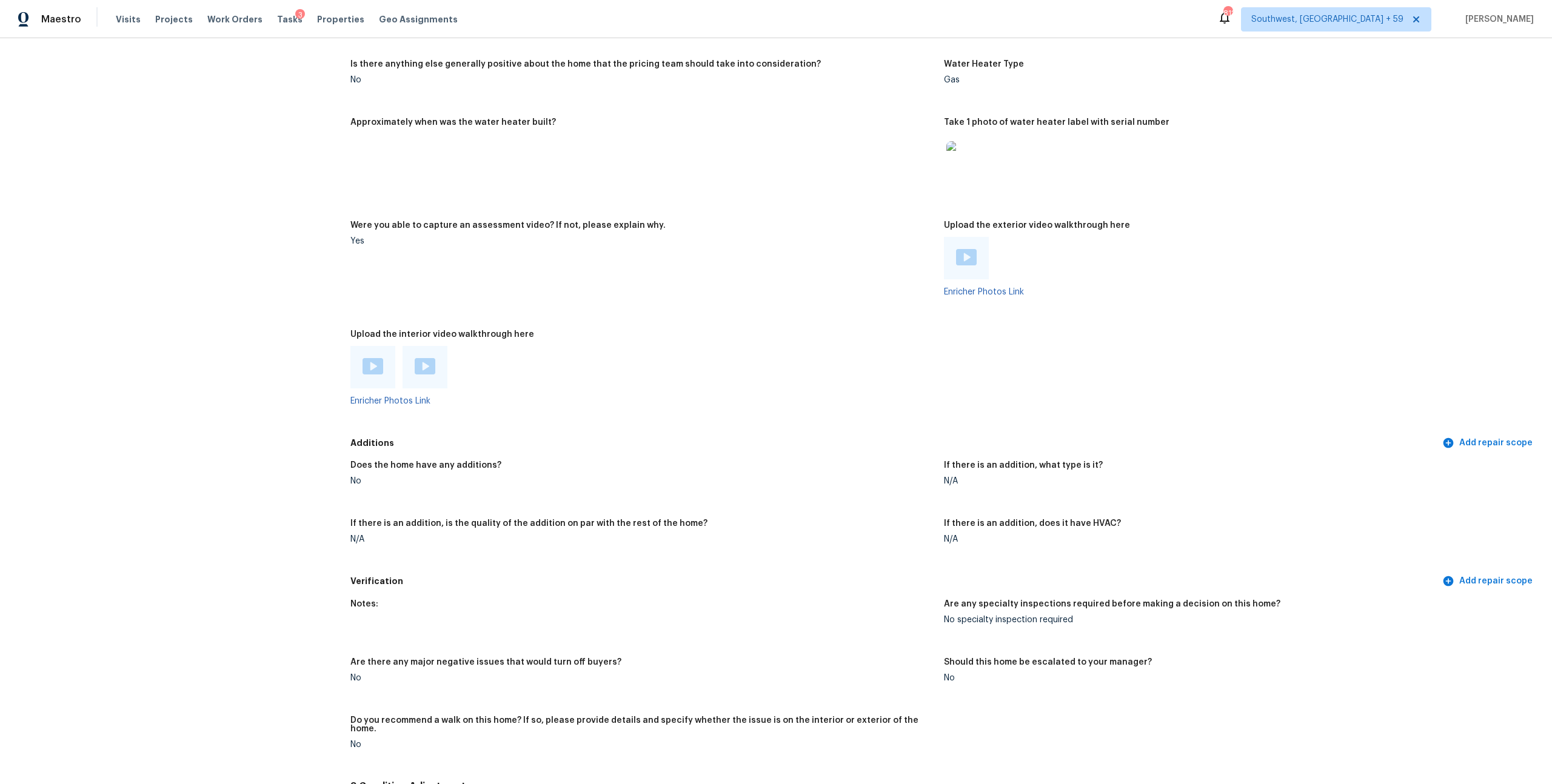
scroll to position [2347, 0]
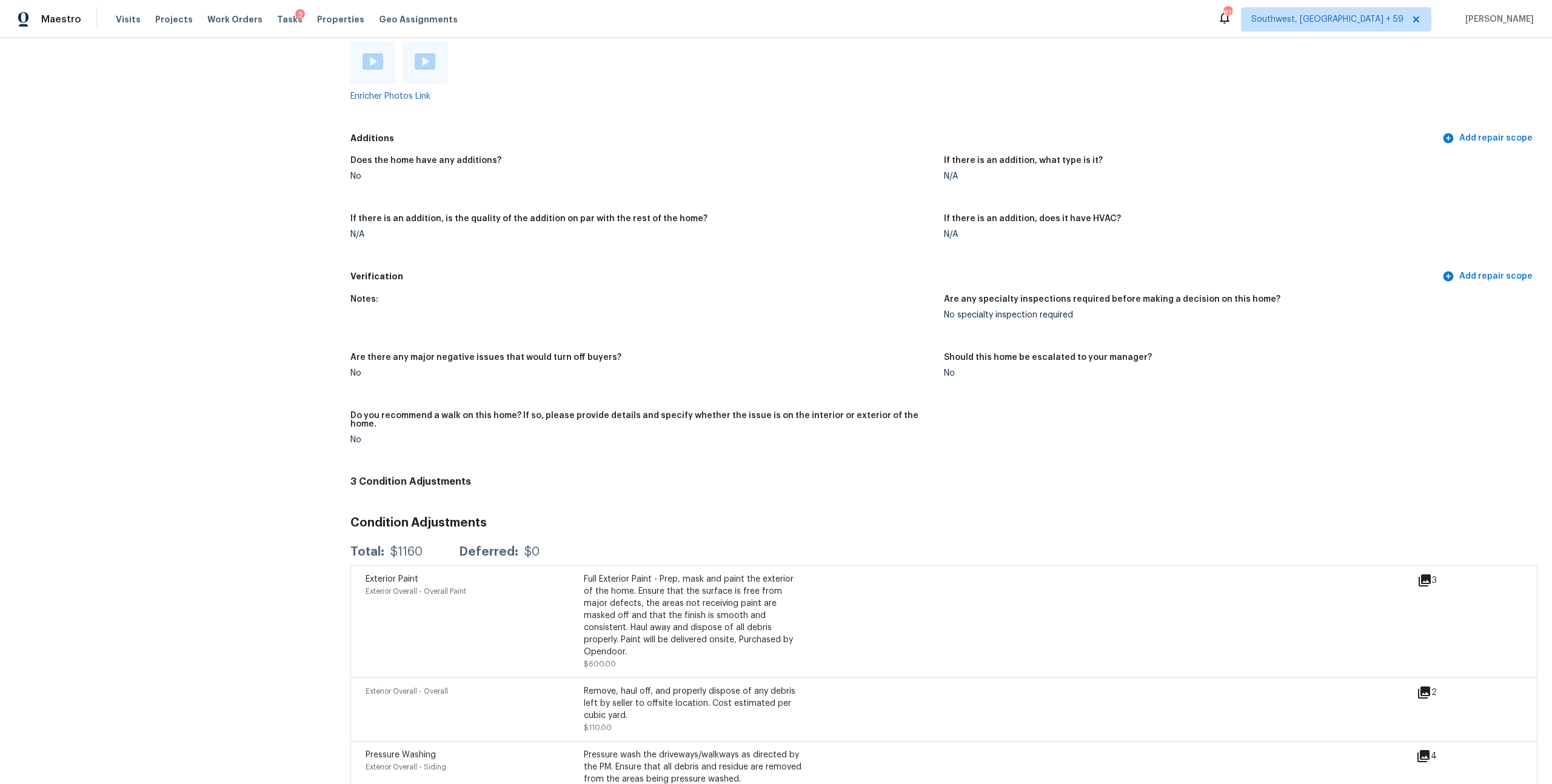
click at [371, 69] on img at bounding box center [373, 62] width 20 height 17
click at [426, 69] on img at bounding box center [425, 62] width 20 height 17
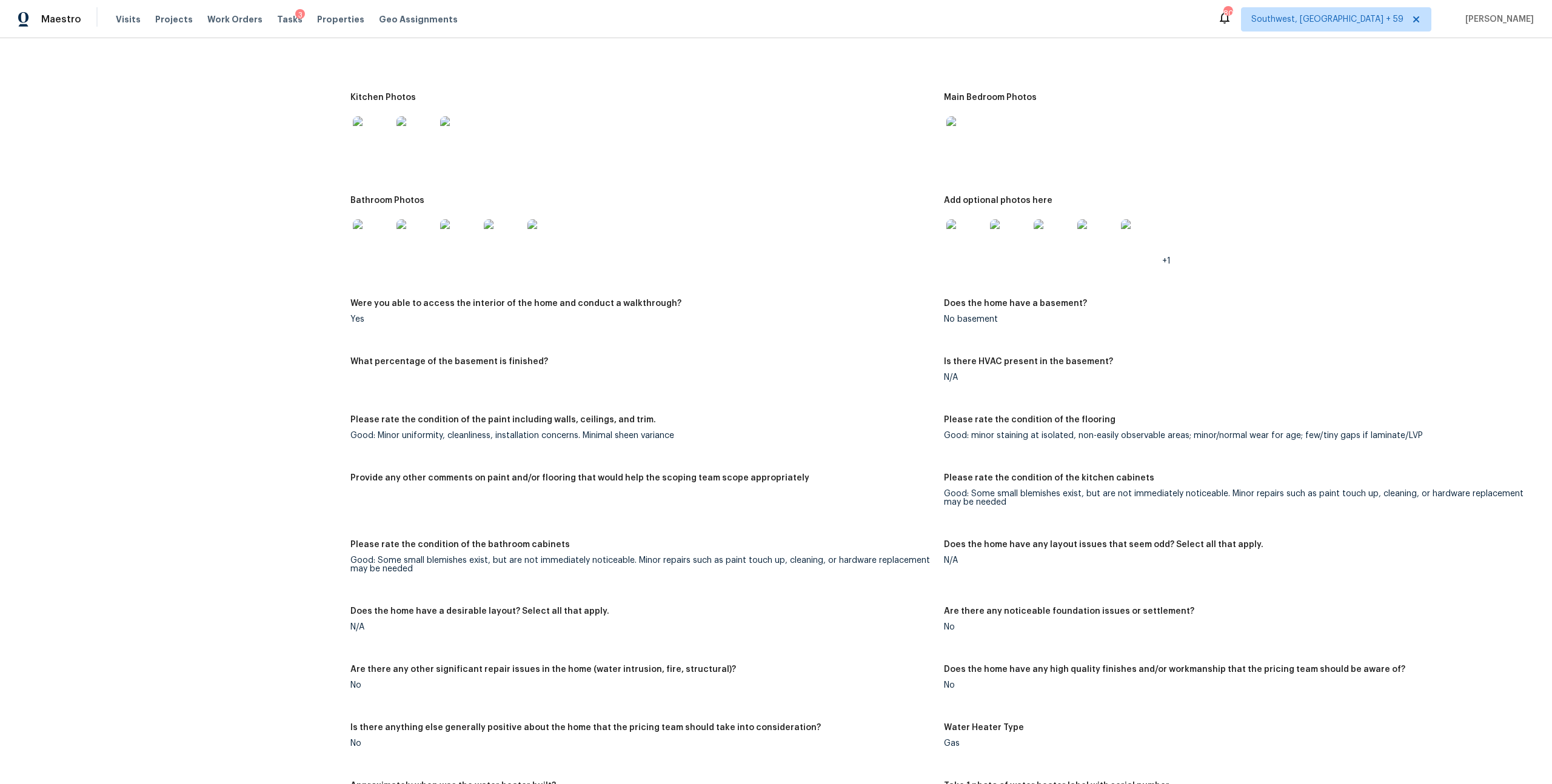
scroll to position [1360, 0]
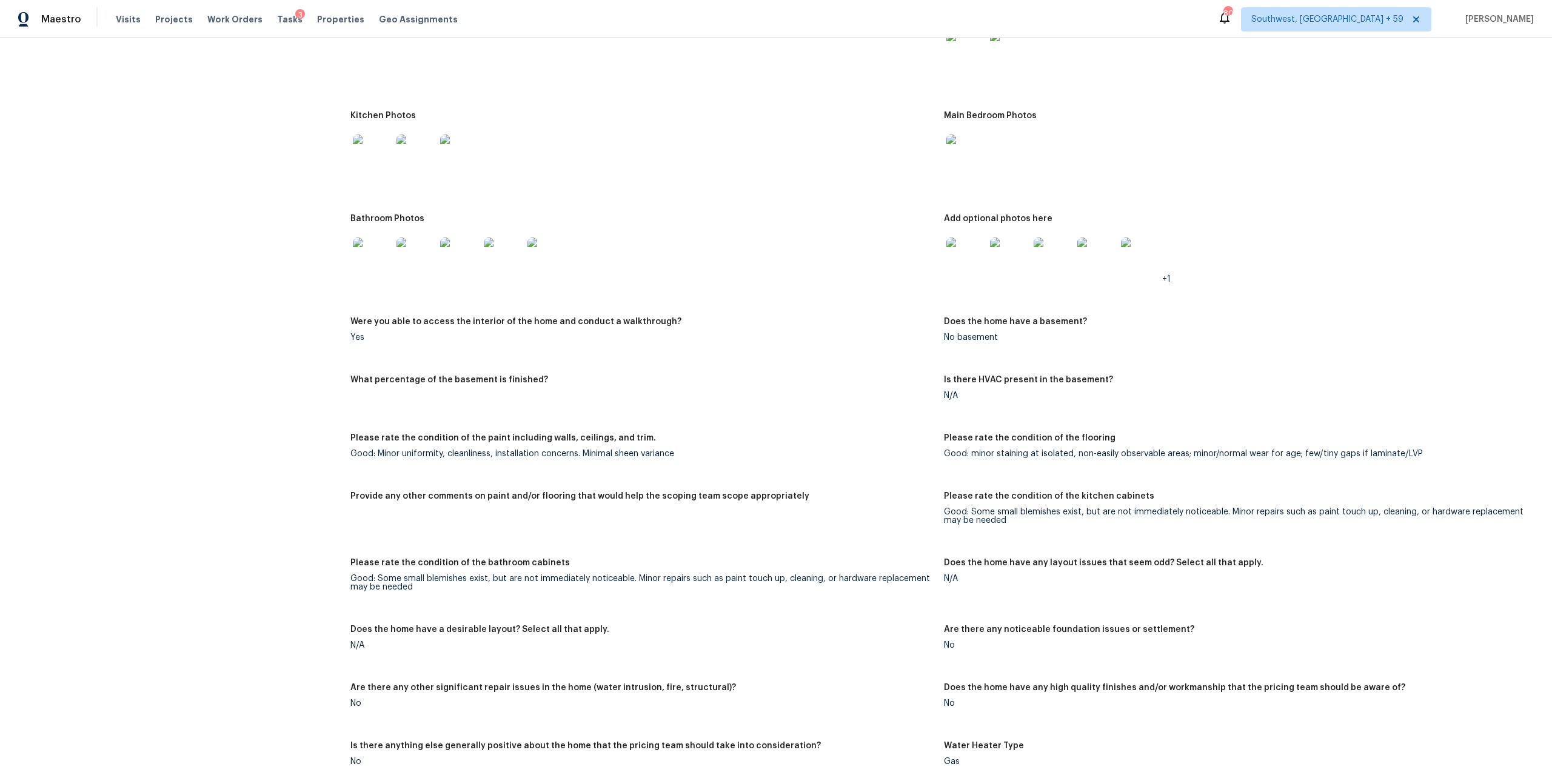
click at [970, 277] on img at bounding box center [966, 257] width 39 height 39
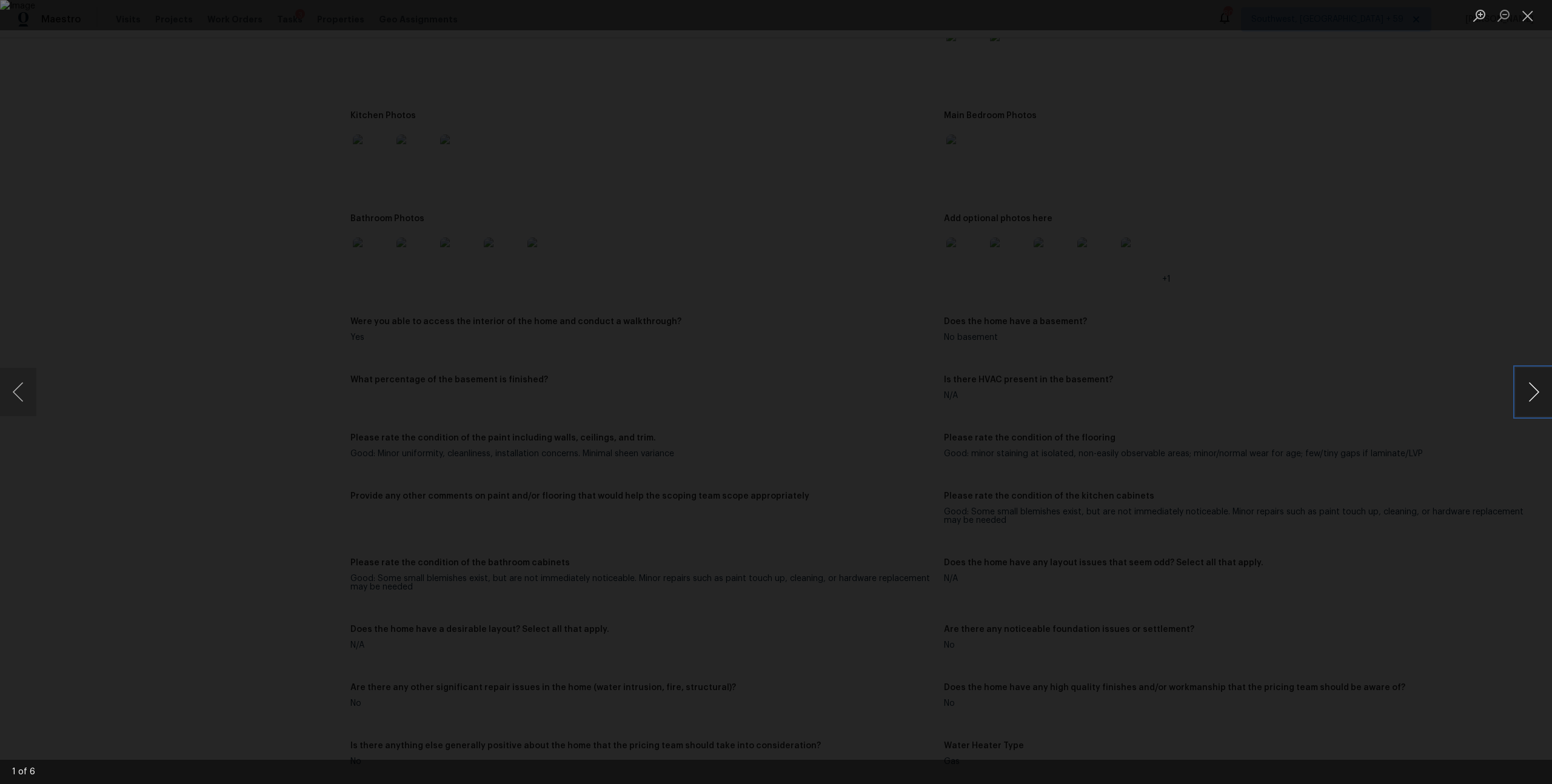
click at [1529, 389] on button "Next image" at bounding box center [1534, 392] width 36 height 49
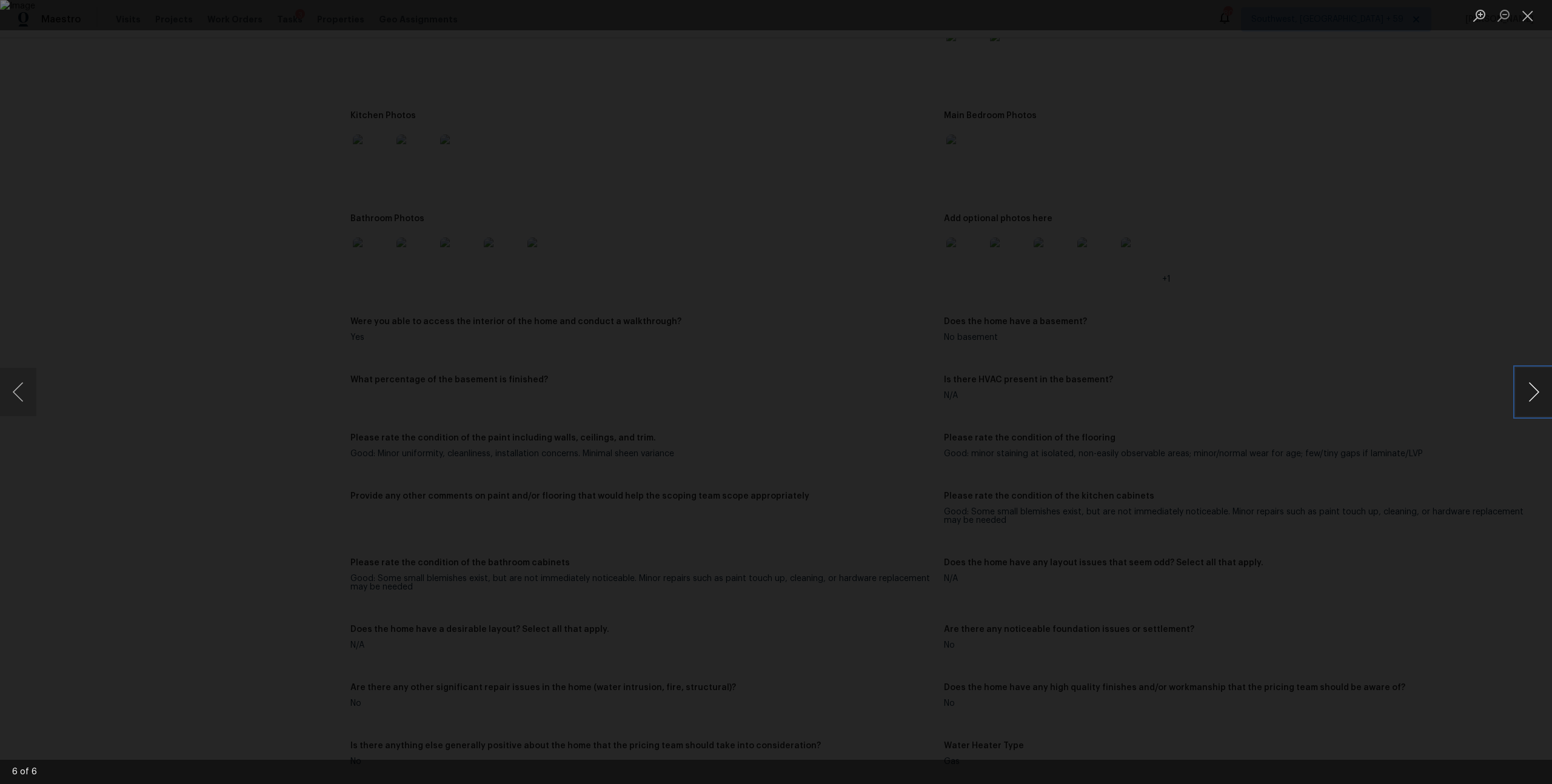
click at [1529, 389] on button "Next image" at bounding box center [1534, 392] width 36 height 49
click at [1522, 22] on button "Close lightbox" at bounding box center [1527, 15] width 24 height 21
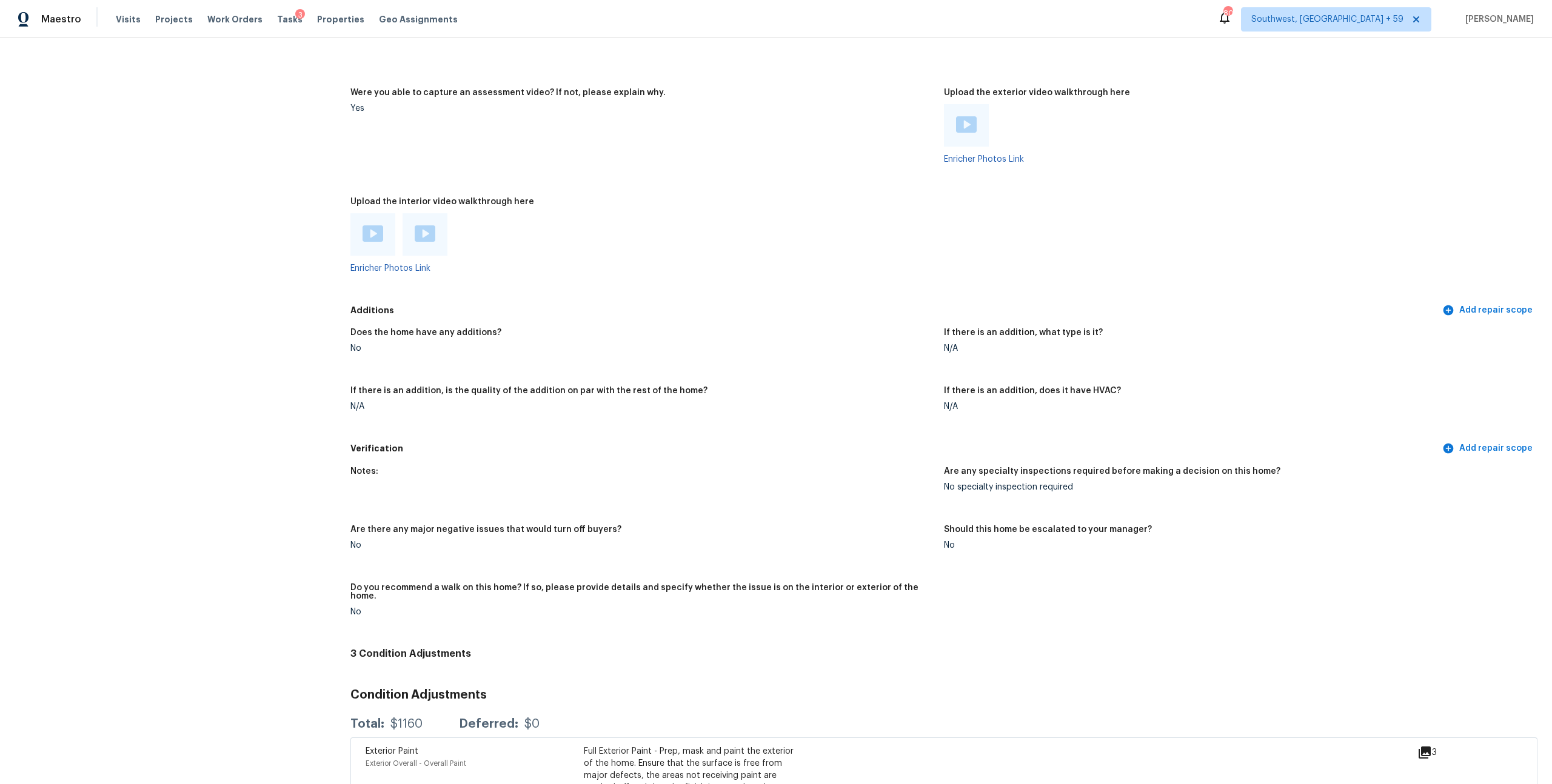
scroll to position [2172, 0]
click at [955, 148] on div at bounding box center [967, 127] width 45 height 43
click at [973, 135] on img at bounding box center [966, 126] width 20 height 17
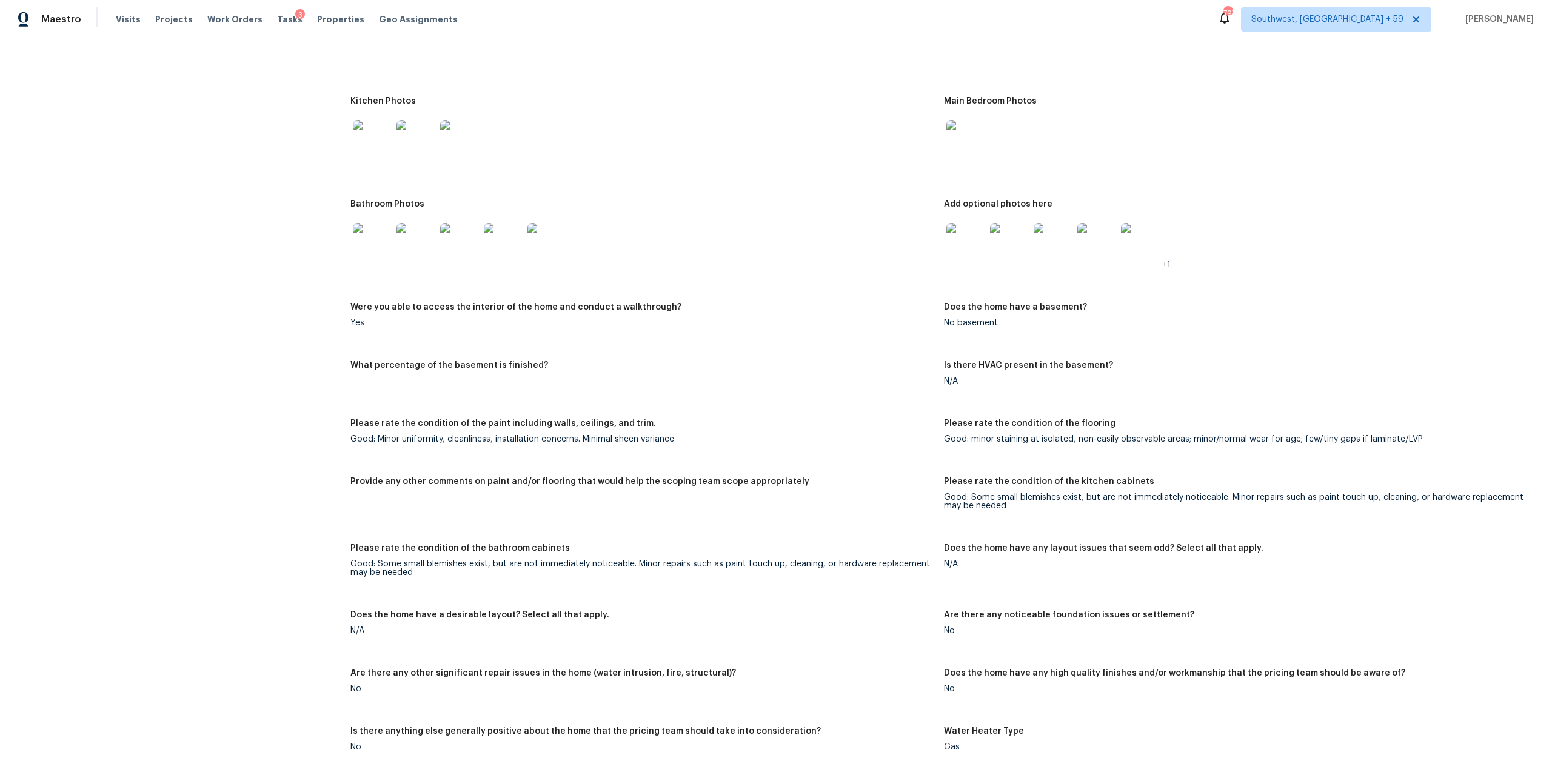
scroll to position [1346, 0]
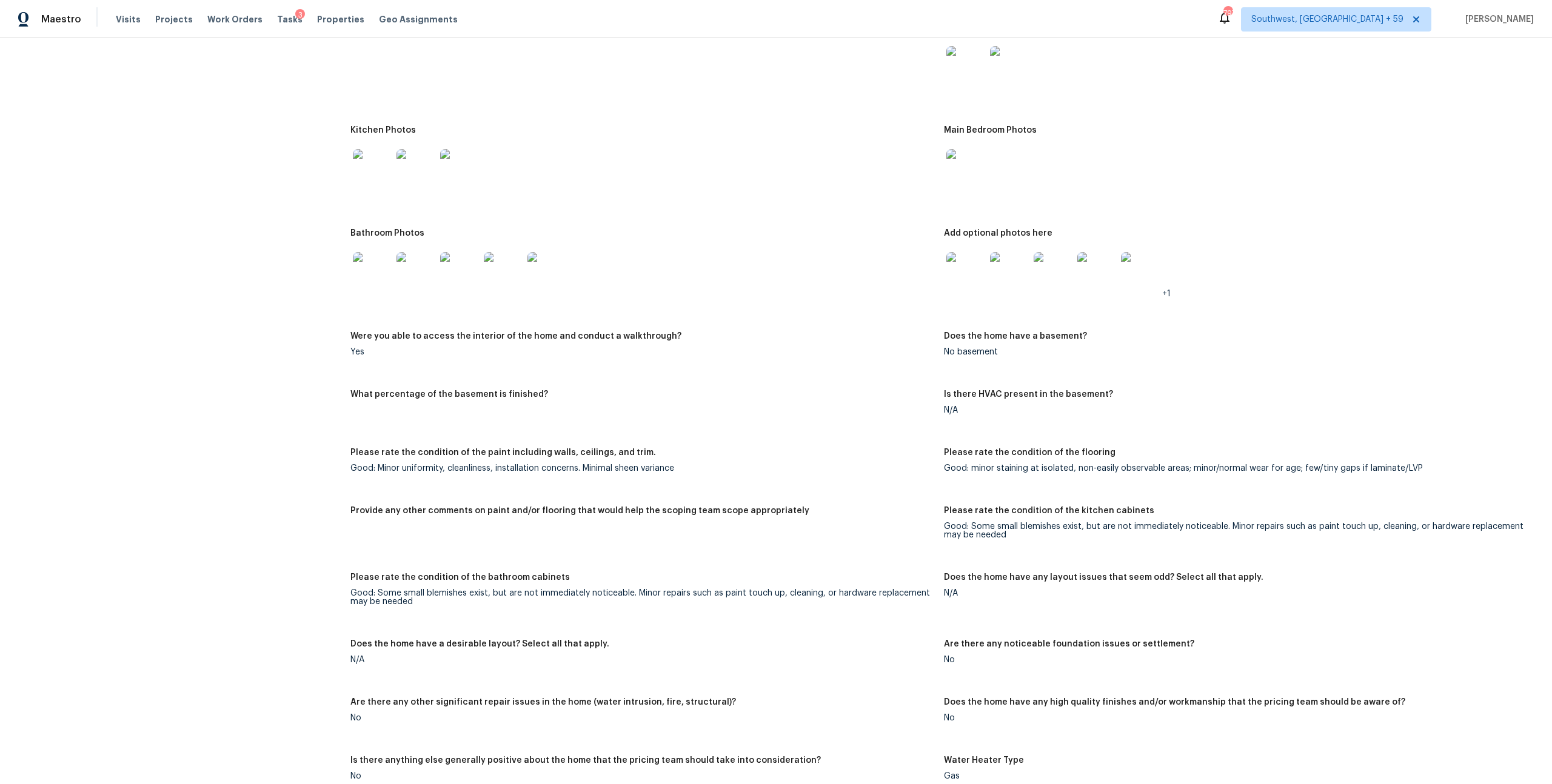
click at [960, 291] on img at bounding box center [966, 271] width 39 height 39
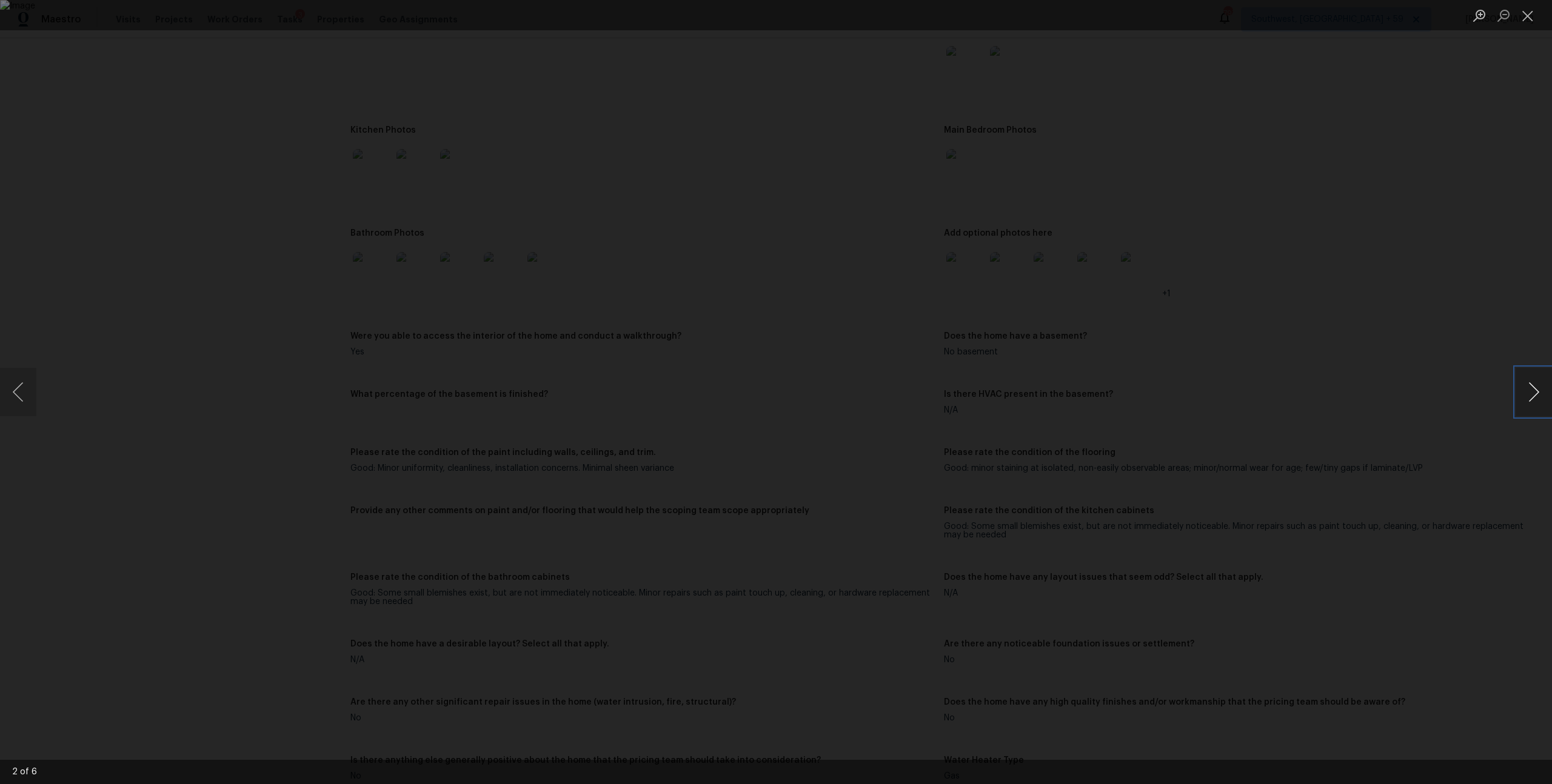
click at [1531, 381] on button "Next image" at bounding box center [1534, 392] width 36 height 49
click at [1529, 17] on button "Close lightbox" at bounding box center [1527, 15] width 24 height 21
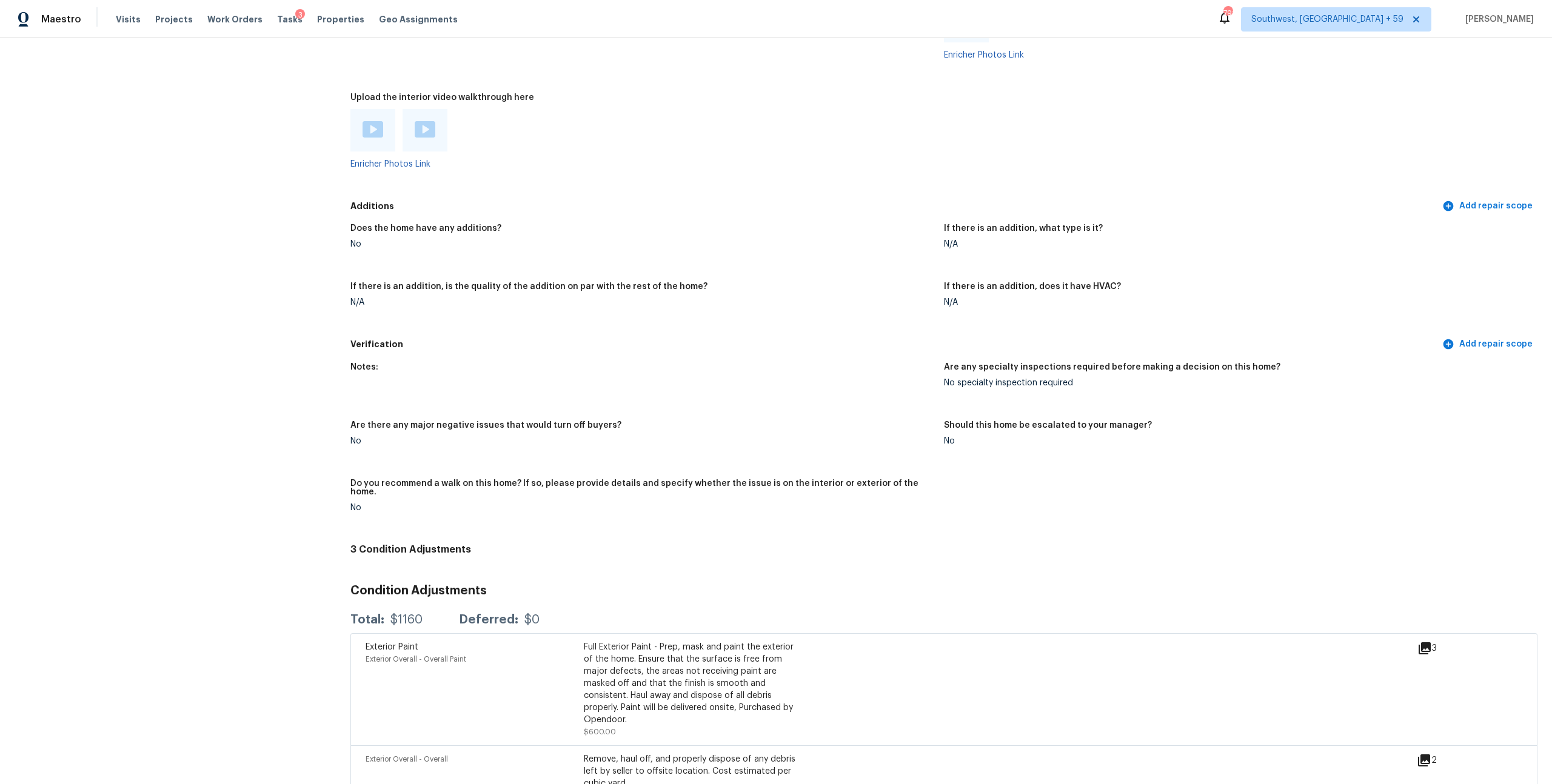
scroll to position [2127, 0]
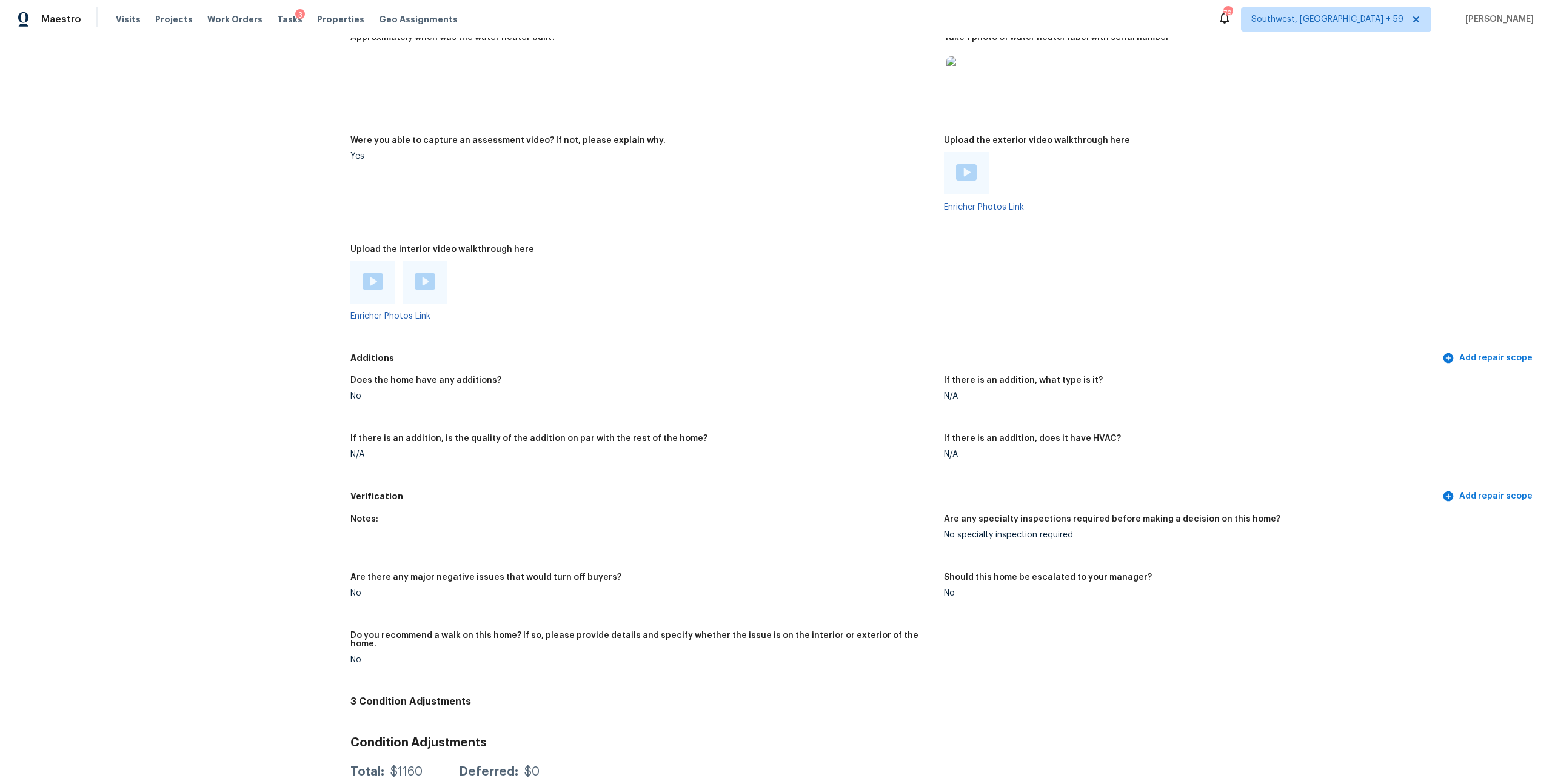
click at [986, 195] on div at bounding box center [967, 173] width 45 height 43
click at [972, 180] on img at bounding box center [966, 172] width 20 height 17
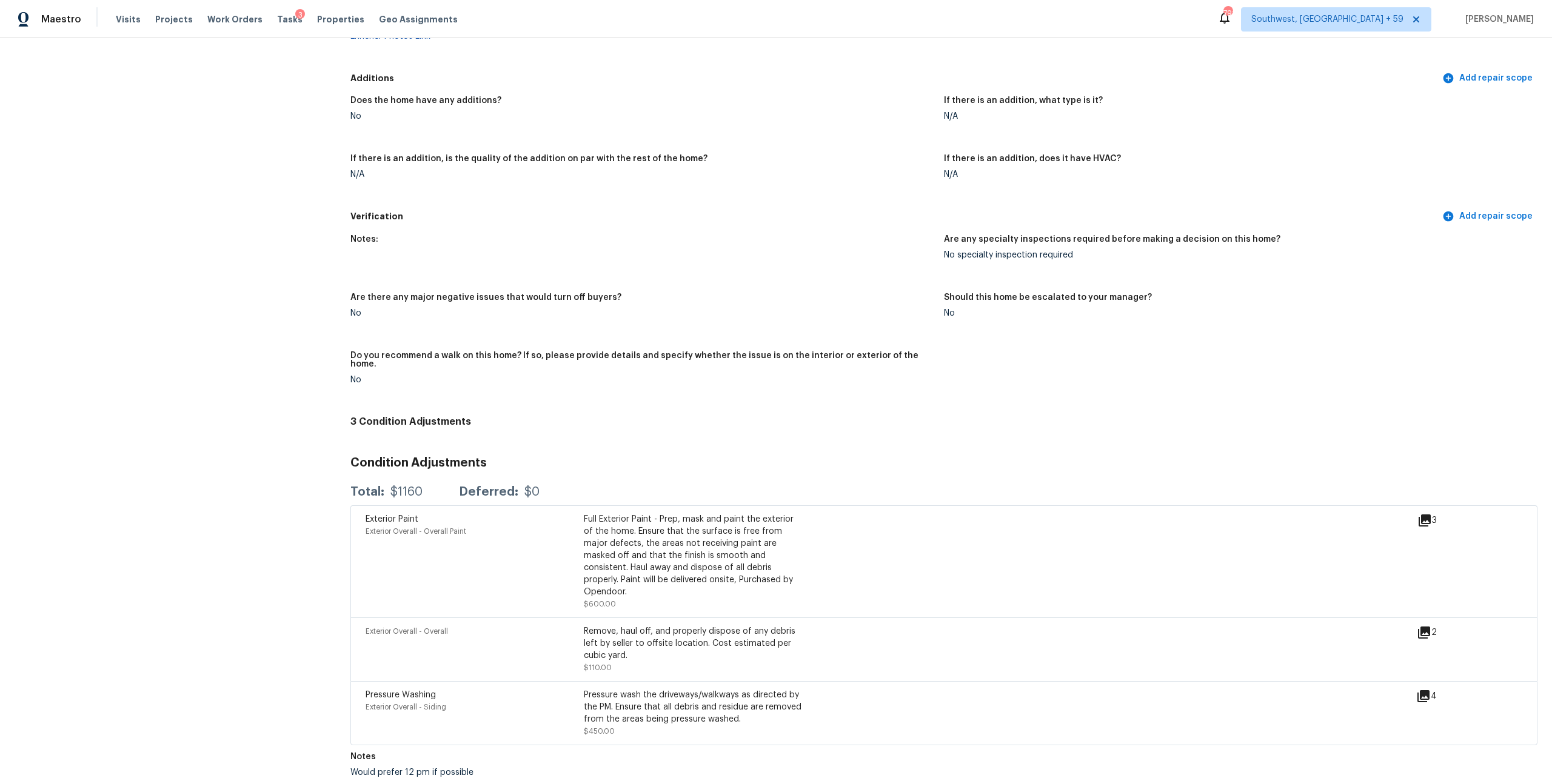
scroll to position [2660, 0]
click at [1252, 96] on div "If there is an addition, what type is it?" at bounding box center [1236, 104] width 584 height 16
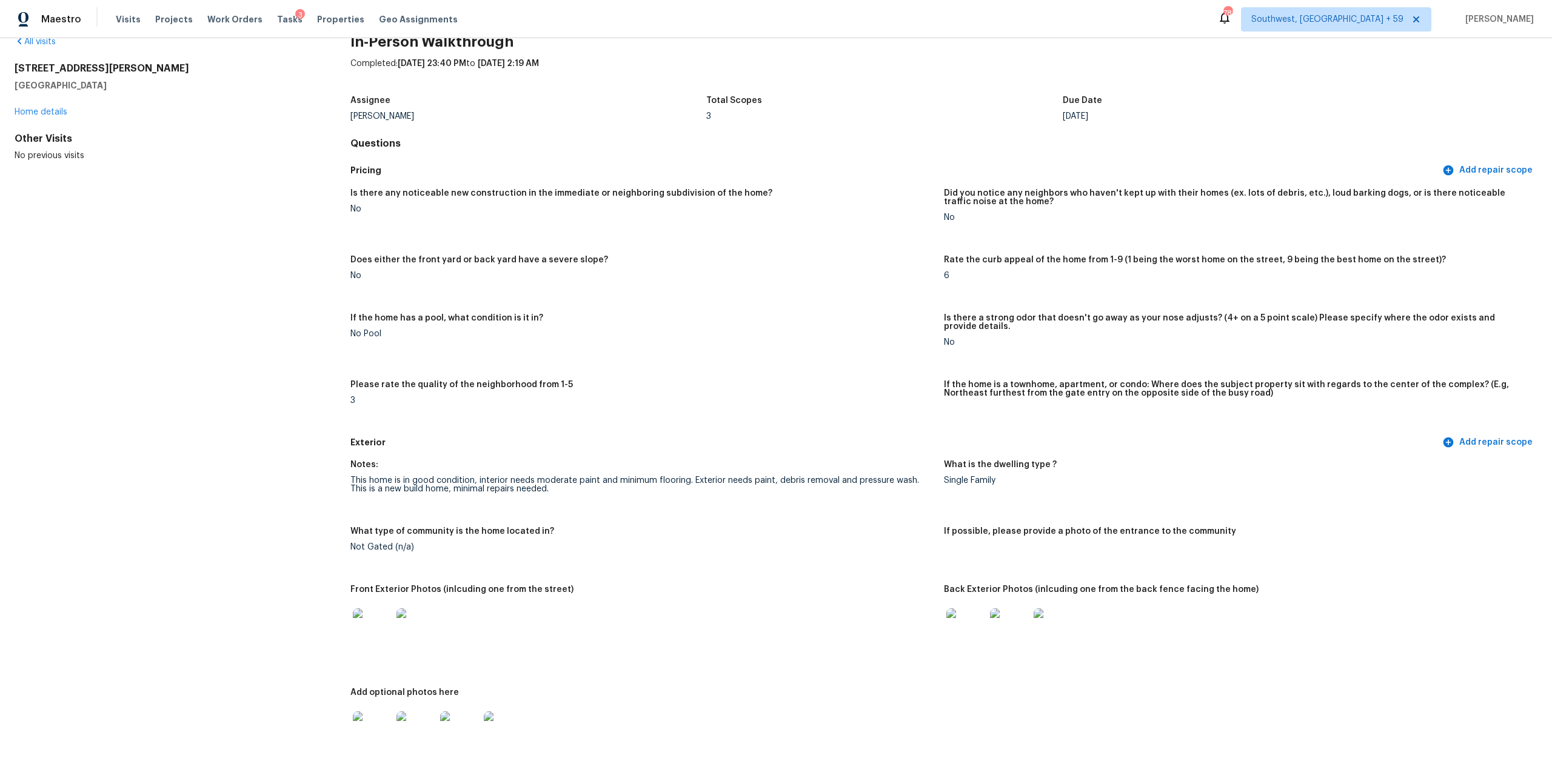
scroll to position [0, 0]
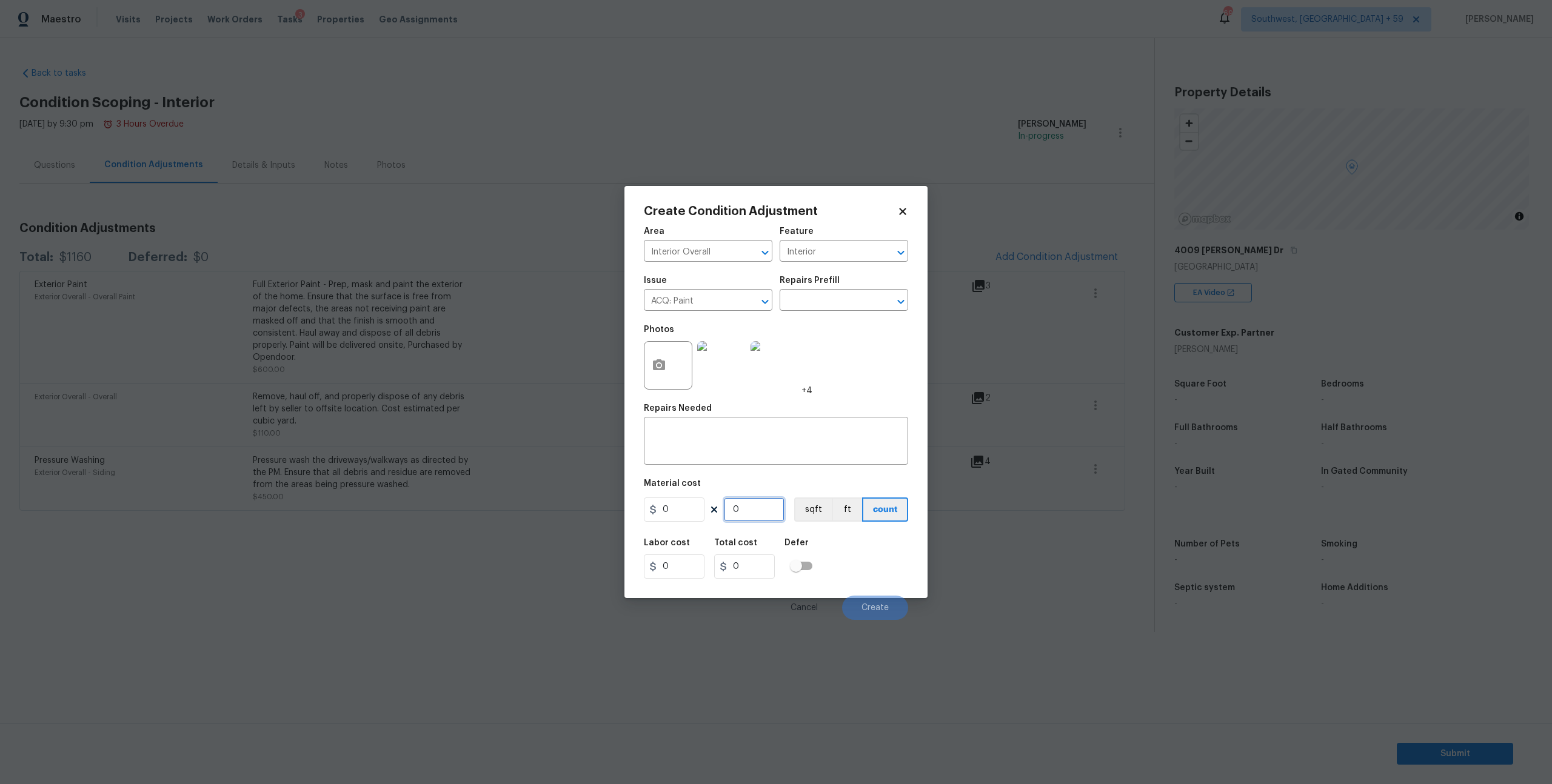
click at [755, 522] on input "0" at bounding box center [755, 509] width 61 height 24
type input "0"
click at [899, 212] on icon at bounding box center [902, 211] width 7 height 7
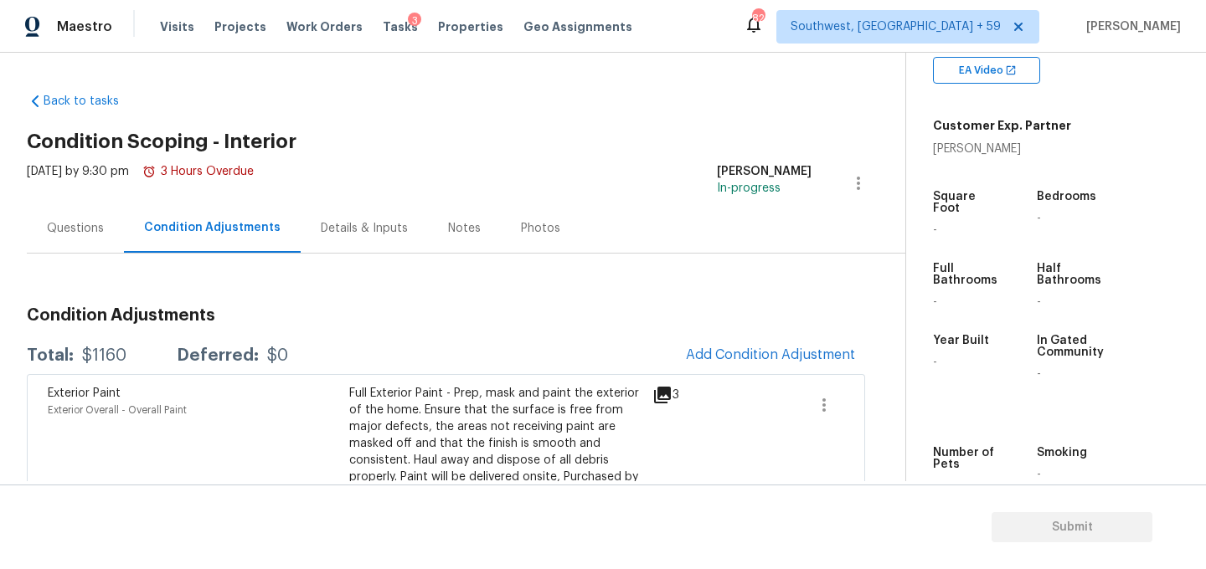
scroll to position [139, 0]
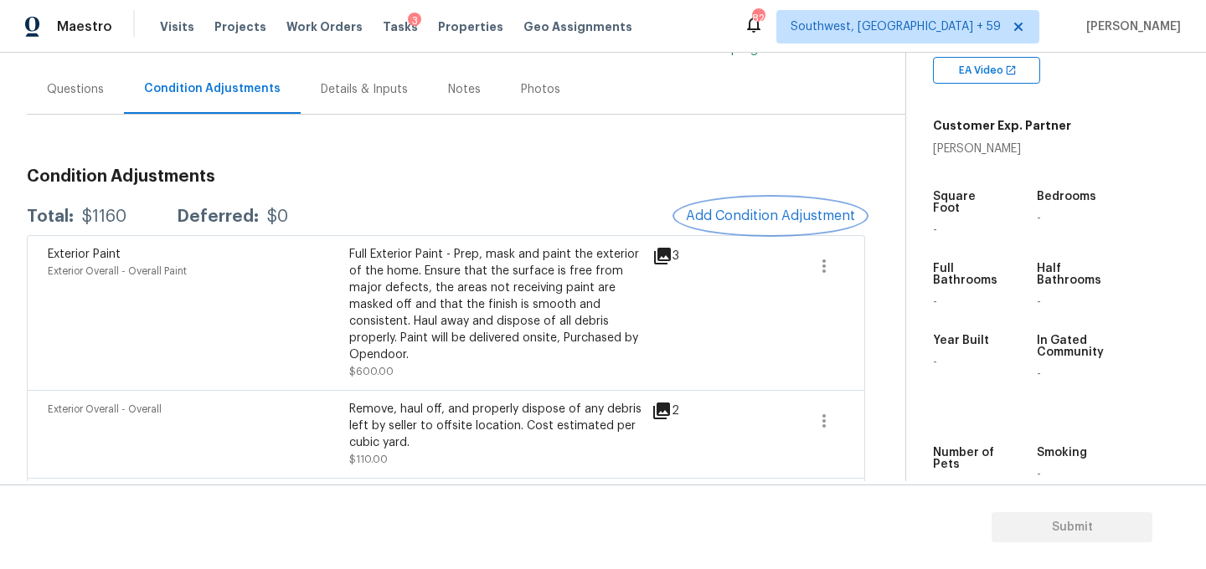
click at [753, 224] on span "Add Condition Adjustment" at bounding box center [770, 215] width 169 height 15
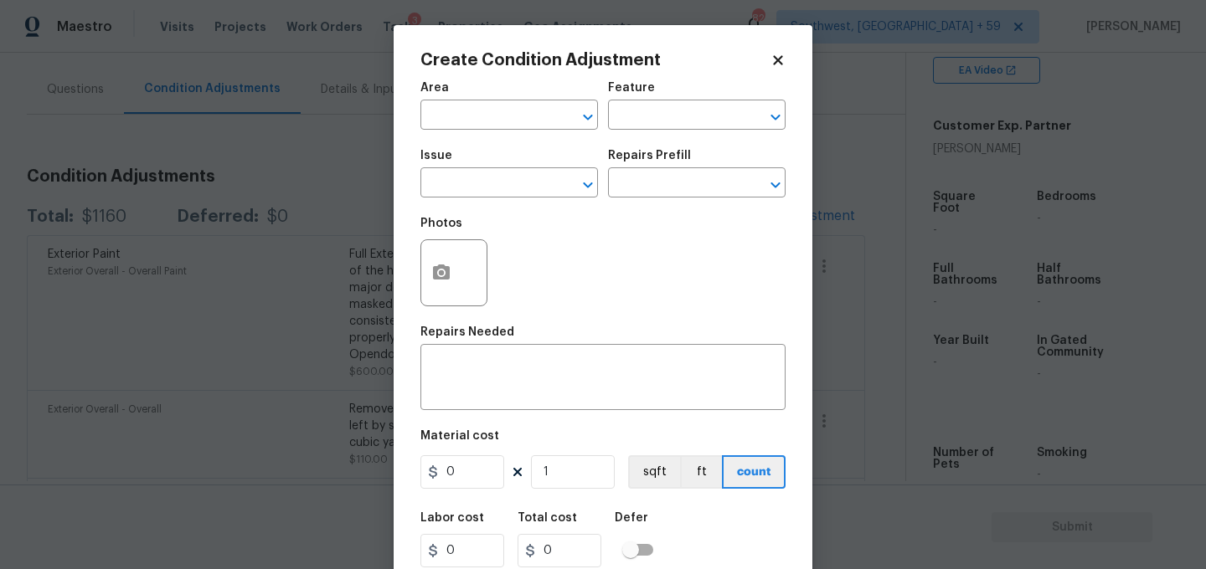
scroll to position [113, 0]
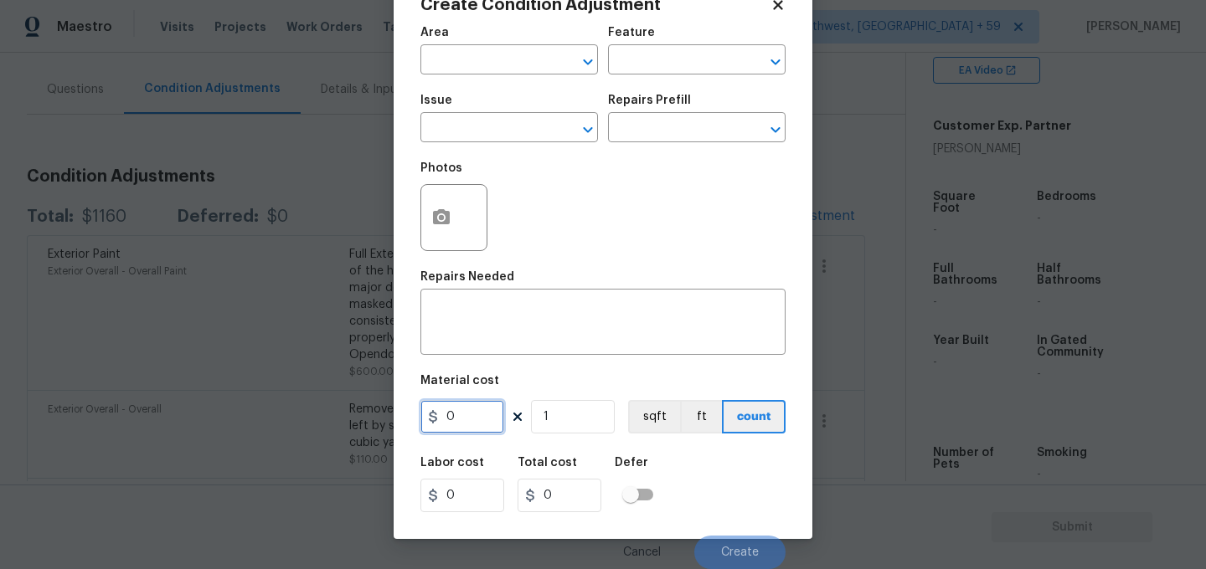
click at [478, 402] on input "0" at bounding box center [462, 416] width 84 height 33
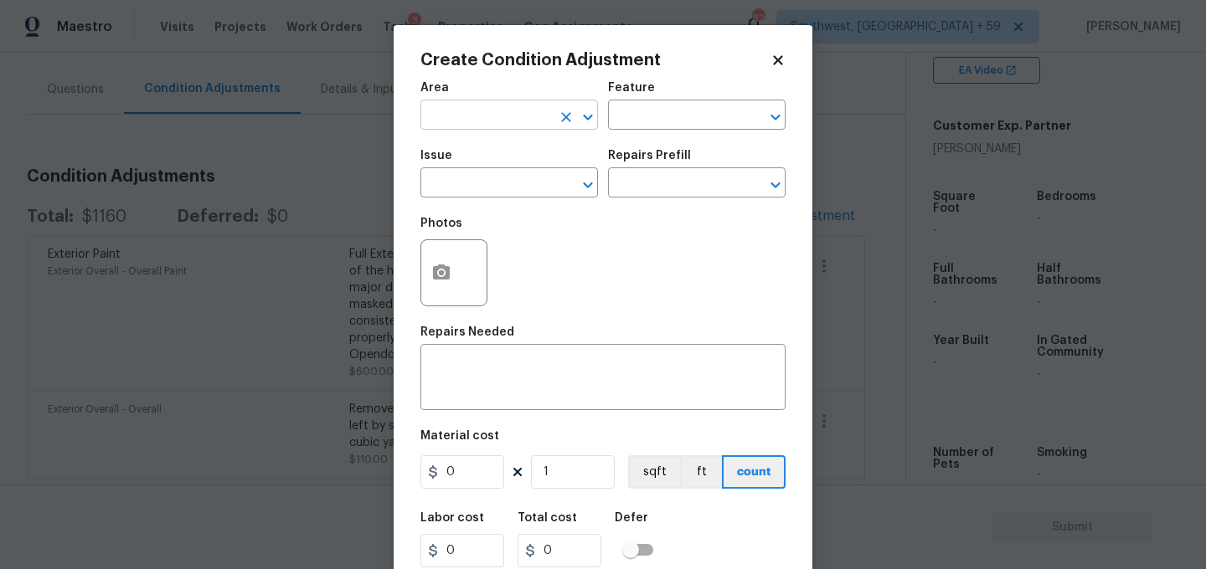
click at [482, 121] on input "text" at bounding box center [485, 117] width 131 height 26
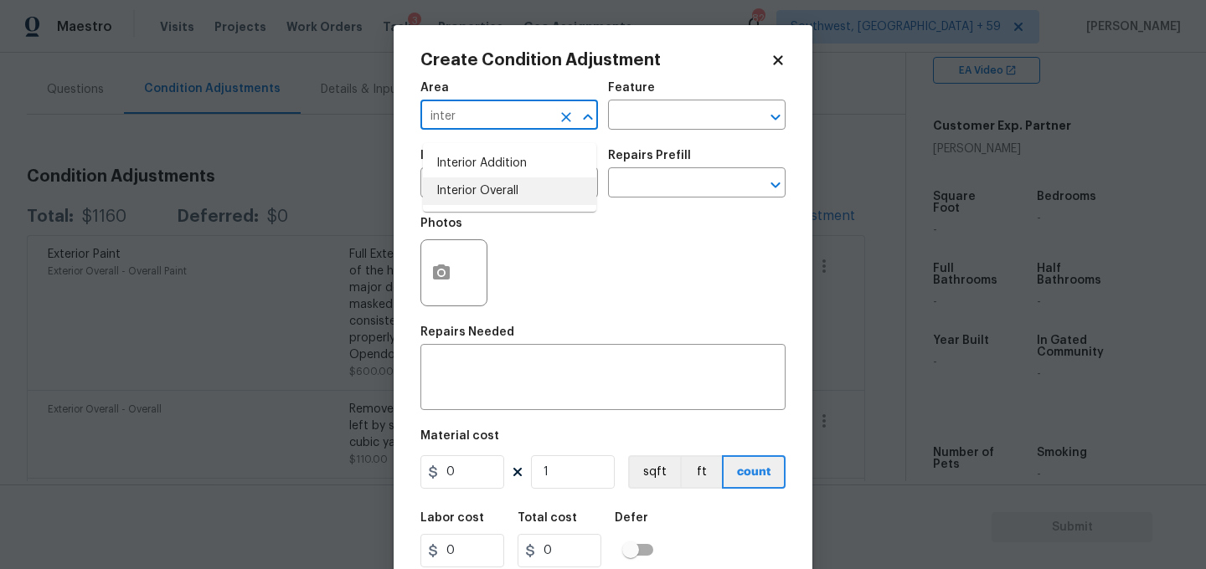
click at [481, 179] on li "Interior Overall" at bounding box center [509, 191] width 173 height 28
type input "Interior Overall"
click at [681, 130] on input "text" at bounding box center [673, 117] width 131 height 26
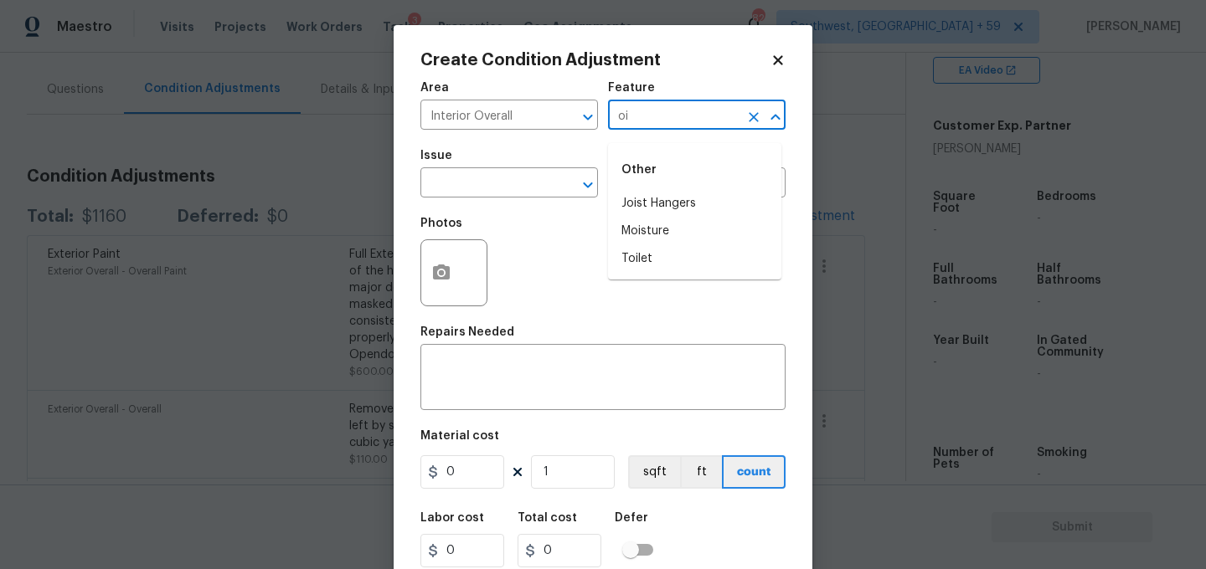
type input "o"
click at [649, 196] on li "Interior" at bounding box center [694, 204] width 173 height 28
type input "Interior"
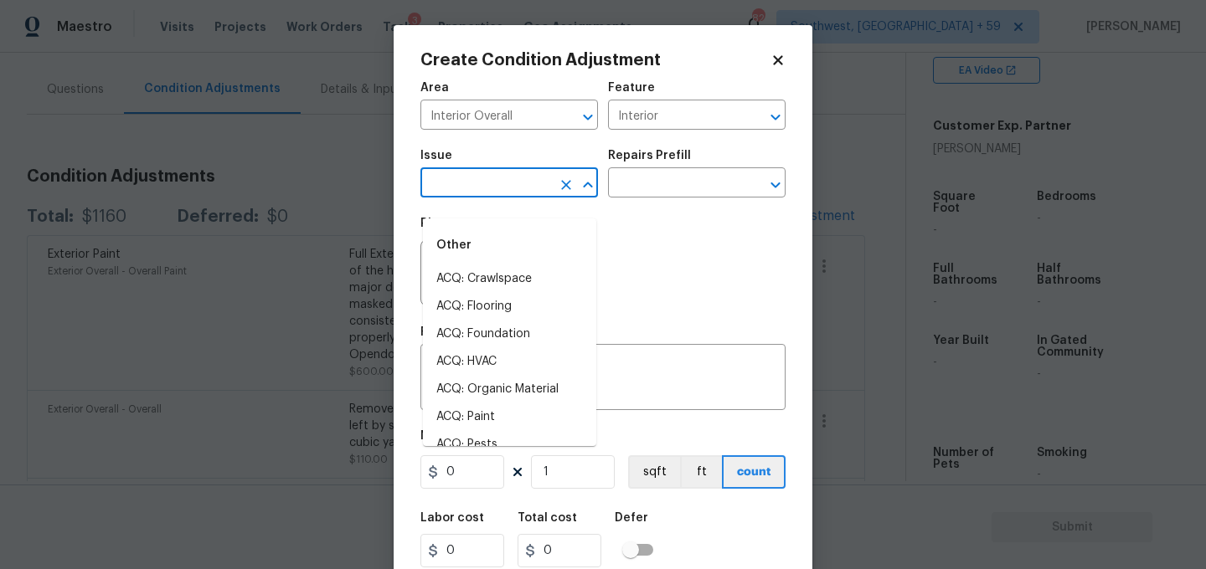
click at [495, 190] on input "text" at bounding box center [485, 185] width 131 height 26
click at [475, 264] on div "Other" at bounding box center [509, 245] width 173 height 40
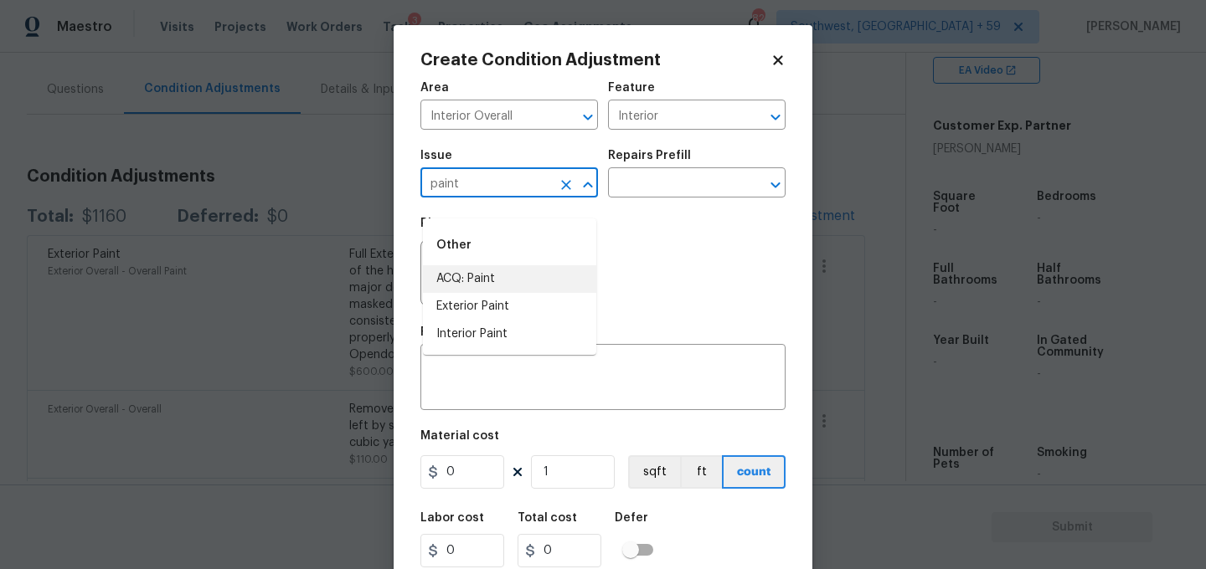
click at [474, 274] on li "ACQ: Paint" at bounding box center [509, 279] width 173 height 28
type input "ACQ: Paint"
click at [651, 195] on input "text" at bounding box center [673, 185] width 131 height 26
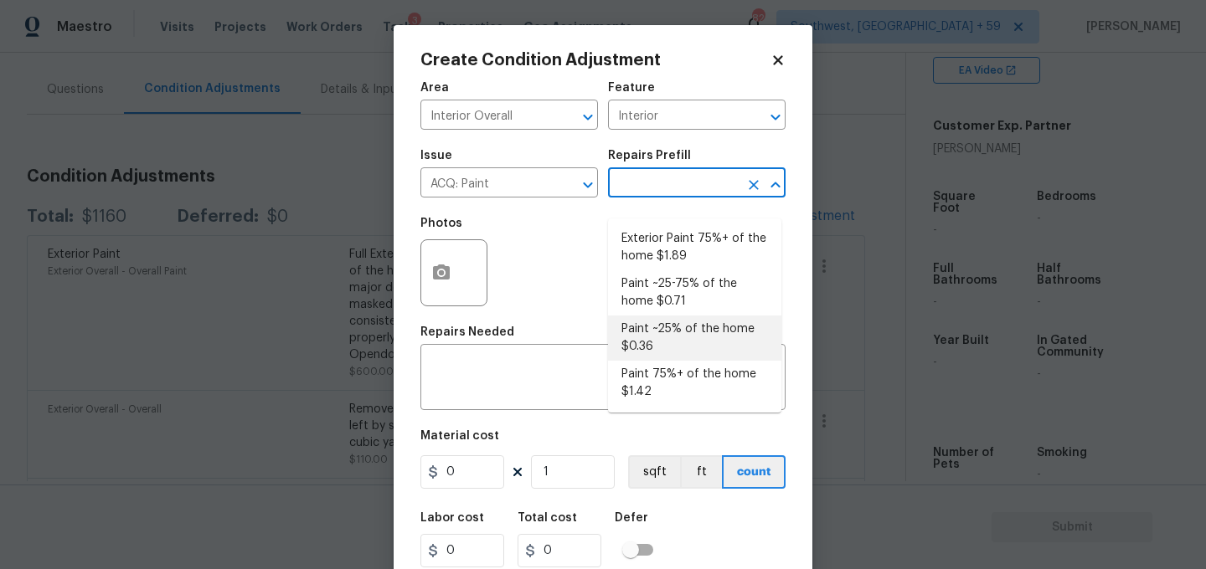
click at [651, 337] on li "Paint ~25% of the home $0.36" at bounding box center [694, 338] width 173 height 45
type input "Acquisition"
type textarea "Acquisition Scope: ~25% of the home needs interior paint"
type input "0.36"
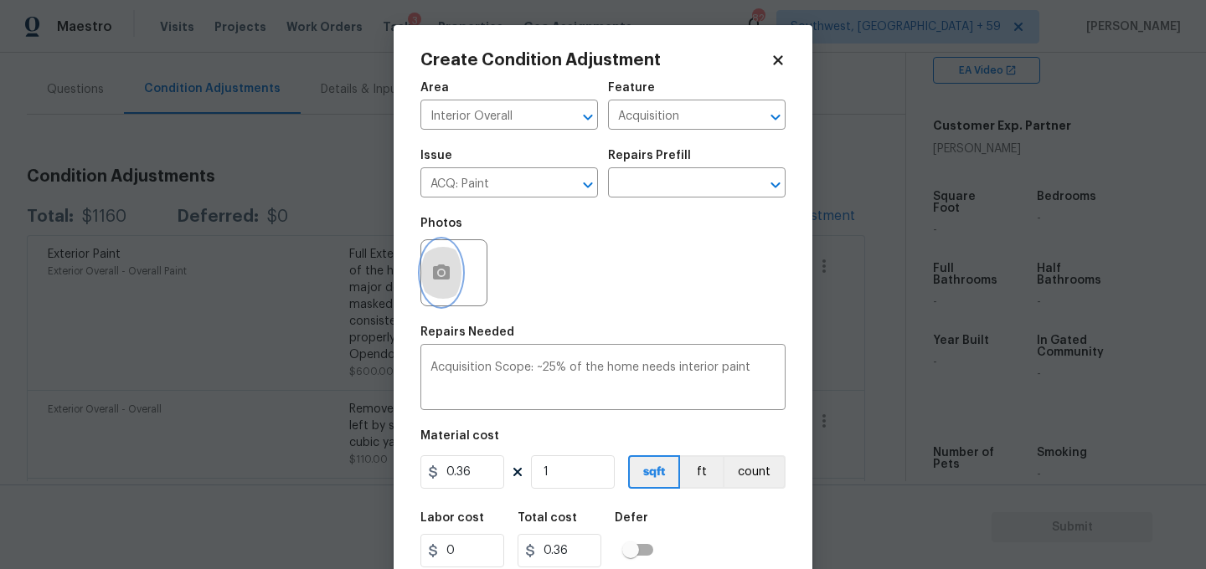
click at [450, 280] on icon "button" at bounding box center [441, 272] width 17 height 15
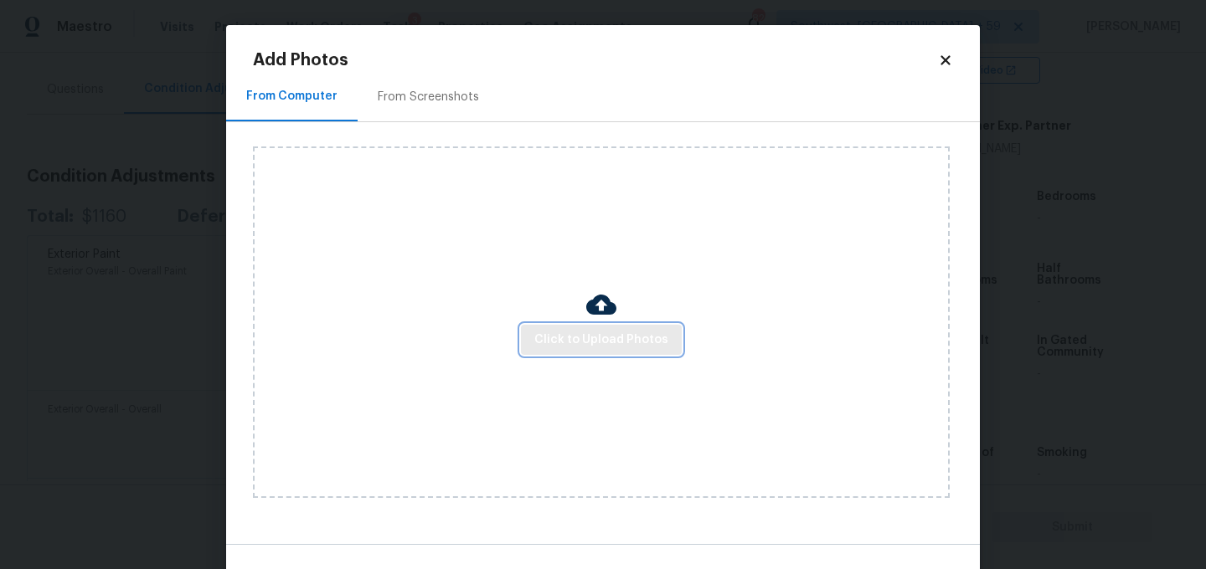
click at [586, 349] on span "Click to Upload Photos" at bounding box center [601, 340] width 134 height 21
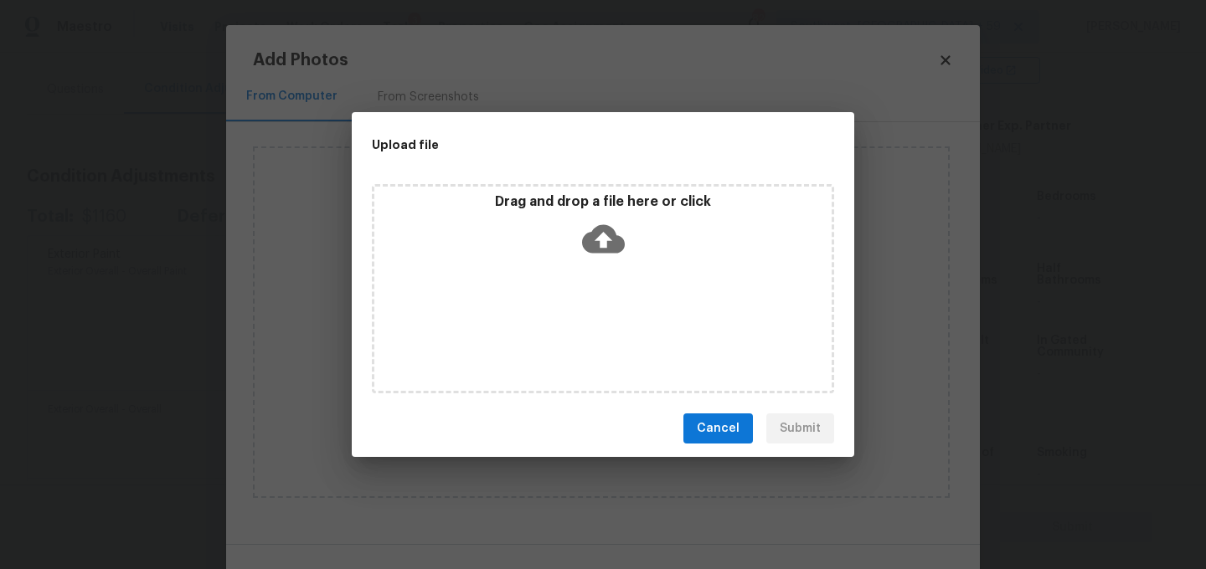
click at [600, 246] on icon at bounding box center [603, 239] width 43 height 43
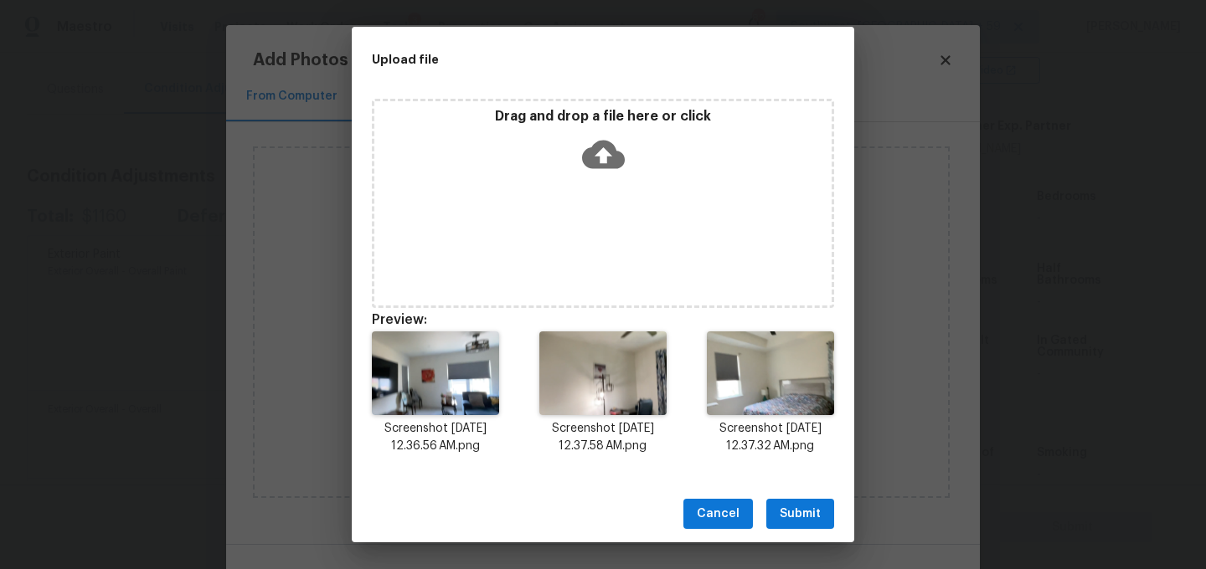
click at [805, 504] on span "Submit" at bounding box center [799, 514] width 41 height 21
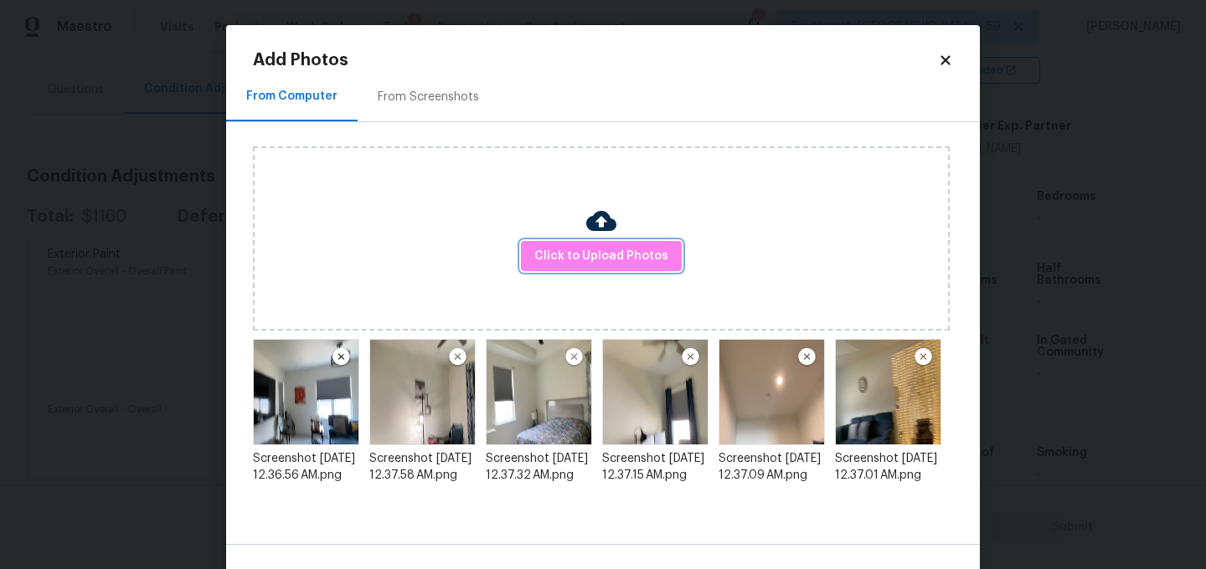
scroll to position [50, 0]
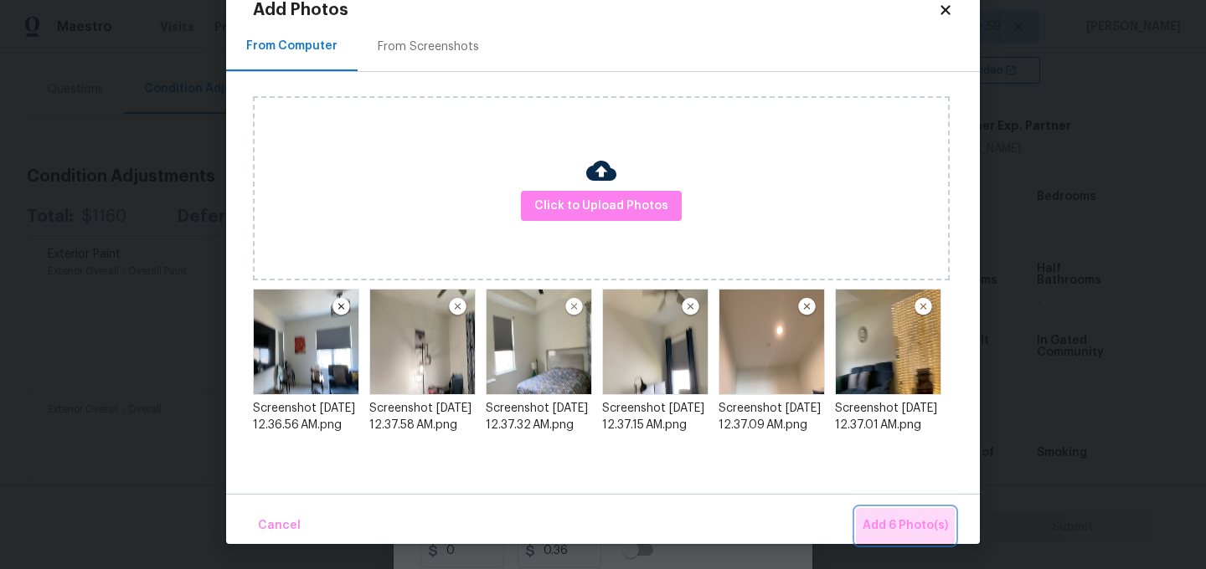
click at [871, 517] on span "Add 6 Photo(s)" at bounding box center [904, 526] width 85 height 21
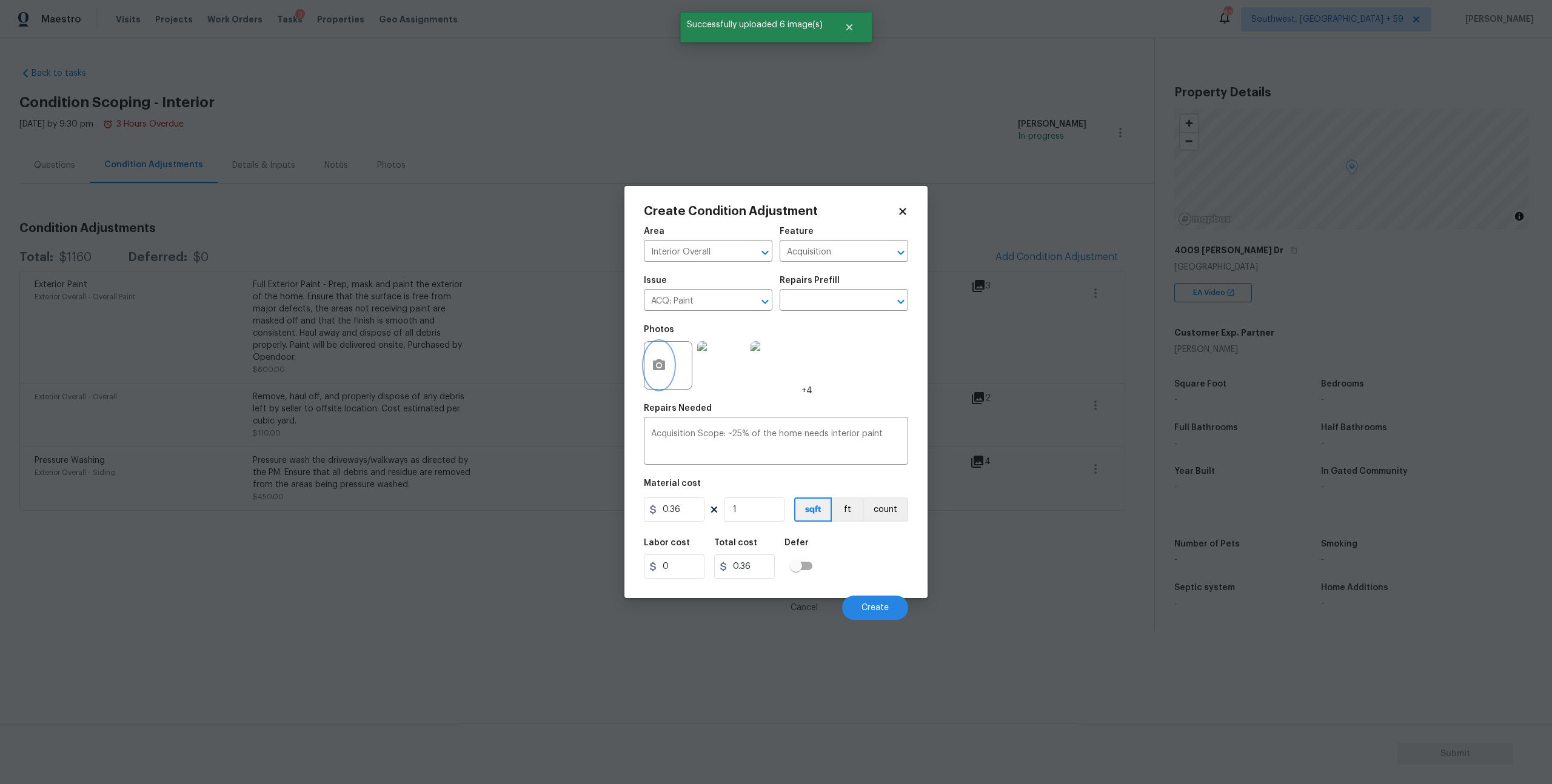
scroll to position [0, 0]
click at [761, 522] on input "1" at bounding box center [755, 509] width 61 height 24
type input "0"
type input "2"
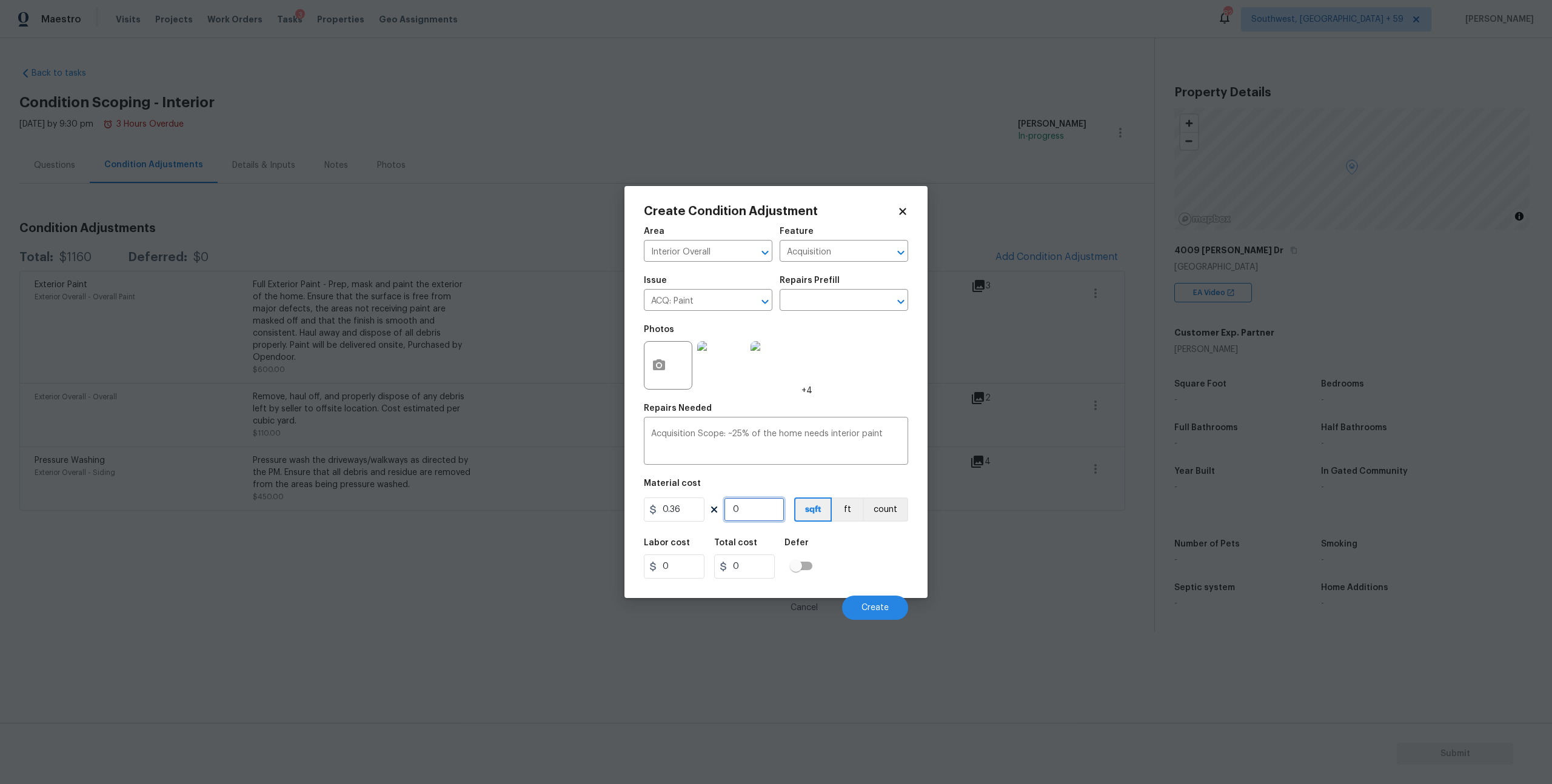
type input "0.72"
type input "22"
type input "7.92"
type input "221"
type input "79.56"
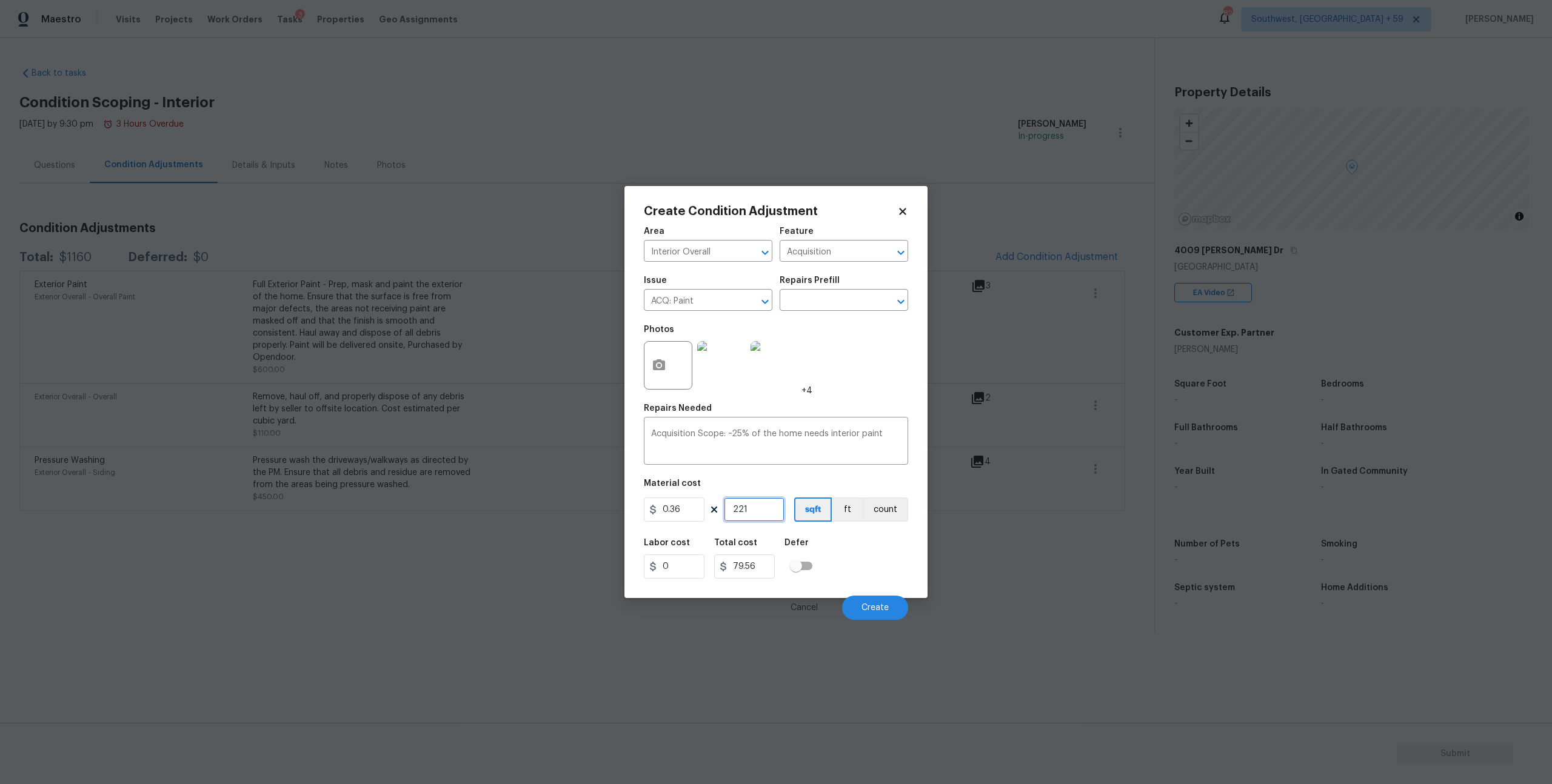
type input "2211"
type input "795.96"
type input "2211"
click at [862, 612] on span "Create" at bounding box center [876, 608] width 28 height 9
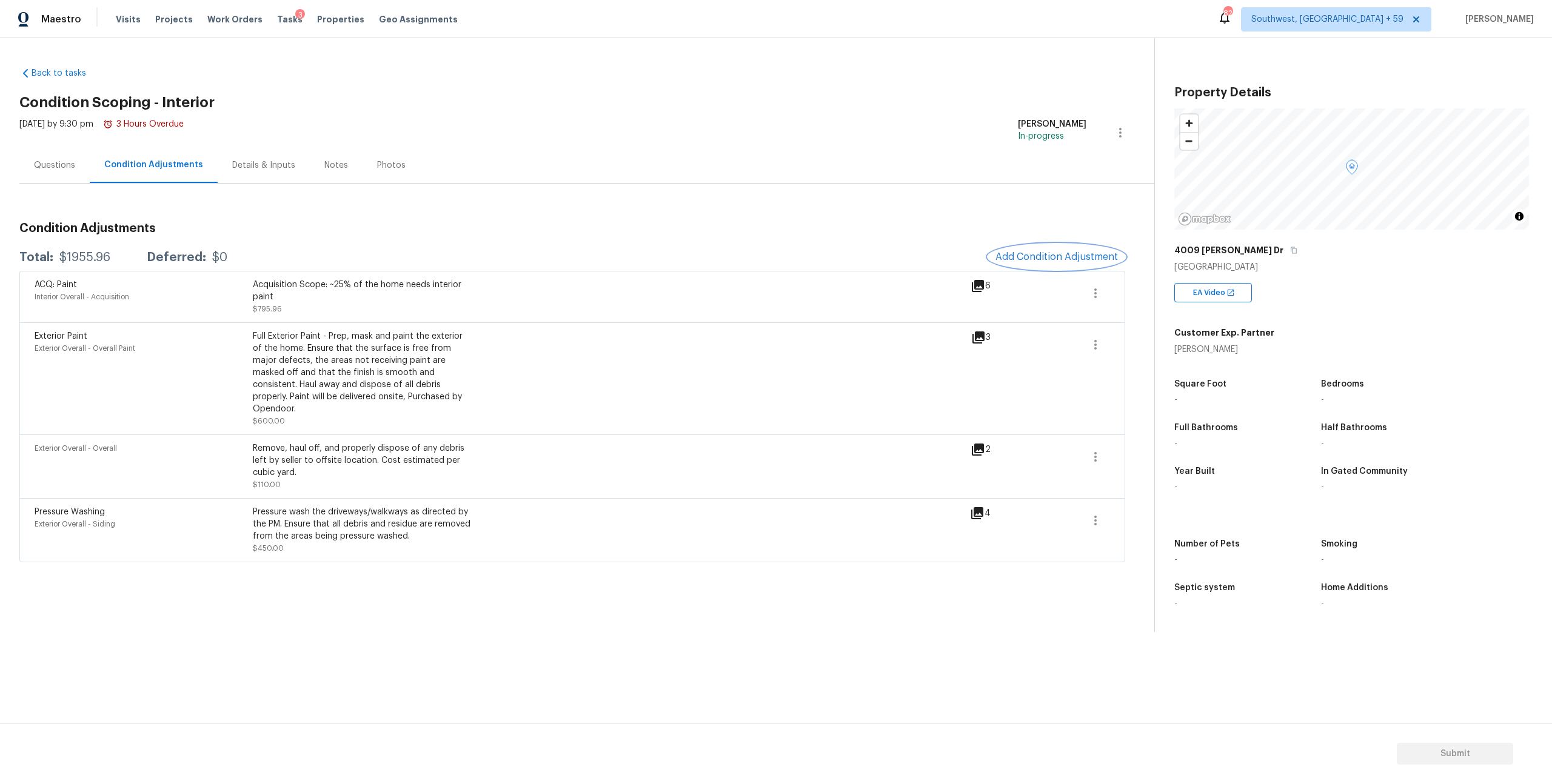
click at [1050, 263] on span "Add Condition Adjustment" at bounding box center [1057, 256] width 122 height 11
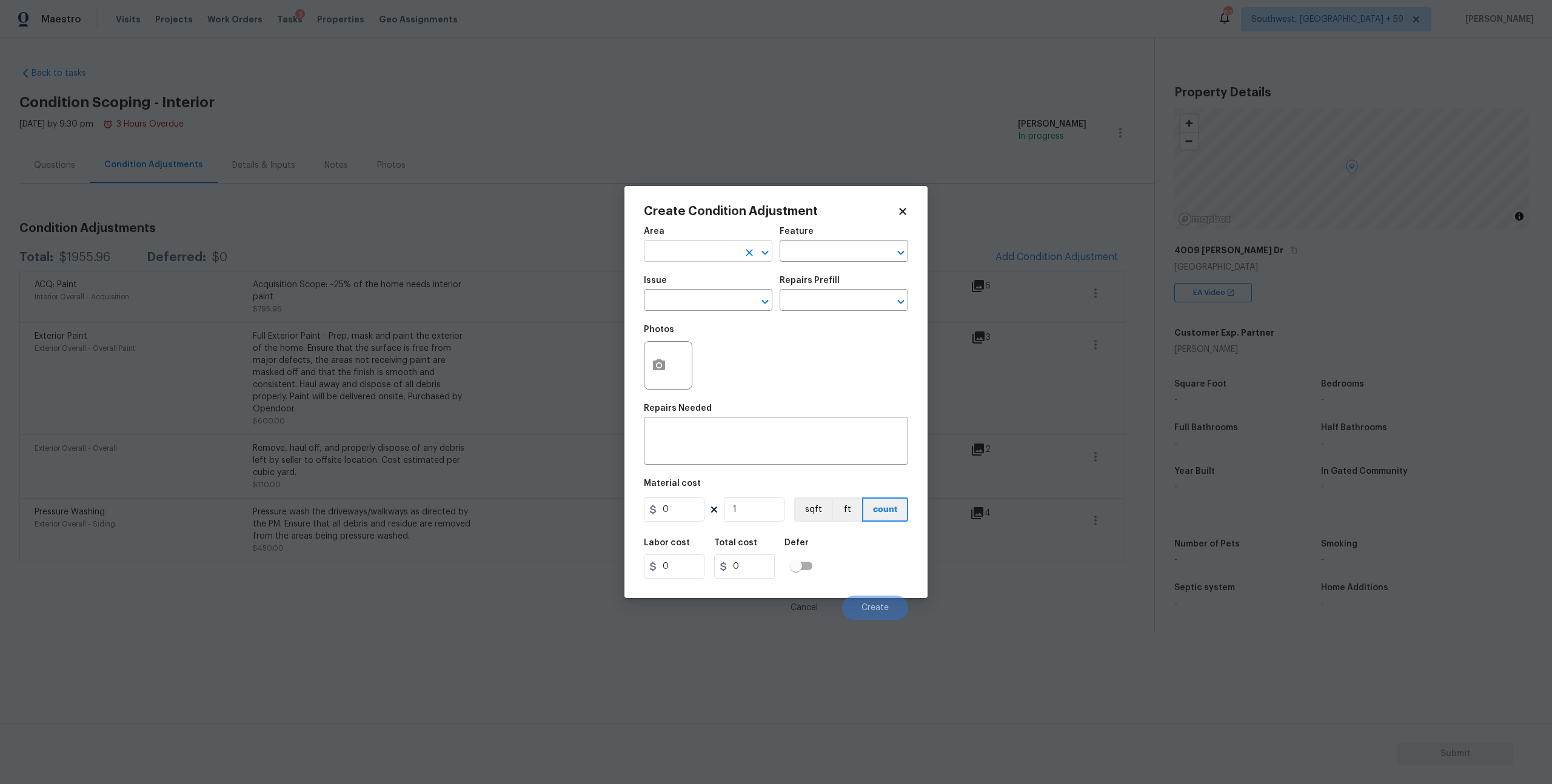
click at [741, 261] on button "Clear" at bounding box center [749, 252] width 17 height 17
click at [698, 258] on input "text" at bounding box center [691, 253] width 95 height 19
click at [695, 308] on li "Interior Overall" at bounding box center [708, 306] width 125 height 20
type input "Interior Overall"
click at [812, 253] on input "text" at bounding box center [827, 253] width 95 height 19
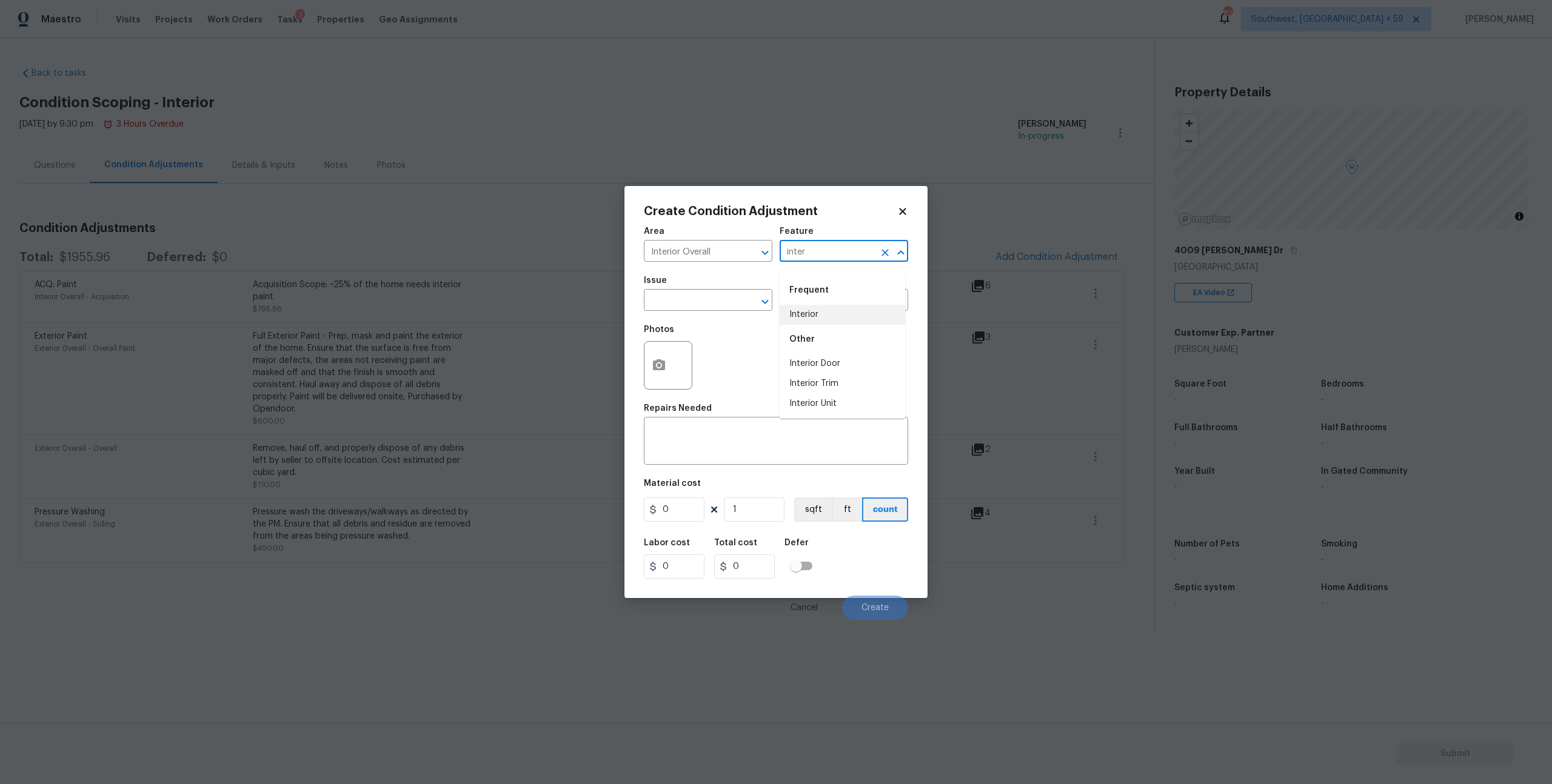
click at [818, 310] on li "Interior" at bounding box center [842, 315] width 125 height 20
type input "Interior"
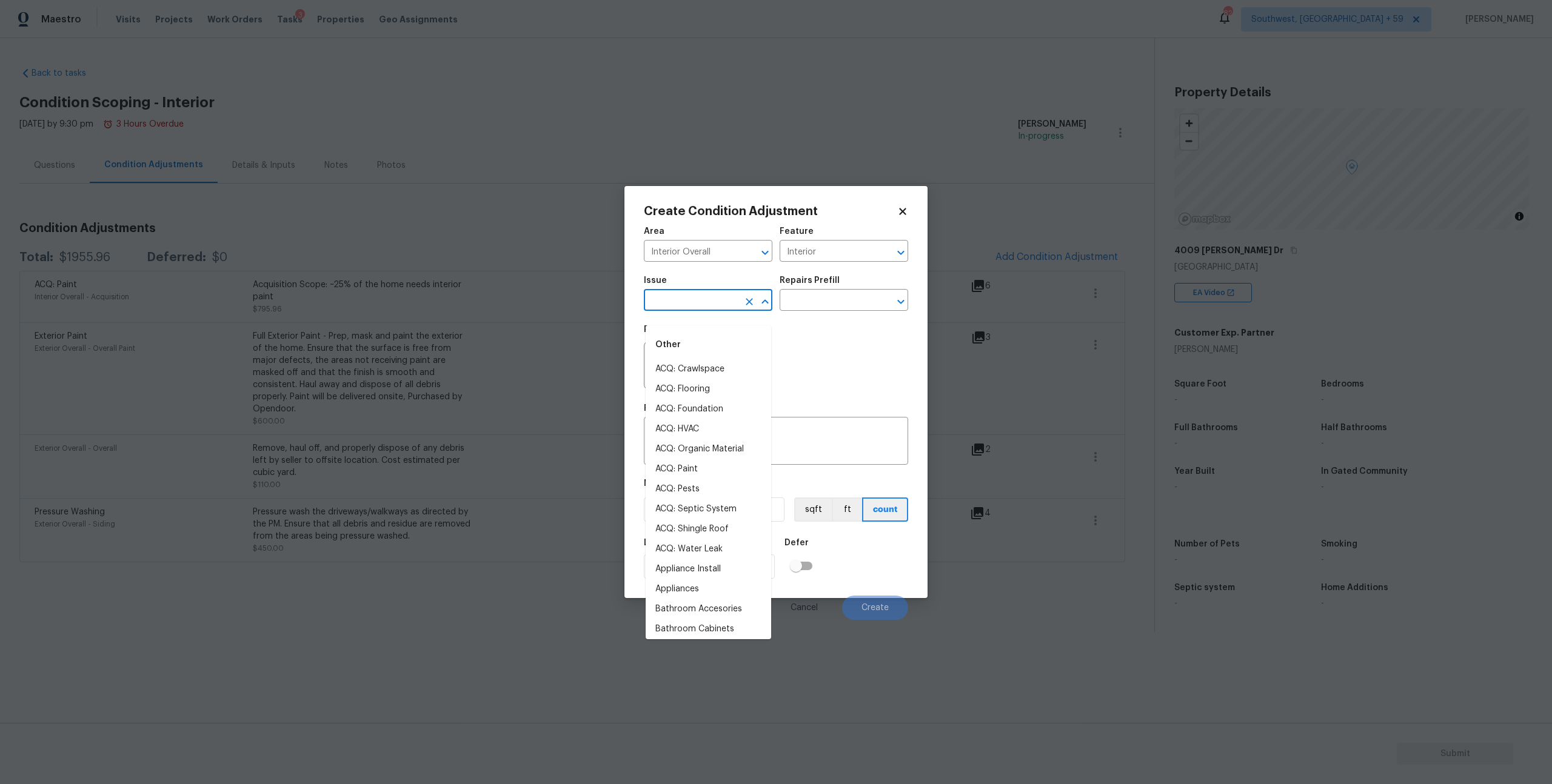
click at [695, 310] on input "text" at bounding box center [691, 302] width 95 height 19
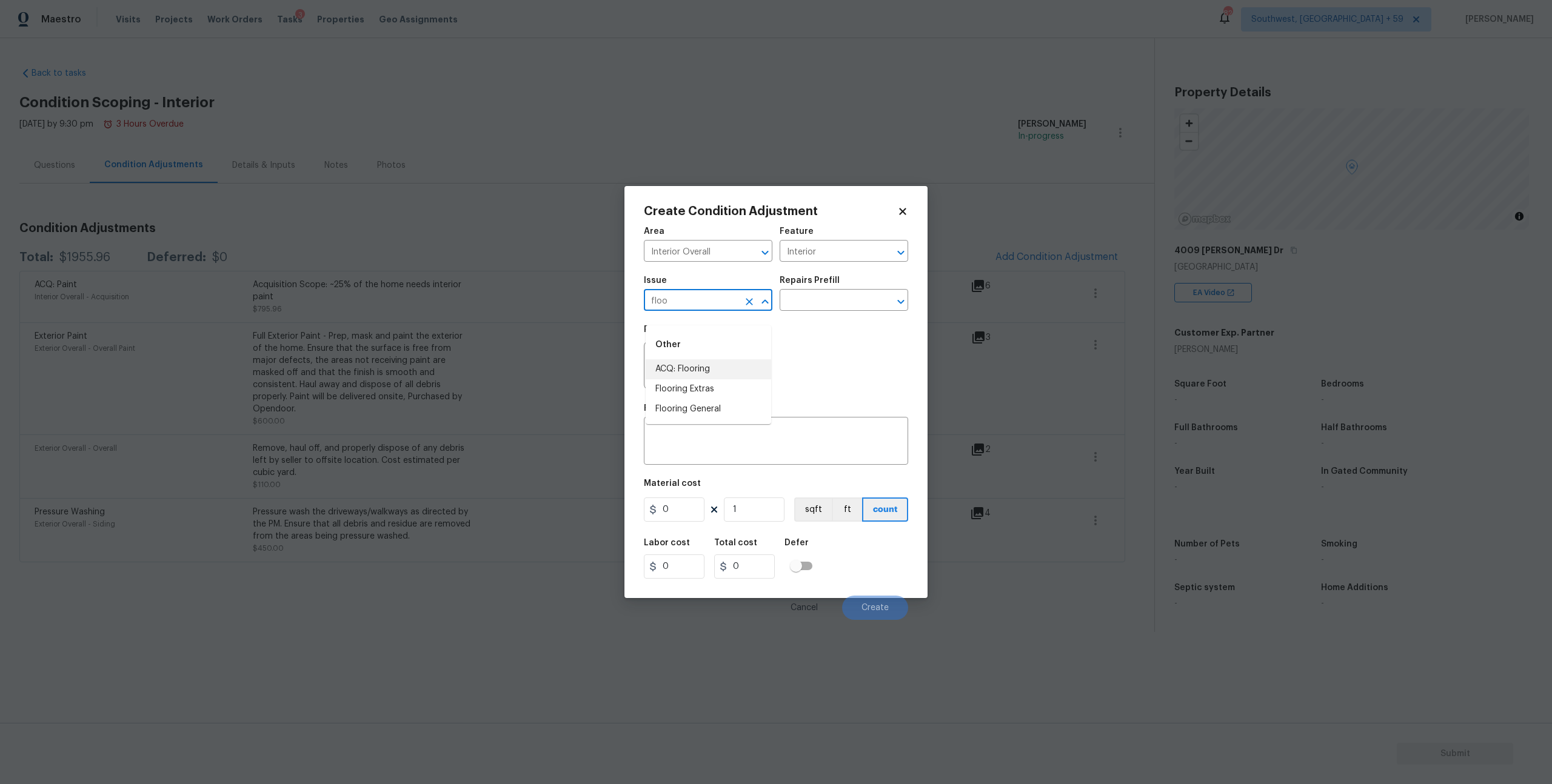
click at [670, 376] on li "ACQ: Flooring" at bounding box center [708, 369] width 125 height 20
type input "ACQ: Flooring"
click at [804, 311] on input "text" at bounding box center [827, 302] width 95 height 19
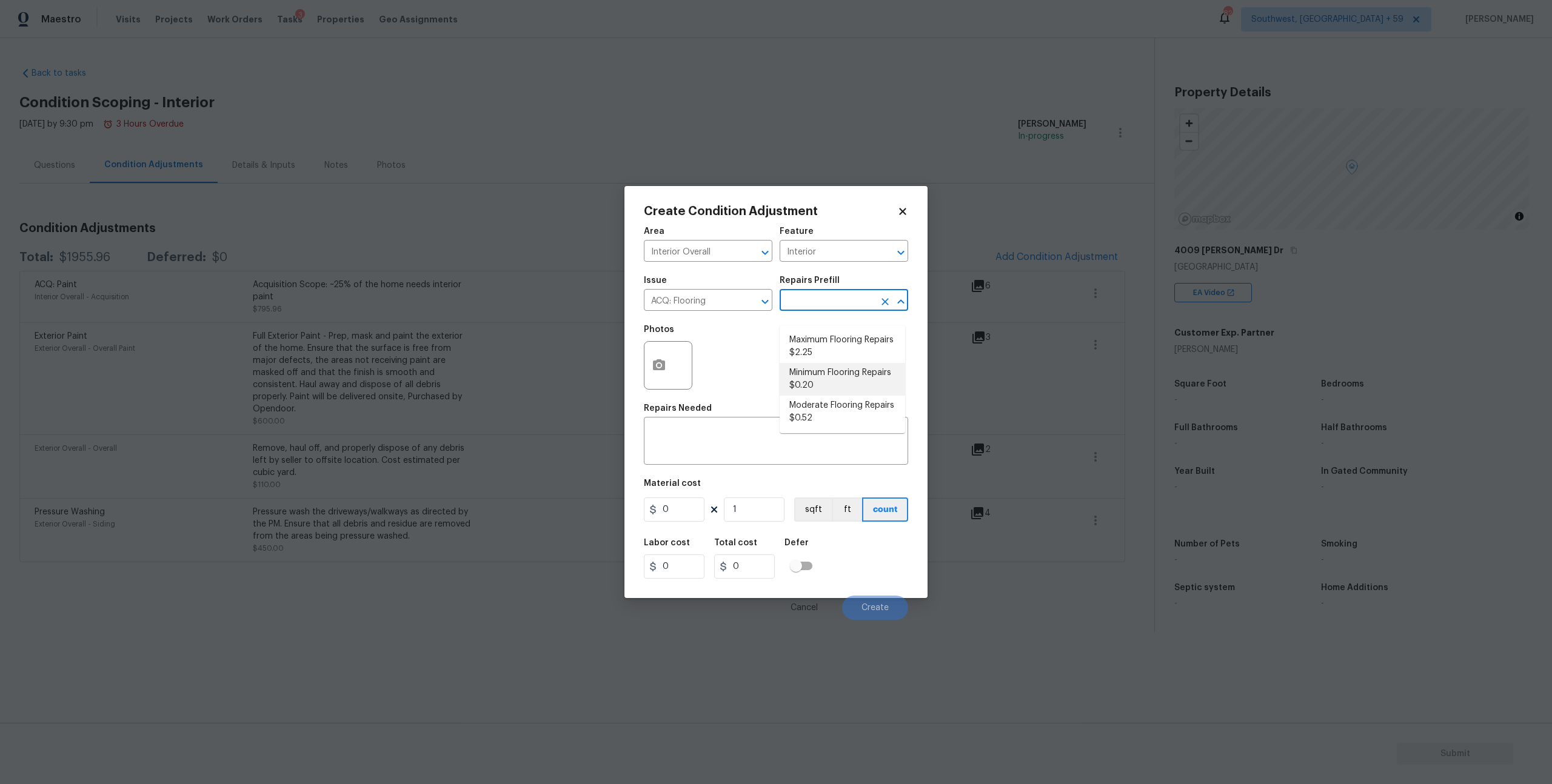
click at [825, 378] on li "Minimum Flooring Repairs $0.20" at bounding box center [842, 379] width 125 height 33
type input "Acquisition"
type textarea "Acquisition Scope: Minimum flooring repairs"
type input "0.2"
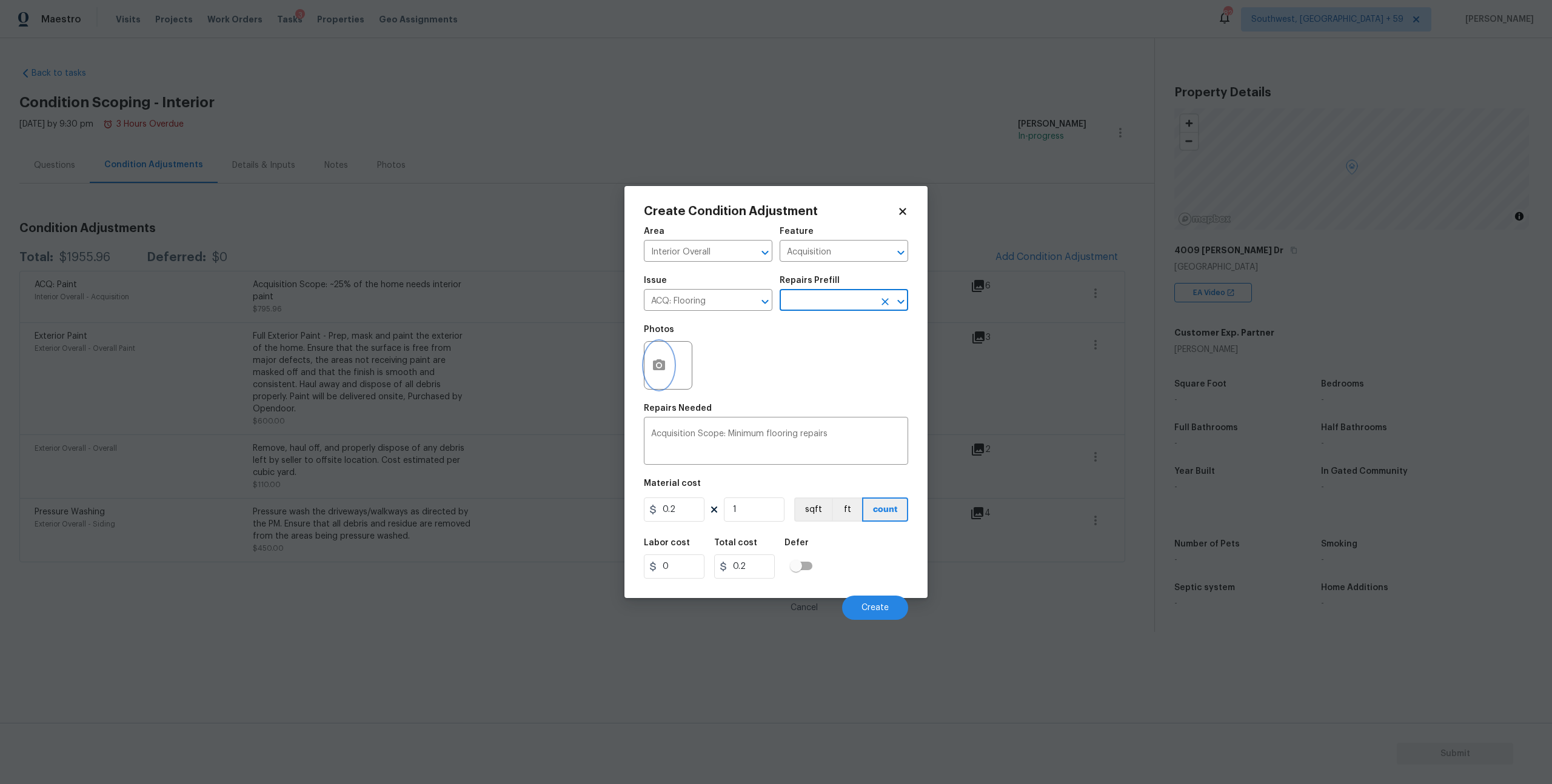
click at [656, 371] on icon "button" at bounding box center [659, 364] width 12 height 11
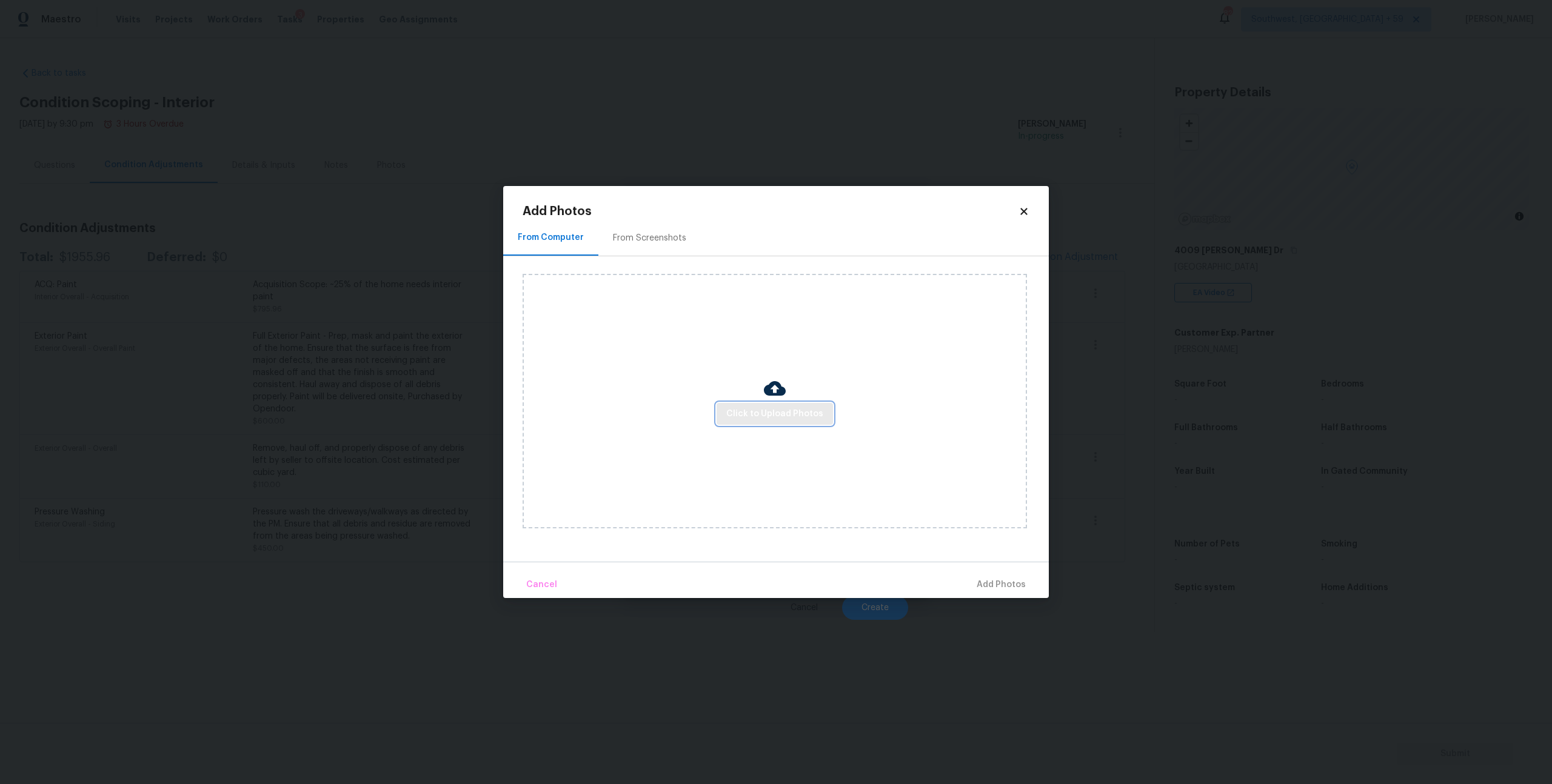
click at [751, 410] on span "Click to Upload Photos" at bounding box center [775, 414] width 97 height 15
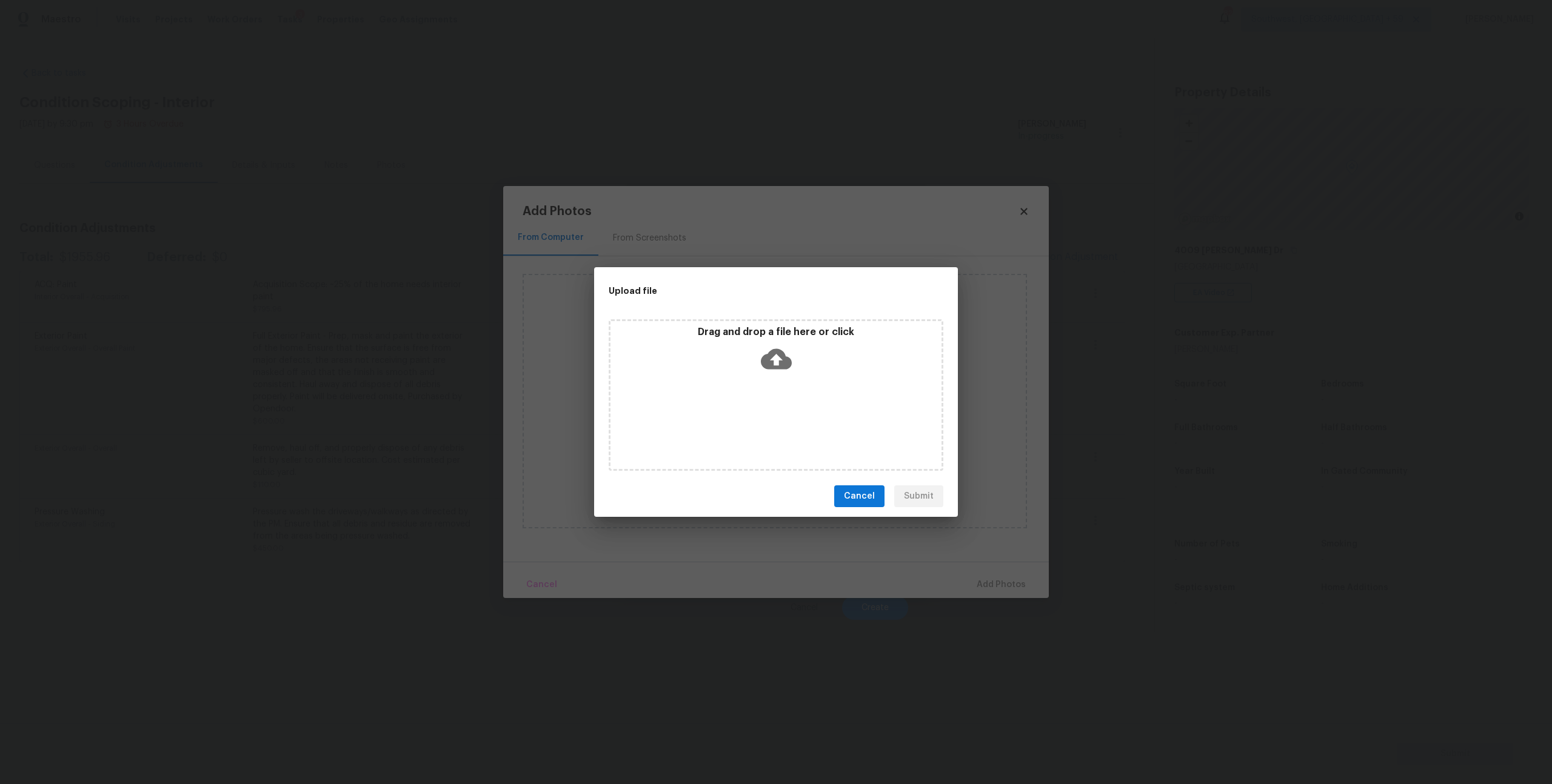
click at [770, 366] on icon at bounding box center [776, 359] width 31 height 20
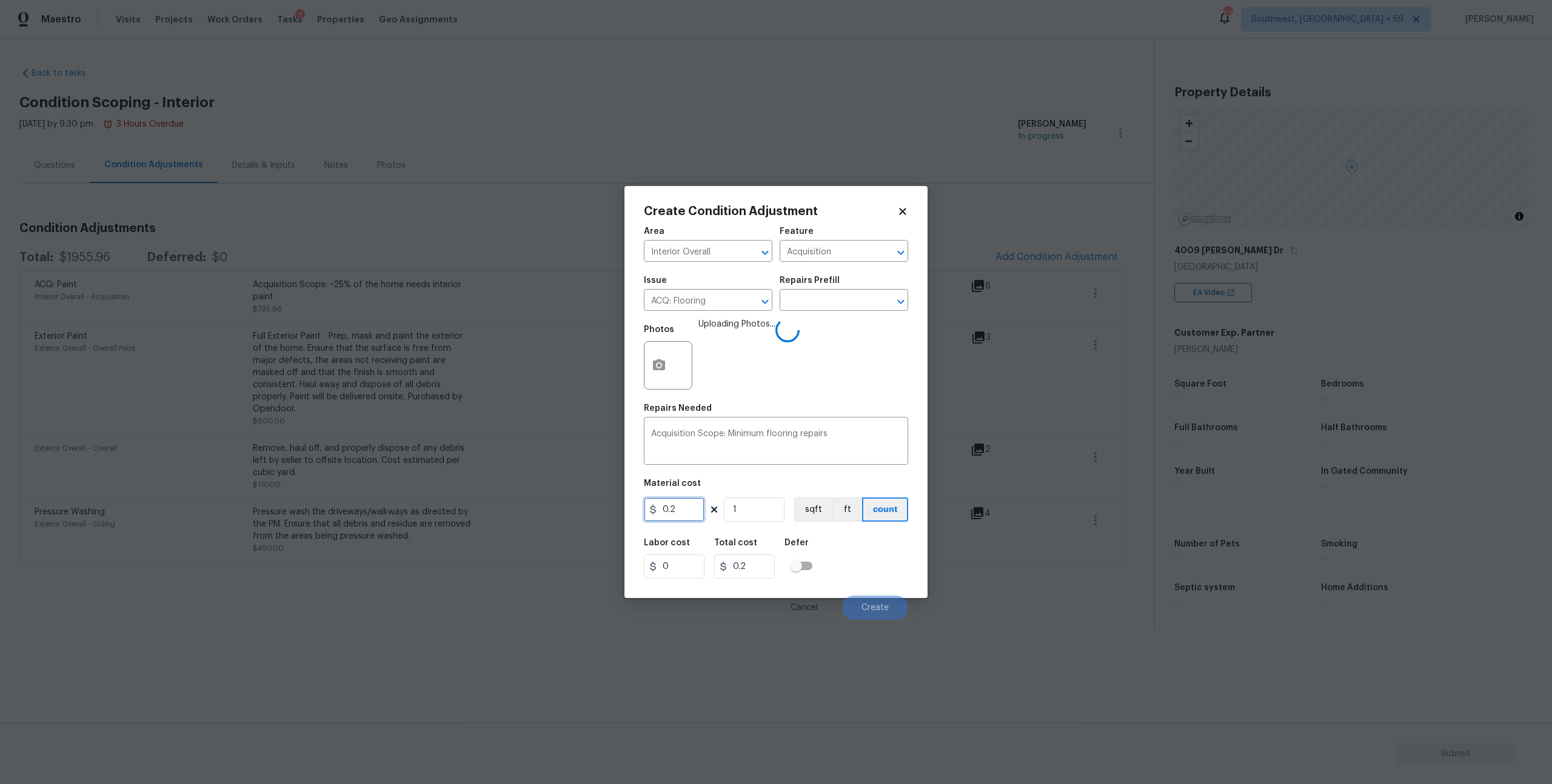
click at [694, 522] on input "0.2" at bounding box center [674, 509] width 61 height 24
type input "400"
click at [765, 522] on input "1" at bounding box center [755, 509] width 61 height 24
click at [869, 620] on button "Create" at bounding box center [875, 607] width 66 height 24
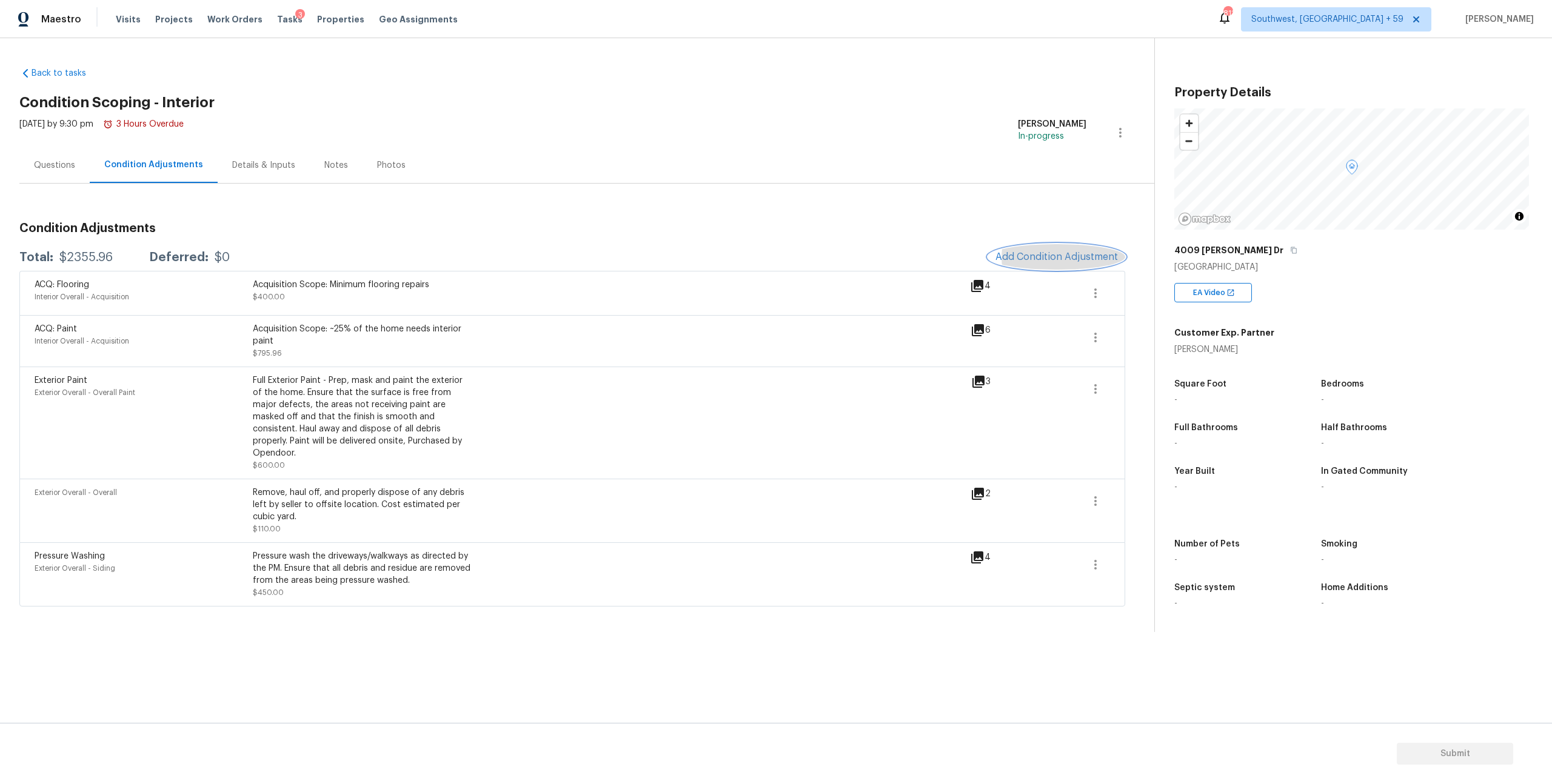
click at [1023, 263] on span "Add Condition Adjustment" at bounding box center [1057, 256] width 122 height 11
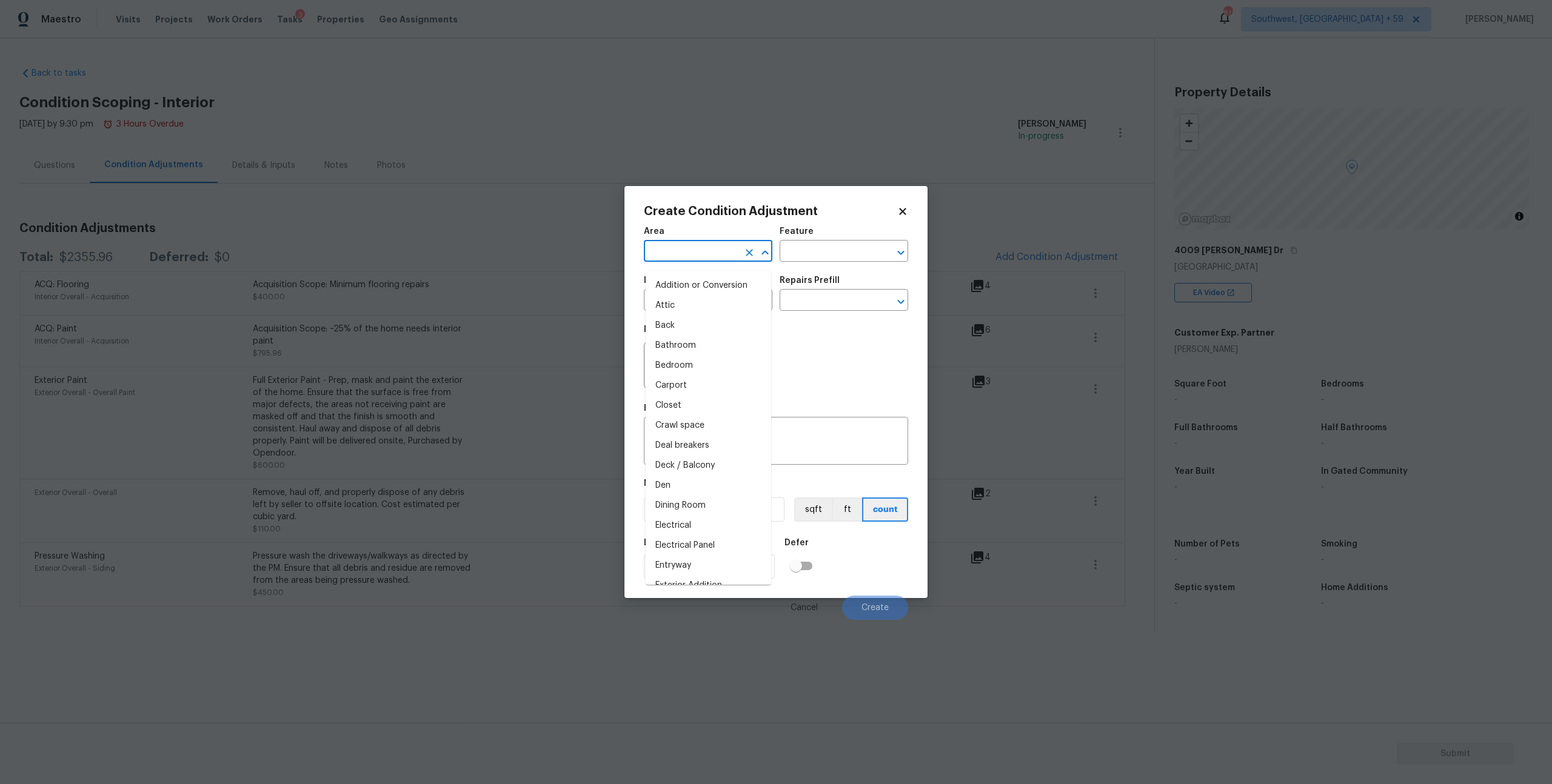
click at [718, 258] on input "text" at bounding box center [691, 253] width 95 height 19
click at [697, 305] on li "Interior Overall" at bounding box center [708, 306] width 125 height 20
type input "Interior Overall"
click at [688, 311] on input "text" at bounding box center [691, 302] width 95 height 19
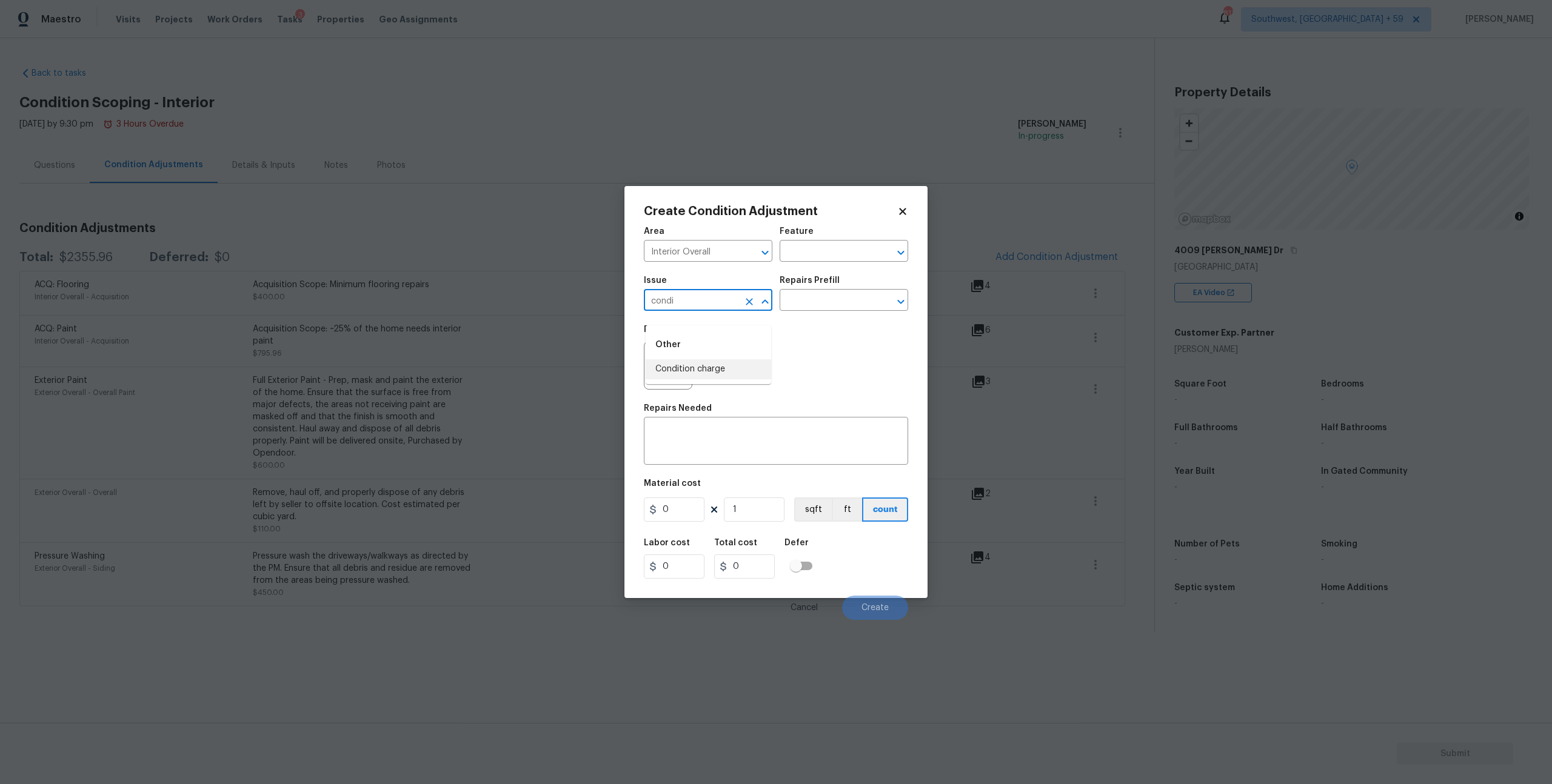
click at [700, 372] on li "Condition charge" at bounding box center [708, 369] width 125 height 20
type input "Condition charge"
click at [802, 311] on input "text" at bounding box center [827, 302] width 95 height 19
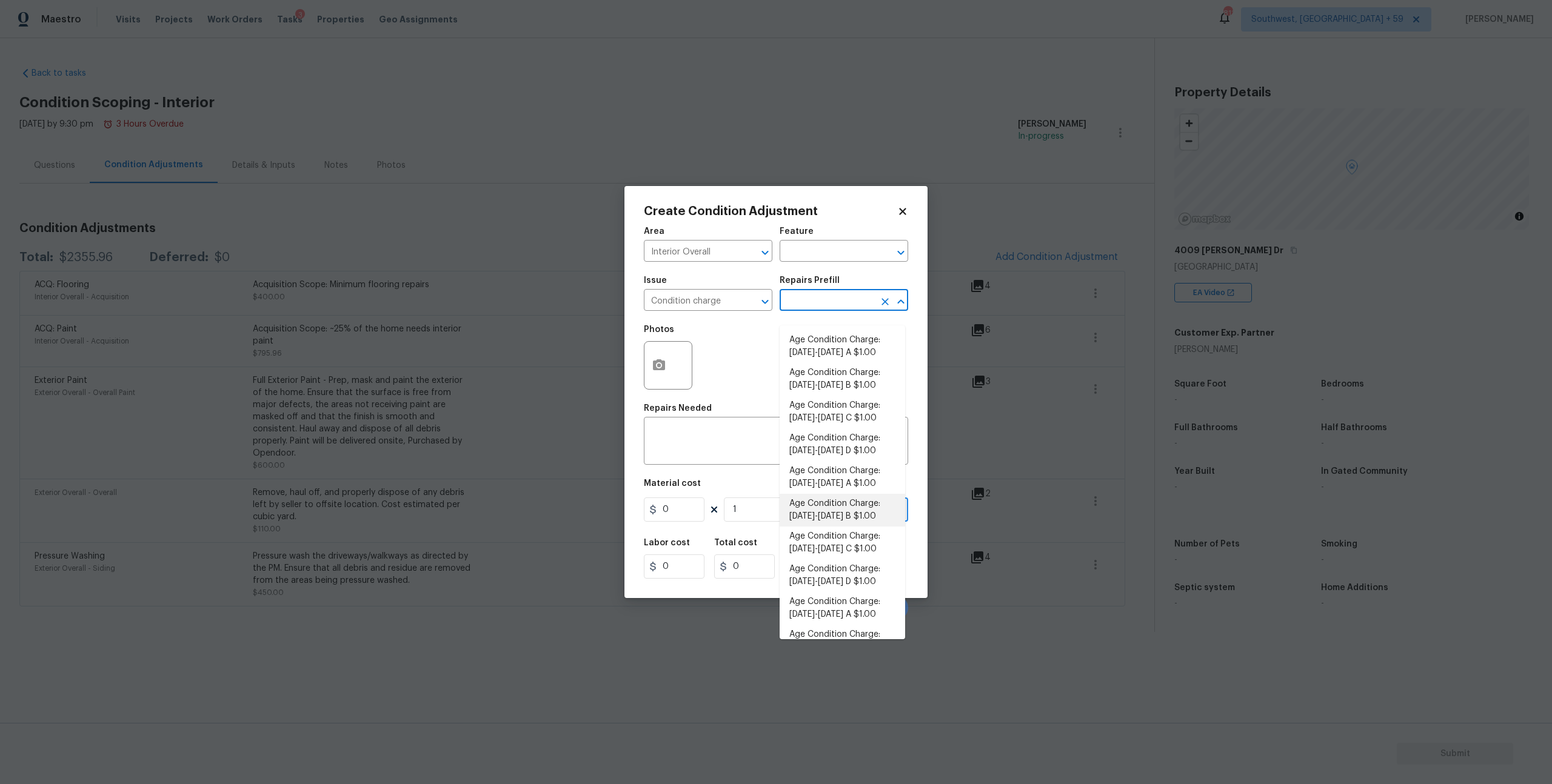
scroll to position [328, 0]
click at [826, 463] on li "Age Condition Charge: 2009-2023 A $1.00" at bounding box center [842, 467] width 125 height 33
type input "Home Readiness Packages"
type textarea "Age Condition Charge: 2009-2023 A"
type input "1"
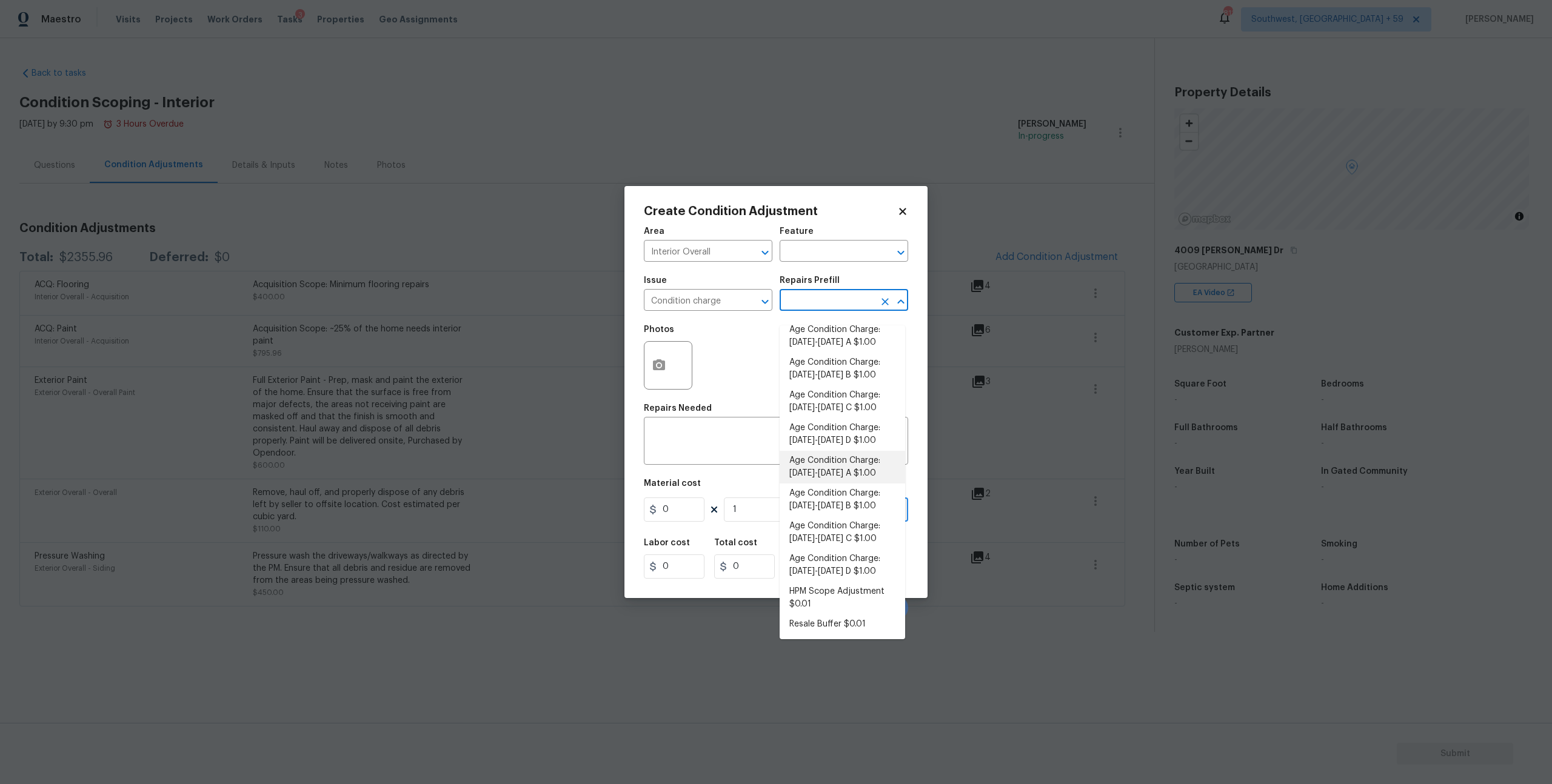
type input "1"
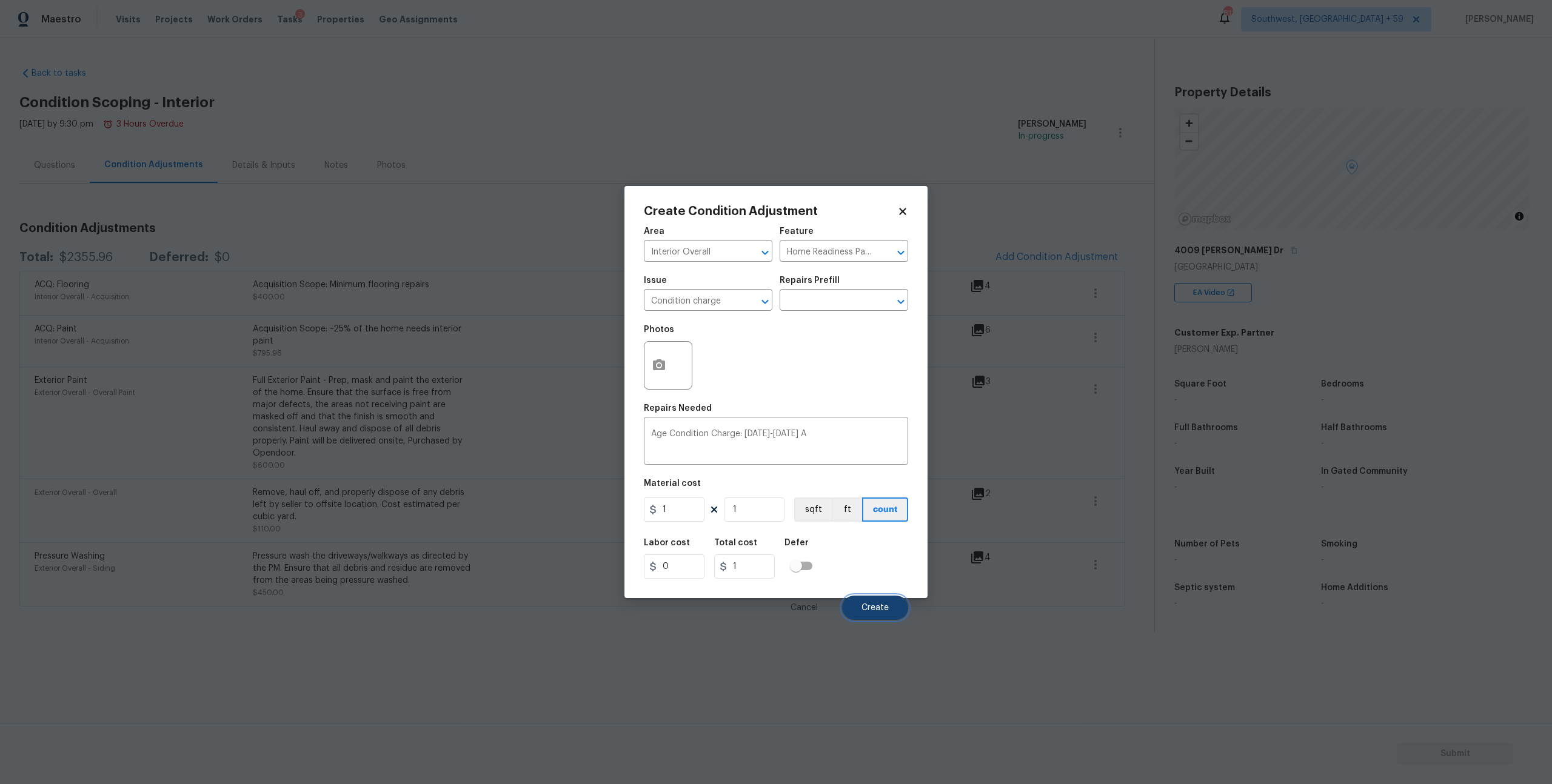
click at [870, 620] on button "Create" at bounding box center [875, 607] width 66 height 24
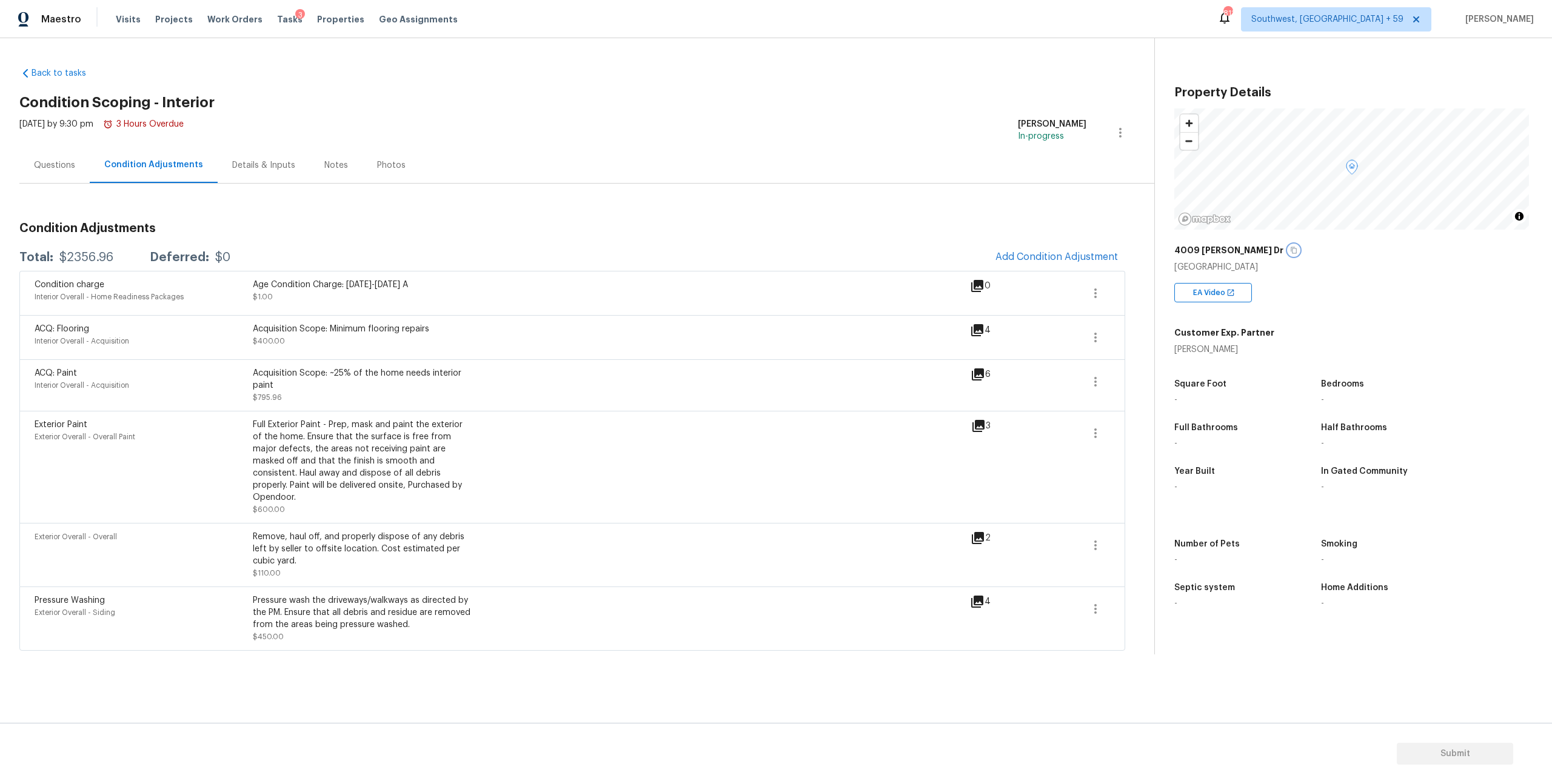
click at [1291, 254] on icon "button" at bounding box center [1293, 250] width 6 height 7
click at [66, 168] on div "Questions" at bounding box center [54, 165] width 41 height 12
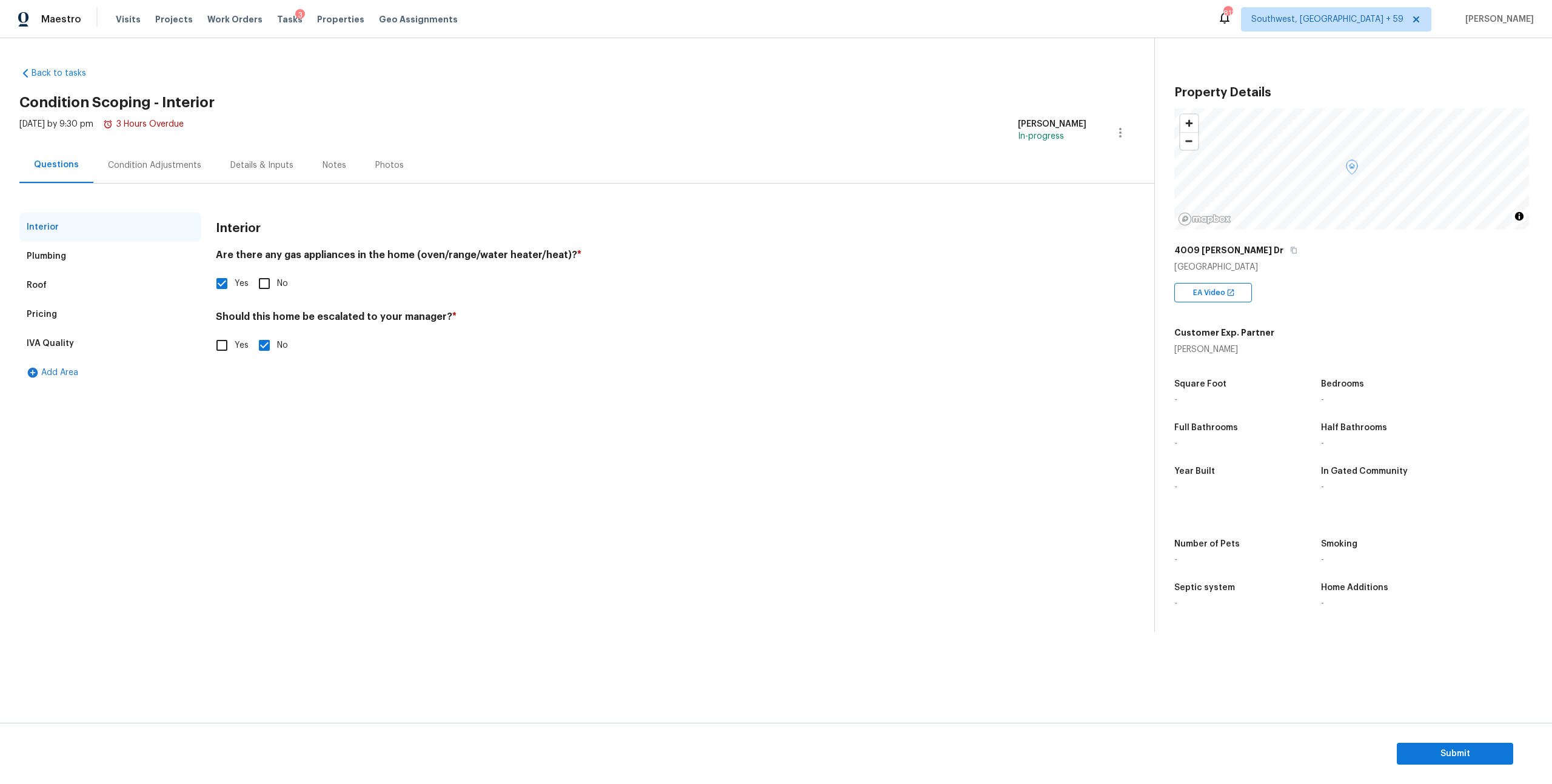
click at [172, 172] on div "Condition Adjustments" at bounding box center [154, 165] width 93 height 12
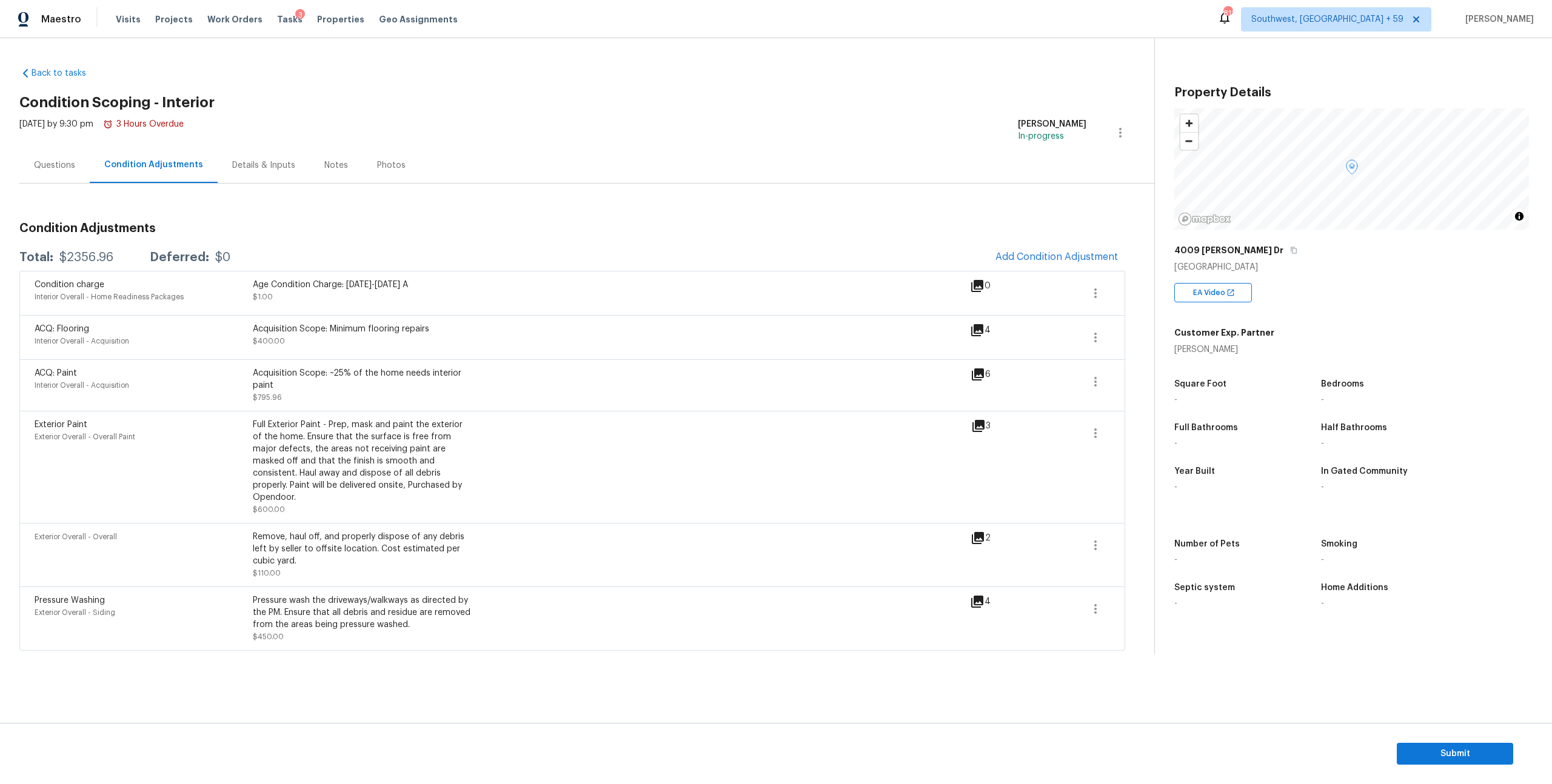
click at [1442, 732] on section "Submit" at bounding box center [776, 754] width 1552 height 62
click at [1435, 746] on span "Submit" at bounding box center [1455, 754] width 97 height 15
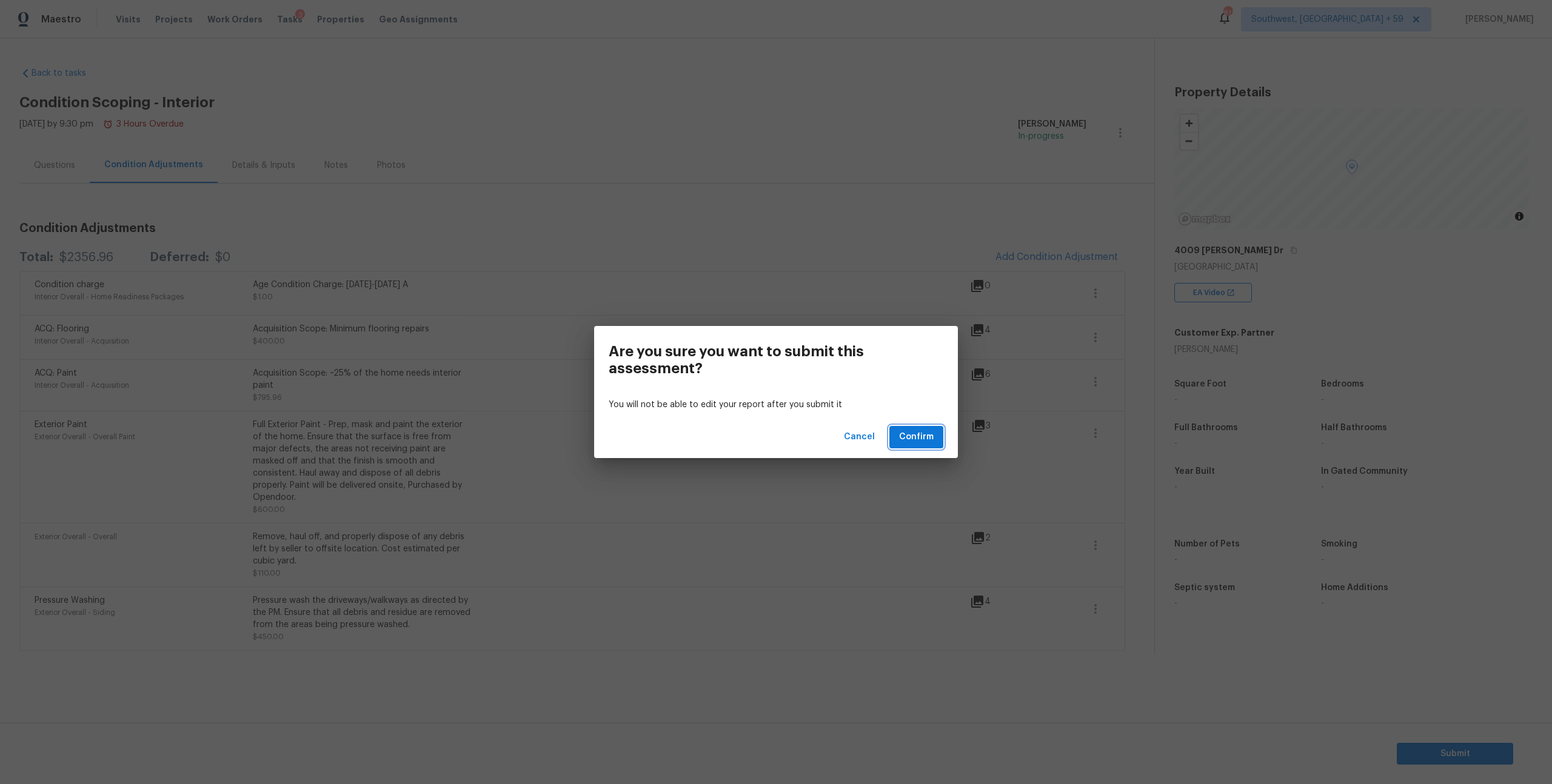
click at [902, 437] on span "Confirm" at bounding box center [917, 437] width 35 height 15
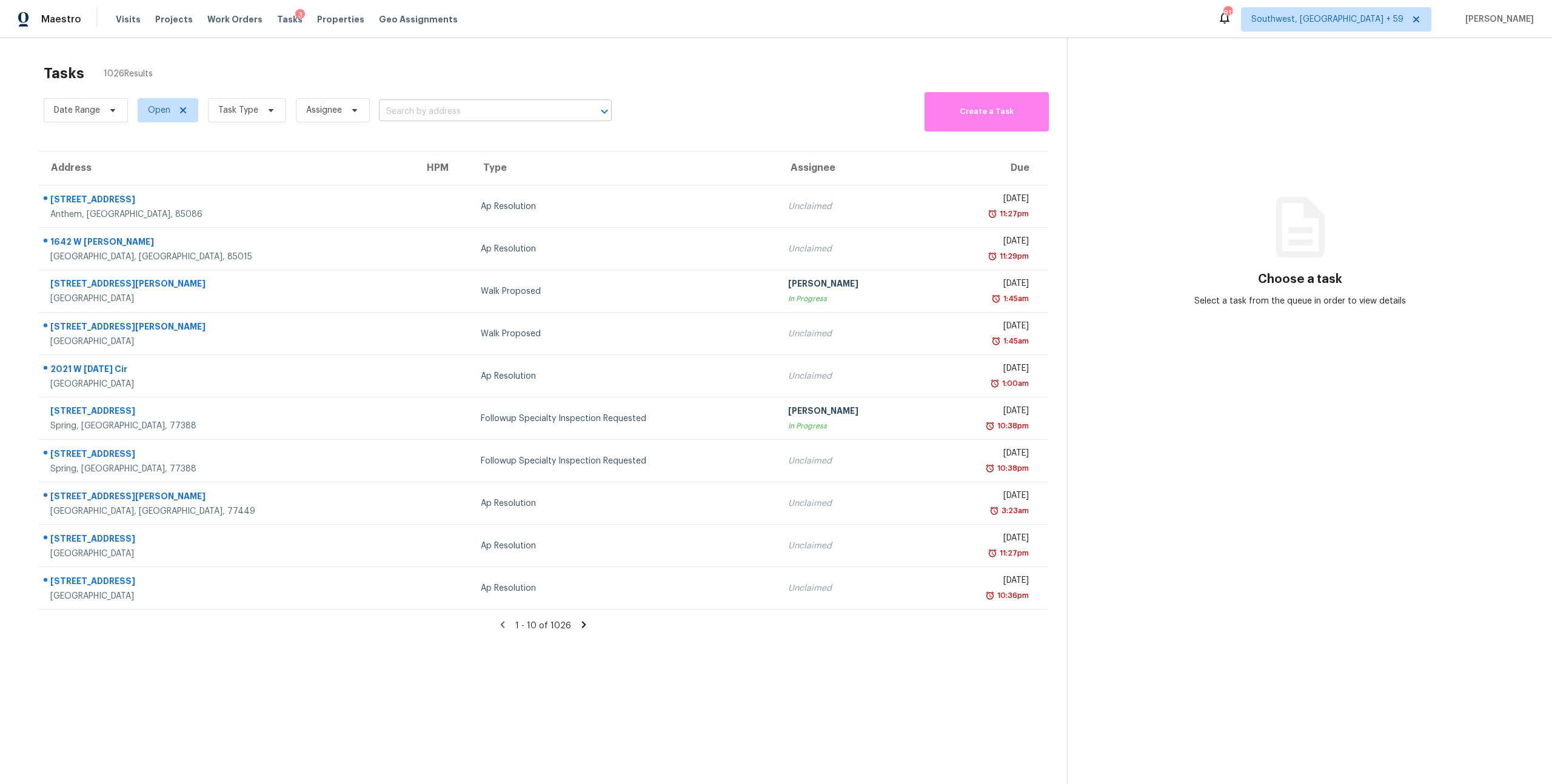
click at [463, 121] on input "text" at bounding box center [478, 111] width 199 height 19
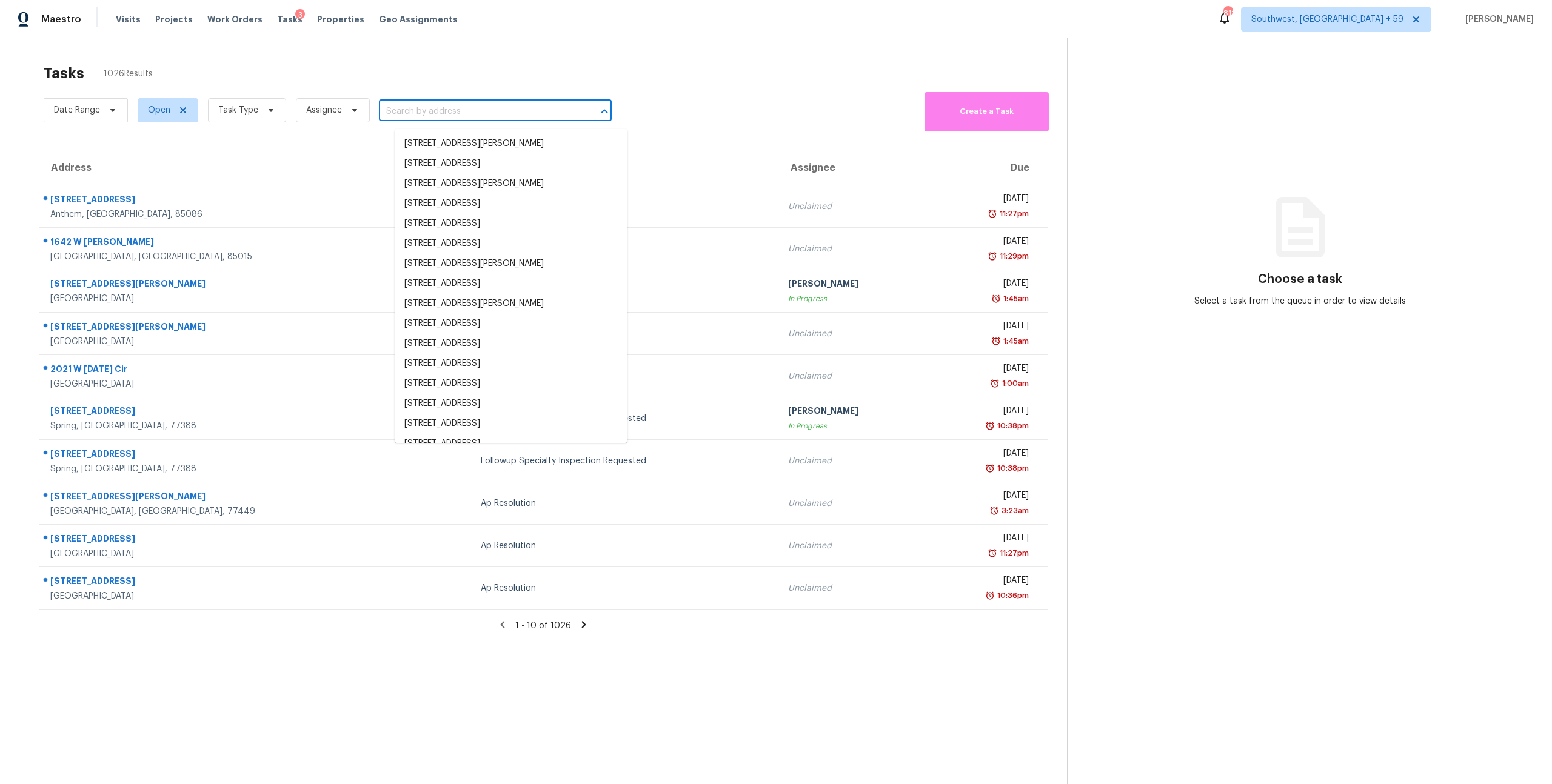
paste input "[STREET_ADDRESS]"
type input "[STREET_ADDRESS]"
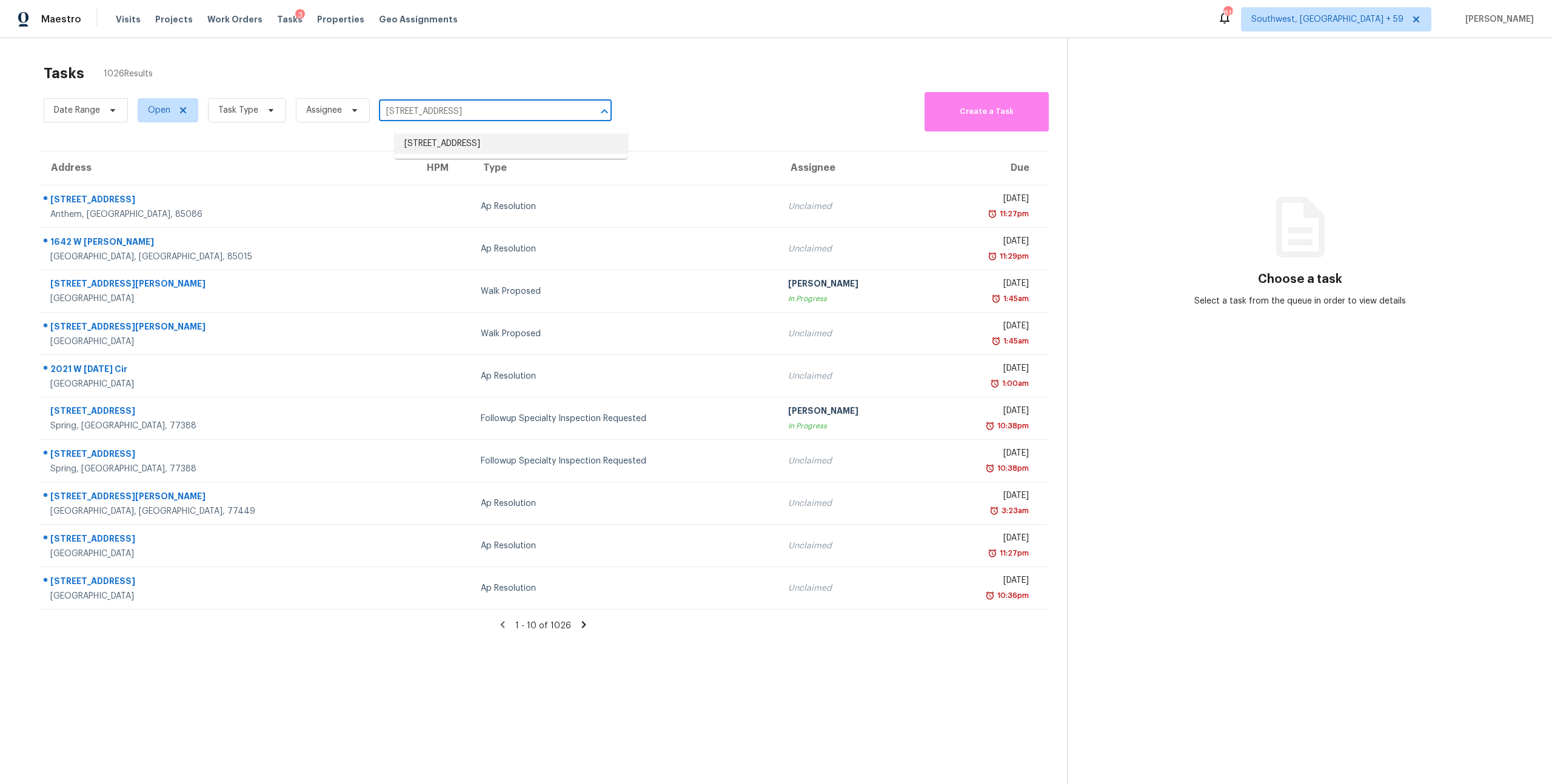
click at [460, 147] on li "[STREET_ADDRESS]" at bounding box center [511, 144] width 232 height 20
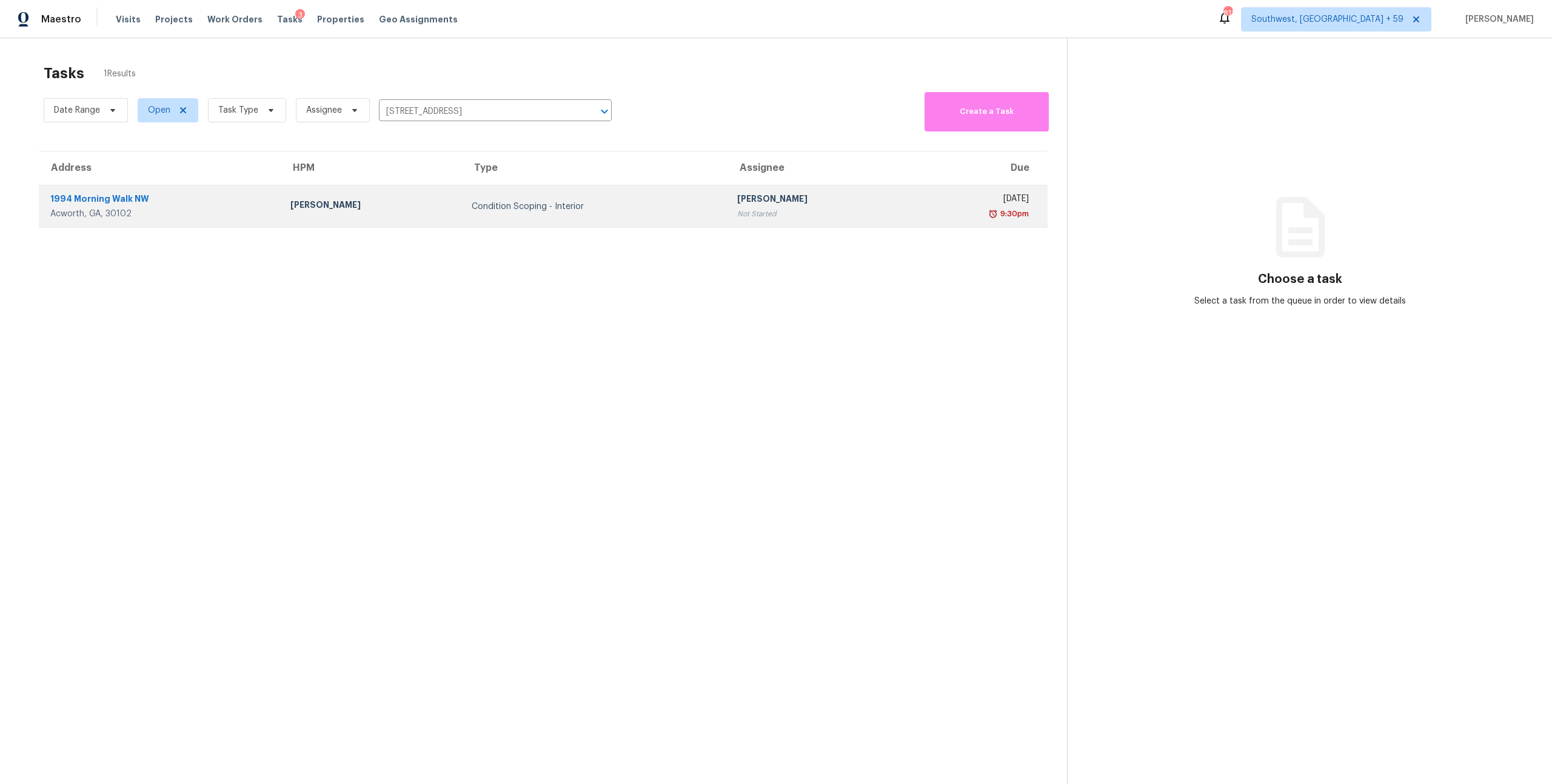
click at [516, 206] on td "Condition Scoping - Interior" at bounding box center [595, 206] width 266 height 43
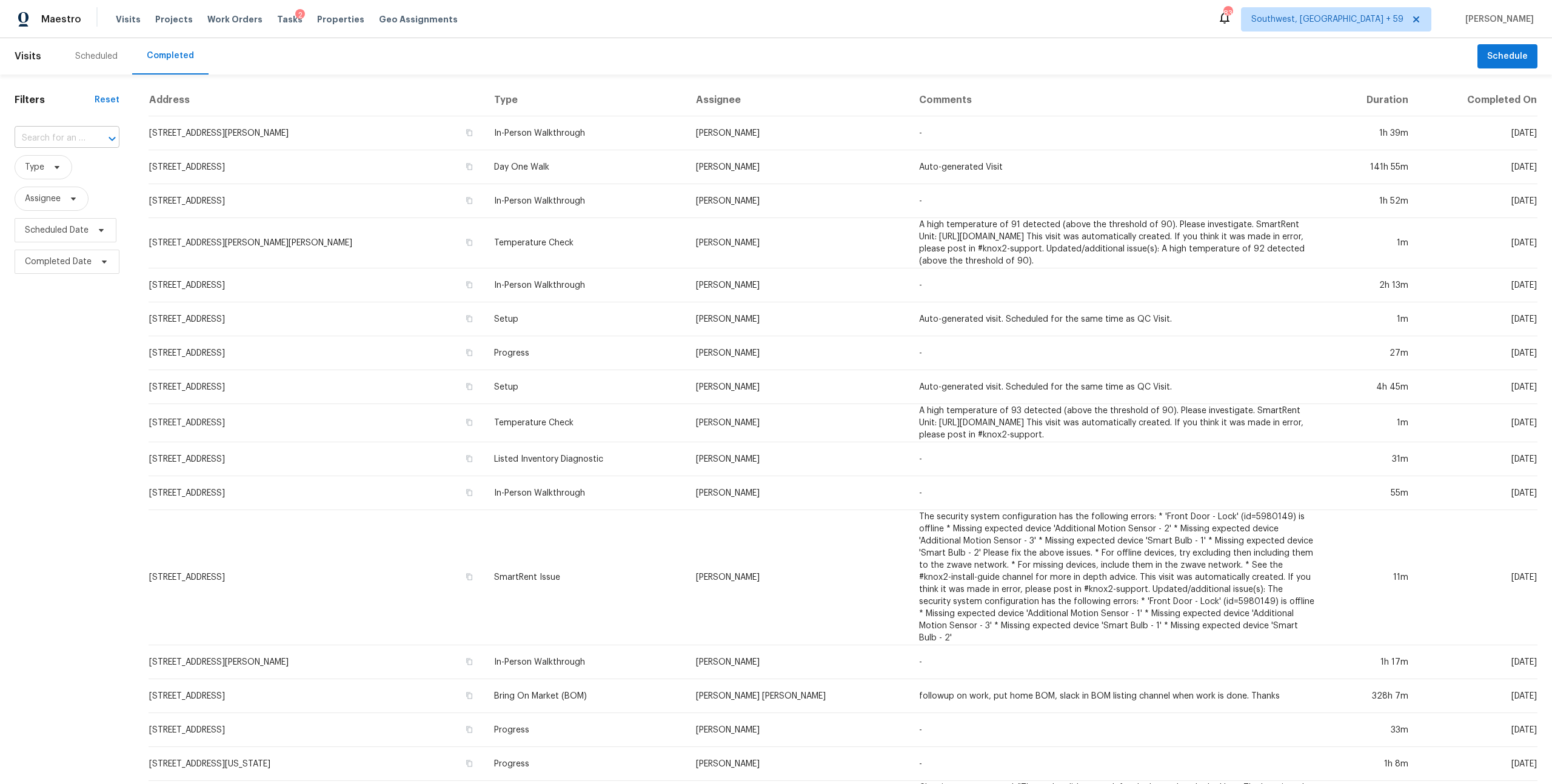
click at [70, 148] on input "text" at bounding box center [50, 138] width 71 height 19
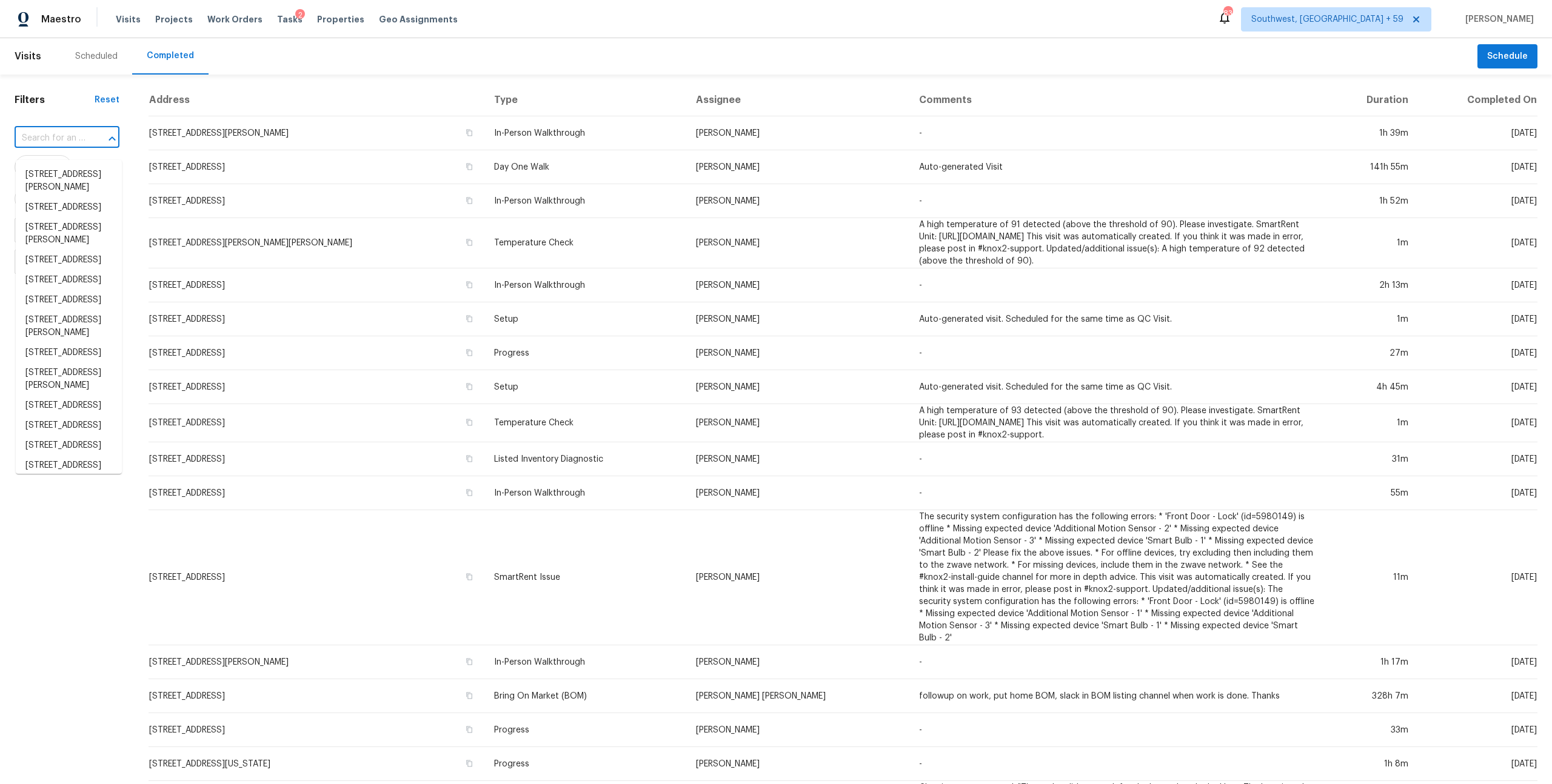
paste input "[STREET_ADDRESS]"
type input "[STREET_ADDRESS]"
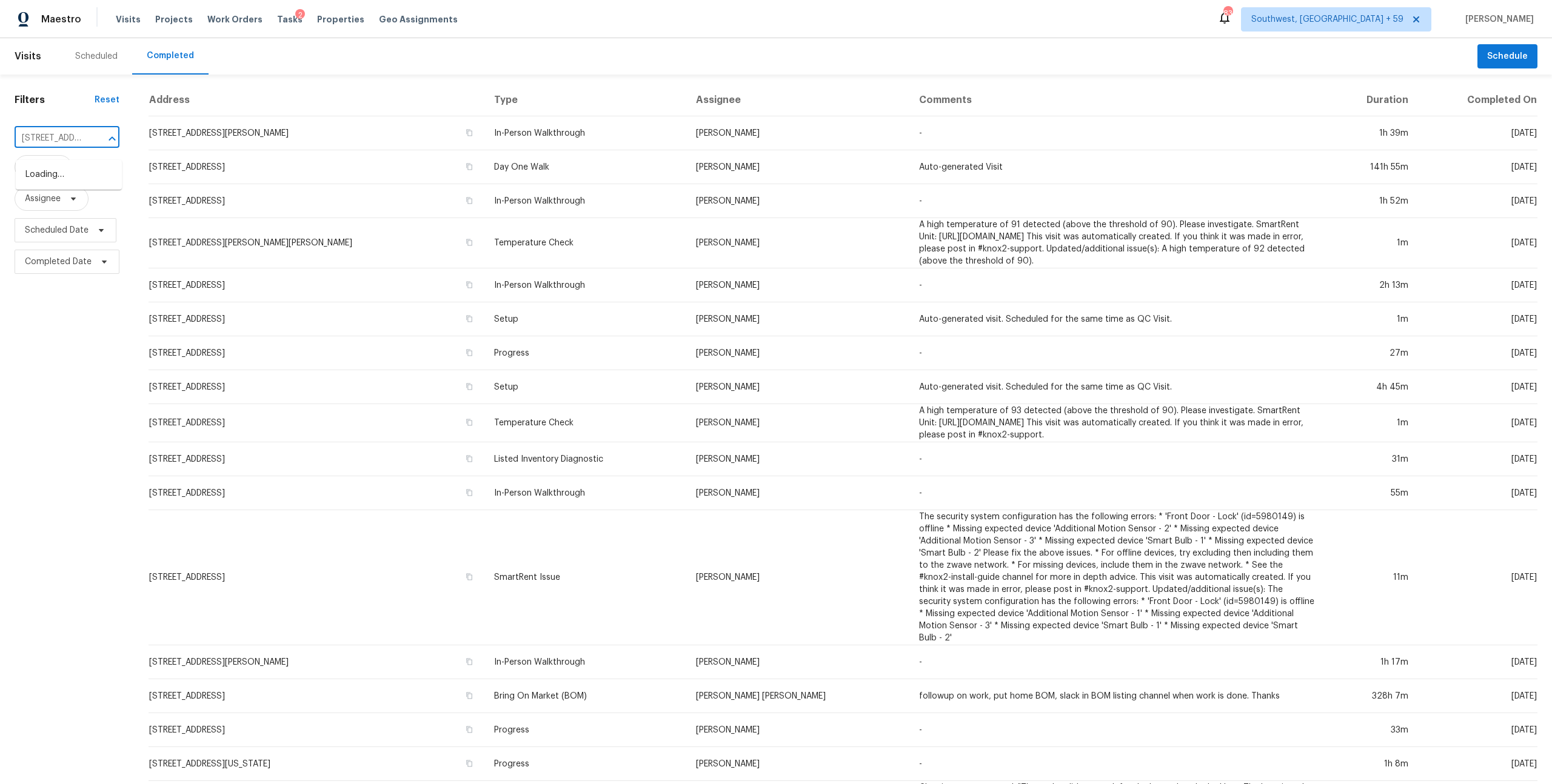
scroll to position [0, 109]
click at [62, 177] on li "[STREET_ADDRESS]" at bounding box center [69, 175] width 106 height 20
click at [99, 147] on div at bounding box center [104, 138] width 32 height 17
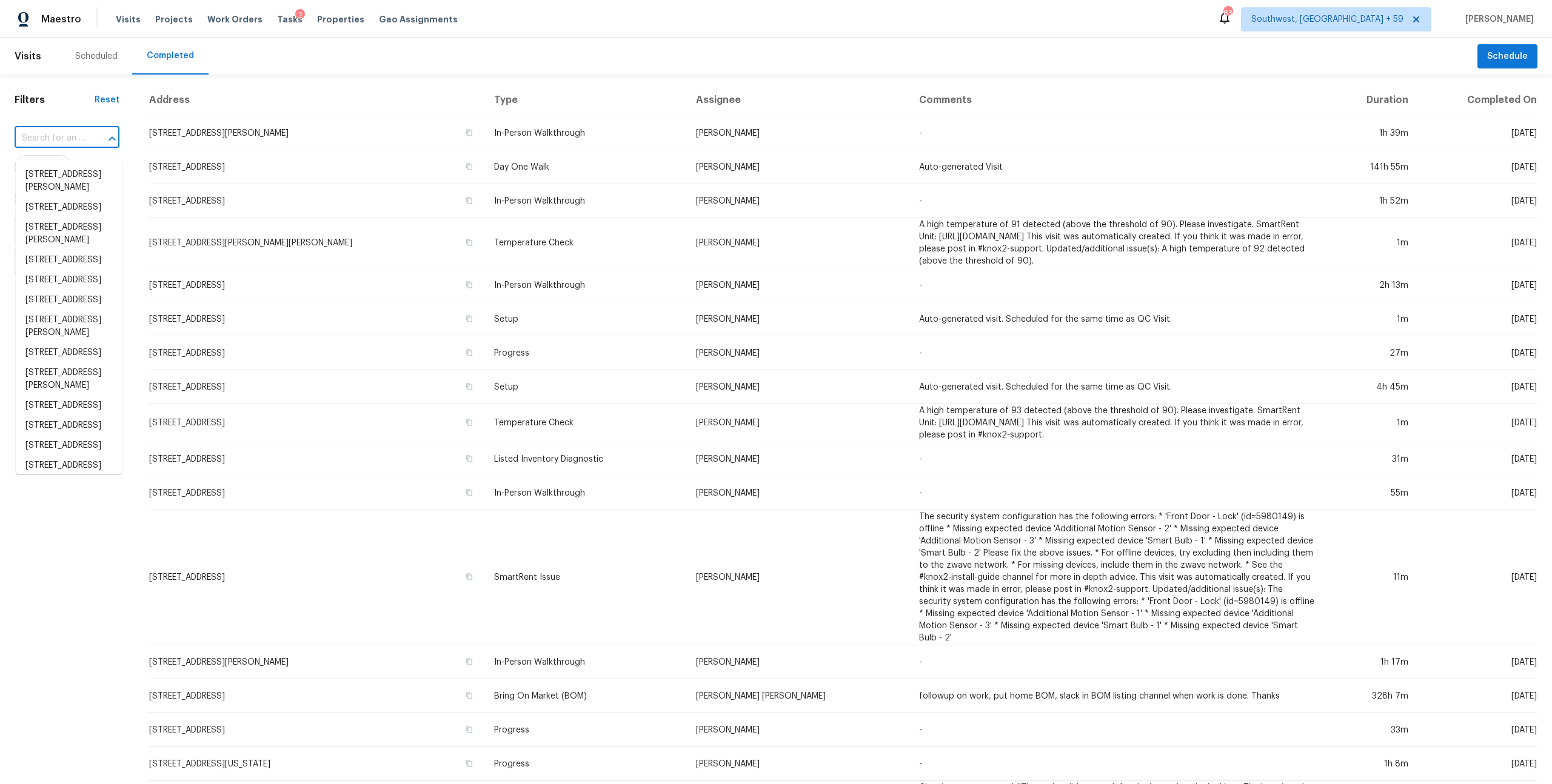
paste input "[STREET_ADDRESS]"
type input "[STREET_ADDRESS]"
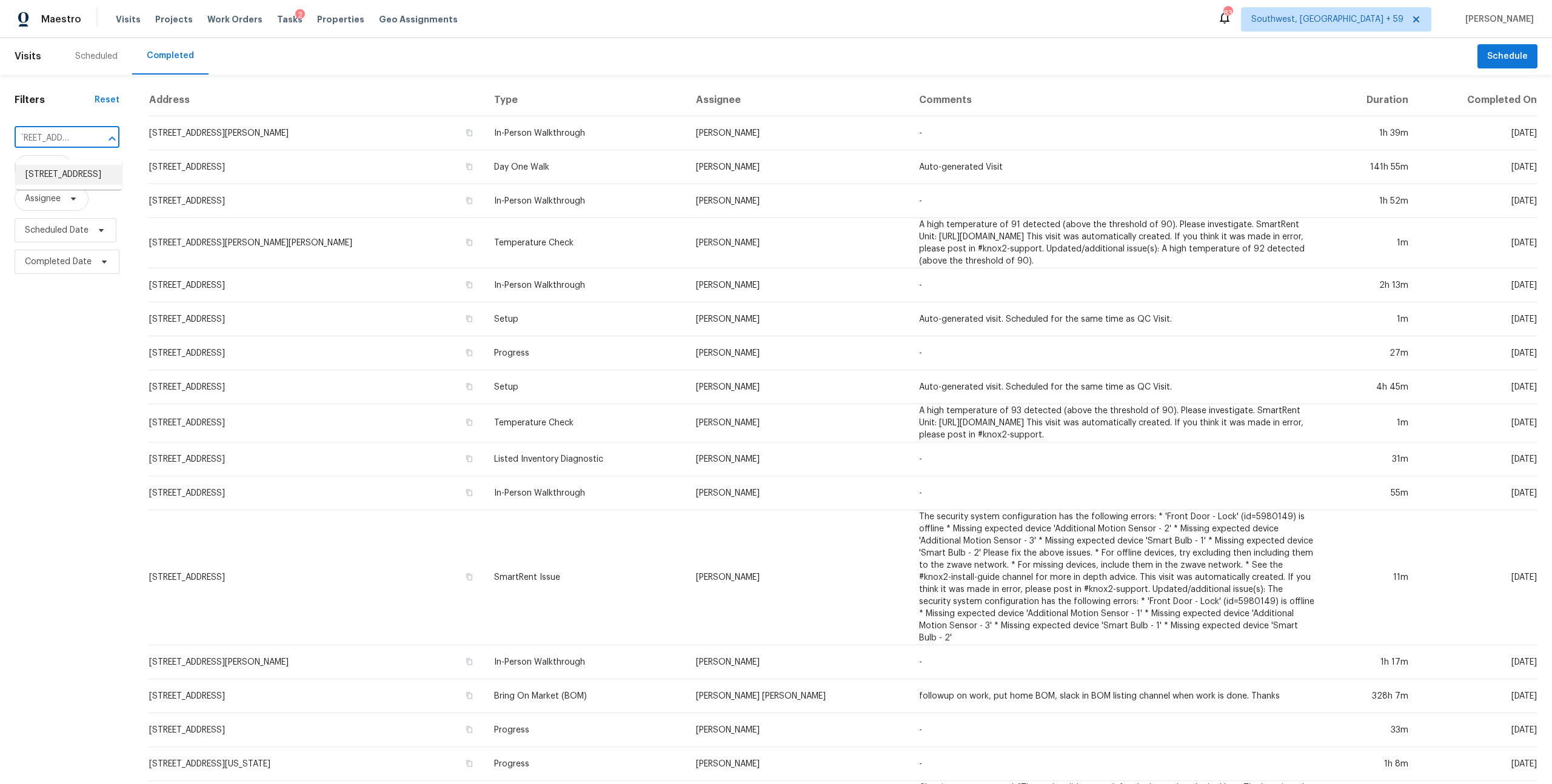
click at [72, 179] on li "[STREET_ADDRESS]" at bounding box center [69, 175] width 106 height 20
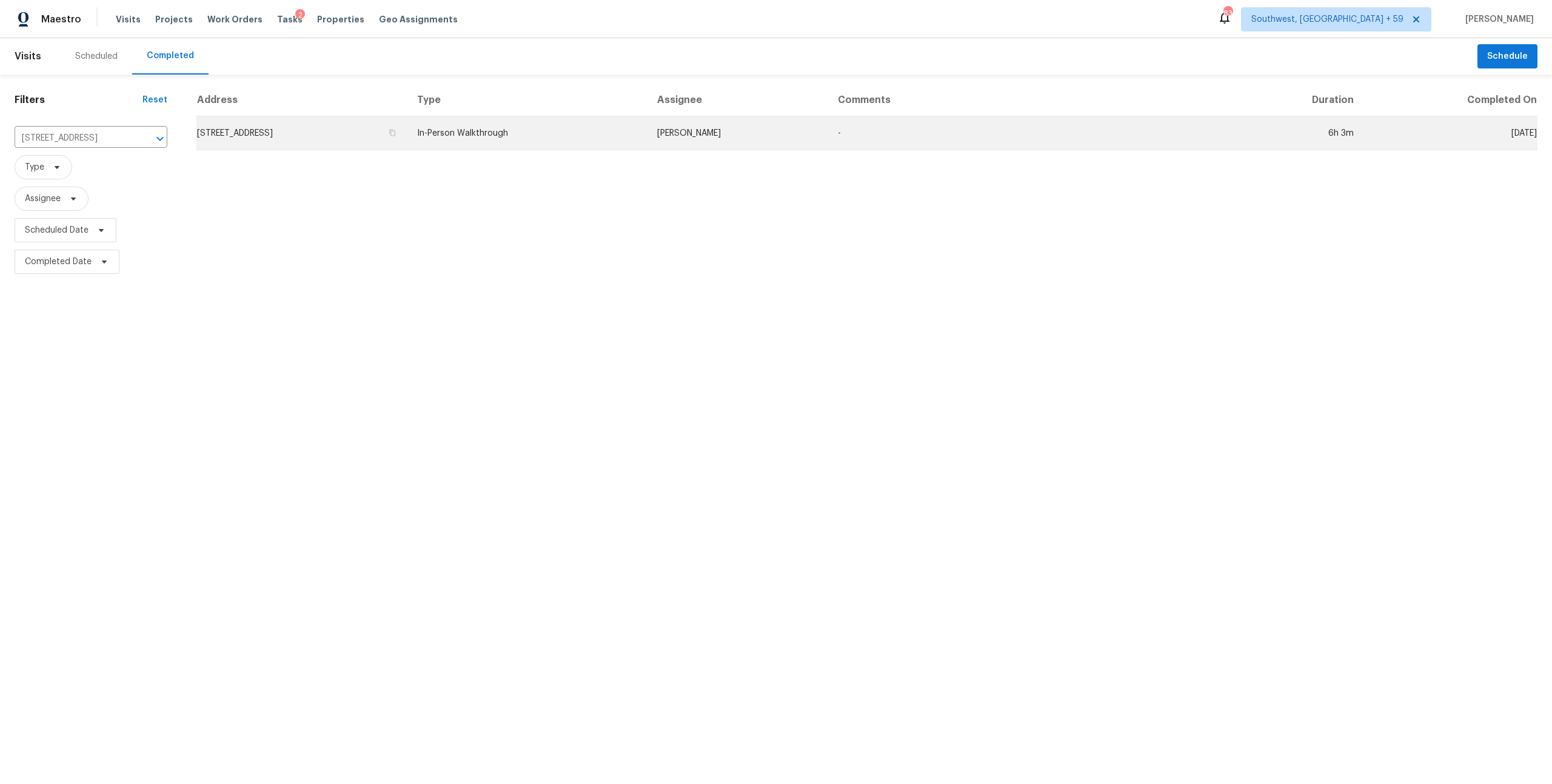
click at [618, 138] on td "In-Person Walkthrough" at bounding box center [528, 133] width 240 height 34
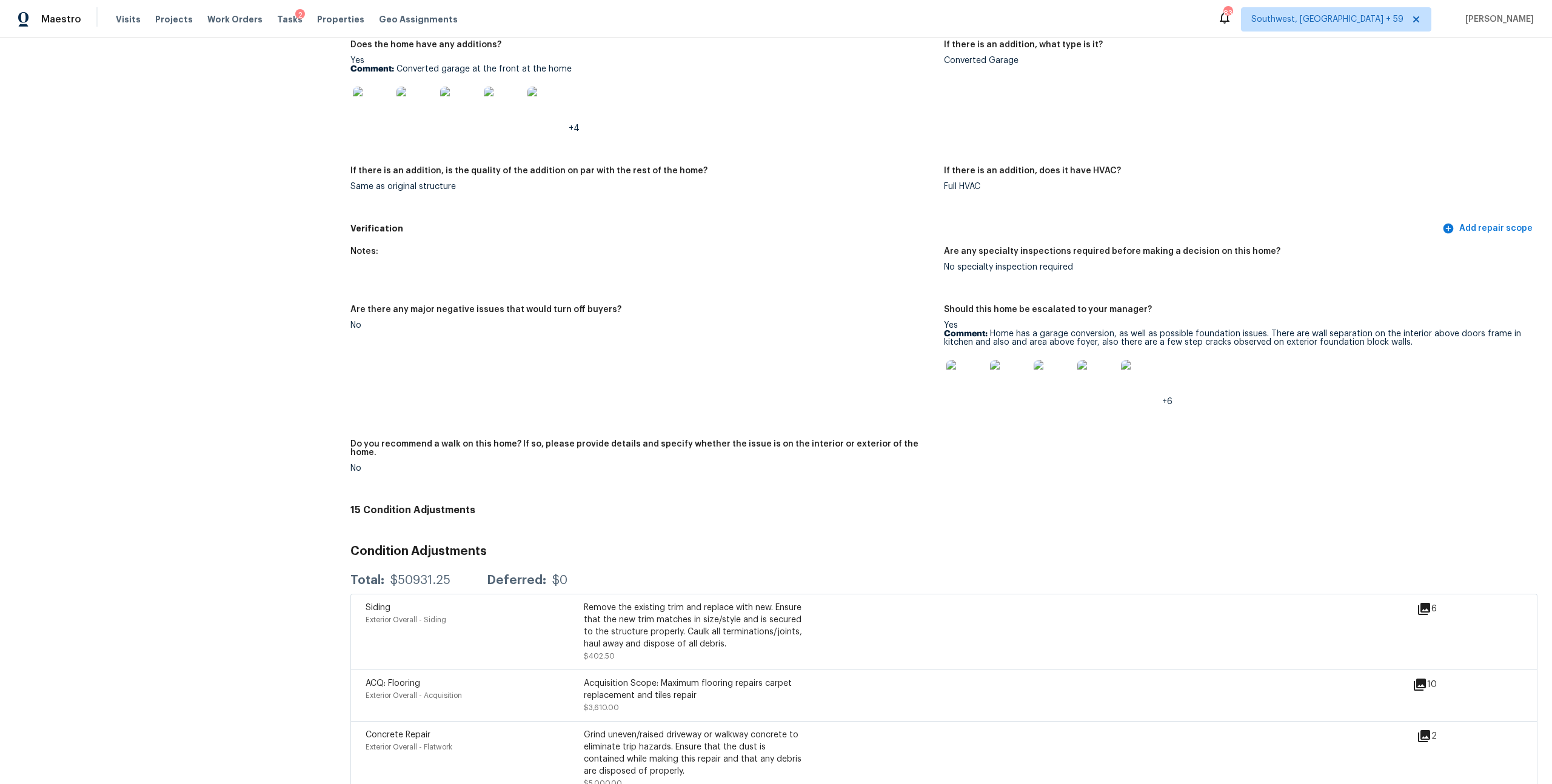
scroll to position [2547, 0]
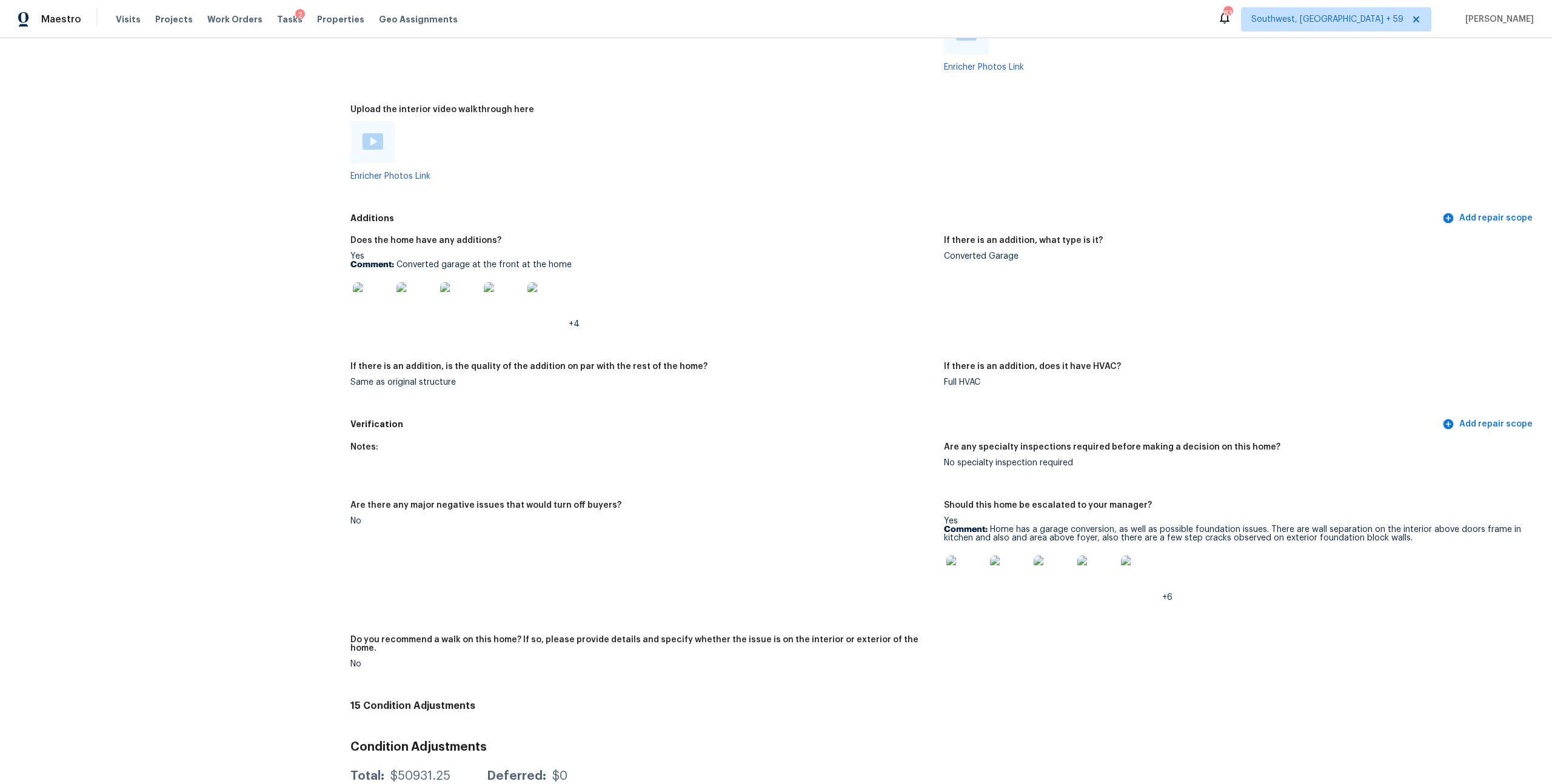
click at [379, 150] on img at bounding box center [373, 141] width 20 height 17
click at [957, 41] on img at bounding box center [966, 32] width 20 height 17
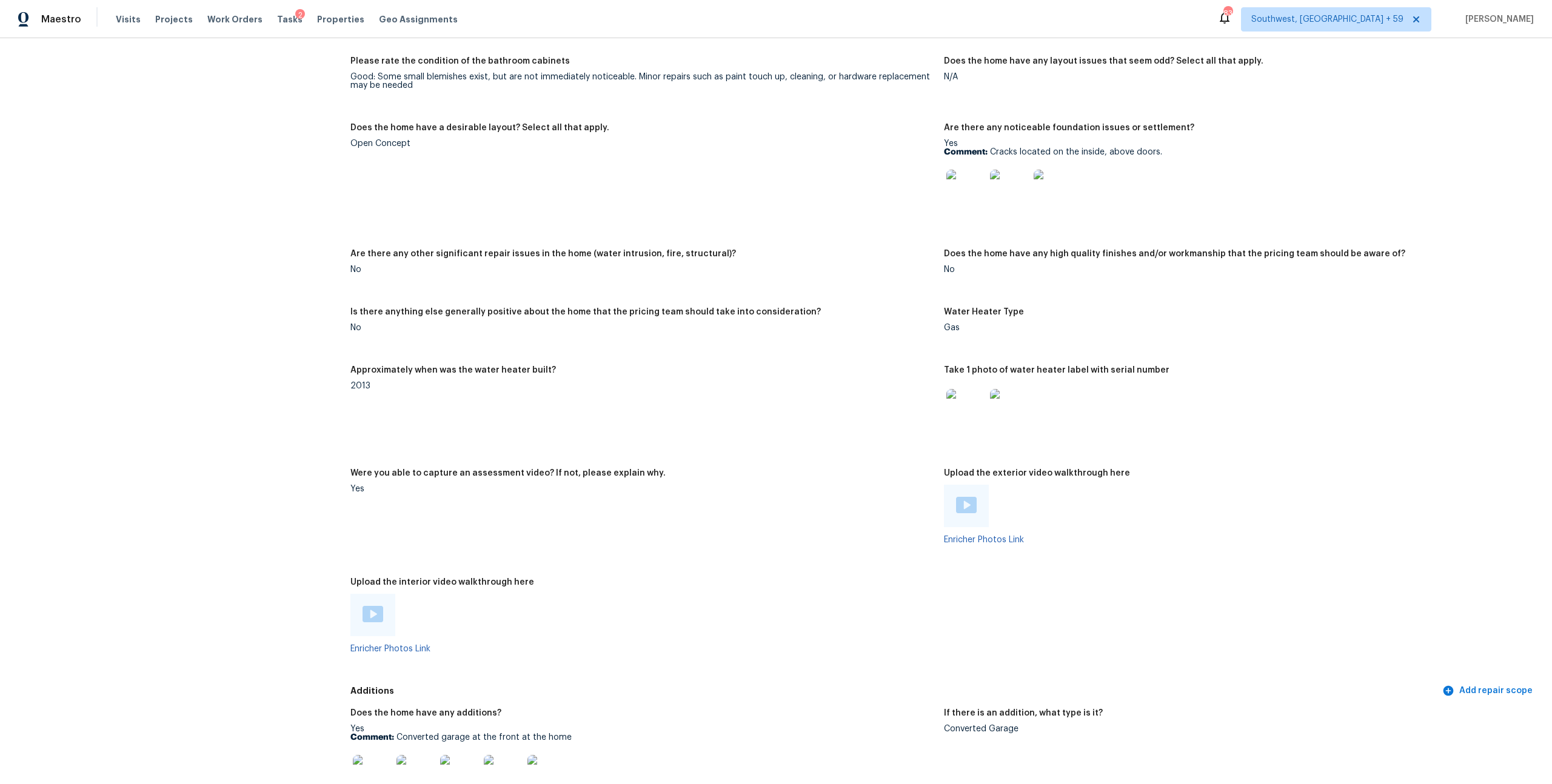
scroll to position [2046, 0]
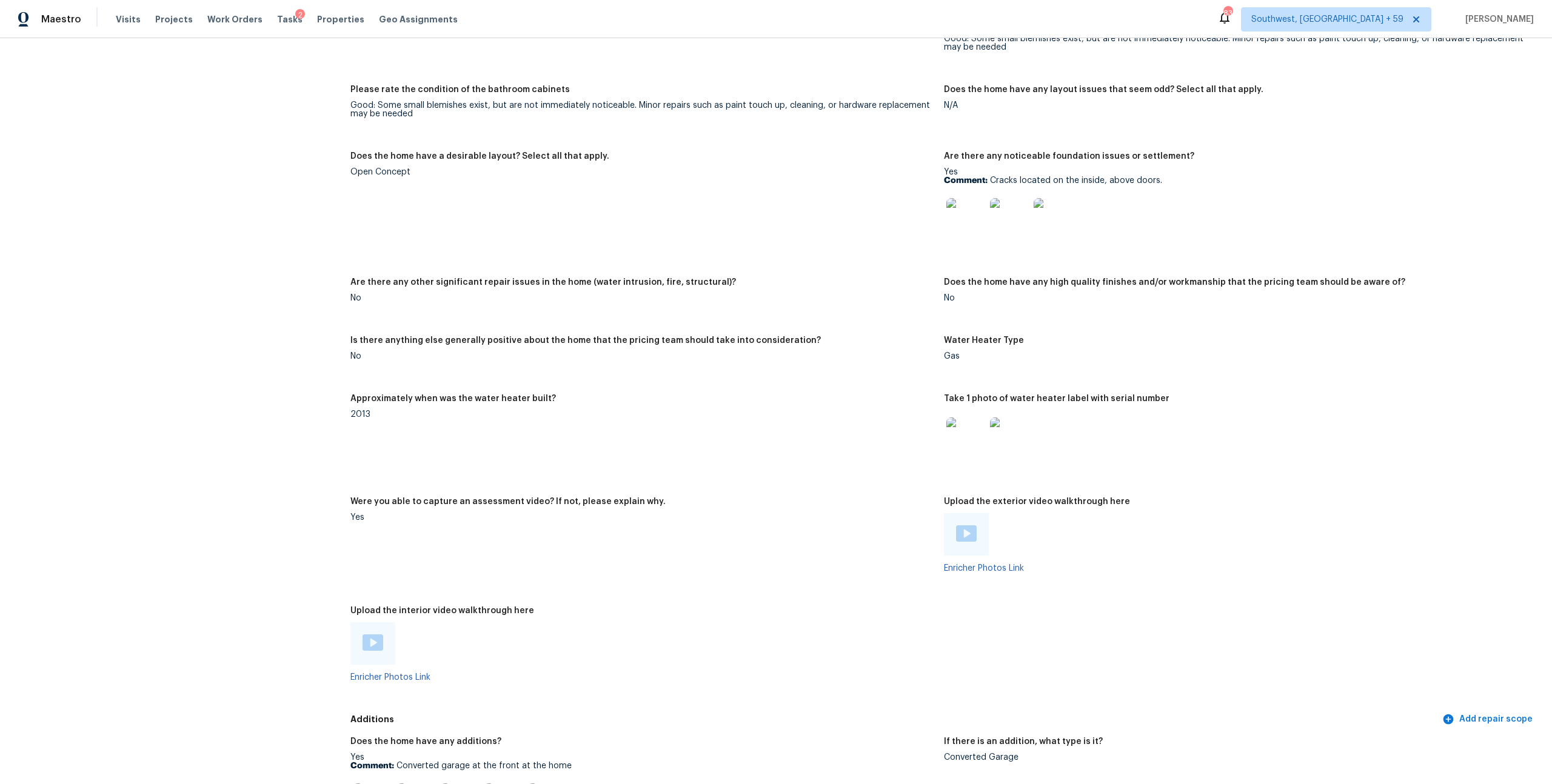
click at [970, 237] on img at bounding box center [966, 218] width 39 height 39
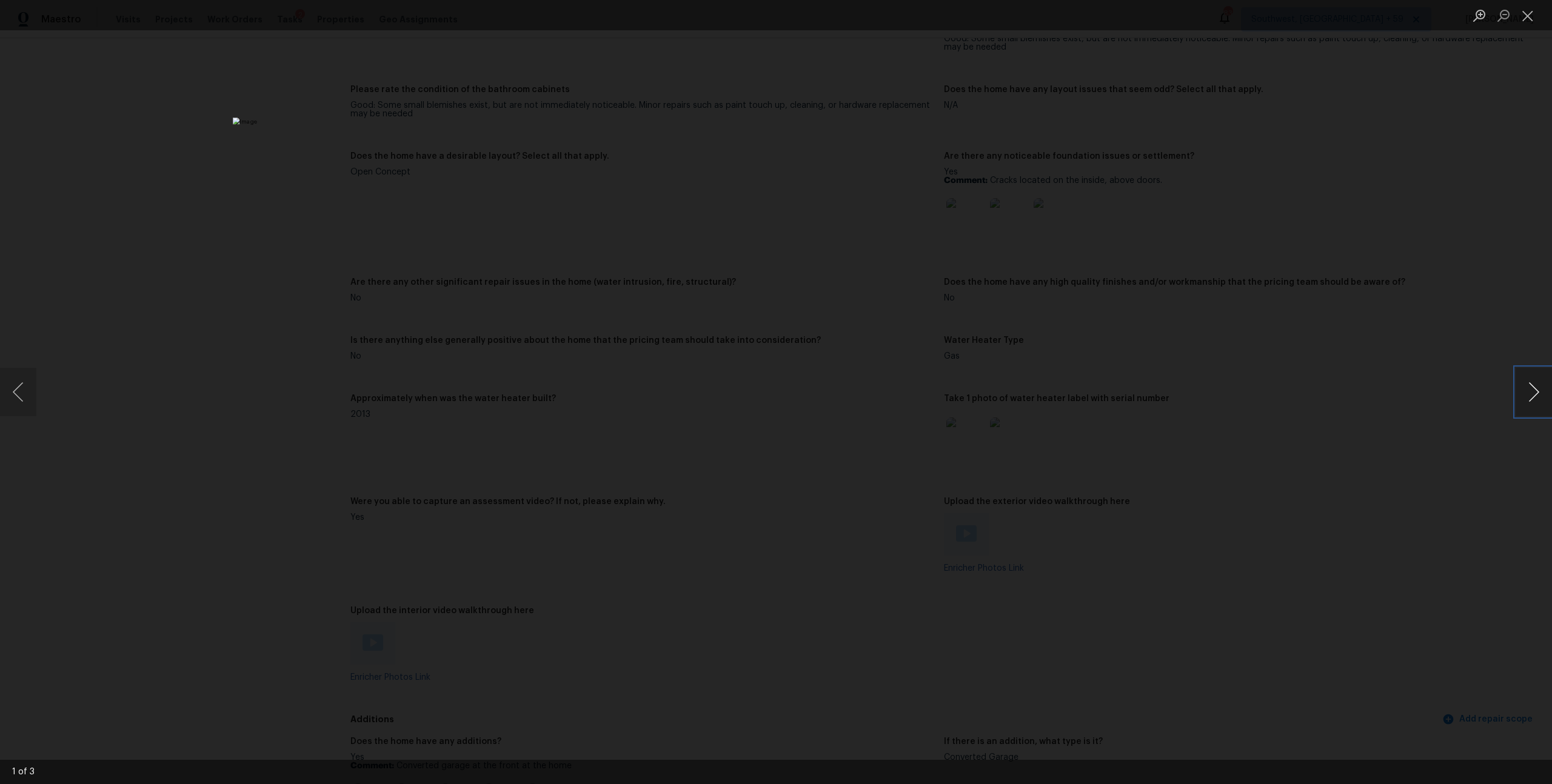
click at [1536, 389] on button "Next image" at bounding box center [1534, 392] width 36 height 49
click at [1531, 19] on button "Close lightbox" at bounding box center [1527, 15] width 24 height 21
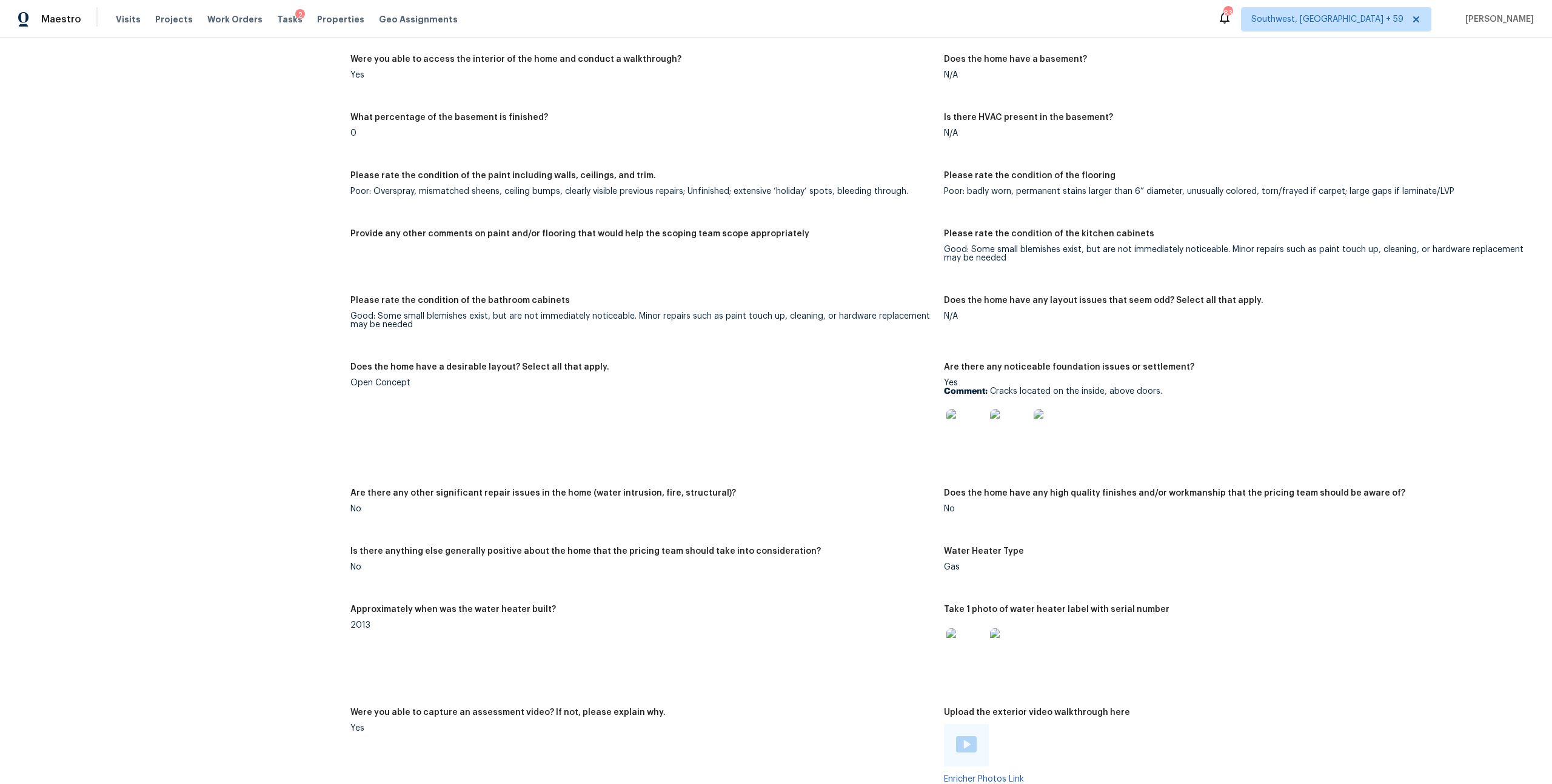
scroll to position [1826, 0]
